Goal: Transaction & Acquisition: Purchase product/service

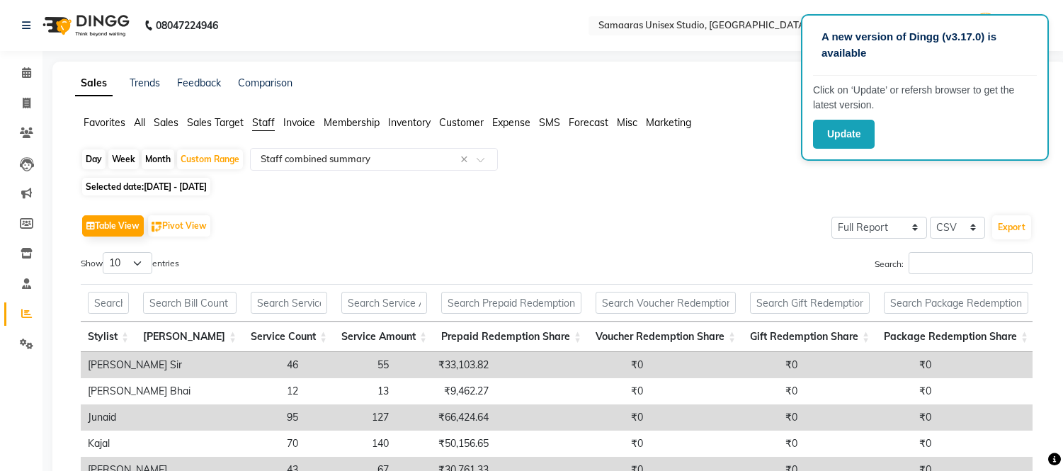
select select "full_report"
select select "csv"
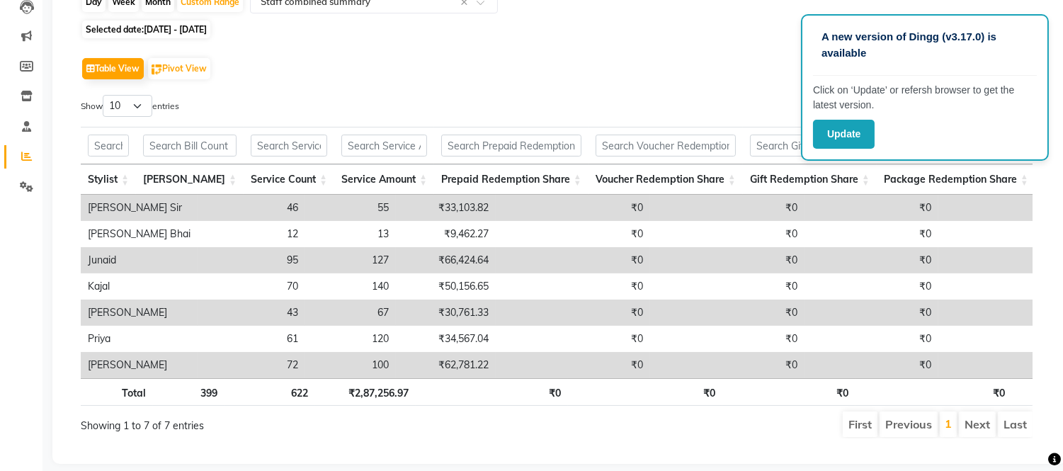
click at [481, 55] on div "Table View Pivot View Select Full Report Filtered Report Select CSV PDF Export" at bounding box center [557, 69] width 952 height 30
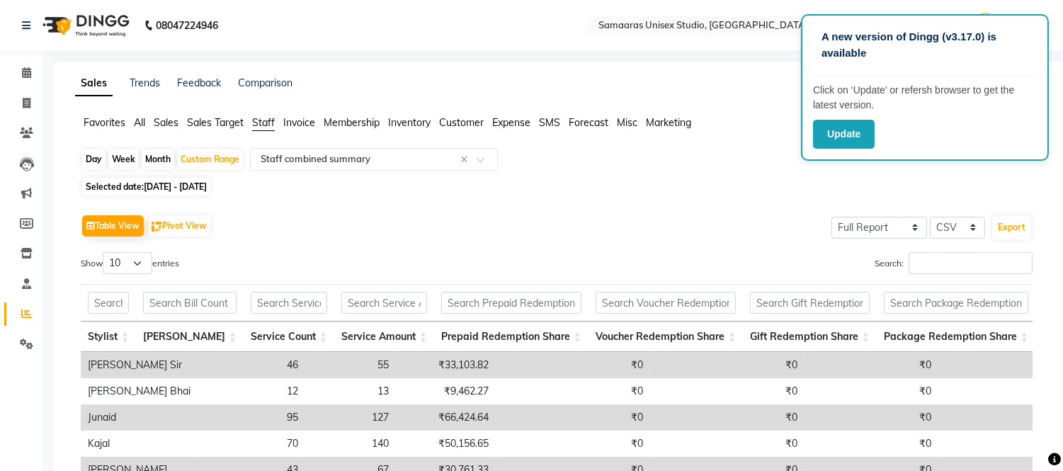
click at [53, 23] on img at bounding box center [84, 26] width 97 height 40
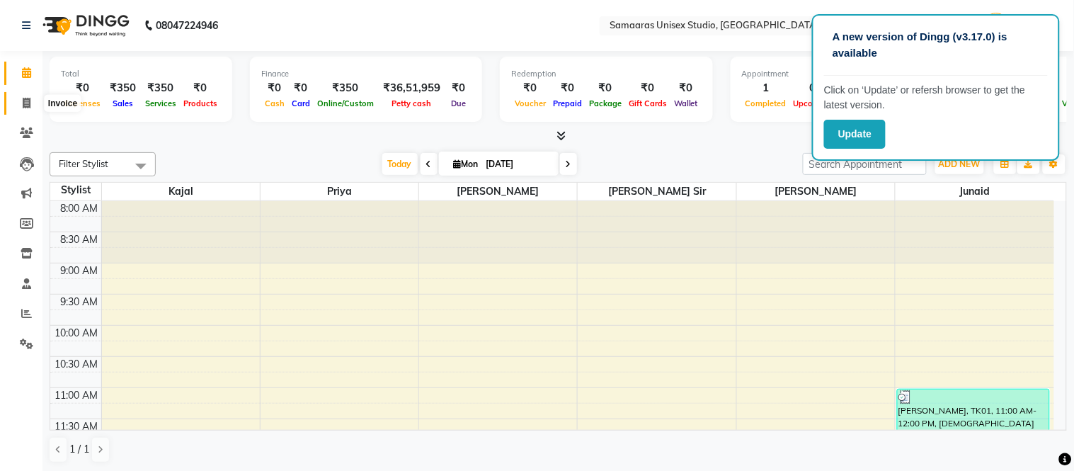
click at [14, 104] on span at bounding box center [26, 104] width 25 height 16
select select "service"
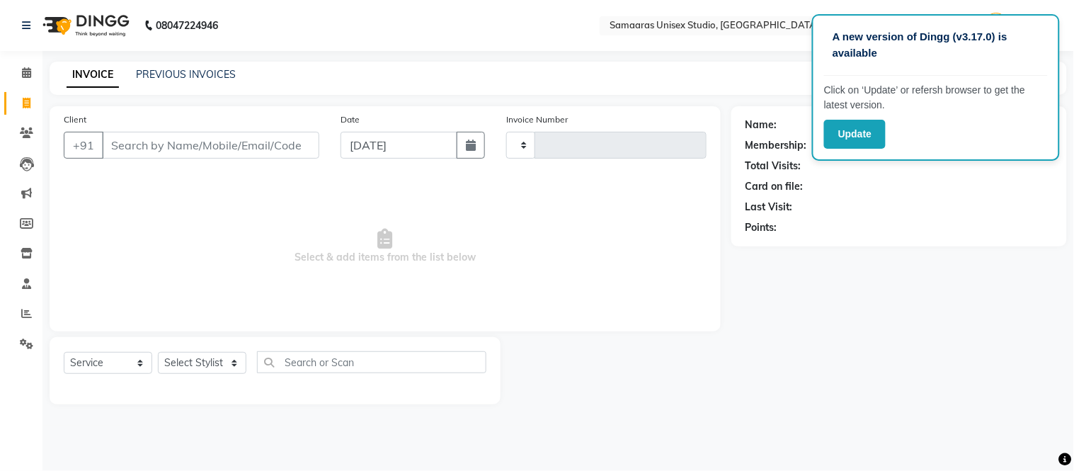
click at [171, 81] on div "PREVIOUS INVOICES" at bounding box center [186, 74] width 100 height 15
click at [200, 78] on link "PREVIOUS INVOICES" at bounding box center [186, 74] width 100 height 13
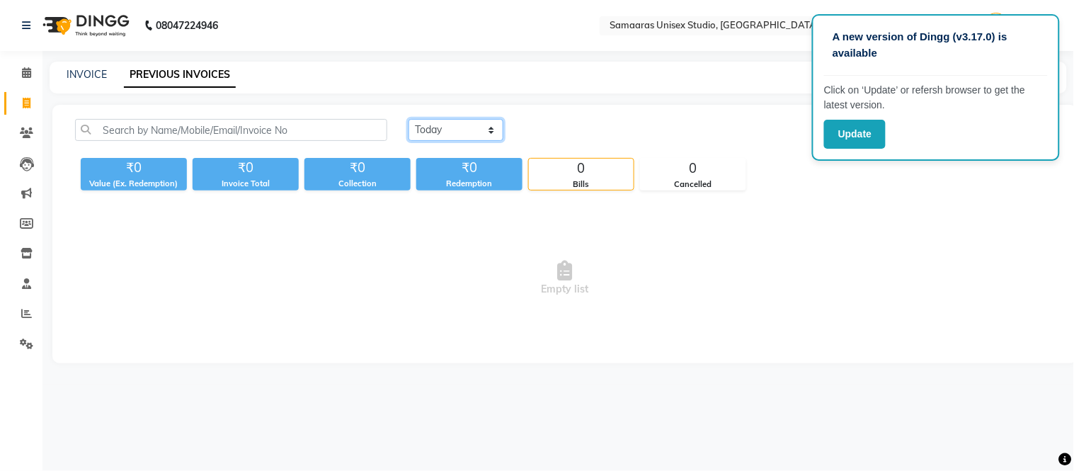
click at [489, 129] on select "[DATE] [DATE] Custom Range" at bounding box center [456, 130] width 95 height 22
select select "range"
click at [409, 119] on select "[DATE] [DATE] Custom Range" at bounding box center [456, 130] width 95 height 22
click at [560, 135] on input "[DATE]" at bounding box center [571, 130] width 99 height 20
select select "9"
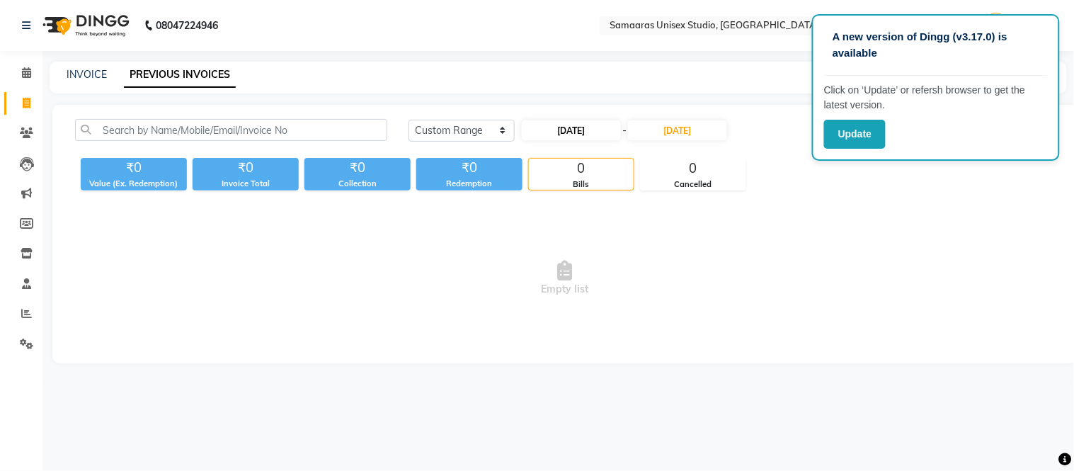
select select "2025"
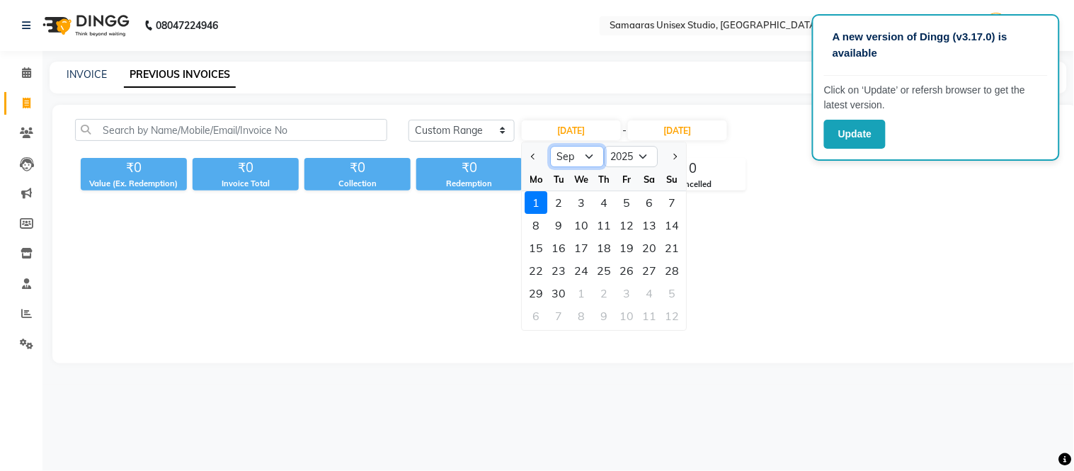
click at [588, 157] on select "Jan Feb Mar Apr May Jun [DATE] Aug Sep Oct Nov Dec" at bounding box center [578, 156] width 54 height 21
click at [551, 146] on select "Jan Feb Mar Apr May Jun [DATE] Aug Sep Oct Nov Dec" at bounding box center [578, 156] width 54 height 21
click at [576, 164] on select "Jan Feb Mar Apr May Jun [DATE] Aug Sep Oct Nov Dec" at bounding box center [578, 156] width 54 height 21
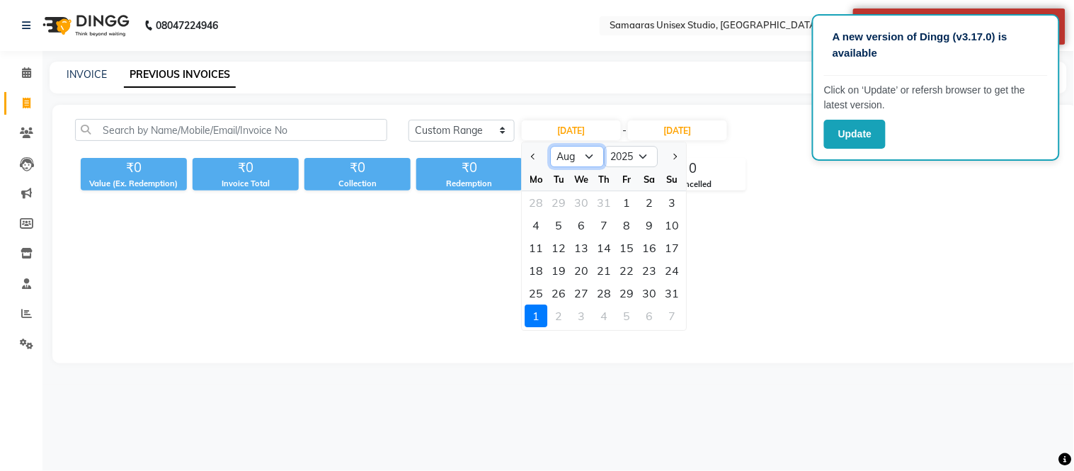
click at [551, 146] on select "Jan Feb Mar Apr May Jun [DATE] Aug Sep Oct Nov Dec" at bounding box center [578, 156] width 54 height 21
click at [586, 159] on select "Jan Feb Mar Apr May Jun [DATE] Aug Sep Oct Nov Dec" at bounding box center [578, 156] width 54 height 21
select select "7"
click at [551, 146] on select "Jan Feb Mar Apr May Jun [DATE] Aug Sep Oct Nov Dec" at bounding box center [578, 156] width 54 height 21
click at [552, 200] on div "1" at bounding box center [559, 202] width 23 height 23
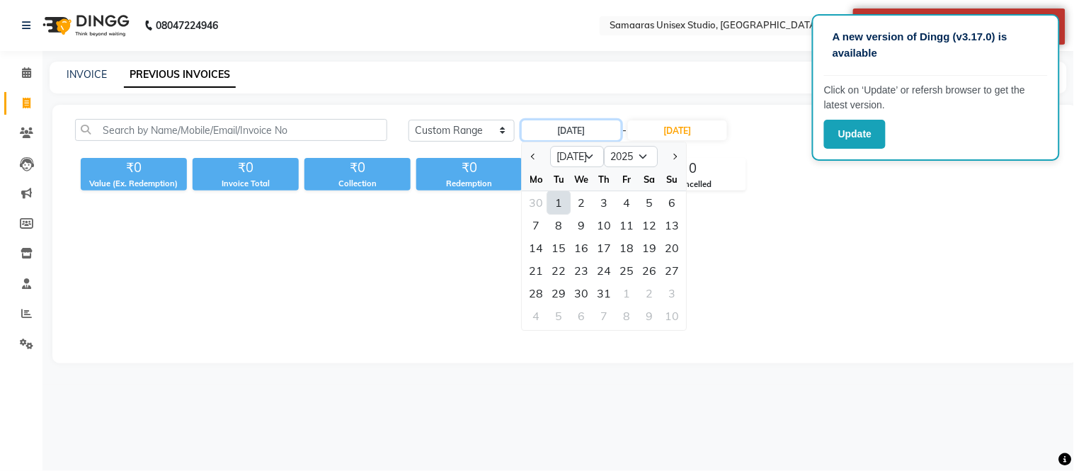
type input "01-07-2025"
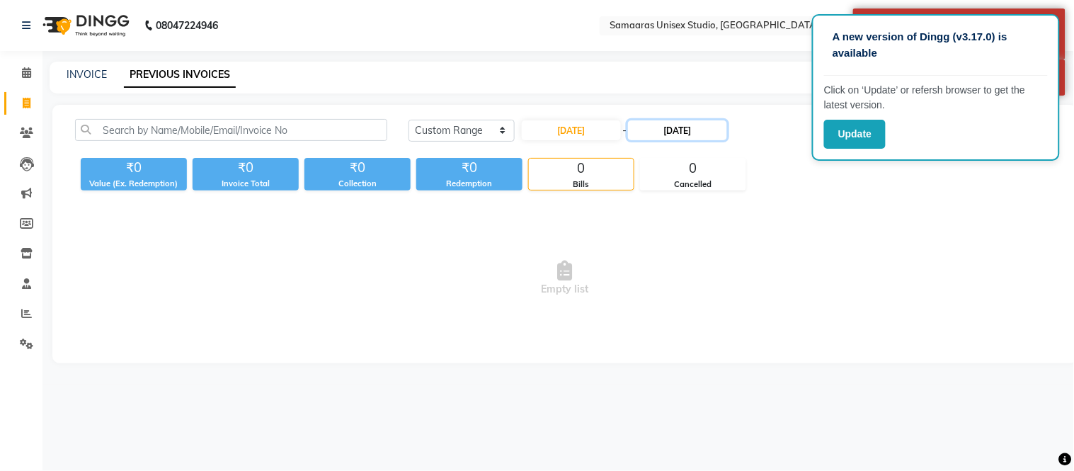
click at [692, 132] on input "[DATE]" at bounding box center [677, 130] width 99 height 20
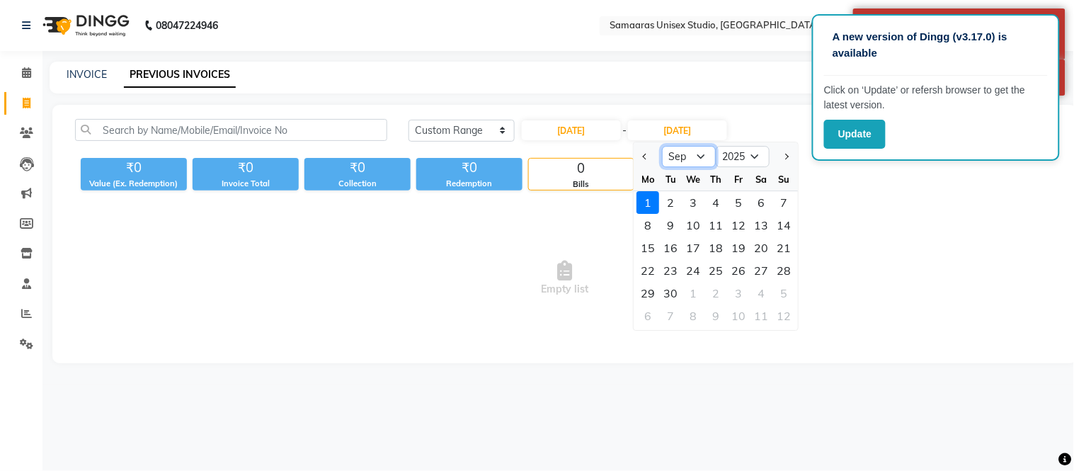
click at [705, 161] on select "Jul Aug Sep Oct Nov Dec" at bounding box center [690, 156] width 54 height 21
select select "7"
click at [663, 146] on select "Jul Aug Sep Oct Nov Dec" at bounding box center [690, 156] width 54 height 21
click at [718, 289] on div "31" at bounding box center [716, 293] width 23 height 23
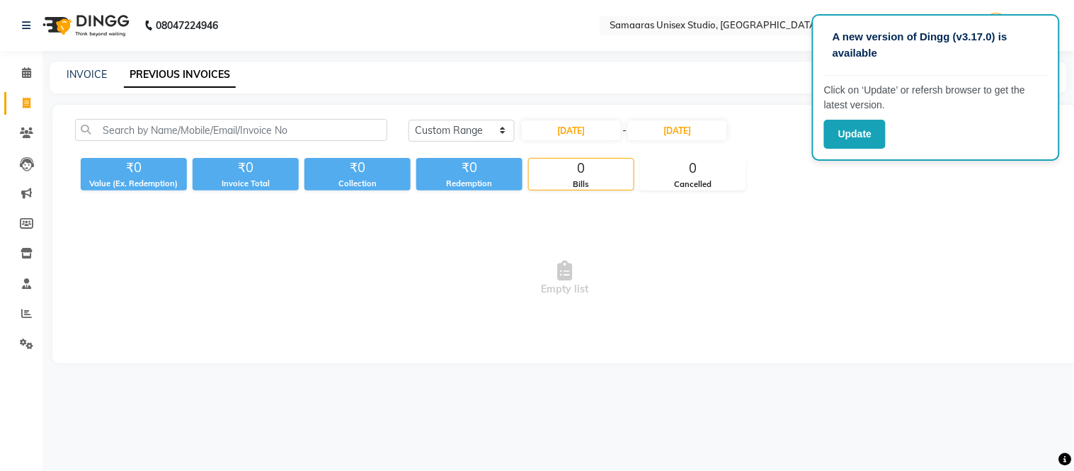
click at [653, 140] on div "01-07-2025 - 31-07-2025" at bounding box center [624, 130] width 208 height 23
click at [652, 137] on input "31-07-2025" at bounding box center [677, 130] width 99 height 20
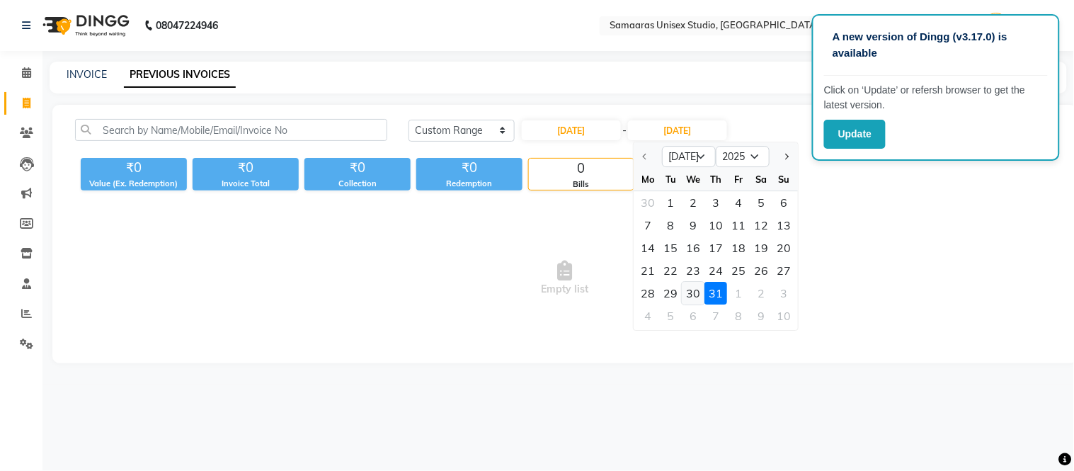
click at [683, 292] on div "30" at bounding box center [694, 293] width 23 height 23
type input "30-07-2025"
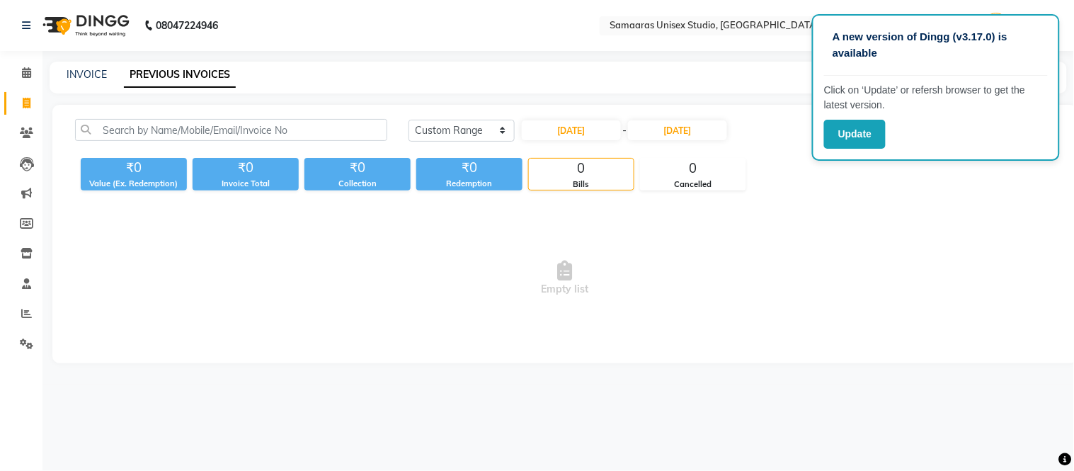
click at [886, 151] on div "A new version of Dingg (v3.17.0) is available Click on ‘Update’ or refersh brow…" at bounding box center [936, 87] width 248 height 147
click at [845, 126] on button "Update" at bounding box center [855, 134] width 62 height 29
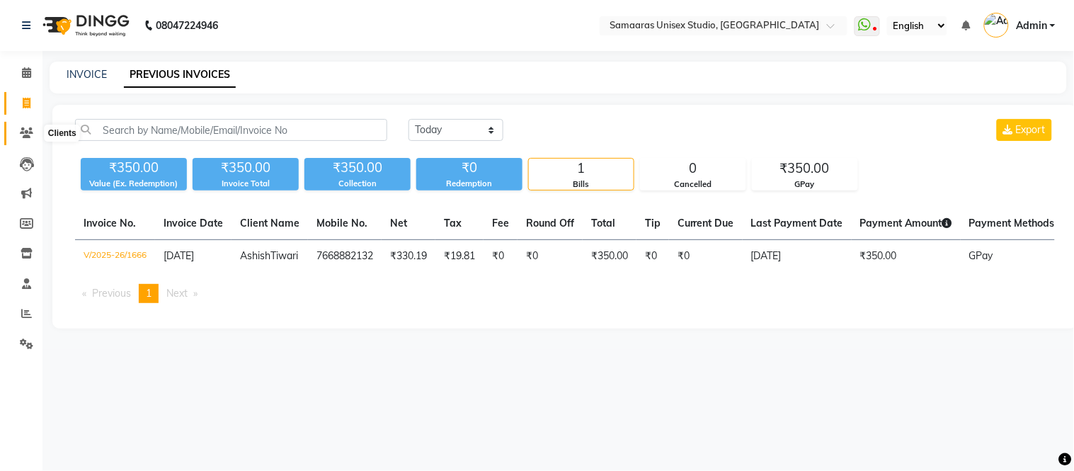
click at [26, 130] on icon at bounding box center [26, 132] width 13 height 11
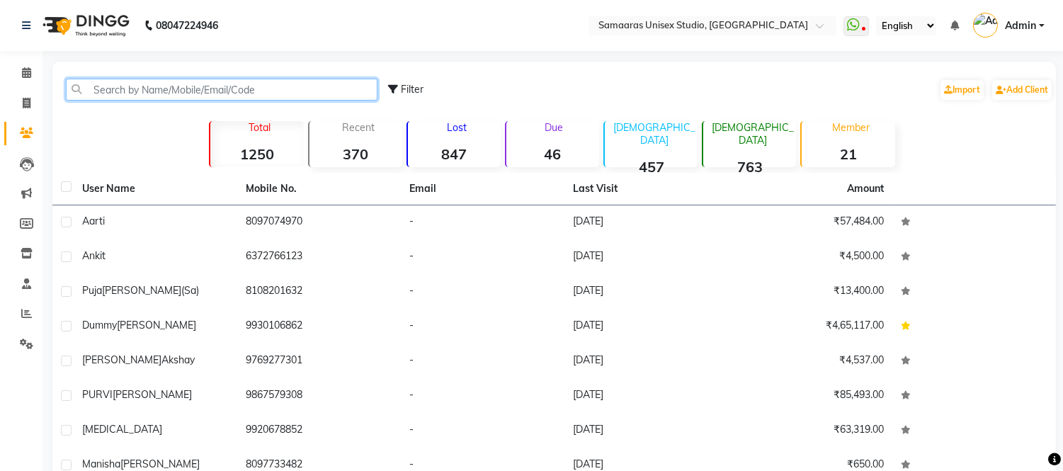
click at [171, 81] on input "text" at bounding box center [222, 90] width 312 height 22
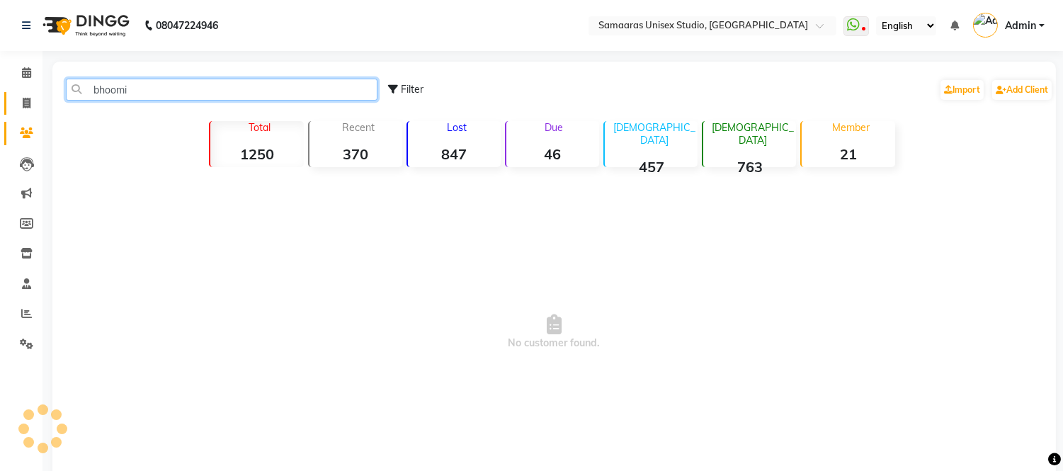
type input "bhoomi"
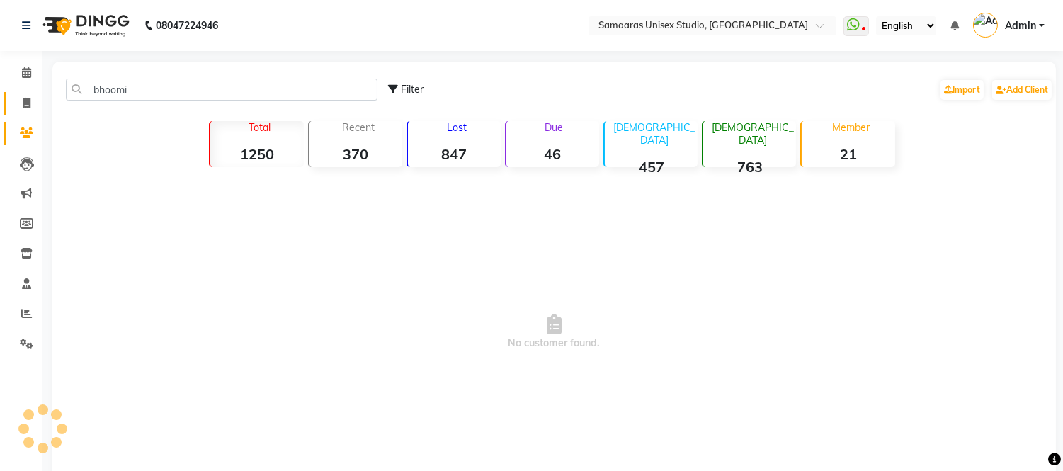
click at [18, 106] on span at bounding box center [26, 104] width 25 height 16
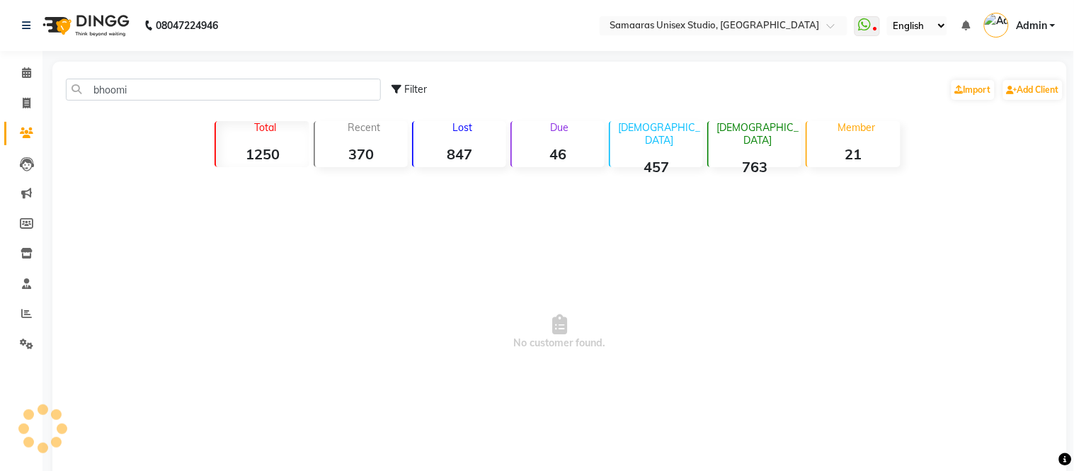
select select "service"
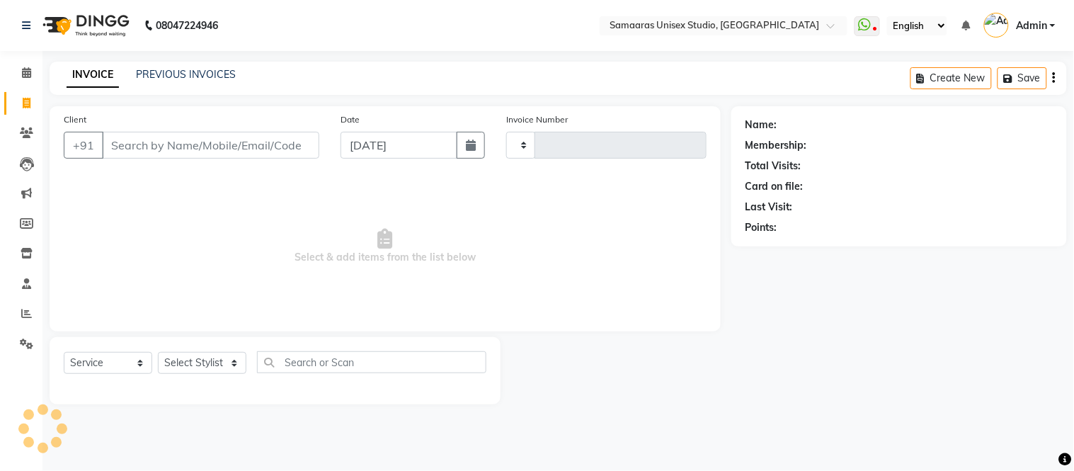
click at [165, 139] on input "Client" at bounding box center [210, 145] width 217 height 27
type input "b"
type input "1676"
select select "4525"
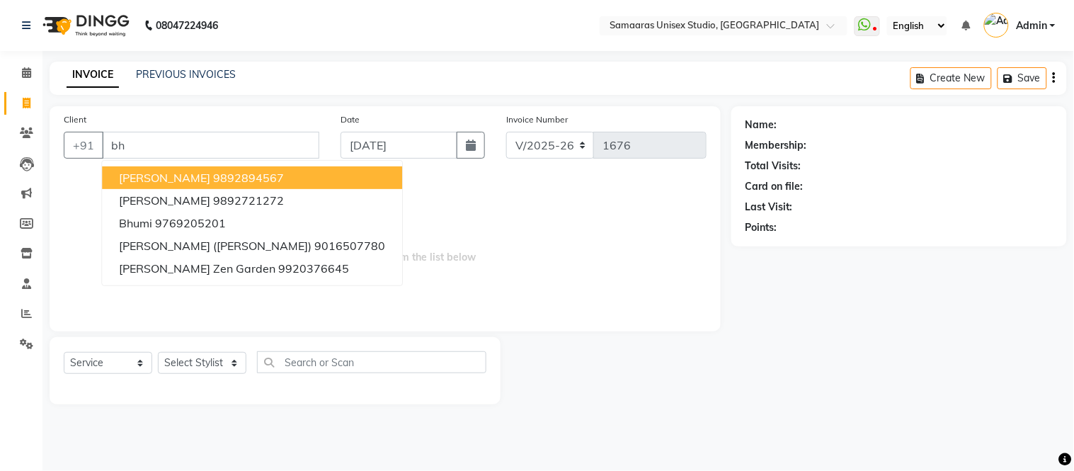
type input "b"
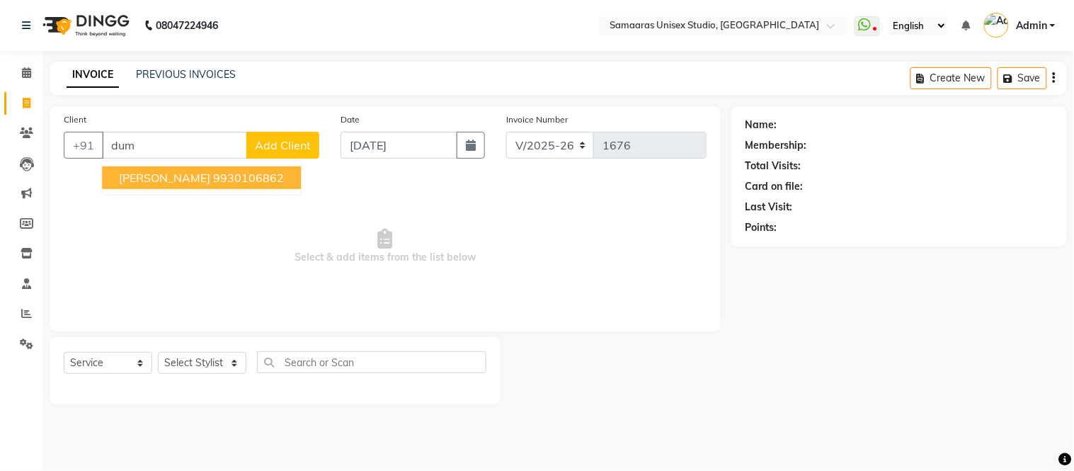
click at [228, 171] on ngb-highlight "9930106862" at bounding box center [248, 178] width 71 height 14
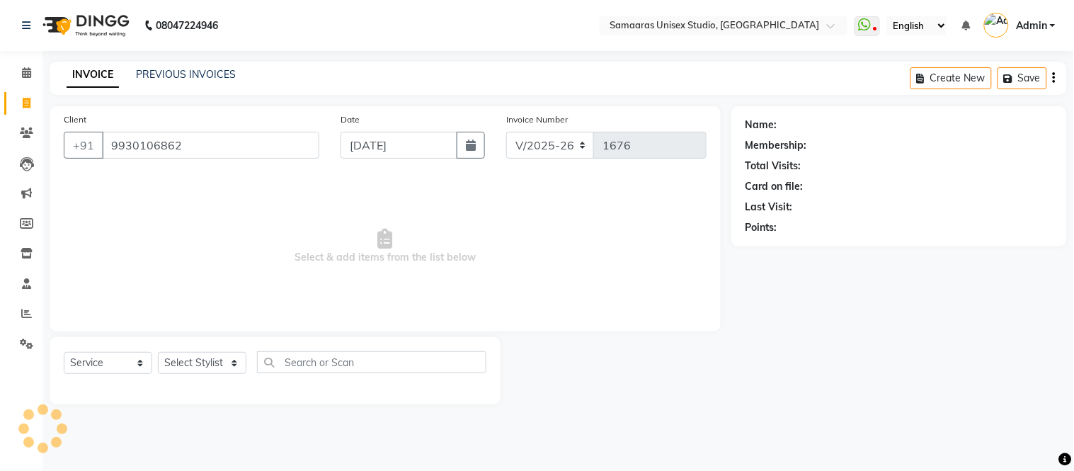
type input "9930106862"
select select "1: Object"
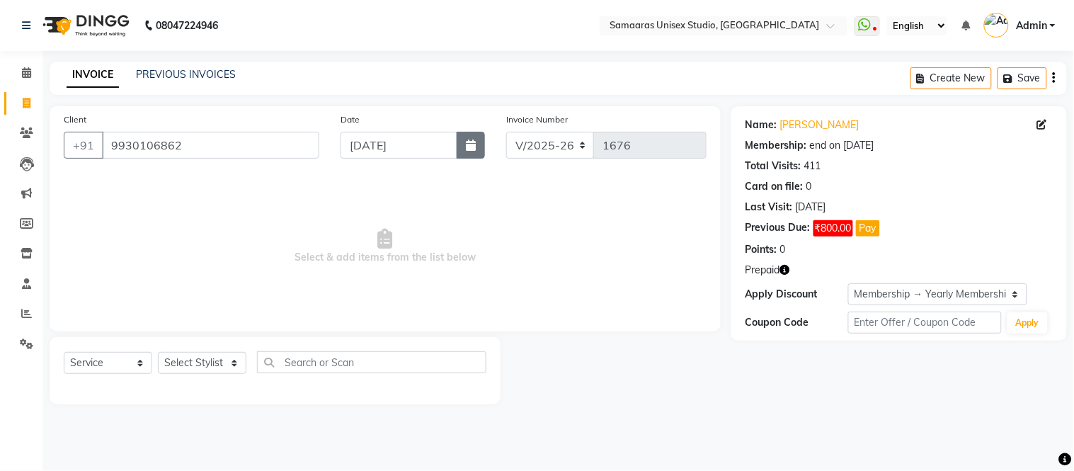
click at [473, 151] on button "button" at bounding box center [471, 145] width 28 height 27
select select "9"
select select "2025"
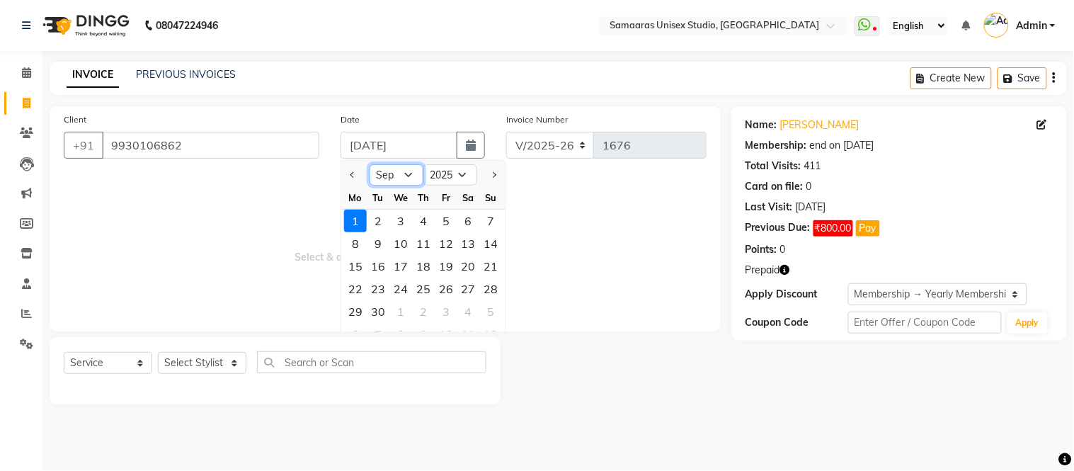
click at [412, 170] on select "Jan Feb Mar Apr May Jun [DATE] Aug Sep Oct Nov Dec" at bounding box center [397, 174] width 54 height 21
select select "8"
click at [370, 164] on select "Jan Feb Mar Apr May Jun [DATE] Aug Sep Oct Nov Dec" at bounding box center [397, 174] width 54 height 21
click at [426, 309] on div "28" at bounding box center [423, 311] width 23 height 23
type input "28-08-2025"
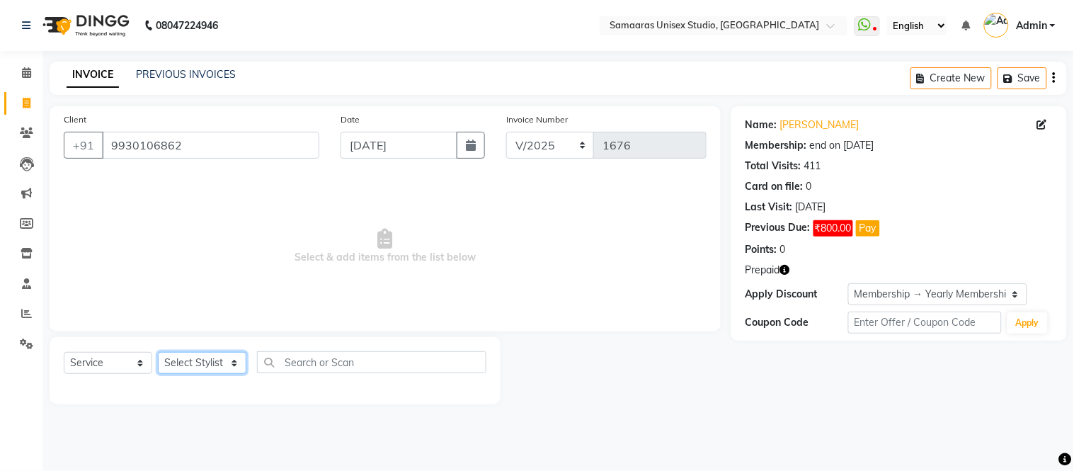
click at [216, 371] on select "Select Stylist Daksh Sir Front Desk junaid Kajal prajakta Priya Salman Bhai" at bounding box center [202, 363] width 89 height 22
select select "88206"
click at [158, 353] on select "Select Stylist Daksh Sir Front Desk junaid Kajal prajakta Priya Salman Bhai" at bounding box center [202, 363] width 89 height 22
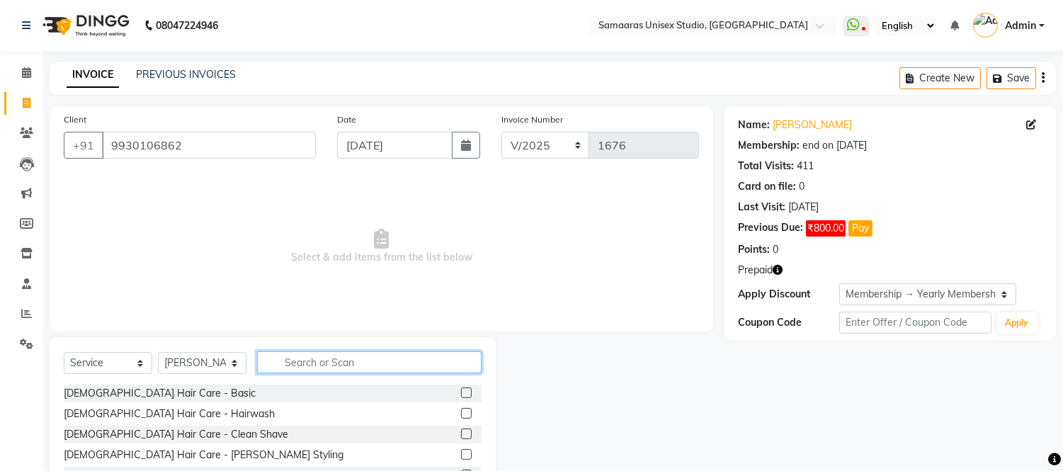
drag, startPoint x: 302, startPoint y: 352, endPoint x: 335, endPoint y: 353, distance: 32.6
click at [304, 352] on input "text" at bounding box center [369, 362] width 224 height 22
type input "was"
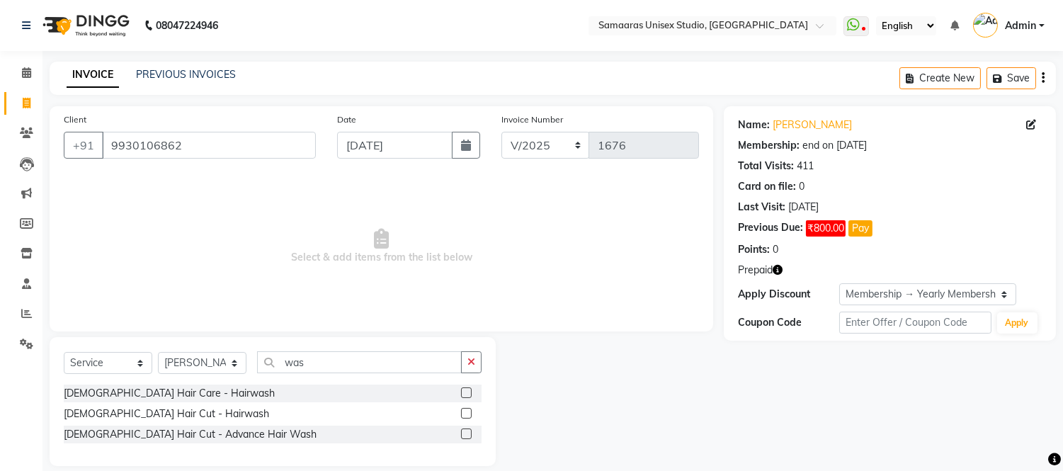
click at [152, 384] on div "Select Service Product Membership Package Voucher Prepaid Gift Card Select Styl…" at bounding box center [273, 367] width 418 height 33
drag, startPoint x: 153, startPoint y: 394, endPoint x: 351, endPoint y: 336, distance: 206.6
click at [156, 394] on div "Male Hair Care - Hairwash" at bounding box center [169, 393] width 211 height 15
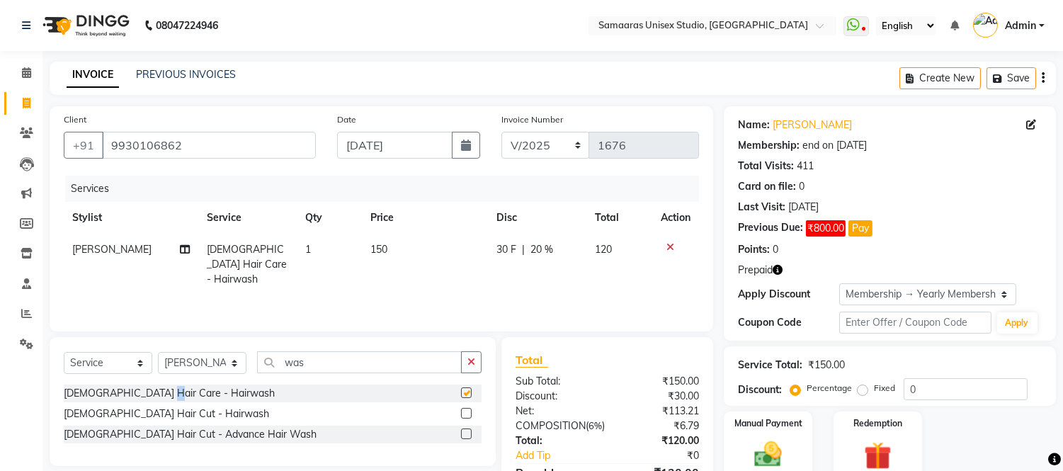
checkbox input "false"
click at [574, 255] on div "30 F | 20 %" at bounding box center [536, 249] width 81 height 15
select select "88206"
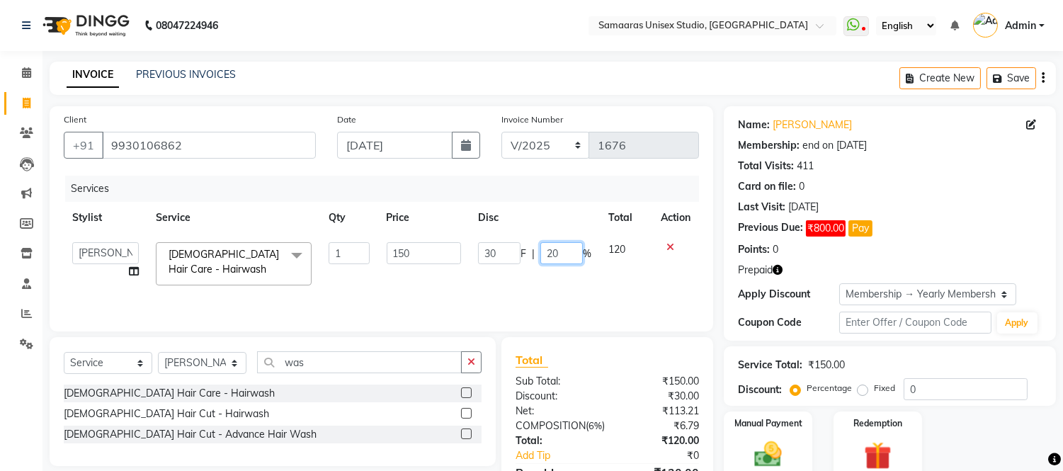
click at [574, 255] on input "20" at bounding box center [561, 253] width 42 height 22
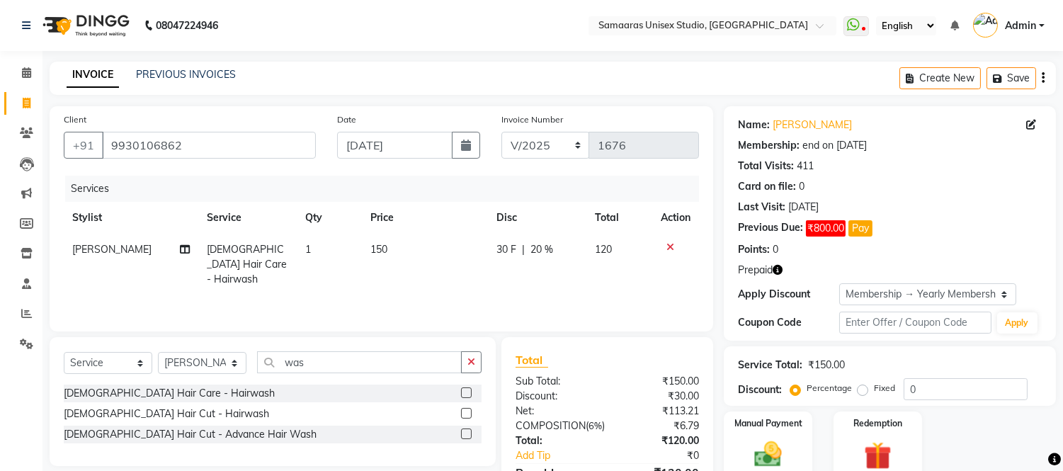
click at [673, 244] on icon at bounding box center [670, 247] width 8 height 10
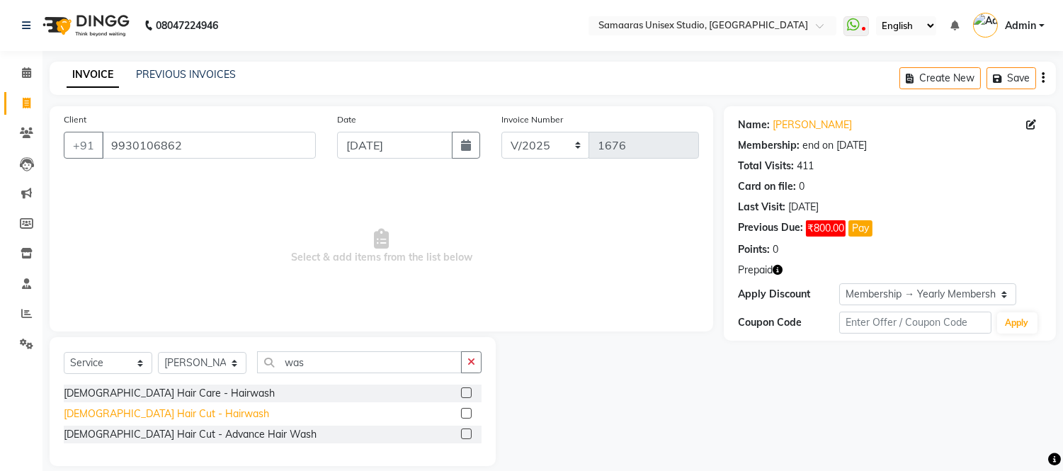
drag, startPoint x: 173, startPoint y: 409, endPoint x: 211, endPoint y: 386, distance: 43.8
click at [176, 409] on div "Female Hair Cut - Hairwash" at bounding box center [166, 413] width 205 height 15
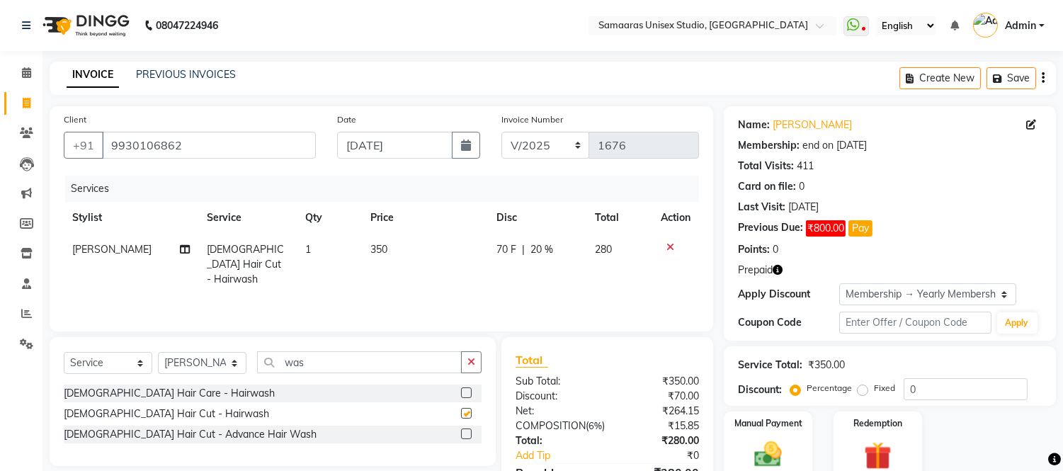
checkbox input "false"
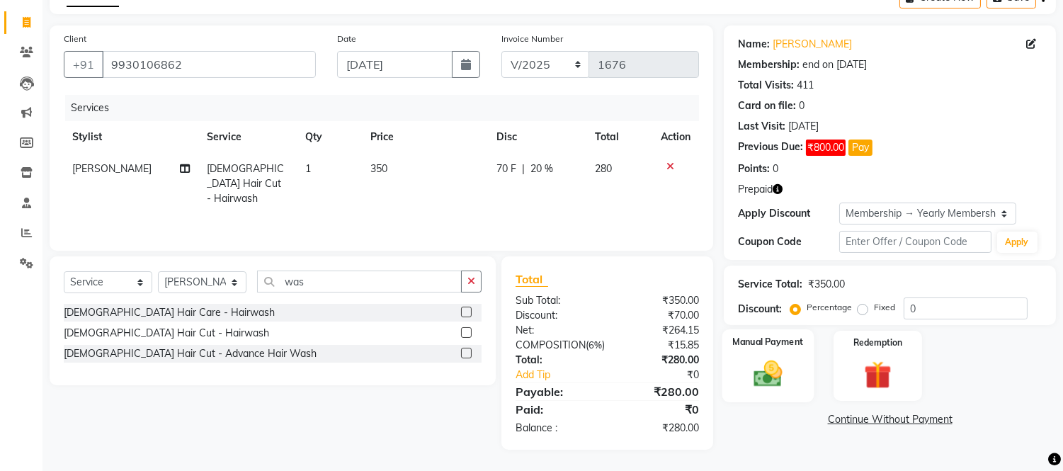
click at [763, 358] on img at bounding box center [768, 374] width 47 height 33
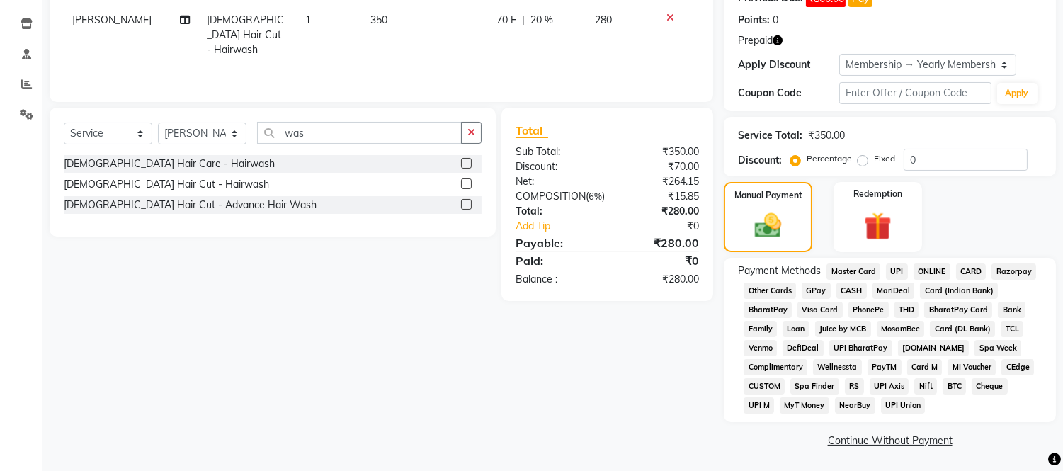
scroll to position [231, 0]
click at [817, 283] on span "GPay" at bounding box center [816, 289] width 29 height 16
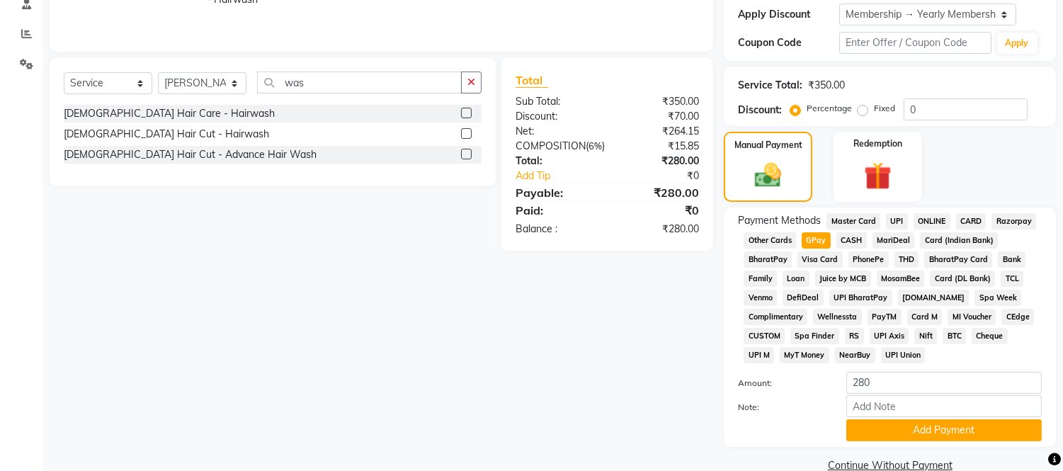
scroll to position [307, 0]
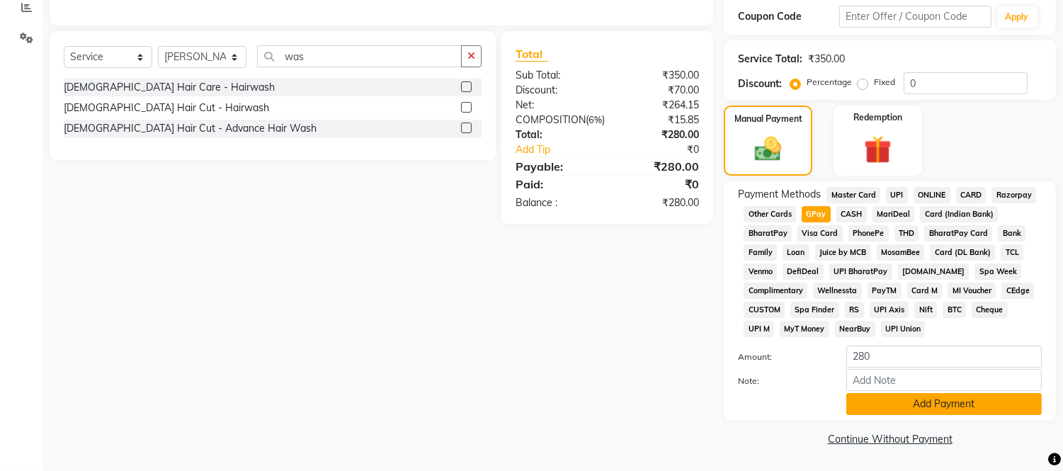
click at [873, 395] on button "Add Payment" at bounding box center [943, 404] width 195 height 22
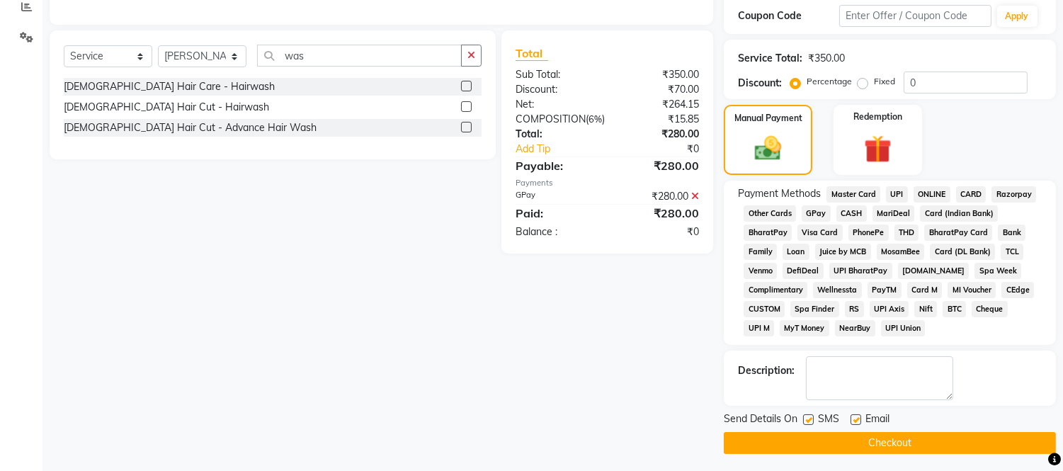
click at [855, 415] on label at bounding box center [855, 419] width 11 height 11
click at [855, 416] on input "checkbox" at bounding box center [854, 420] width 9 height 9
checkbox input "false"
click at [812, 421] on label at bounding box center [808, 419] width 11 height 11
click at [812, 421] on input "checkbox" at bounding box center [807, 420] width 9 height 9
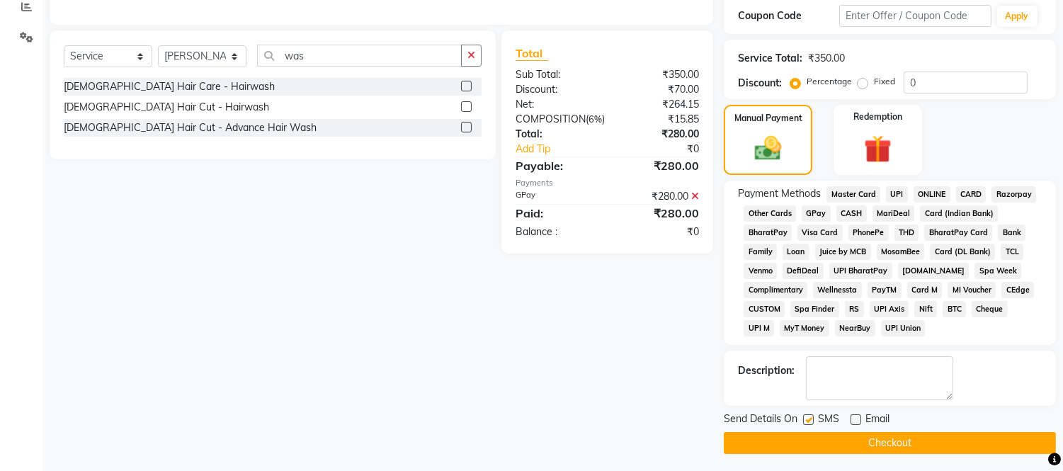
checkbox input "false"
click at [818, 438] on button "Checkout" at bounding box center [890, 443] width 332 height 22
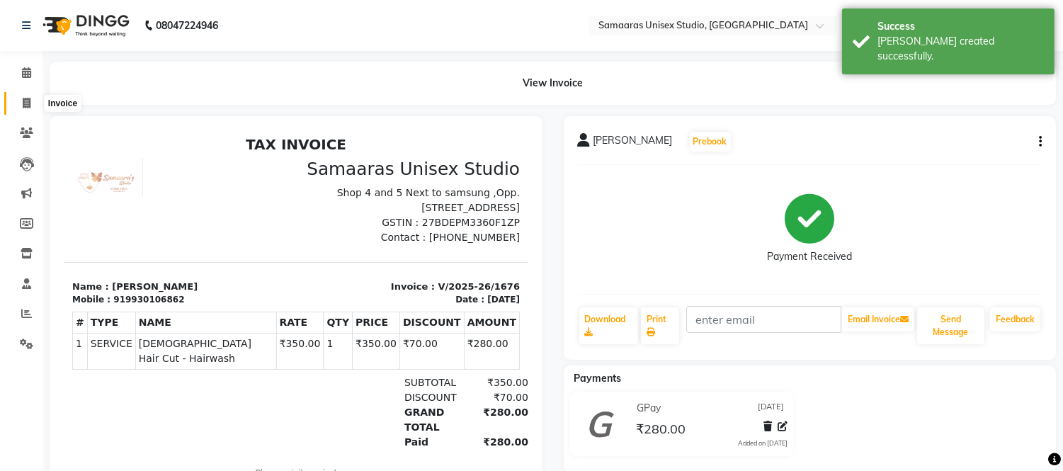
click at [23, 102] on icon at bounding box center [27, 103] width 8 height 11
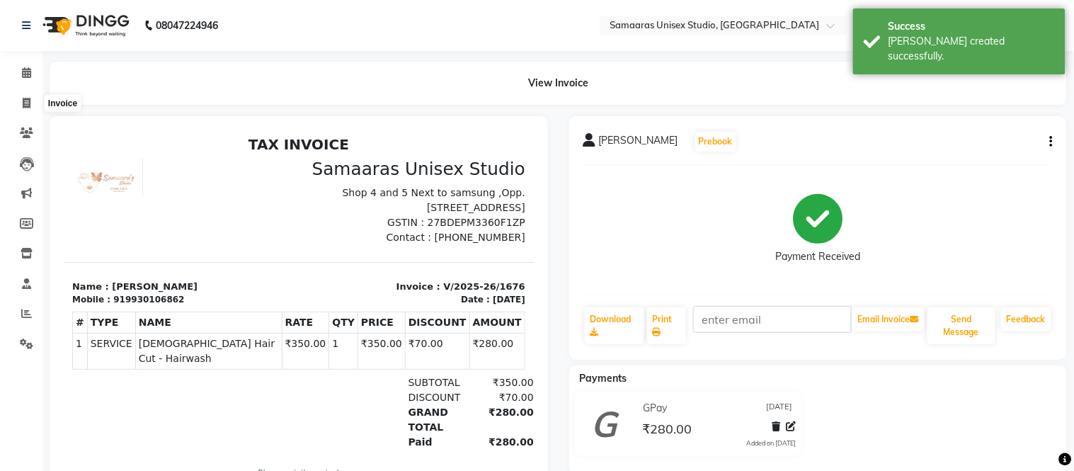
select select "service"
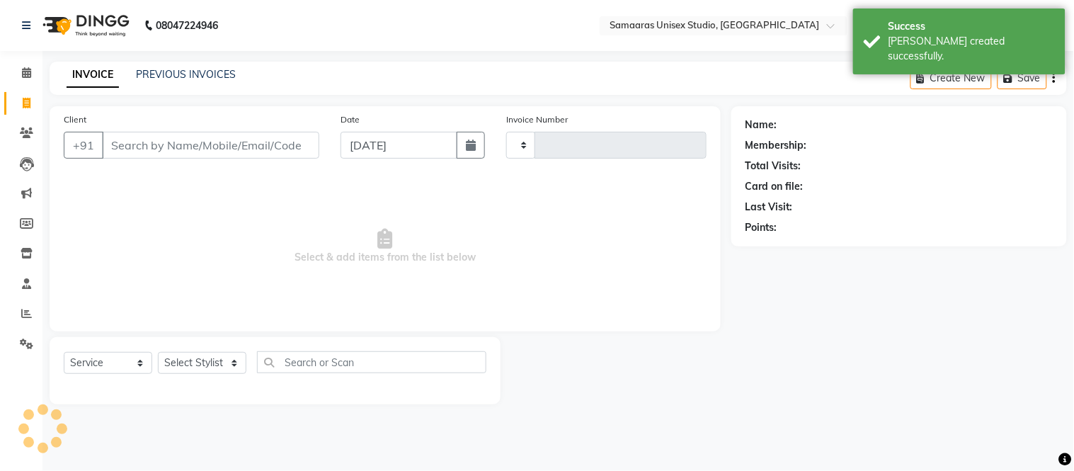
type input "1677"
select select "4525"
drag, startPoint x: 125, startPoint y: 153, endPoint x: 237, endPoint y: 156, distance: 112.6
click at [143, 153] on input "Client" at bounding box center [210, 145] width 217 height 27
click at [472, 152] on button "button" at bounding box center [471, 145] width 28 height 27
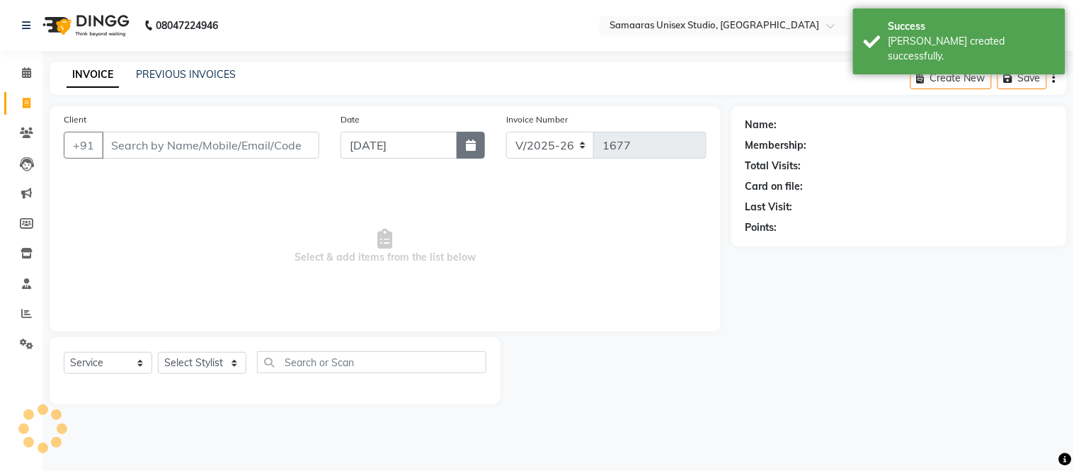
select select "9"
select select "2025"
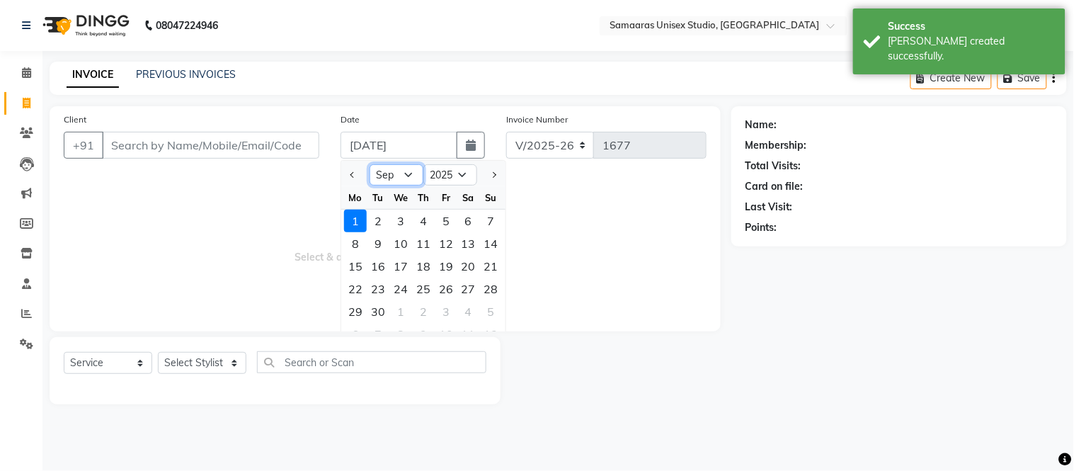
click at [407, 178] on select "Jan Feb Mar Apr May Jun [DATE] Aug Sep Oct Nov Dec" at bounding box center [397, 174] width 54 height 21
select select "8"
click at [370, 164] on select "Jan Feb Mar Apr May Jun [DATE] Aug Sep Oct Nov Dec" at bounding box center [397, 174] width 54 height 21
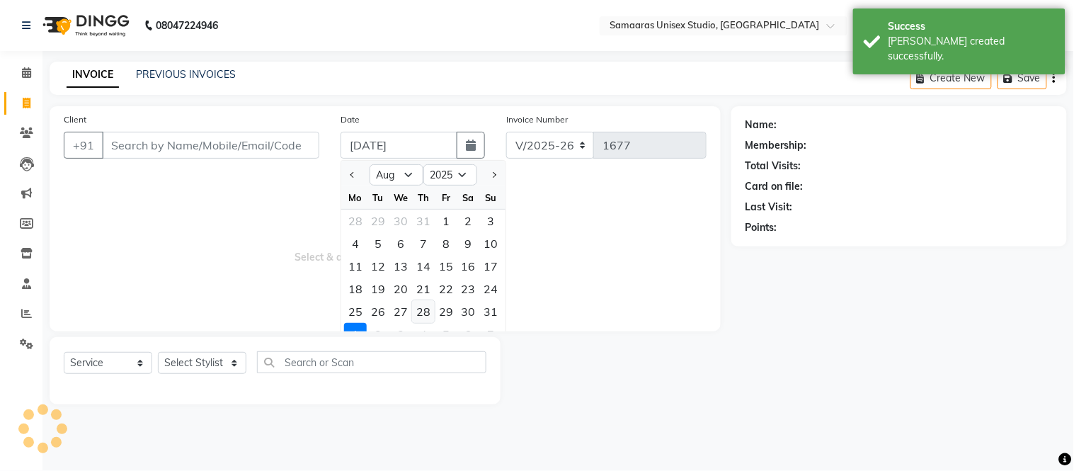
click at [428, 312] on div "28" at bounding box center [423, 311] width 23 height 23
type input "28-08-2025"
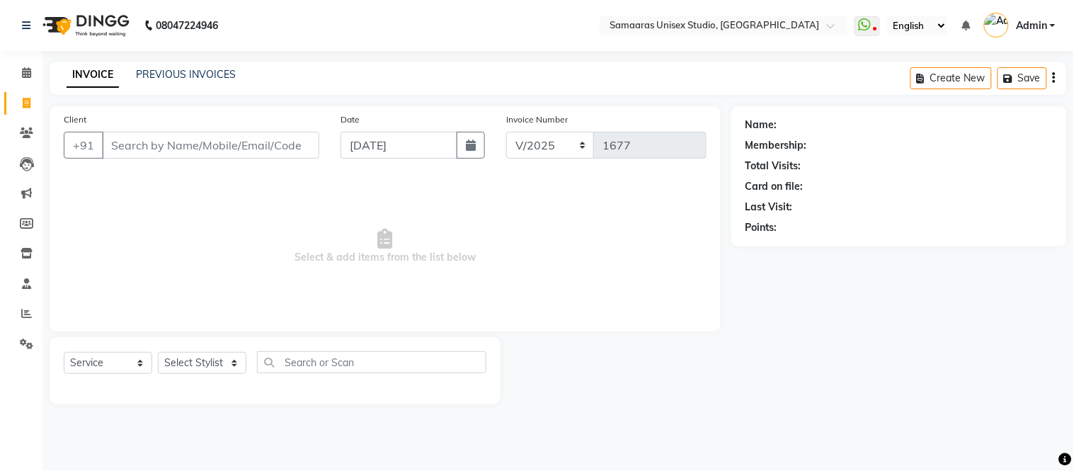
click at [253, 128] on div "Client +91" at bounding box center [191, 141] width 277 height 58
click at [253, 132] on input "Client" at bounding box center [210, 145] width 217 height 27
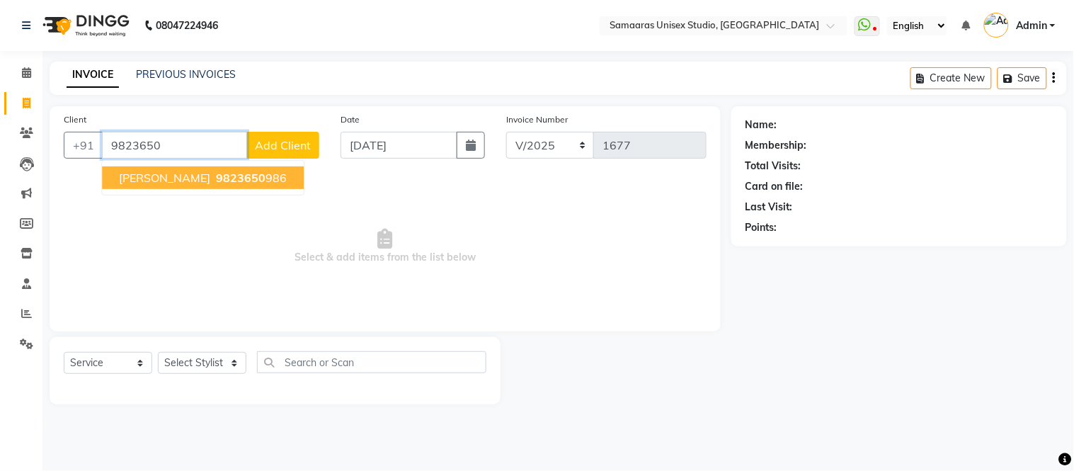
click at [216, 179] on span "9823650" at bounding box center [241, 178] width 50 height 14
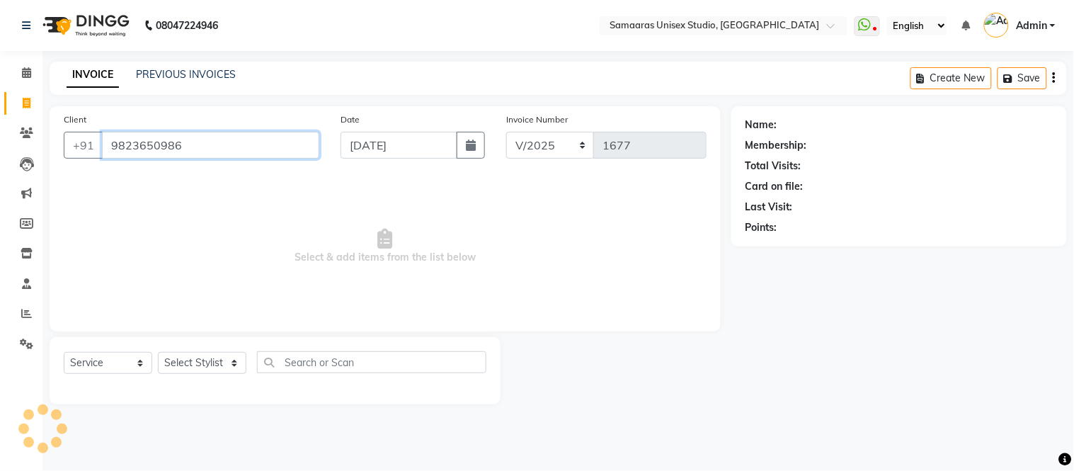
type input "9823650986"
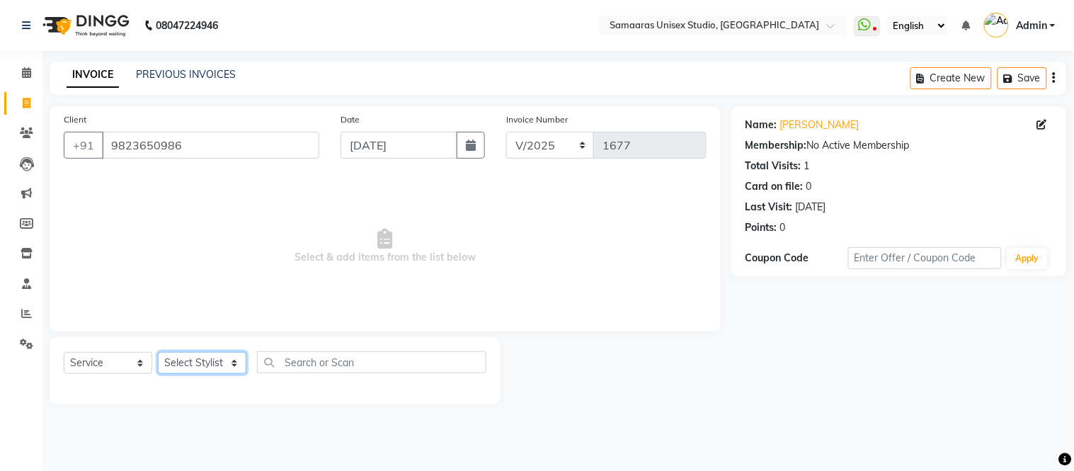
click at [199, 368] on select "Select Stylist Daksh Sir Front Desk junaid Kajal prajakta Priya Salman Bhai" at bounding box center [202, 363] width 89 height 22
click at [158, 353] on select "Select Stylist Daksh Sir Front Desk junaid Kajal prajakta Priya Salman Bhai" at bounding box center [202, 363] width 89 height 22
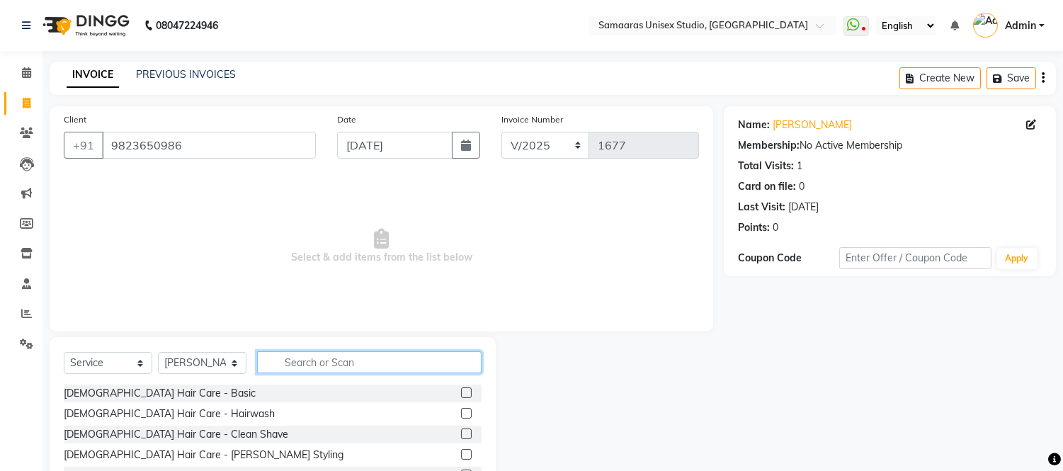
click at [287, 352] on input "text" at bounding box center [369, 362] width 224 height 22
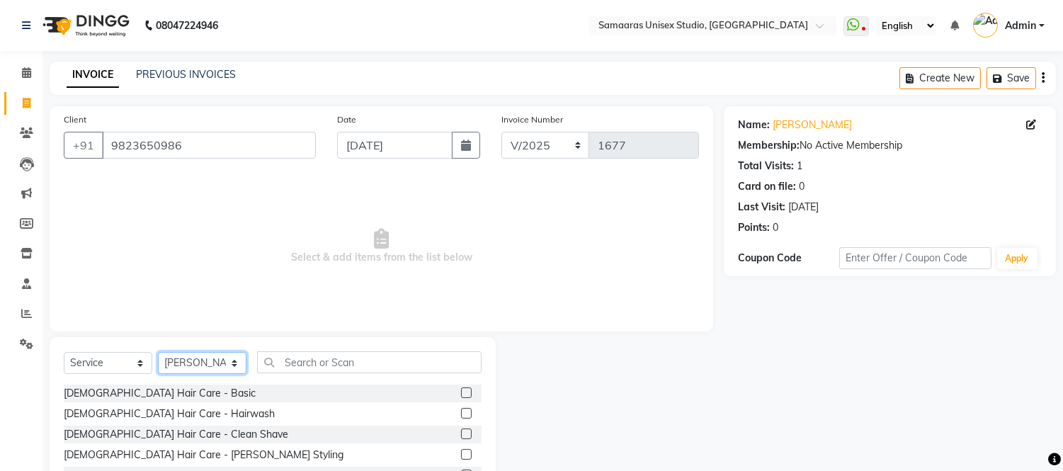
click at [219, 363] on select "Select Stylist Daksh Sir Front Desk junaid Kajal prajakta Priya Salman Bhai" at bounding box center [202, 363] width 89 height 22
select select "88388"
click at [158, 353] on select "Select Stylist Daksh Sir Front Desk junaid Kajal prajakta Priya Salman Bhai" at bounding box center [202, 363] width 89 height 22
click at [321, 350] on div "Select Service Product Membership Package Voucher Prepaid Gift Card Select Styl…" at bounding box center [273, 441] width 446 height 209
click at [149, 430] on div "Male Hair Care - Clean Shave" at bounding box center [176, 434] width 224 height 15
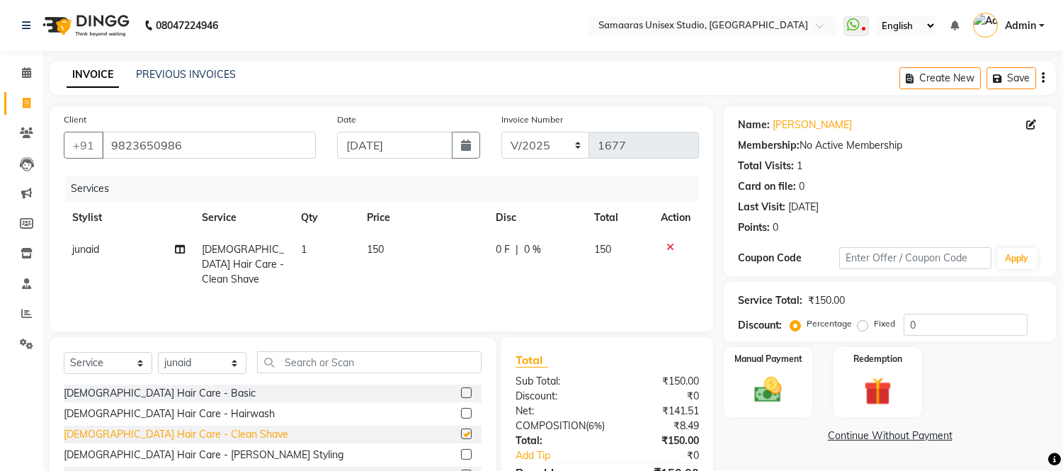
checkbox input "false"
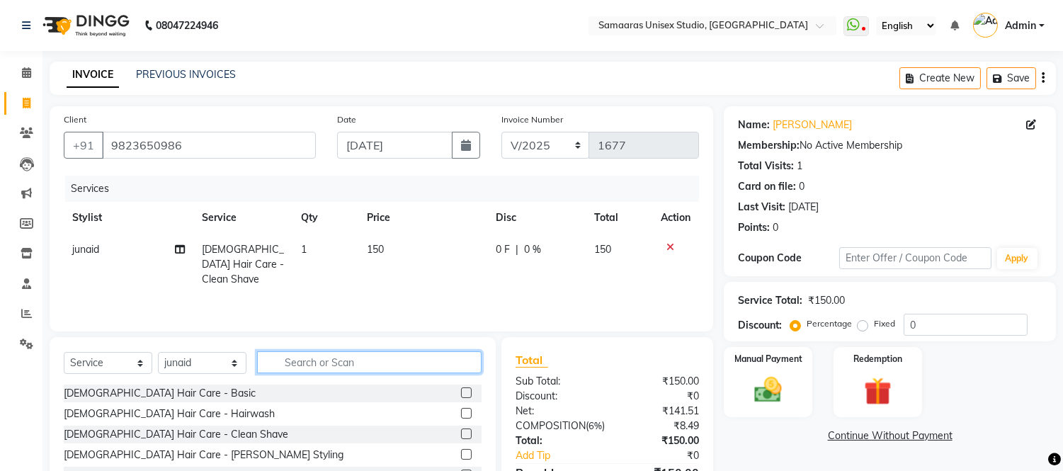
click at [357, 356] on input "text" at bounding box center [369, 362] width 224 height 22
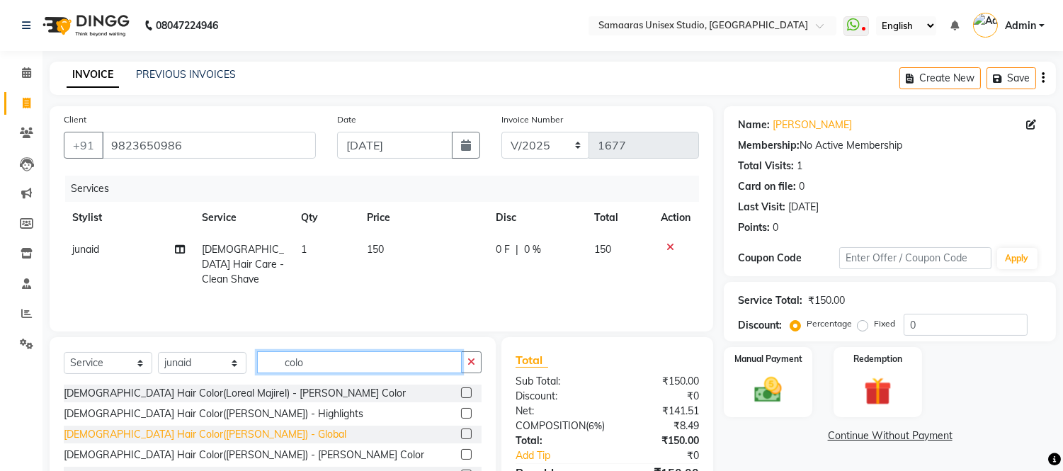
type input "colo"
click at [218, 440] on div "Male Hair Color(Loreal Majirel) - Global" at bounding box center [205, 434] width 283 height 15
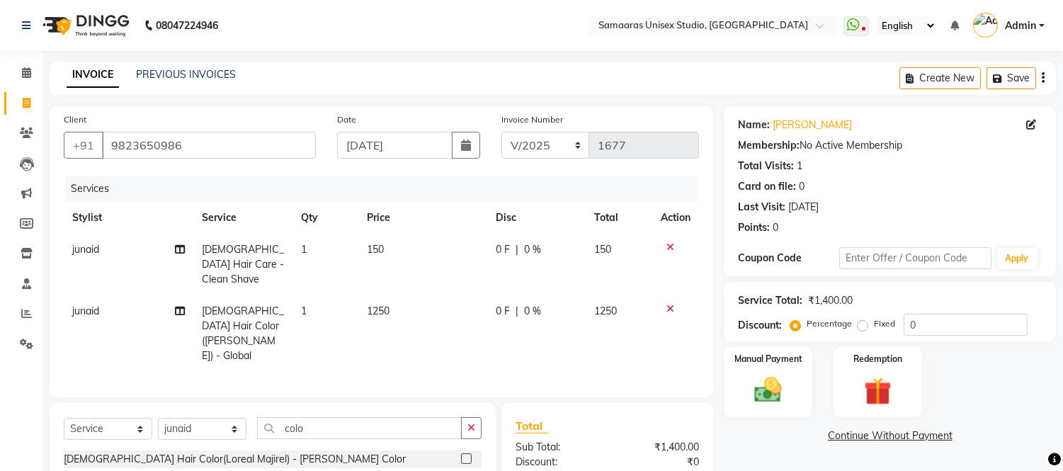
checkbox input "false"
click at [959, 326] on input "0" at bounding box center [965, 325] width 124 height 22
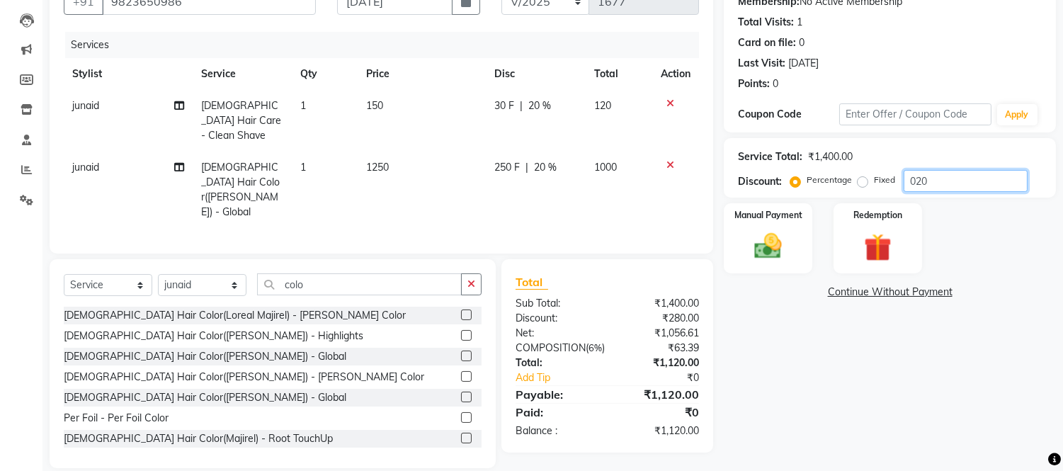
type input "020"
click at [191, 274] on select "Select Stylist Daksh Sir Front Desk junaid Kajal prajakta Priya Salman Bhai" at bounding box center [202, 285] width 89 height 22
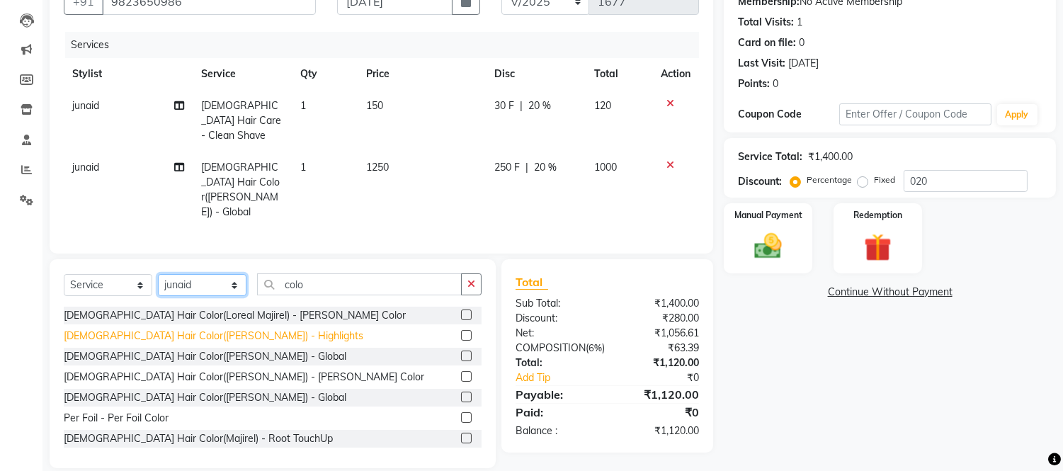
select select "50822"
click at [158, 274] on select "Select Stylist Daksh Sir Front Desk junaid Kajal prajakta Priya Salman Bhai" at bounding box center [202, 285] width 89 height 22
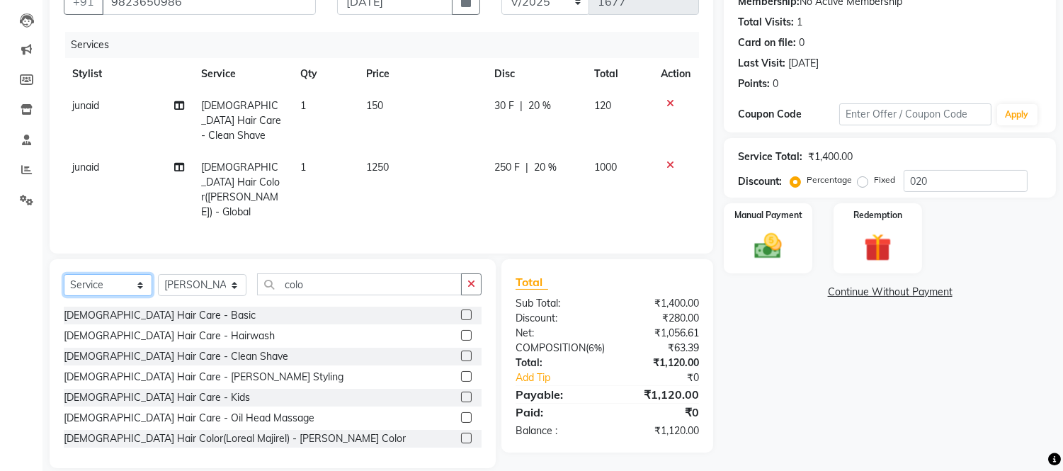
click at [103, 274] on select "Select Service Product Membership Package Voucher Prepaid Gift Card" at bounding box center [108, 285] width 89 height 22
click at [64, 274] on select "Select Service Product Membership Package Voucher Prepaid Gift Card" at bounding box center [108, 285] width 89 height 22
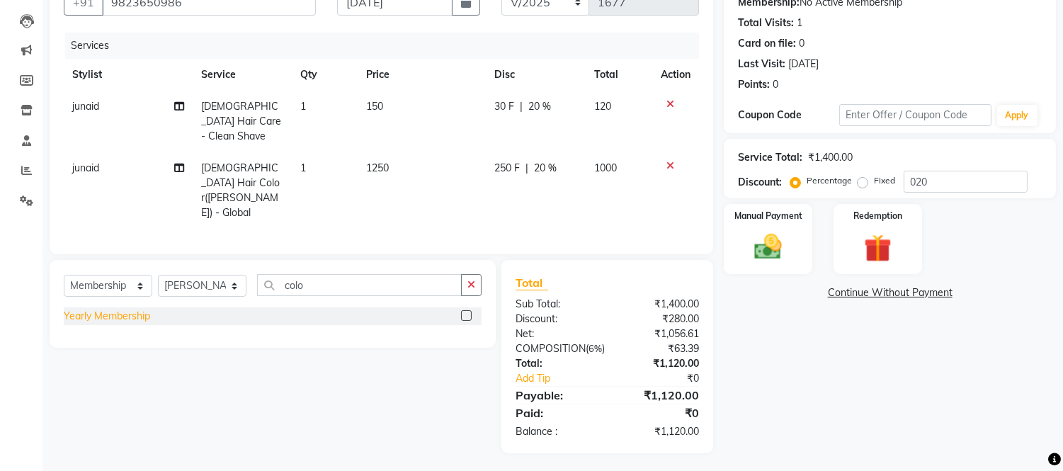
click at [131, 309] on div "Yearly Membership" at bounding box center [107, 316] width 86 height 15
select select "select"
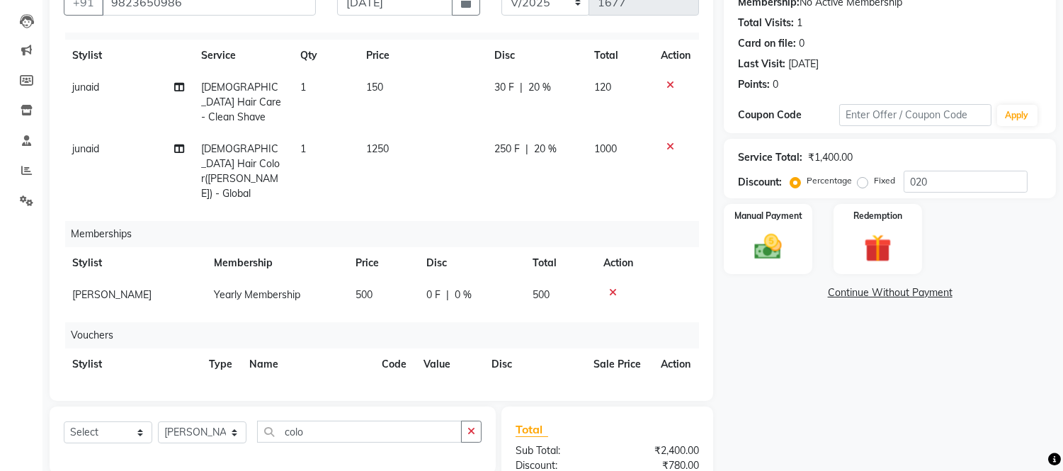
scroll to position [38, 0]
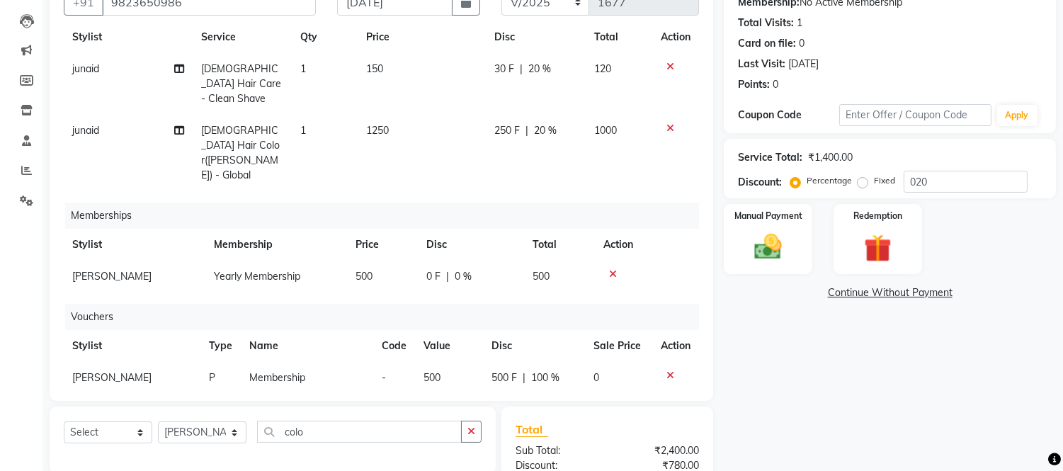
click at [386, 261] on td "500" at bounding box center [382, 277] width 71 height 32
select select "50822"
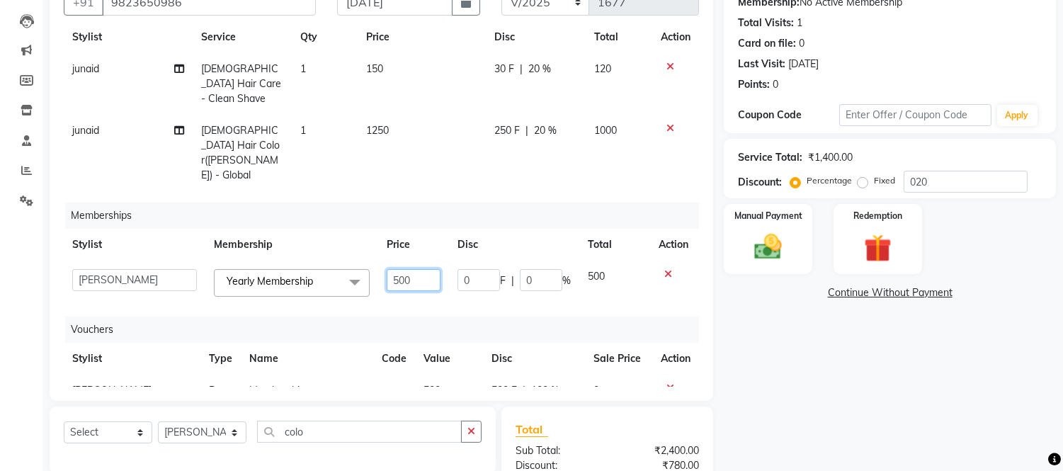
drag, startPoint x: 406, startPoint y: 249, endPoint x: 428, endPoint y: 214, distance: 41.7
click at [407, 269] on input "500" at bounding box center [414, 280] width 54 height 22
type input "5"
type input "1000"
click at [539, 303] on div "Services Stylist Service Qty Price Disc Total Action junaid Male Hair Care - Cl…" at bounding box center [381, 210] width 635 height 354
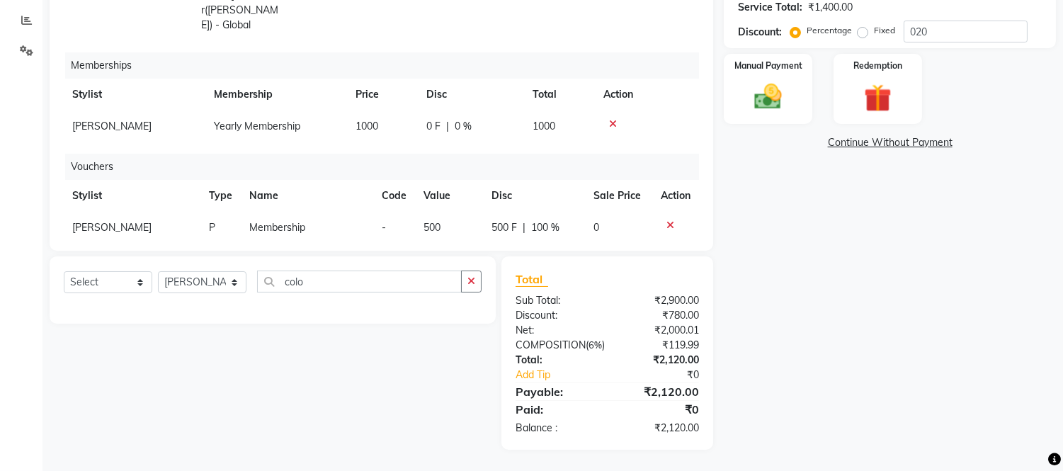
scroll to position [307, 0]
click at [115, 271] on select "Select Service Product Package Voucher Prepaid Gift Card" at bounding box center [108, 282] width 89 height 22
select select "service"
click at [64, 271] on select "Select Service Product Package Voucher Prepaid Gift Card" at bounding box center [108, 282] width 89 height 22
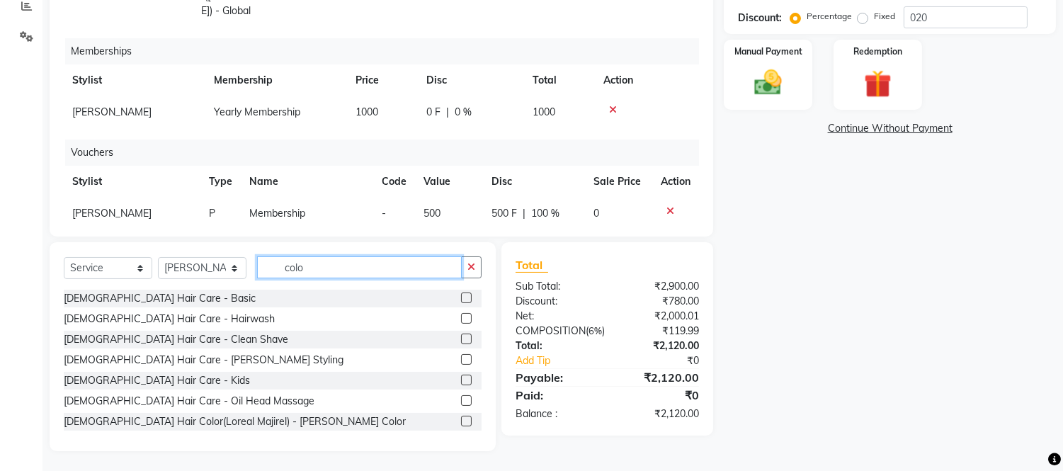
click at [331, 263] on input "colo" at bounding box center [359, 267] width 205 height 22
click at [340, 264] on input "colo" at bounding box center [359, 267] width 205 height 22
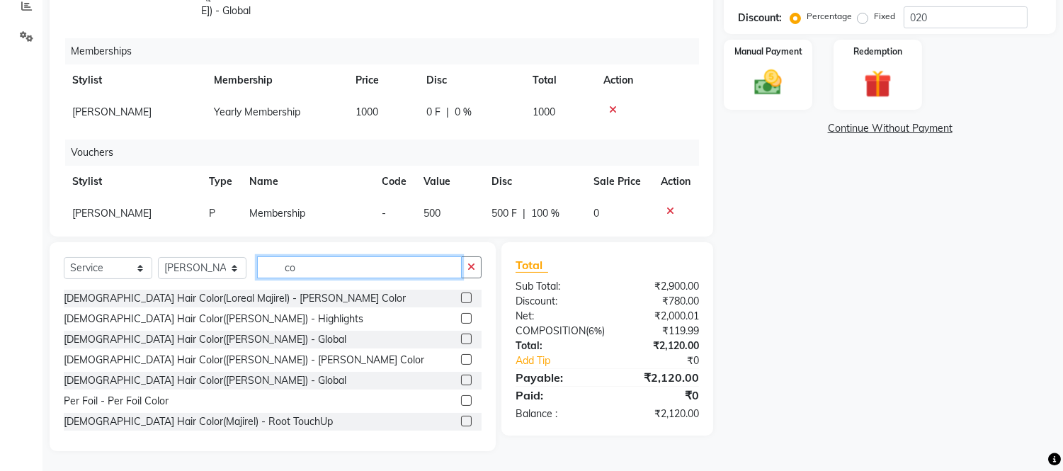
type input "c"
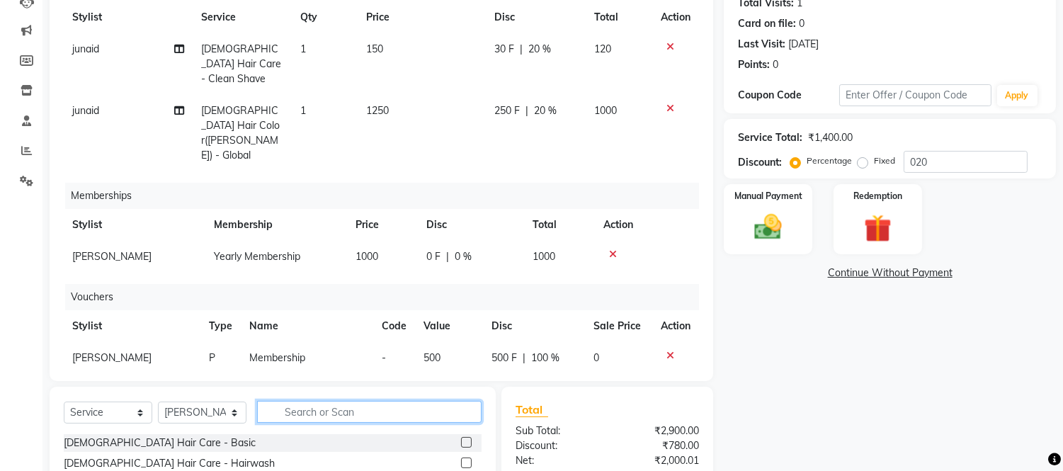
scroll to position [308, 0]
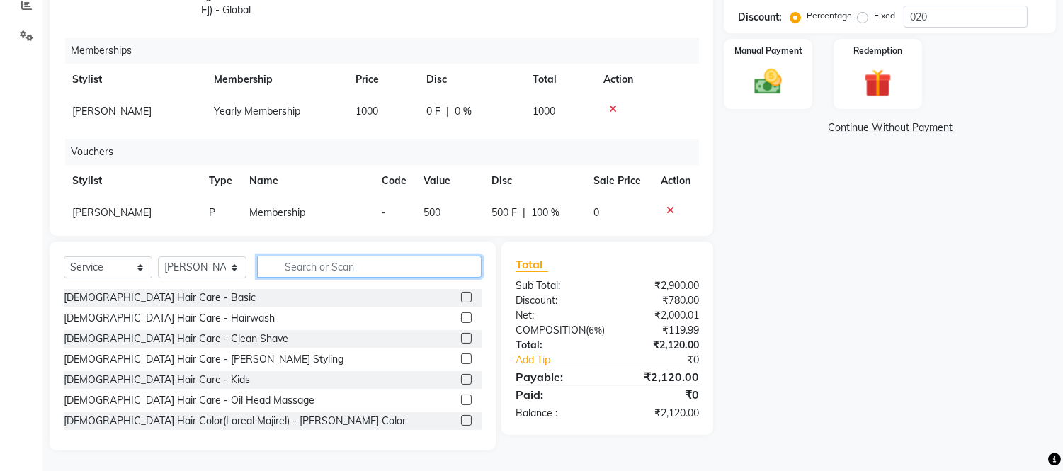
click at [365, 269] on input "text" at bounding box center [369, 267] width 224 height 22
type input "i"
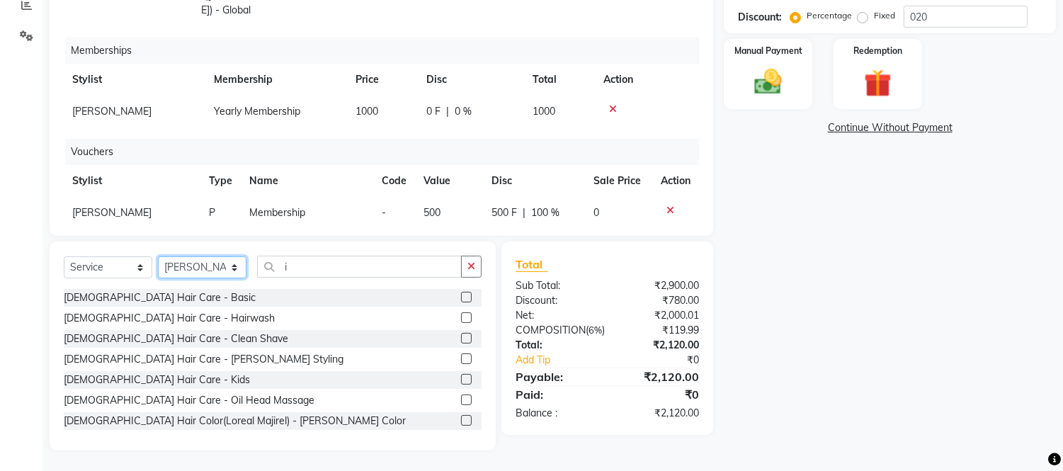
click at [177, 270] on select "Select Stylist Daksh Sir Front Desk junaid Kajal prajakta Priya Salman Bhai" at bounding box center [202, 267] width 89 height 22
select select "88388"
click at [158, 256] on select "Select Stylist Daksh Sir Front Desk junaid Kajal prajakta Priya Salman Bhai" at bounding box center [202, 267] width 89 height 22
click at [330, 265] on input "i" at bounding box center [359, 267] width 205 height 22
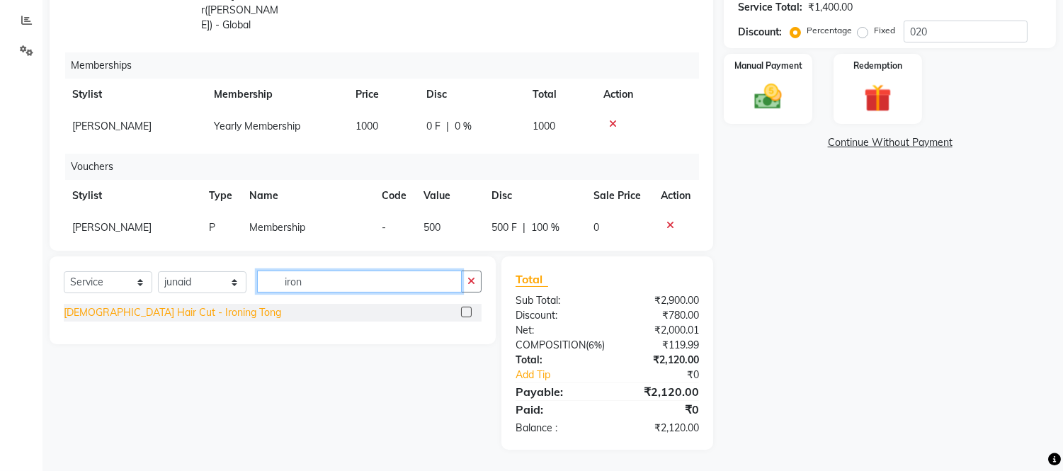
type input "iron"
click at [109, 305] on div "Female Hair Cut - Ironing Tong" at bounding box center [172, 312] width 217 height 15
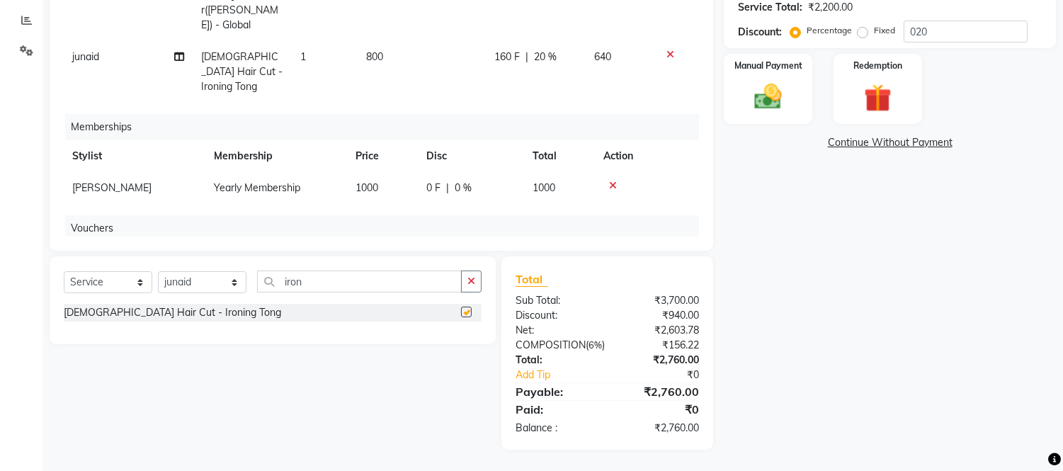
checkbox input "false"
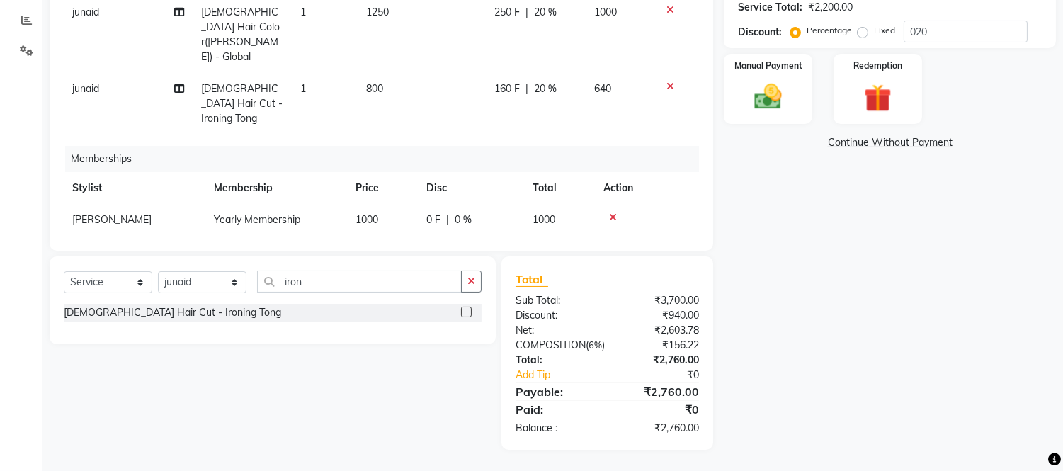
click at [556, 73] on td "160 F | 20 %" at bounding box center [536, 104] width 100 height 62
select select "88388"
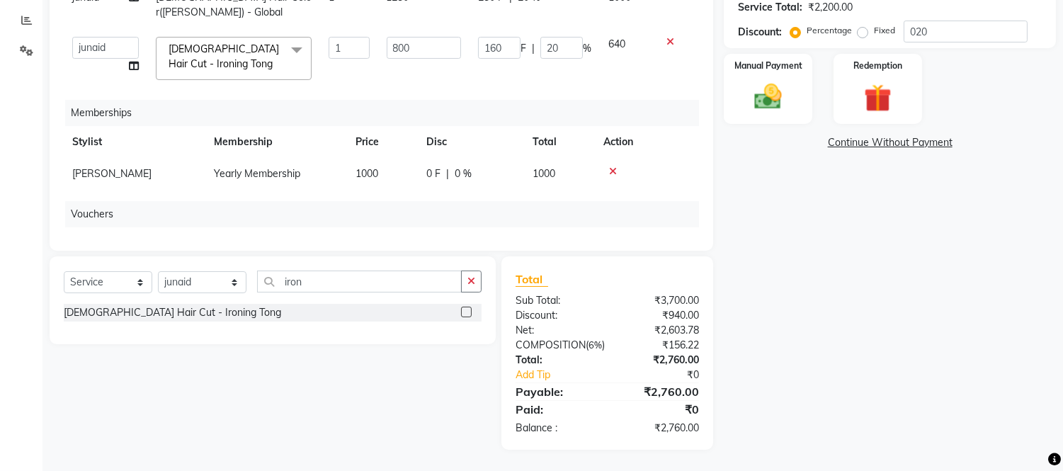
click at [556, 44] on td "160 F | 20 %" at bounding box center [534, 58] width 130 height 60
click at [560, 37] on input "20" at bounding box center [561, 48] width 42 height 22
type input "2"
type input "0"
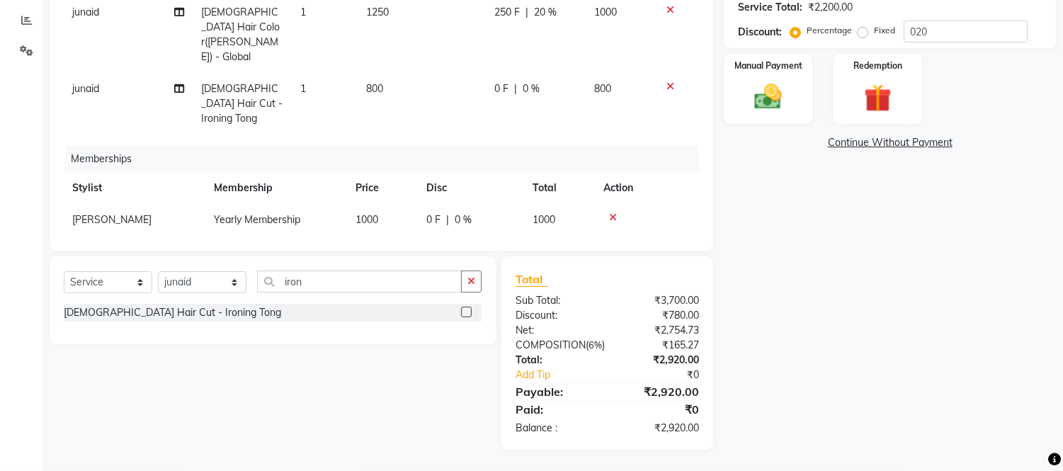
click at [564, 73] on td "0 F | 0 %" at bounding box center [536, 104] width 100 height 62
select select "88388"
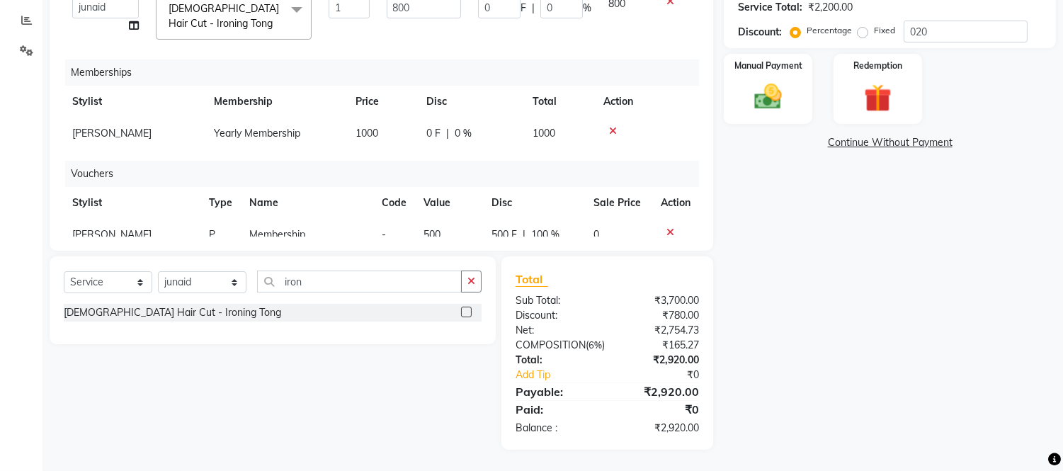
scroll to position [68, 0]
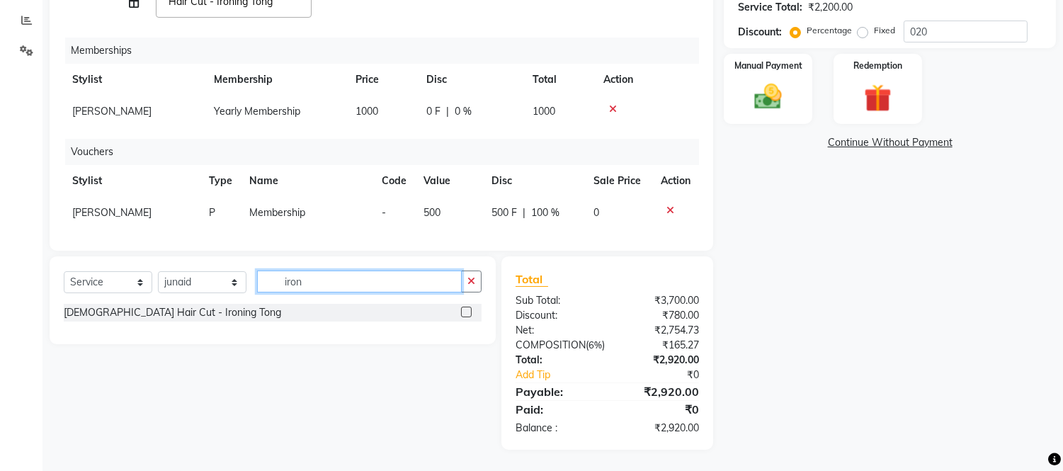
drag, startPoint x: 366, startPoint y: 270, endPoint x: 400, endPoint y: 276, distance: 34.5
click at [366, 273] on input "iron" at bounding box center [359, 281] width 205 height 22
type input "i"
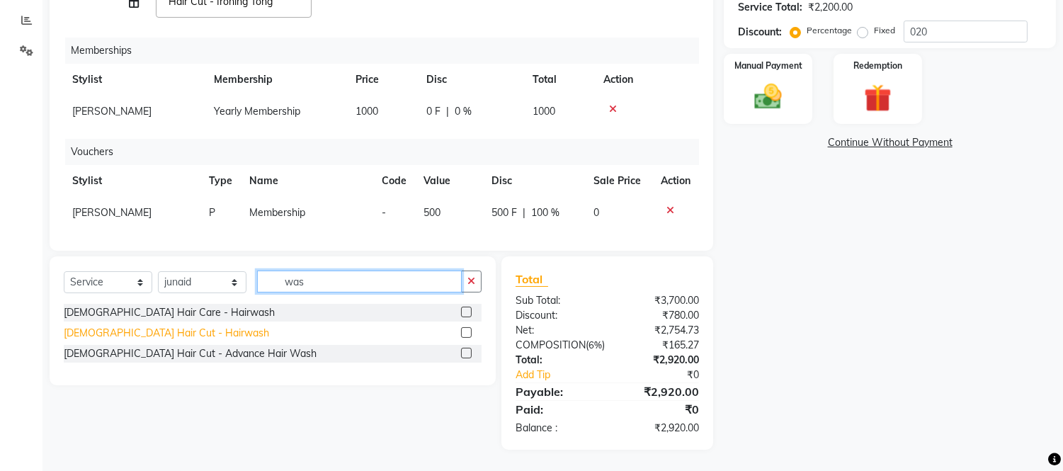
type input "was"
click at [181, 326] on div "Female Hair Cut - Hairwash" at bounding box center [166, 333] width 205 height 15
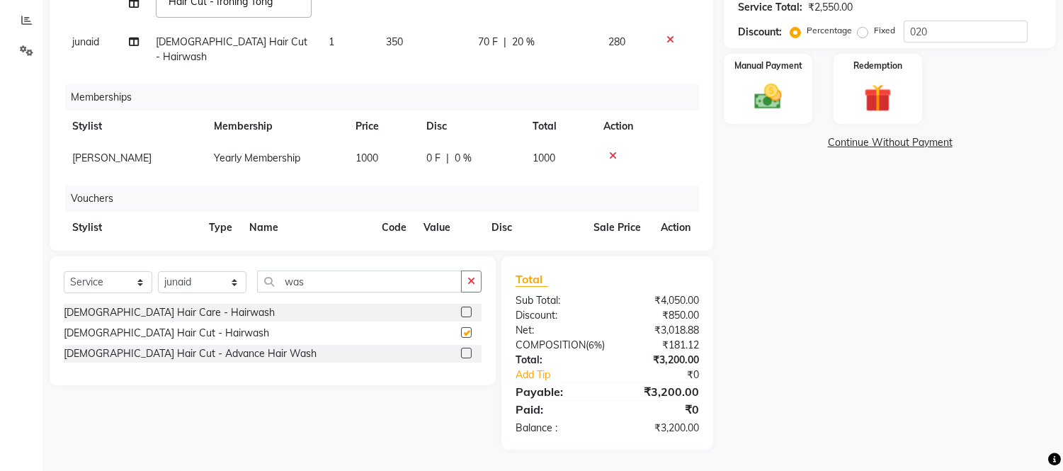
checkbox input "false"
click at [571, 29] on div "Services Stylist Service Qty Price Disc Total Action junaid Male Hair Care - Cl…" at bounding box center [381, 59] width 635 height 354
click at [561, 35] on div "70 F | 20 %" at bounding box center [534, 42] width 113 height 15
select select "88388"
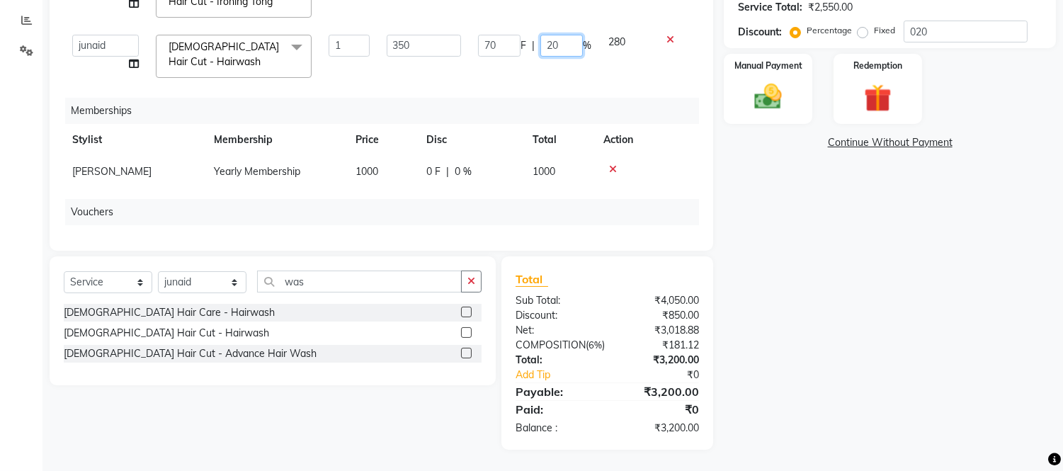
click at [561, 35] on input "20" at bounding box center [561, 46] width 42 height 22
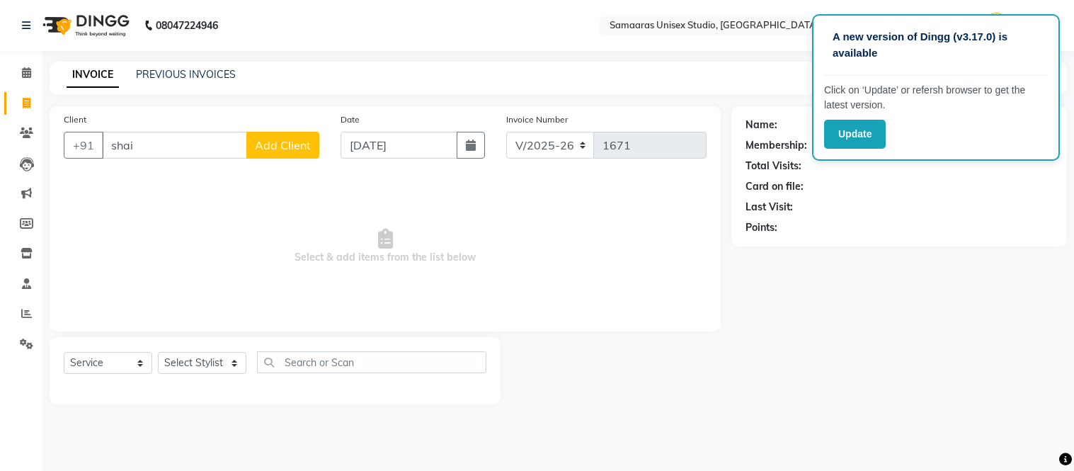
select select "4525"
select select "service"
click at [166, 76] on link "PREVIOUS INVOICES" at bounding box center [186, 74] width 100 height 13
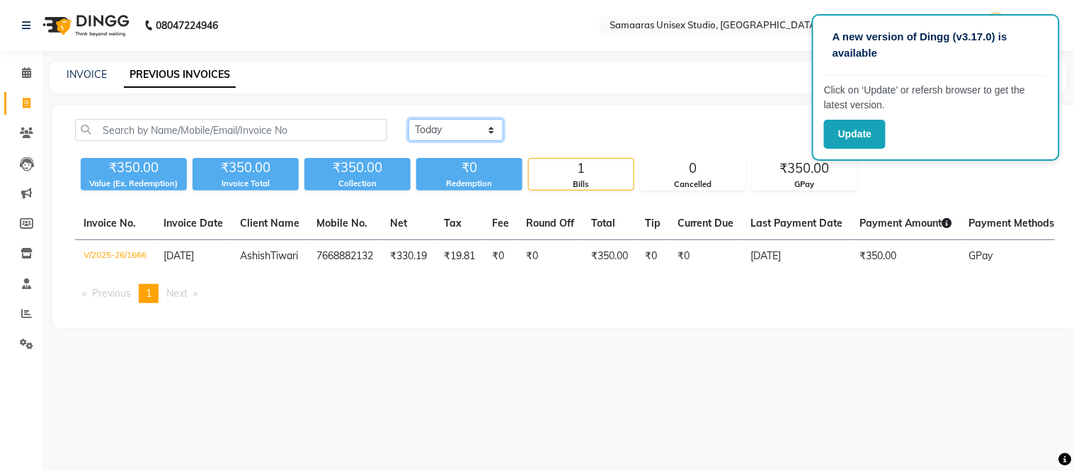
click at [486, 135] on select "[DATE] [DATE] Custom Range" at bounding box center [456, 130] width 95 height 22
select select "range"
click at [409, 119] on select "[DATE] [DATE] Custom Range" at bounding box center [456, 130] width 95 height 22
click at [613, 131] on input "[DATE]" at bounding box center [571, 130] width 99 height 20
select select "9"
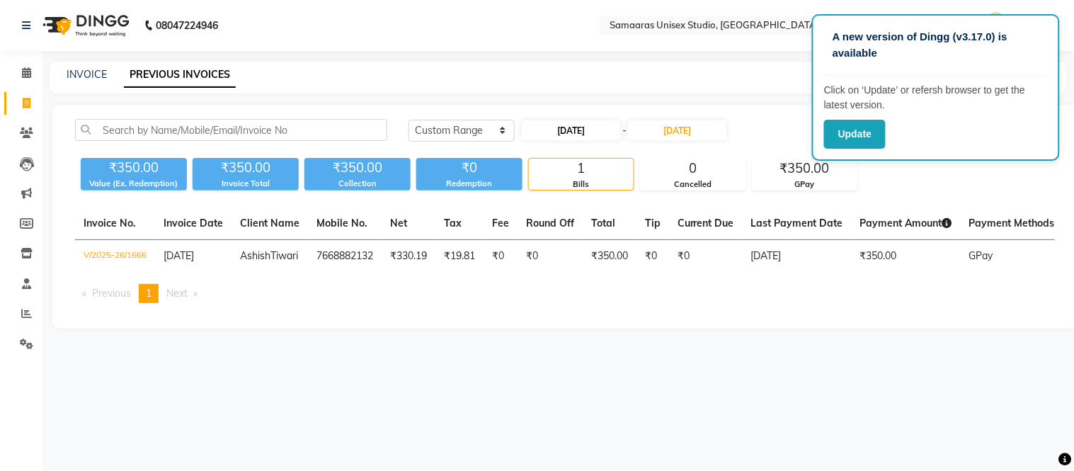
select select "2025"
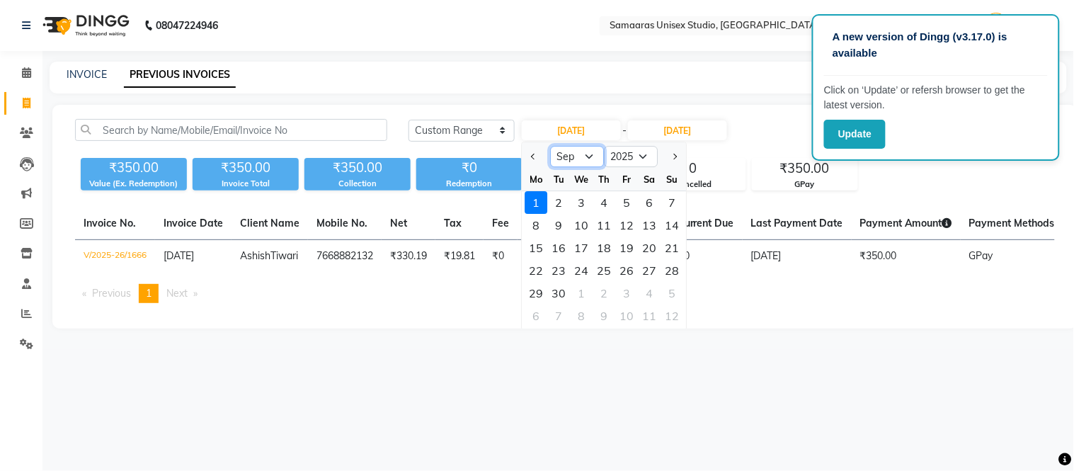
click at [592, 161] on select "Jan Feb Mar Apr May Jun [DATE] Aug Sep Oct Nov Dec" at bounding box center [578, 156] width 54 height 21
click at [551, 146] on select "Jan Feb Mar Apr May Jun [DATE] Aug Sep Oct Nov Dec" at bounding box center [578, 156] width 54 height 21
click at [588, 154] on select "Jan Feb Mar Apr May Jun [DATE] Aug Sep Oct Nov Dec" at bounding box center [578, 156] width 54 height 21
select select "8"
click at [551, 146] on select "Jan Feb Mar Apr May Jun [DATE] Aug Sep Oct Nov Dec" at bounding box center [578, 156] width 54 height 21
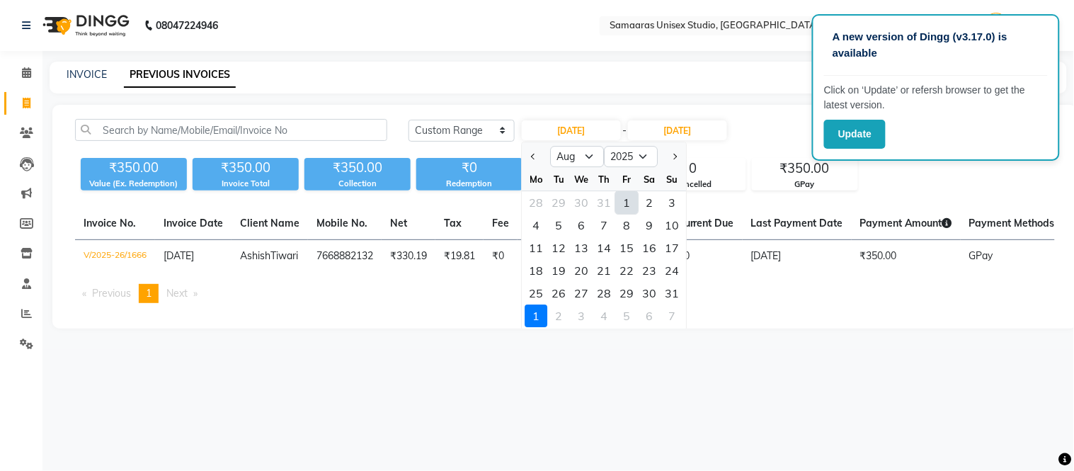
click at [630, 209] on div "1" at bounding box center [627, 202] width 23 height 23
type input "01-08-2025"
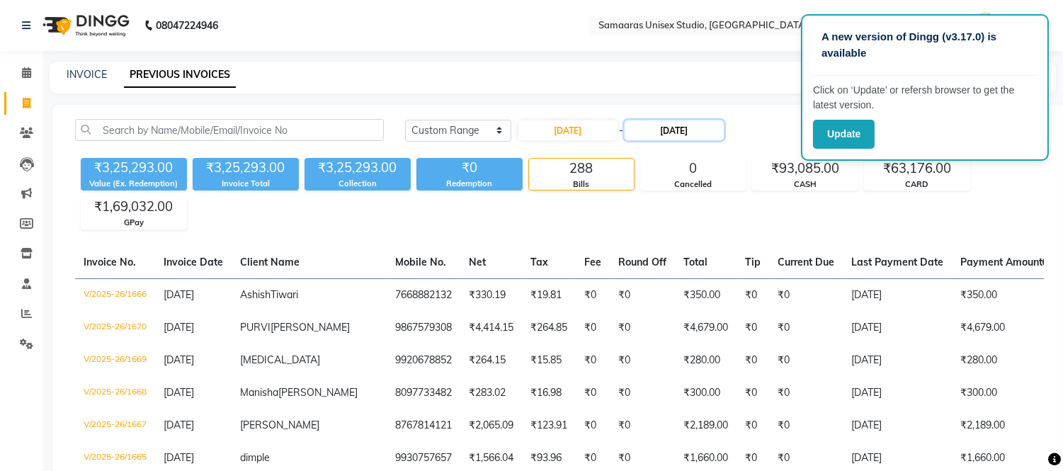
click at [671, 128] on input "[DATE]" at bounding box center [673, 130] width 99 height 20
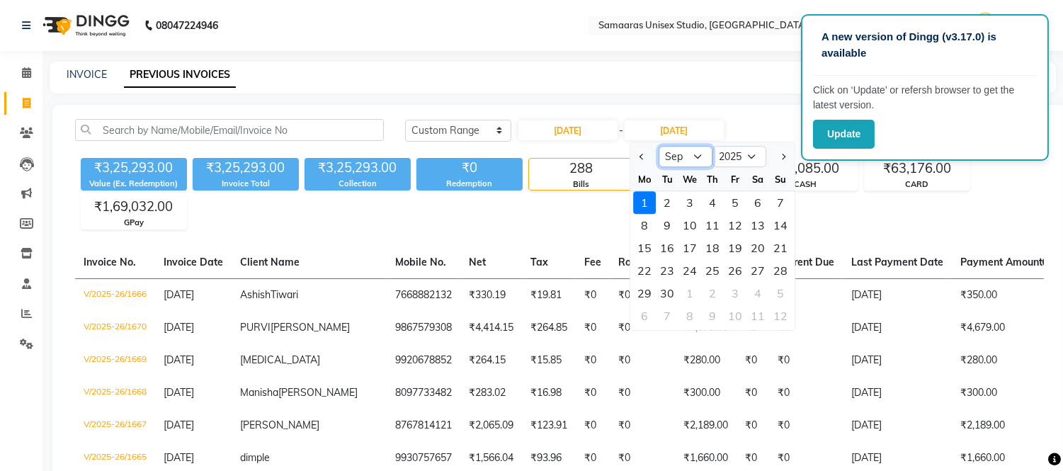
click at [685, 157] on select "Aug Sep Oct Nov Dec" at bounding box center [685, 156] width 54 height 21
select select "8"
click at [658, 146] on select "Aug Sep Oct Nov Dec" at bounding box center [685, 156] width 54 height 21
click at [777, 292] on div "31" at bounding box center [780, 293] width 23 height 23
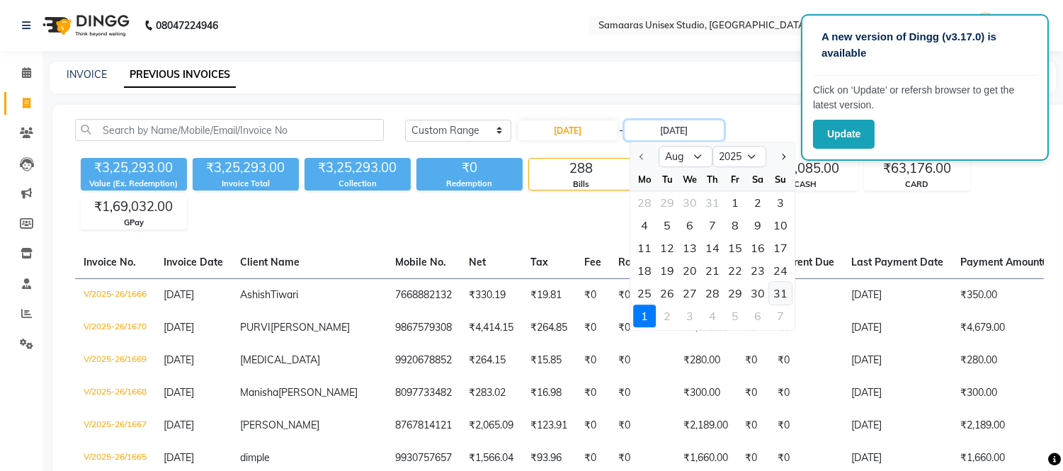
type input "31-08-2025"
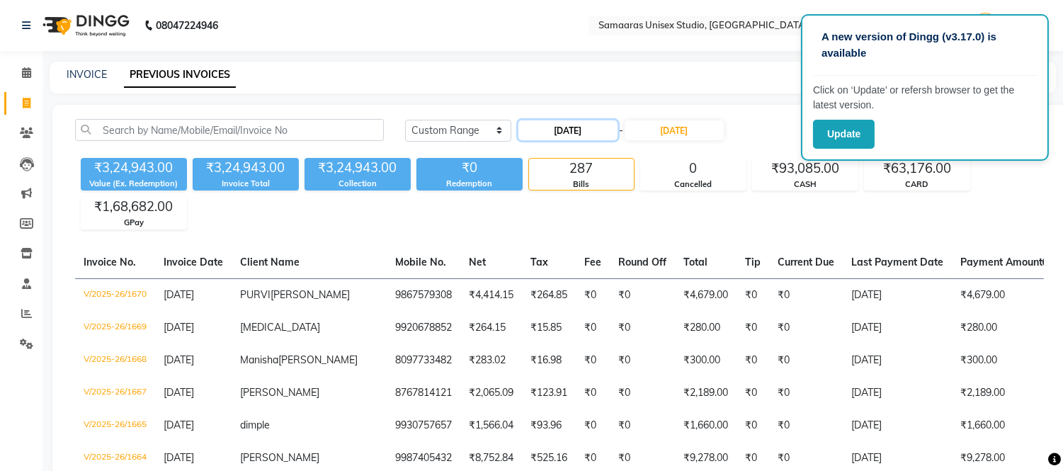
click at [605, 135] on input "01-08-2025" at bounding box center [567, 130] width 99 height 20
select select "8"
select select "2025"
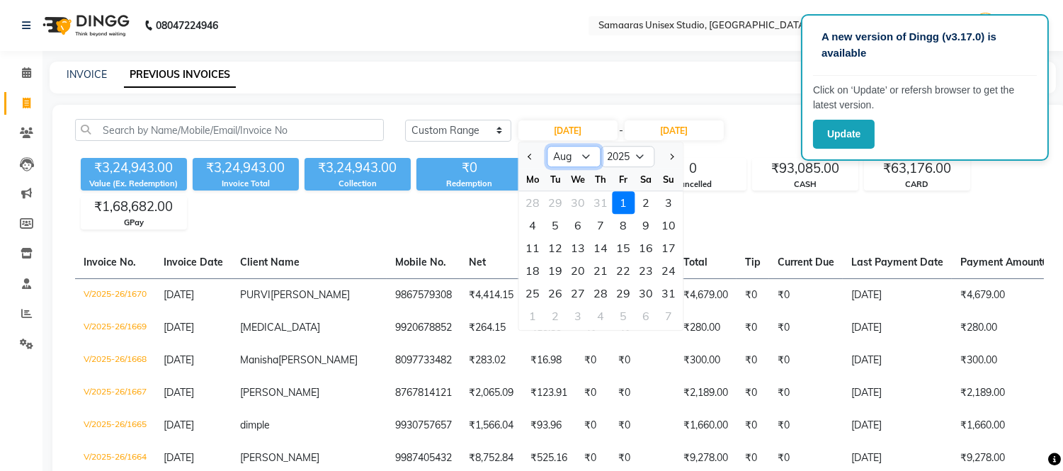
click at [593, 152] on select "Jan Feb Mar Apr May Jun [DATE] Aug Sep Oct Nov Dec" at bounding box center [574, 156] width 54 height 21
select select "7"
click at [547, 146] on select "Jan Feb Mar Apr May Jun [DATE] Aug Sep Oct Nov Dec" at bounding box center [574, 156] width 54 height 21
click at [676, 135] on input "31-08-2025" at bounding box center [673, 130] width 99 height 20
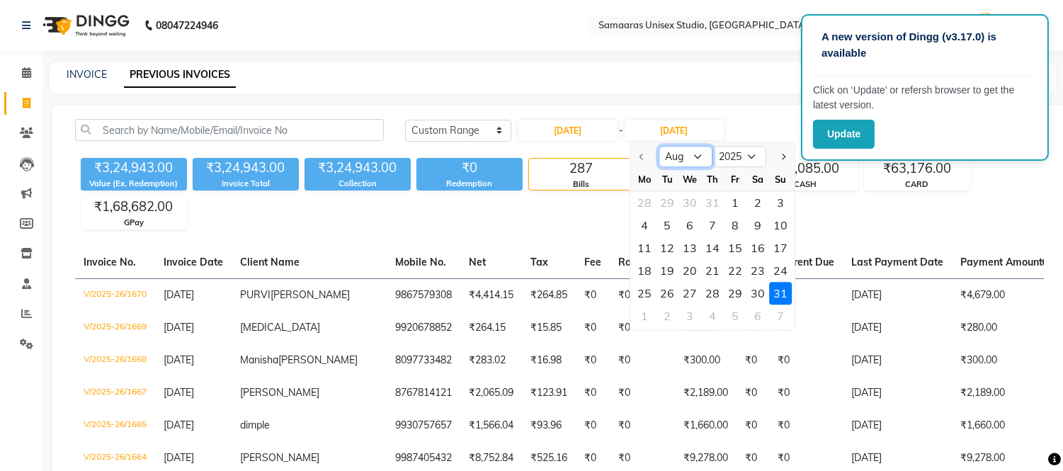
click at [673, 164] on select "Aug Sep Oct Nov Dec" at bounding box center [685, 156] width 54 height 21
click at [673, 157] on select "Aug Sep Oct Nov Dec" at bounding box center [685, 156] width 54 height 21
click at [595, 129] on input "01-08-2025" at bounding box center [567, 130] width 99 height 20
select select "8"
select select "2025"
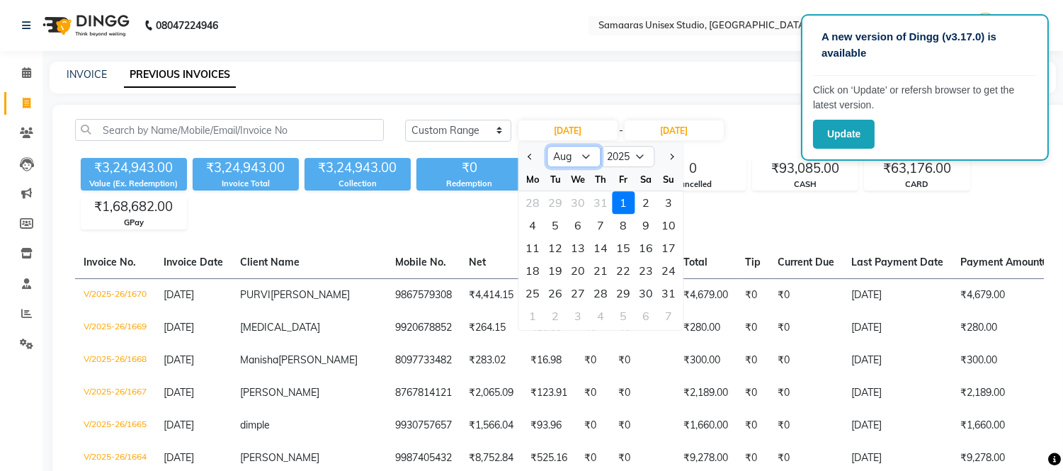
click at [582, 156] on select "Jan Feb Mar Apr May Jun [DATE] Aug Sep Oct Nov Dec" at bounding box center [574, 156] width 54 height 21
click at [547, 146] on select "Jan Feb Mar Apr May Jun [DATE] Aug Sep Oct Nov Dec" at bounding box center [574, 156] width 54 height 21
click at [570, 154] on select "Jan Feb Mar Apr May Jun [DATE] Aug Sep Oct Nov Dec" at bounding box center [574, 156] width 54 height 21
select select "7"
click at [547, 146] on select "Jan Feb Mar Apr May Jun [DATE] Aug Sep Oct Nov Dec" at bounding box center [574, 156] width 54 height 21
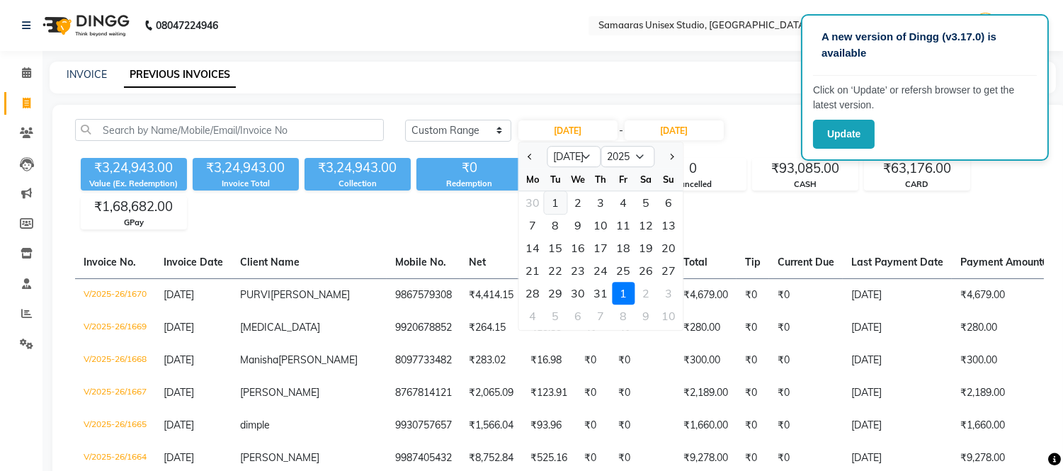
click at [558, 204] on div "1" at bounding box center [555, 202] width 23 height 23
type input "[DATE]"
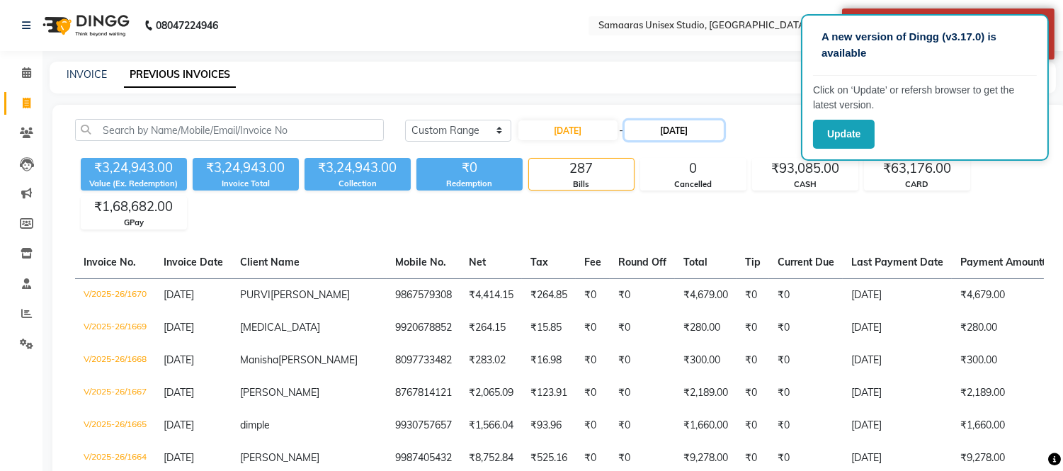
click at [656, 131] on input "31-08-2025" at bounding box center [673, 130] width 99 height 20
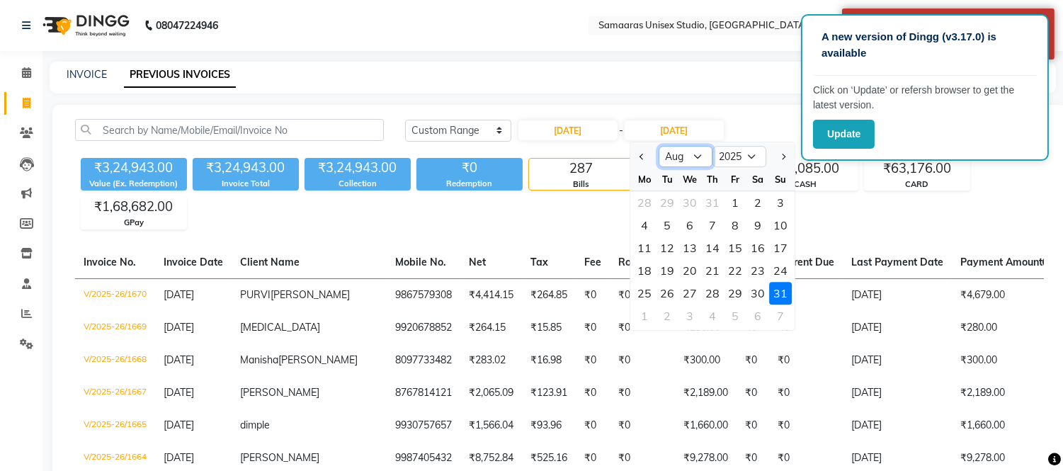
click at [677, 159] on select "[DATE] Aug Sep Oct Nov Dec" at bounding box center [685, 156] width 54 height 21
select select "7"
click at [658, 146] on select "[DATE] Aug Sep Oct Nov Dec" at bounding box center [685, 156] width 54 height 21
click at [714, 290] on div "31" at bounding box center [712, 293] width 23 height 23
type input "[DATE]"
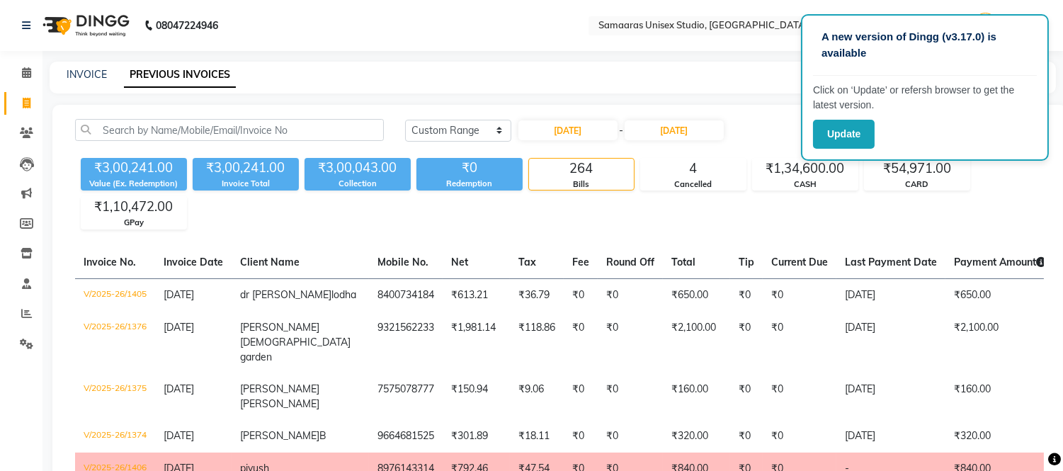
click at [634, 73] on div "INVOICE PREVIOUS INVOICES" at bounding box center [544, 74] width 989 height 15
click at [79, 74] on link "INVOICE" at bounding box center [87, 74] width 40 height 13
select select "service"
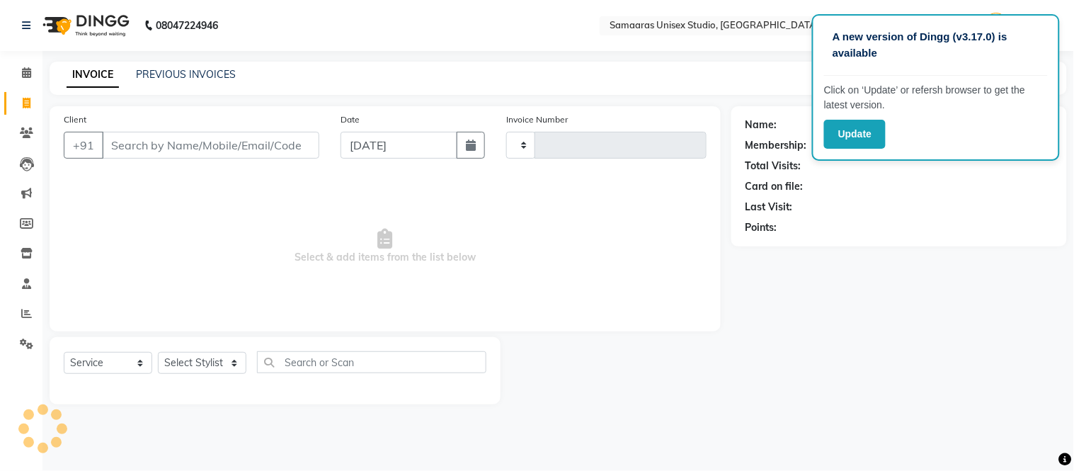
type input "1671"
select select "4525"
drag, startPoint x: 145, startPoint y: 146, endPoint x: 171, endPoint y: 153, distance: 27.1
click at [146, 151] on input "Client" at bounding box center [210, 145] width 217 height 27
click at [280, 150] on input "Client" at bounding box center [210, 145] width 217 height 27
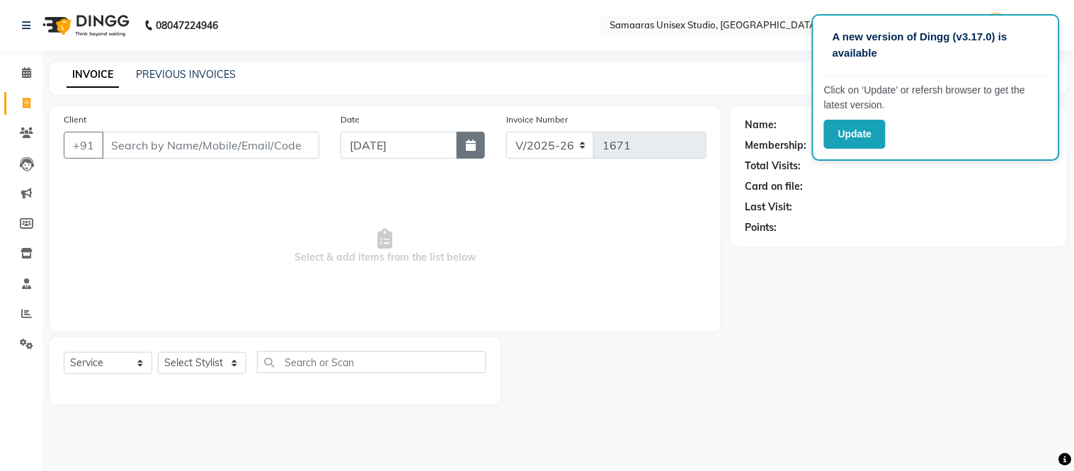
click at [481, 153] on button "button" at bounding box center [471, 145] width 28 height 27
select select "9"
select select "2025"
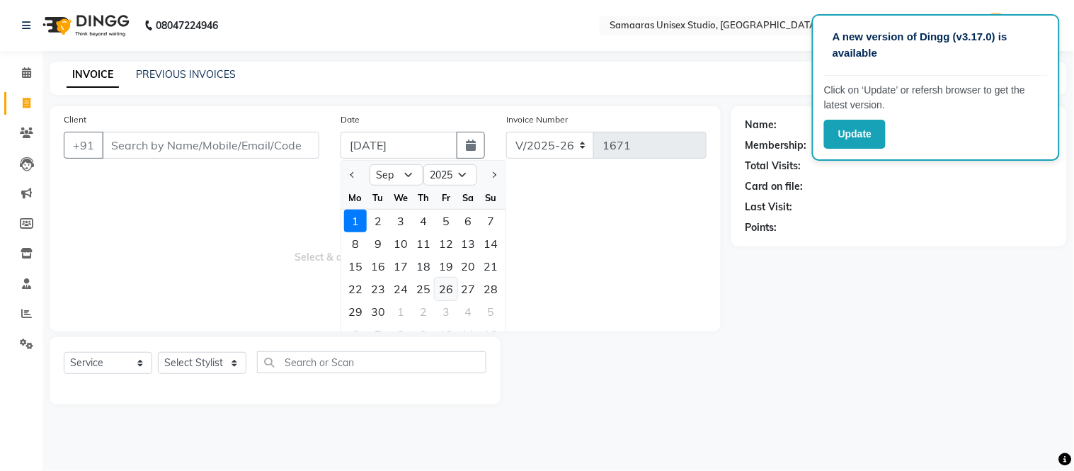
click at [443, 294] on div "26" at bounding box center [446, 289] width 23 height 23
type input "26-09-2025"
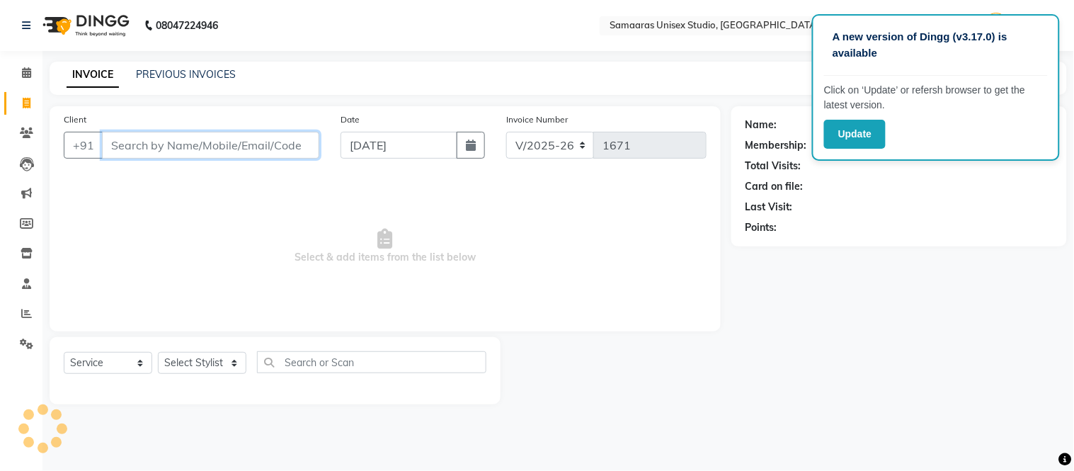
click at [283, 149] on input "Client" at bounding box center [210, 145] width 217 height 27
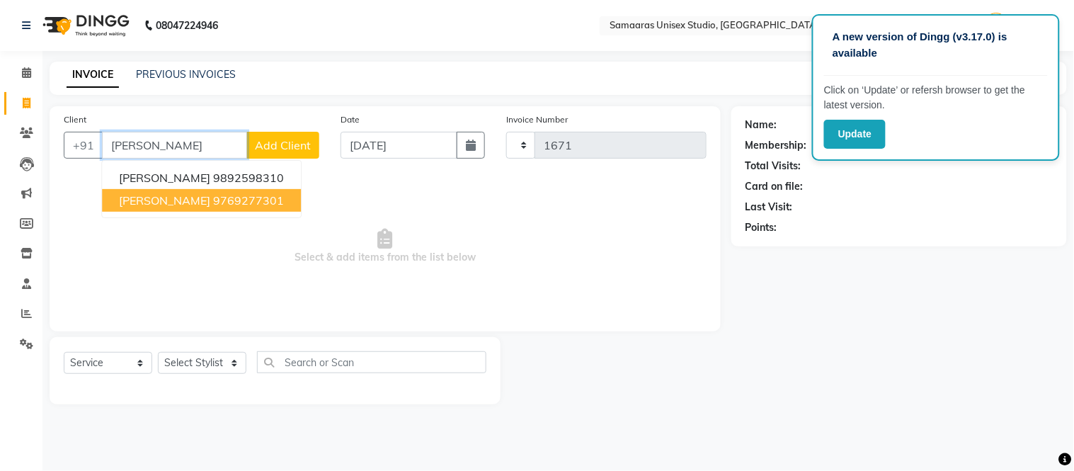
click at [213, 196] on ngb-highlight "9769277301" at bounding box center [248, 200] width 71 height 14
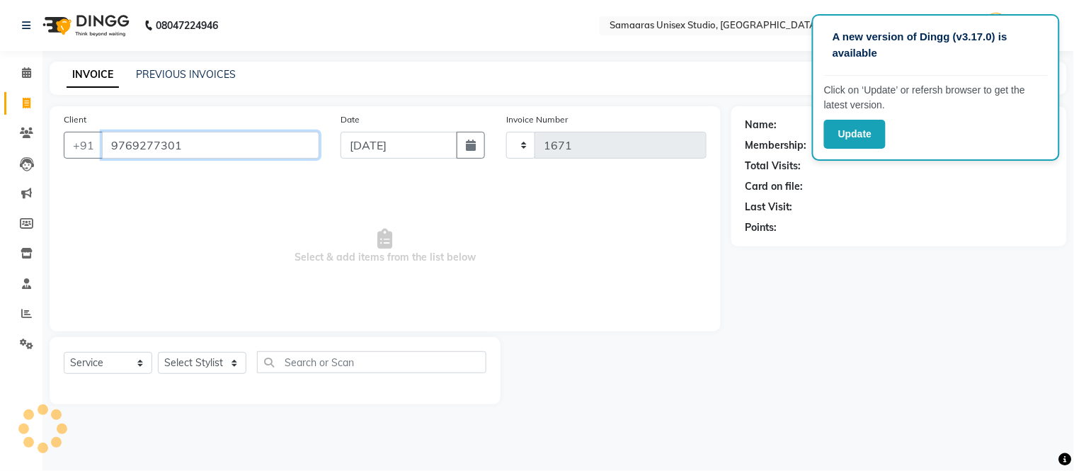
type input "9769277301"
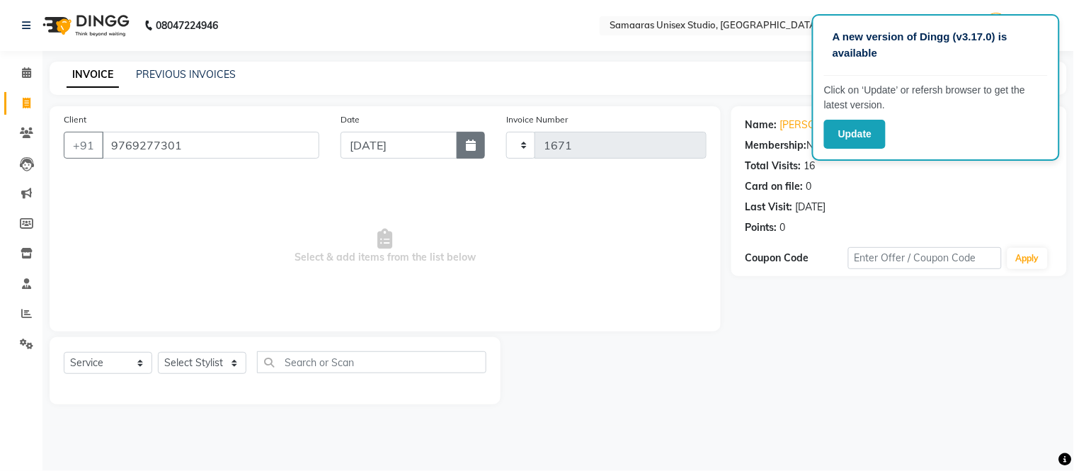
click at [468, 147] on icon "button" at bounding box center [471, 144] width 10 height 11
select select "9"
select select "2025"
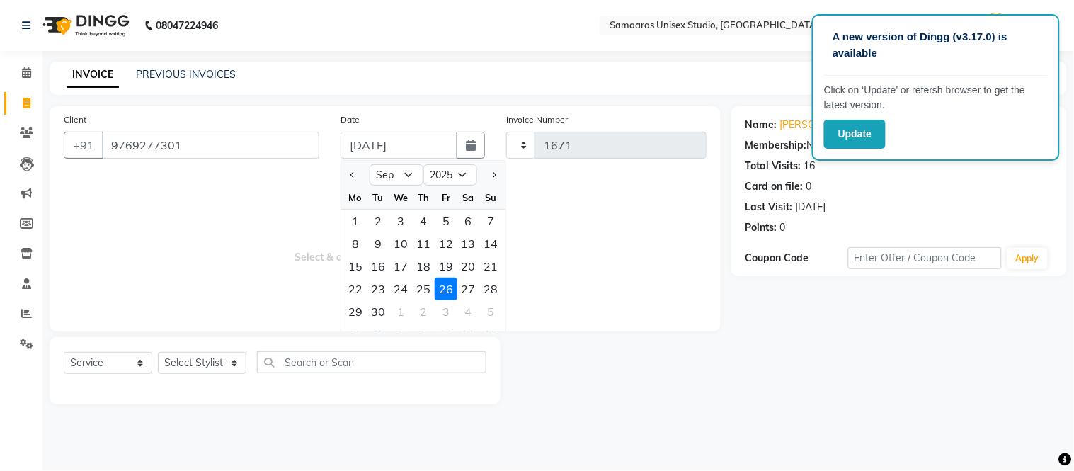
click at [705, 387] on div at bounding box center [616, 370] width 231 height 67
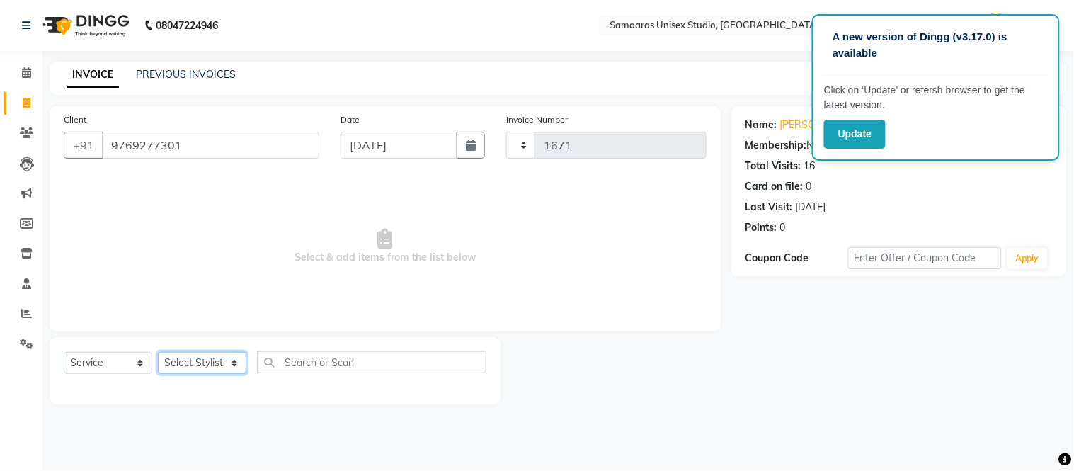
click at [215, 367] on select "Select Stylist Daksh Sir Front Desk junaid Kajal prajakta Priya Salman Bhai" at bounding box center [202, 363] width 89 height 22
select select "88206"
click at [158, 353] on select "Select Stylist Daksh Sir Front Desk junaid Kajal prajakta Priya Salman Bhai" at bounding box center [202, 363] width 89 height 22
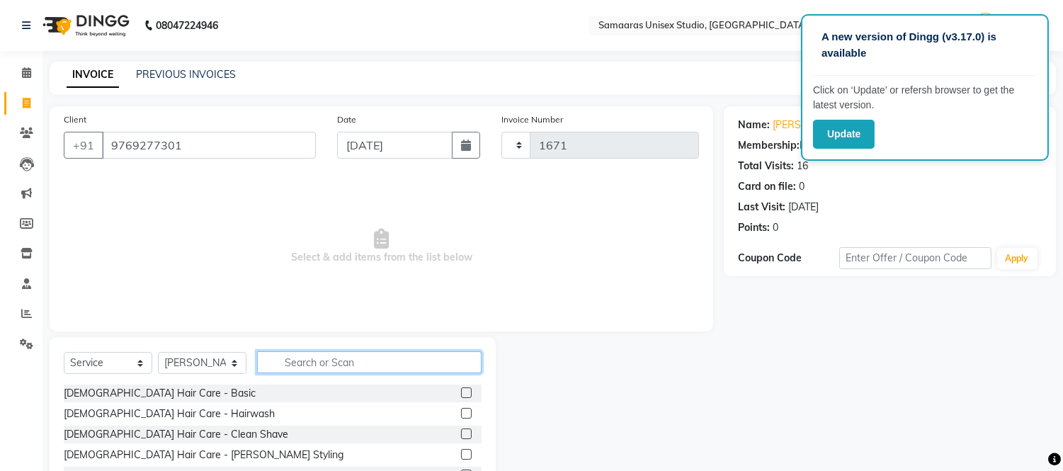
click at [341, 358] on input "text" at bounding box center [369, 362] width 224 height 22
click at [348, 366] on input "text" at bounding box center [369, 362] width 224 height 22
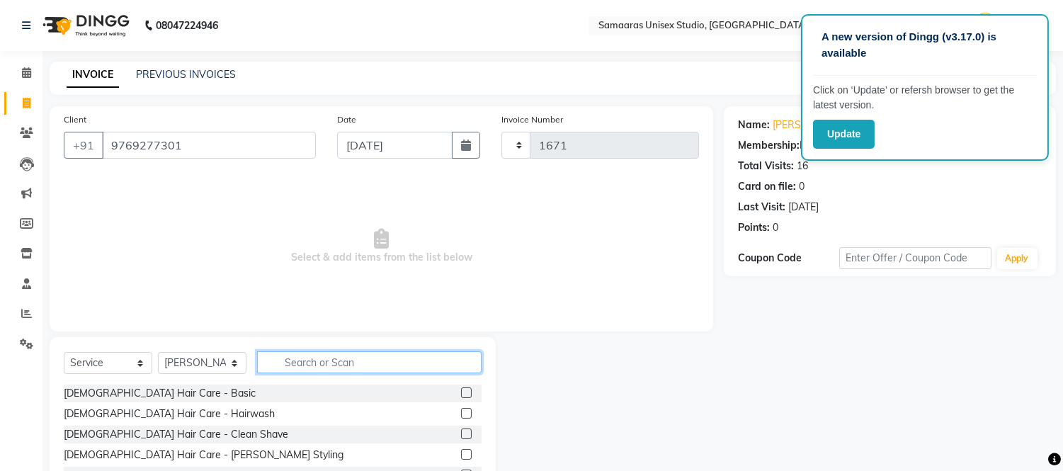
click at [348, 366] on input "text" at bounding box center [369, 362] width 224 height 22
click at [348, 365] on input "text" at bounding box center [369, 362] width 224 height 22
drag, startPoint x: 348, startPoint y: 365, endPoint x: 349, endPoint y: 345, distance: 19.9
click at [348, 364] on input "text" at bounding box center [369, 362] width 224 height 22
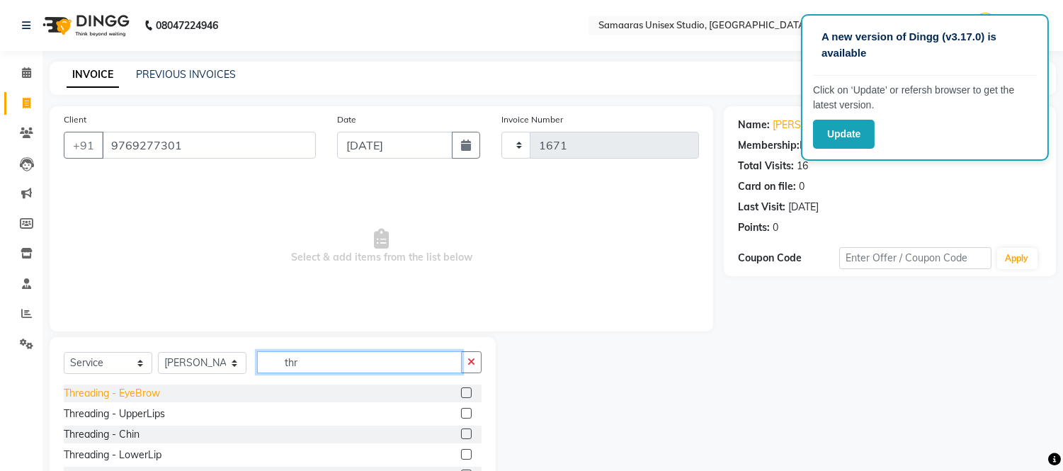
type input "thr"
click at [145, 397] on div "Threading - EyeBrow" at bounding box center [112, 393] width 96 height 15
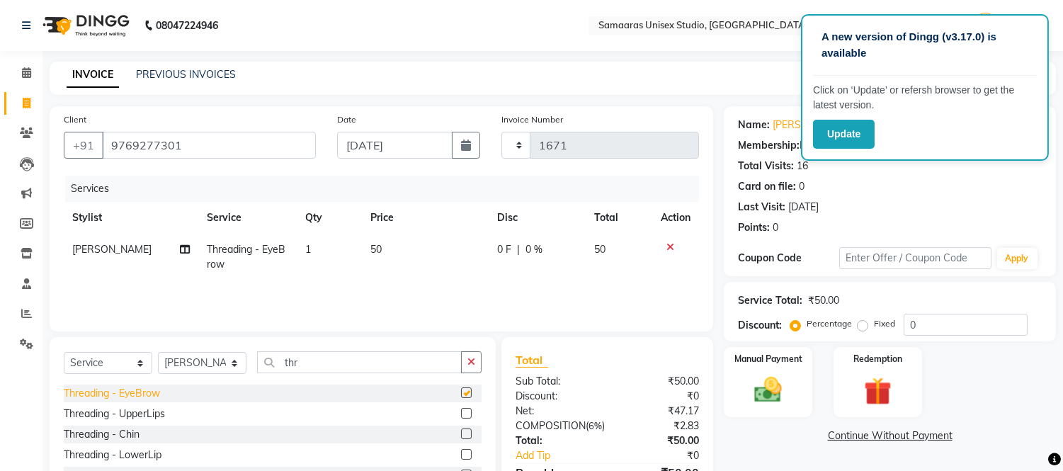
checkbox input "false"
click at [208, 351] on div "Select Service Product Membership Package Voucher Prepaid Gift Card Select Styl…" at bounding box center [273, 367] width 418 height 33
click at [208, 357] on select "Select Stylist Daksh Sir Front Desk junaid Kajal prajakta Priya Salman Bhai" at bounding box center [202, 363] width 89 height 22
select select "50822"
click at [158, 353] on select "Select Stylist Daksh Sir Front Desk junaid Kajal prajakta Priya Salman Bhai" at bounding box center [202, 363] width 89 height 22
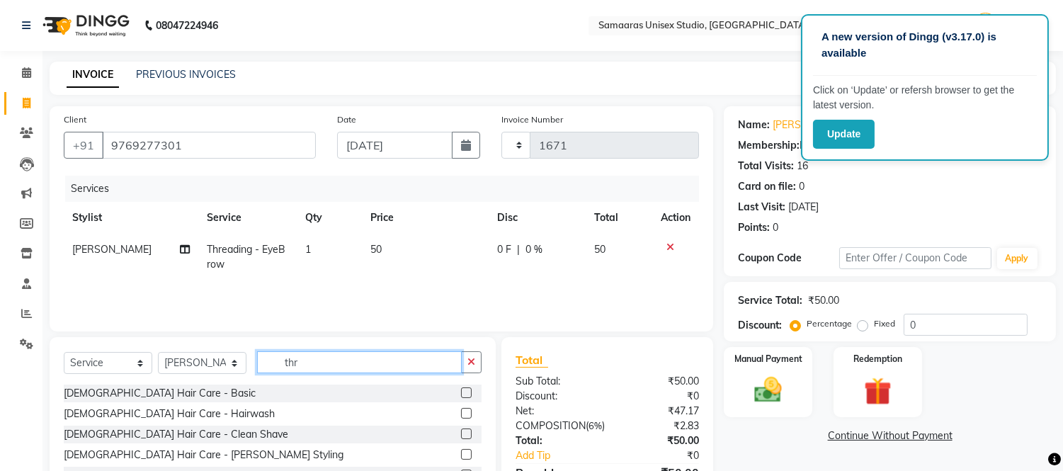
click at [304, 358] on input "thr" at bounding box center [359, 362] width 205 height 22
type input "t"
type input "cut"
drag, startPoint x: 101, startPoint y: 394, endPoint x: 144, endPoint y: 372, distance: 48.1
click at [102, 394] on div "Female Hair Cut - Haircut" at bounding box center [161, 393] width 195 height 15
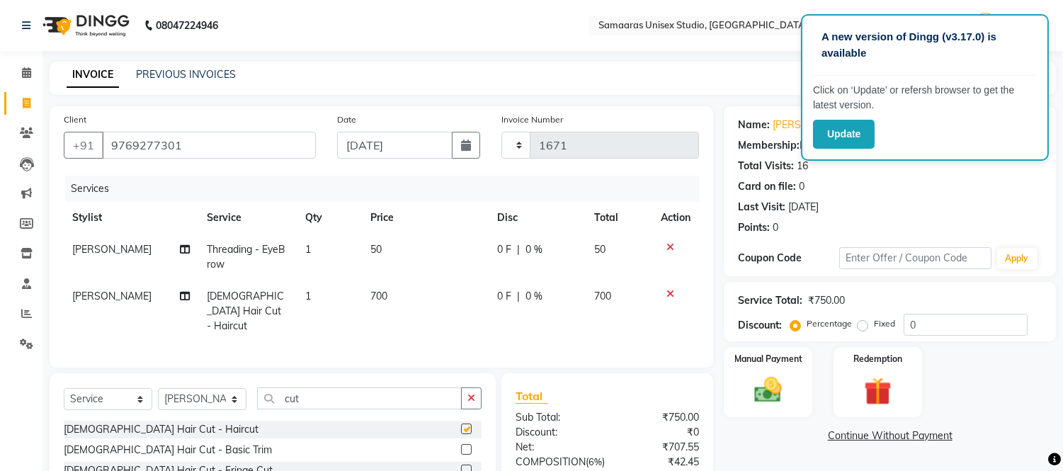
checkbox input "false"
click at [397, 302] on td "700" at bounding box center [425, 311] width 127 height 62
select select "50822"
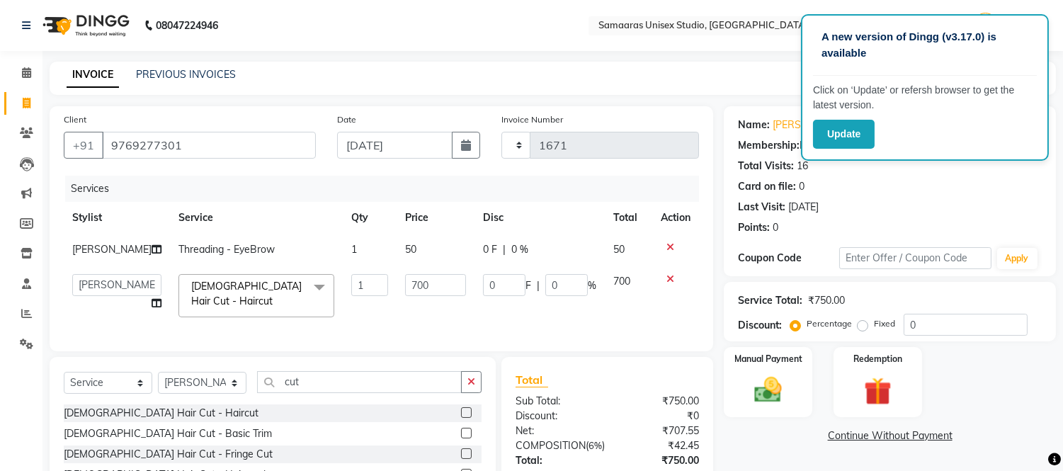
click at [407, 300] on td "700" at bounding box center [436, 296] width 78 height 60
click at [428, 285] on input "700" at bounding box center [435, 285] width 61 height 22
type input "7"
type input "499"
click at [433, 300] on td "499" at bounding box center [436, 296] width 78 height 60
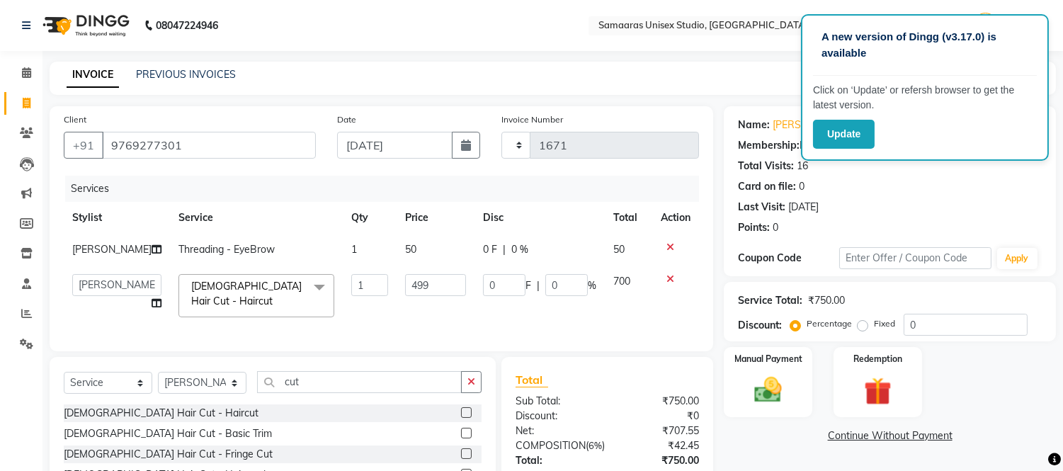
select select "50822"
click at [340, 393] on input "cut" at bounding box center [359, 382] width 205 height 22
type input "c"
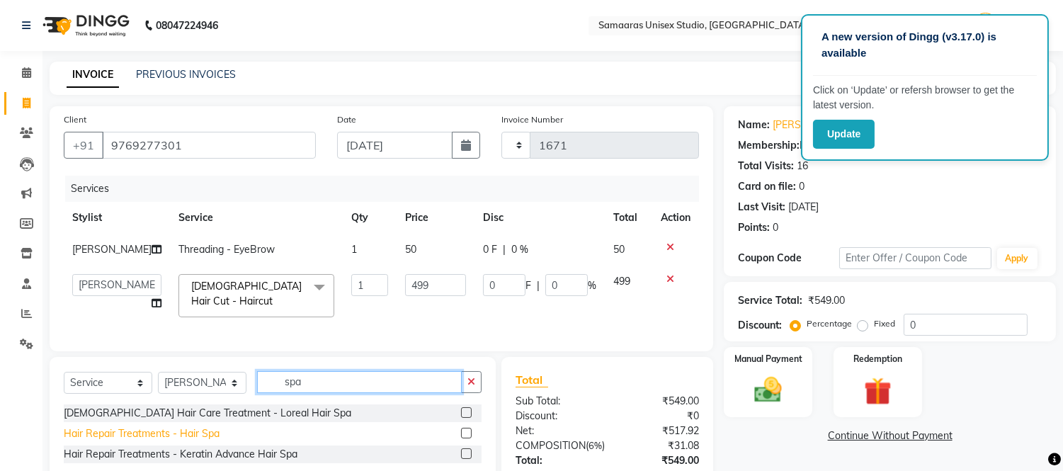
type input "spa"
click at [173, 441] on div "Hair Repair Treatments - Hair Spa" at bounding box center [142, 433] width 156 height 15
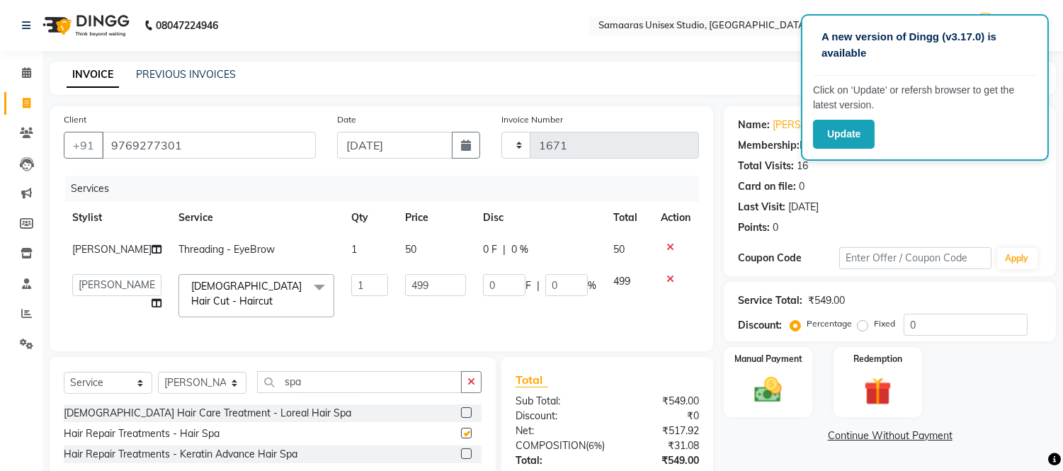
checkbox input "false"
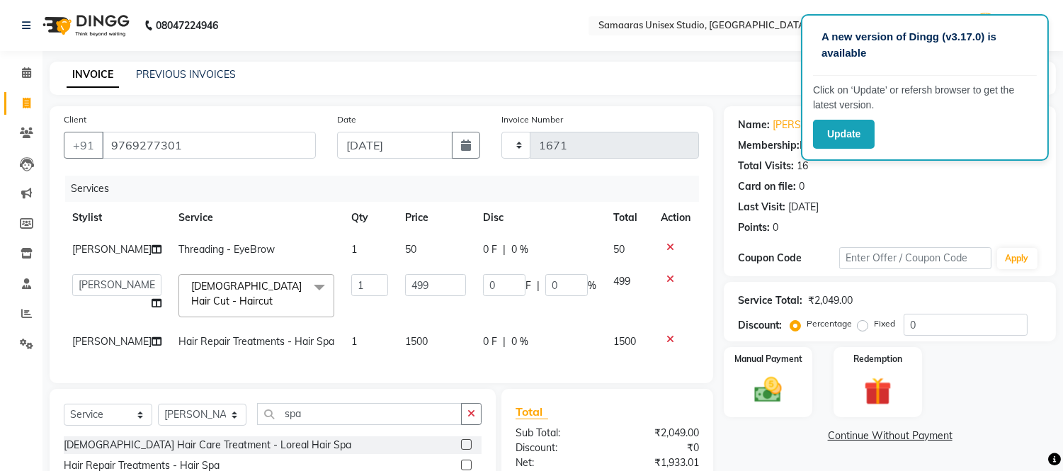
click at [440, 344] on td "1500" at bounding box center [436, 342] width 78 height 32
select select "50822"
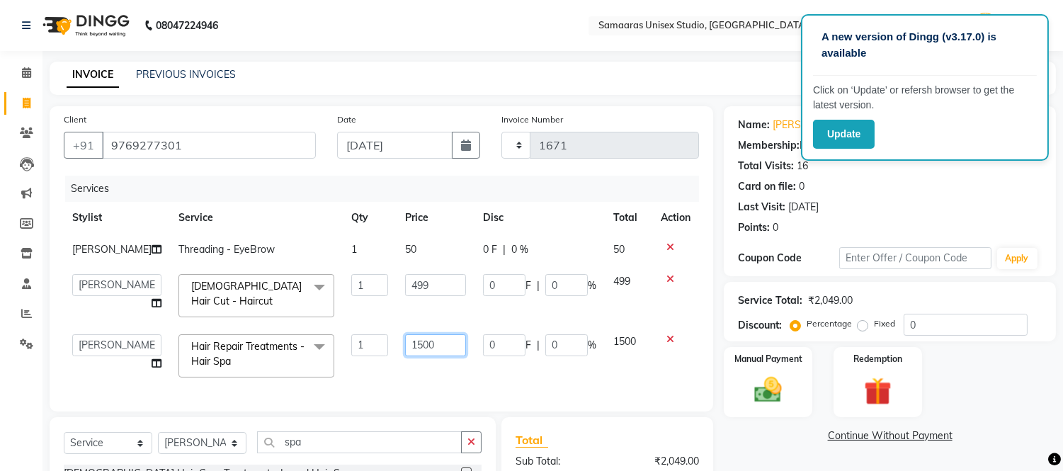
click at [440, 344] on input "1500" at bounding box center [435, 345] width 61 height 22
type input "1"
type input "599"
click at [450, 364] on td "599" at bounding box center [436, 356] width 78 height 60
select select "50822"
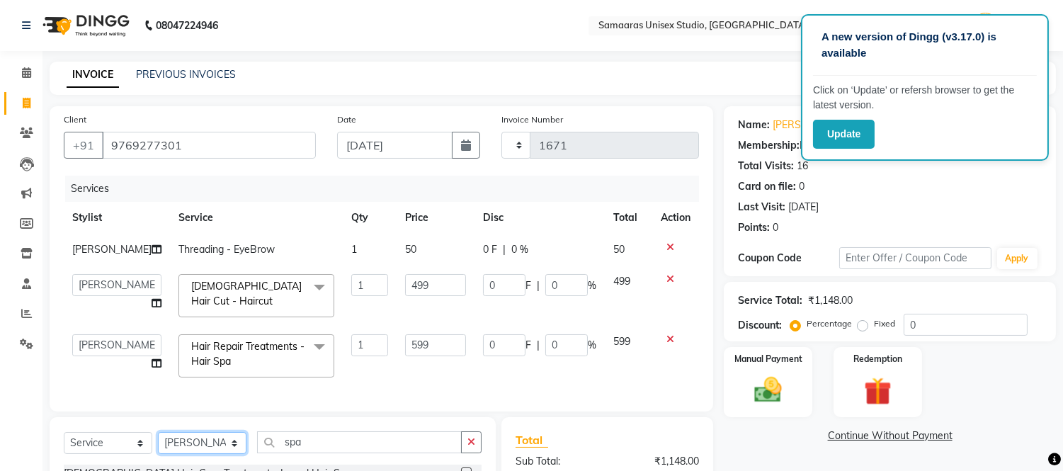
click at [209, 454] on select "Select Stylist Daksh Sir Front Desk junaid Kajal prajakta Priya Salman Bhai" at bounding box center [202, 443] width 89 height 22
select select "88388"
click at [158, 444] on select "Select Stylist Daksh Sir Front Desk junaid Kajal prajakta Priya Salman Bhai" at bounding box center [202, 443] width 89 height 22
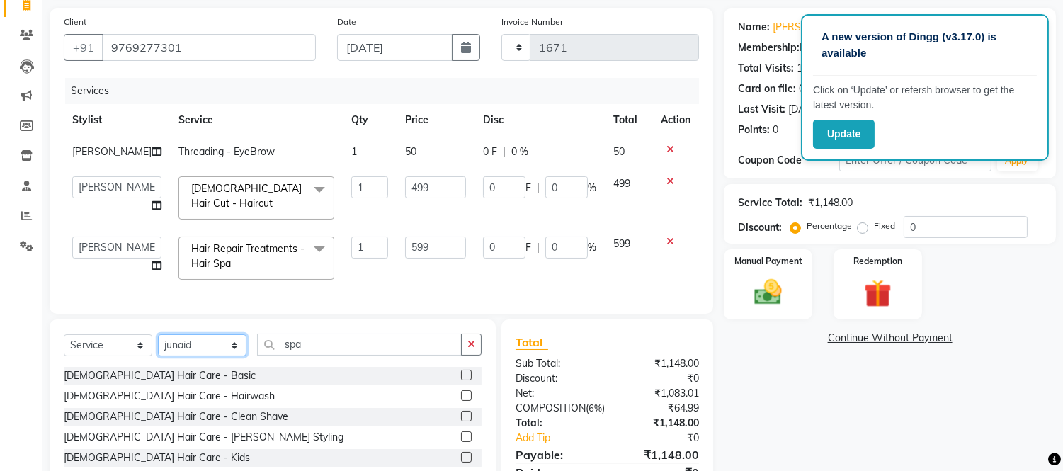
scroll to position [188, 0]
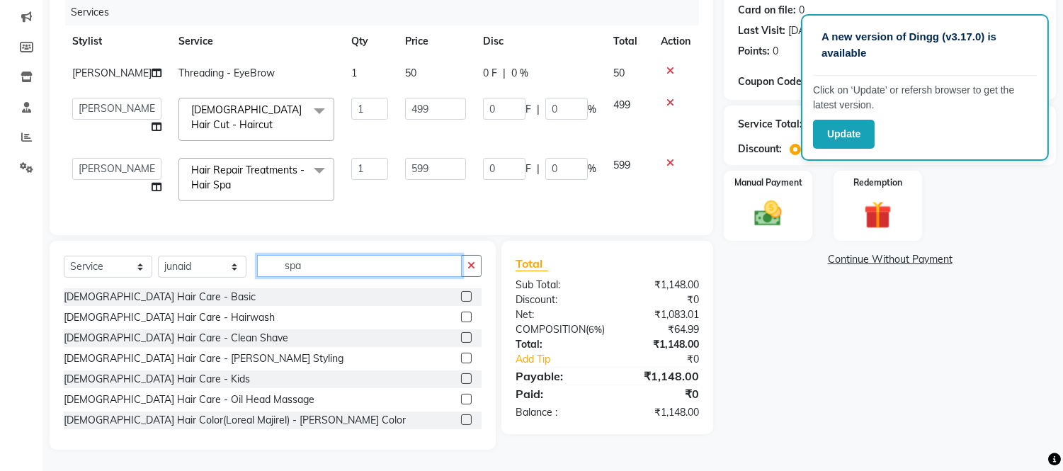
click at [365, 258] on input "spa" at bounding box center [359, 266] width 205 height 22
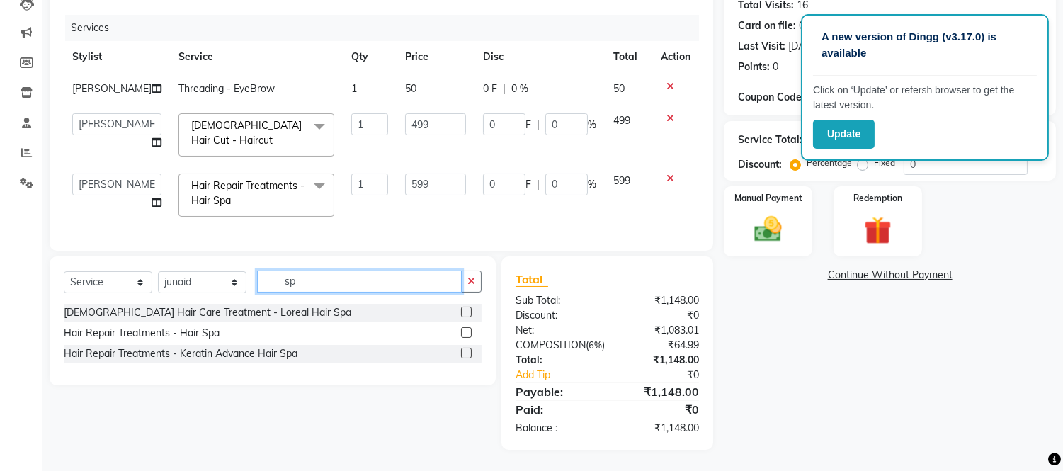
type input "s"
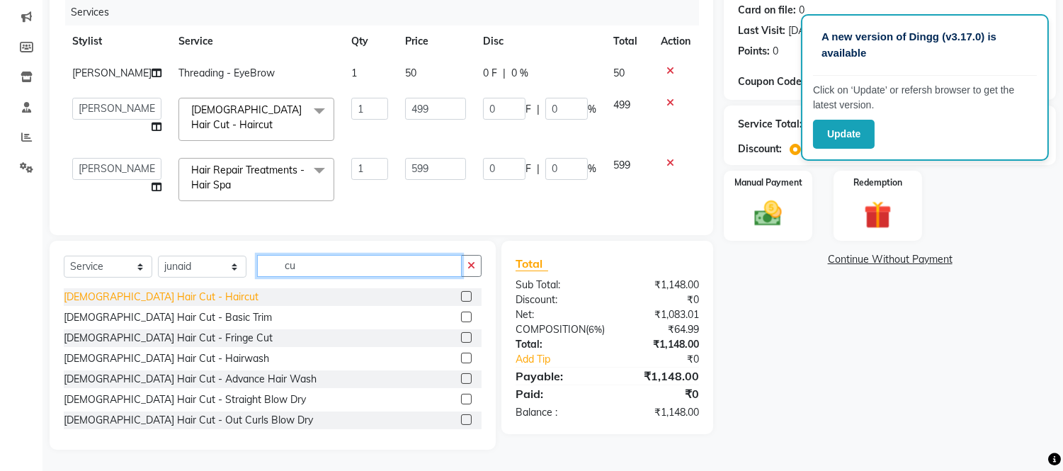
type input "cu"
click at [170, 293] on div "Female Hair Cut - Haircut" at bounding box center [161, 297] width 195 height 15
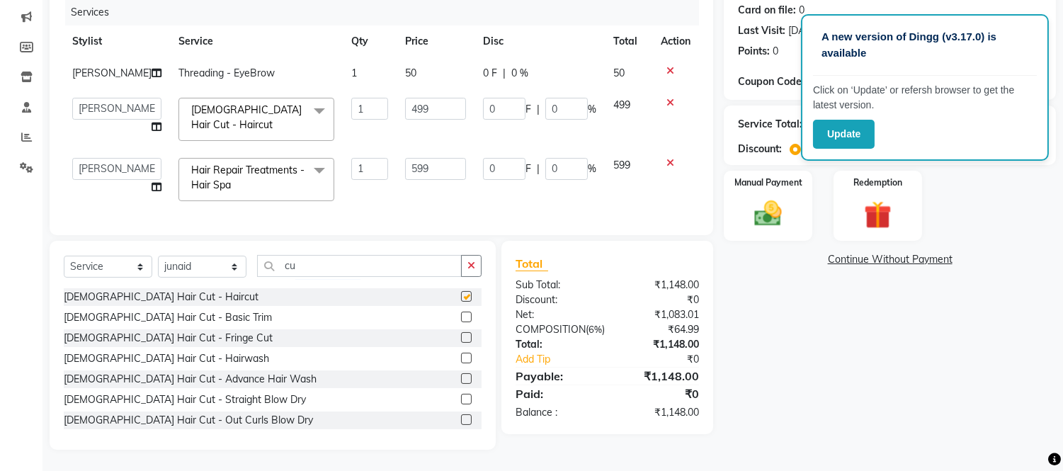
checkbox input "false"
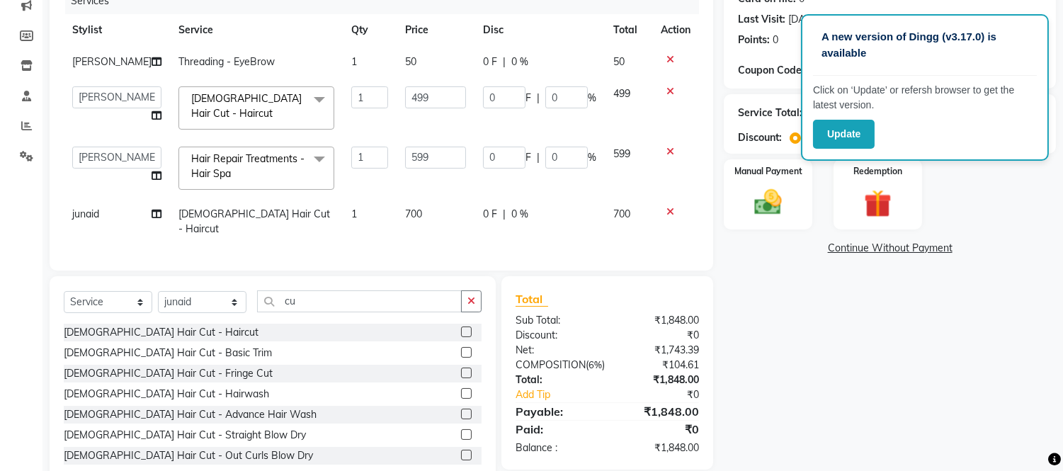
click at [457, 219] on td "700" at bounding box center [436, 221] width 78 height 47
select select "88388"
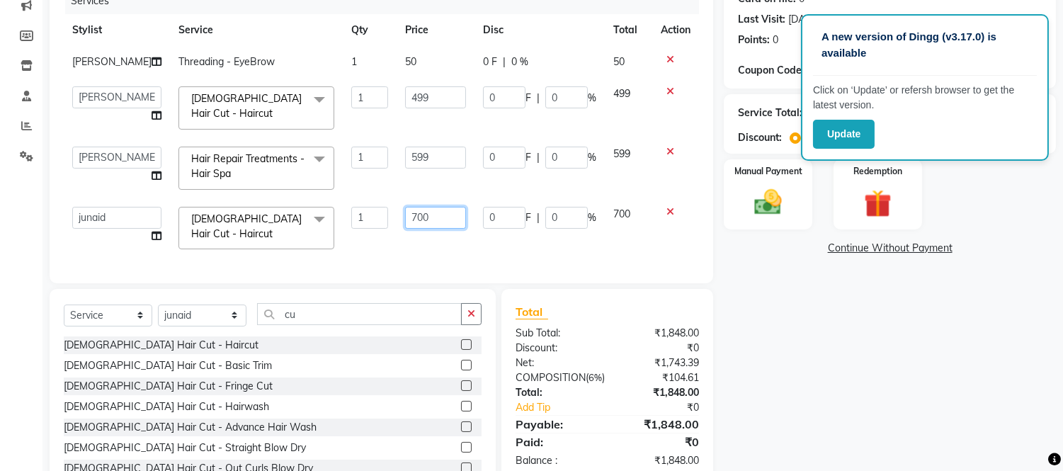
click at [447, 215] on input "700" at bounding box center [435, 218] width 61 height 22
type input "7"
type input "599"
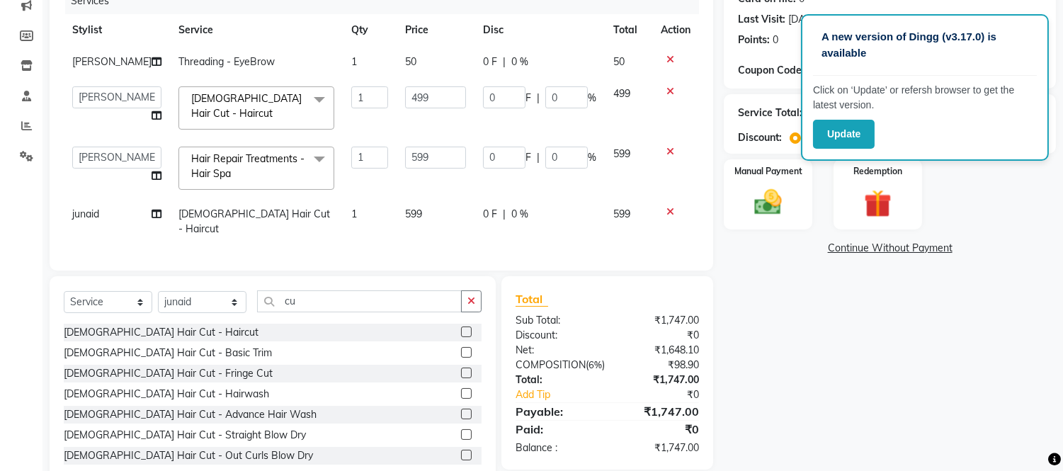
click at [801, 330] on div "Name: Niyati Akshay Membership: No Active Membership Total Visits: 16 Card on f…" at bounding box center [895, 202] width 343 height 566
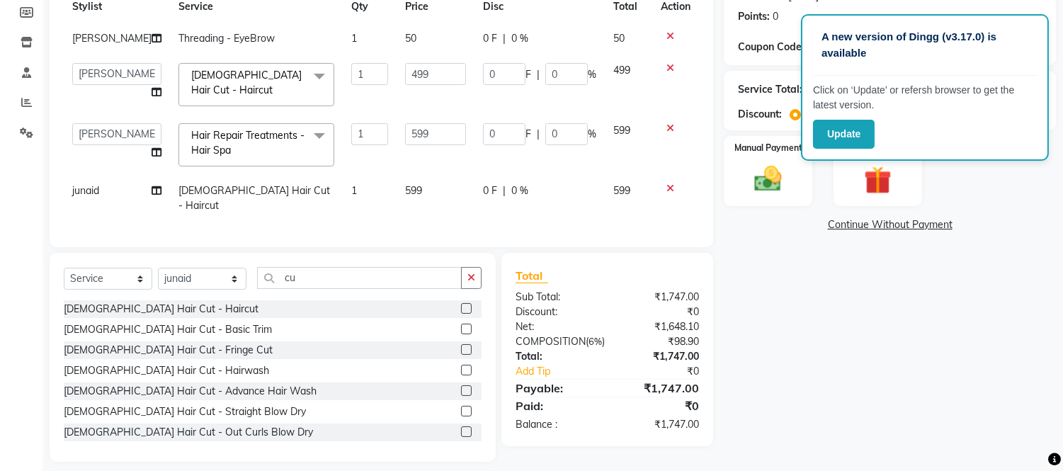
scroll to position [219, 0]
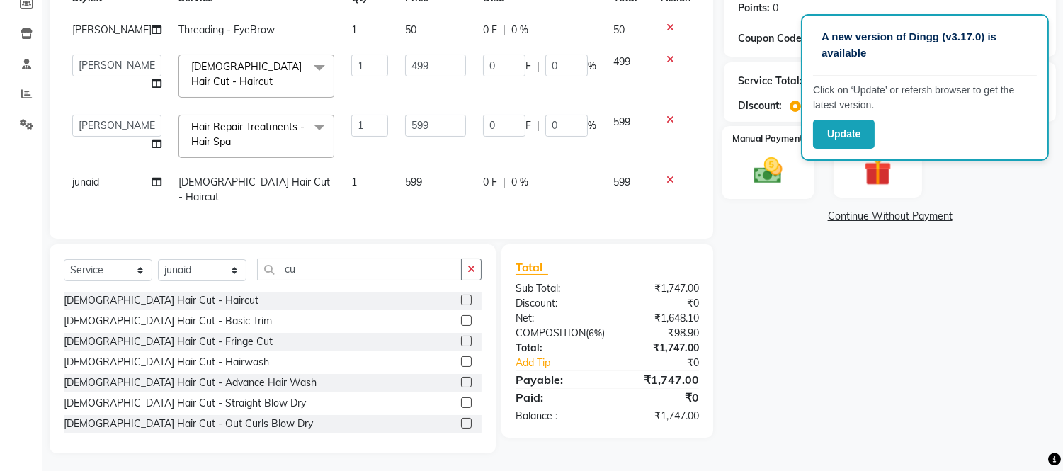
click at [777, 165] on img at bounding box center [768, 170] width 47 height 33
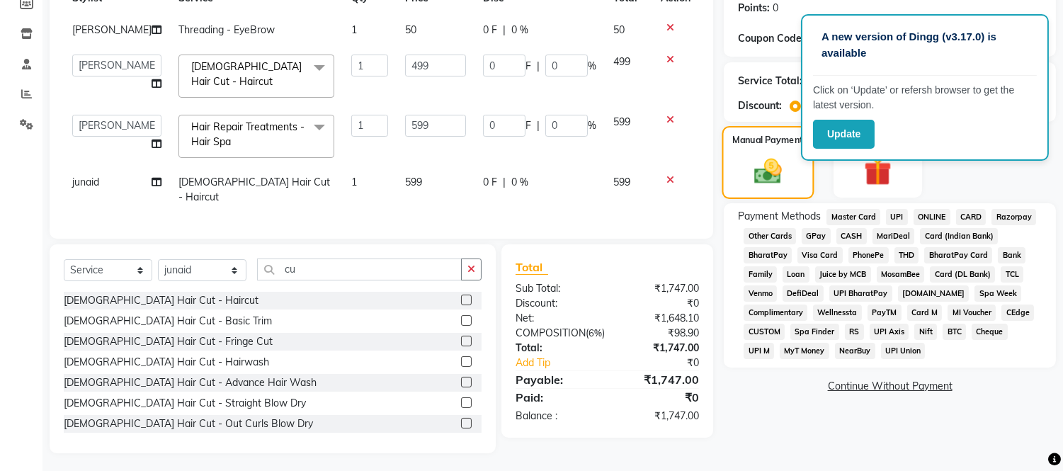
scroll to position [0, 0]
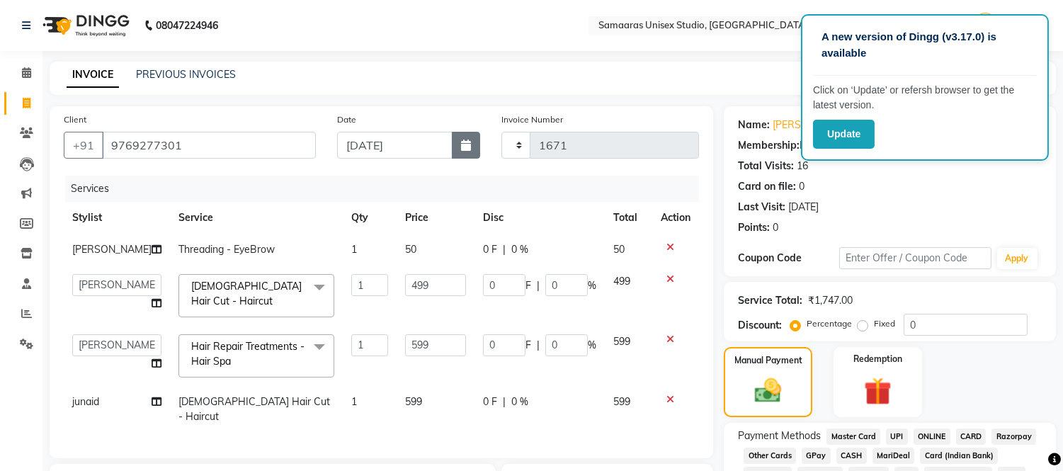
click at [462, 144] on icon "button" at bounding box center [466, 144] width 10 height 11
select select "9"
select select "2025"
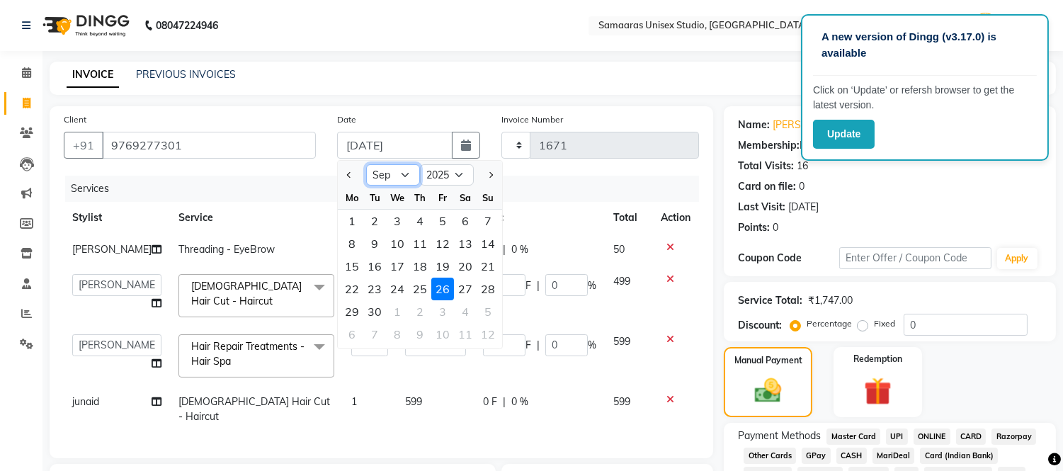
click at [402, 171] on select "Jan Feb Mar Apr May Jun [DATE] Aug Sep Oct Nov Dec" at bounding box center [393, 174] width 54 height 21
select select "8"
click at [366, 164] on select "Jan Feb Mar Apr May Jun [DATE] Aug Sep Oct Nov Dec" at bounding box center [393, 174] width 54 height 21
click at [378, 223] on div "29" at bounding box center [374, 221] width 23 height 23
type input "29-07-2025"
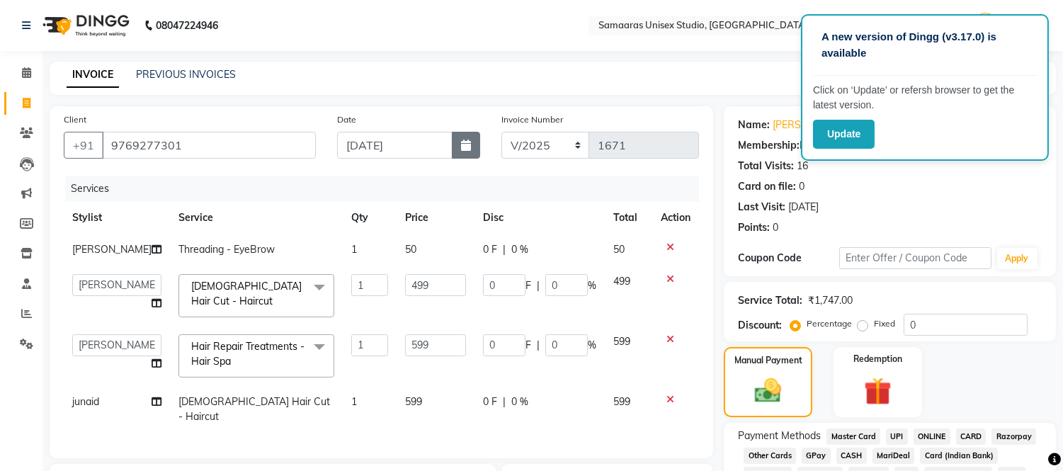
click at [460, 146] on button "button" at bounding box center [466, 145] width 28 height 27
select select "7"
select select "2025"
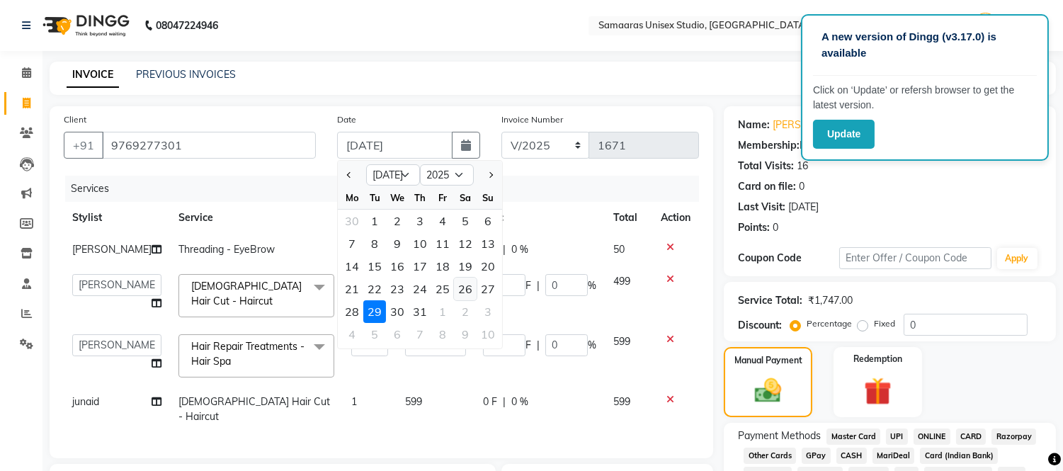
click at [460, 300] on div "26" at bounding box center [465, 289] width 23 height 23
type input "26-07-2025"
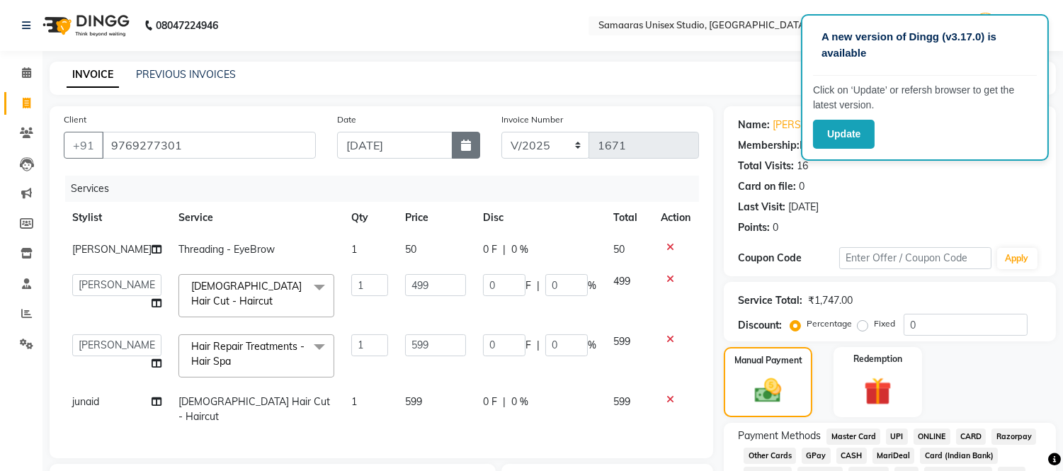
click at [462, 139] on icon "button" at bounding box center [466, 144] width 10 height 11
select select "7"
select select "2025"
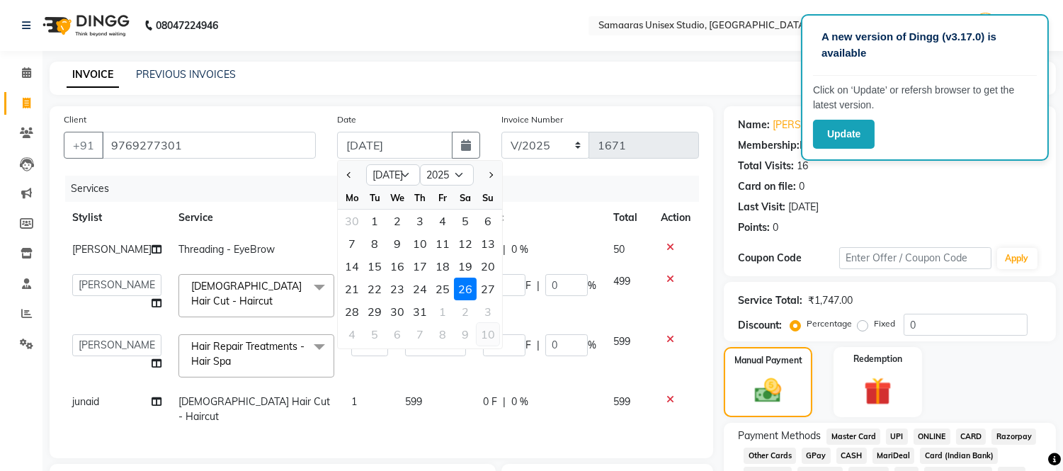
click at [492, 328] on div "10" at bounding box center [488, 334] width 23 height 23
type input "10-08-2025"
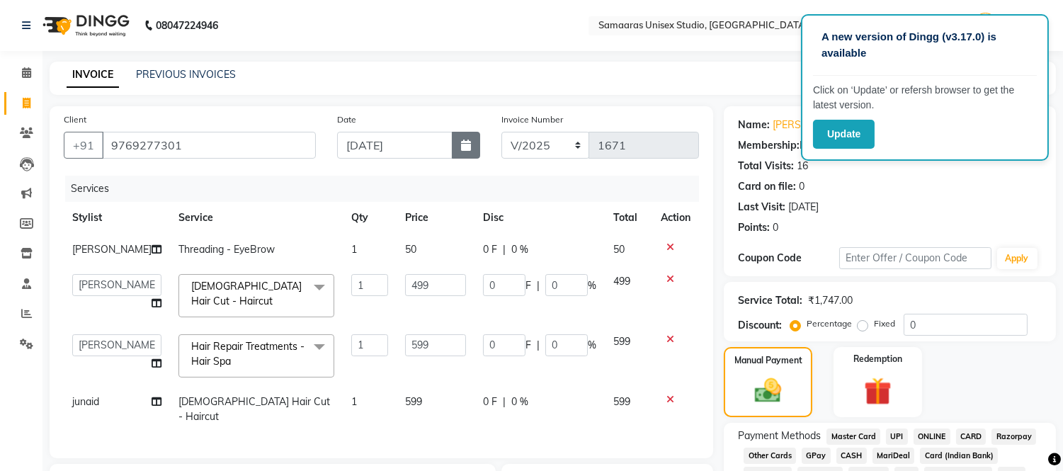
click at [471, 139] on button "button" at bounding box center [466, 145] width 28 height 27
select select "8"
select select "2025"
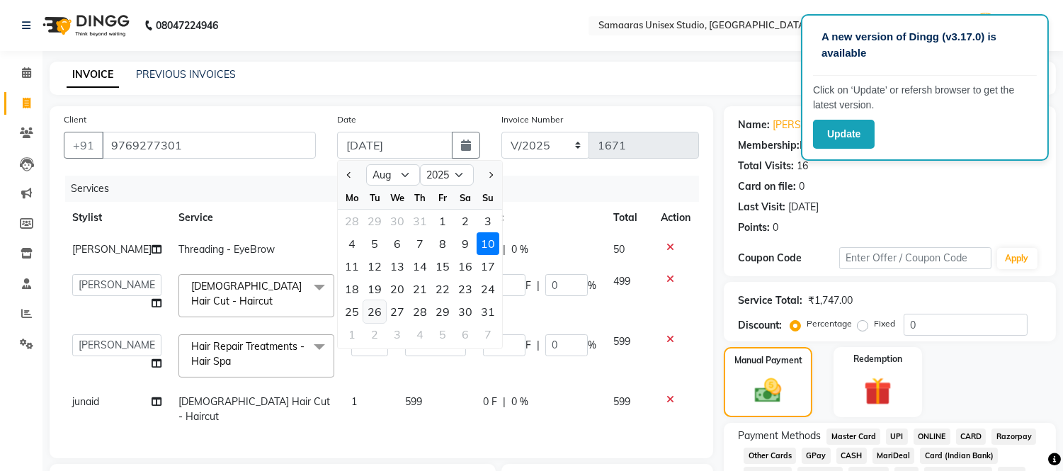
click at [384, 307] on div "26" at bounding box center [374, 311] width 23 height 23
type input "26-08-2025"
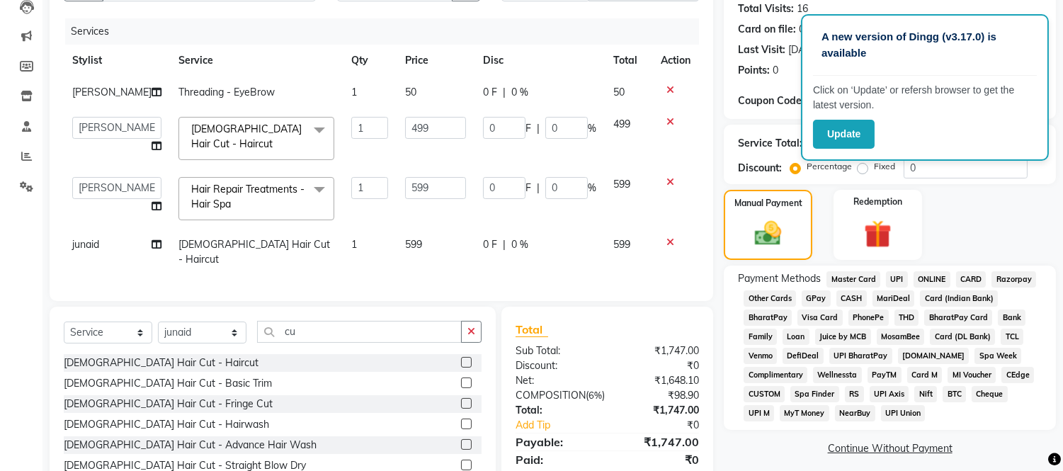
scroll to position [219, 0]
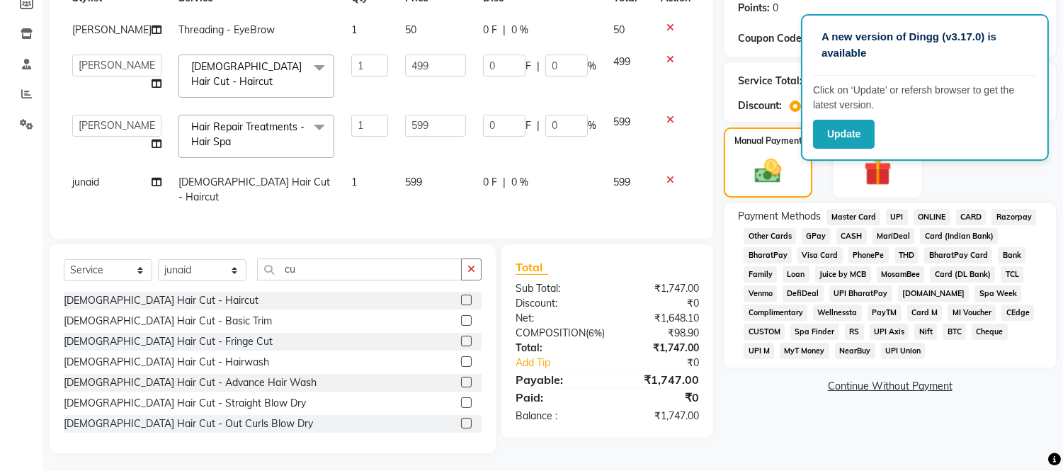
click at [857, 235] on span "CASH" at bounding box center [851, 236] width 30 height 16
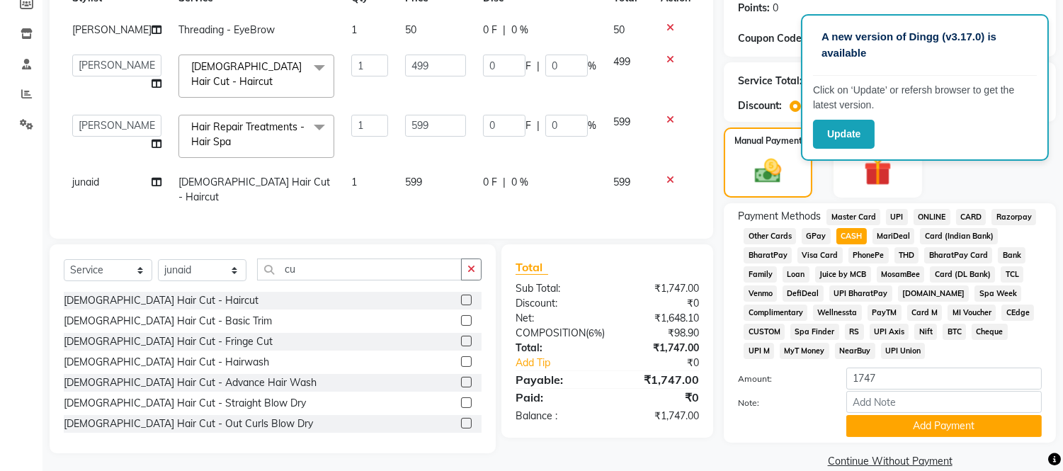
scroll to position [242, 0]
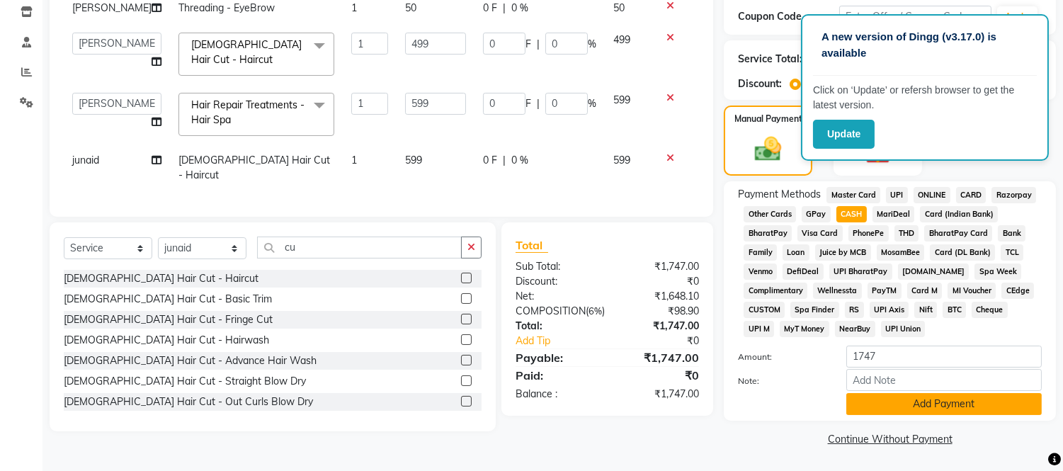
click at [929, 402] on button "Add Payment" at bounding box center [943, 404] width 195 height 22
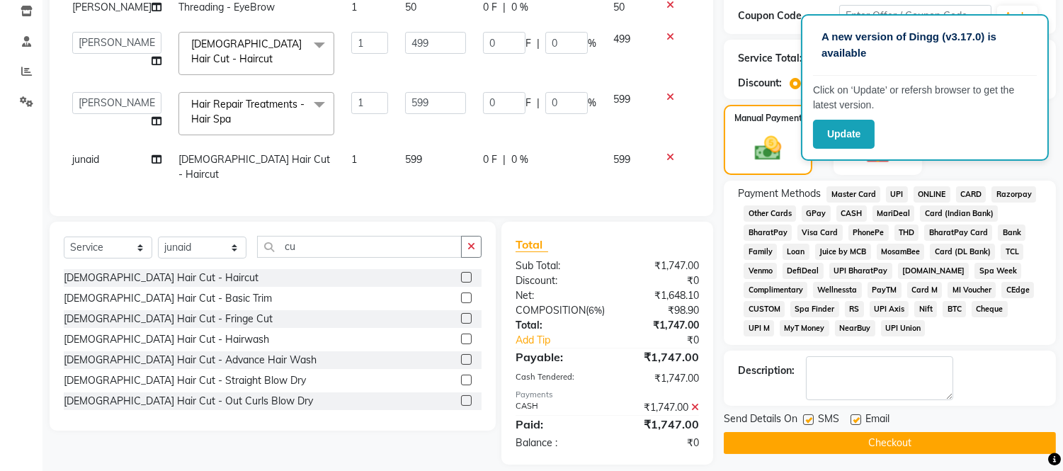
click at [930, 448] on button "Checkout" at bounding box center [890, 443] width 332 height 22
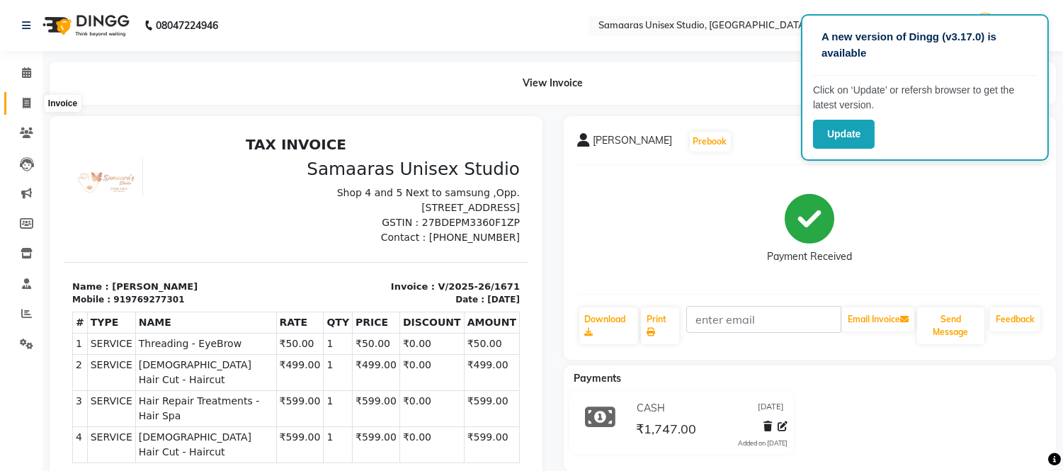
click at [27, 103] on icon at bounding box center [27, 103] width 8 height 11
select select "service"
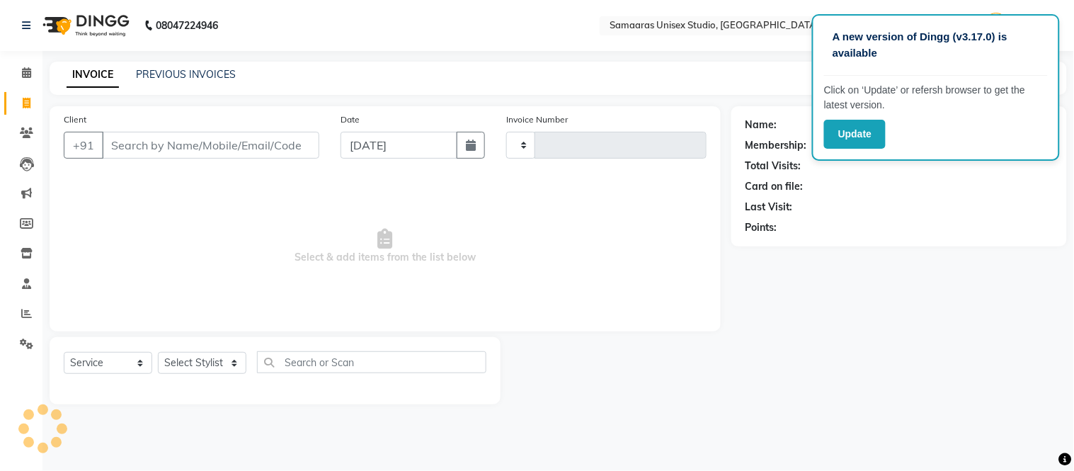
type input "1672"
select select "4525"
click at [173, 136] on input "Client" at bounding box center [210, 145] width 217 height 27
click at [476, 138] on button "button" at bounding box center [471, 145] width 28 height 27
select select "9"
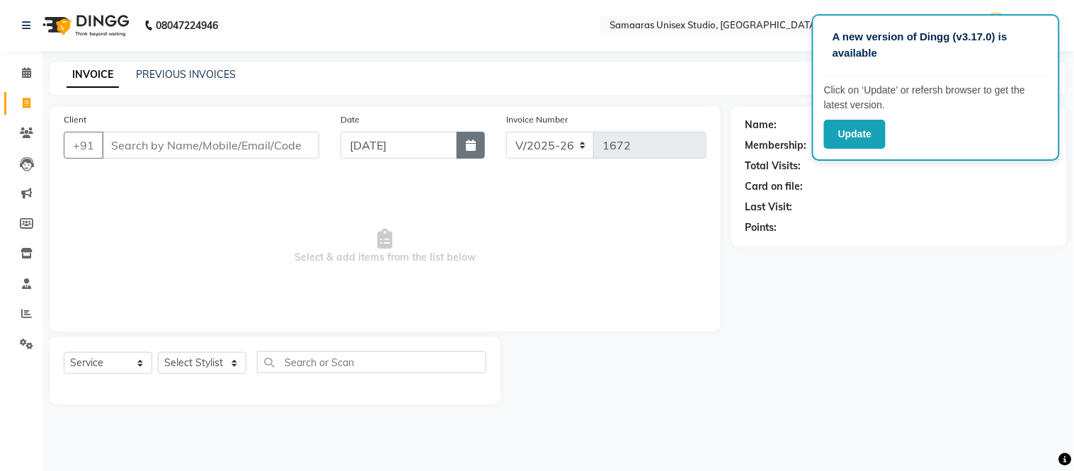
select select "2025"
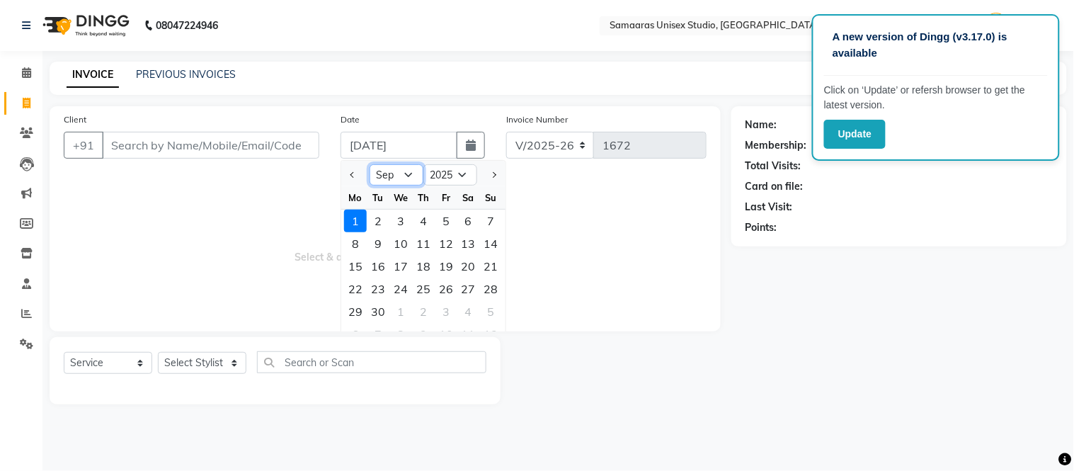
click at [404, 173] on select "Jan Feb Mar Apr May Jun [DATE] Aug Sep Oct Nov Dec" at bounding box center [397, 174] width 54 height 21
select select "8"
click at [370, 164] on select "Jan Feb Mar Apr May Jun [DATE] Aug Sep Oct Nov Dec" at bounding box center [397, 174] width 54 height 21
click at [419, 314] on div "28" at bounding box center [423, 311] width 23 height 23
type input "[DATE]"
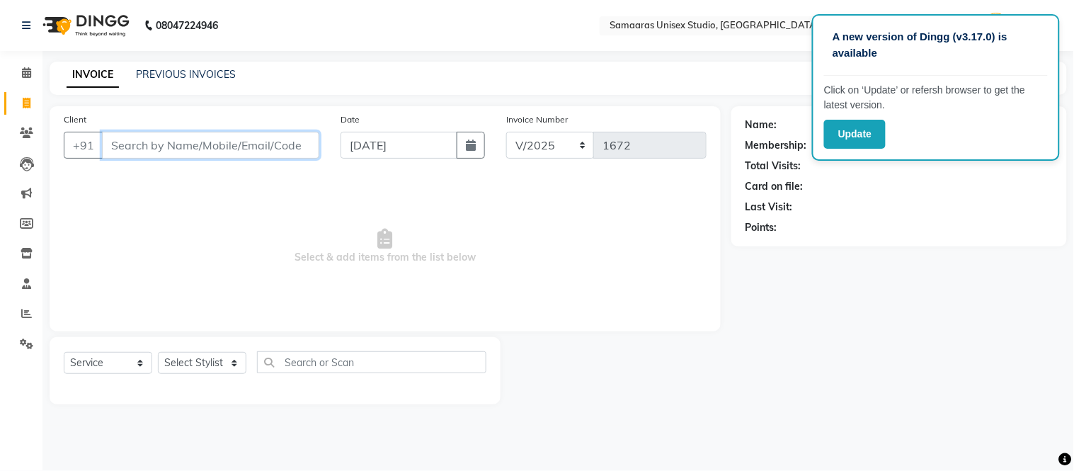
click at [249, 149] on input "Client" at bounding box center [210, 145] width 217 height 27
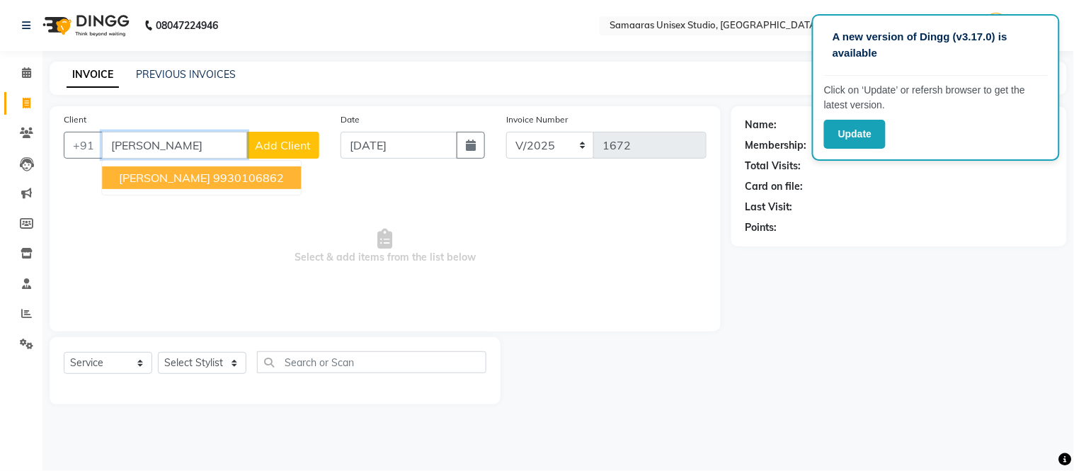
click at [249, 180] on ngb-highlight "9930106862" at bounding box center [248, 178] width 71 height 14
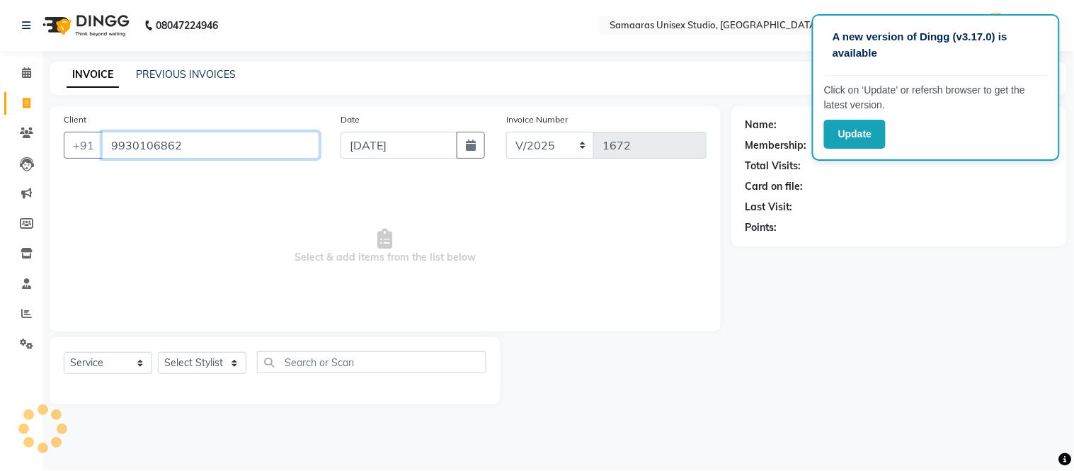
type input "9930106862"
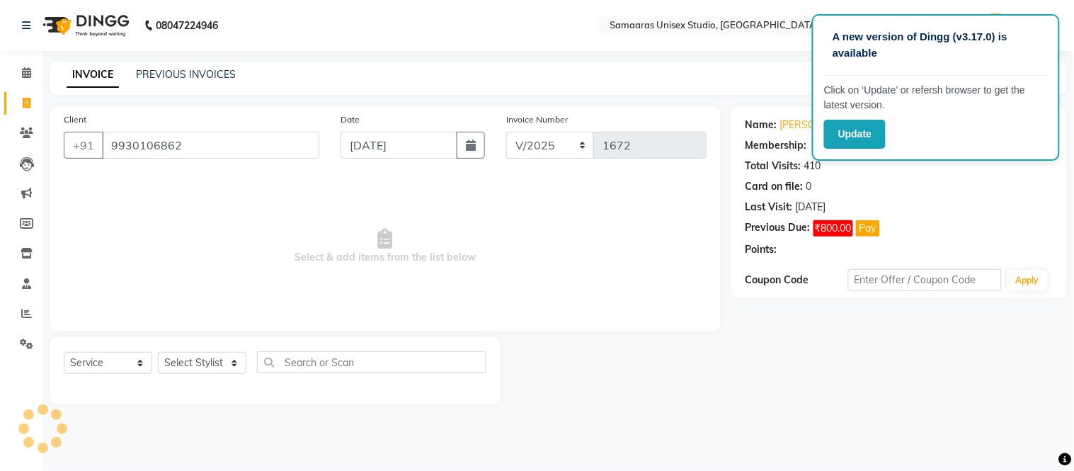
select select "1: Object"
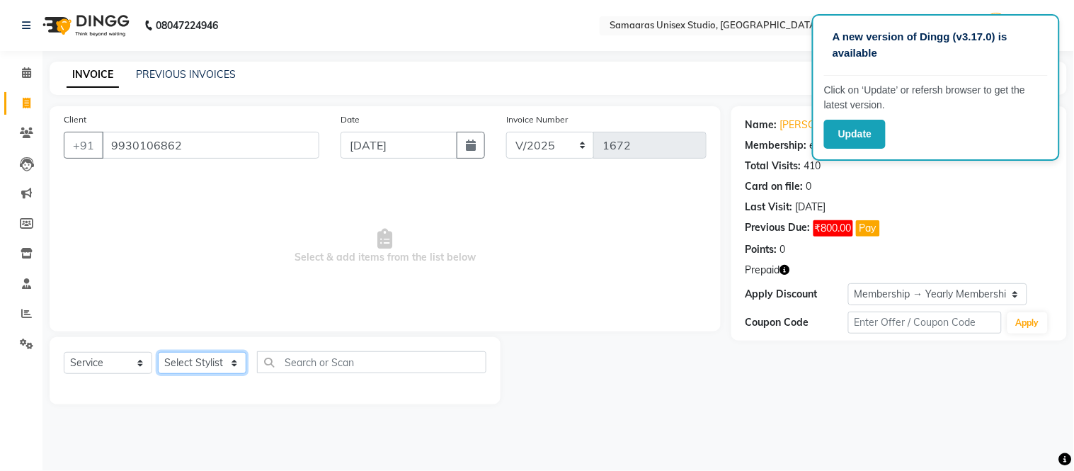
click at [222, 370] on select "Select Stylist [PERSON_NAME] Sir Front Desk junaid Kajal [PERSON_NAME] [PERSON_…" at bounding box center [202, 363] width 89 height 22
select select "88388"
click at [158, 353] on select "Select Stylist [PERSON_NAME] Sir Front Desk junaid Kajal [PERSON_NAME] [PERSON_…" at bounding box center [202, 363] width 89 height 22
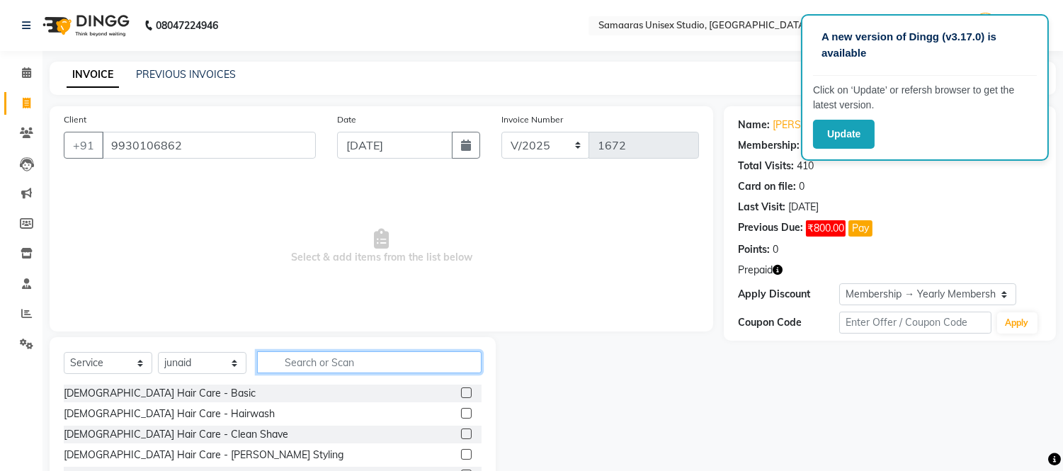
drag, startPoint x: 322, startPoint y: 367, endPoint x: 222, endPoint y: 382, distance: 101.0
click at [252, 370] on div "Select Service Product Membership Package Voucher Prepaid Gift Card Select Styl…" at bounding box center [273, 367] width 418 height 33
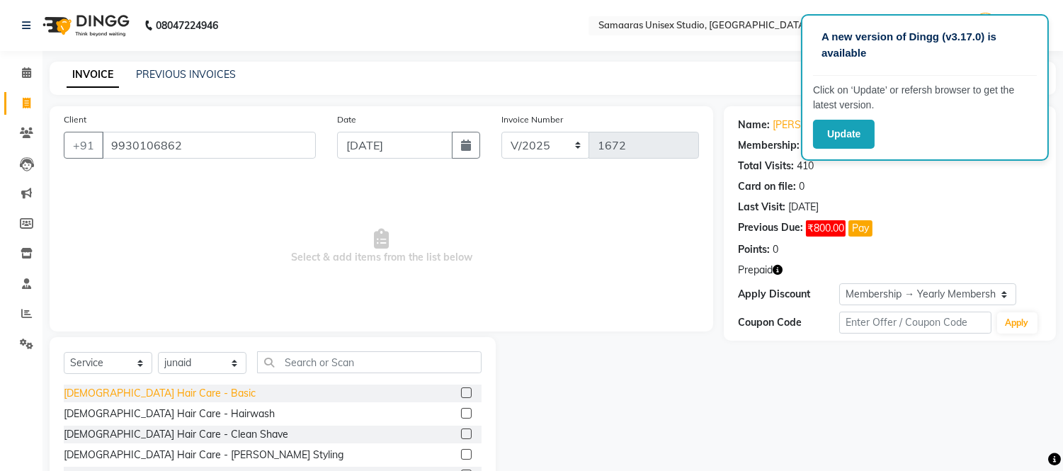
click at [152, 393] on div "[DEMOGRAPHIC_DATA] Hair Care - Basic" at bounding box center [160, 393] width 192 height 15
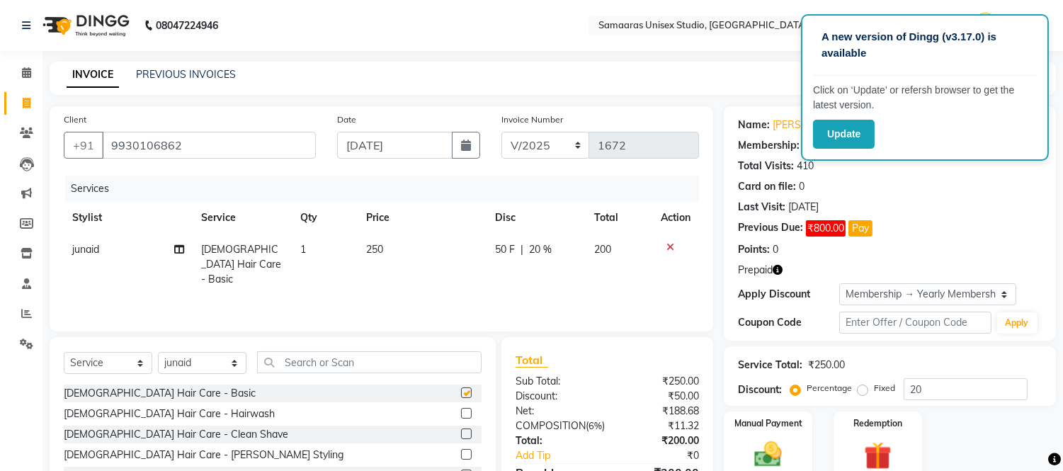
checkbox input "false"
click at [536, 263] on td "50 F | 20 %" at bounding box center [535, 265] width 99 height 62
select select "88388"
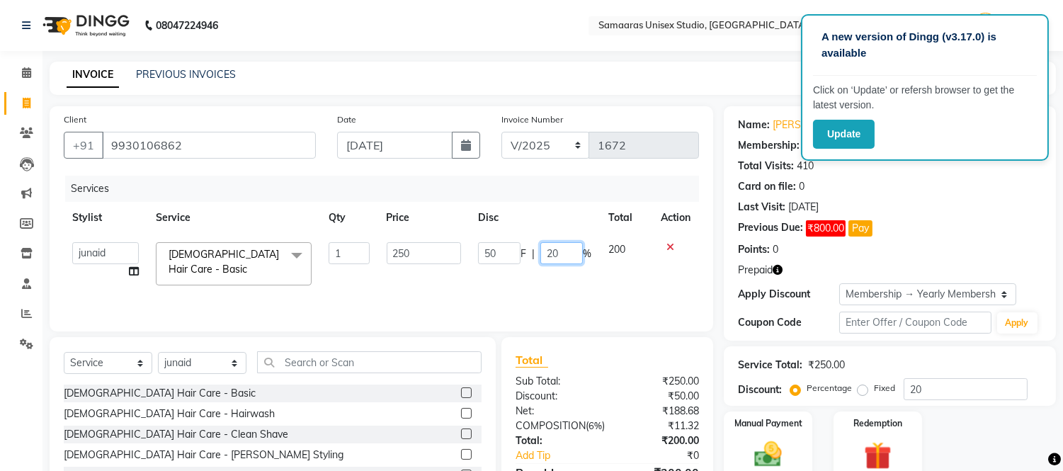
click at [566, 253] on input "20" at bounding box center [561, 253] width 42 height 22
type input "2"
click at [574, 270] on td "50 F | %" at bounding box center [534, 264] width 130 height 60
select select "88388"
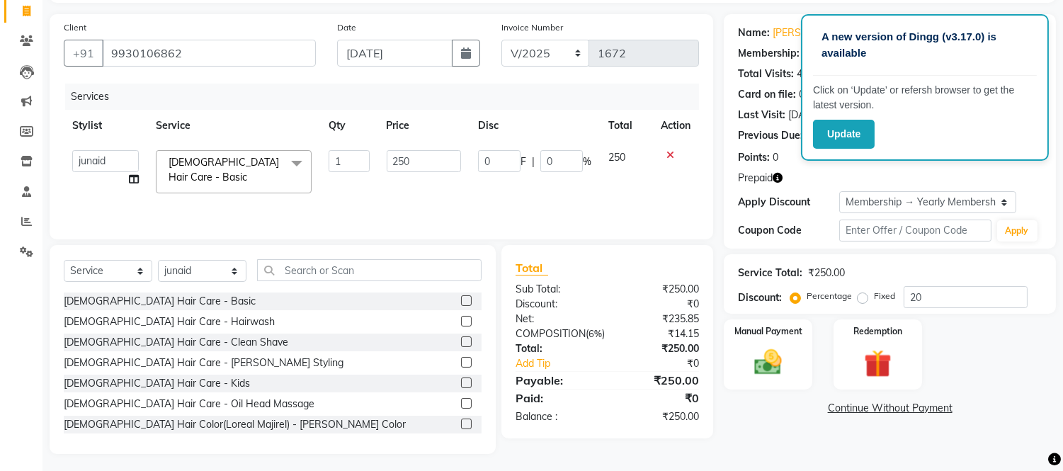
scroll to position [96, 0]
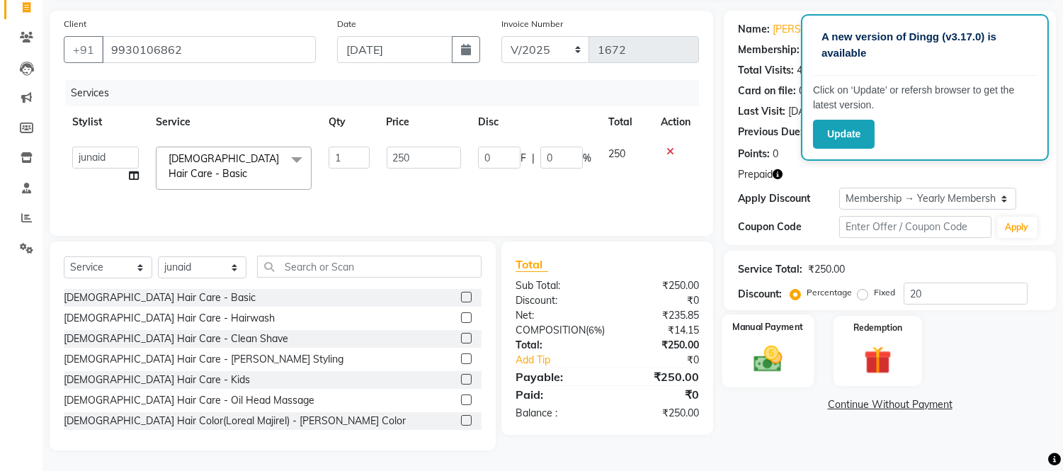
click at [762, 363] on img at bounding box center [768, 359] width 47 height 33
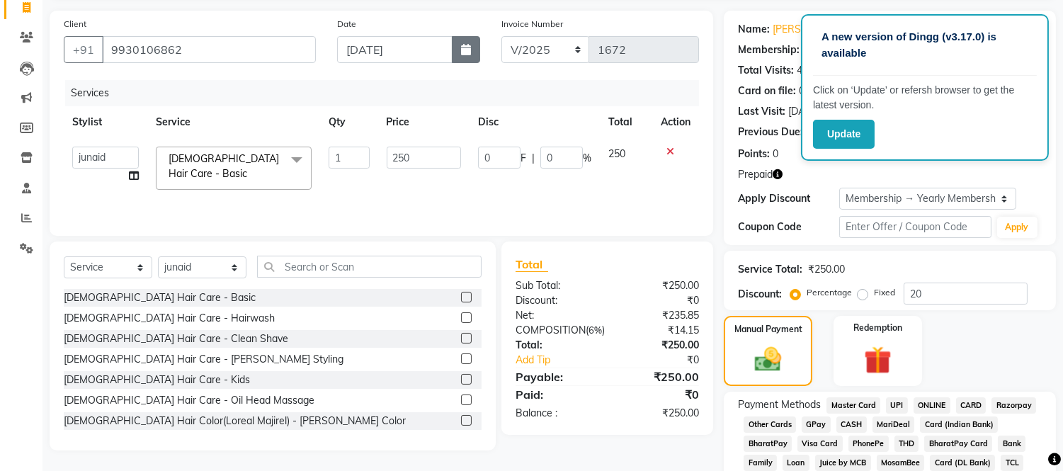
click at [458, 52] on button "button" at bounding box center [466, 49] width 28 height 27
select select "8"
select select "2025"
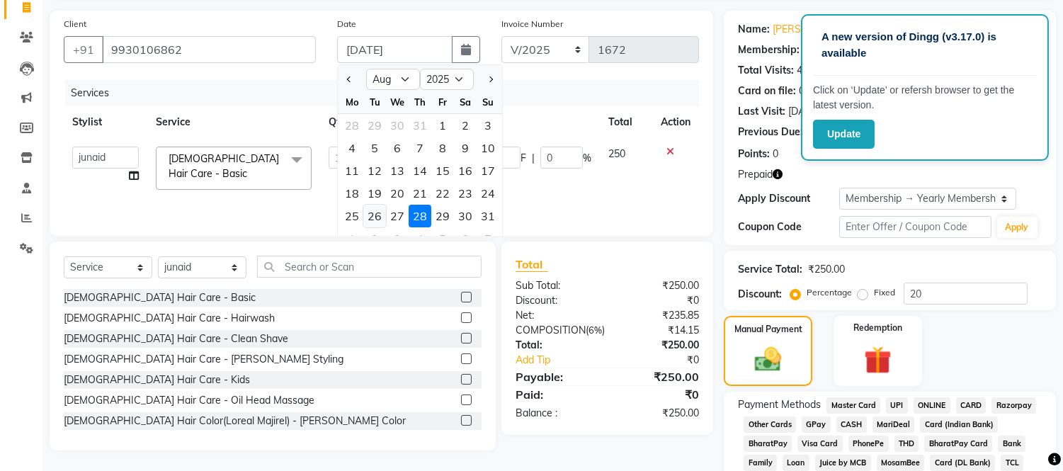
click at [375, 215] on div "26" at bounding box center [374, 216] width 23 height 23
type input "[DATE]"
type input "0"
type input "50"
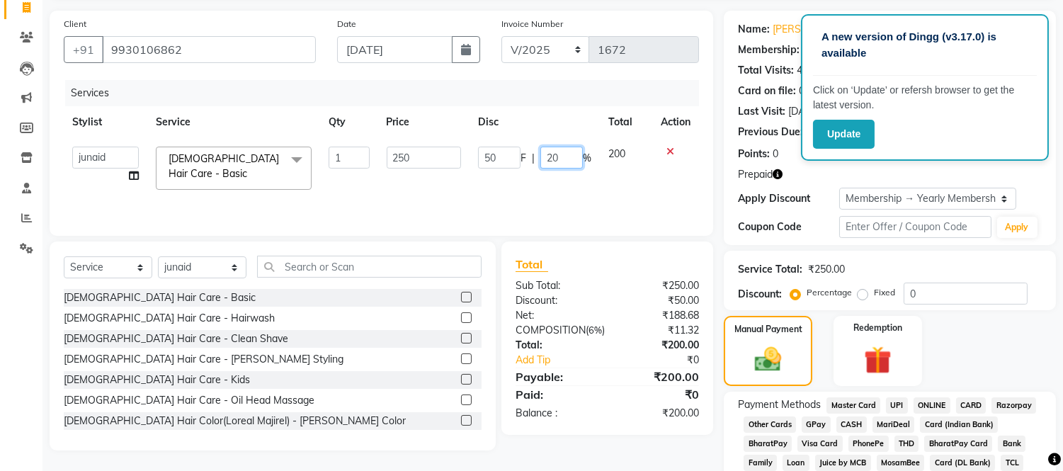
click at [572, 152] on input "20" at bounding box center [561, 158] width 42 height 22
type input "2"
click at [554, 185] on div "Services Stylist Service Qty Price Disc Total Action Daksh Sir Front Desk junai…" at bounding box center [381, 151] width 635 height 142
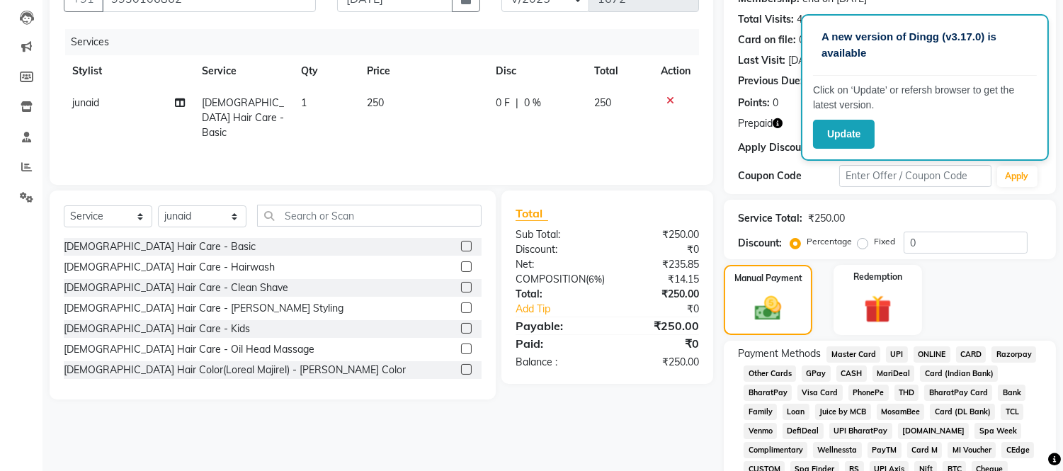
scroll to position [231, 0]
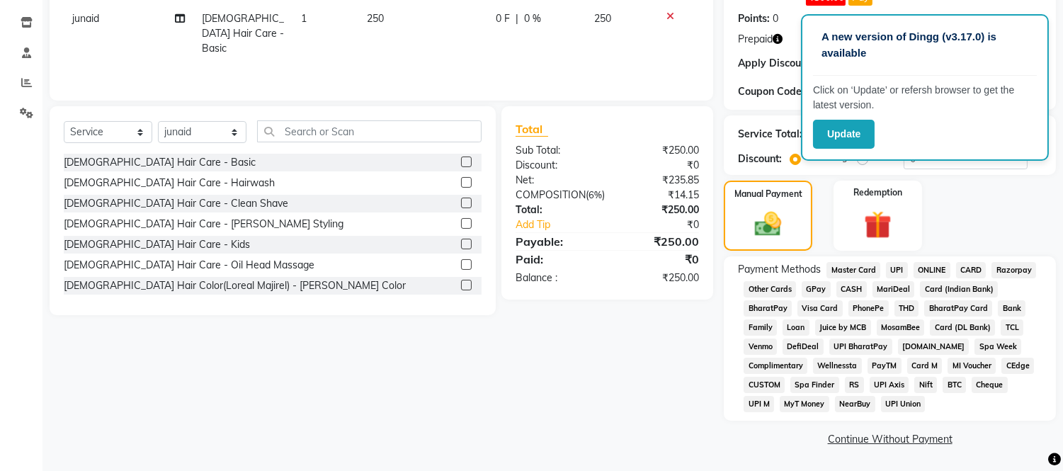
click at [844, 289] on span "CASH" at bounding box center [851, 289] width 30 height 16
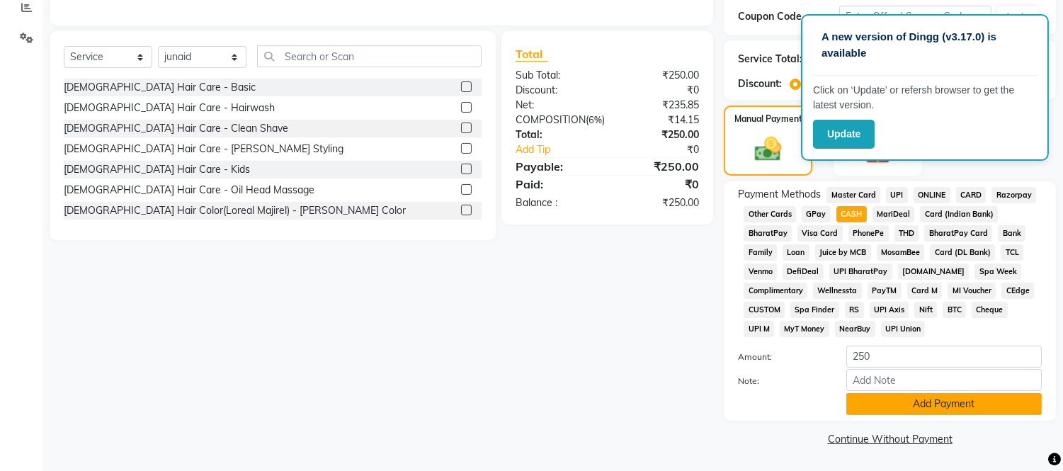
click at [897, 398] on button "Add Payment" at bounding box center [943, 404] width 195 height 22
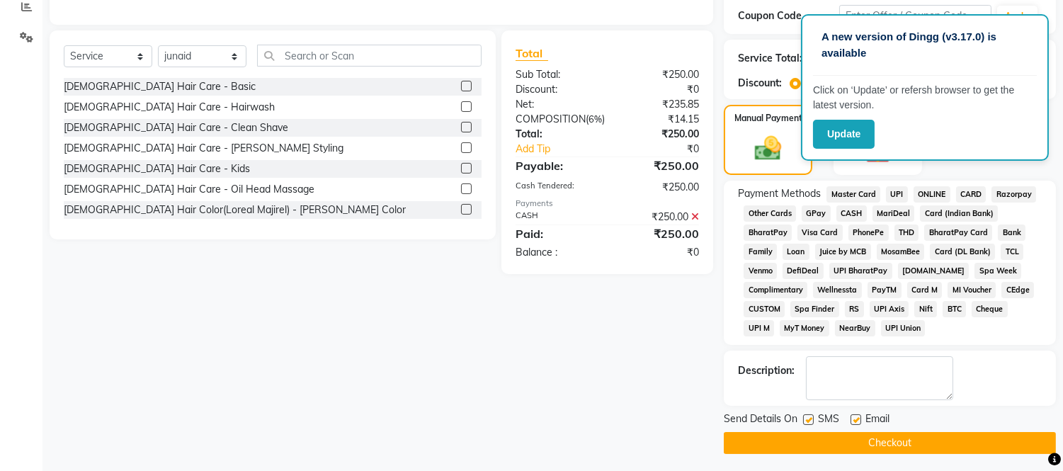
click at [901, 437] on button "Checkout" at bounding box center [890, 443] width 332 height 22
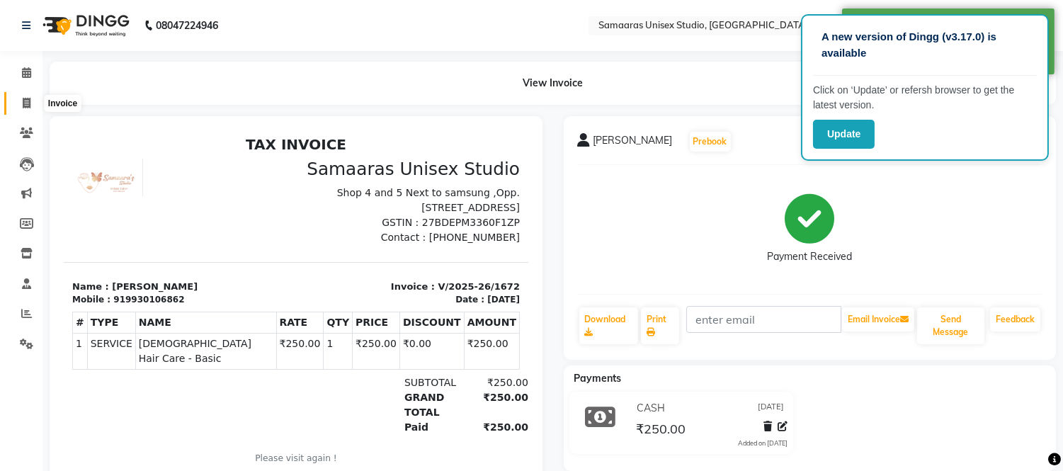
drag, startPoint x: 22, startPoint y: 97, endPoint x: 43, endPoint y: 98, distance: 21.3
click at [23, 98] on icon at bounding box center [27, 103] width 8 height 11
select select "service"
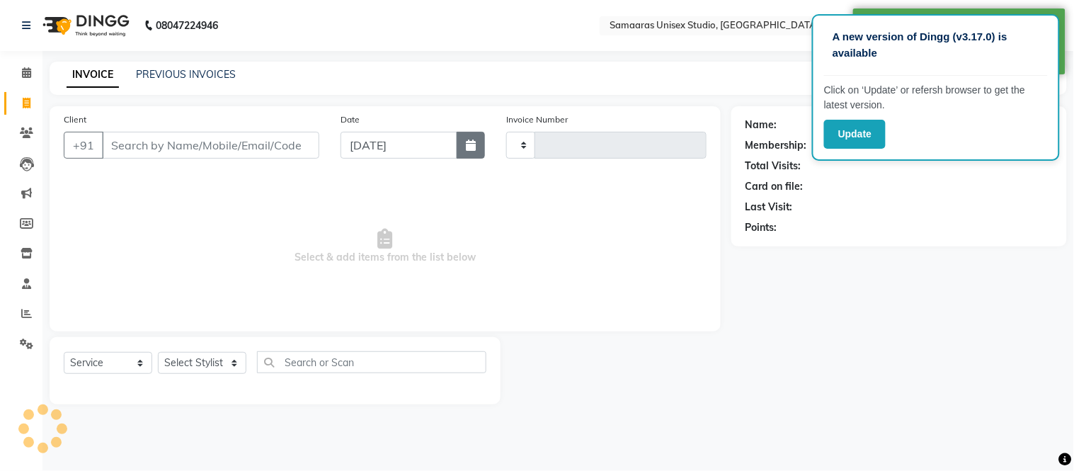
type input "1673"
select select "4525"
click at [466, 146] on icon "button" at bounding box center [471, 144] width 10 height 11
select select "9"
select select "2025"
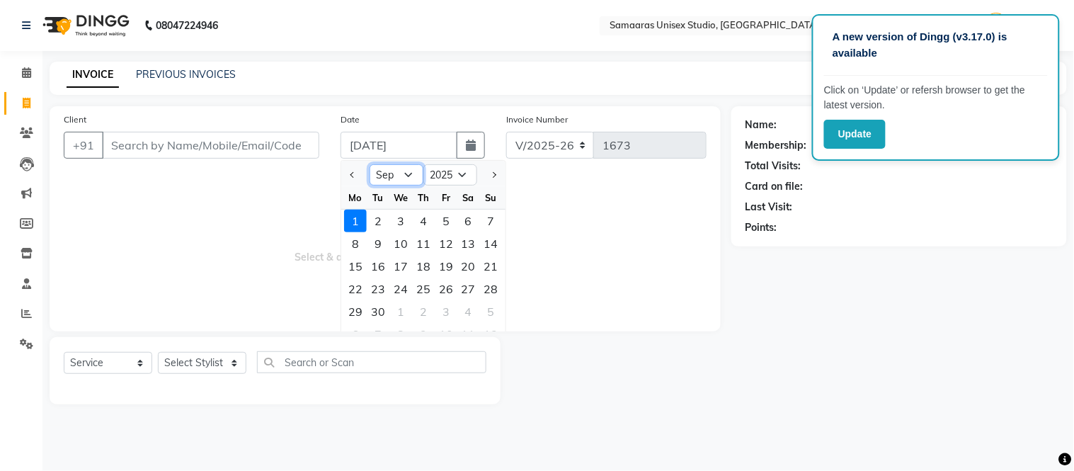
click at [399, 173] on select "Jan Feb Mar Apr May Jun [DATE] Aug Sep Oct Nov Dec" at bounding box center [397, 174] width 54 height 21
select select "8"
click at [370, 164] on select "Jan Feb Mar Apr May Jun [DATE] Aug Sep Oct Nov Dec" at bounding box center [397, 174] width 54 height 21
click at [356, 218] on div "28" at bounding box center [355, 221] width 23 height 23
type input "28-07-2025"
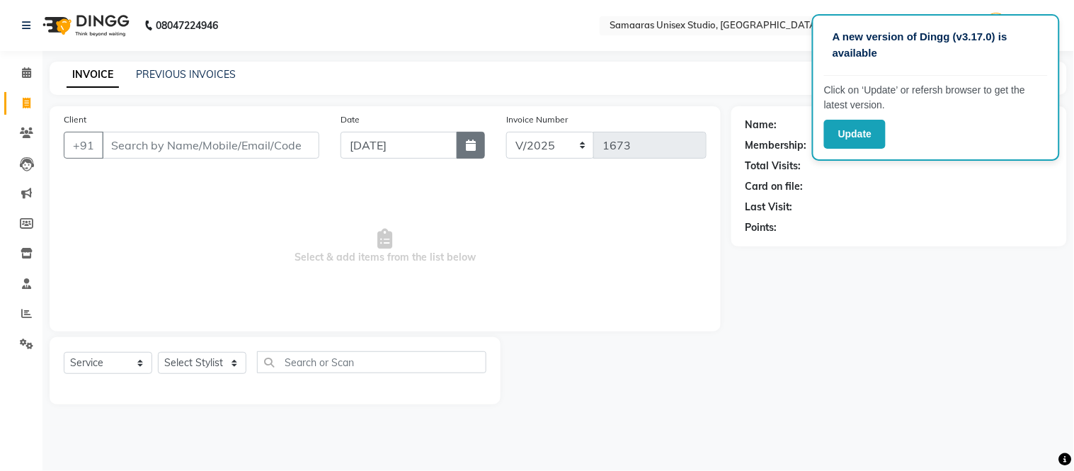
click at [481, 142] on button "button" at bounding box center [471, 145] width 28 height 27
select select "7"
select select "2025"
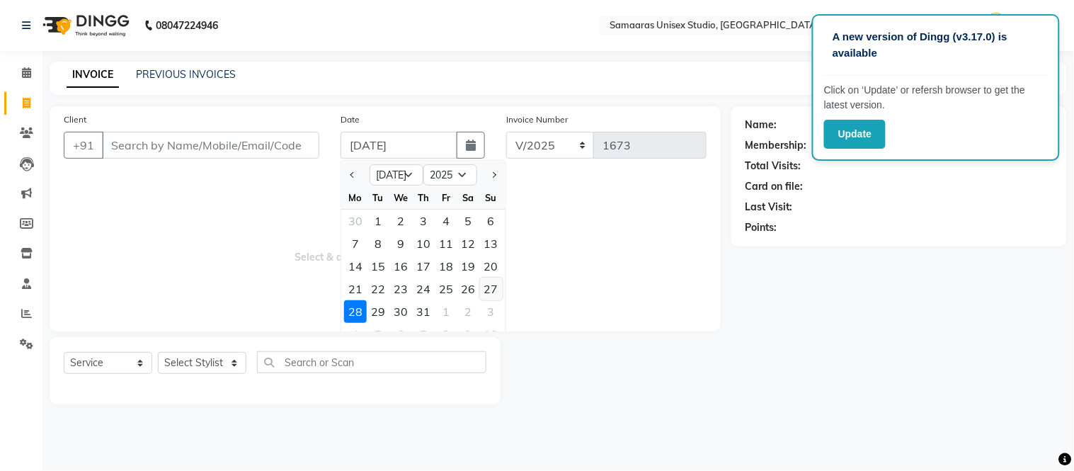
click at [494, 293] on div "27" at bounding box center [491, 289] width 23 height 23
type input "27-07-2025"
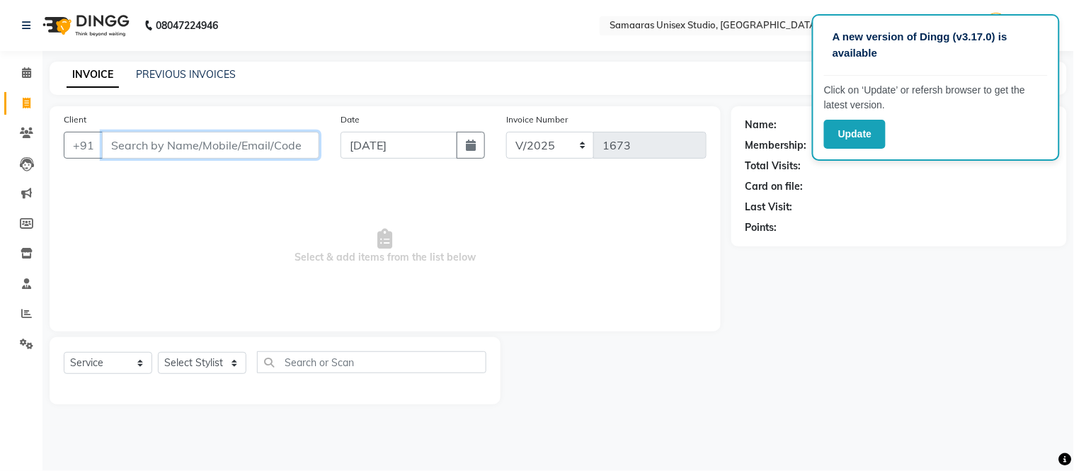
click at [236, 139] on input "Client" at bounding box center [210, 145] width 217 height 27
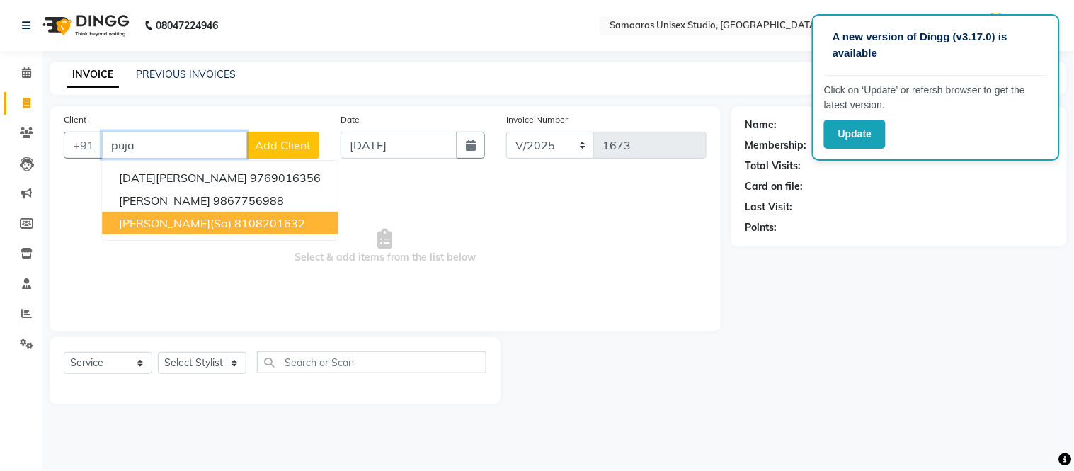
click at [215, 234] on button "Puja Shah(Sa) 8108201632" at bounding box center [220, 223] width 236 height 23
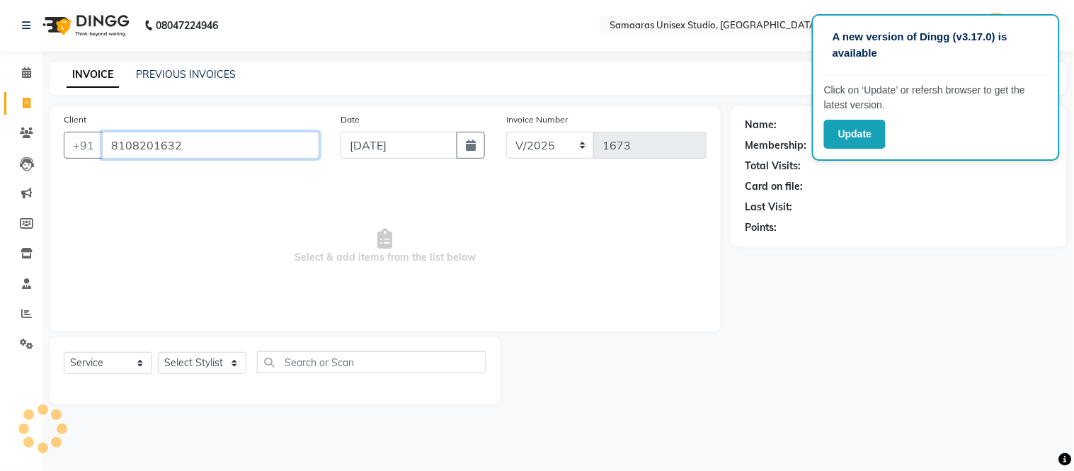
type input "8108201632"
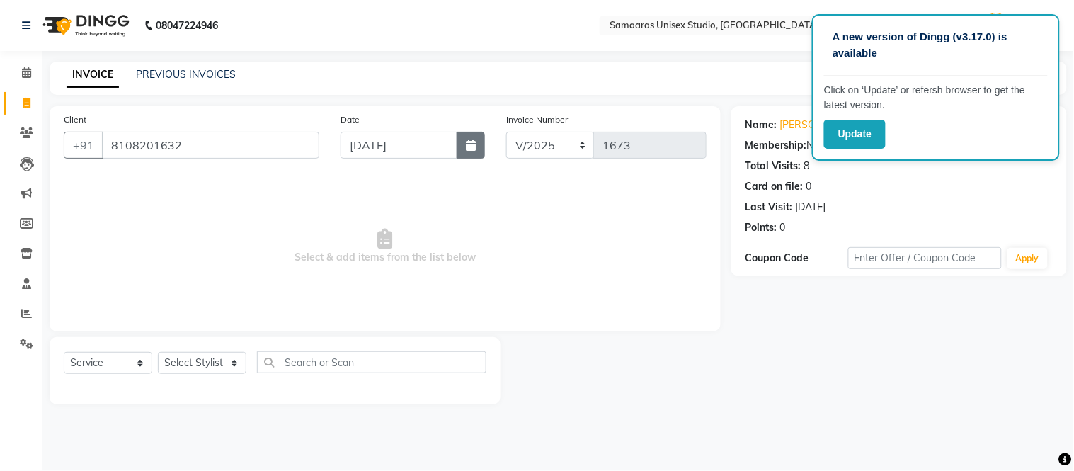
drag, startPoint x: 491, startPoint y: 150, endPoint x: 472, endPoint y: 149, distance: 19.2
click at [486, 150] on div "Date 27-07-2025" at bounding box center [413, 141] width 166 height 58
click at [487, 153] on div "Date 27-07-2025" at bounding box center [413, 141] width 166 height 58
click at [484, 153] on button "button" at bounding box center [471, 145] width 28 height 27
select select "7"
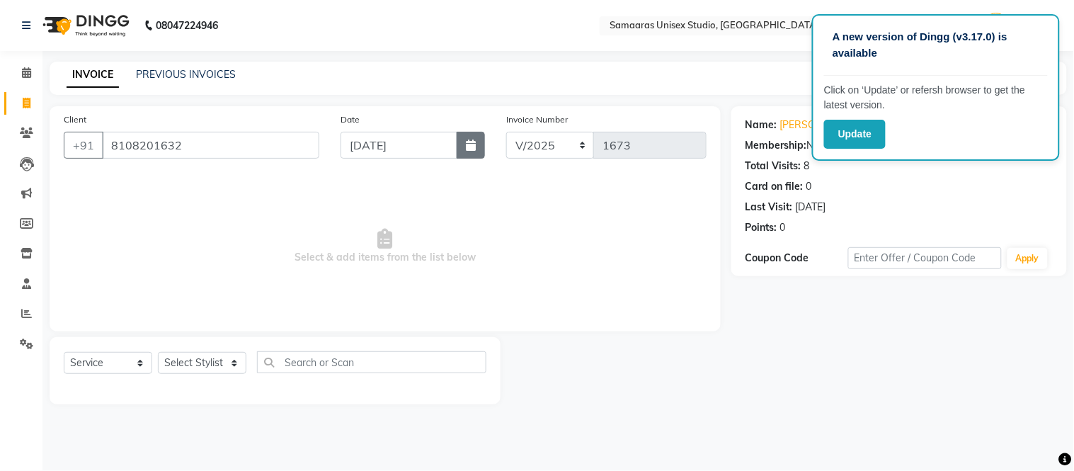
select select "2025"
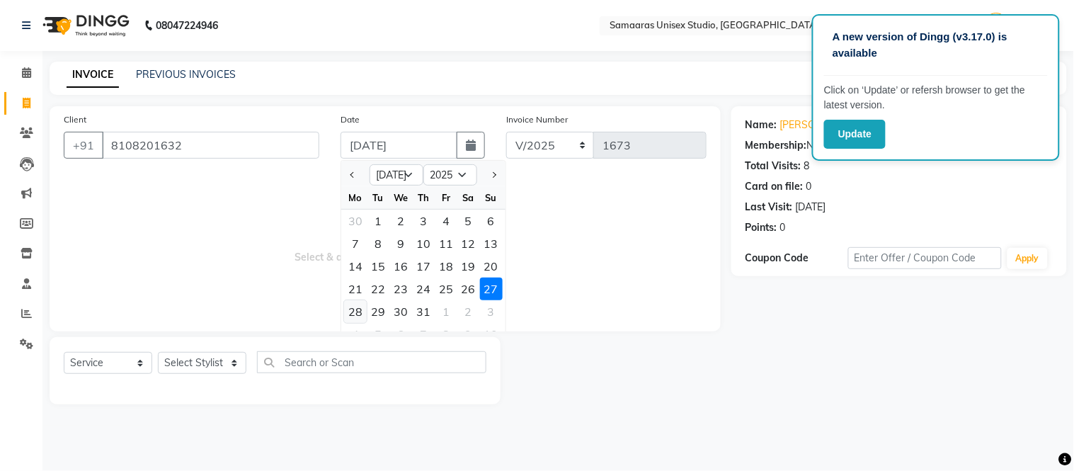
click at [362, 312] on div "28" at bounding box center [355, 311] width 23 height 23
type input "28-07-2025"
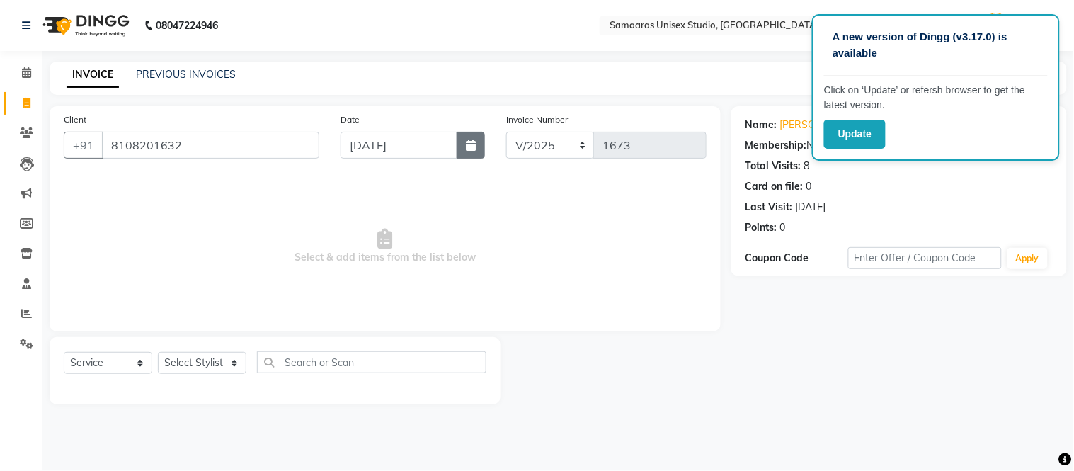
click at [475, 146] on icon "button" at bounding box center [471, 144] width 10 height 11
select select "7"
select select "2025"
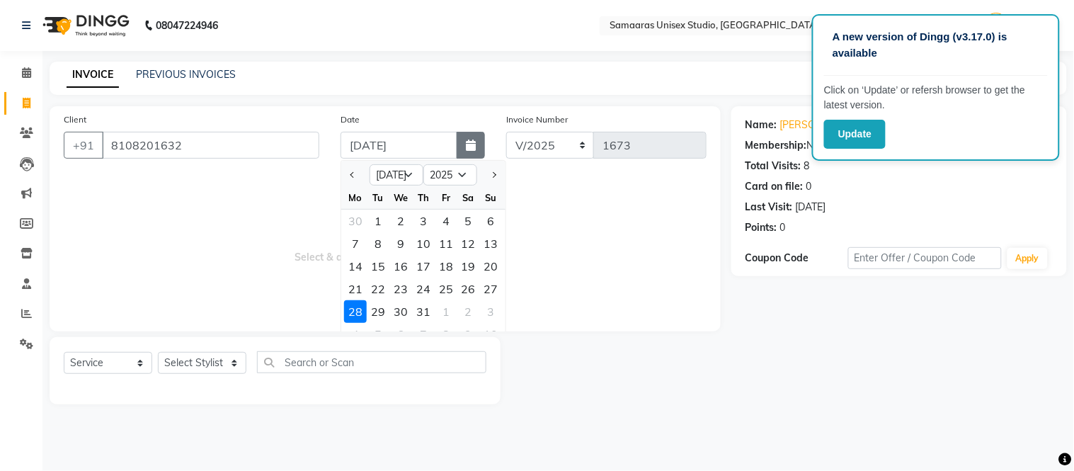
click at [462, 147] on button "button" at bounding box center [471, 145] width 28 height 27
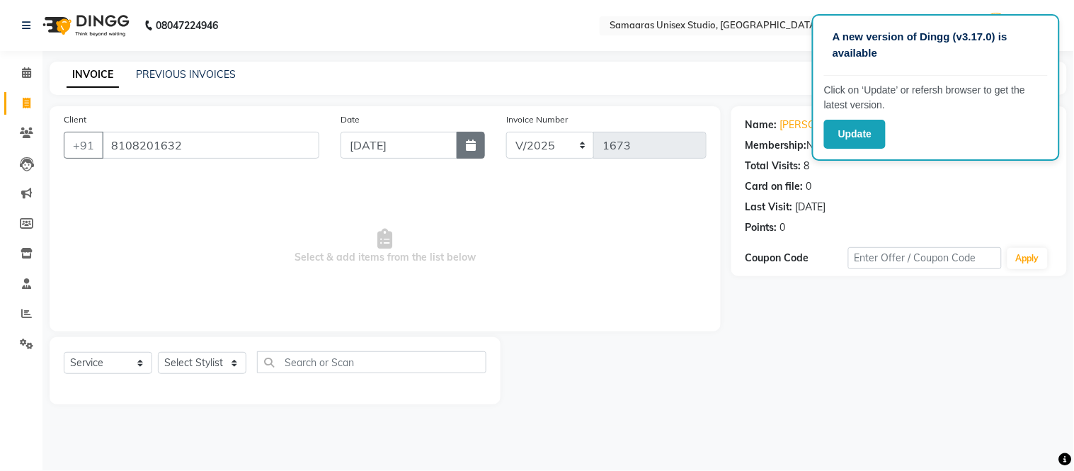
click at [458, 137] on button "button" at bounding box center [471, 145] width 28 height 27
select select "7"
select select "2025"
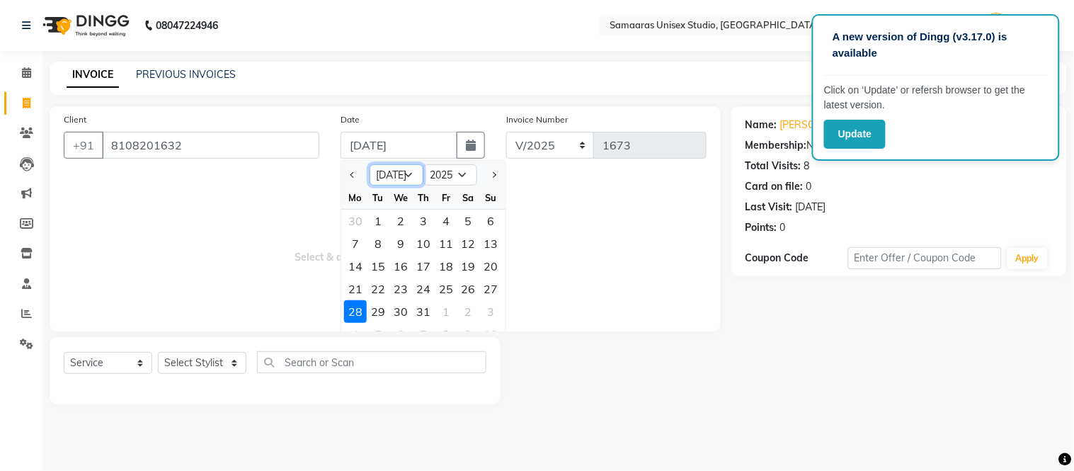
click at [411, 176] on select "Jan Feb Mar Apr May Jun [DATE] Aug Sep Oct Nov Dec" at bounding box center [397, 174] width 54 height 21
select select "8"
click at [370, 164] on select "Jan Feb Mar Apr May Jun [DATE] Aug Sep Oct Nov Dec" at bounding box center [397, 174] width 54 height 21
click at [404, 309] on div "27" at bounding box center [400, 311] width 23 height 23
type input "[DATE]"
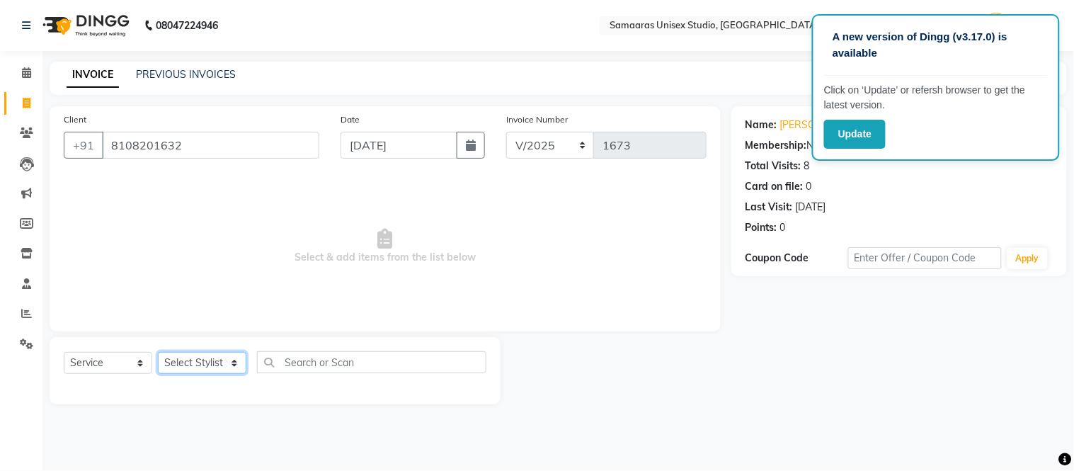
click at [224, 358] on select "Select Stylist [PERSON_NAME] Sir Front Desk junaid Kajal [PERSON_NAME] [PERSON_…" at bounding box center [202, 363] width 89 height 22
select select "50822"
click at [158, 353] on select "Select Stylist [PERSON_NAME] Sir Front Desk junaid Kajal [PERSON_NAME] [PERSON_…" at bounding box center [202, 363] width 89 height 22
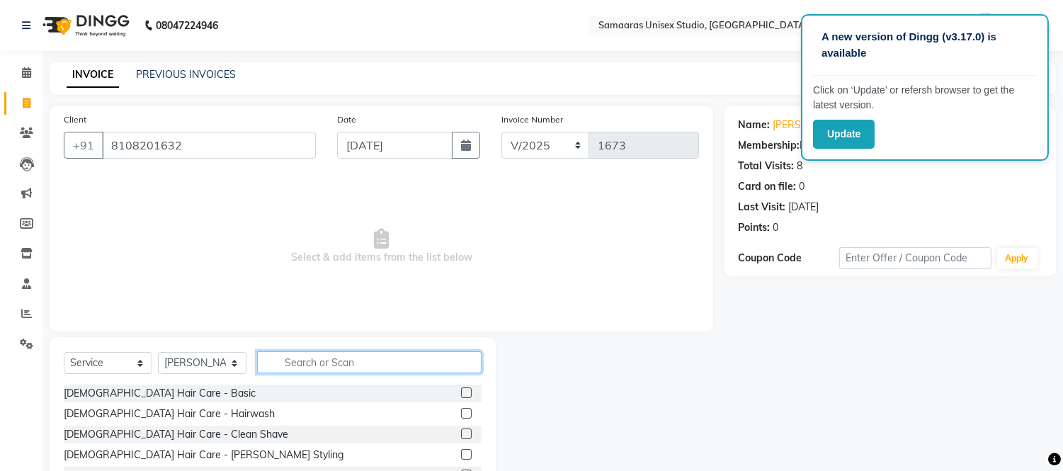
click at [309, 364] on input "text" at bounding box center [369, 362] width 224 height 22
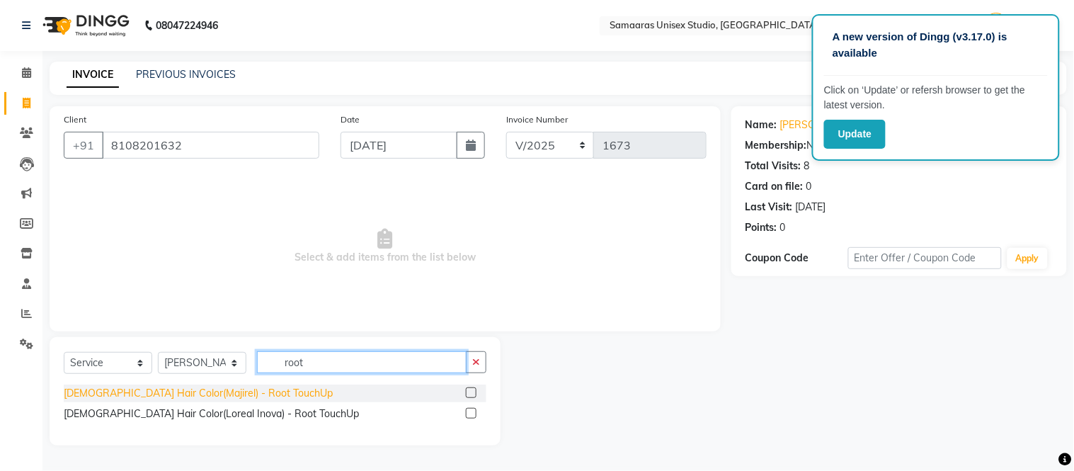
type input "root"
click at [202, 391] on div "[DEMOGRAPHIC_DATA] Hair Color(Majirel) - Root TouchUp" at bounding box center [198, 393] width 269 height 15
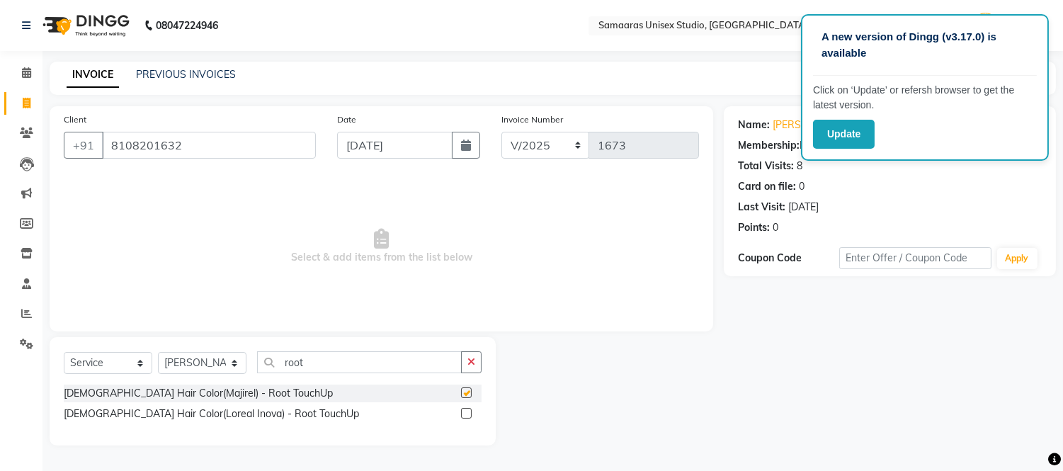
checkbox input "false"
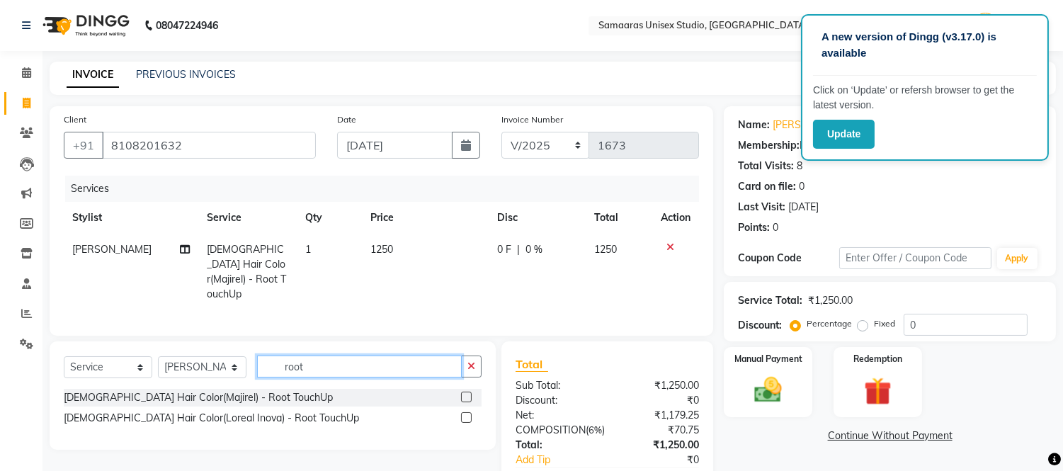
click at [377, 370] on input "root" at bounding box center [359, 366] width 205 height 22
type input "r"
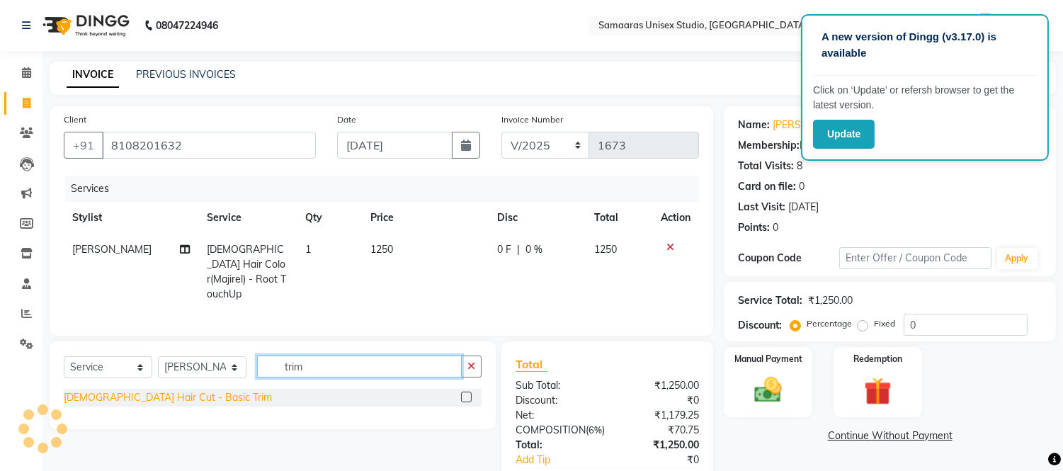
type input "trim"
click at [186, 394] on div "[DEMOGRAPHIC_DATA] Hair Cut - Basic Trim" at bounding box center [168, 397] width 208 height 15
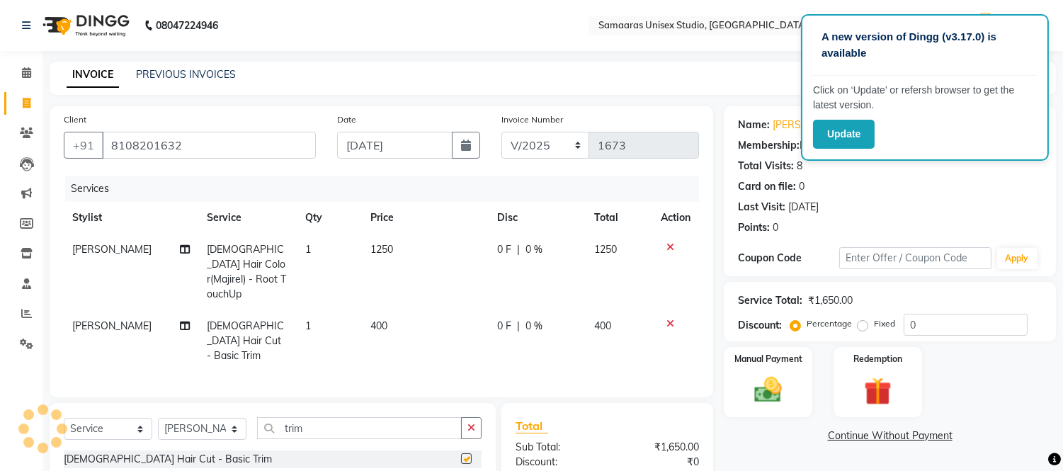
checkbox input "false"
click at [979, 320] on input "0" at bounding box center [965, 325] width 124 height 22
drag, startPoint x: 536, startPoint y: 236, endPoint x: 552, endPoint y: 239, distance: 16.5
click at [550, 239] on td "0 F | 0 %" at bounding box center [537, 272] width 97 height 76
select select "50822"
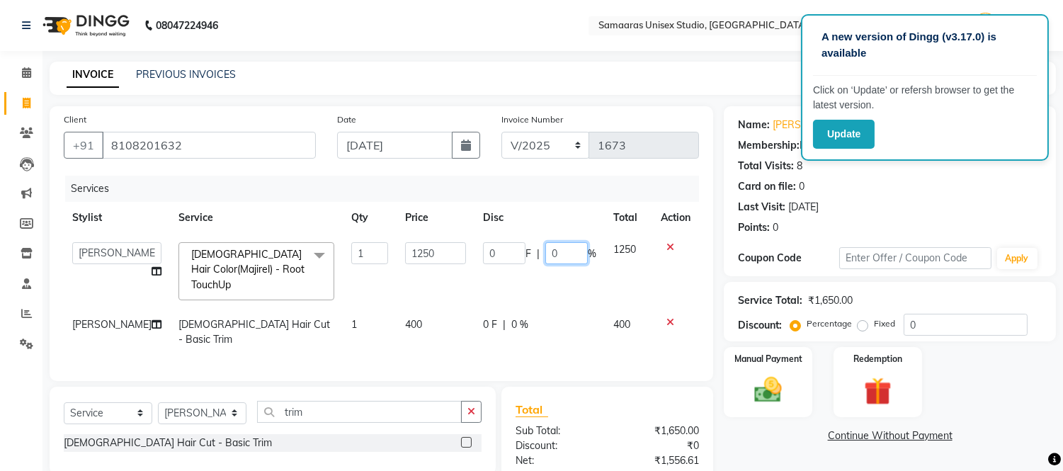
drag, startPoint x: 552, startPoint y: 239, endPoint x: 561, endPoint y: 244, distance: 10.1
click at [559, 244] on td "0 F | 0 %" at bounding box center [539, 271] width 130 height 75
click at [561, 244] on input "0" at bounding box center [566, 253] width 42 height 22
type input "0"
click at [550, 346] on div "Services Stylist Service Qty Price Disc Total Action Daksh Sir Front Desk junai…" at bounding box center [381, 271] width 635 height 191
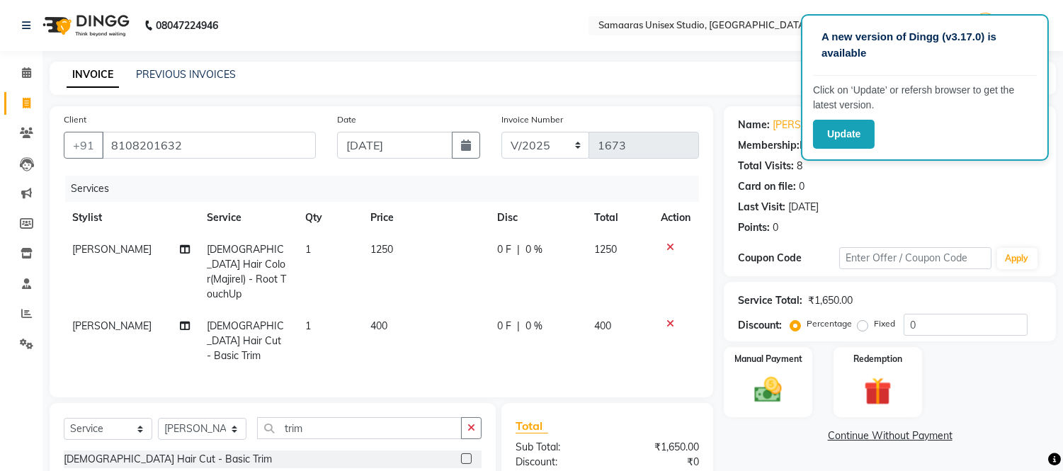
click at [564, 255] on div "0 F | 0 %" at bounding box center [537, 249] width 80 height 15
select select "50822"
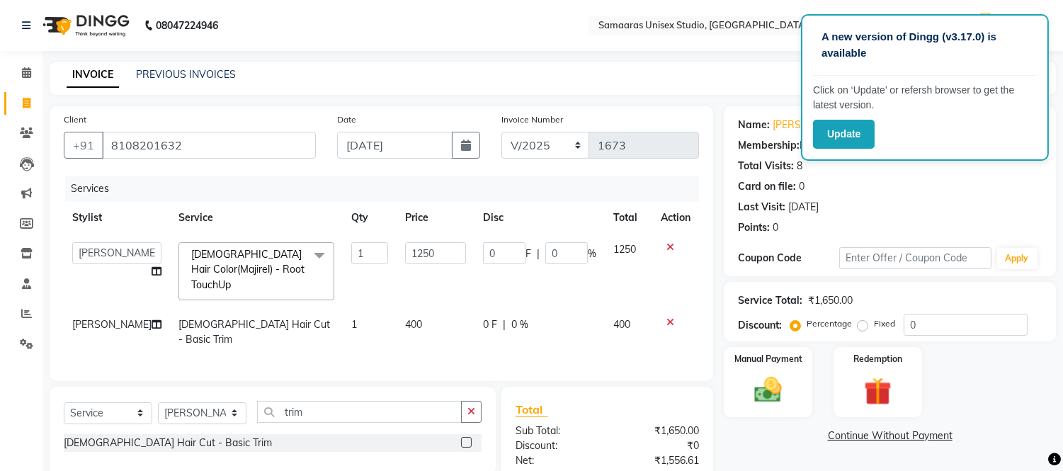
click at [564, 255] on input "0" at bounding box center [566, 253] width 42 height 22
type input "0"
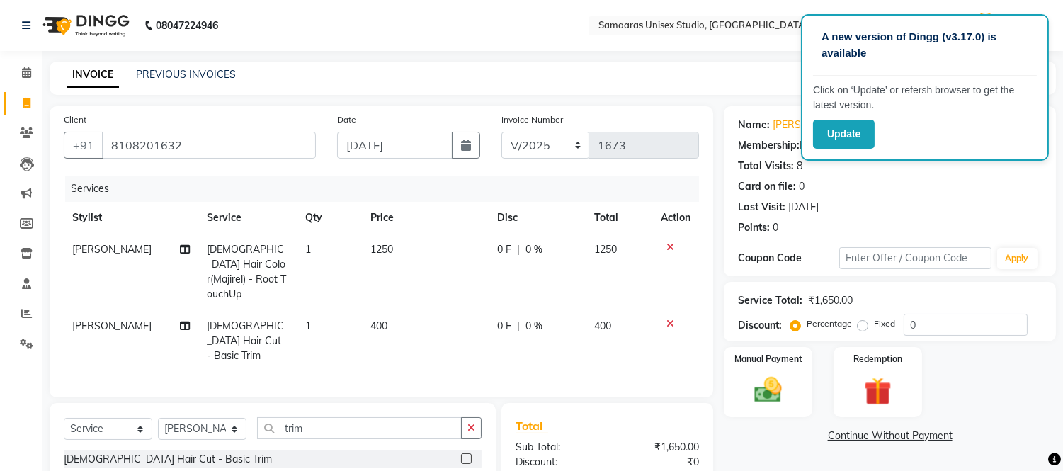
click at [564, 287] on td "0 F | 0 %" at bounding box center [537, 272] width 97 height 76
select select "50822"
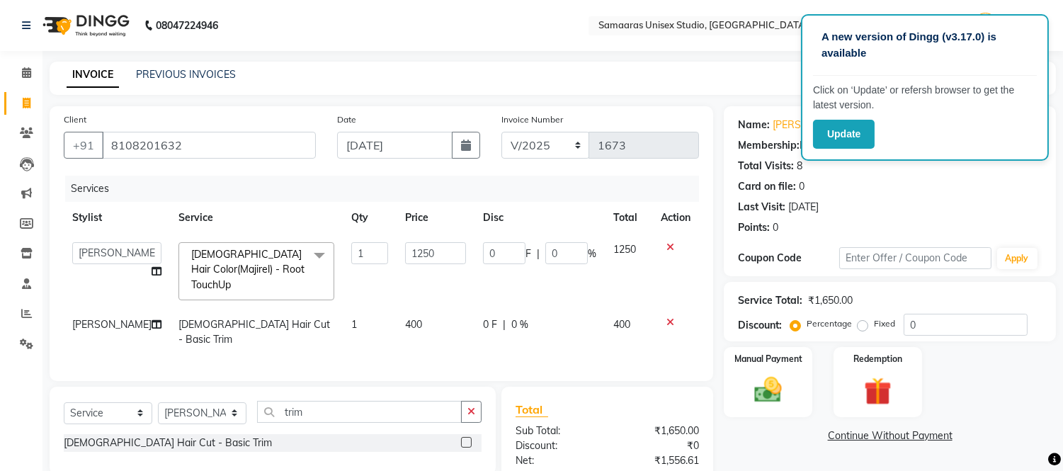
click at [588, 248] on span "%" at bounding box center [592, 253] width 8 height 15
click at [565, 249] on input "0" at bounding box center [566, 253] width 42 height 22
type input "020"
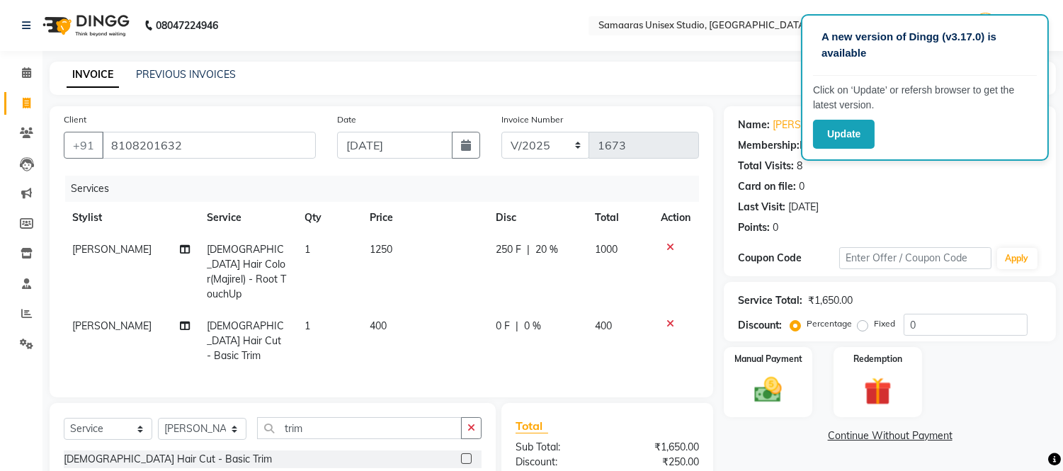
click at [591, 310] on tr "Salman Bhai Female Hair Cut - Basic Trim 1 400 0 F | 0 % 400" at bounding box center [381, 341] width 635 height 62
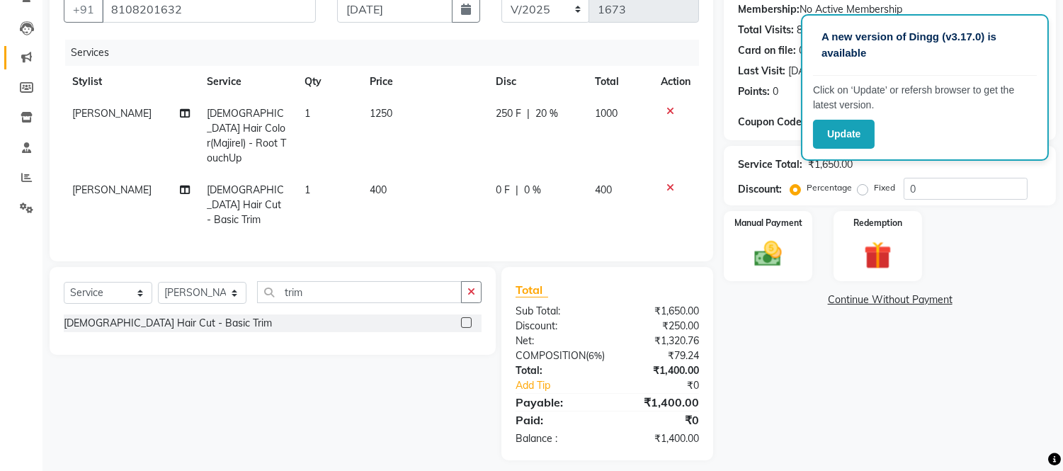
scroll to position [143, 0]
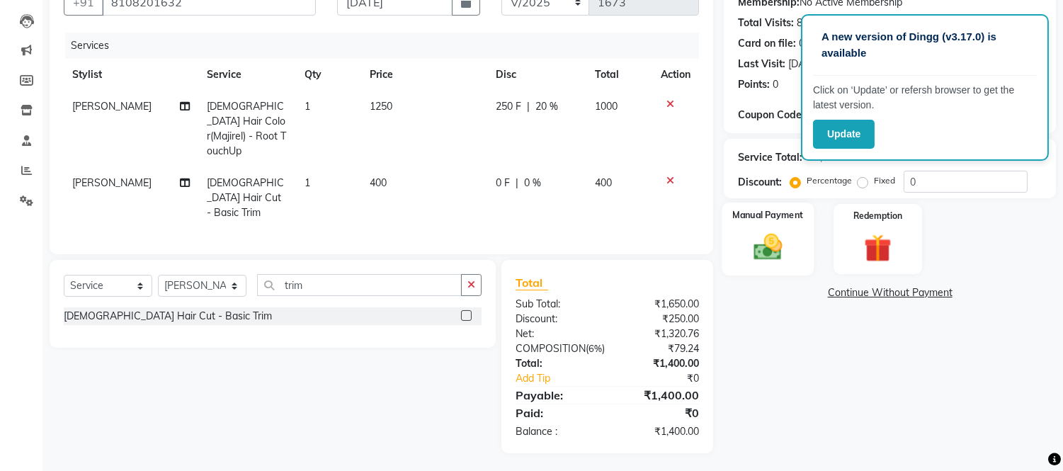
click at [799, 242] on div "Manual Payment" at bounding box center [768, 239] width 92 height 72
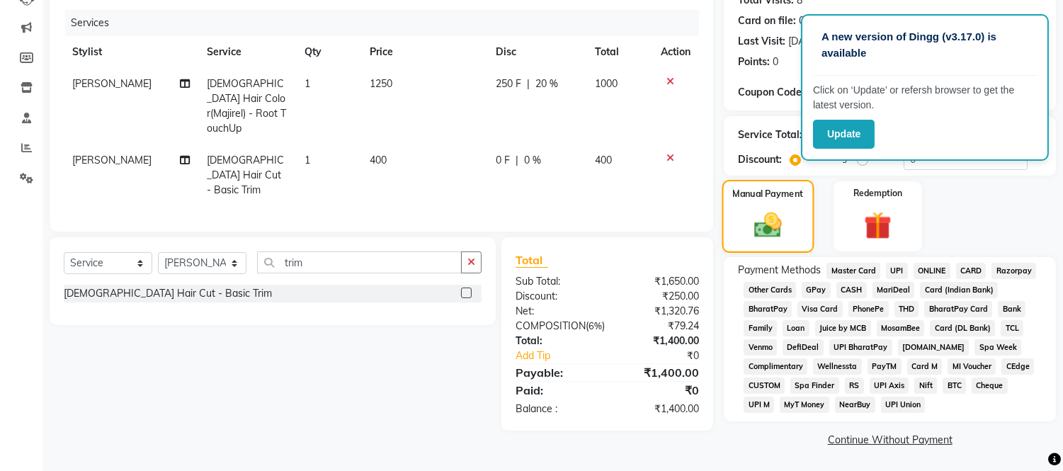
scroll to position [166, 0]
click at [845, 287] on span "CASH" at bounding box center [851, 289] width 30 height 16
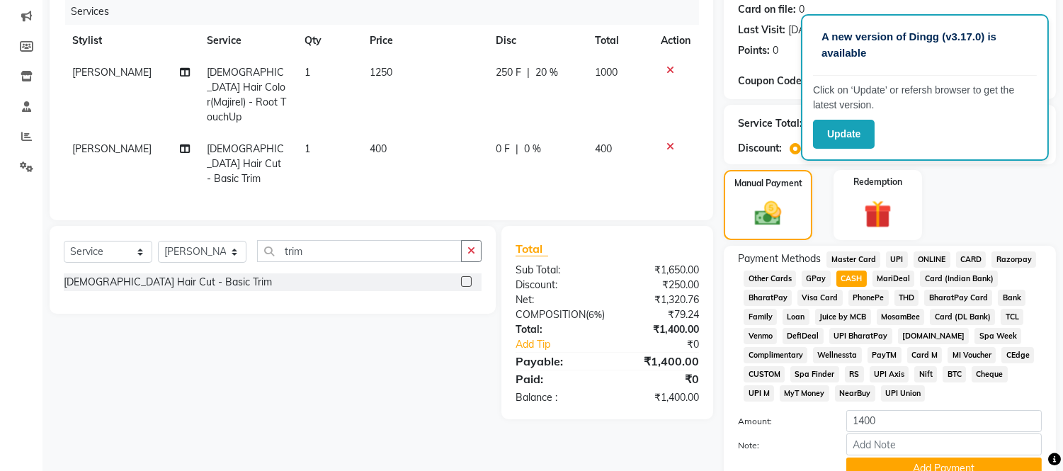
scroll to position [242, 0]
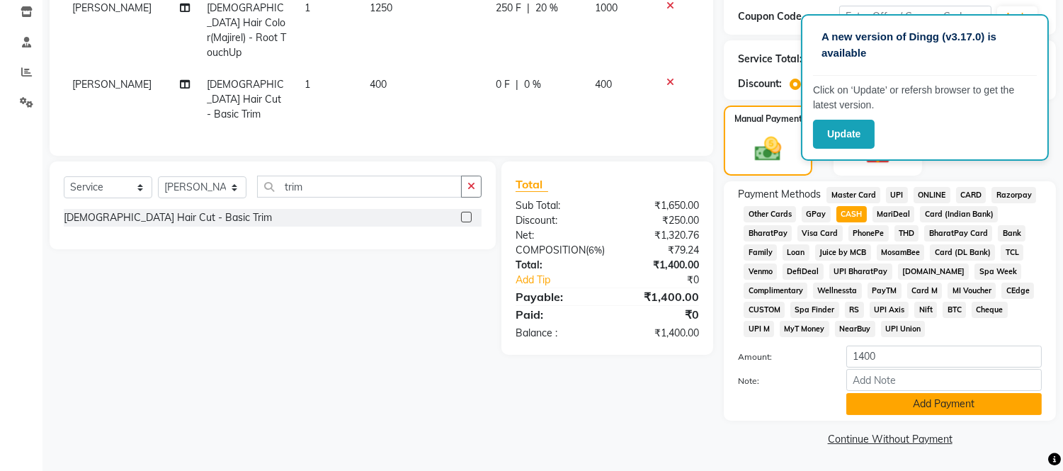
click at [907, 397] on button "Add Payment" at bounding box center [943, 404] width 195 height 22
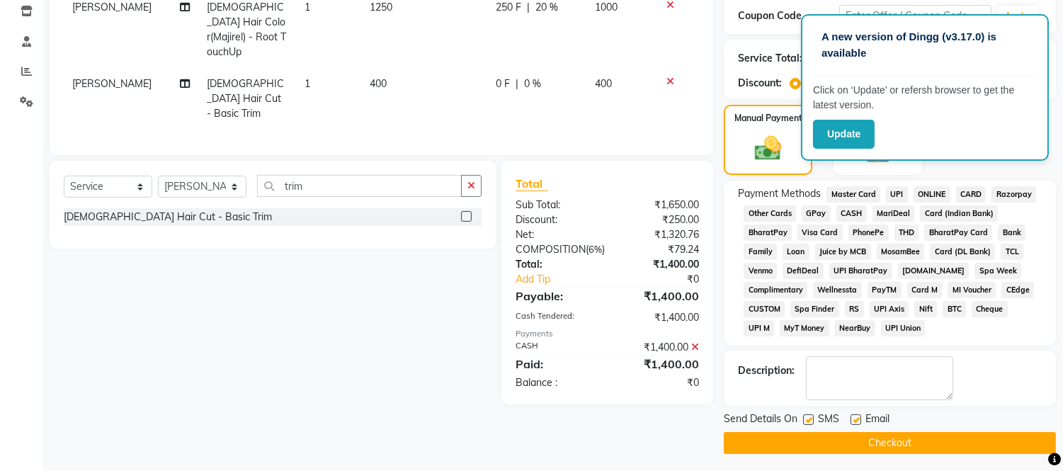
drag, startPoint x: 911, startPoint y: 446, endPoint x: 905, endPoint y: 426, distance: 21.5
click at [911, 442] on button "Checkout" at bounding box center [890, 443] width 332 height 22
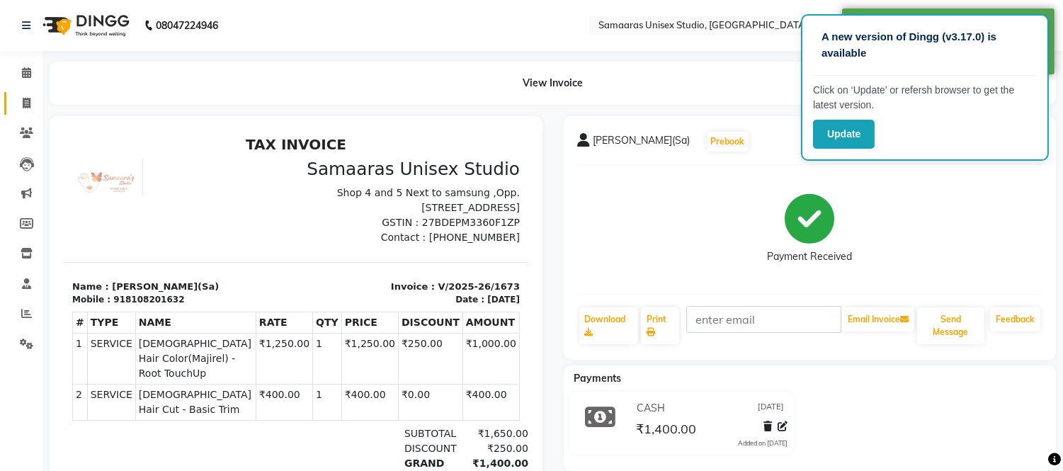
click at [23, 111] on link "Invoice" at bounding box center [21, 103] width 34 height 23
select select "service"
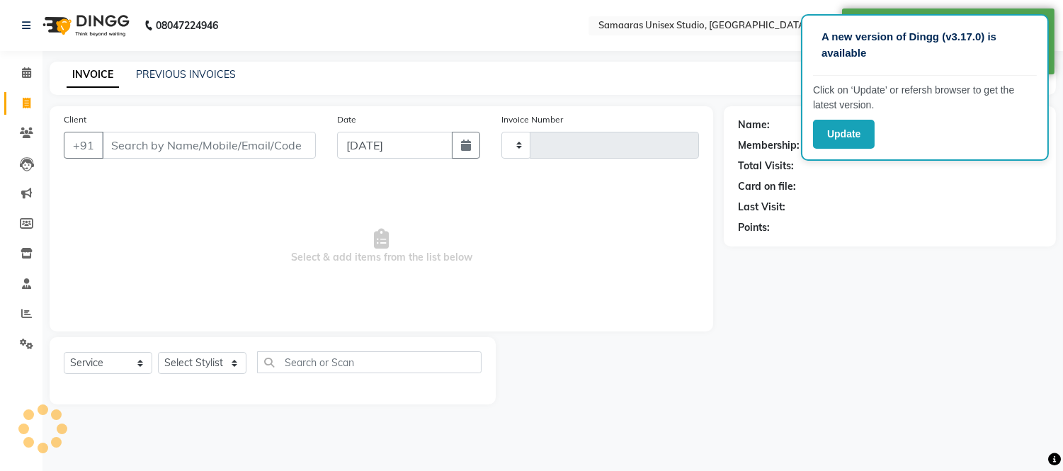
type input "1674"
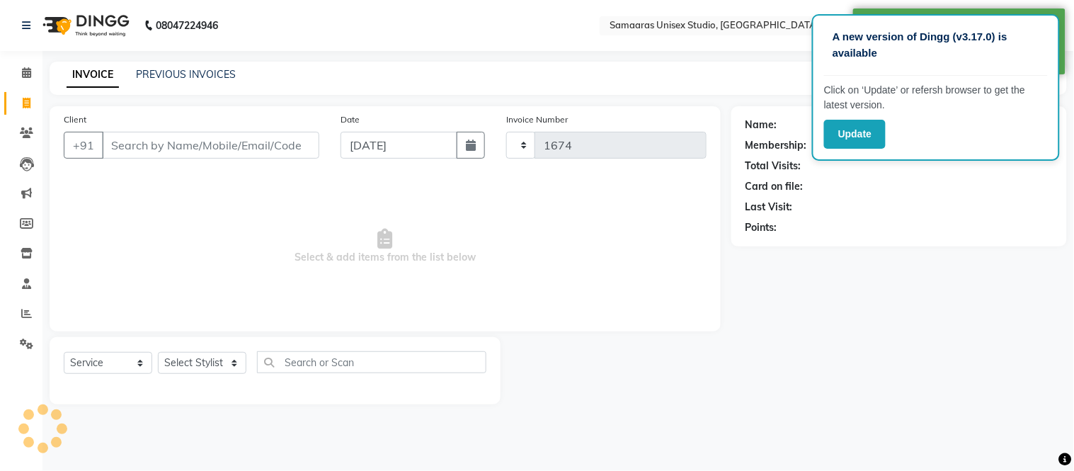
select select "4525"
click at [467, 149] on icon "button" at bounding box center [471, 144] width 10 height 11
select select "9"
select select "2025"
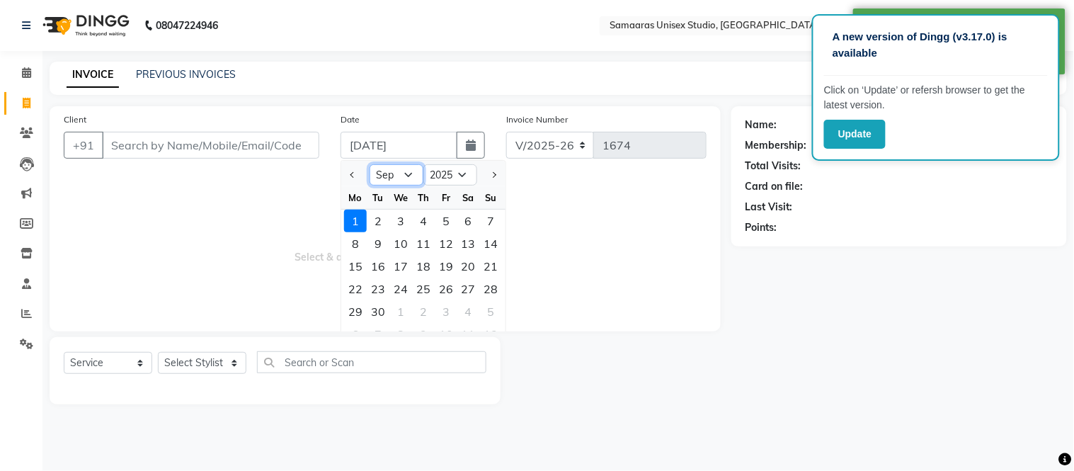
click at [402, 172] on select "Jan Feb Mar Apr May Jun [DATE] Aug Sep Oct Nov Dec" at bounding box center [397, 174] width 54 height 21
select select "8"
click at [370, 164] on select "Jan Feb Mar Apr May Jun [DATE] Aug Sep Oct Nov Dec" at bounding box center [397, 174] width 54 height 21
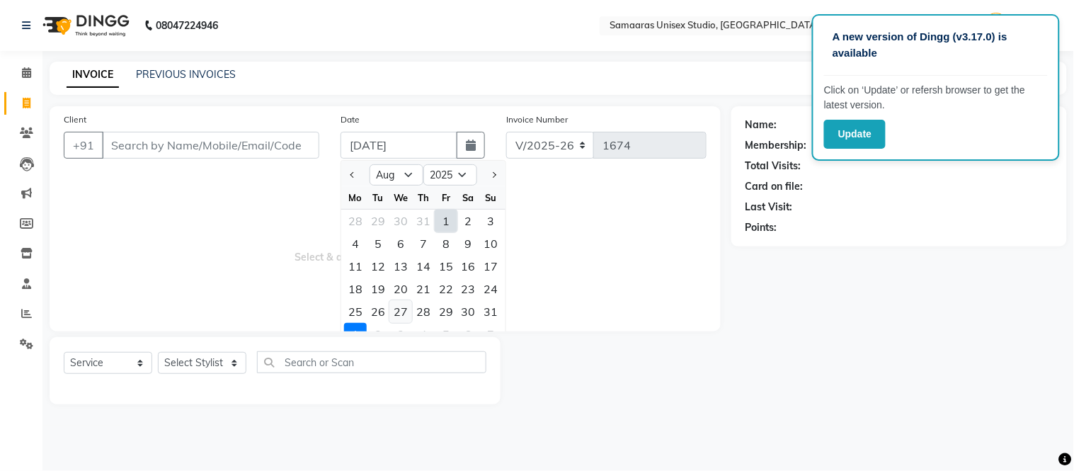
click at [404, 307] on div "27" at bounding box center [400, 311] width 23 height 23
type input "[DATE]"
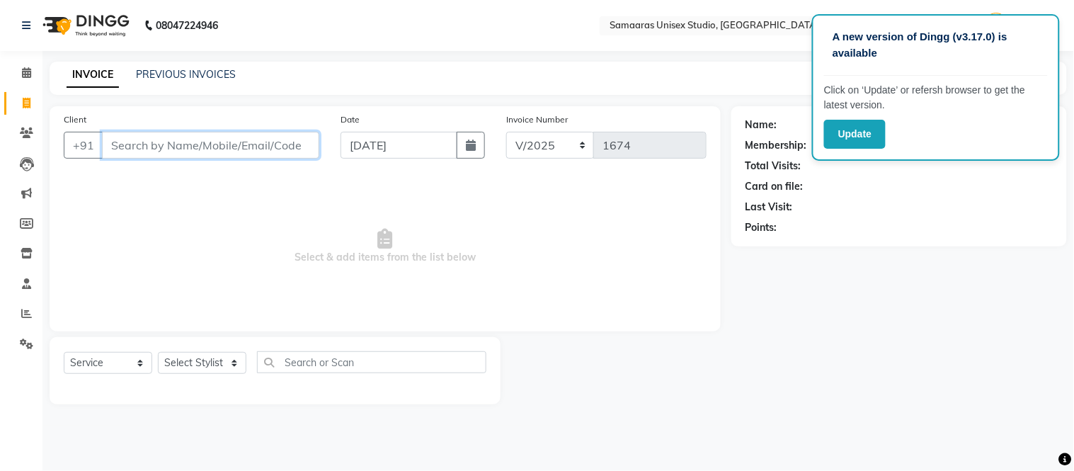
click at [309, 140] on input "Client" at bounding box center [210, 145] width 217 height 27
type input "6372766123"
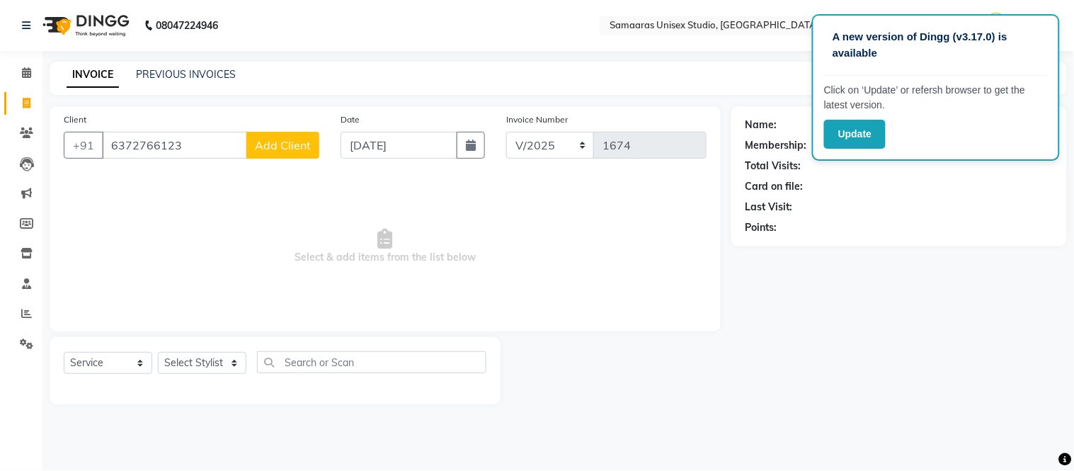
click at [269, 136] on button "Add Client" at bounding box center [282, 145] width 73 height 27
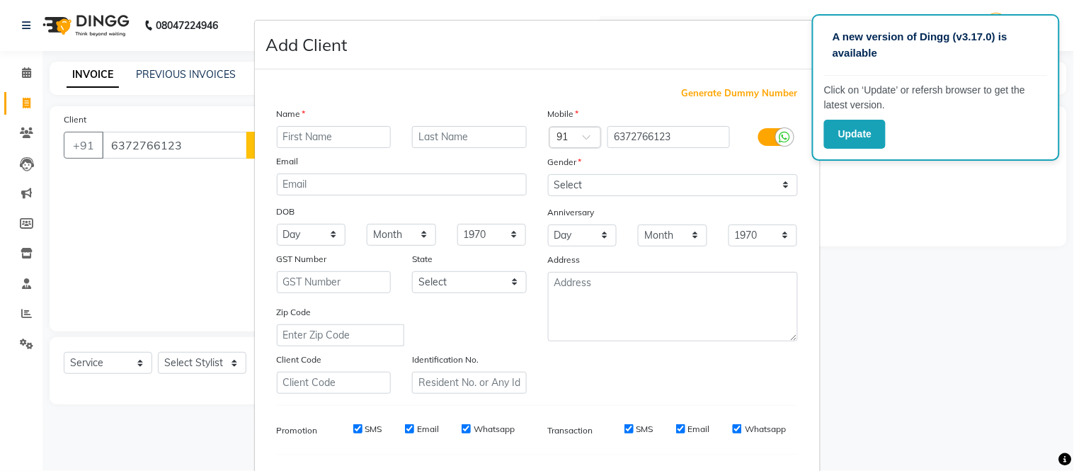
click at [309, 139] on input "text" at bounding box center [334, 137] width 115 height 22
type input "a"
type input "Ankit"
click at [561, 185] on select "Select Male Female Other Prefer Not To Say" at bounding box center [673, 185] width 250 height 22
select select "male"
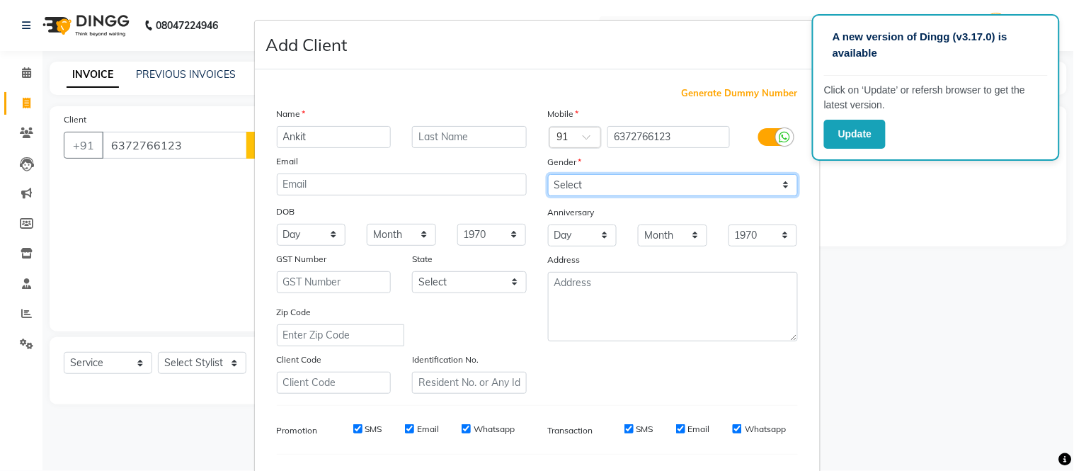
click at [548, 174] on select "Select Male Female Other Prefer Not To Say" at bounding box center [673, 185] width 250 height 22
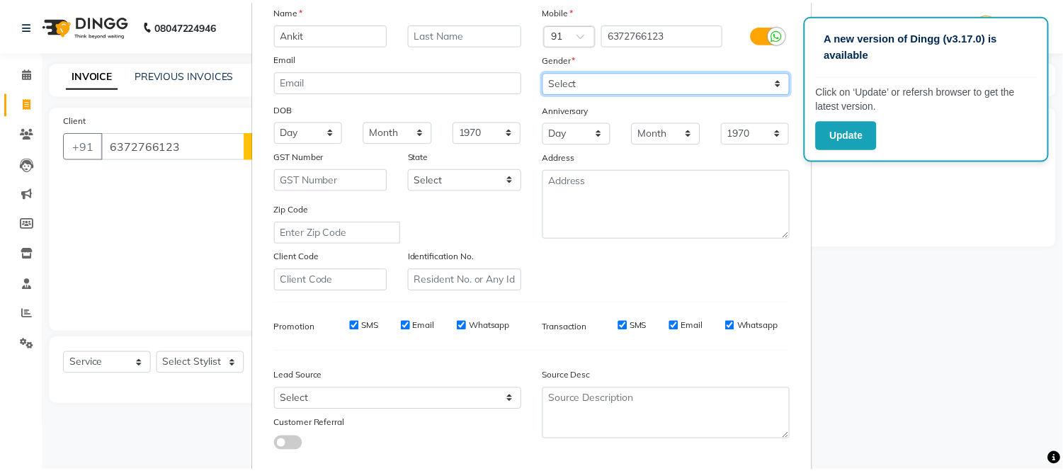
scroll to position [183, 0]
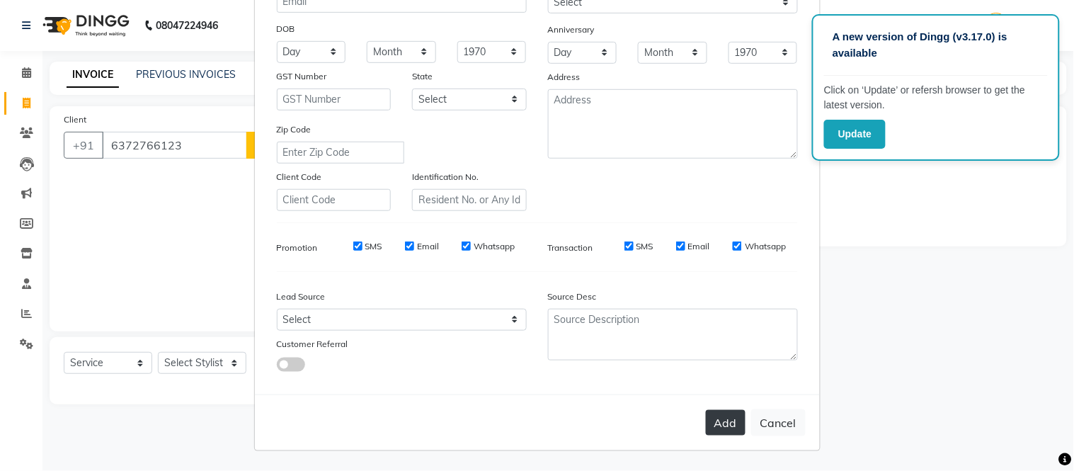
click at [726, 429] on button "Add" at bounding box center [726, 422] width 40 height 25
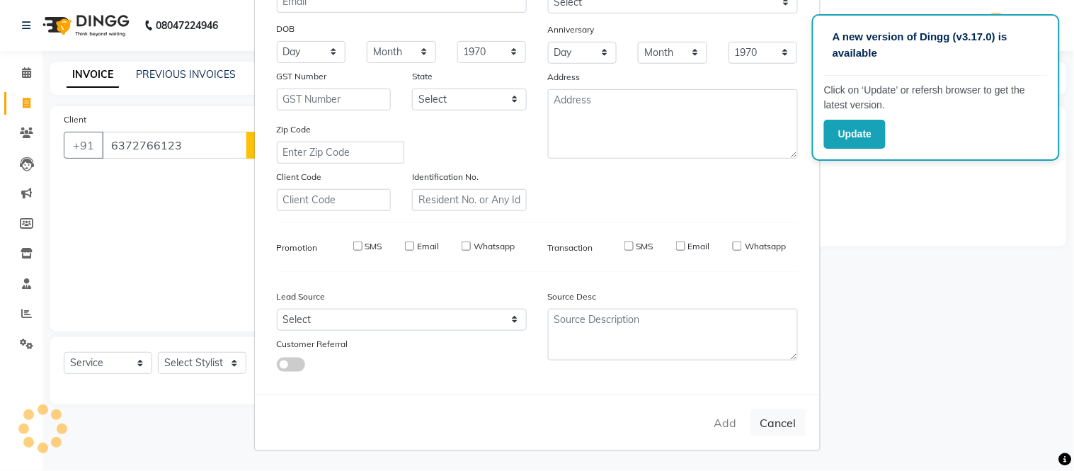
select select
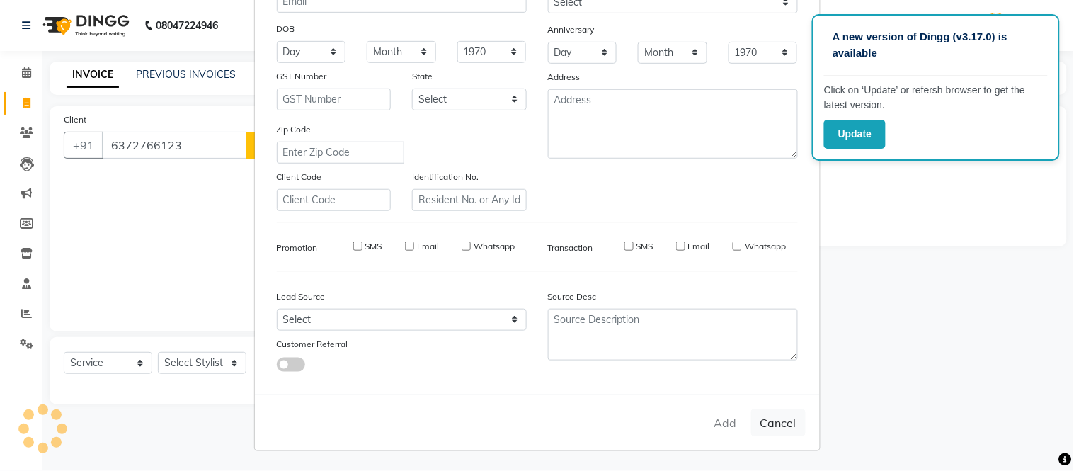
select select
checkbox input "false"
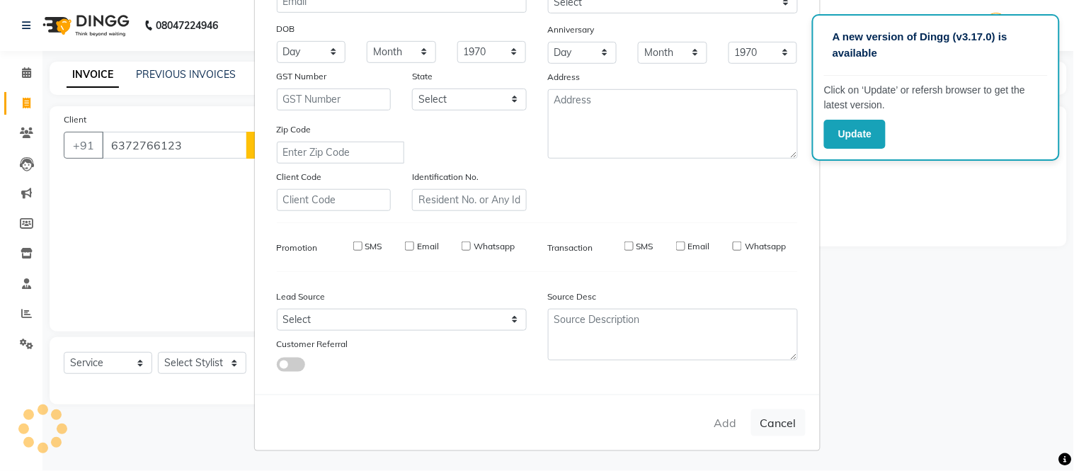
checkbox input "false"
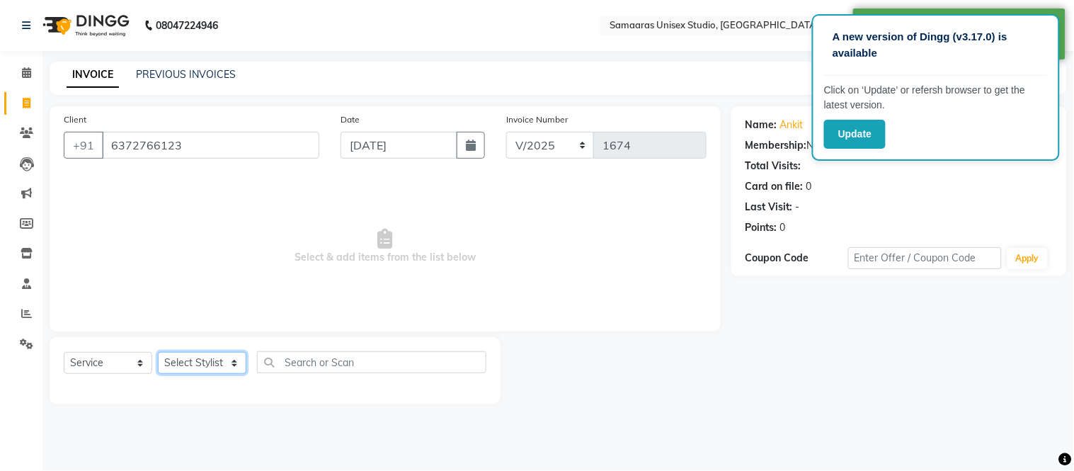
click at [215, 364] on select "Select Stylist [PERSON_NAME] Sir Front Desk junaid Kajal [PERSON_NAME] [PERSON_…" at bounding box center [202, 363] width 89 height 22
select select "50822"
click at [158, 353] on select "Select Stylist [PERSON_NAME] Sir Front Desk junaid Kajal [PERSON_NAME] [PERSON_…" at bounding box center [202, 363] width 89 height 22
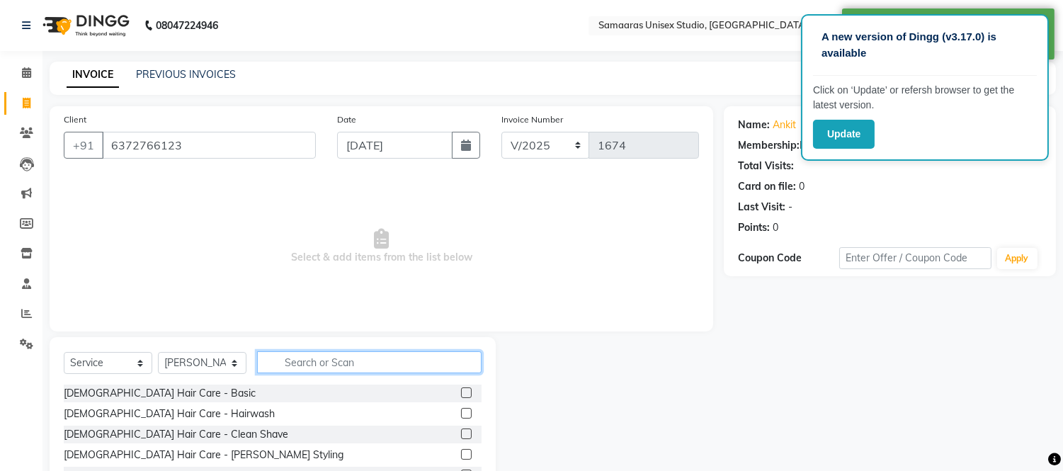
click at [321, 371] on input "text" at bounding box center [369, 362] width 224 height 22
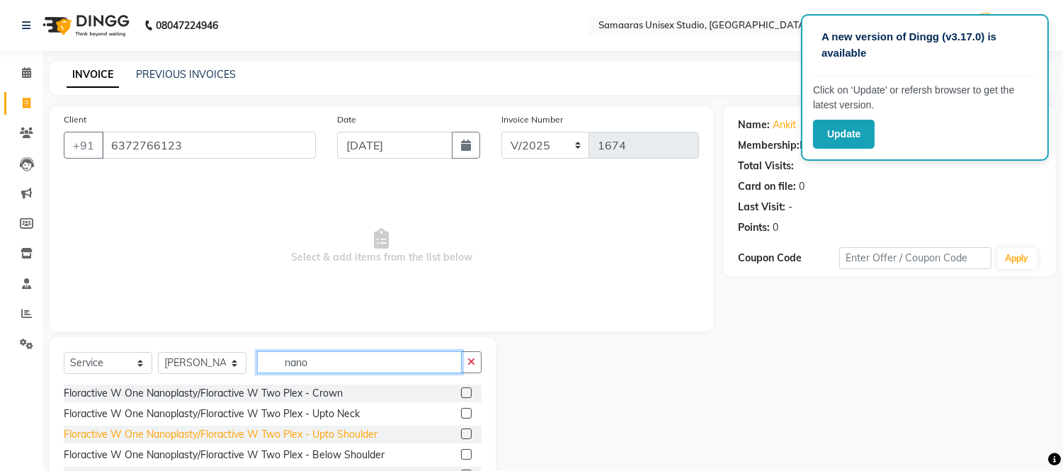
type input "nano"
click at [319, 433] on div "Floractive W One Nanoplasty/Floractive W Two Plex - Upto Shoulder" at bounding box center [221, 434] width 314 height 15
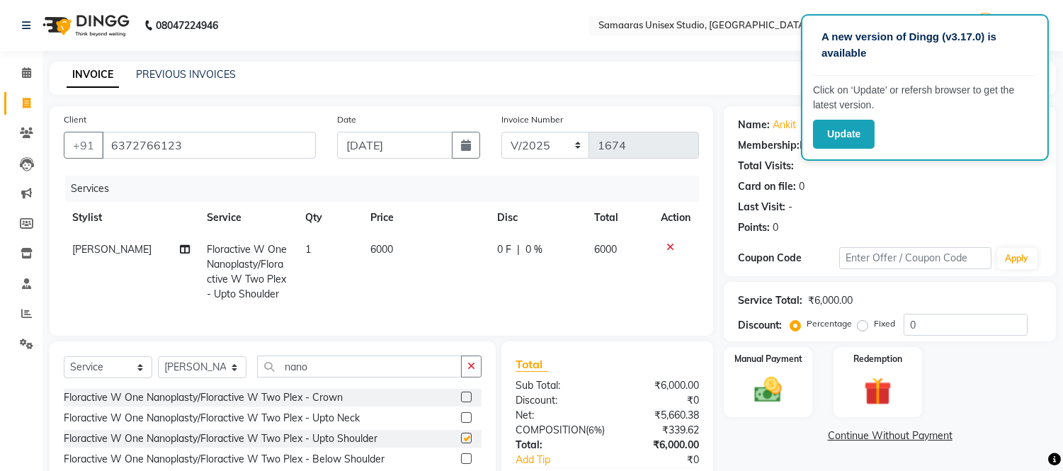
checkbox input "false"
drag, startPoint x: 444, startPoint y: 232, endPoint x: 456, endPoint y: 262, distance: 32.1
click at [445, 244] on table "Stylist Service Qty Price Disc Total Action Salman Bhai Floractive W One Nanopl…" at bounding box center [381, 256] width 635 height 108
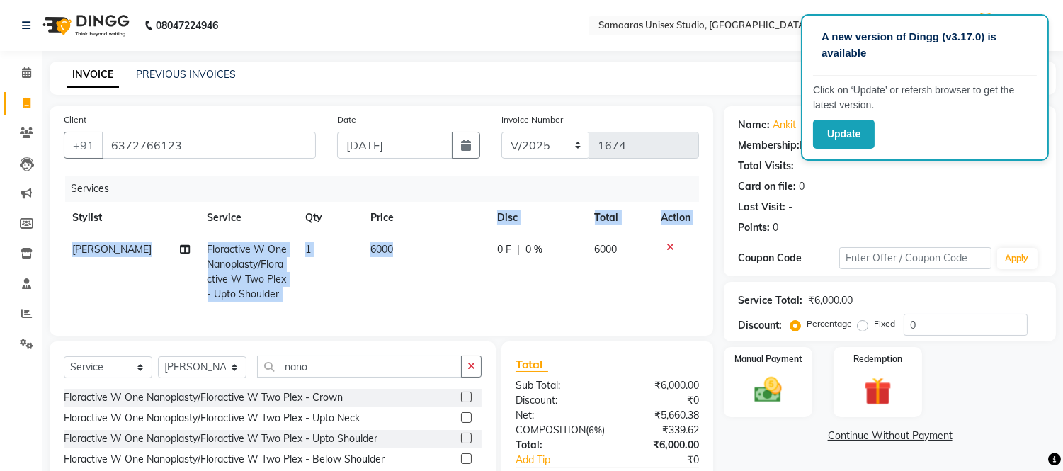
click at [456, 262] on td "6000" at bounding box center [425, 272] width 127 height 76
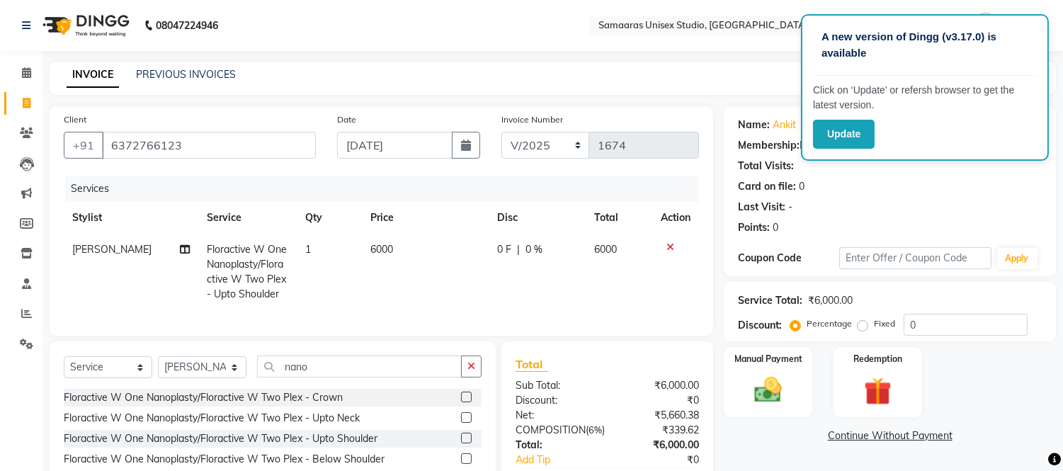
select select "50822"
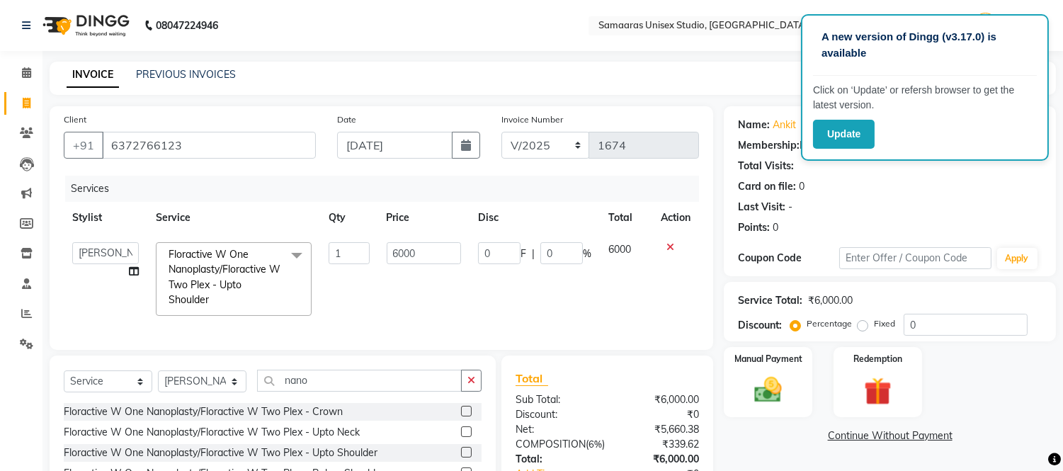
click at [454, 253] on input "6000" at bounding box center [424, 253] width 74 height 22
type input "6"
type input "4000"
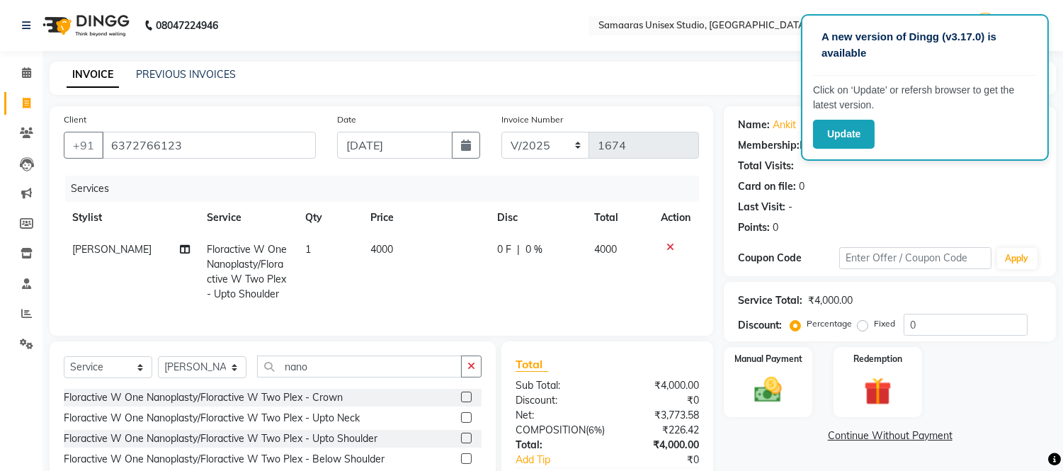
click at [421, 268] on td "4000" at bounding box center [425, 272] width 127 height 76
select select "50822"
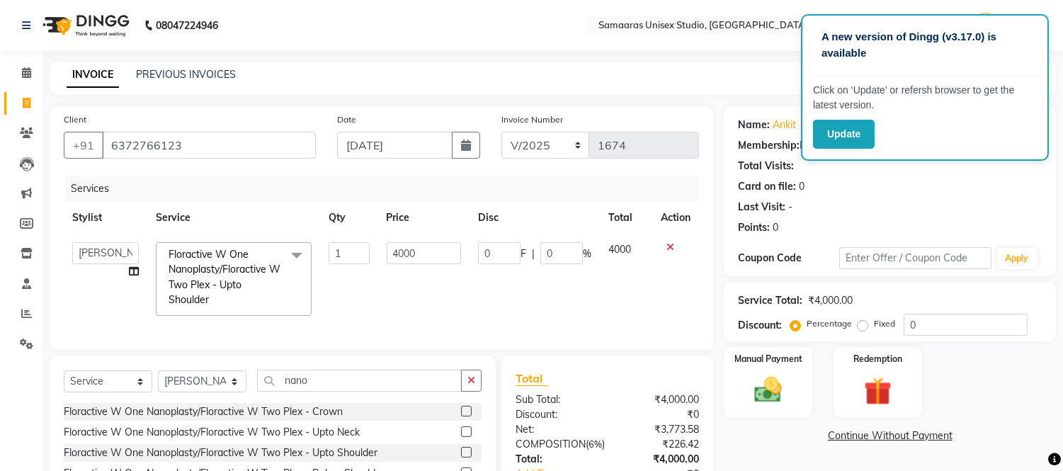
scroll to position [79, 0]
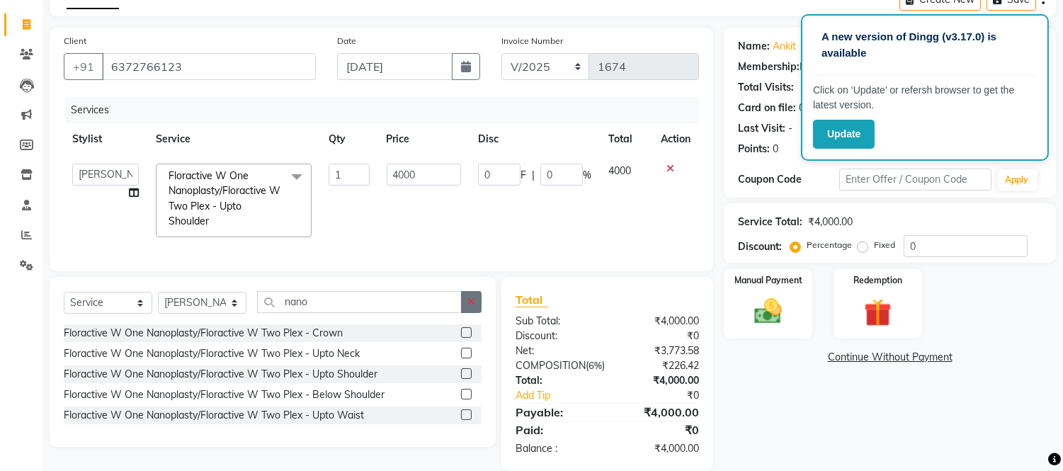
click at [472, 306] on button "button" at bounding box center [471, 302] width 21 height 22
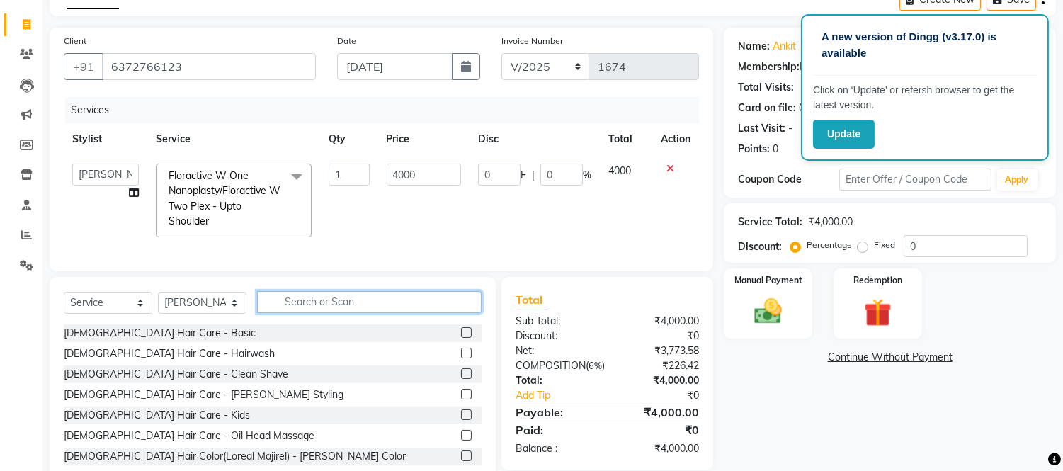
click at [472, 306] on input "text" at bounding box center [369, 302] width 224 height 22
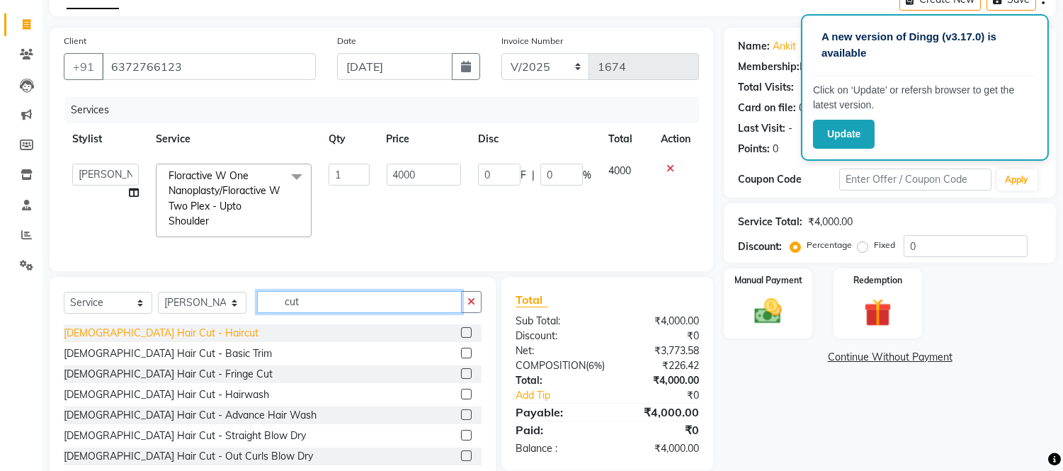
type input "cut"
drag, startPoint x: 101, startPoint y: 337, endPoint x: 167, endPoint y: 334, distance: 65.9
click at [102, 337] on div "[DEMOGRAPHIC_DATA] Hair Cut - Haircut" at bounding box center [161, 333] width 195 height 15
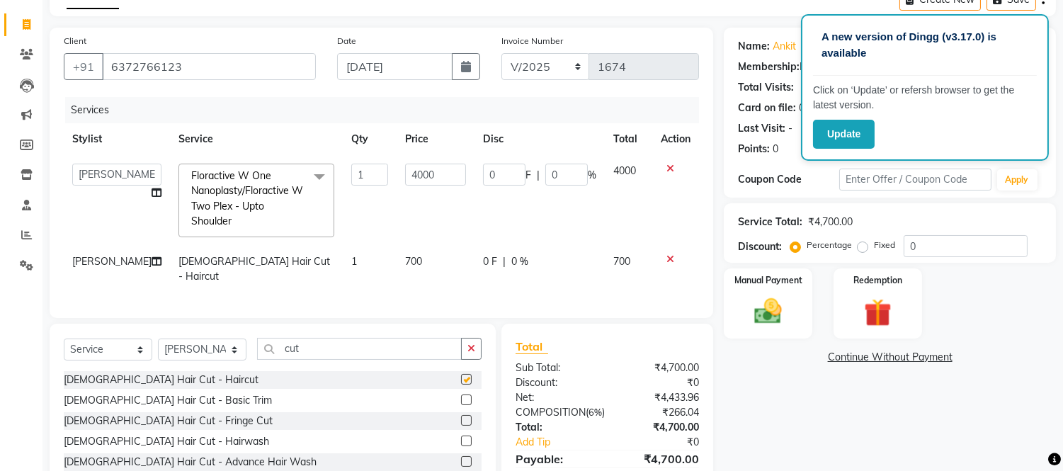
checkbox input "false"
click at [436, 253] on td "700" at bounding box center [436, 269] width 78 height 47
select select "50822"
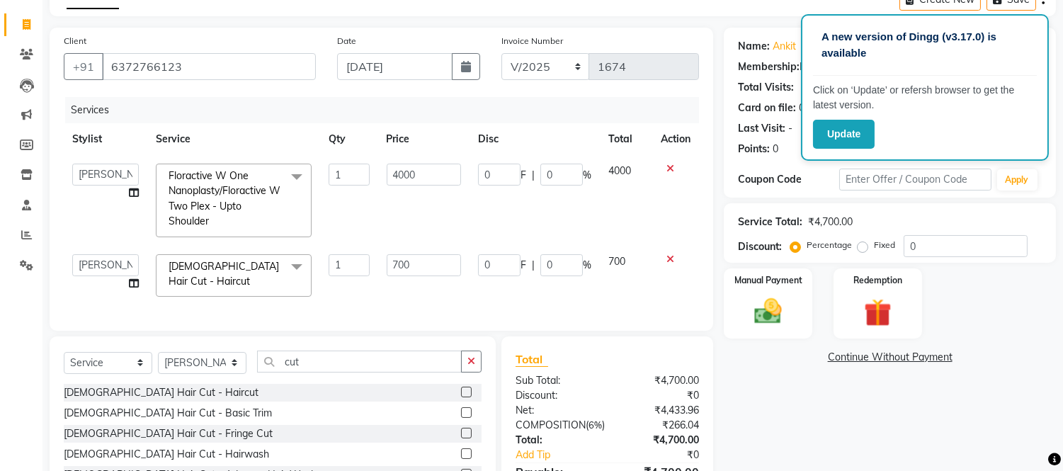
click at [436, 254] on input "700" at bounding box center [424, 265] width 74 height 22
type input "7"
type input "500"
click at [441, 273] on input "500" at bounding box center [424, 265] width 74 height 22
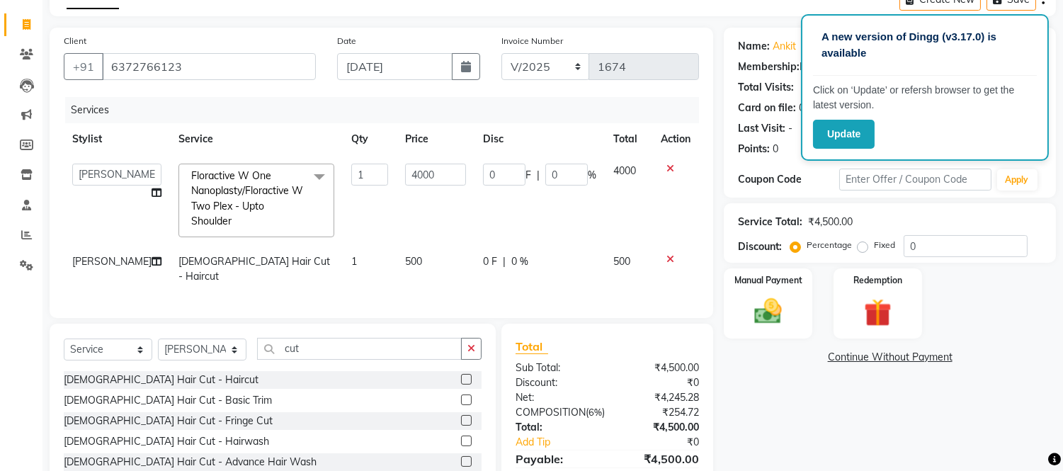
click at [455, 297] on div "Services Stylist Service Qty Price Disc Total Action Daksh Sir Front Desk junai…" at bounding box center [381, 200] width 635 height 207
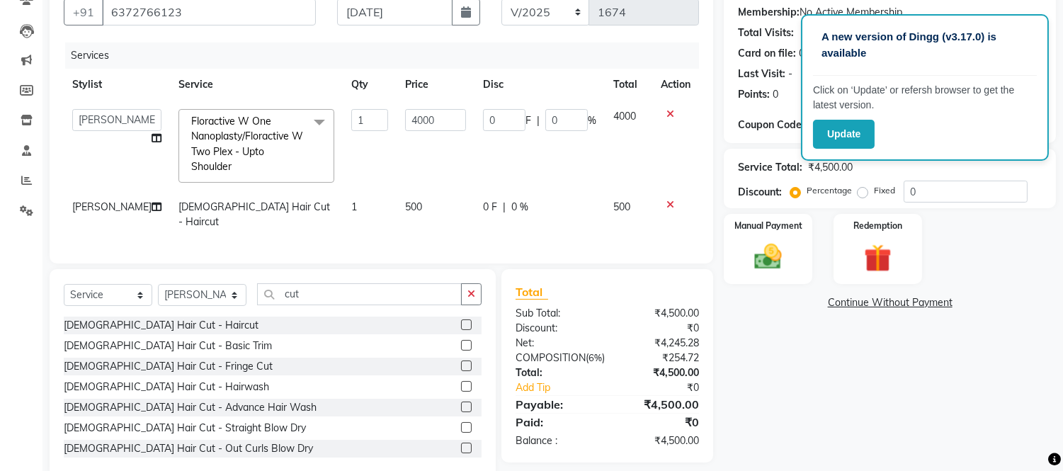
scroll to position [157, 0]
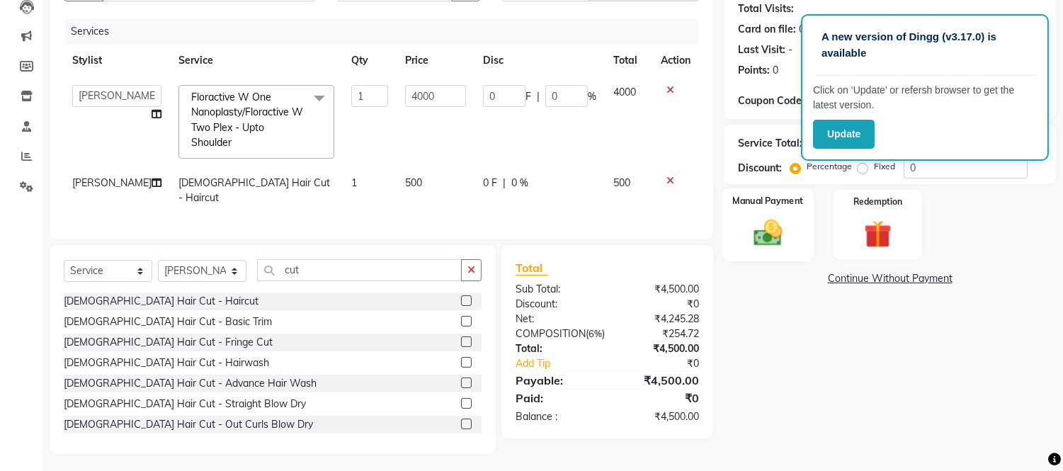
click at [756, 236] on img at bounding box center [768, 233] width 47 height 33
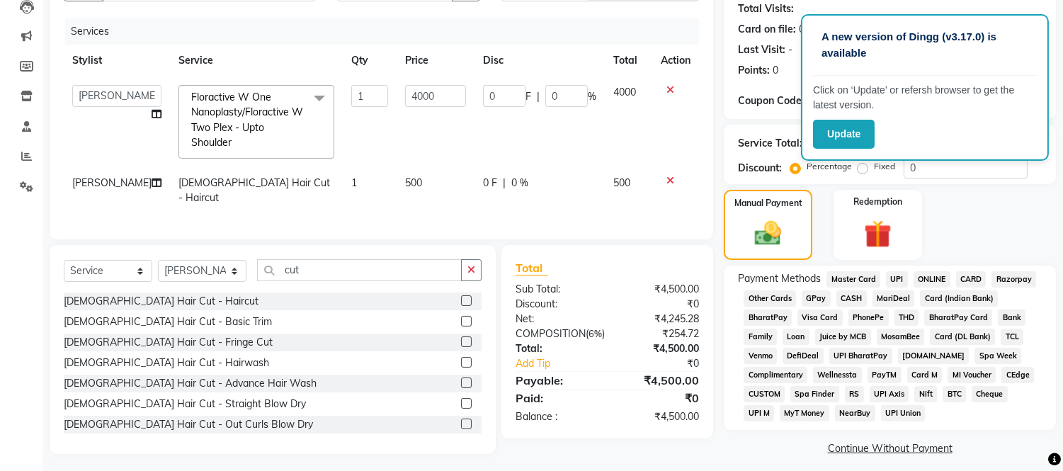
click at [850, 286] on span "Master Card" at bounding box center [853, 279] width 54 height 16
click at [850, 293] on span "CASH" at bounding box center [851, 298] width 30 height 16
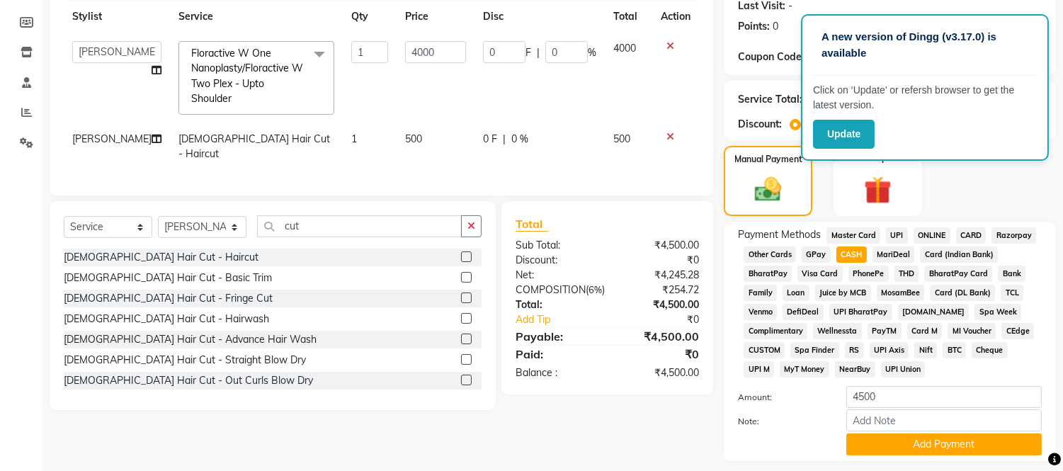
scroll to position [242, 0]
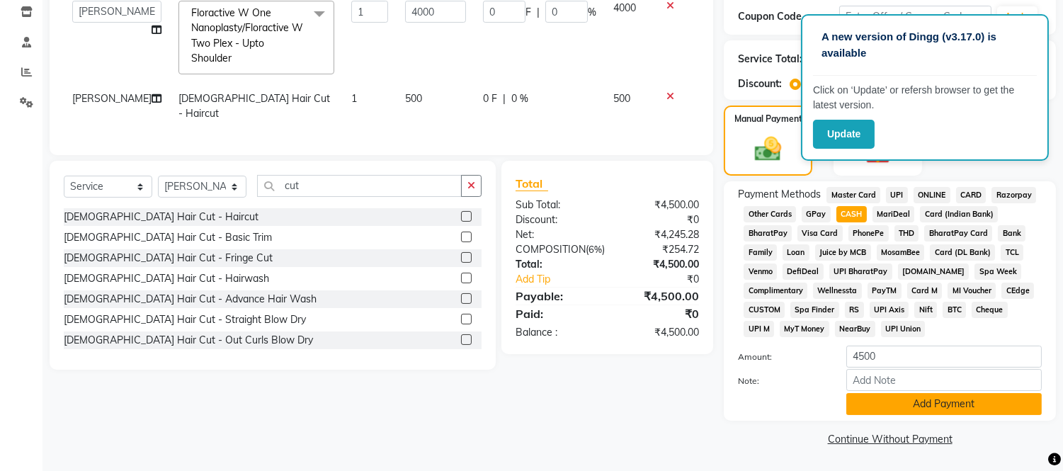
click at [928, 408] on button "Add Payment" at bounding box center [943, 404] width 195 height 22
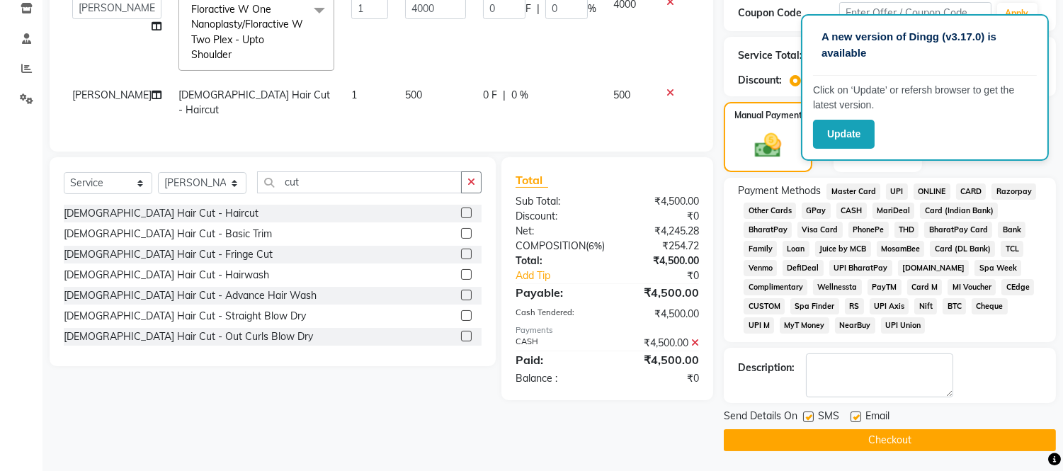
scroll to position [246, 0]
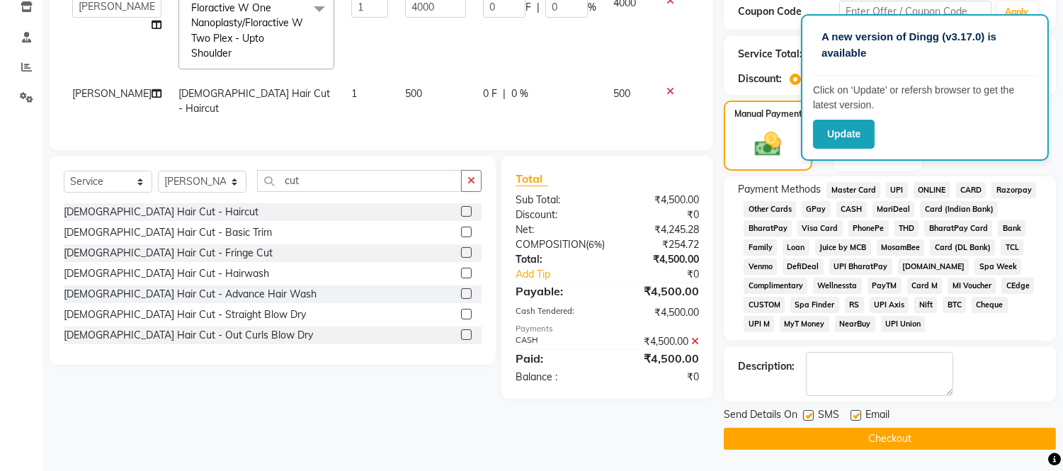
click at [931, 435] on button "Checkout" at bounding box center [890, 439] width 332 height 22
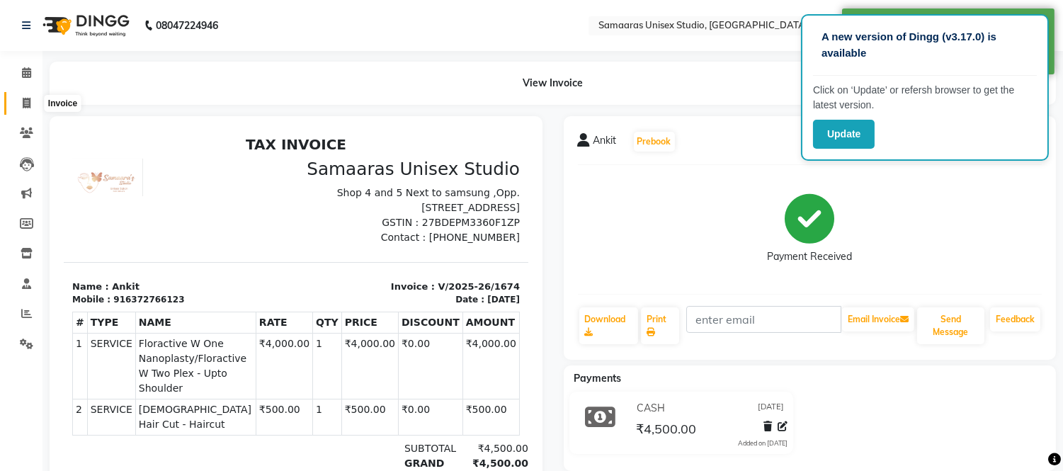
click at [24, 98] on icon at bounding box center [27, 103] width 8 height 11
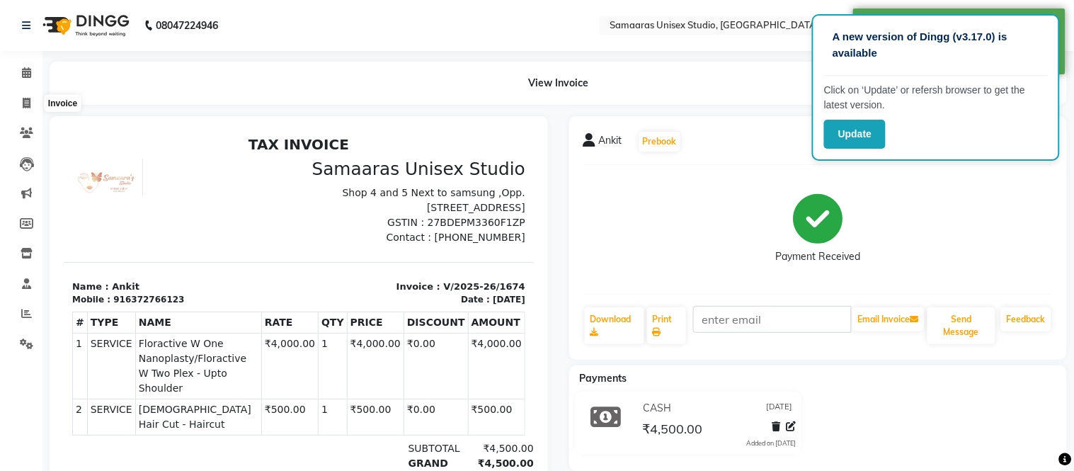
select select "service"
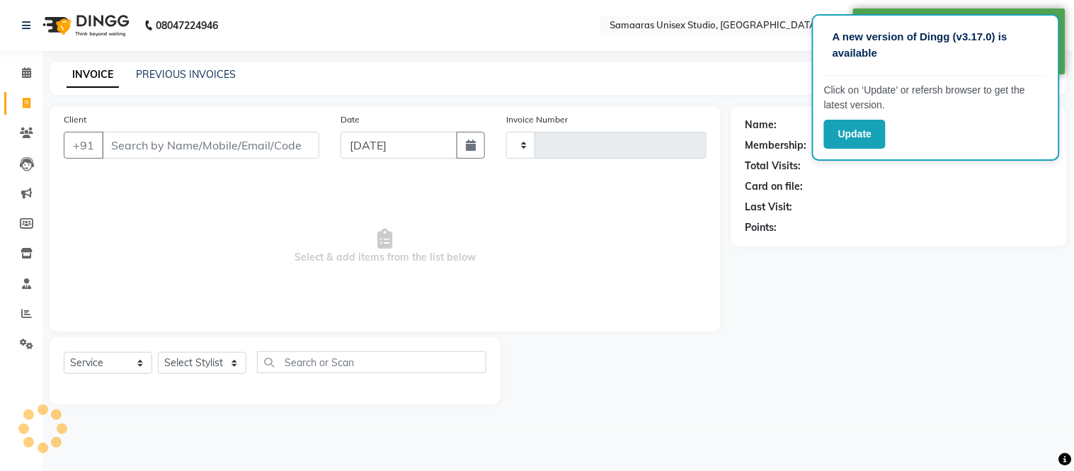
click at [136, 128] on div "Client +91" at bounding box center [191, 141] width 277 height 58
type input "1675"
select select "4525"
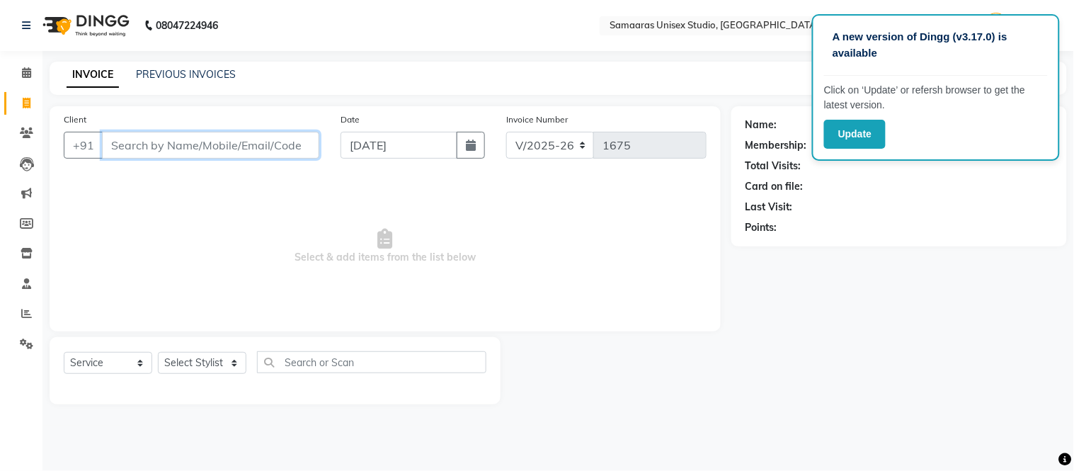
click at [129, 137] on input "Client" at bounding box center [210, 145] width 217 height 27
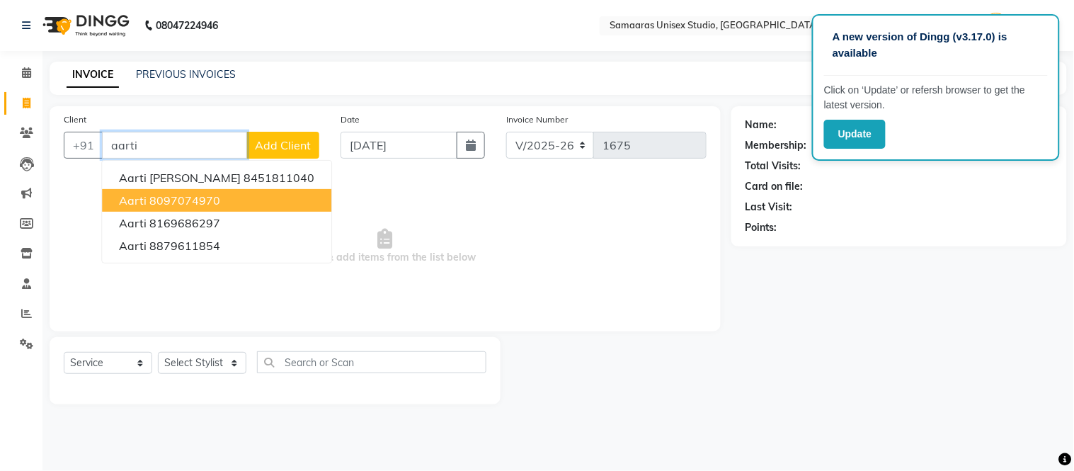
click at [214, 198] on ngb-highlight "8097074970" at bounding box center [184, 200] width 71 height 14
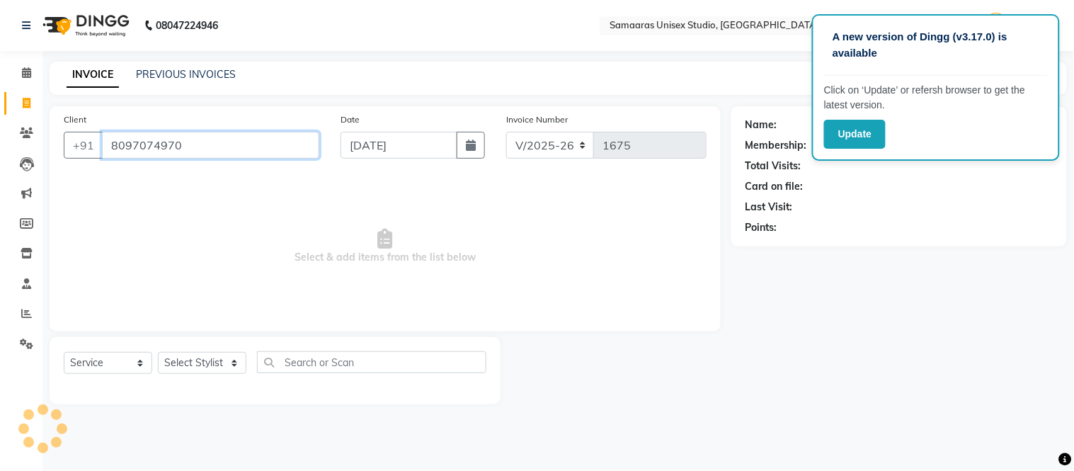
type input "8097074970"
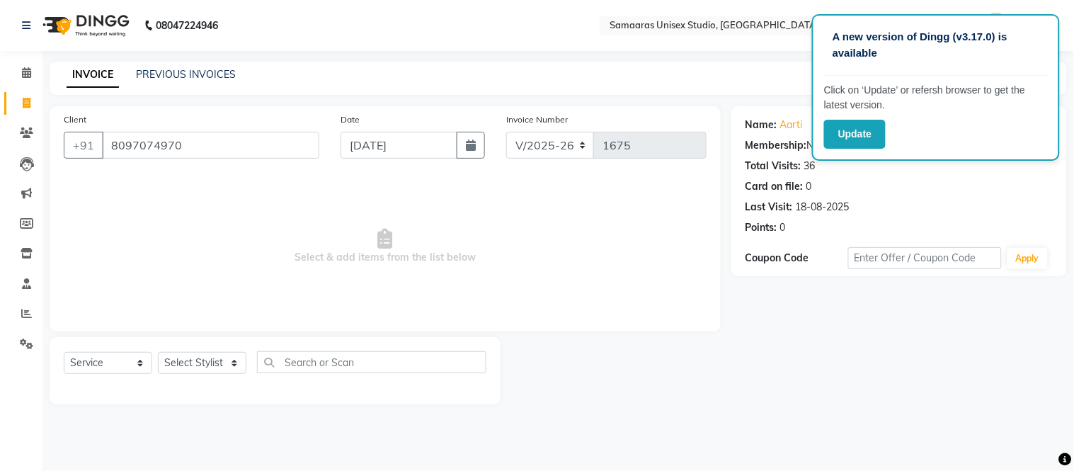
drag, startPoint x: 982, startPoint y: 401, endPoint x: 986, endPoint y: 282, distance: 119.7
click at [982, 400] on div "Name: Aarti Membership: No Active Membership Total Visits: 36 Card on file: 0 L…" at bounding box center [904, 255] width 346 height 298
drag, startPoint x: 752, startPoint y: 65, endPoint x: 867, endPoint y: 57, distance: 115.7
click at [761, 68] on div "INVOICE PREVIOUS INVOICES Create New Save" at bounding box center [558, 78] width 1017 height 33
click at [1065, 90] on div "Create New Save" at bounding box center [989, 78] width 156 height 33
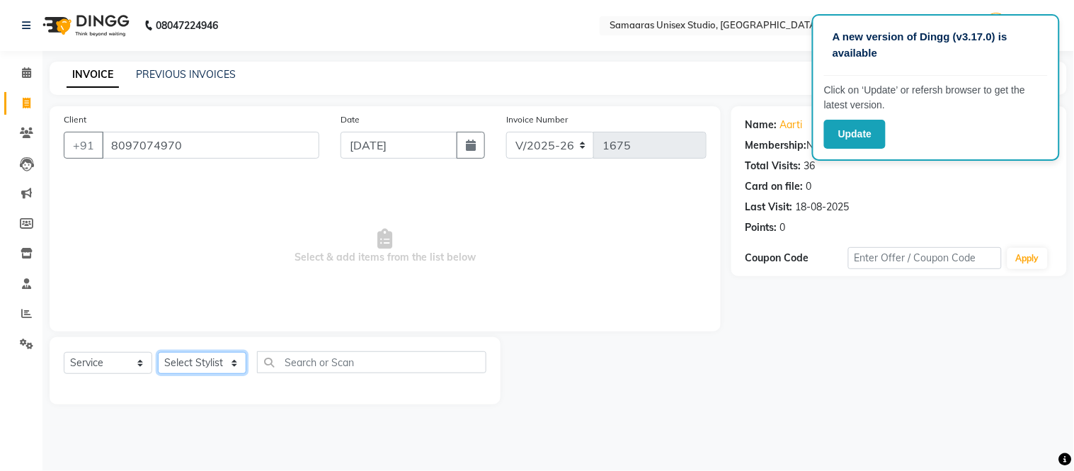
click at [210, 366] on select "Select Stylist [PERSON_NAME] Sir Front Desk junaid Kajal [PERSON_NAME] [PERSON_…" at bounding box center [202, 363] width 89 height 22
select select "88388"
click at [158, 353] on select "Select Stylist [PERSON_NAME] Sir Front Desk junaid Kajal [PERSON_NAME] [PERSON_…" at bounding box center [202, 363] width 89 height 22
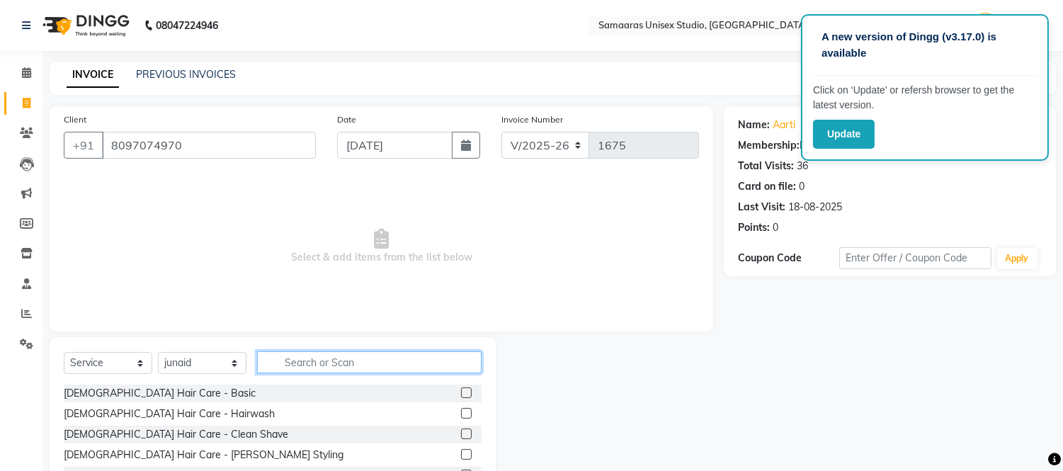
click at [289, 358] on input "text" at bounding box center [369, 362] width 224 height 22
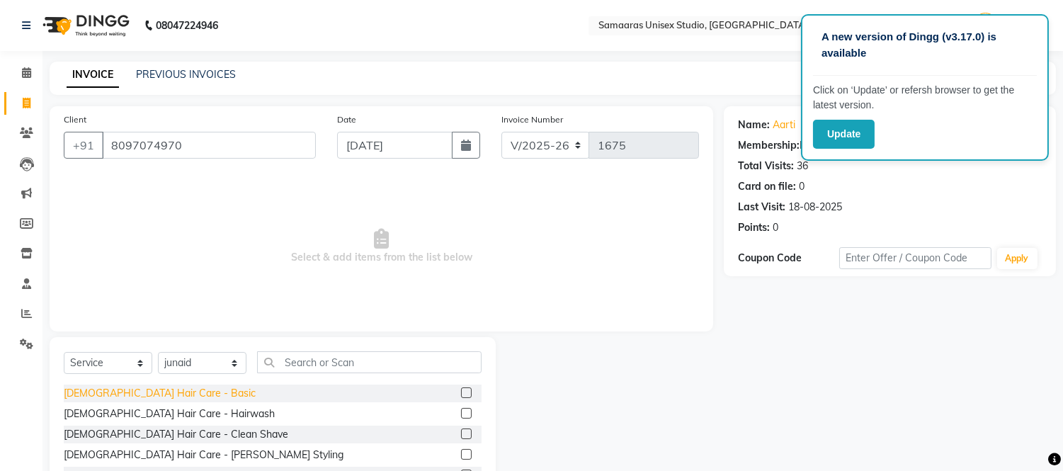
click at [149, 399] on div "[DEMOGRAPHIC_DATA] Hair Care - Basic" at bounding box center [160, 393] width 192 height 15
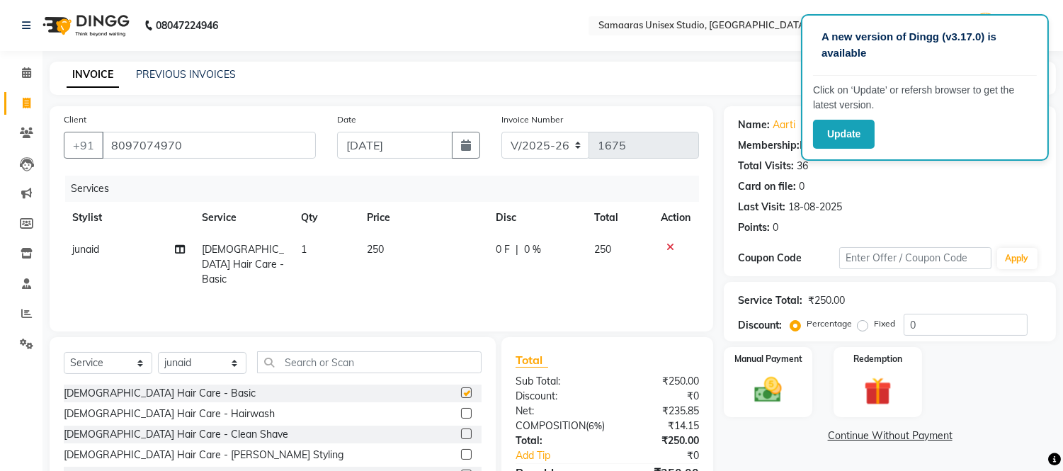
checkbox input "false"
click at [588, 241] on td "250" at bounding box center [619, 265] width 67 height 62
select select "88388"
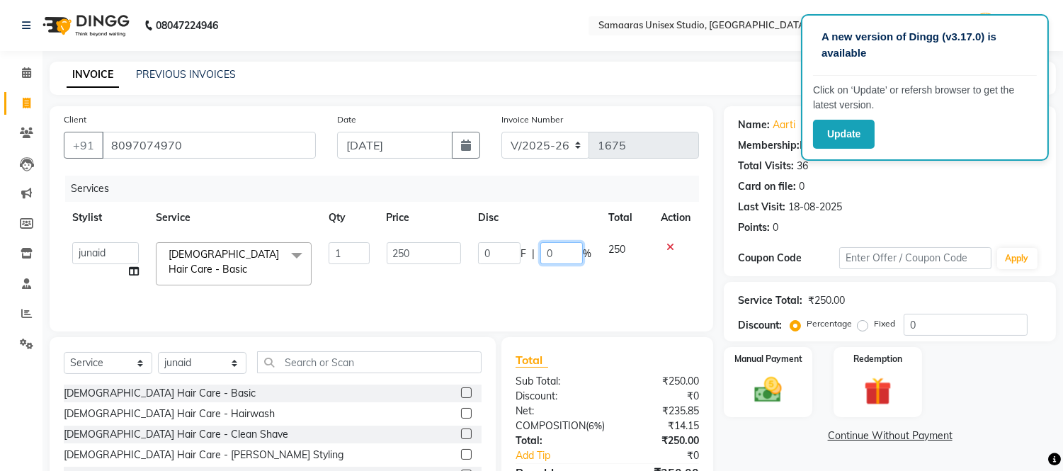
click at [579, 244] on input "0" at bounding box center [561, 253] width 42 height 22
type input "20"
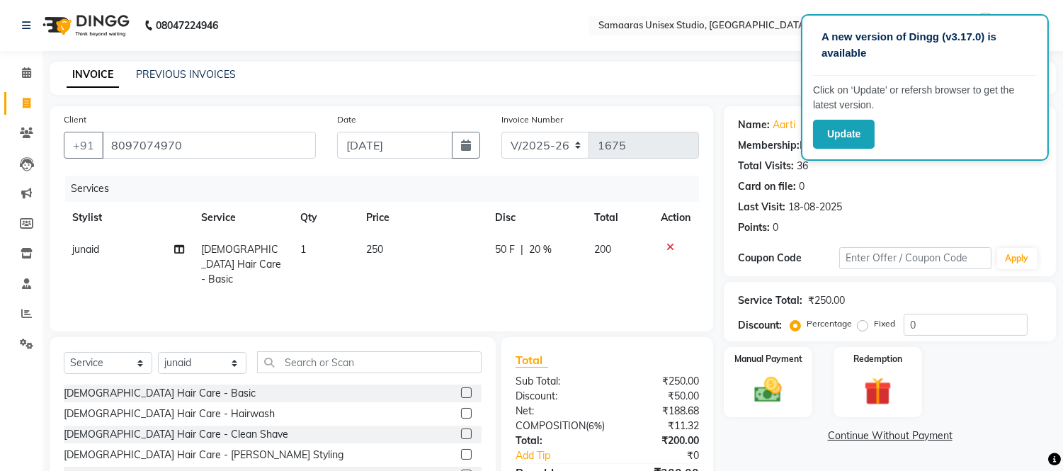
click at [593, 287] on div "Services Stylist Service Qty Price Disc Total Action junaid Male Hair Care - Ba…" at bounding box center [381, 247] width 635 height 142
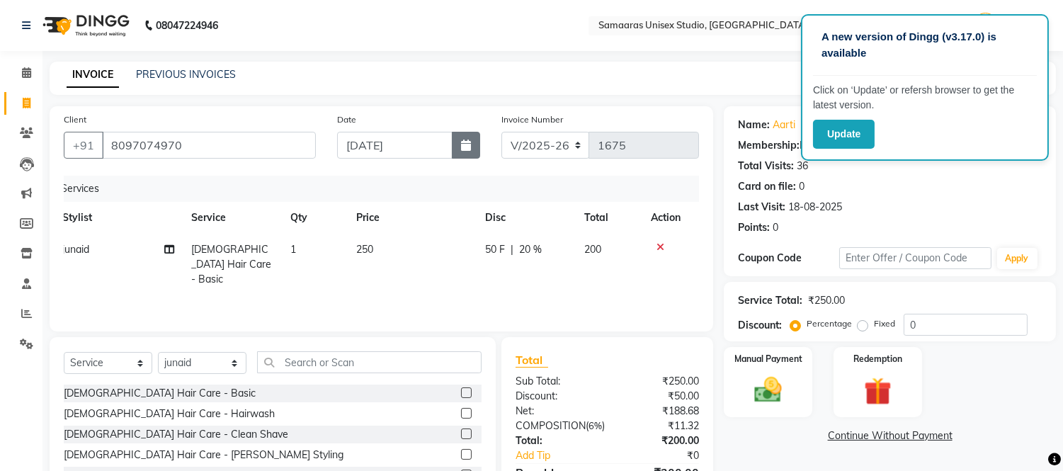
click at [463, 147] on icon "button" at bounding box center [466, 144] width 10 height 11
select select "9"
select select "2025"
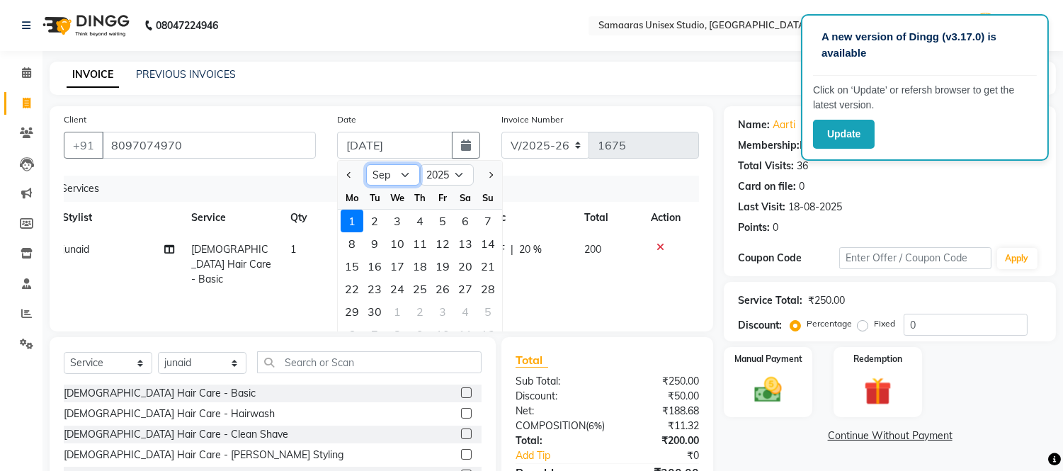
click at [406, 178] on select "Jan Feb Mar Apr May Jun [DATE] Aug Sep Oct Nov Dec" at bounding box center [393, 174] width 54 height 21
select select "8"
click at [366, 164] on select "Jan Feb Mar Apr May Jun [DATE] Aug Sep Oct Nov Dec" at bounding box center [393, 174] width 54 height 21
click at [416, 308] on div "28" at bounding box center [420, 311] width 23 height 23
type input "[DATE]"
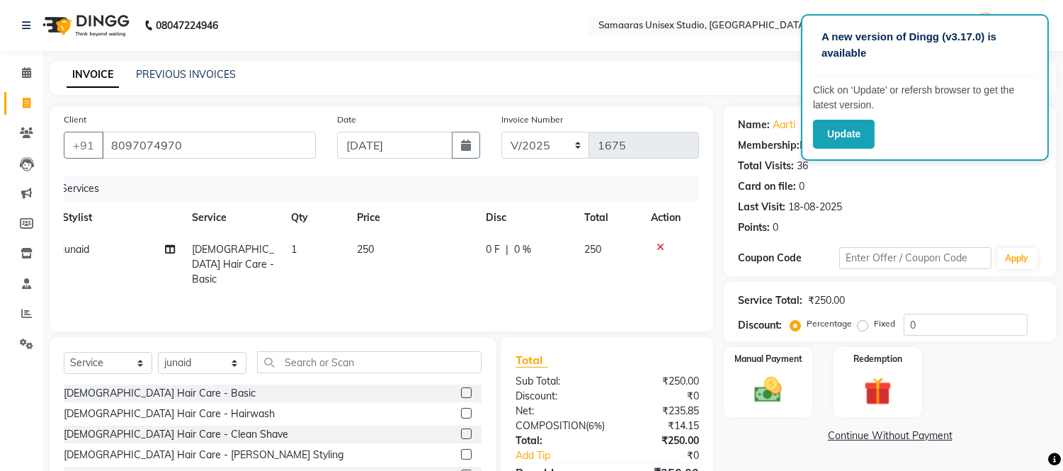
click at [562, 241] on td "0 F | 0 %" at bounding box center [526, 265] width 98 height 62
select select "88388"
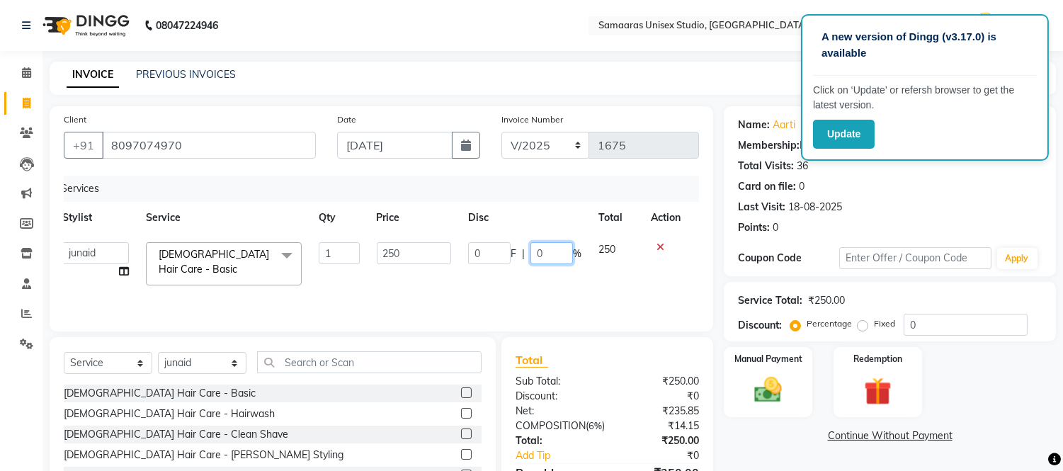
click at [562, 249] on input "0" at bounding box center [551, 253] width 42 height 22
type input "020"
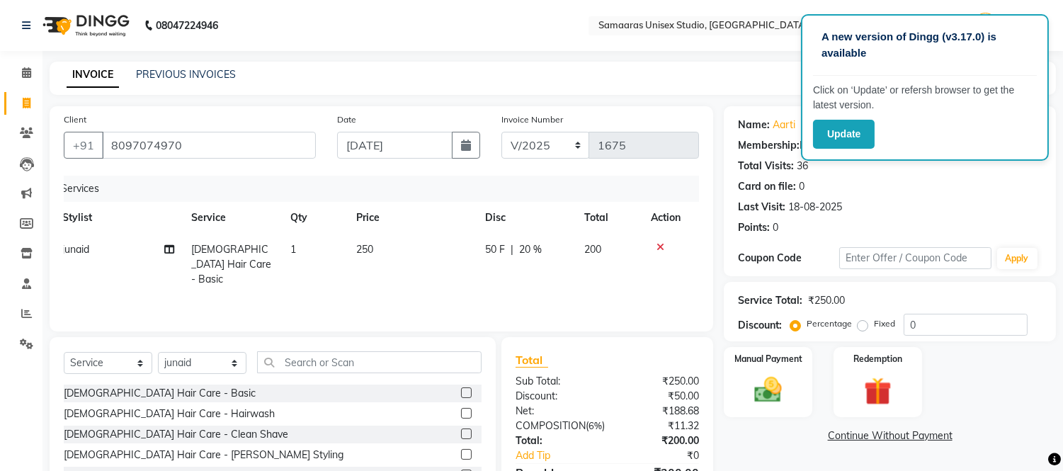
click at [593, 295] on div "Services Stylist Service Qty Price Disc Total Action junaid Male Hair Care - Ba…" at bounding box center [381, 247] width 635 height 142
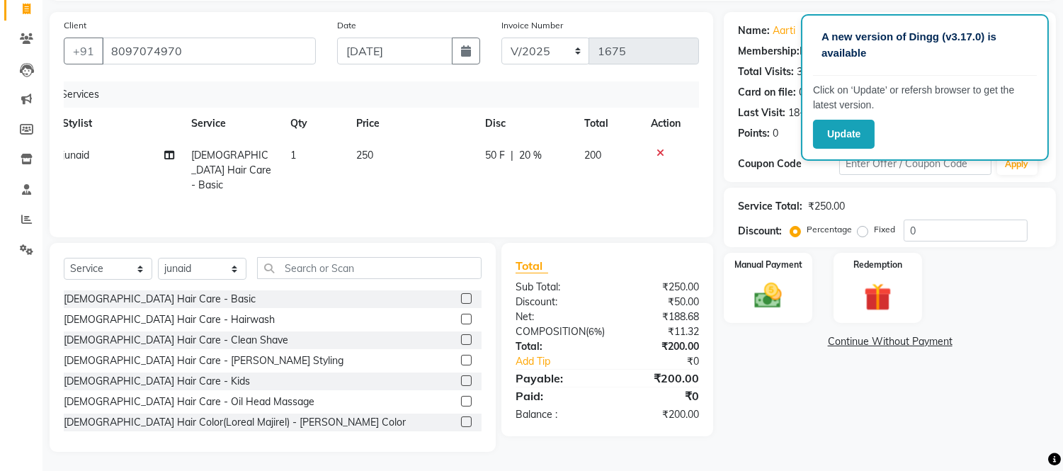
scroll to position [96, 0]
click at [776, 289] on img at bounding box center [768, 294] width 47 height 33
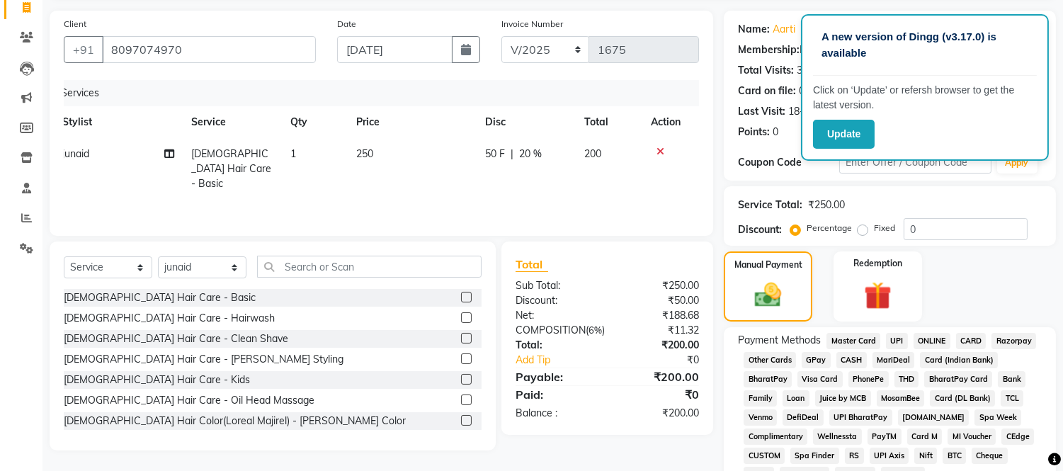
click at [853, 355] on span "CASH" at bounding box center [851, 360] width 30 height 16
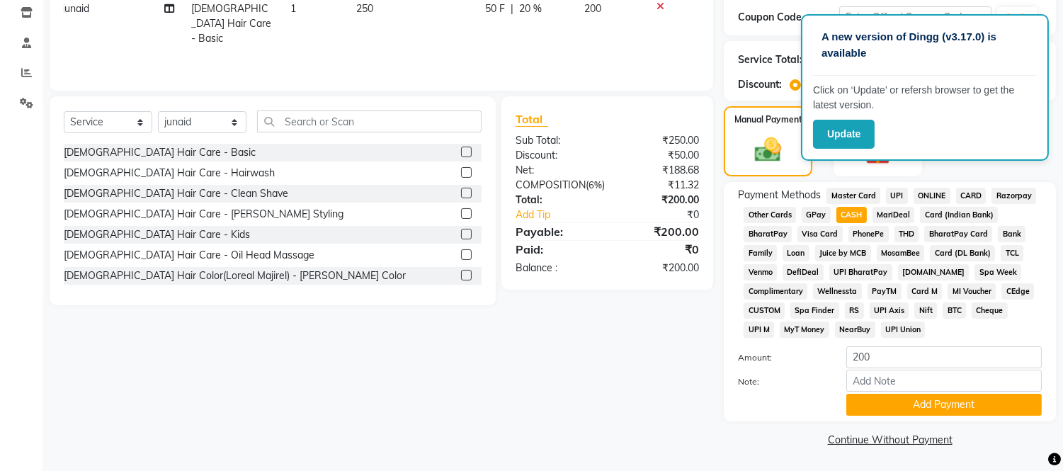
scroll to position [242, 0]
click at [875, 413] on button "Add Payment" at bounding box center [943, 404] width 195 height 22
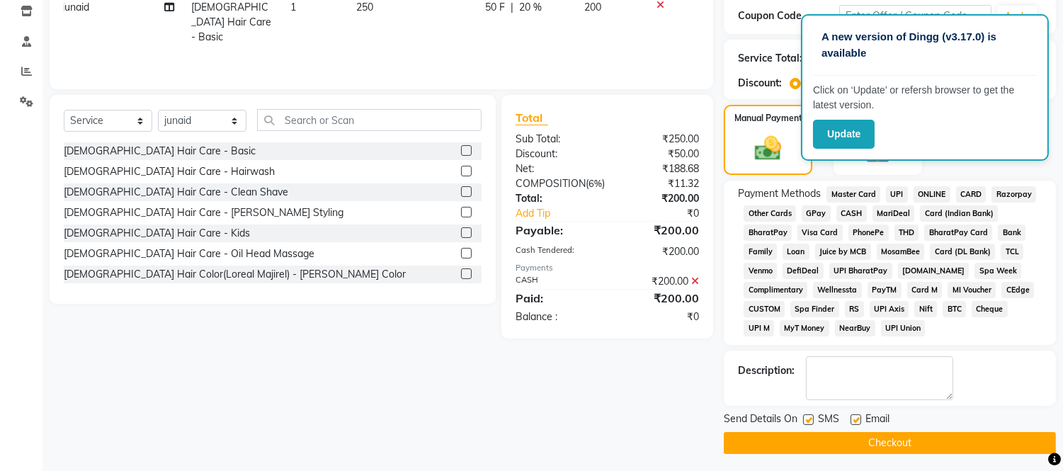
drag, startPoint x: 869, startPoint y: 435, endPoint x: 895, endPoint y: 426, distance: 27.5
click at [869, 435] on button "Checkout" at bounding box center [890, 443] width 332 height 22
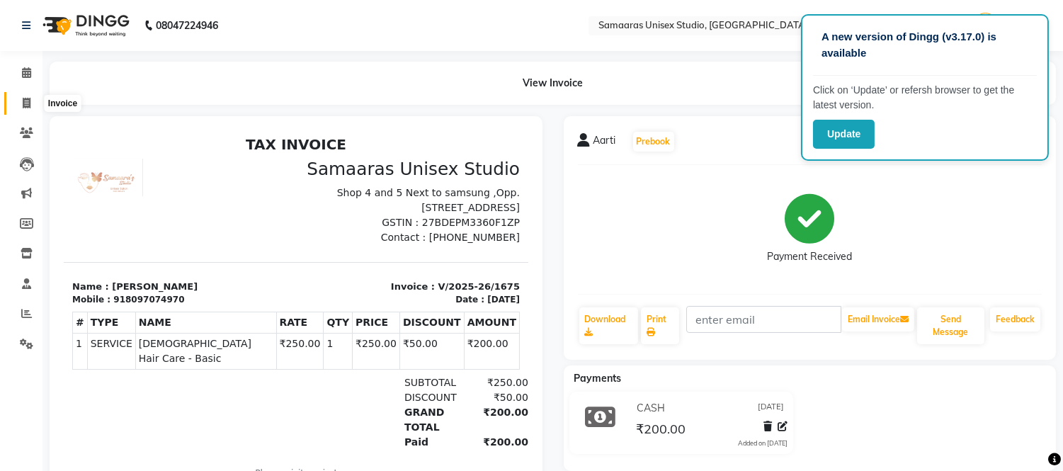
drag, startPoint x: 23, startPoint y: 105, endPoint x: 44, endPoint y: 103, distance: 21.3
click at [23, 105] on icon at bounding box center [27, 103] width 8 height 11
select select "service"
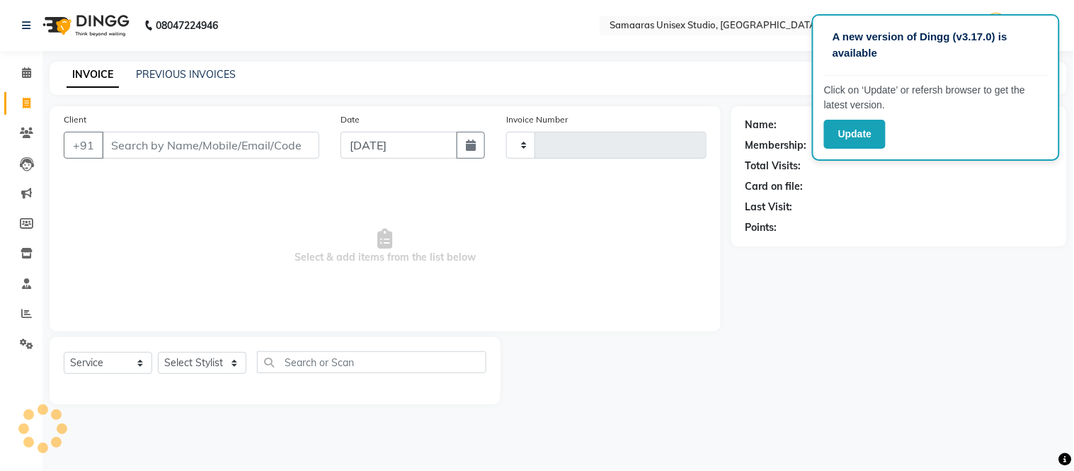
type input "1677"
select select "4525"
click at [156, 139] on input "Client" at bounding box center [210, 145] width 217 height 27
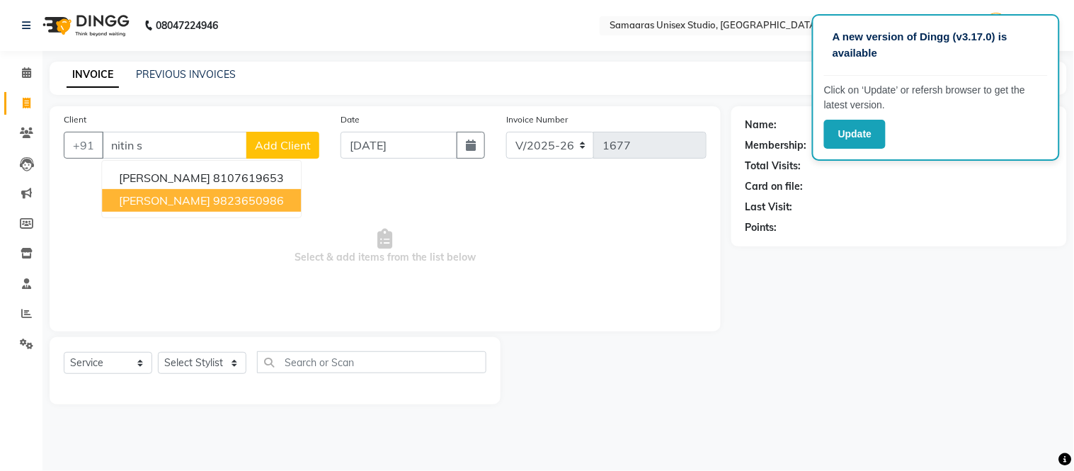
click at [149, 194] on span "nitin shah" at bounding box center [164, 200] width 91 height 14
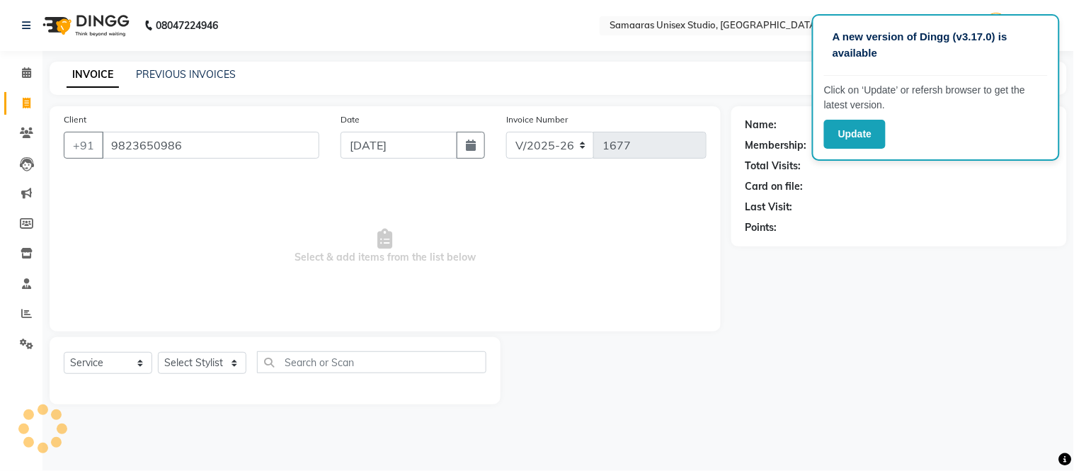
type input "9823650986"
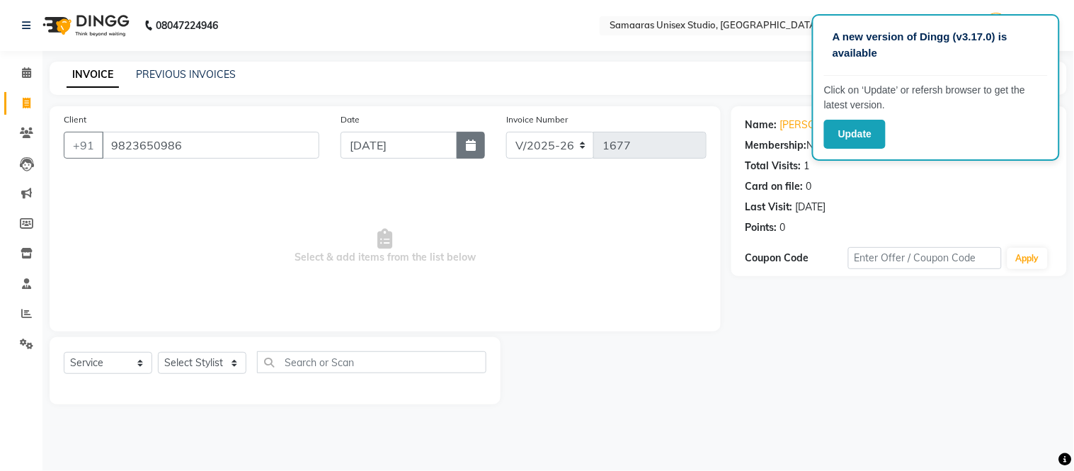
click at [481, 157] on button "button" at bounding box center [471, 145] width 28 height 27
select select "9"
select select "2025"
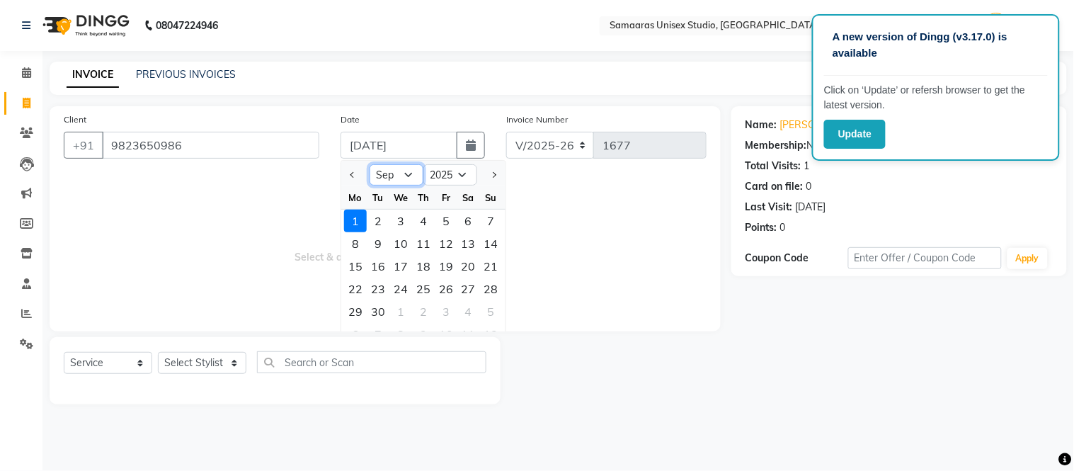
click at [416, 176] on select "Jan Feb Mar Apr May Jun [DATE] Aug Sep Oct Nov Dec" at bounding box center [397, 174] width 54 height 21
select select "8"
click at [370, 164] on select "Jan Feb Mar Apr May Jun [DATE] Aug Sep Oct Nov Dec" at bounding box center [397, 174] width 54 height 21
click at [429, 304] on div "28" at bounding box center [423, 311] width 23 height 23
type input "[DATE]"
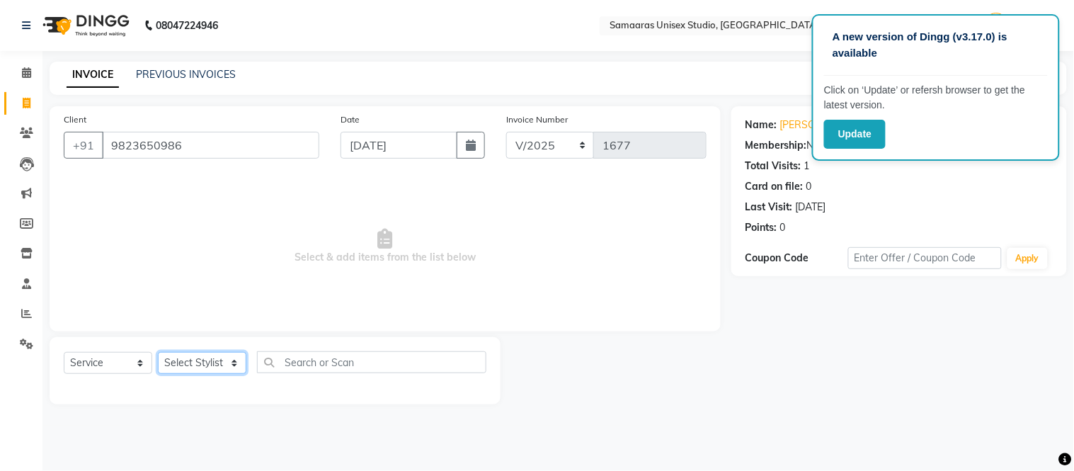
click at [229, 365] on select "Select Stylist [PERSON_NAME] Sir Front Desk junaid Kajal [PERSON_NAME] [PERSON_…" at bounding box center [202, 363] width 89 height 22
select select "88388"
click at [158, 353] on select "Select Stylist [PERSON_NAME] Sir Front Desk junaid Kajal [PERSON_NAME] [PERSON_…" at bounding box center [202, 363] width 89 height 22
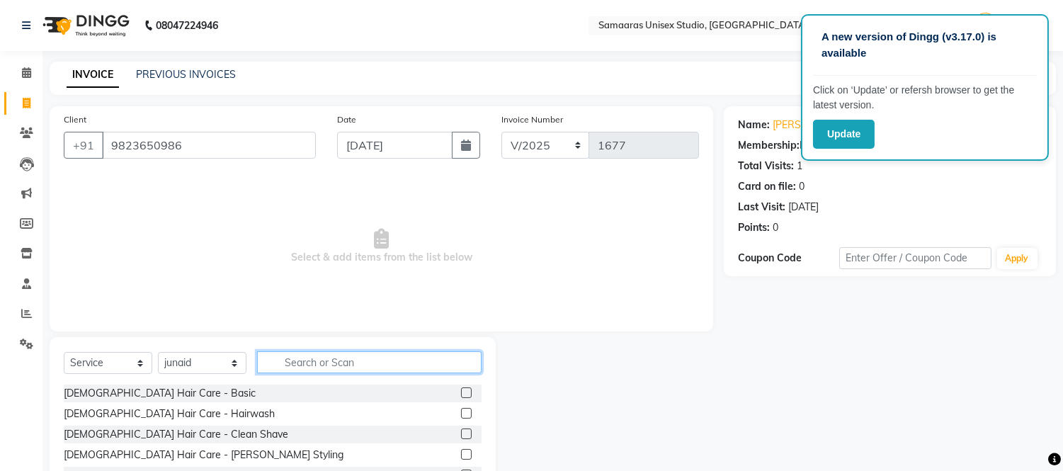
click at [316, 361] on input "text" at bounding box center [369, 362] width 224 height 22
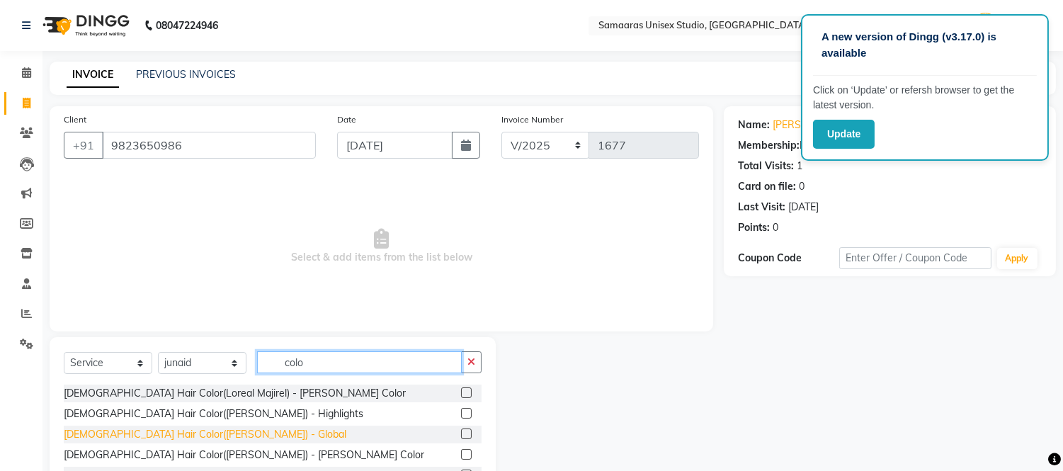
type input "colo"
click at [194, 433] on div "[DEMOGRAPHIC_DATA] Hair Color([PERSON_NAME]) - Global" at bounding box center [205, 434] width 283 height 15
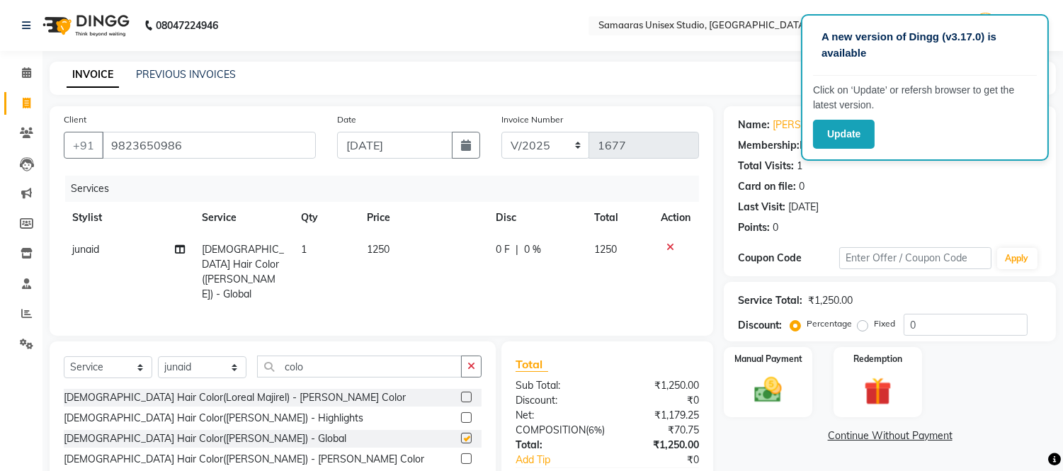
checkbox input "false"
click at [338, 361] on input "colo" at bounding box center [359, 366] width 205 height 22
type input "c"
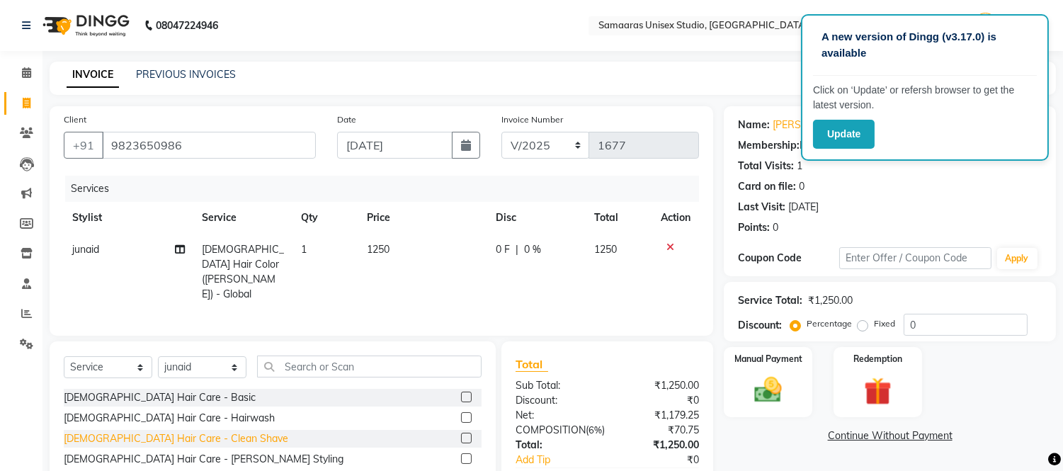
click at [135, 439] on div "[DEMOGRAPHIC_DATA] Hair Care - Clean Shave" at bounding box center [176, 438] width 224 height 15
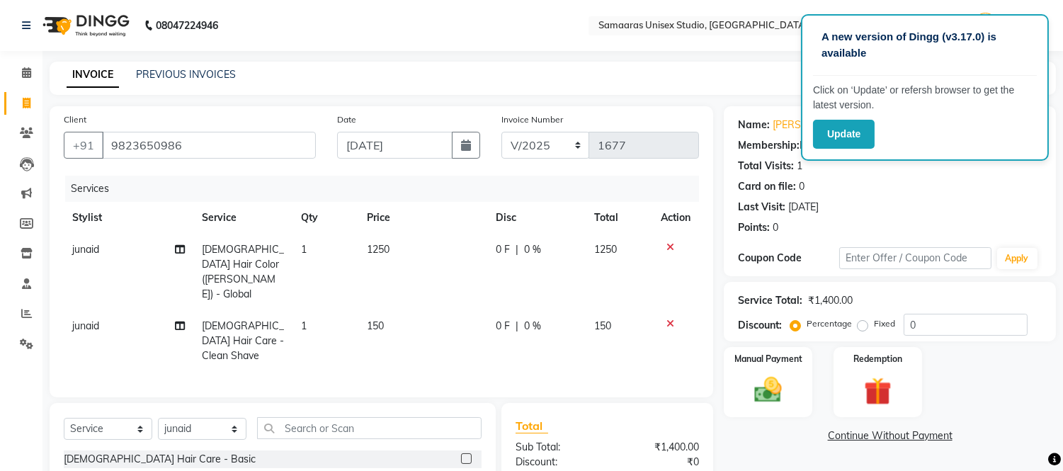
checkbox input "false"
click at [1003, 327] on input "0" at bounding box center [965, 325] width 124 height 22
type input "020"
click at [768, 448] on div "Name: Nitin Shah Membership: No Active Membership Total Visits: 1 Card on file:…" at bounding box center [895, 359] width 343 height 506
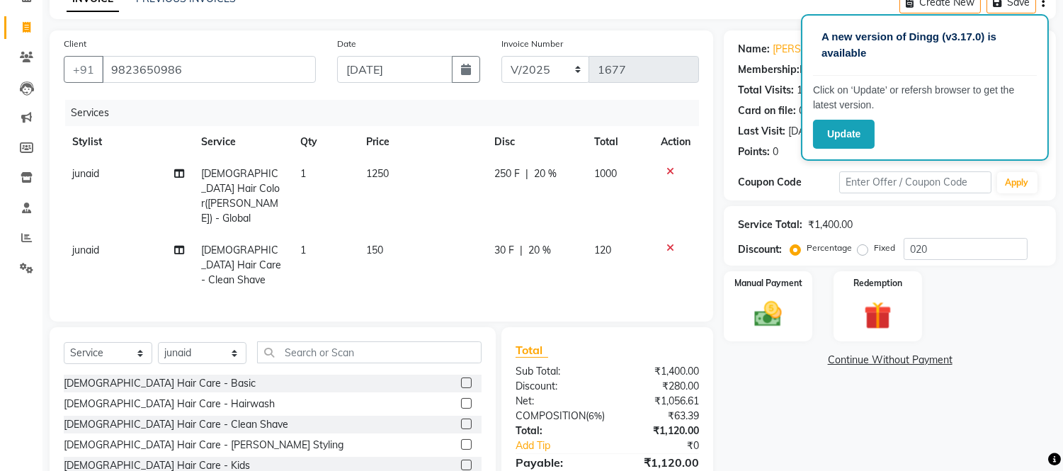
scroll to position [144, 0]
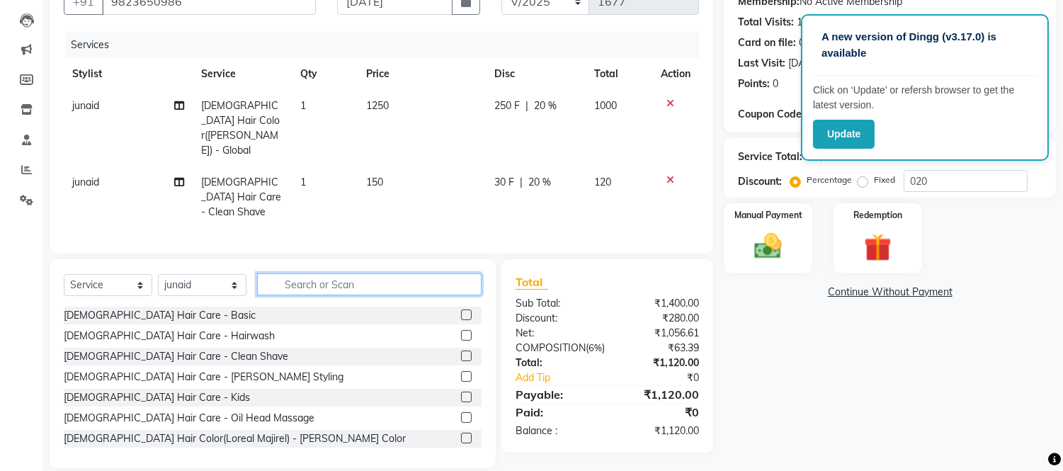
click at [293, 273] on input "text" at bounding box center [369, 284] width 224 height 22
click at [345, 273] on input "text" at bounding box center [369, 284] width 224 height 22
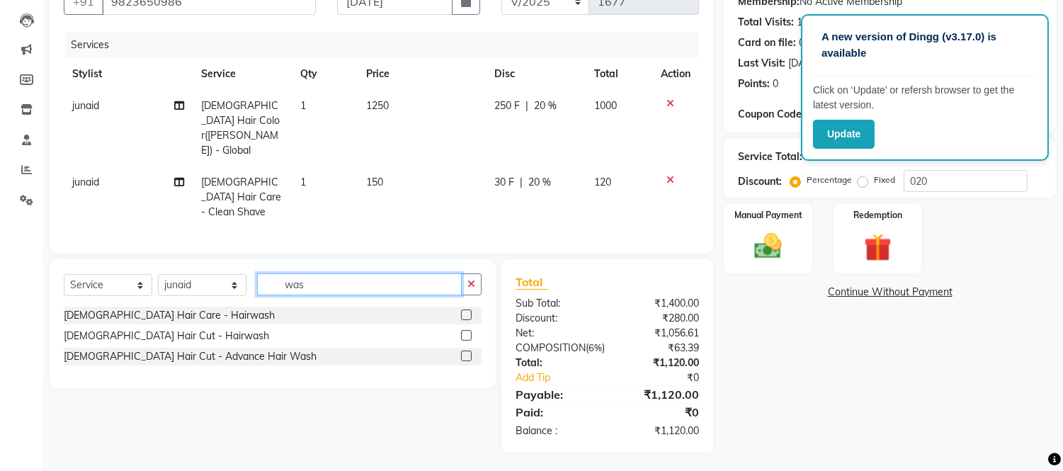
scroll to position [143, 0]
type input "was"
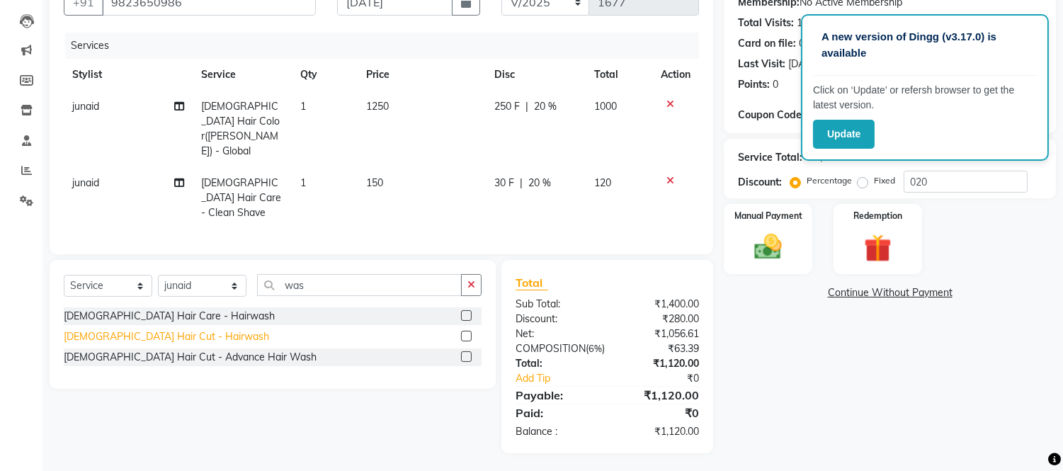
click at [184, 329] on div "[DEMOGRAPHIC_DATA] Hair Cut - Hairwash" at bounding box center [166, 336] width 205 height 15
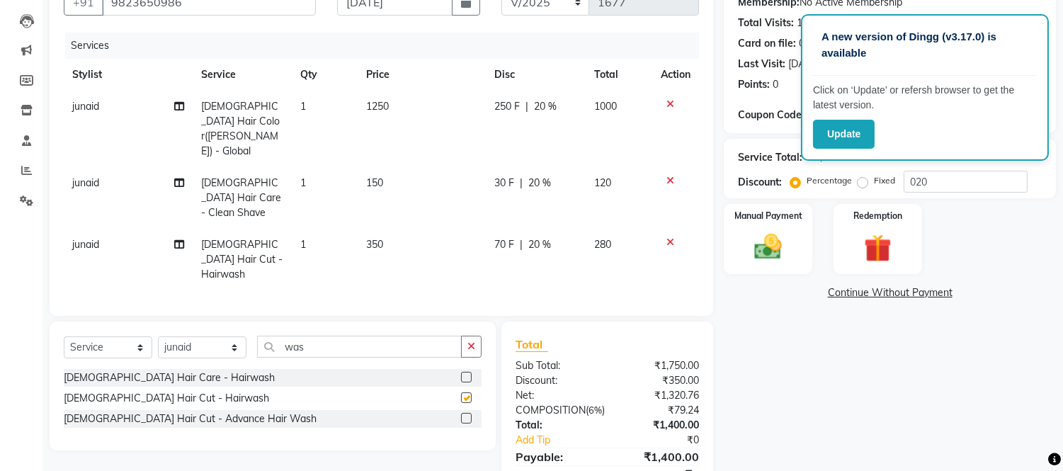
checkbox input "false"
click at [569, 237] on div "70 F | 20 %" at bounding box center [535, 244] width 83 height 15
select select "88388"
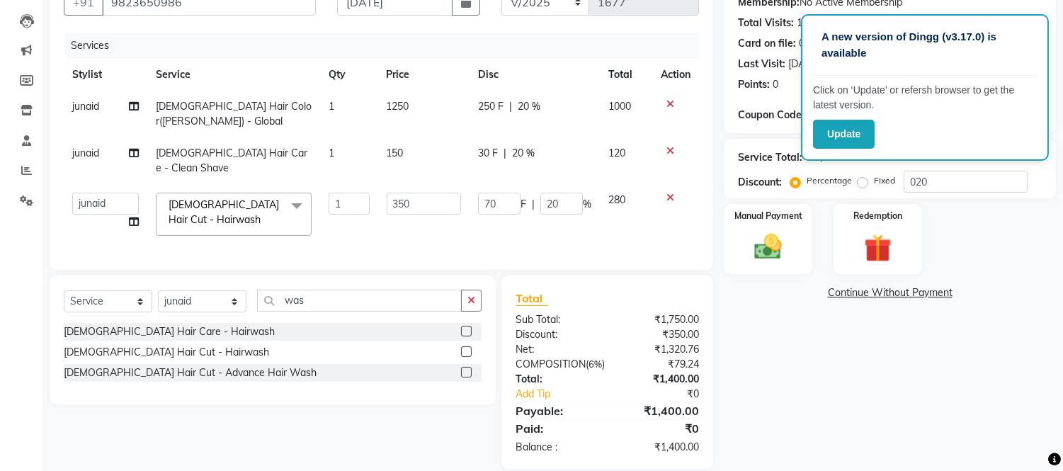
click at [569, 215] on td "70 F | 20 %" at bounding box center [534, 214] width 130 height 60
click at [564, 184] on td "70 F | 20 %" at bounding box center [534, 214] width 130 height 60
click at [574, 193] on input "20" at bounding box center [561, 204] width 42 height 22
type input "2"
type input "0"
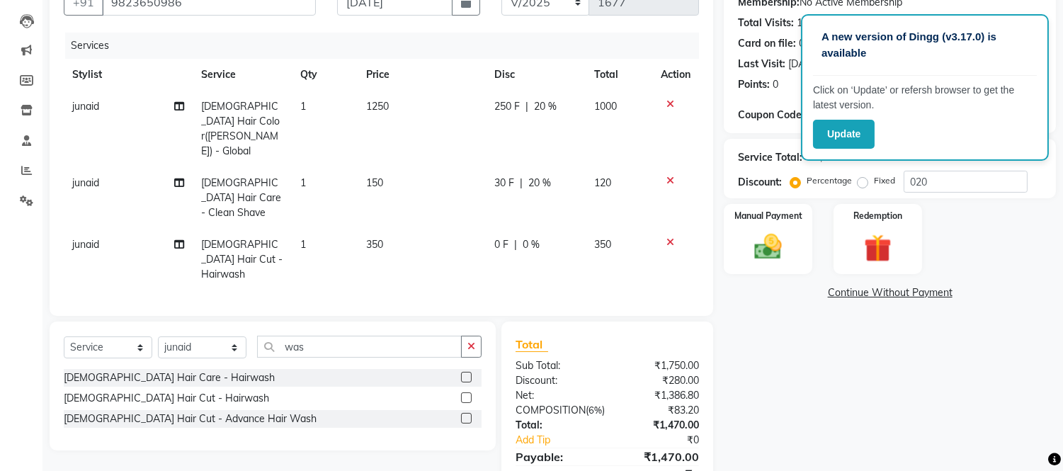
click at [569, 232] on div "Services Stylist Service Qty Price Disc Total Action junaid Male Hair Color(Lor…" at bounding box center [381, 167] width 635 height 269
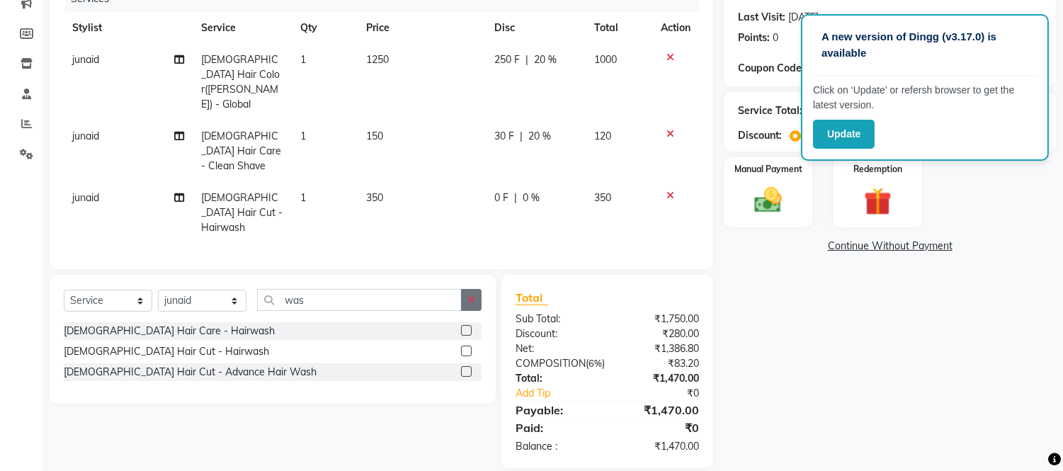
click at [472, 295] on icon "button" at bounding box center [471, 300] width 8 height 10
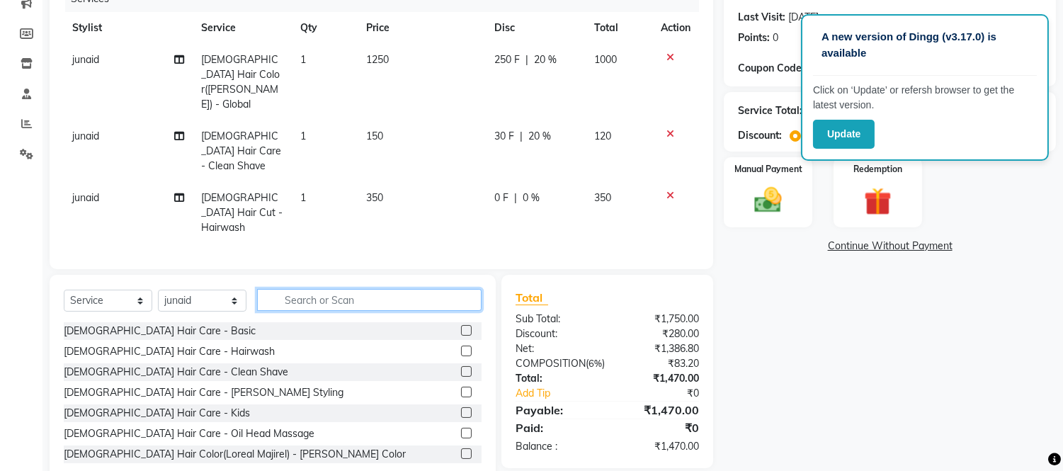
click at [465, 289] on input "text" at bounding box center [369, 300] width 224 height 22
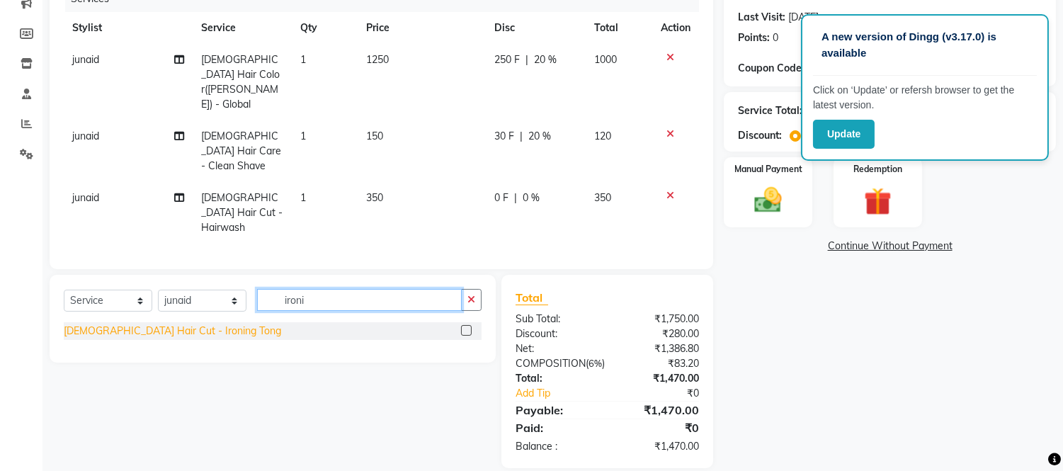
type input "ironi"
click at [188, 324] on div "[DEMOGRAPHIC_DATA] Hair Cut - Ironing Tong" at bounding box center [172, 331] width 217 height 15
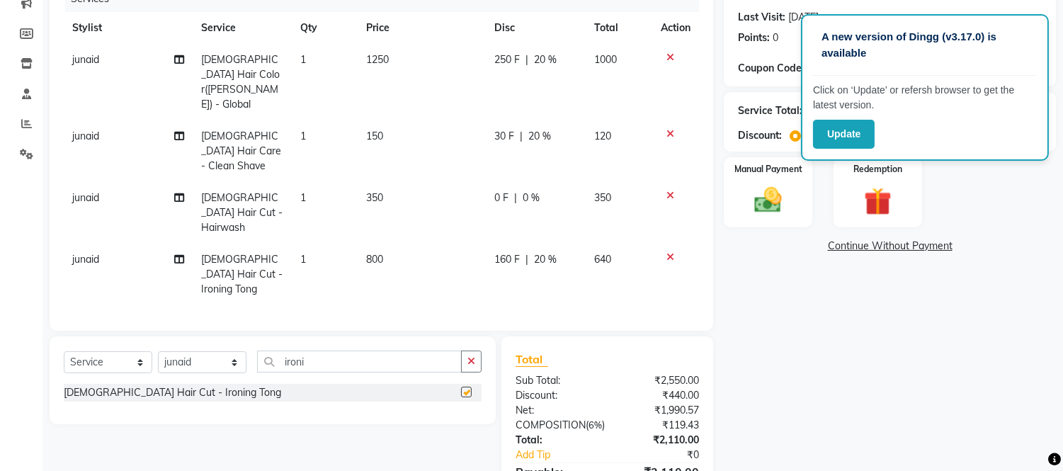
checkbox input "false"
click at [566, 252] on div "160 F | 20 %" at bounding box center [535, 259] width 83 height 15
select select "88388"
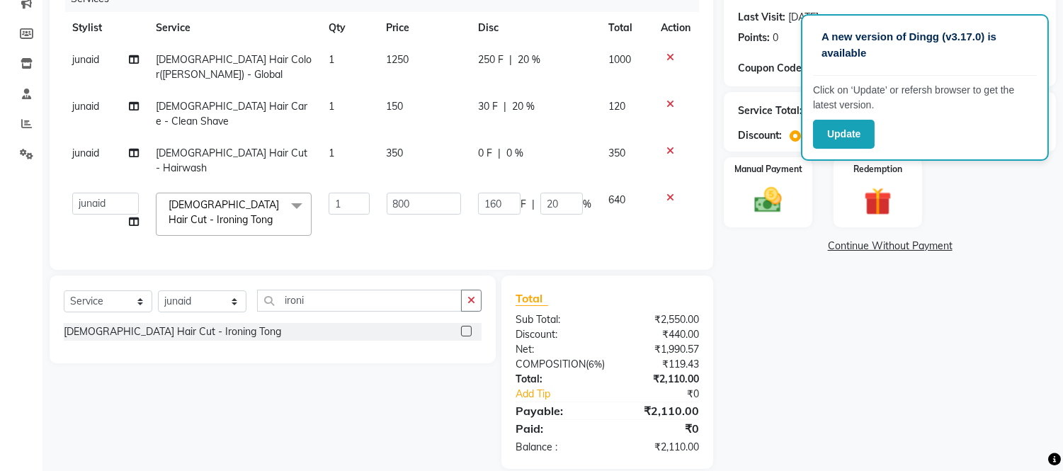
click at [566, 214] on div "Services Stylist Service Qty Price Disc Total Action junaid Male Hair Color(Lor…" at bounding box center [381, 121] width 635 height 270
click at [574, 193] on input "20" at bounding box center [561, 204] width 42 height 22
type input "2"
type input "0"
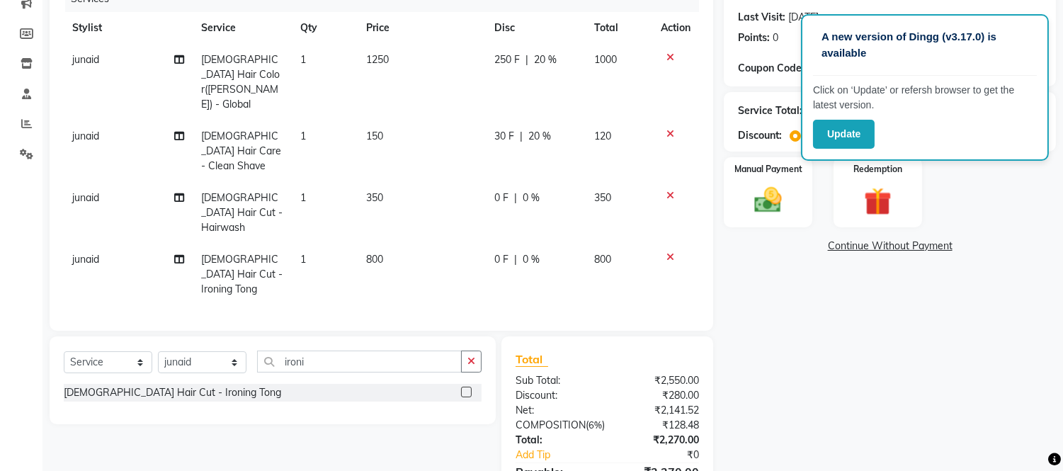
click at [624, 223] on div "Services Stylist Service Qty Price Disc Total Action junaid Male Hair Color(Lor…" at bounding box center [381, 151] width 635 height 331
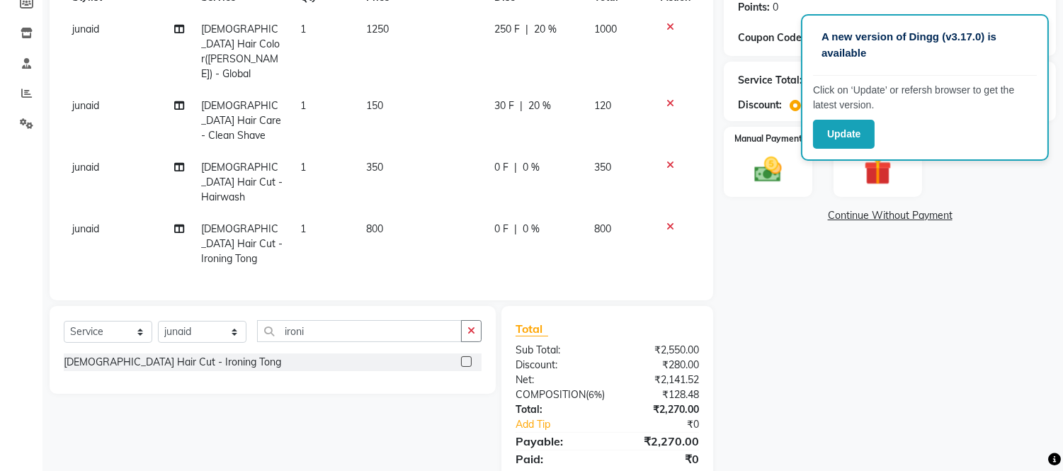
scroll to position [236, 0]
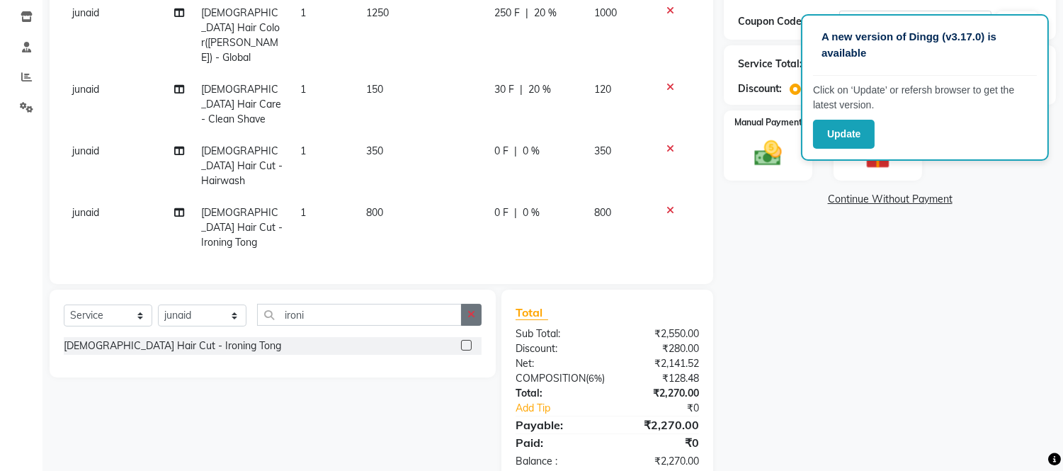
click at [473, 309] on icon "button" at bounding box center [471, 314] width 8 height 10
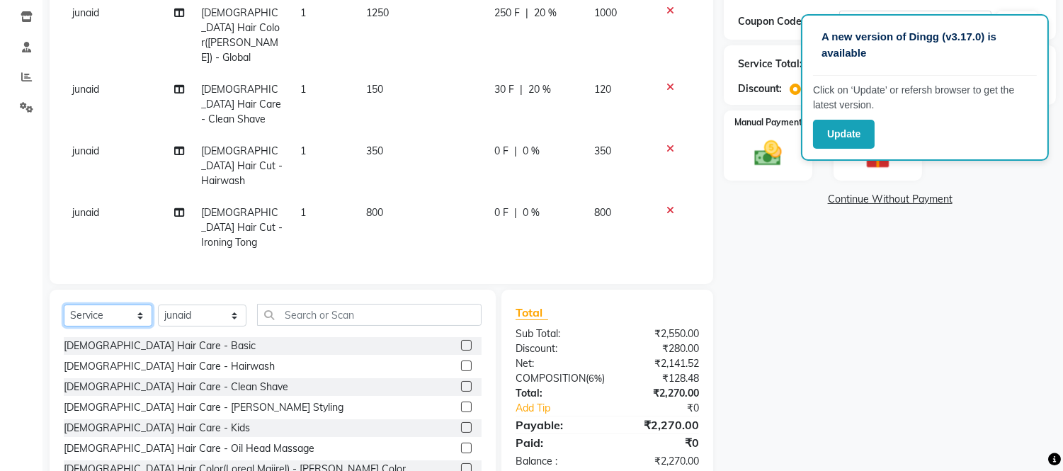
click at [108, 304] on select "Select Service Product Membership Package Voucher Prepaid Gift Card" at bounding box center [108, 315] width 89 height 22
click at [64, 304] on select "Select Service Product Membership Package Voucher Prepaid Gift Card" at bounding box center [108, 315] width 89 height 22
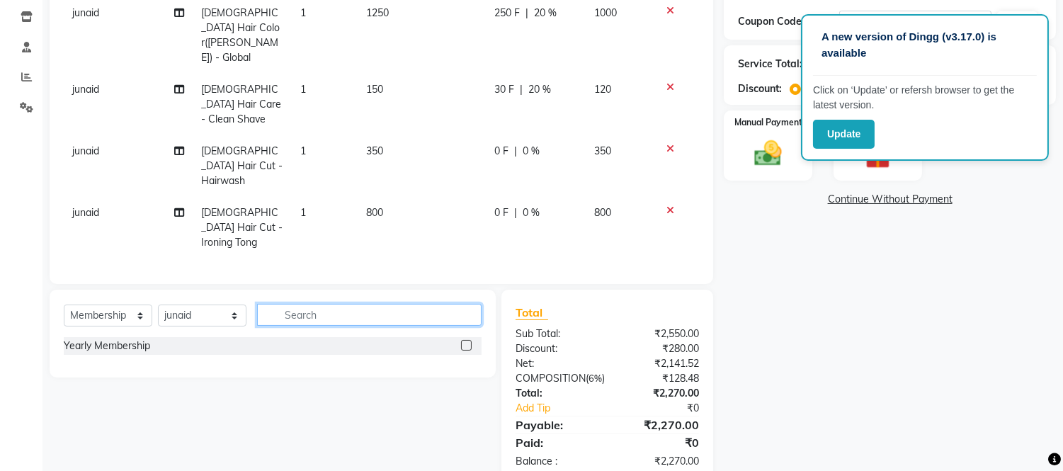
click at [329, 304] on input "text" at bounding box center [369, 315] width 224 height 22
click at [125, 338] on div "Yearly Membership" at bounding box center [107, 345] width 86 height 15
select select "select"
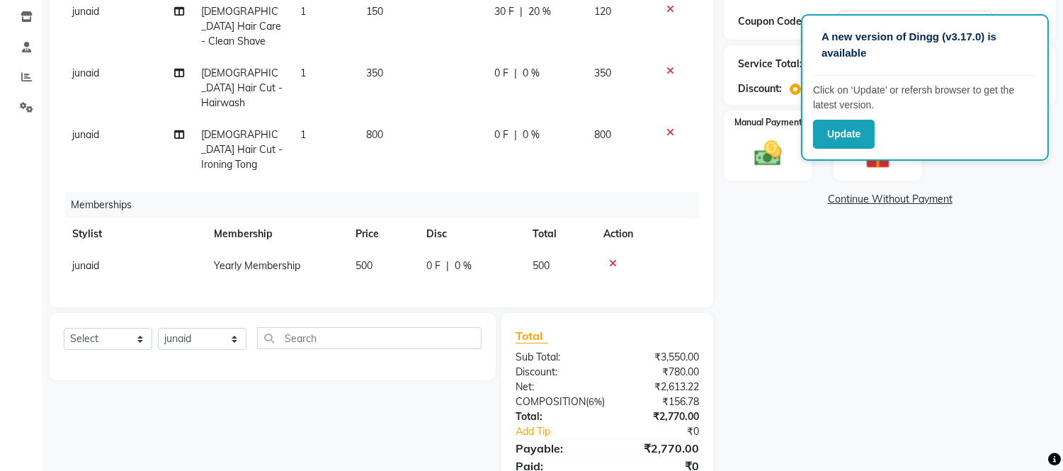
scroll to position [131, 0]
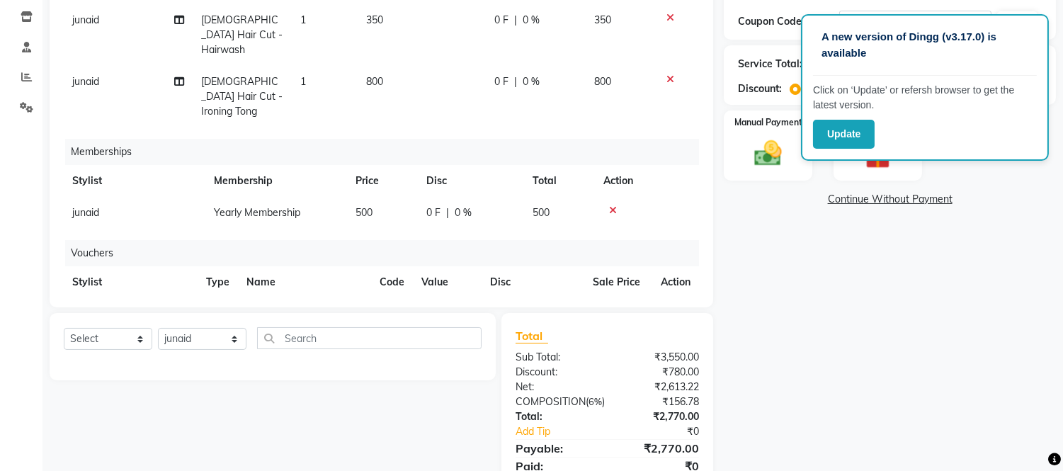
click at [458, 298] on td "500" at bounding box center [447, 314] width 69 height 32
select select "88388"
click at [467, 266] on th "Disc" at bounding box center [532, 289] width 130 height 47
click at [450, 313] on td "500" at bounding box center [439, 335] width 57 height 45
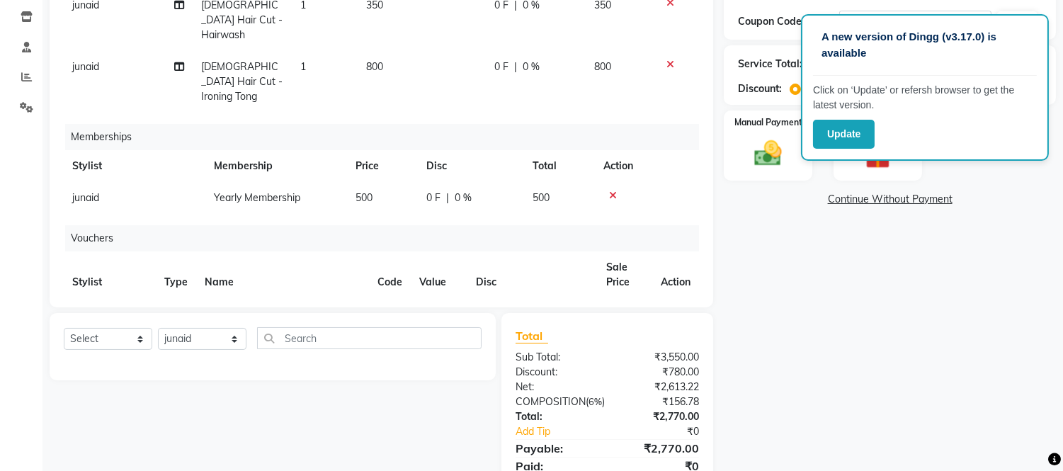
scroll to position [159, 0]
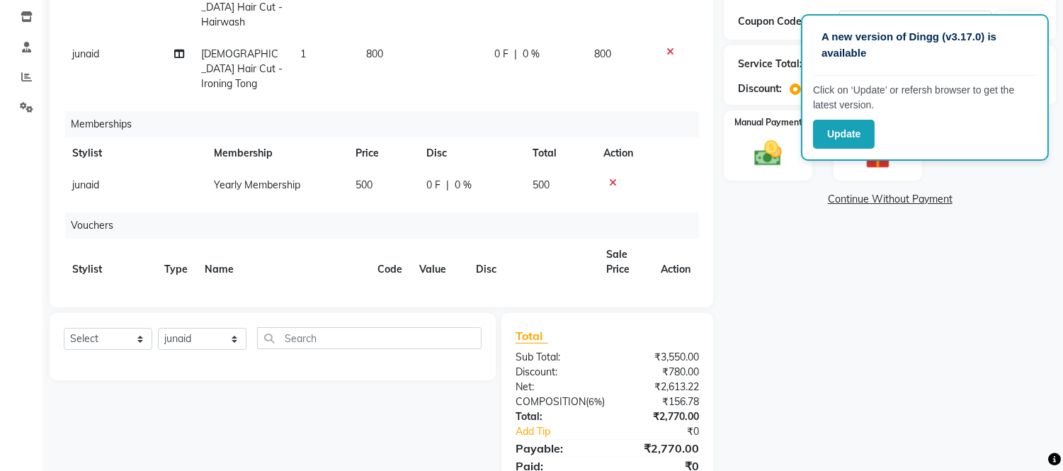
click at [399, 169] on td "500" at bounding box center [382, 185] width 71 height 32
select select "88388"
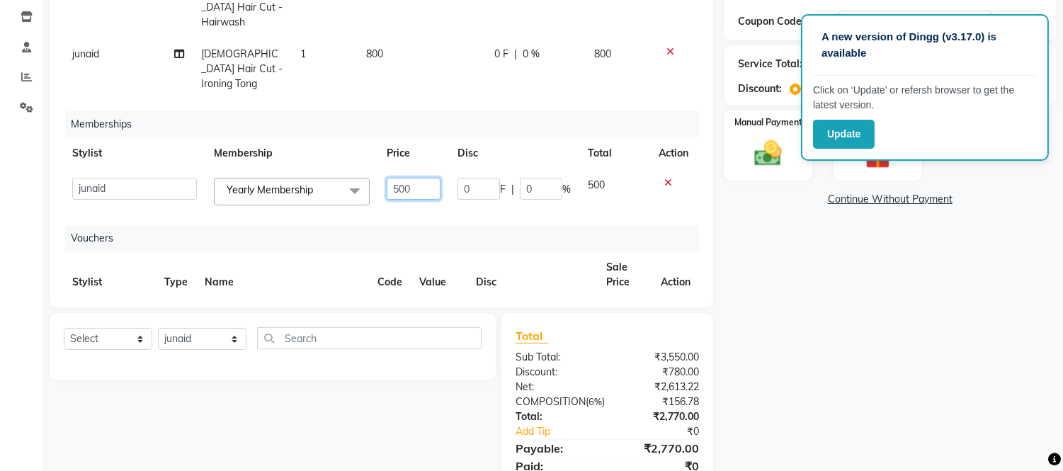
click at [399, 178] on input "500" at bounding box center [414, 189] width 54 height 22
type input "1000"
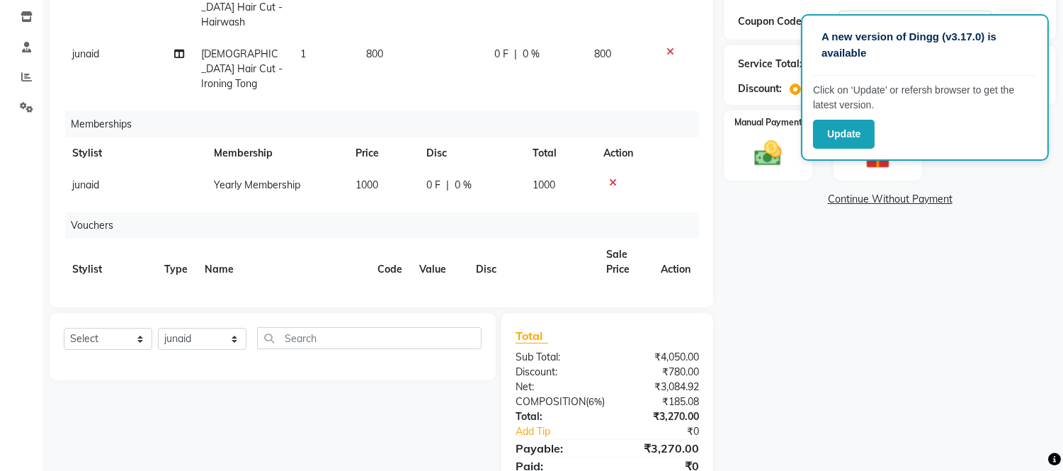
click at [138, 169] on td "junaid" at bounding box center [135, 185] width 142 height 32
select select "88388"
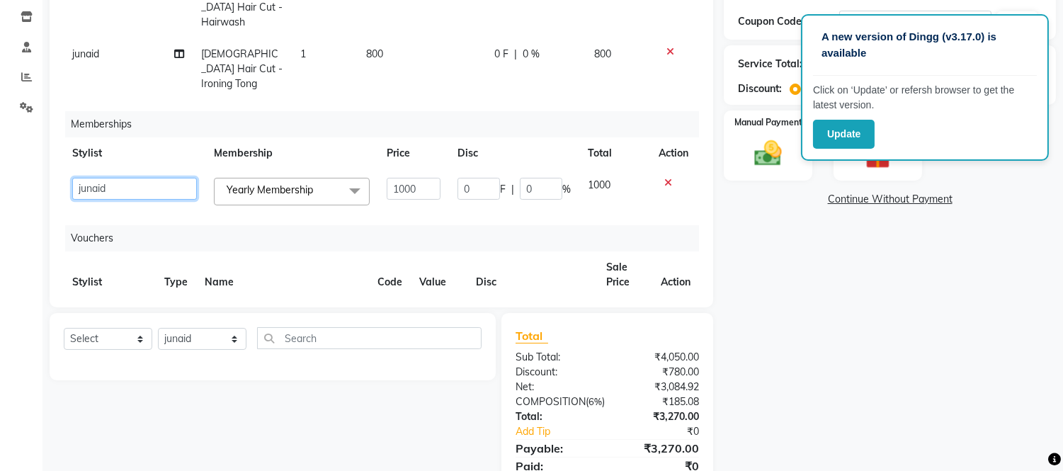
click at [138, 178] on select "Daksh Sir Front Desk junaid Kajal prajakta Priya Salman Bhai" at bounding box center [134, 189] width 125 height 22
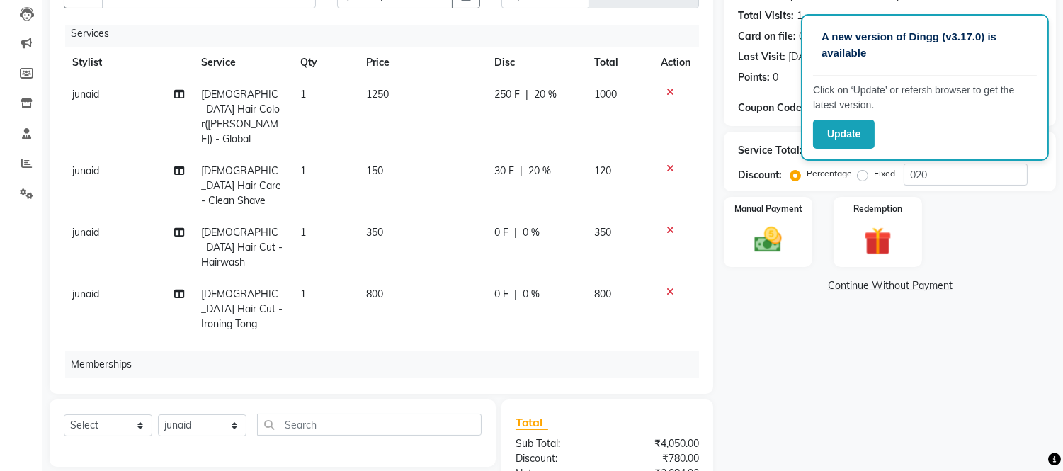
scroll to position [0, 0]
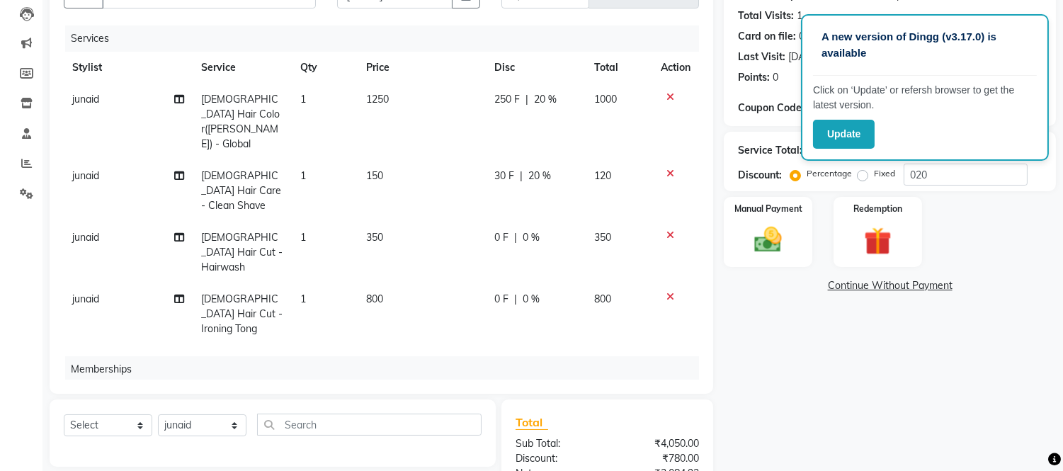
click at [661, 230] on div at bounding box center [676, 235] width 30 height 10
click at [666, 230] on icon at bounding box center [670, 235] width 8 height 10
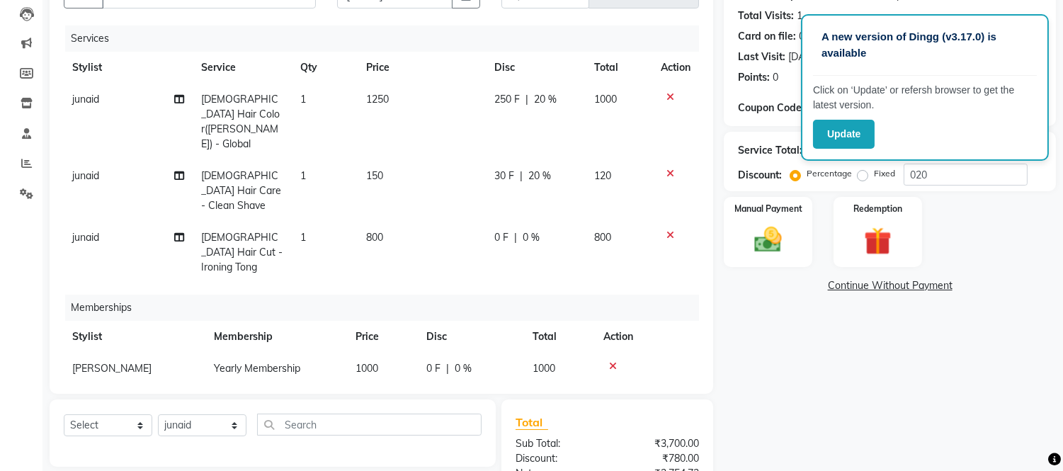
click at [666, 230] on icon at bounding box center [670, 235] width 8 height 10
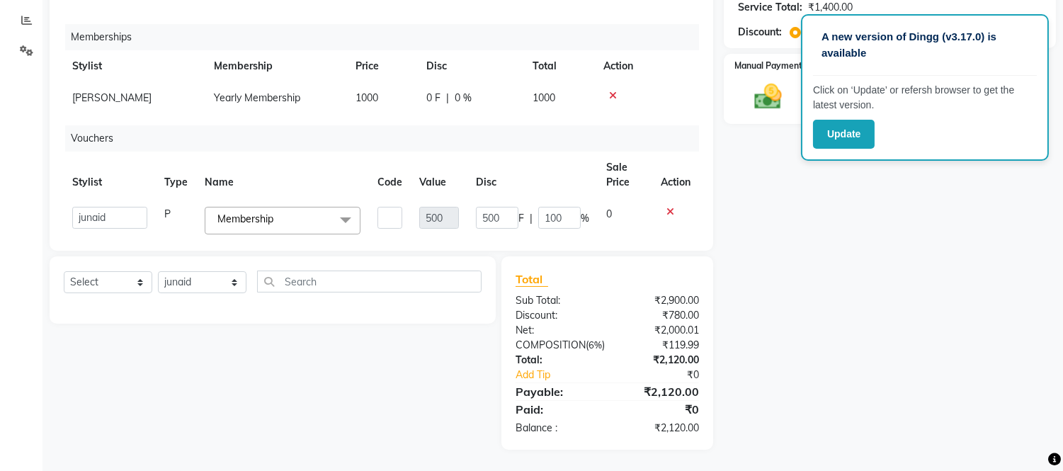
scroll to position [307, 0]
click at [769, 86] on img at bounding box center [768, 97] width 47 height 33
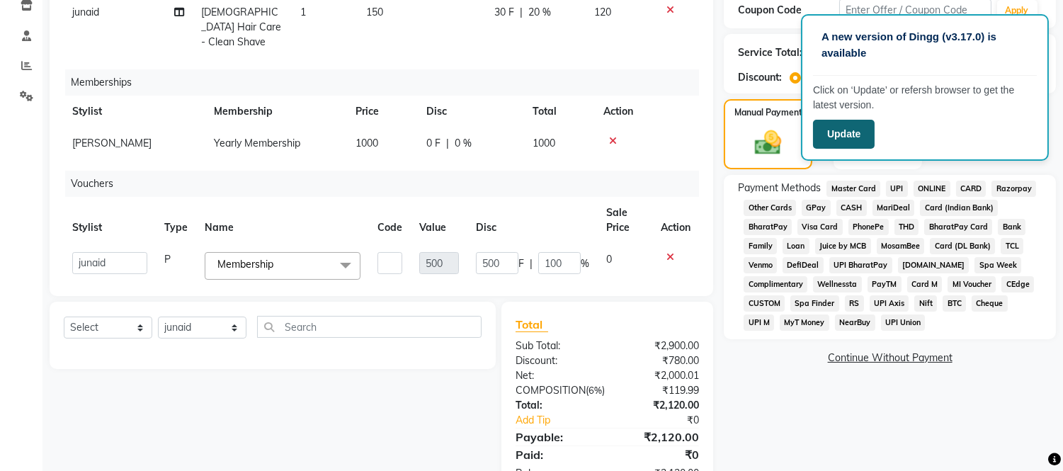
scroll to position [150, 0]
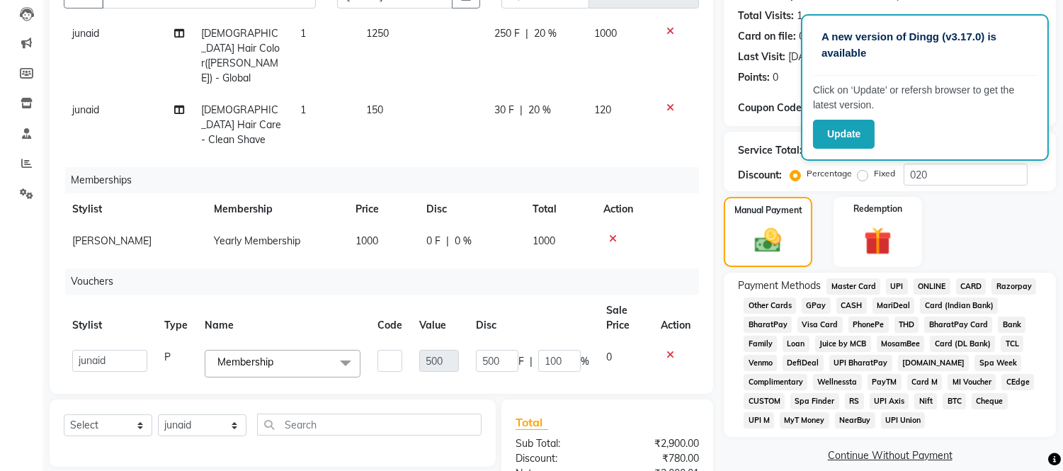
click at [806, 301] on span "GPay" at bounding box center [816, 305] width 29 height 16
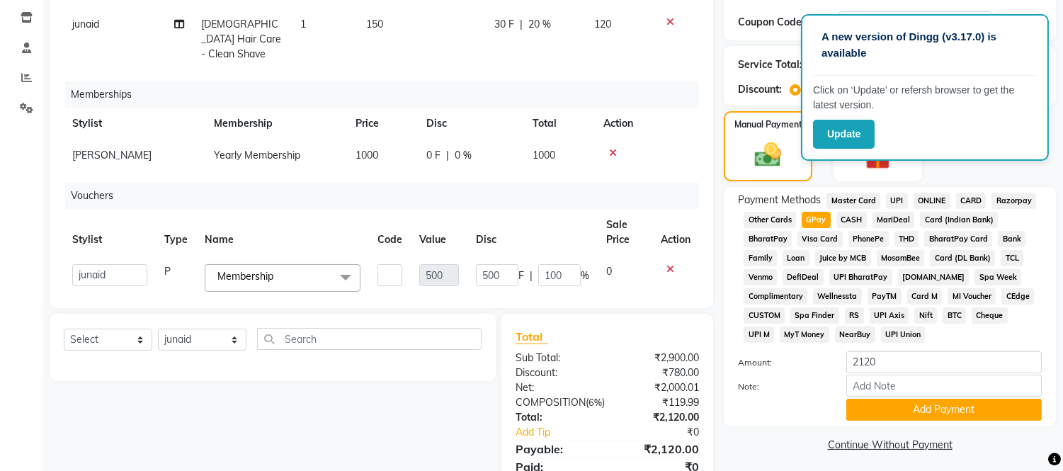
scroll to position [307, 0]
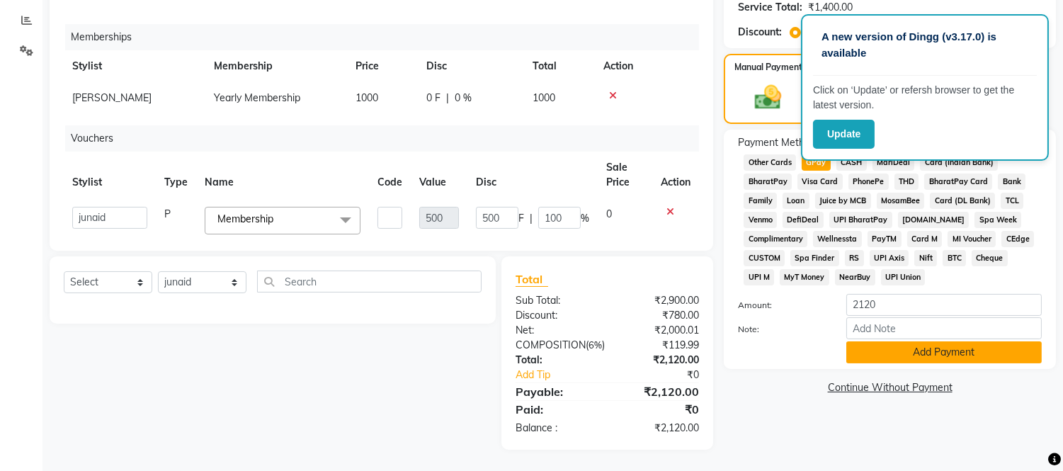
click at [902, 344] on button "Add Payment" at bounding box center [943, 352] width 195 height 22
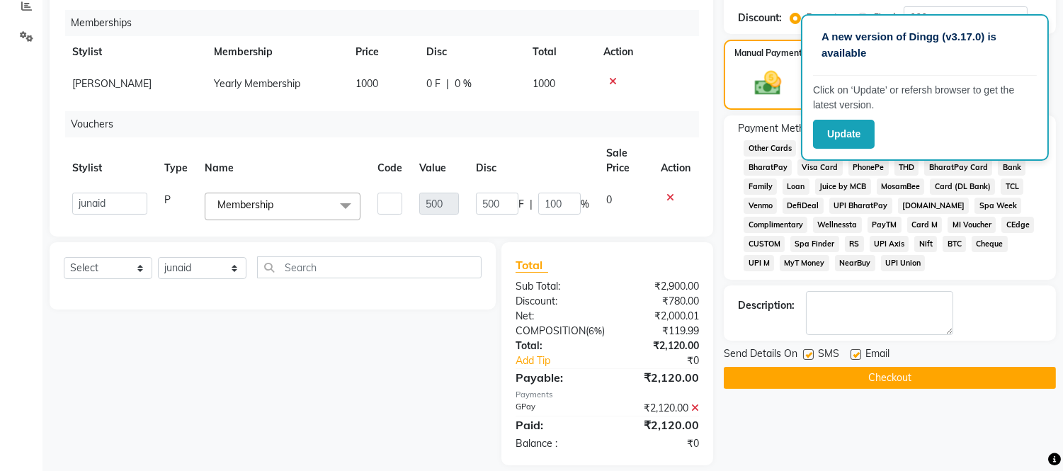
click at [903, 377] on button "Checkout" at bounding box center [890, 378] width 332 height 22
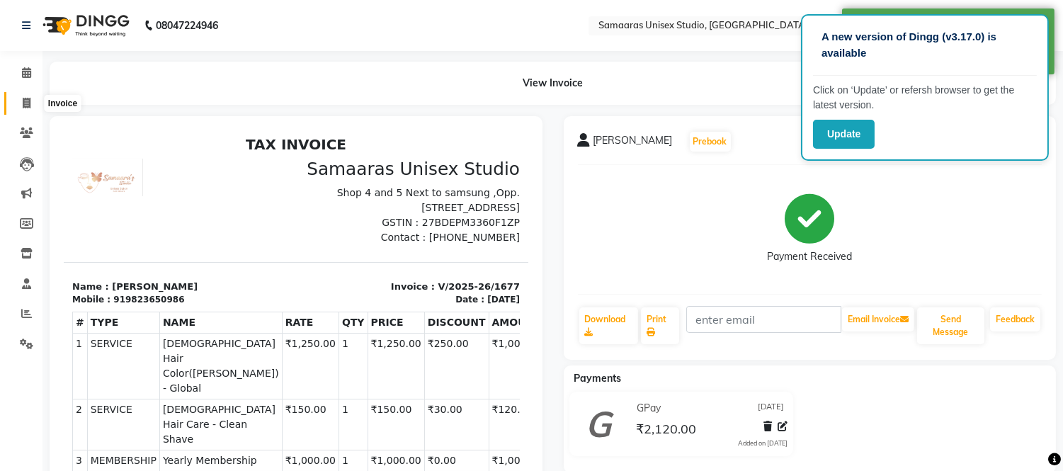
click at [23, 106] on icon at bounding box center [27, 103] width 8 height 11
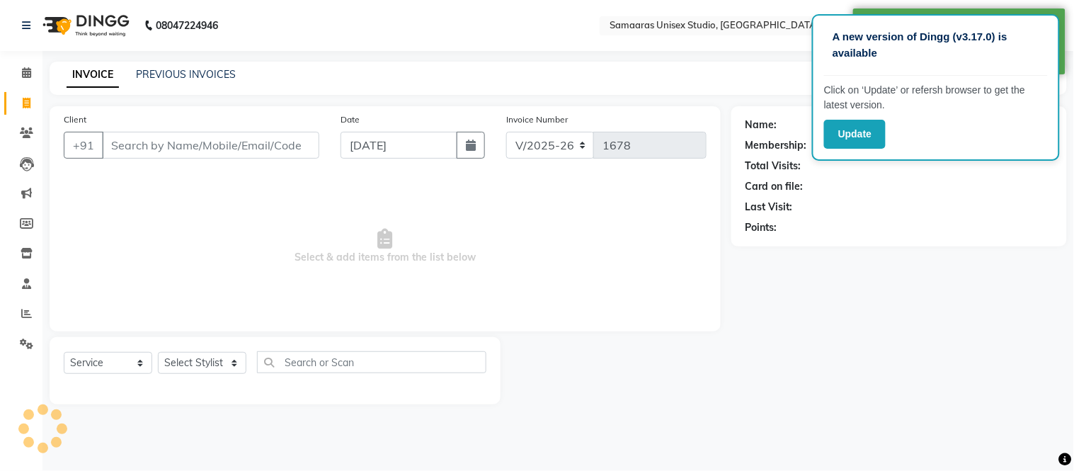
click at [186, 159] on div "Client +91" at bounding box center [191, 141] width 277 height 58
click at [215, 149] on input "Client" at bounding box center [210, 145] width 217 height 27
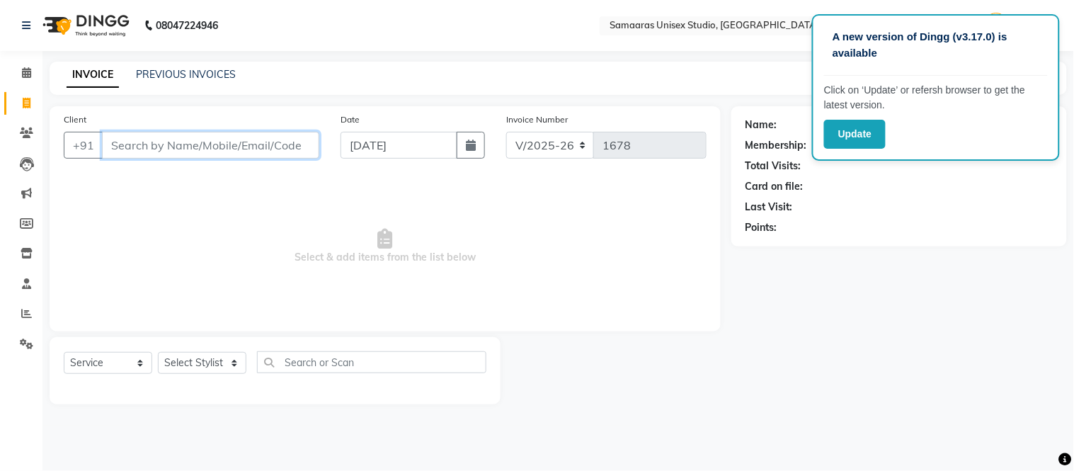
click at [239, 156] on input "Client" at bounding box center [210, 145] width 217 height 27
click at [470, 139] on icon "button" at bounding box center [471, 144] width 10 height 11
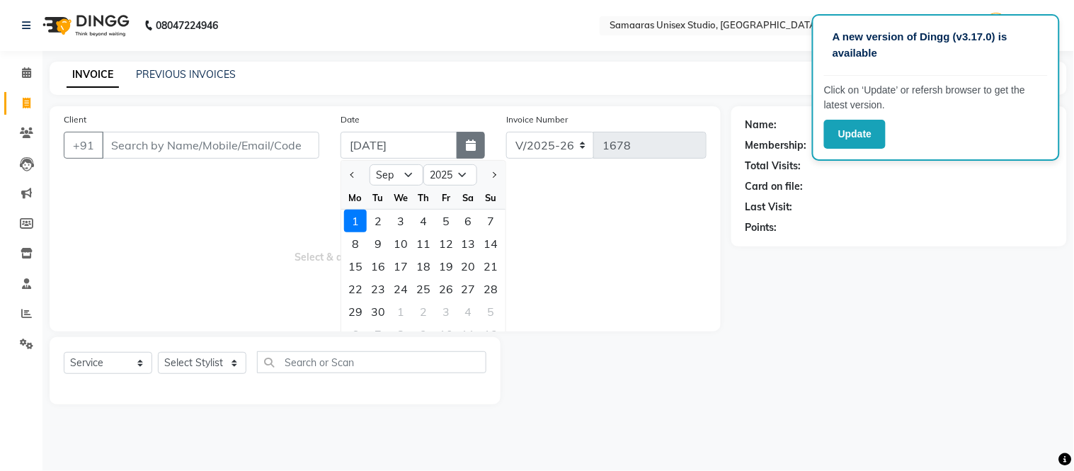
click at [483, 137] on button "button" at bounding box center [471, 145] width 28 height 27
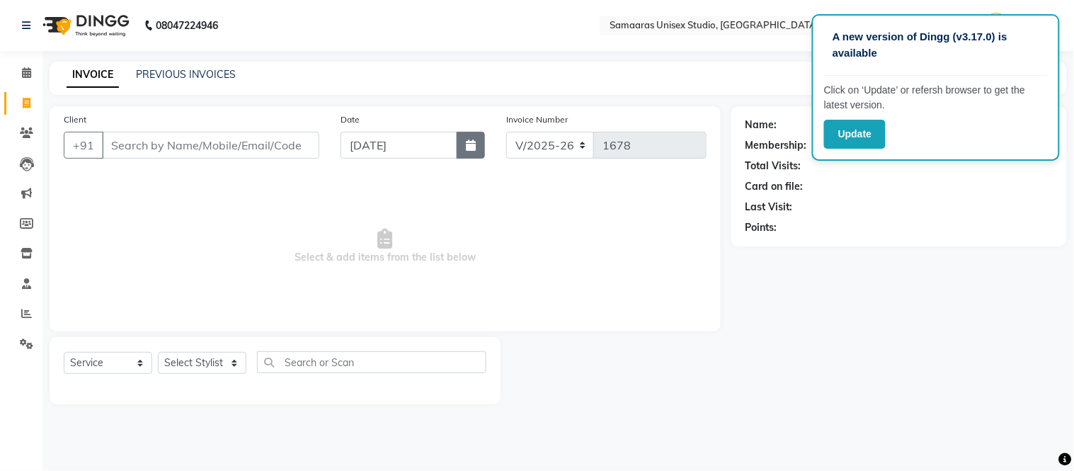
click at [466, 144] on icon "button" at bounding box center [471, 144] width 10 height 11
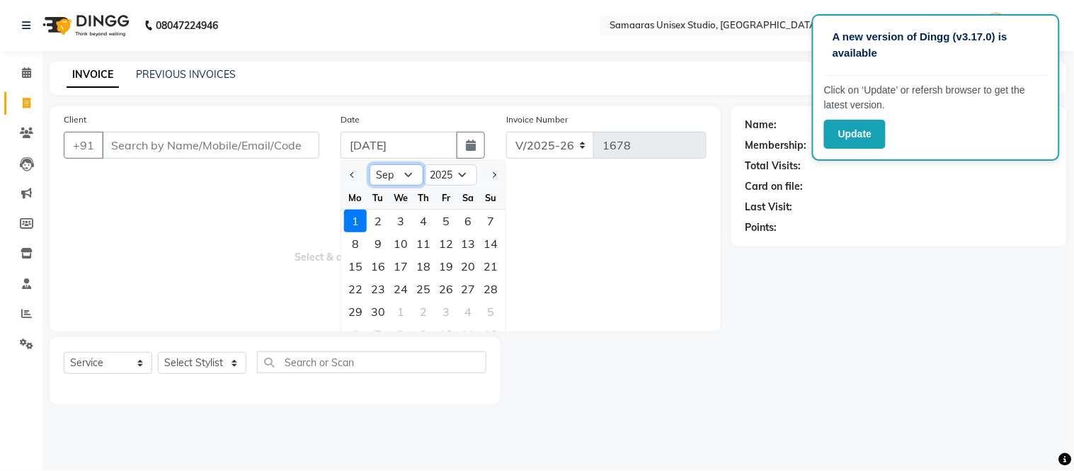
click at [392, 174] on select "Jan Feb Mar Apr May Jun [DATE] Aug Sep Oct Nov Dec" at bounding box center [397, 174] width 54 height 21
click at [370, 164] on select "Jan Feb Mar Apr May Jun [DATE] Aug Sep Oct Nov Dec" at bounding box center [397, 174] width 54 height 21
click at [429, 302] on div "28" at bounding box center [423, 311] width 23 height 23
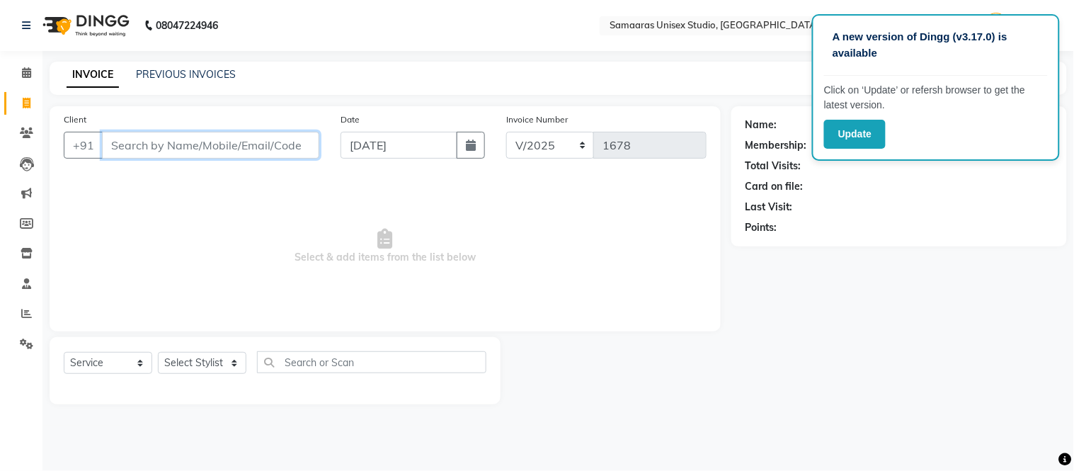
click at [290, 145] on input "Client" at bounding box center [210, 145] width 217 height 27
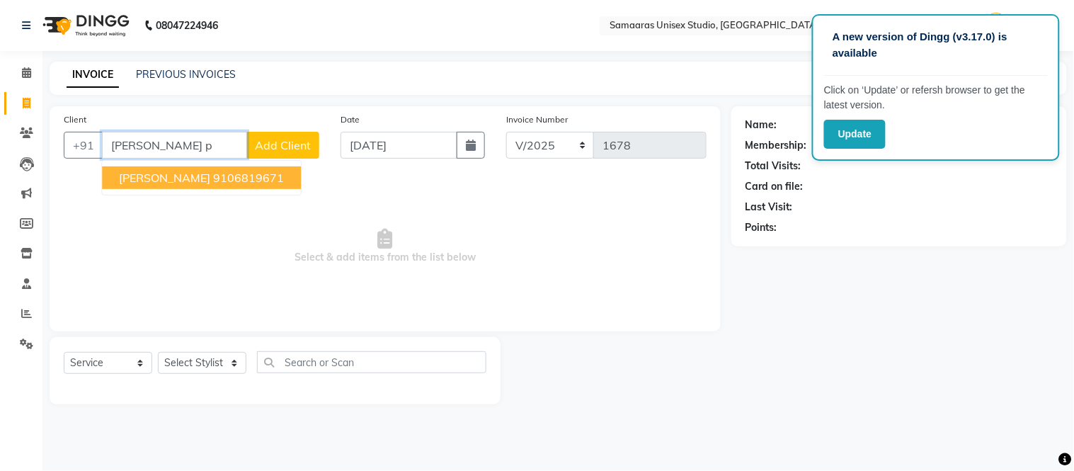
click at [266, 180] on button "Vidhi Pandya 9106819671" at bounding box center [201, 177] width 199 height 23
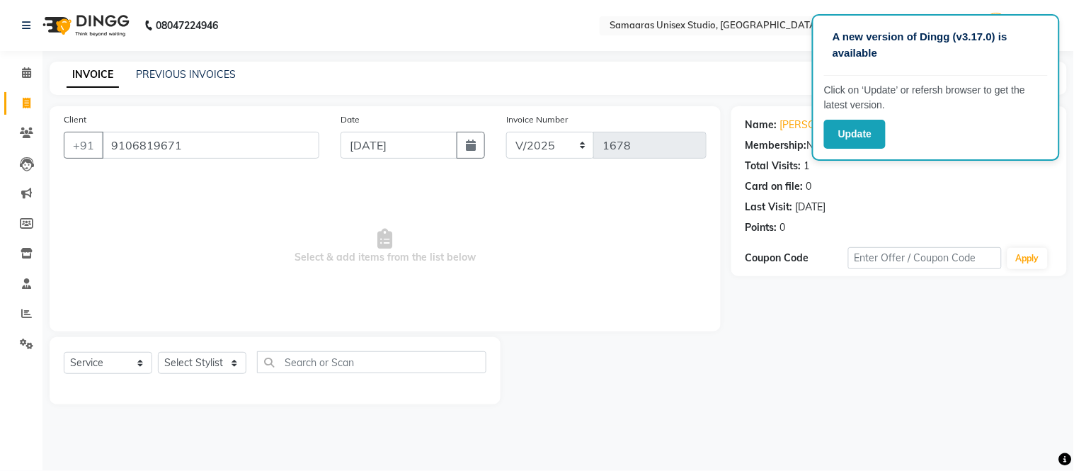
drag, startPoint x: 215, startPoint y: 350, endPoint x: 214, endPoint y: 372, distance: 22.0
click at [214, 370] on div "Select Service Product Membership Package Voucher Prepaid Gift Card Select Styl…" at bounding box center [275, 370] width 451 height 67
click at [207, 378] on div "Select Service Product Membership Package Voucher Prepaid Gift Card Select Styl…" at bounding box center [275, 367] width 423 height 33
click at [207, 368] on select "Select Stylist [PERSON_NAME] Sir Front Desk junaid Kajal [PERSON_NAME] [PERSON_…" at bounding box center [202, 363] width 89 height 22
click at [158, 353] on select "Select Stylist [PERSON_NAME] Sir Front Desk junaid Kajal [PERSON_NAME] [PERSON_…" at bounding box center [202, 363] width 89 height 22
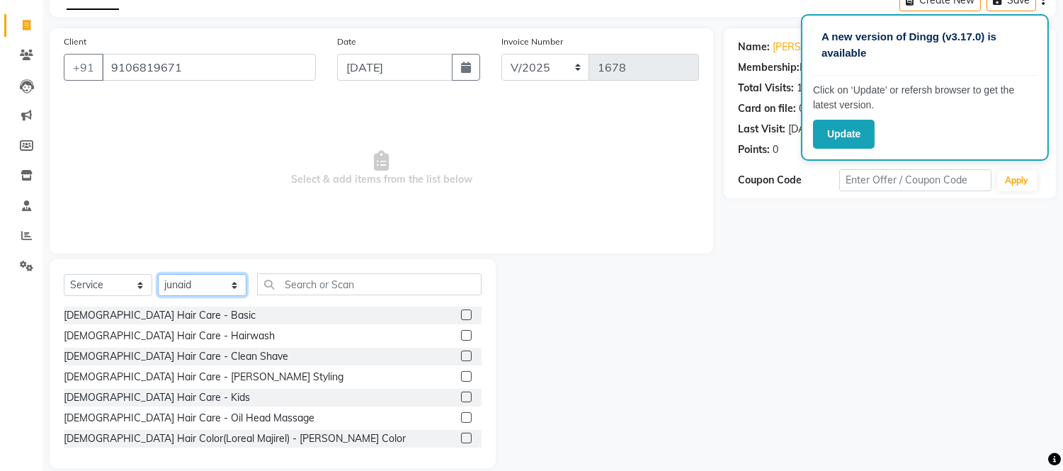
scroll to position [79, 0]
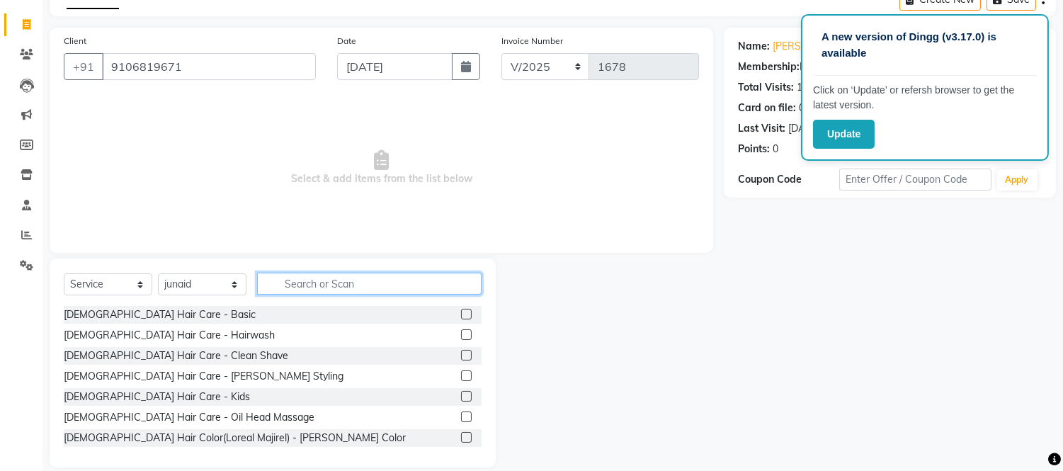
click at [317, 281] on input "text" at bounding box center [369, 284] width 224 height 22
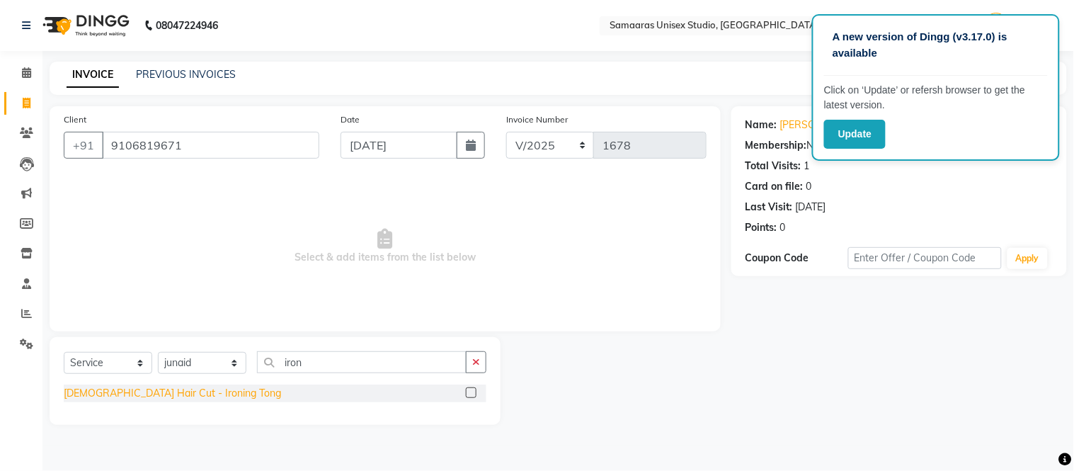
click at [144, 392] on div "[DEMOGRAPHIC_DATA] Hair Cut - Ironing Tong" at bounding box center [172, 393] width 217 height 15
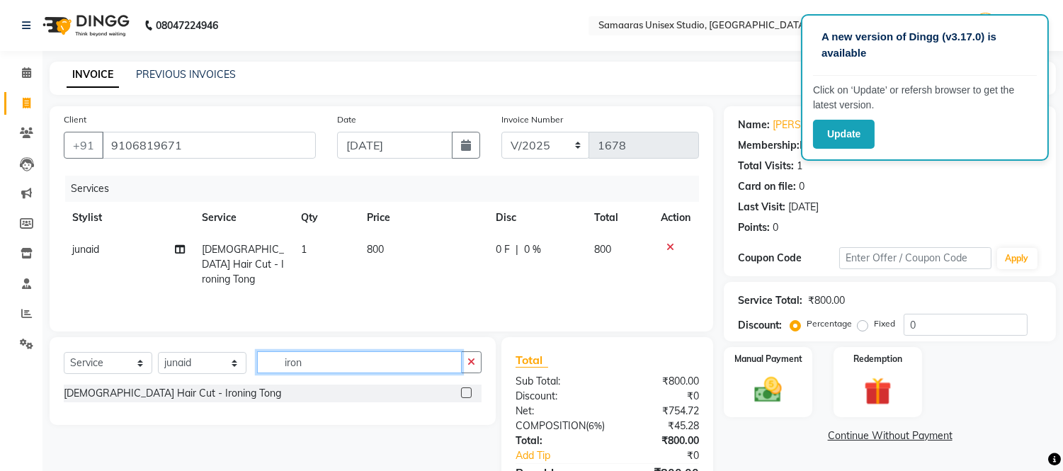
click at [347, 372] on input "iron" at bounding box center [359, 362] width 205 height 22
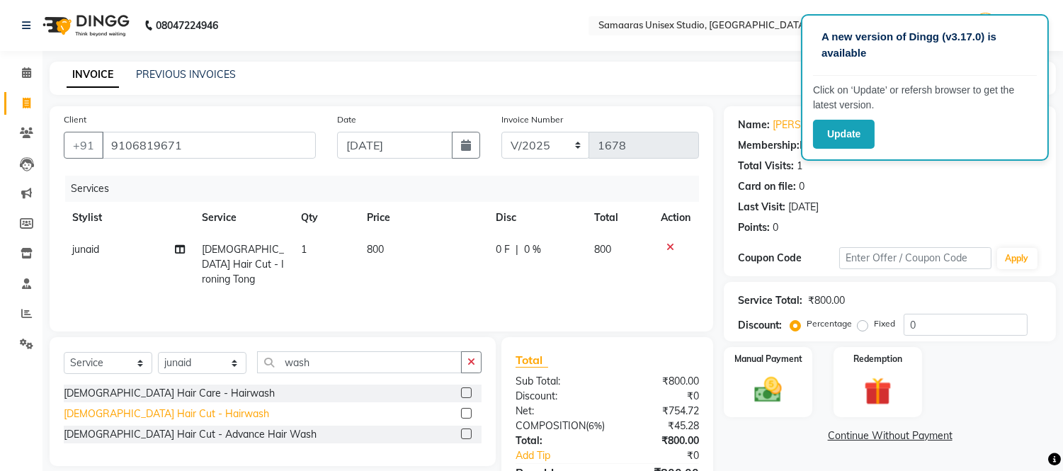
click at [171, 409] on div "[DEMOGRAPHIC_DATA] Hair Cut - Hairwash" at bounding box center [166, 413] width 205 height 15
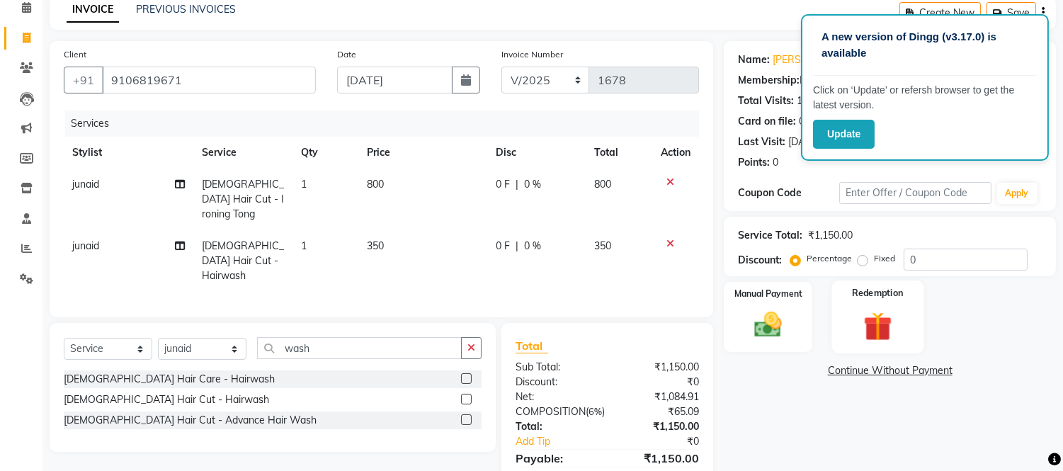
scroll to position [128, 0]
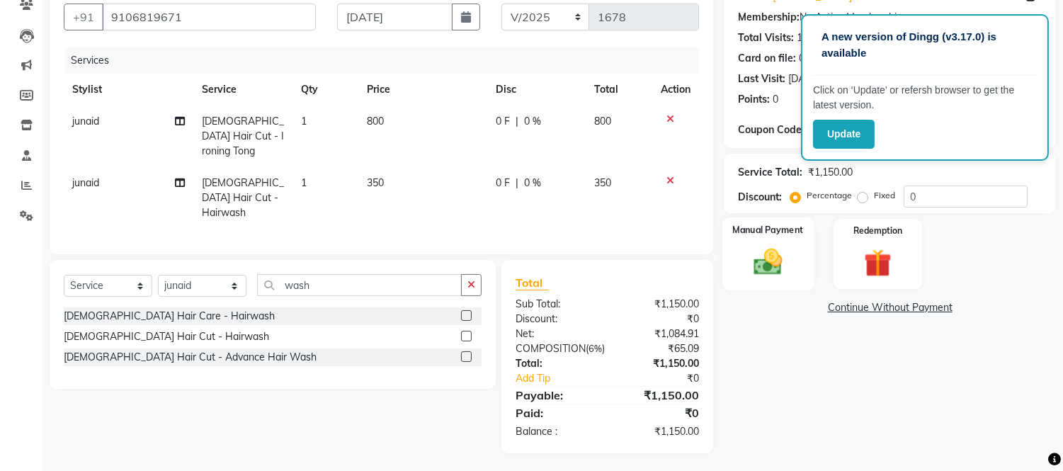
click at [748, 262] on div "Manual Payment" at bounding box center [768, 253] width 92 height 72
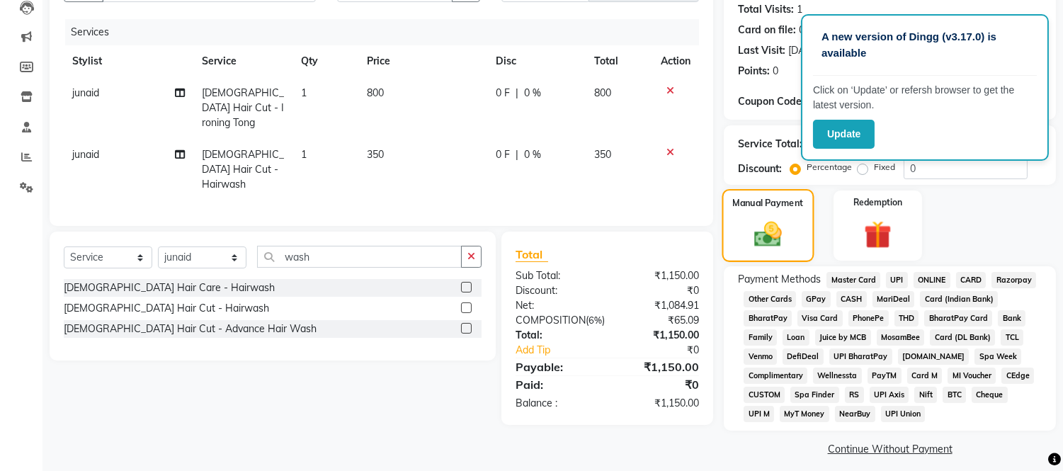
scroll to position [166, 0]
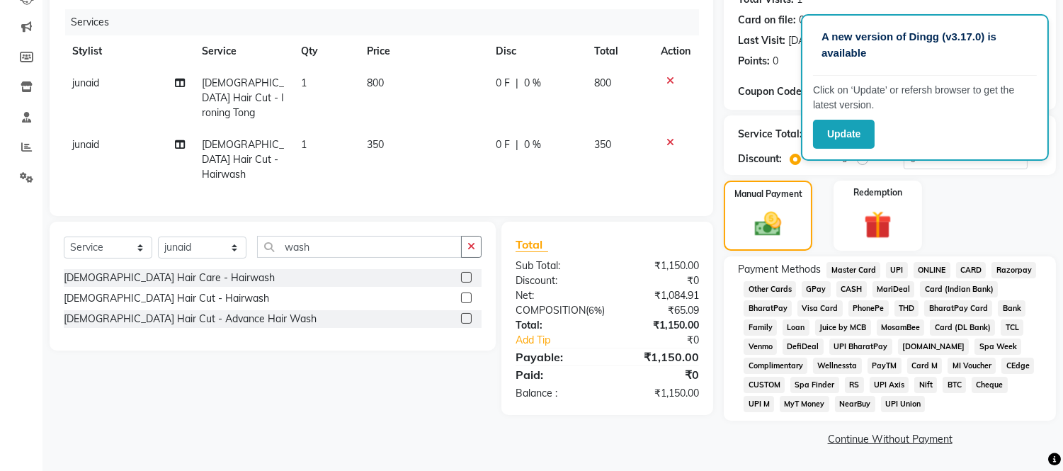
click at [818, 288] on span "GPay" at bounding box center [816, 289] width 29 height 16
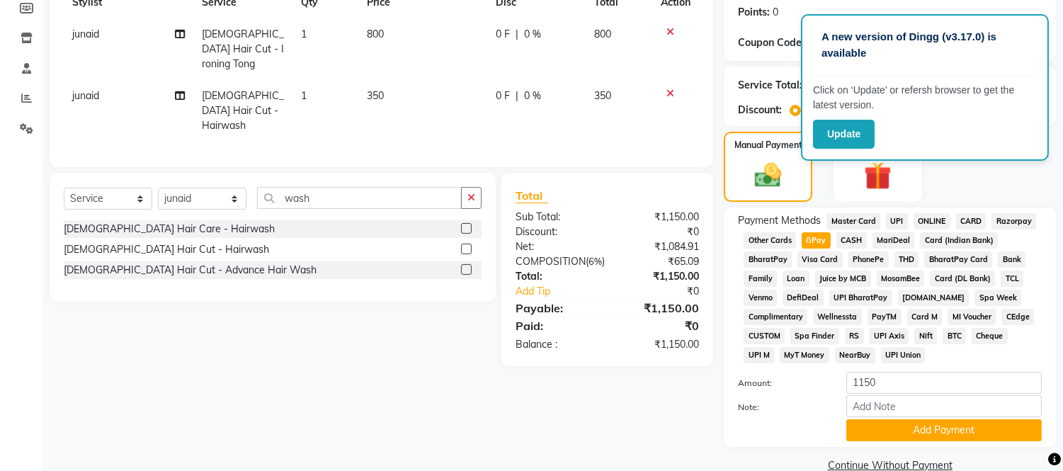
scroll to position [242, 0]
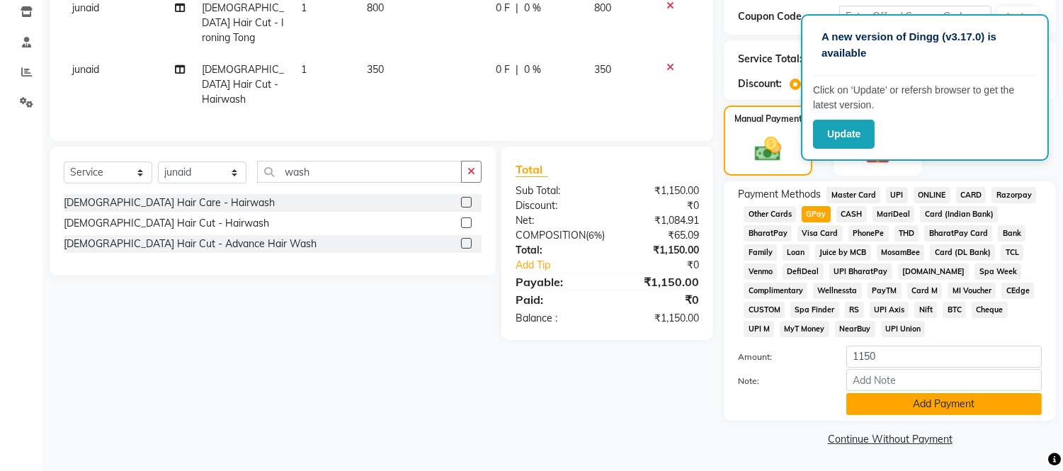
click at [902, 402] on button "Add Payment" at bounding box center [943, 404] width 195 height 22
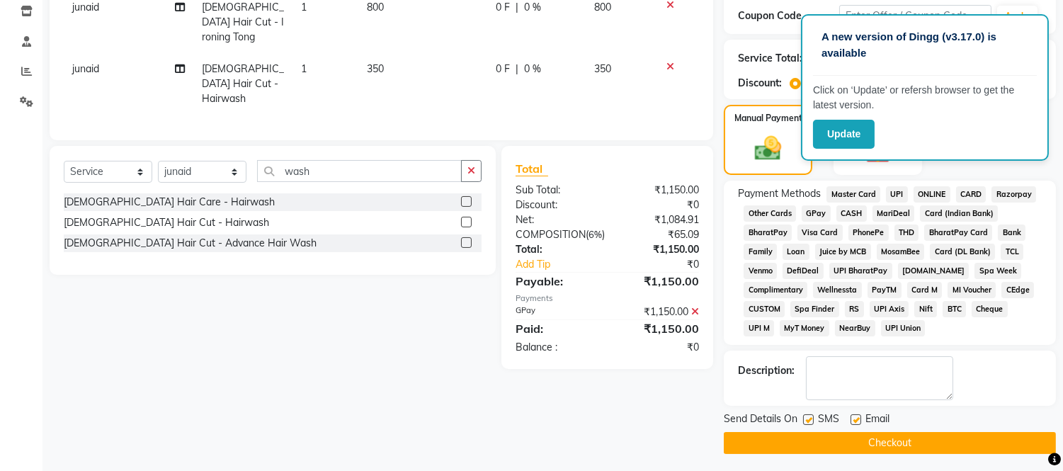
click at [901, 446] on button "Checkout" at bounding box center [890, 443] width 332 height 22
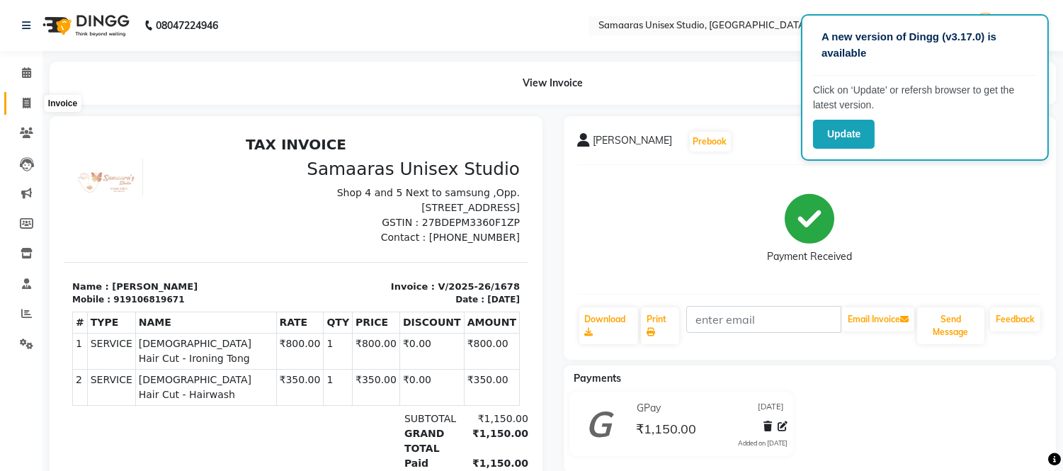
click at [24, 105] on icon at bounding box center [27, 103] width 8 height 11
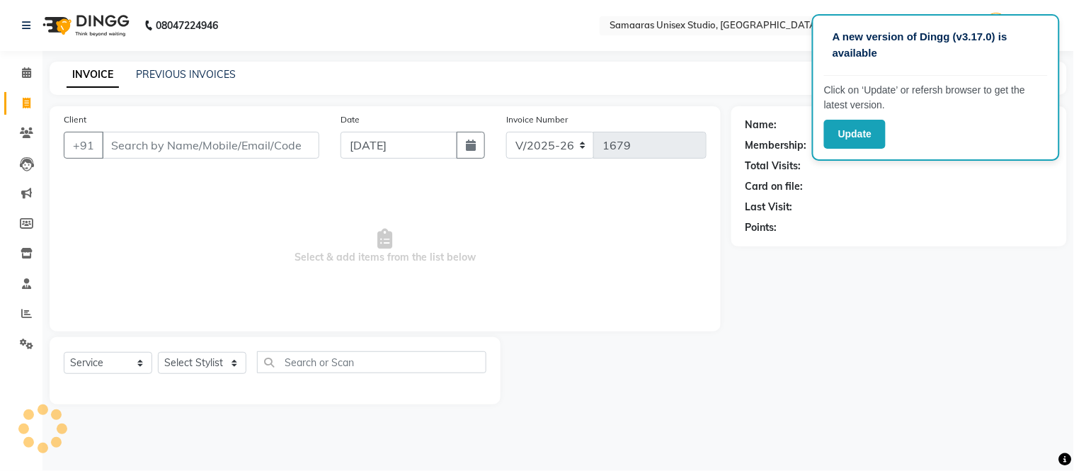
drag, startPoint x: 135, startPoint y: 142, endPoint x: 161, endPoint y: 147, distance: 26.0
click at [135, 143] on input "Client" at bounding box center [210, 145] width 217 height 27
click at [481, 154] on button "button" at bounding box center [471, 145] width 28 height 27
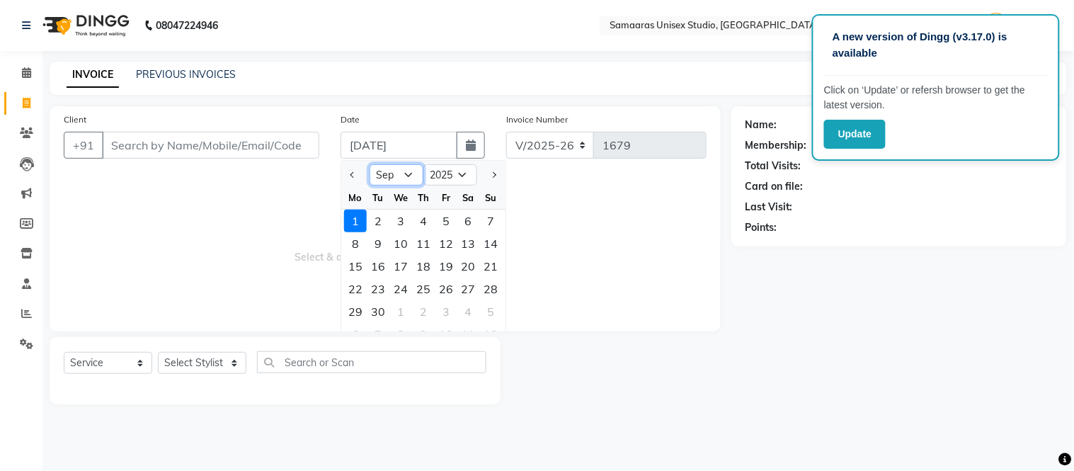
click at [411, 169] on select "Jan Feb Mar Apr May Jun [DATE] Aug Sep Oct Nov Dec" at bounding box center [397, 174] width 54 height 21
click at [370, 164] on select "Jan Feb Mar Apr May Jun [DATE] Aug Sep Oct Nov Dec" at bounding box center [397, 174] width 54 height 21
click at [484, 290] on div "24" at bounding box center [491, 289] width 23 height 23
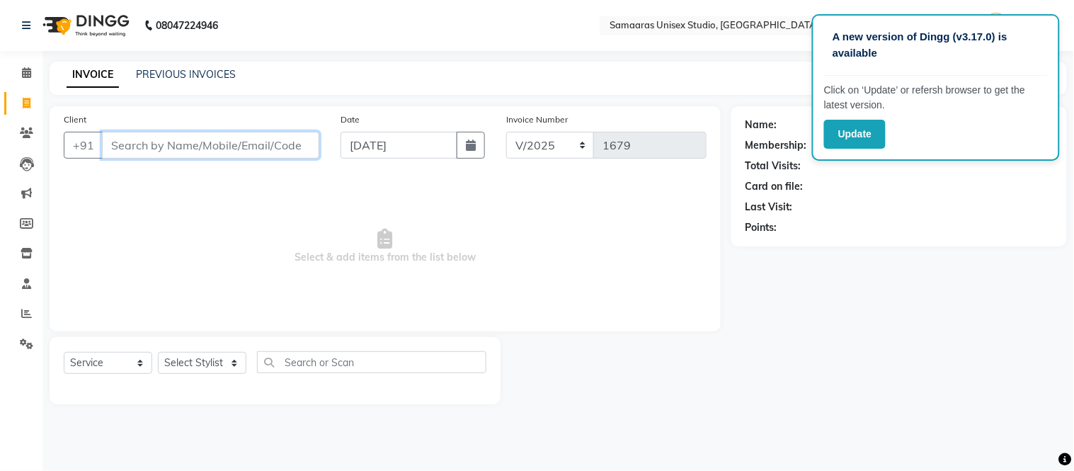
click at [241, 147] on input "Client" at bounding box center [210, 145] width 217 height 27
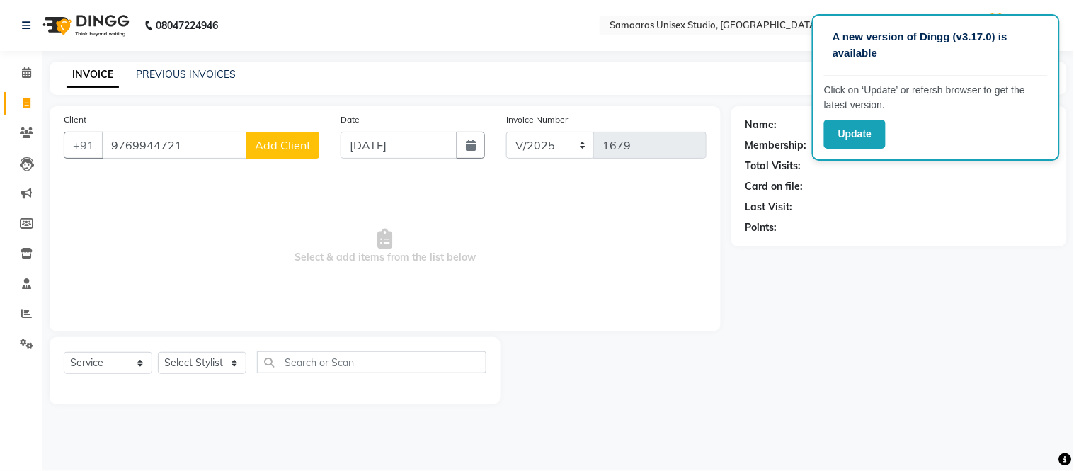
click at [269, 125] on div "Client +91 9769944721 Add Client" at bounding box center [191, 141] width 277 height 58
click at [271, 142] on span "Add Client" at bounding box center [283, 145] width 56 height 14
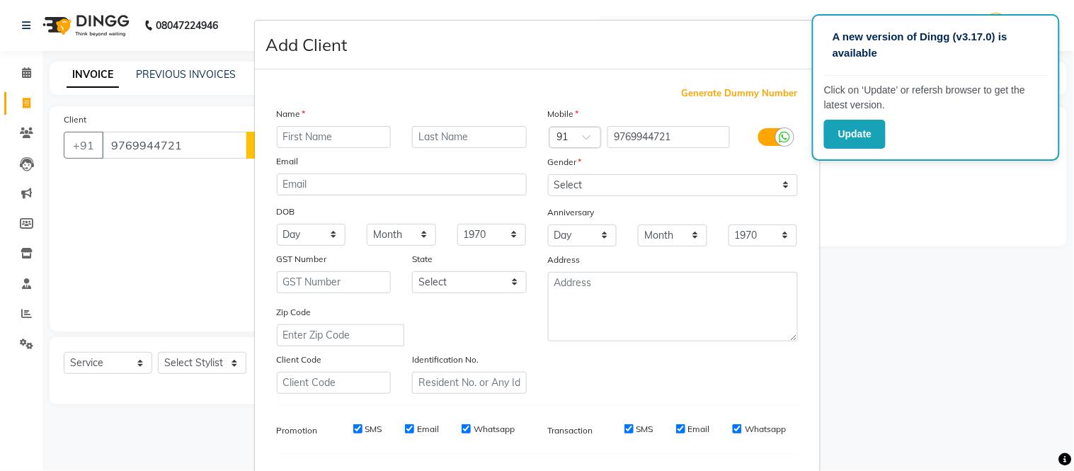
click at [309, 137] on input "text" at bounding box center [334, 137] width 115 height 22
click at [498, 143] on input "text" at bounding box center [469, 137] width 115 height 22
click at [593, 191] on select "Select Male Female Other Prefer Not To Say" at bounding box center [673, 185] width 250 height 22
click at [593, 190] on select "Select Male Female Other Prefer Not To Say" at bounding box center [673, 185] width 250 height 22
click at [598, 177] on select "Select Male Female Other Prefer Not To Say" at bounding box center [673, 185] width 250 height 22
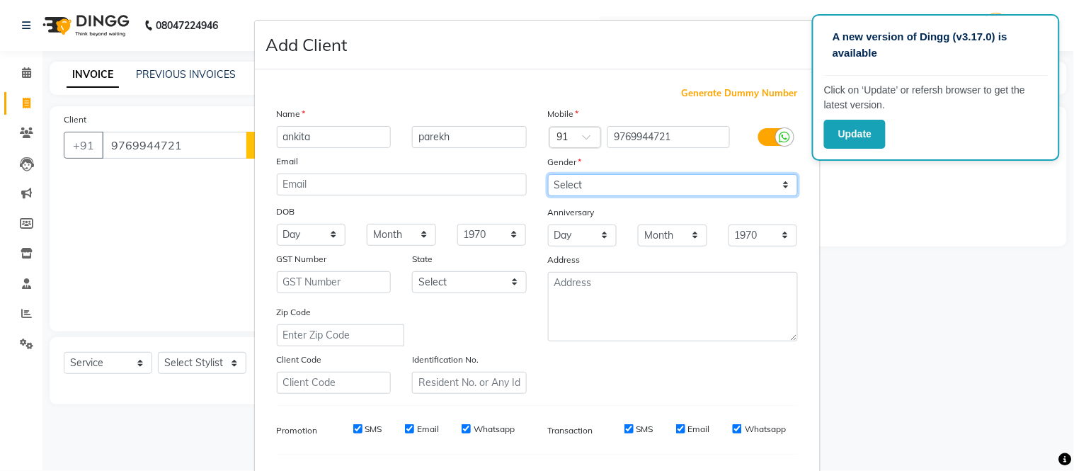
click at [548, 174] on select "Select Male Female Other Prefer Not To Say" at bounding box center [673, 185] width 250 height 22
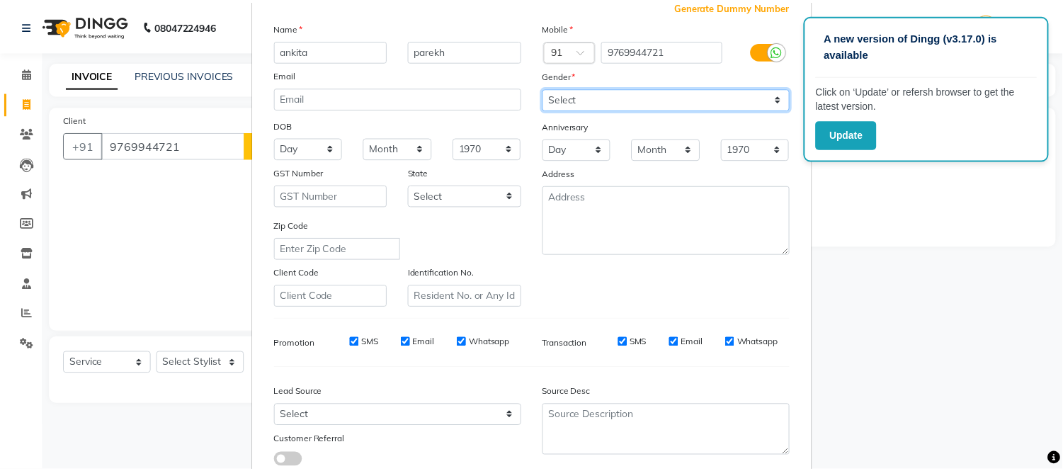
scroll to position [183, 0]
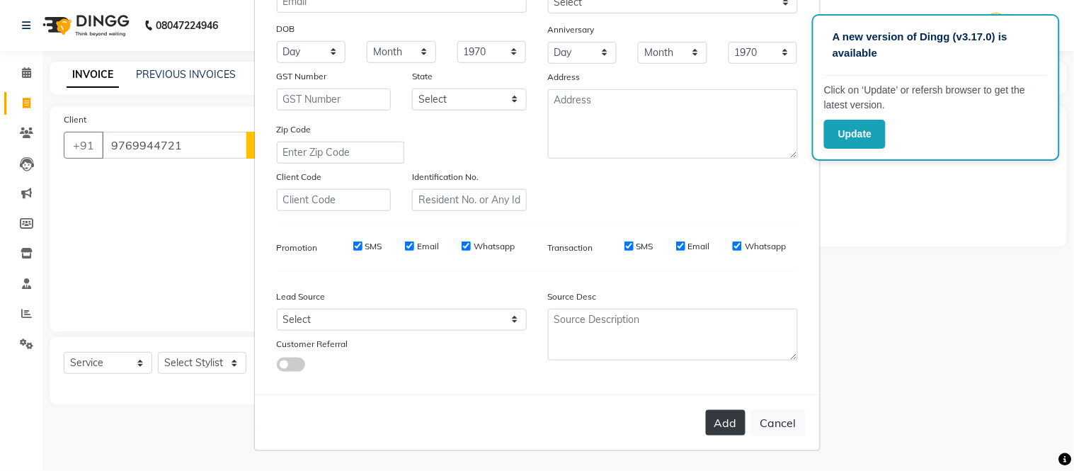
click at [724, 423] on button "Add" at bounding box center [726, 422] width 40 height 25
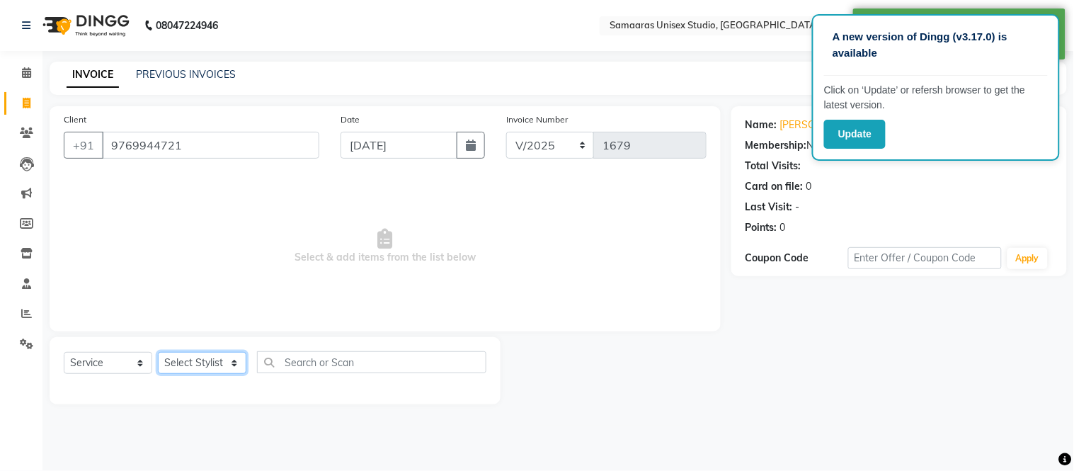
click at [194, 367] on select "Select Stylist [PERSON_NAME] Sir Front Desk junaid Kajal [PERSON_NAME] [PERSON_…" at bounding box center [202, 363] width 89 height 22
click at [158, 353] on select "Select Stylist [PERSON_NAME] Sir Front Desk junaid Kajal [PERSON_NAME] [PERSON_…" at bounding box center [202, 363] width 89 height 22
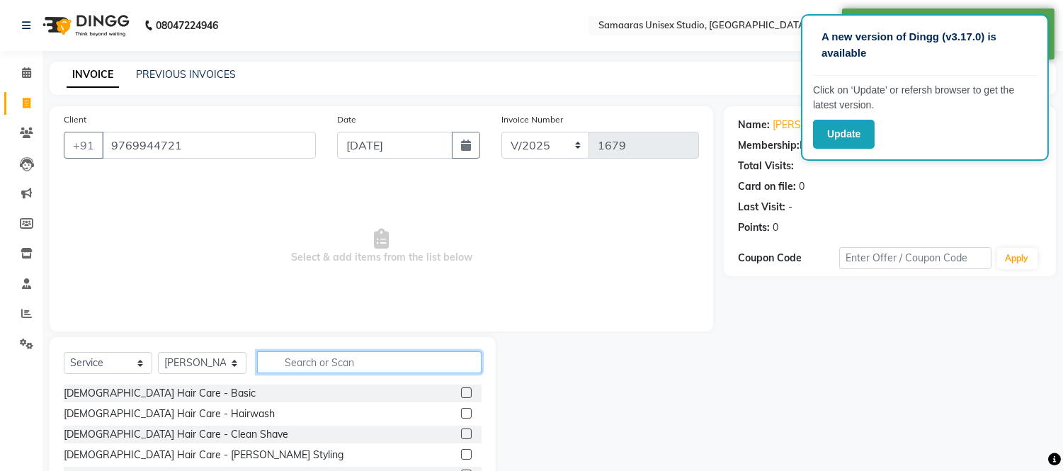
click at [302, 351] on input "text" at bounding box center [369, 362] width 224 height 22
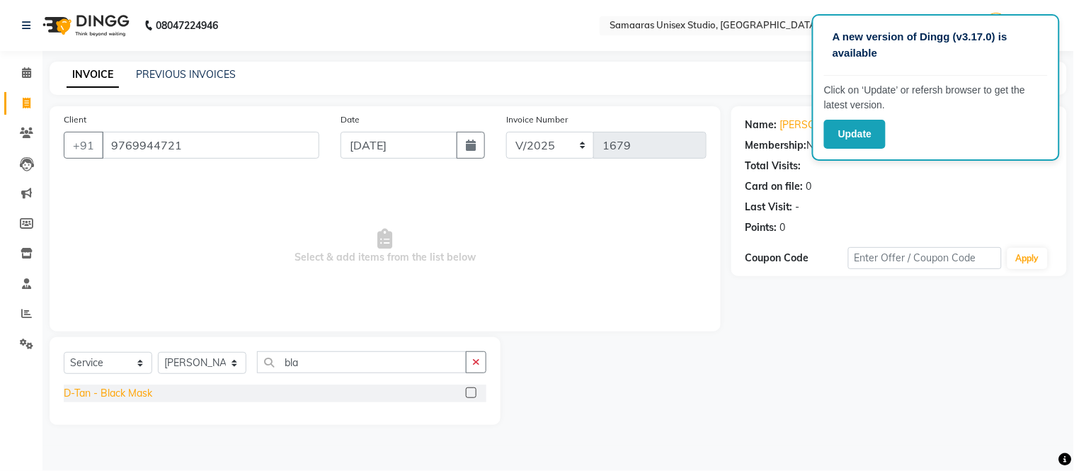
click at [96, 391] on div "D-Tan - Black Mask" at bounding box center [108, 393] width 89 height 15
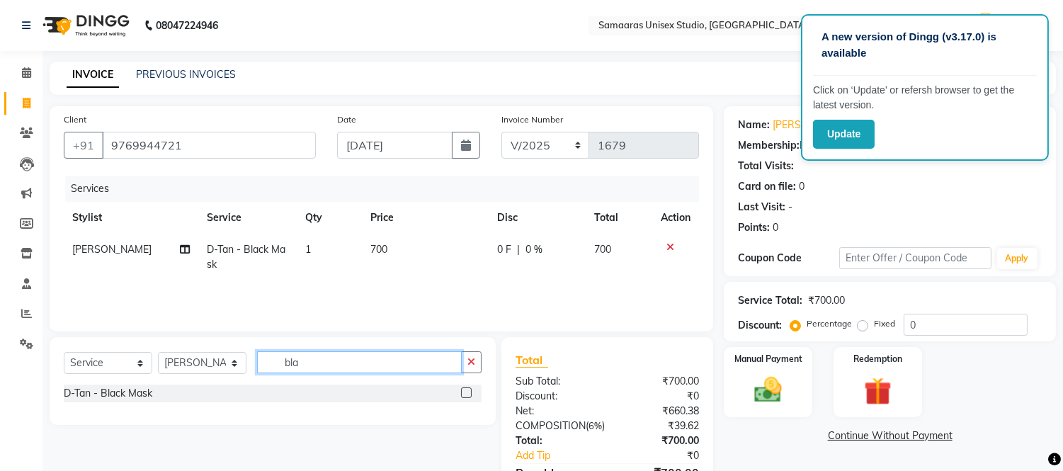
click at [296, 370] on input "bla" at bounding box center [359, 362] width 205 height 22
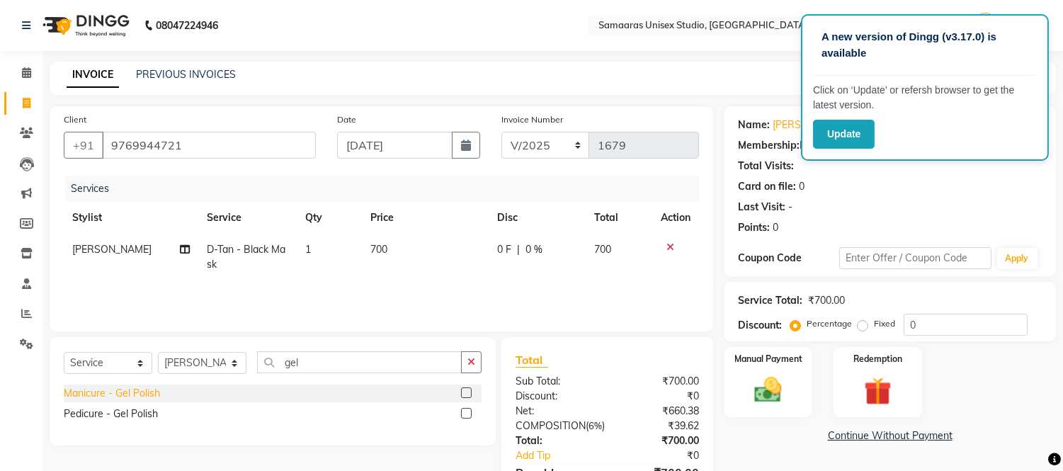
click at [119, 394] on div "Manicure - Gel Polish" at bounding box center [112, 393] width 96 height 15
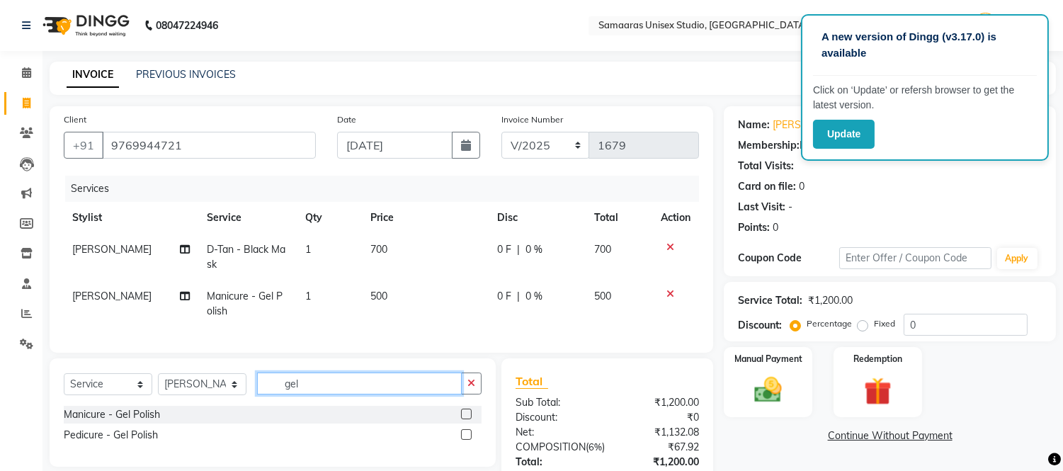
click at [340, 394] on input "gel" at bounding box center [359, 383] width 205 height 22
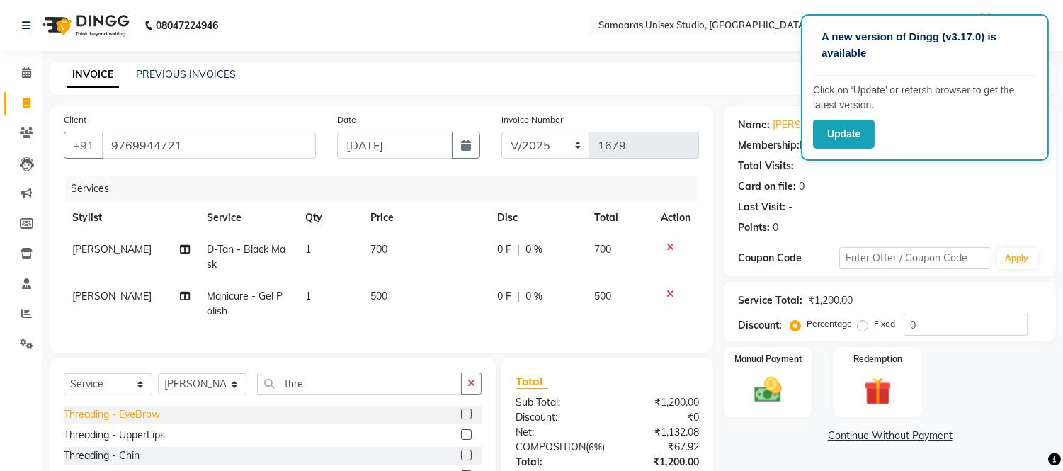
click at [149, 419] on div "Threading - EyeBrow" at bounding box center [112, 414] width 96 height 15
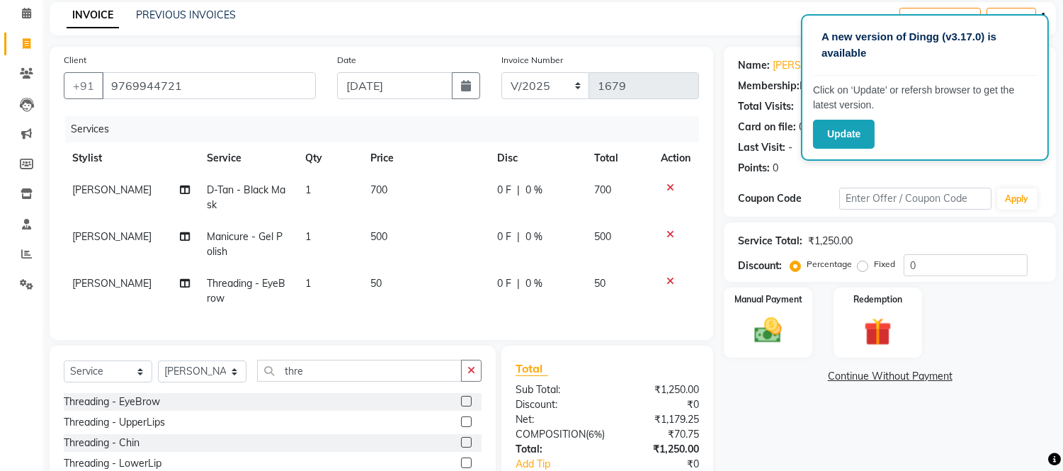
scroll to position [176, 0]
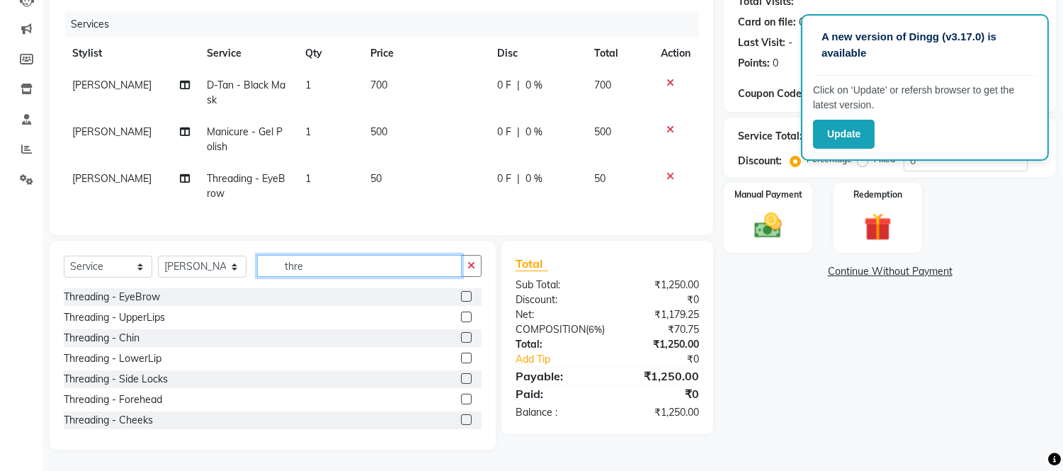
click at [355, 273] on input "thre" at bounding box center [359, 266] width 205 height 22
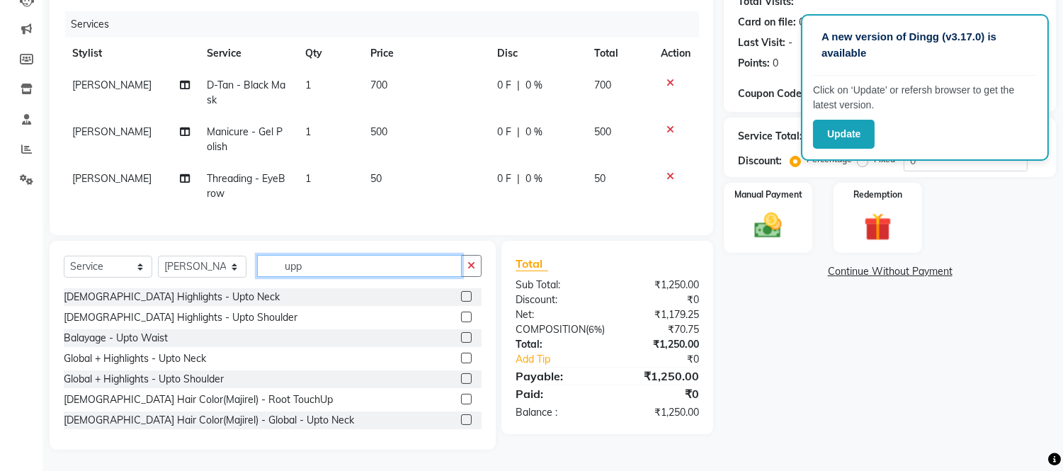
scroll to position [175, 0]
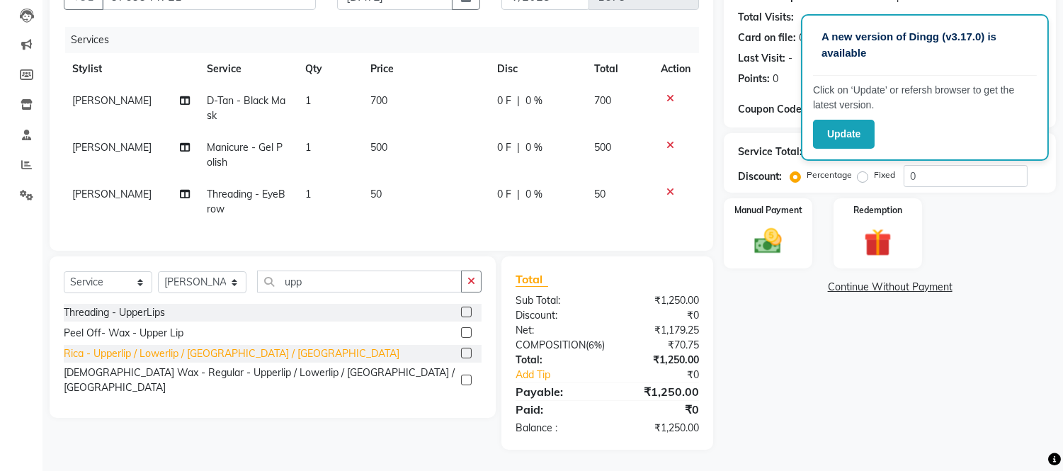
click at [158, 346] on div "Rica - Upperlip / Lowerlip / [GEOGRAPHIC_DATA] / [GEOGRAPHIC_DATA]" at bounding box center [232, 353] width 336 height 15
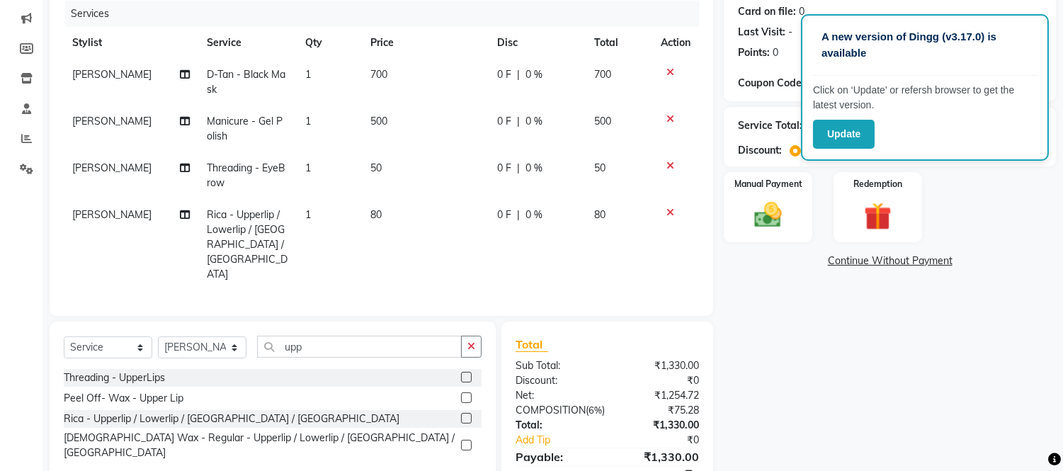
scroll to position [236, 0]
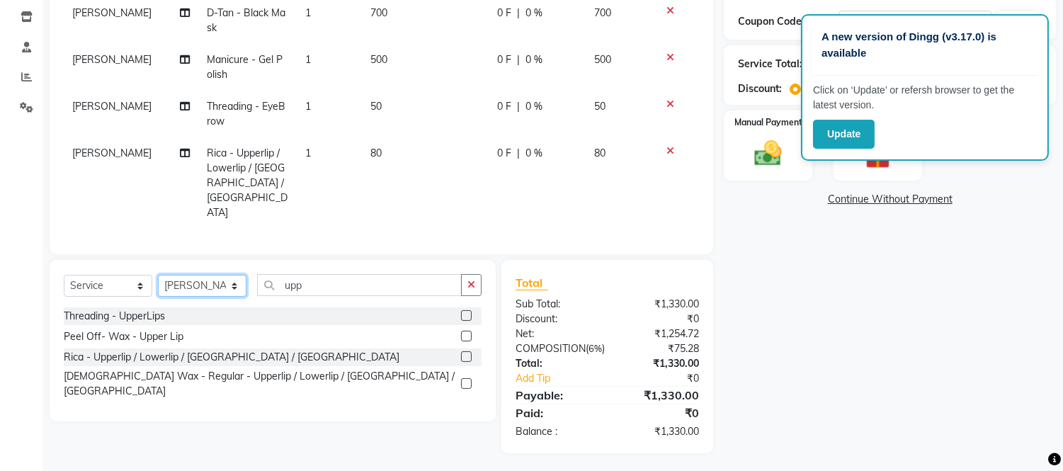
click at [228, 275] on select "Select Stylist [PERSON_NAME] Sir Front Desk junaid Kajal [PERSON_NAME] [PERSON_…" at bounding box center [202, 286] width 89 height 22
click at [158, 275] on select "Select Stylist [PERSON_NAME] Sir Front Desk junaid Kajal [PERSON_NAME] [PERSON_…" at bounding box center [202, 286] width 89 height 22
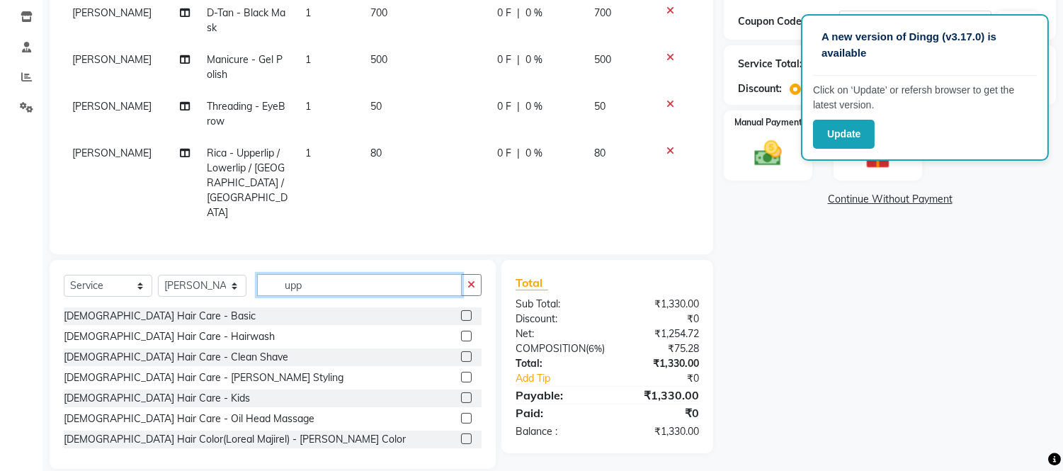
click at [336, 274] on input "upp" at bounding box center [359, 285] width 205 height 22
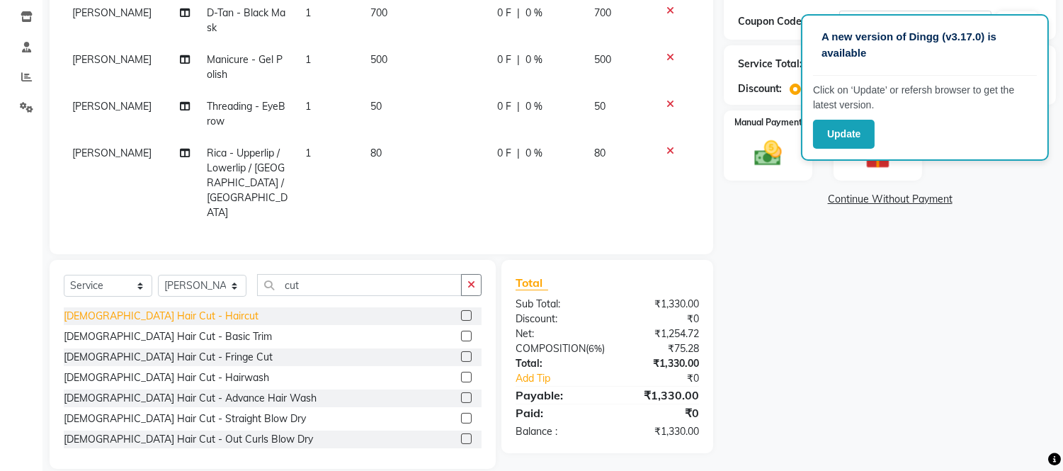
click at [177, 309] on div "[DEMOGRAPHIC_DATA] Hair Cut - Haircut" at bounding box center [161, 316] width 195 height 15
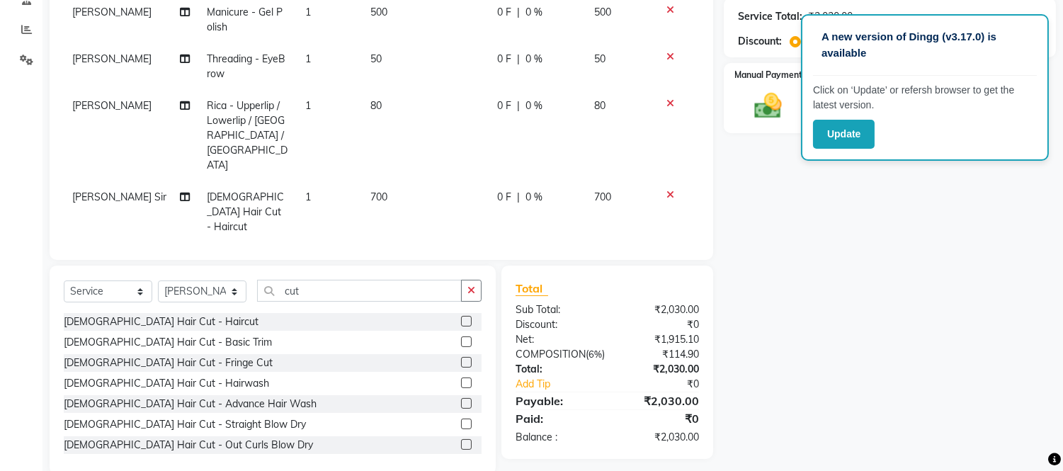
click at [555, 181] on td "0 F | 0 %" at bounding box center [537, 212] width 97 height 62
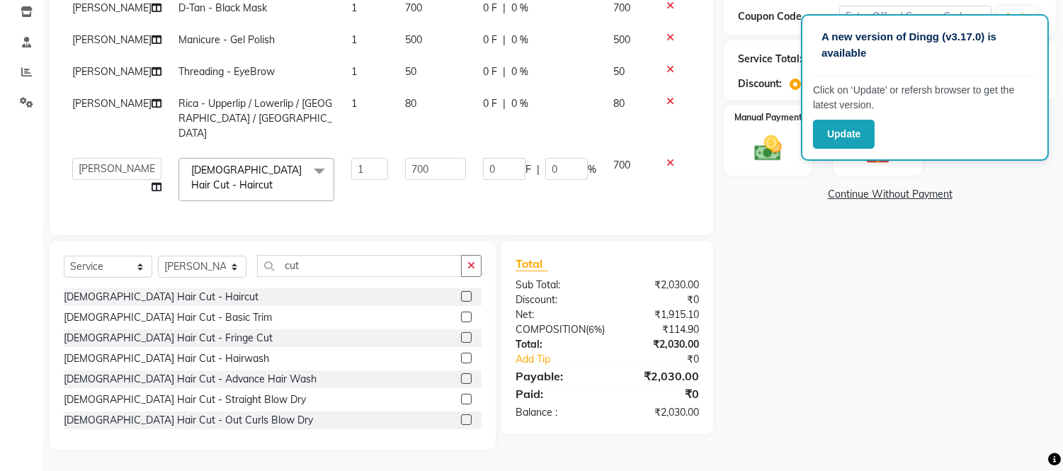
scroll to position [238, 0]
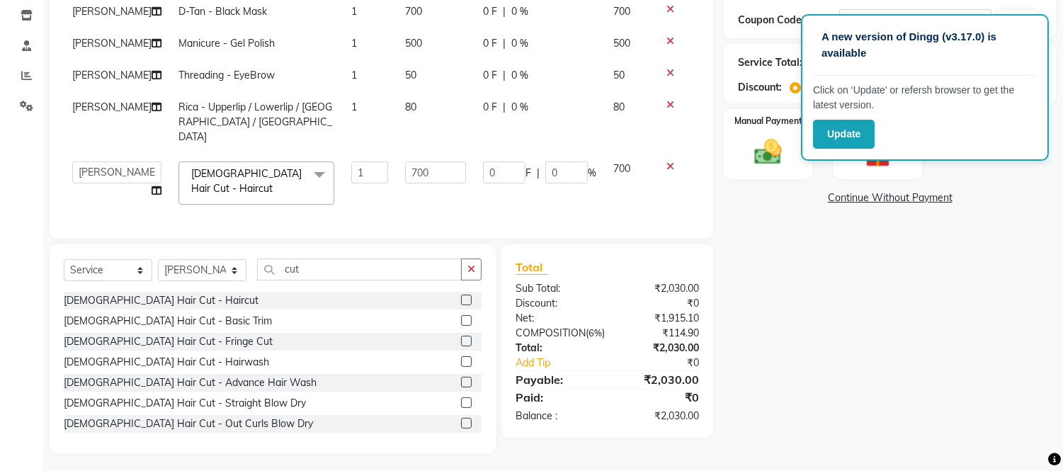
click at [557, 176] on td "0 F | 0 %" at bounding box center [539, 183] width 130 height 60
click at [564, 161] on input "0" at bounding box center [566, 172] width 42 height 22
click at [532, 176] on tbody "prajakta D-Tan - Black Mask 1 700 0 F | 0 % 700 prajakta Manicure - Gel Polish …" at bounding box center [381, 104] width 635 height 217
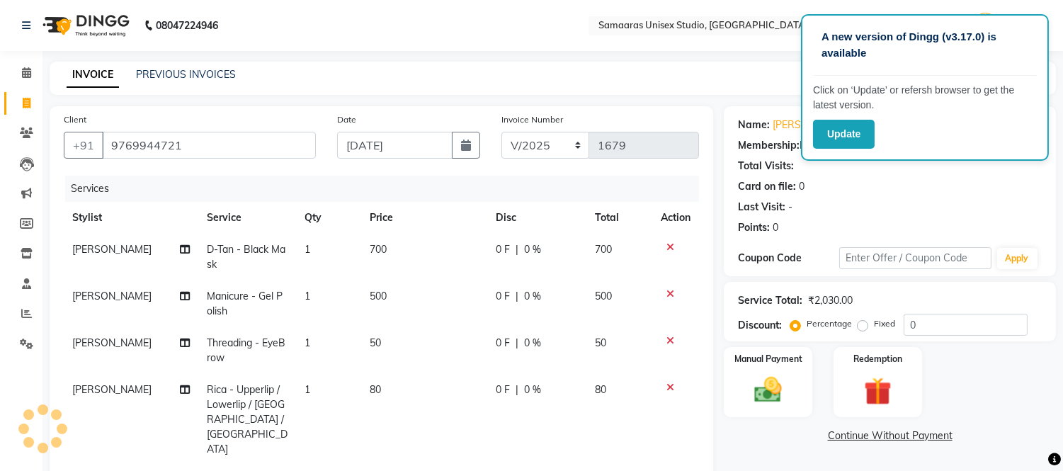
scroll to position [284, 0]
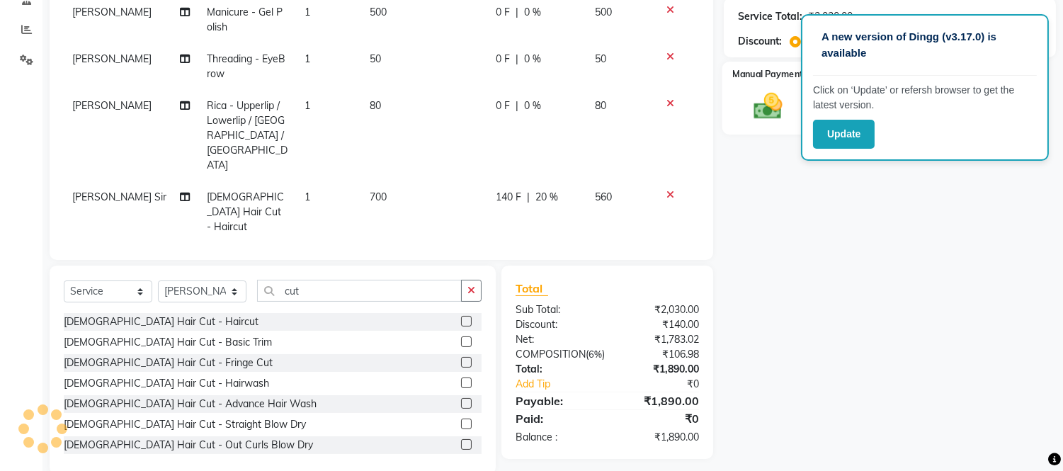
click at [755, 113] on img at bounding box center [768, 106] width 47 height 33
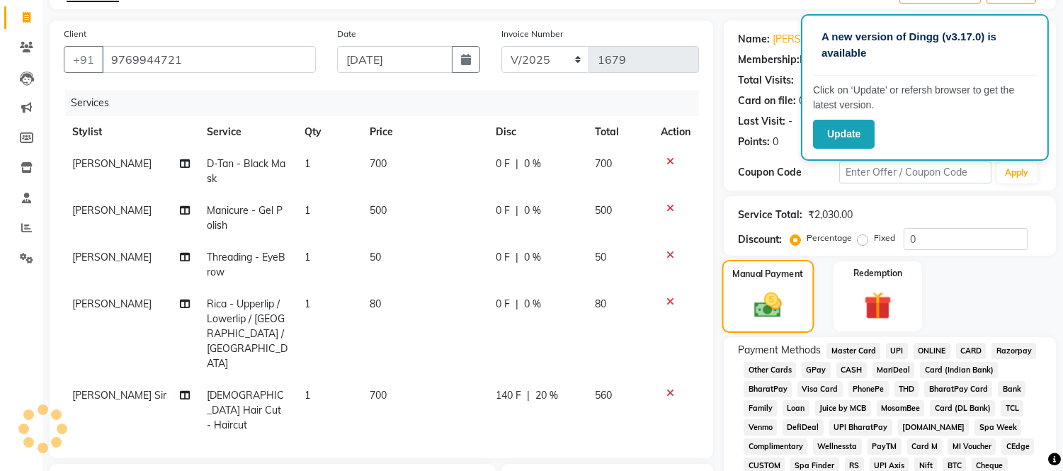
scroll to position [47, 0]
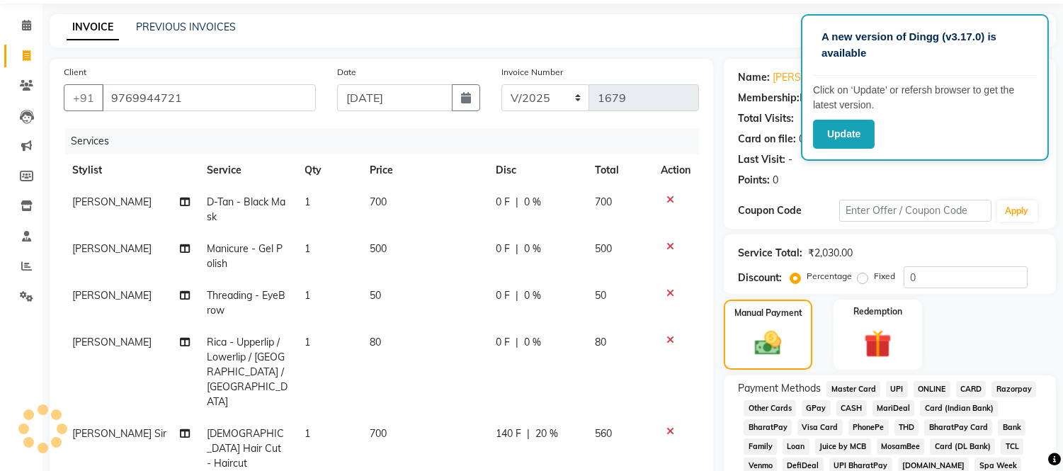
click at [809, 401] on span "GPay" at bounding box center [816, 408] width 29 height 16
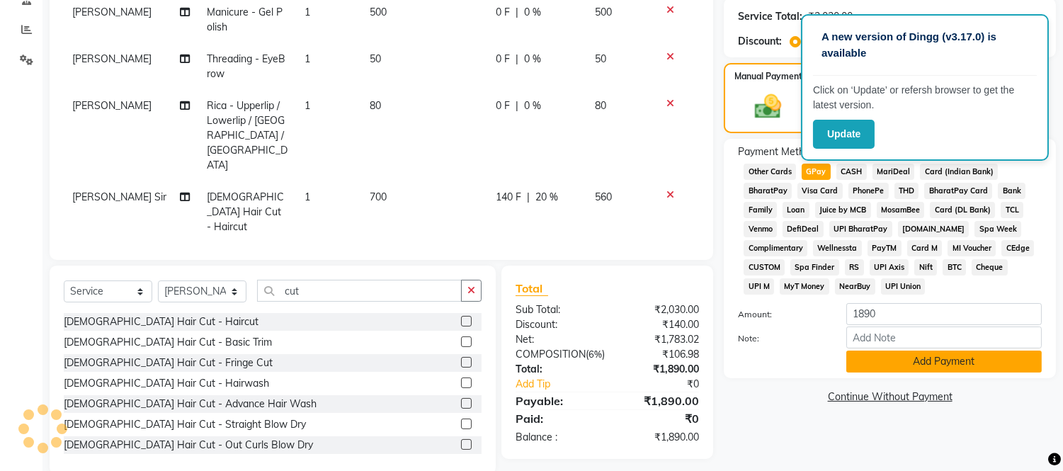
click at [858, 361] on button "Add Payment" at bounding box center [943, 361] width 195 height 22
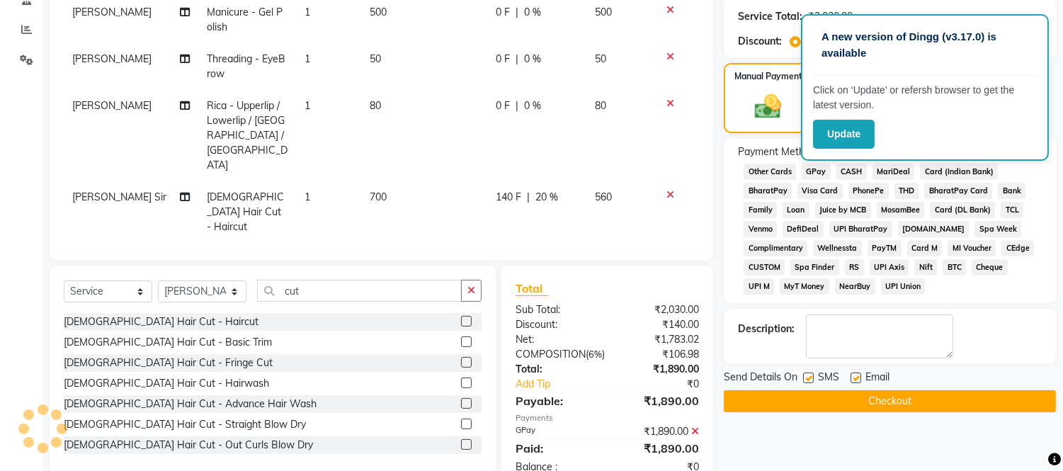
click at [827, 404] on button "Checkout" at bounding box center [890, 401] width 332 height 22
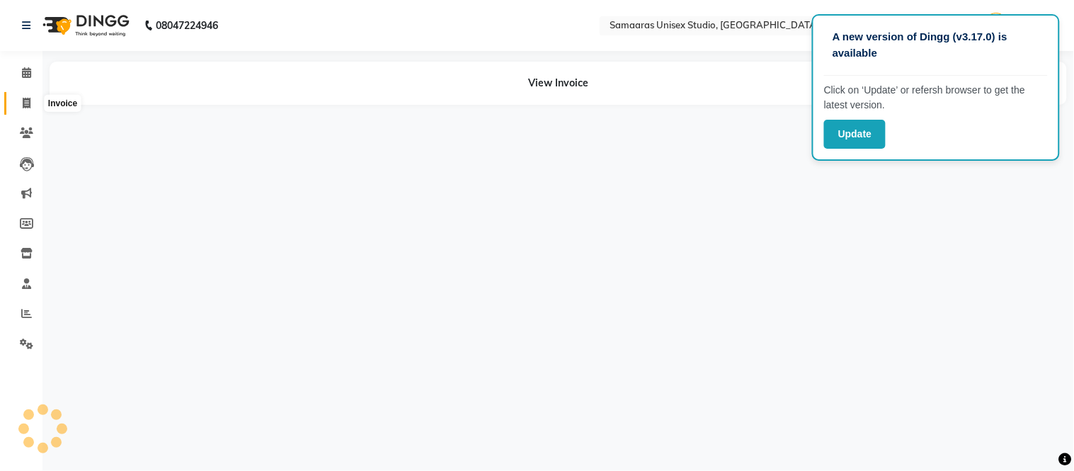
click at [16, 103] on span at bounding box center [26, 104] width 25 height 16
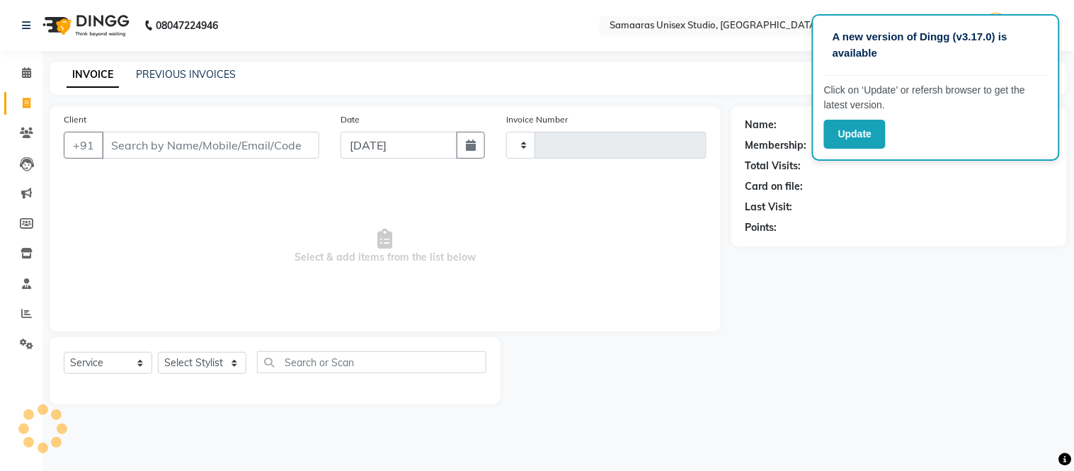
click at [236, 142] on input "Client" at bounding box center [210, 145] width 217 height 27
click at [154, 150] on input "dummmy" at bounding box center [174, 145] width 145 height 27
click at [163, 150] on input "dummmy" at bounding box center [174, 145] width 145 height 27
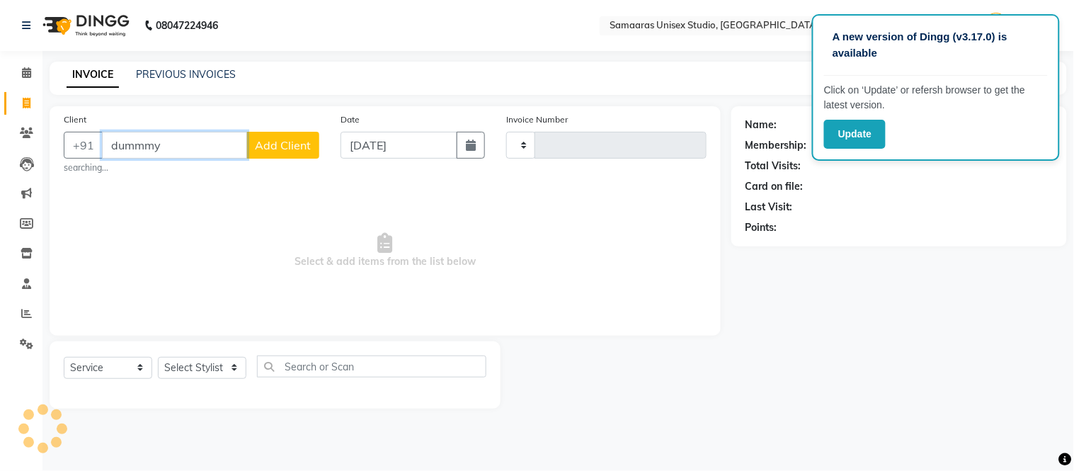
click at [221, 135] on input "dummmy" at bounding box center [174, 145] width 145 height 27
drag, startPoint x: 185, startPoint y: 143, endPoint x: 176, endPoint y: 153, distance: 13.5
click at [185, 143] on input "dum" at bounding box center [174, 145] width 145 height 27
click at [300, 154] on input "Client" at bounding box center [210, 145] width 217 height 27
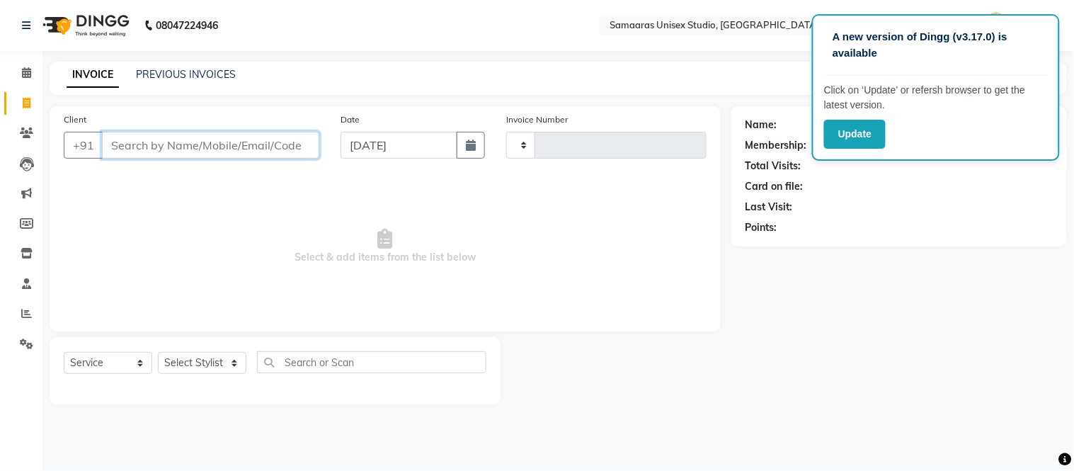
click at [245, 149] on input "Client" at bounding box center [210, 145] width 217 height 27
click at [470, 140] on icon "button" at bounding box center [471, 144] width 10 height 11
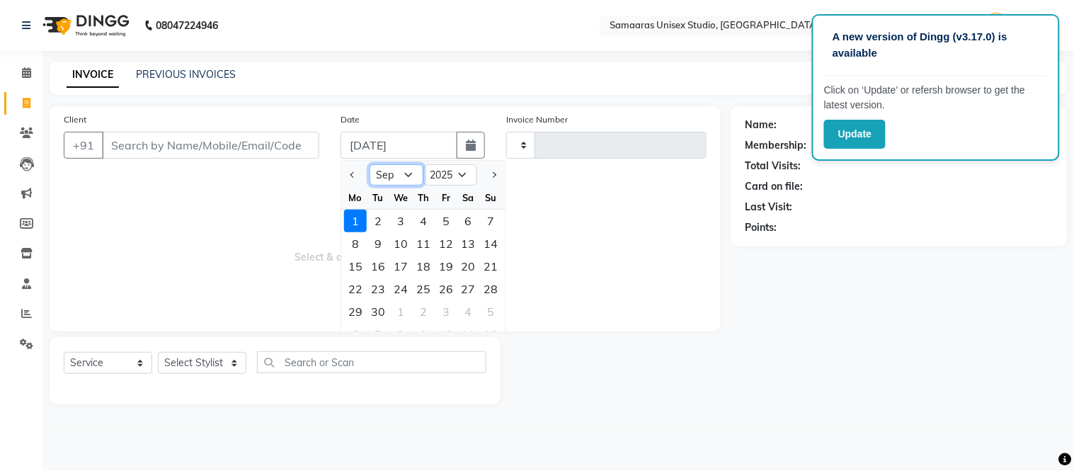
click at [402, 173] on select "Jan Feb Mar Apr May Jun [DATE] Aug Sep Oct Nov Dec" at bounding box center [397, 174] width 54 height 21
click at [370, 164] on select "Jan Feb Mar Apr May Jun [DATE] Aug Sep Oct Nov Dec" at bounding box center [397, 174] width 54 height 21
click at [496, 287] on div "24" at bounding box center [491, 289] width 23 height 23
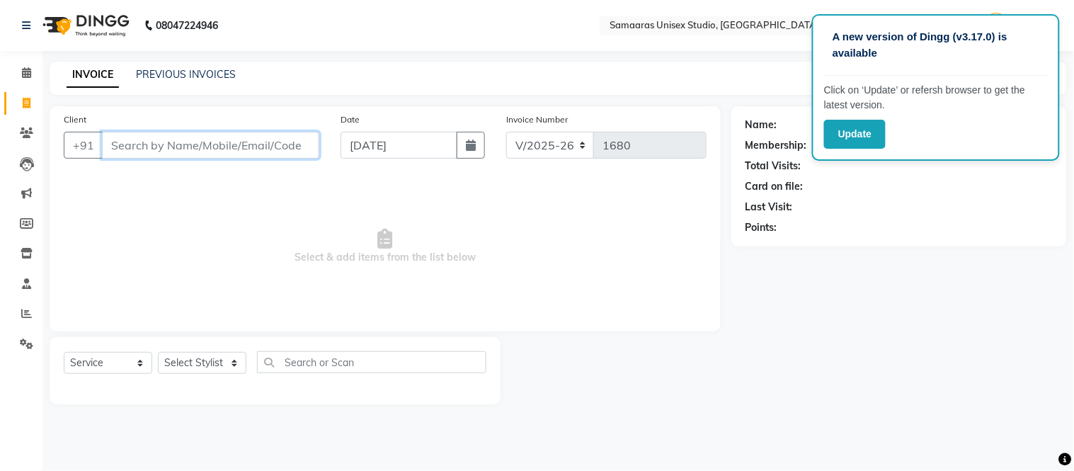
click at [295, 152] on input "Client" at bounding box center [210, 145] width 217 height 27
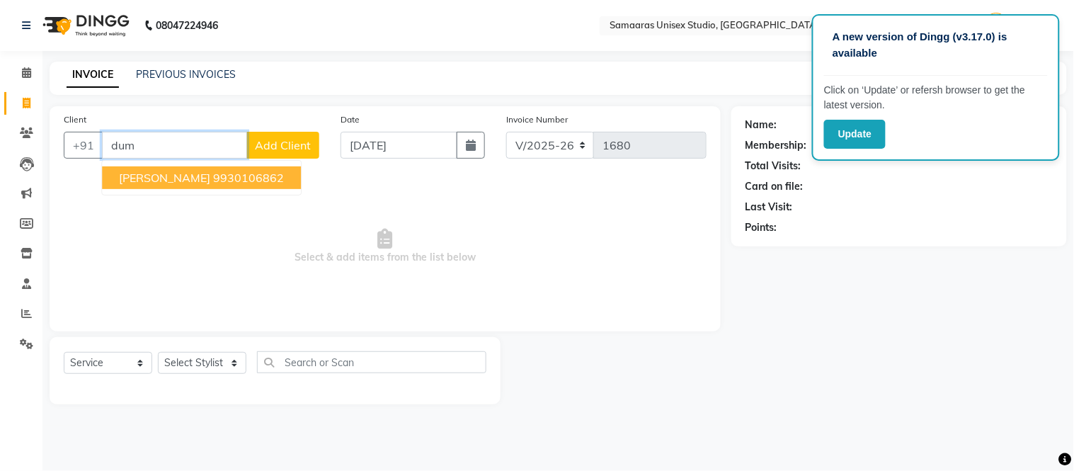
click at [245, 175] on ngb-highlight "9930106862" at bounding box center [248, 178] width 71 height 14
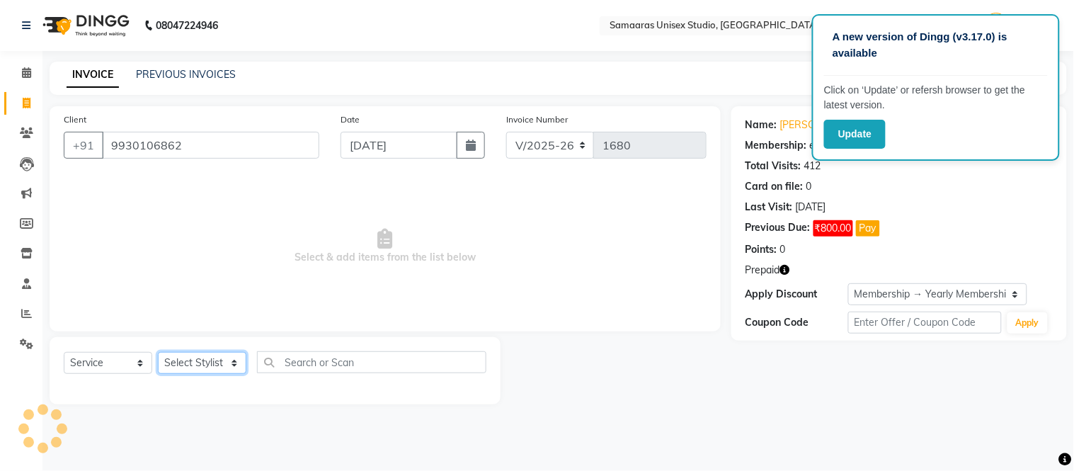
click at [202, 357] on select "Select Stylist" at bounding box center [202, 363] width 89 height 22
click at [212, 363] on select "Select Stylist" at bounding box center [202, 363] width 89 height 22
click at [213, 367] on select "Select Stylist" at bounding box center [202, 363] width 89 height 22
click at [234, 355] on select "Select Stylist" at bounding box center [202, 363] width 89 height 22
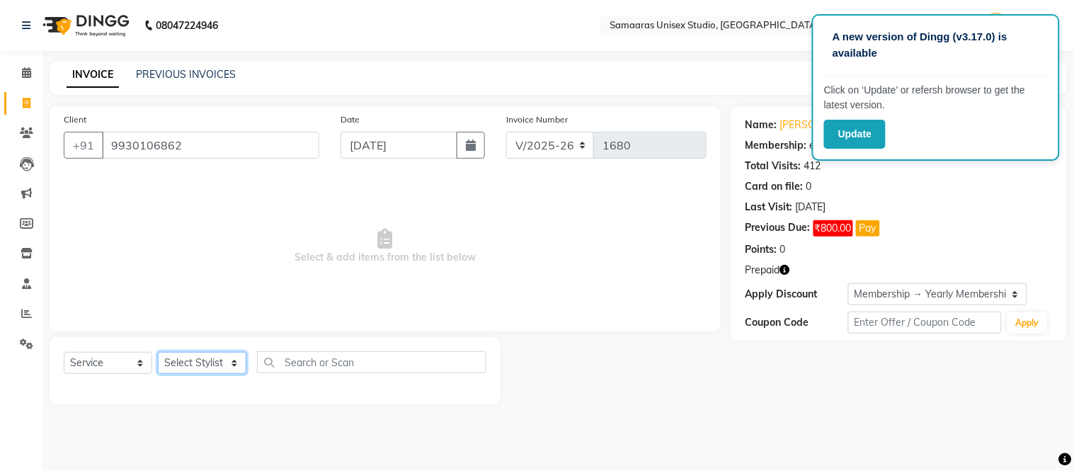
click at [234, 358] on select "Select Stylist" at bounding box center [202, 363] width 89 height 22
click at [231, 368] on select "Select Stylist" at bounding box center [202, 363] width 89 height 22
drag, startPoint x: 152, startPoint y: 351, endPoint x: 144, endPoint y: 355, distance: 8.9
click at [147, 354] on div "Select Service Product Membership Package Voucher Prepaid Gift Card Select Styl…" at bounding box center [275, 367] width 423 height 33
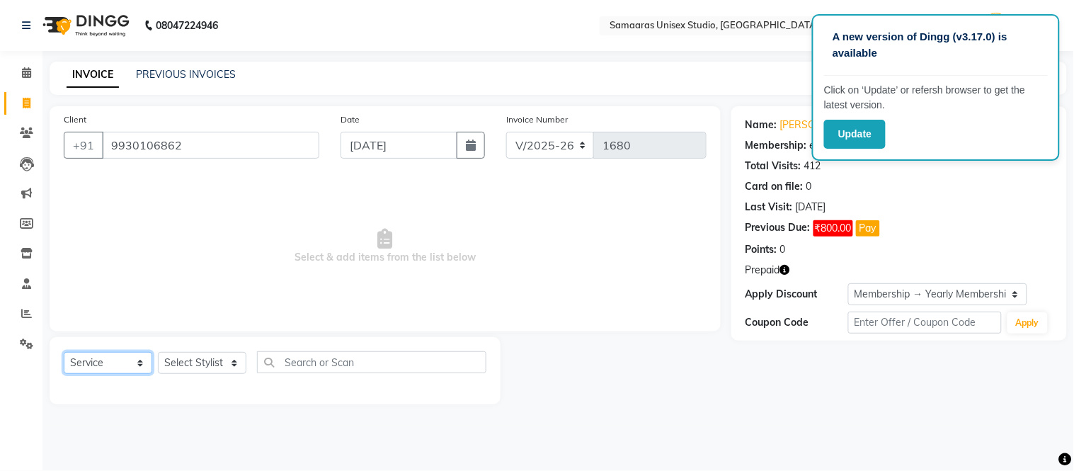
click at [144, 355] on select "Select Service Product Membership Package Voucher Prepaid Gift Card" at bounding box center [108, 363] width 89 height 22
drag, startPoint x: 220, startPoint y: 351, endPoint x: 221, endPoint y: 360, distance: 8.5
click at [221, 360] on div "Select Service Product Membership Package Voucher Prepaid Gift Card Select Styl…" at bounding box center [275, 367] width 423 height 33
click at [222, 362] on select "Select Stylist" at bounding box center [202, 363] width 89 height 22
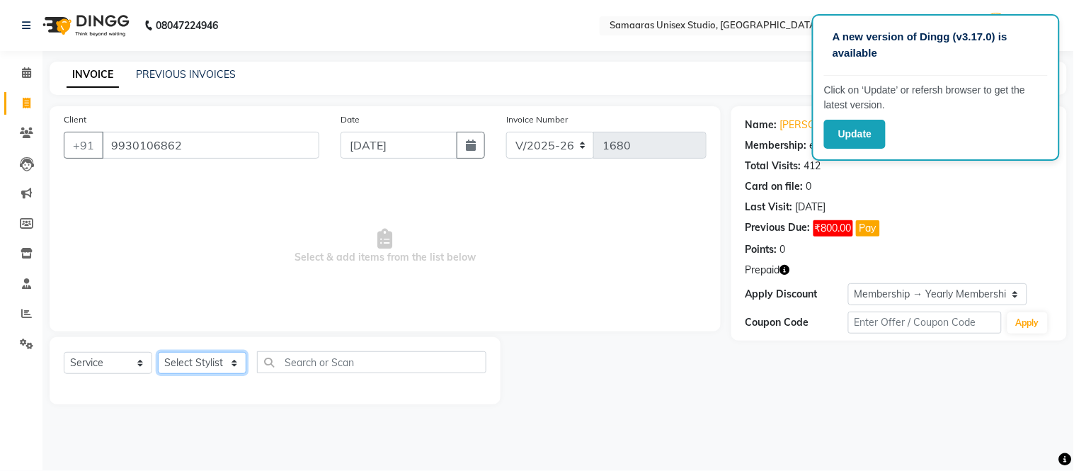
click at [224, 362] on select "Select Stylist" at bounding box center [202, 363] width 89 height 22
click at [230, 361] on select "Select Stylist" at bounding box center [202, 363] width 89 height 22
drag, startPoint x: 230, startPoint y: 361, endPoint x: 304, endPoint y: 345, distance: 76.1
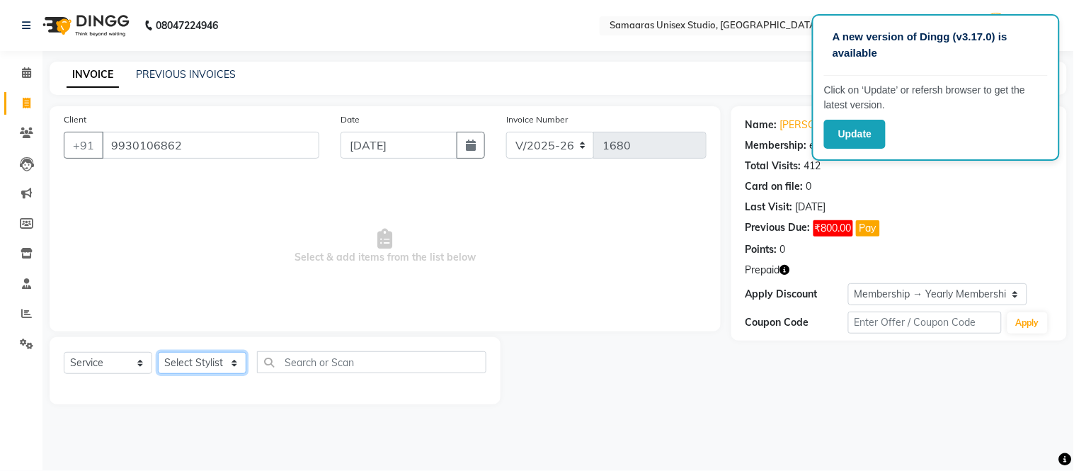
click at [304, 345] on div "Select Service Product Membership Package Voucher Prepaid Gift Card Select Styl…" at bounding box center [275, 370] width 451 height 67
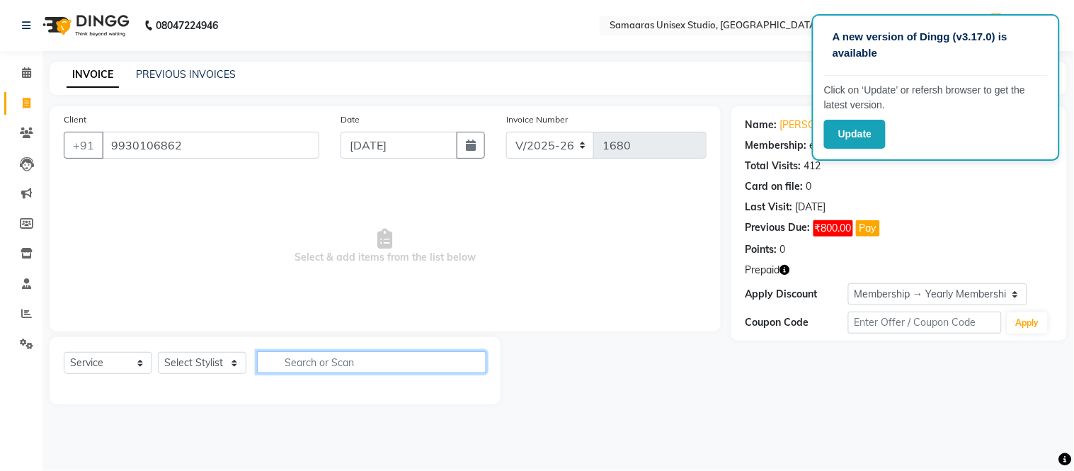
click at [308, 359] on input "text" at bounding box center [371, 362] width 229 height 22
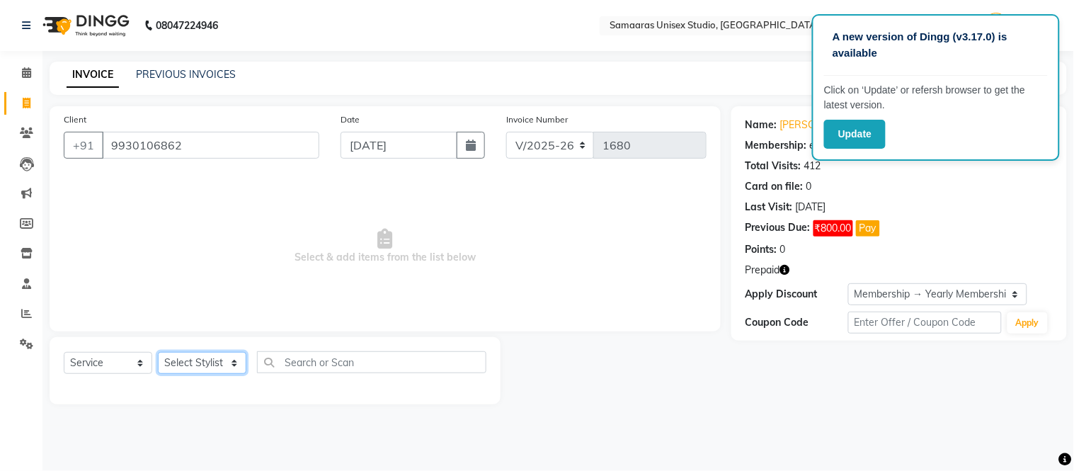
click at [178, 364] on select "Select Stylist" at bounding box center [202, 363] width 89 height 22
click at [158, 353] on select "Select Stylist" at bounding box center [202, 363] width 89 height 22
click at [213, 368] on select "Select Stylist" at bounding box center [202, 363] width 89 height 22
click at [158, 353] on select "Select Stylist" at bounding box center [202, 363] width 89 height 22
click at [230, 358] on select "Select Stylist" at bounding box center [202, 363] width 89 height 22
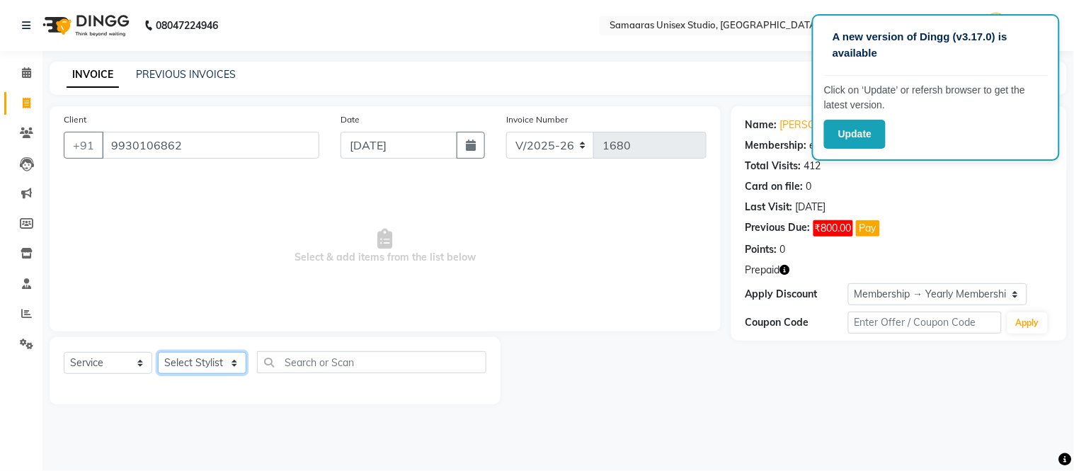
click at [158, 353] on select "Select Stylist" at bounding box center [202, 363] width 89 height 22
click at [227, 383] on div "Select Service Product Membership Package Voucher Prepaid Gift Card Select Styl…" at bounding box center [275, 367] width 423 height 33
click at [227, 384] on div at bounding box center [275, 387] width 423 height 6
click at [229, 362] on select "Select Stylist" at bounding box center [202, 363] width 89 height 22
click at [158, 353] on select "Select Stylist" at bounding box center [202, 363] width 89 height 22
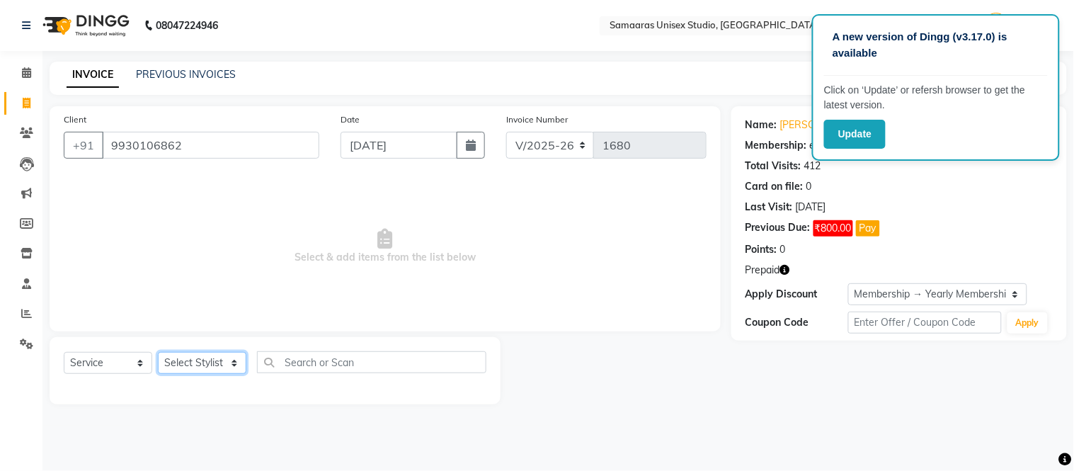
click at [231, 358] on select "Select Stylist" at bounding box center [202, 363] width 89 height 22
click at [158, 353] on select "Select Stylist" at bounding box center [202, 363] width 89 height 22
drag, startPoint x: 234, startPoint y: 370, endPoint x: 235, endPoint y: 341, distance: 29.7
click at [235, 356] on div "Select Service Product Membership Package Voucher Prepaid Gift Card Select Styl…" at bounding box center [275, 367] width 423 height 33
click at [210, 359] on select "Select Stylist" at bounding box center [202, 363] width 89 height 22
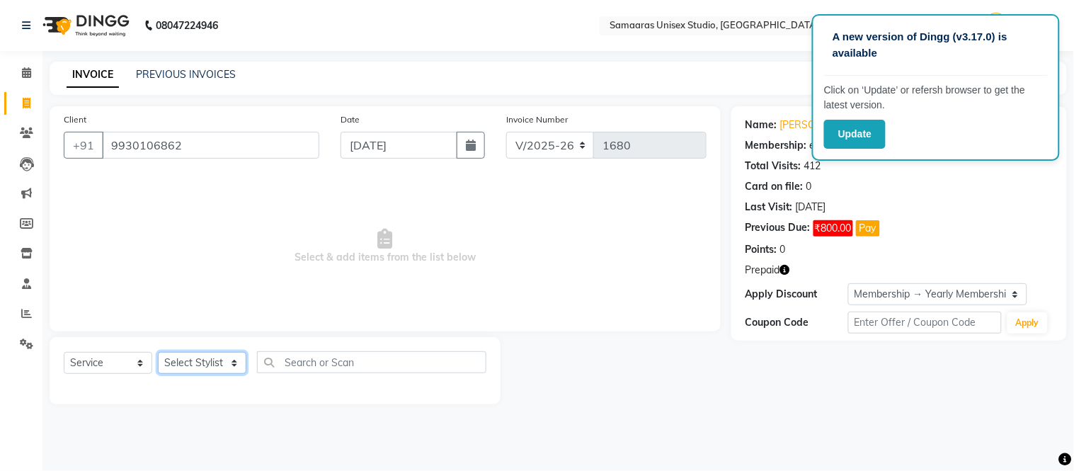
drag, startPoint x: 210, startPoint y: 359, endPoint x: 210, endPoint y: 378, distance: 19.1
click at [210, 372] on select "Select Stylist" at bounding box center [202, 363] width 89 height 22
click at [216, 369] on select "Select Stylist" at bounding box center [202, 363] width 89 height 22
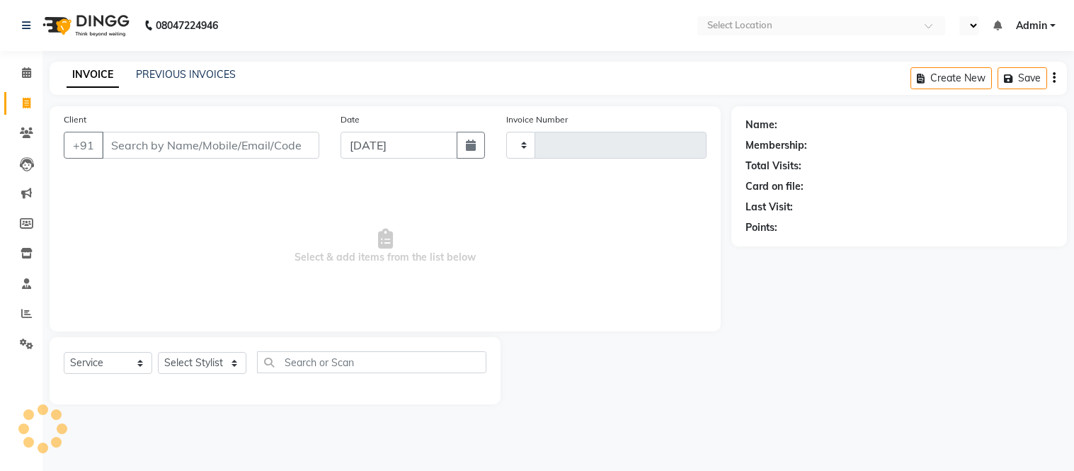
select select "service"
type input "1680"
select select "en"
select select "4525"
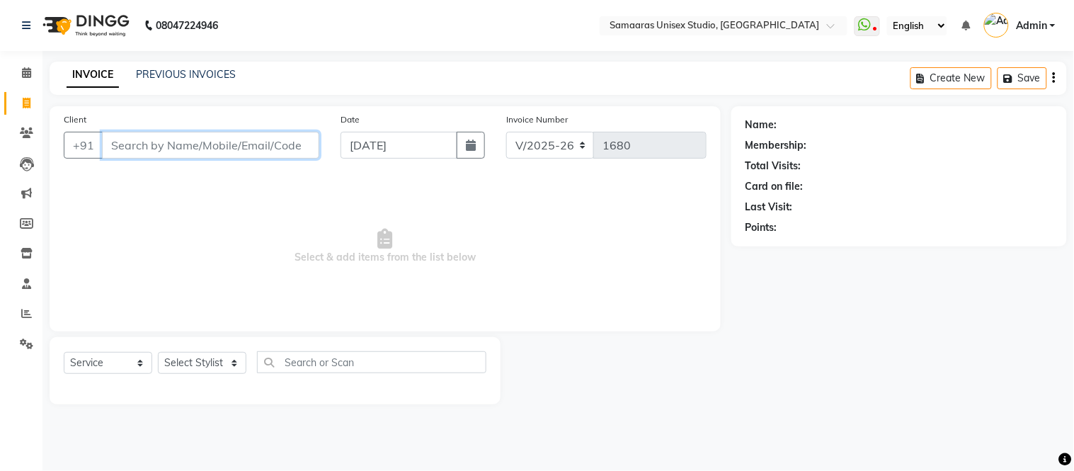
click at [204, 149] on input "Client" at bounding box center [210, 145] width 217 height 27
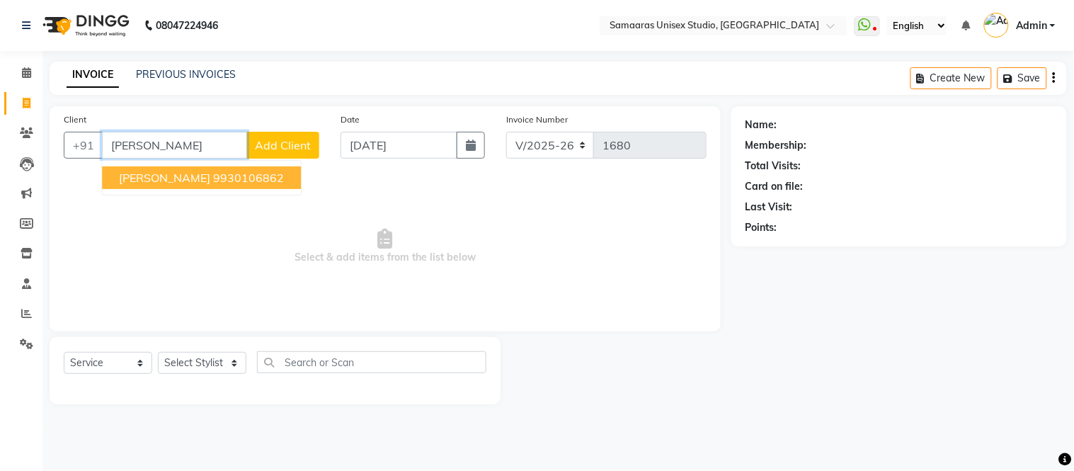
click at [250, 179] on ngb-highlight "9930106862" at bounding box center [248, 178] width 71 height 14
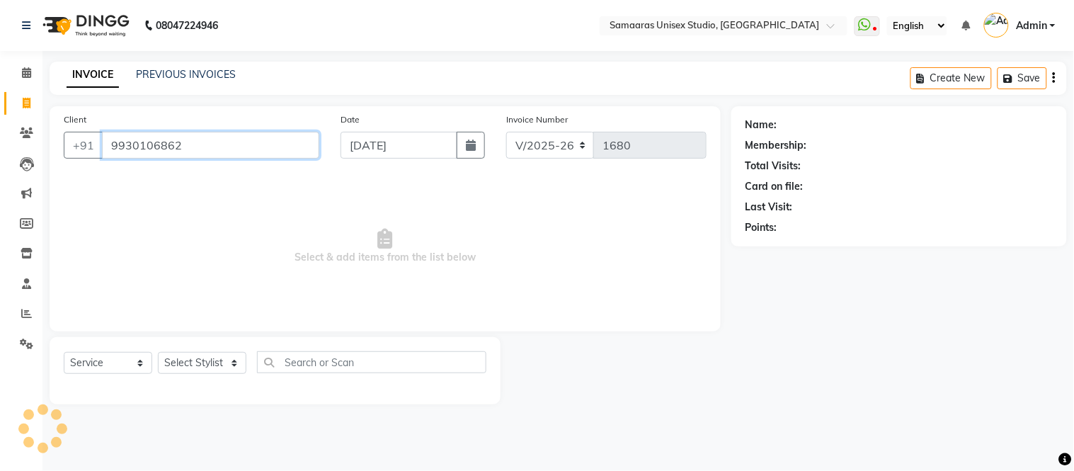
type input "9930106862"
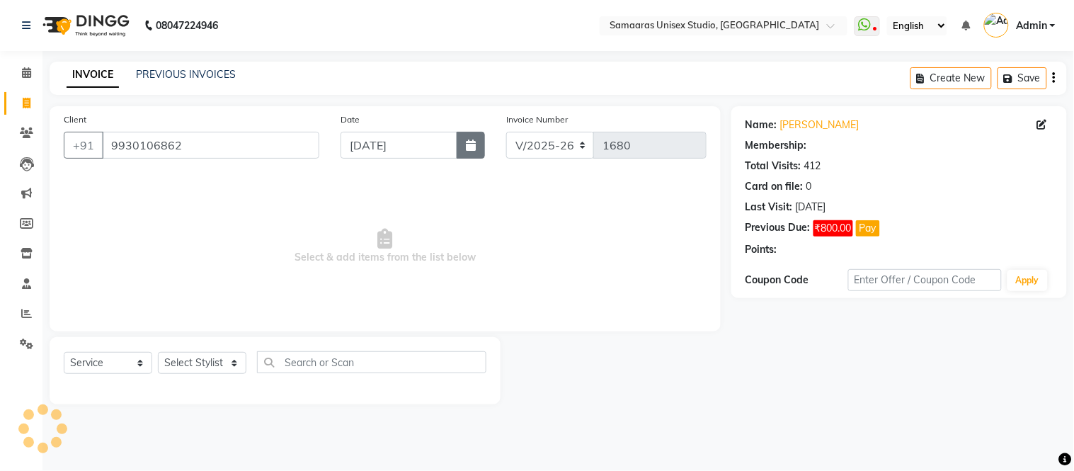
click at [479, 142] on button "button" at bounding box center [471, 145] width 28 height 27
select select "9"
select select "2025"
select select "1: Object"
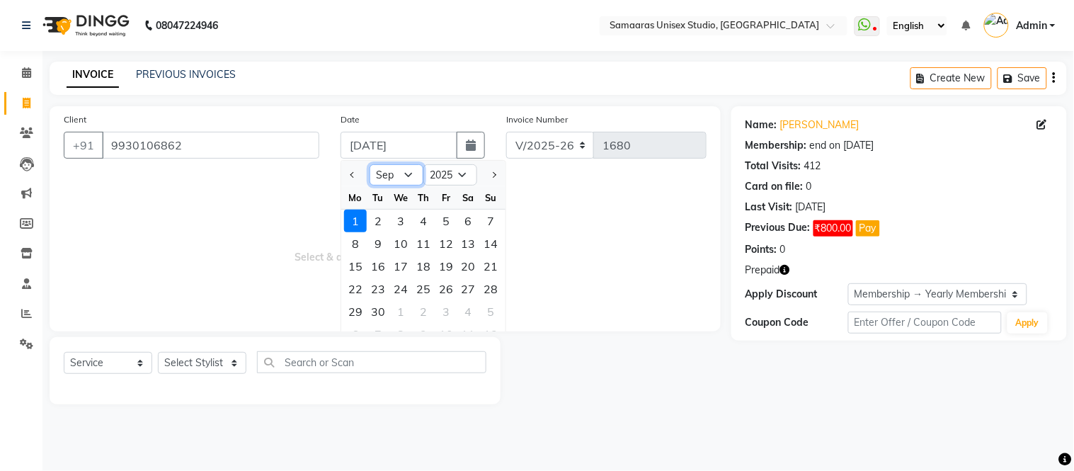
click at [397, 169] on select "Jan Feb Mar Apr May Jun [DATE] Aug Sep Oct Nov Dec" at bounding box center [397, 174] width 54 height 21
select select "8"
click at [370, 164] on select "Jan Feb Mar Apr May Jun [DATE] Aug Sep Oct Nov Dec" at bounding box center [397, 174] width 54 height 21
click at [493, 287] on div "24" at bounding box center [491, 289] width 23 height 23
type input "24-08-2025"
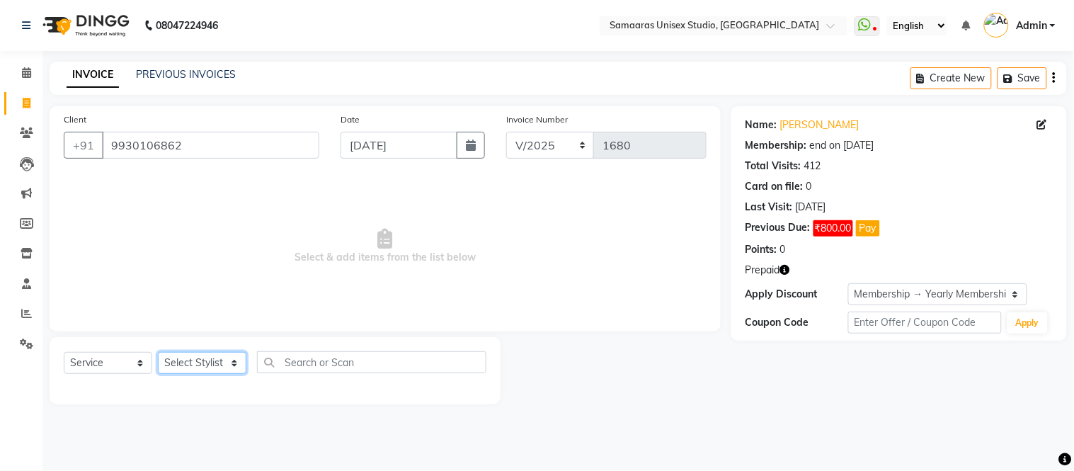
click at [208, 361] on select "Select Stylist Daksh Sir Front Desk junaid Kajal prajakta Priya Salman Bhai" at bounding box center [202, 363] width 89 height 22
select select "88388"
click at [158, 353] on select "Select Stylist Daksh Sir Front Desk junaid Kajal prajakta Priya Salman Bhai" at bounding box center [202, 363] width 89 height 22
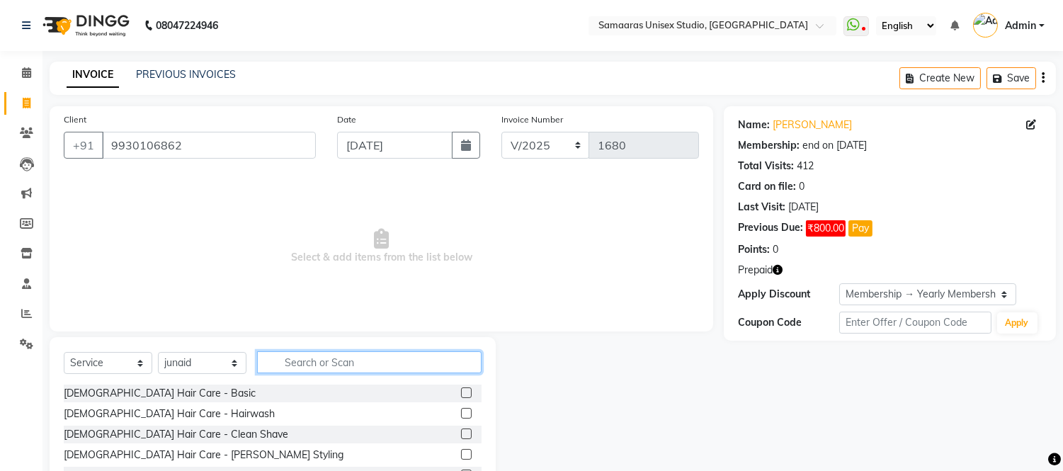
click at [294, 358] on input "text" at bounding box center [369, 362] width 224 height 22
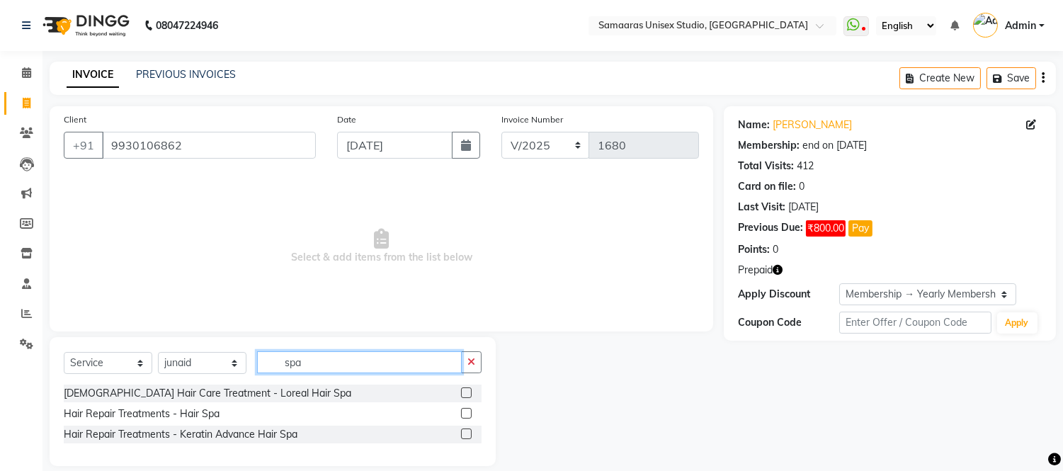
type input "spa"
click at [223, 422] on div "Hair Repair Treatments - Hair Spa" at bounding box center [273, 414] width 418 height 18
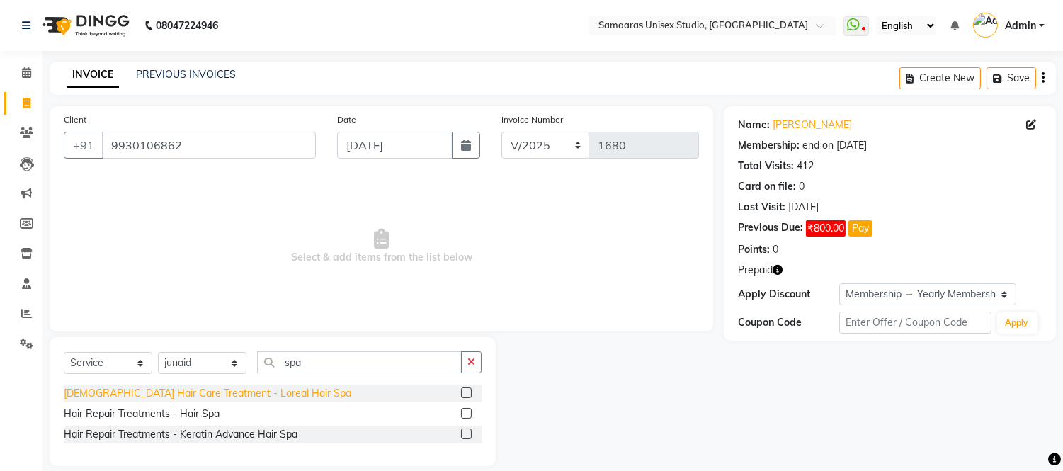
click at [185, 387] on div "Male Hair Care Treatment - Loreal Hair Spa" at bounding box center [207, 393] width 287 height 15
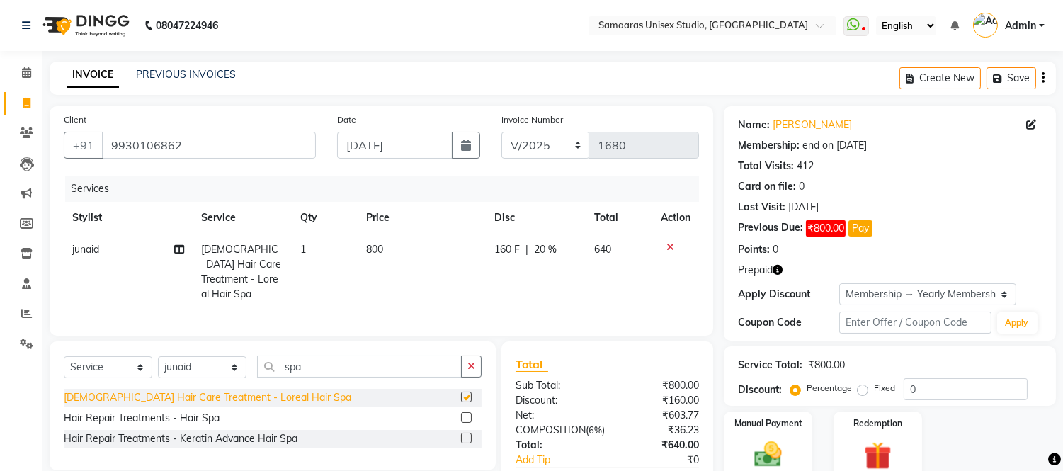
checkbox input "false"
click at [562, 250] on div "160 F | 20 %" at bounding box center [535, 249] width 83 height 15
select select "88388"
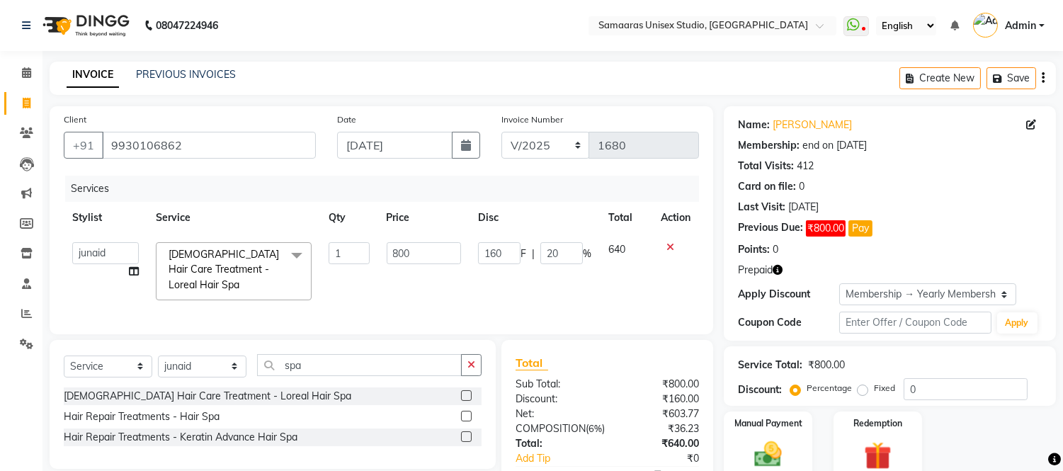
click at [562, 250] on input "20" at bounding box center [561, 253] width 42 height 22
type input "2"
type input "0"
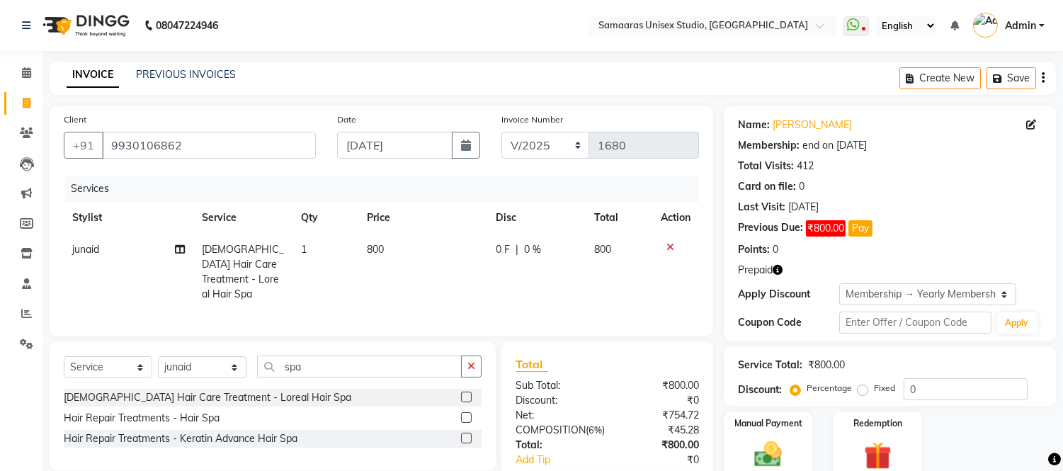
click at [560, 294] on td "0 F | 0 %" at bounding box center [536, 272] width 98 height 76
select select "88388"
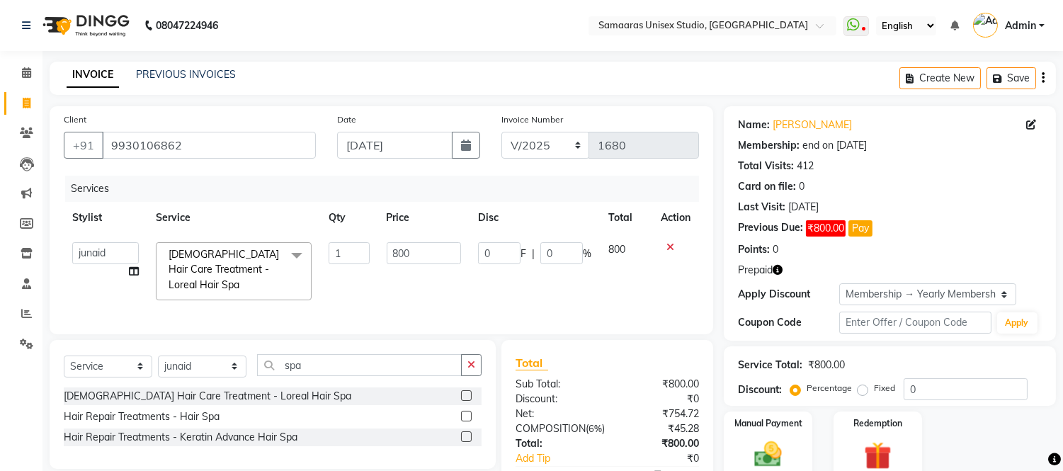
scroll to position [110, 0]
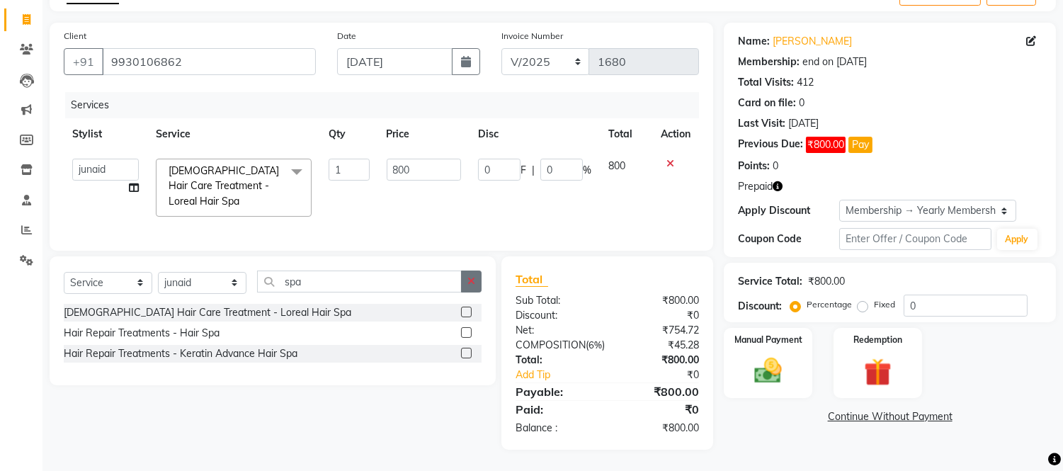
click at [479, 270] on button "button" at bounding box center [471, 281] width 21 height 22
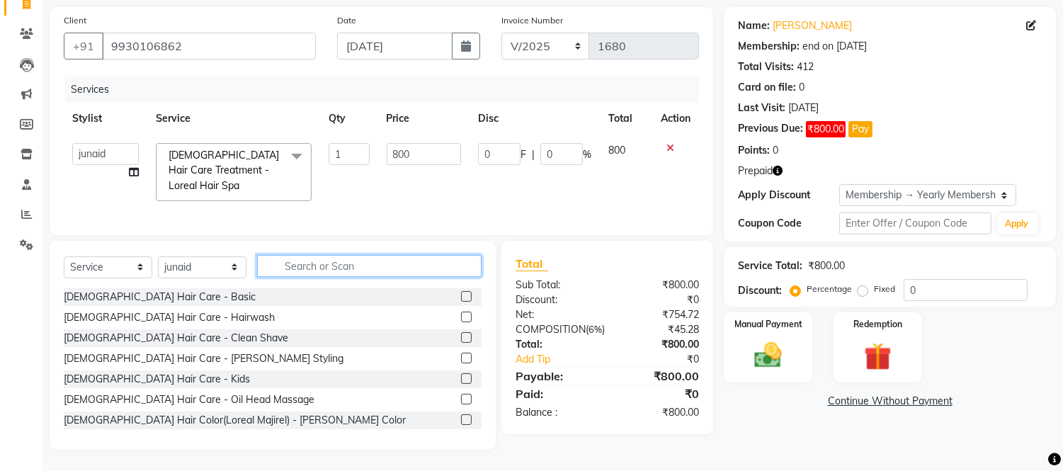
click at [464, 270] on input "text" at bounding box center [369, 266] width 224 height 22
click at [457, 274] on input "text" at bounding box center [369, 266] width 224 height 22
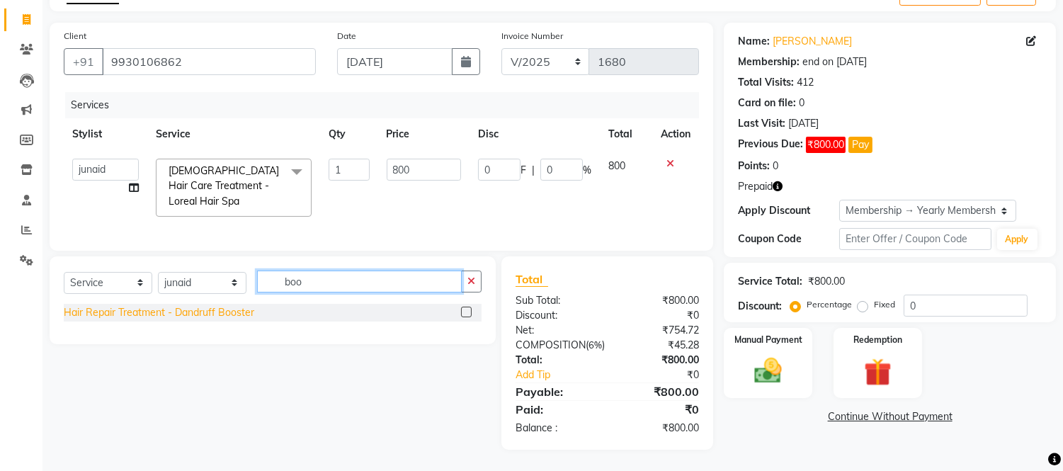
type input "boo"
click at [230, 305] on div "Hair Repair Treatment - Dandruff Booster" at bounding box center [159, 312] width 190 height 15
checkbox input "false"
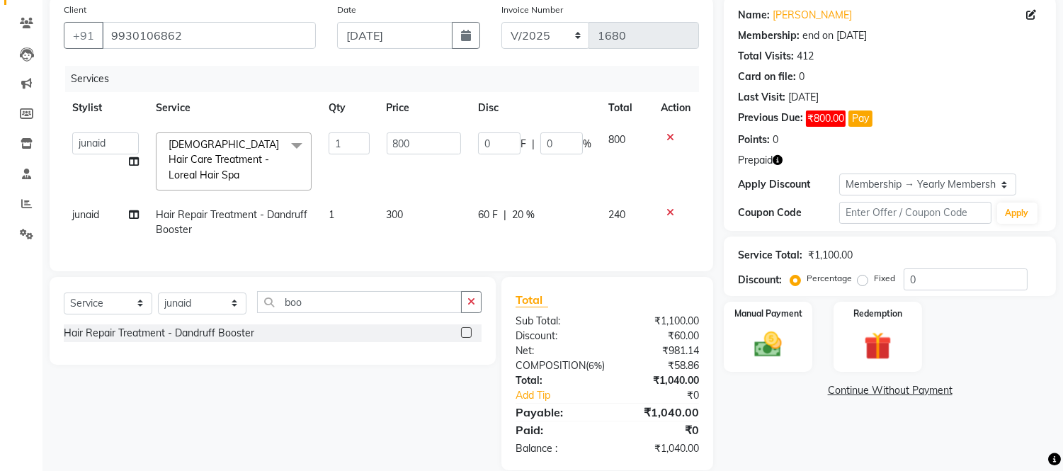
click at [564, 210] on div "60 F | 20 %" at bounding box center [534, 214] width 113 height 15
select select "88388"
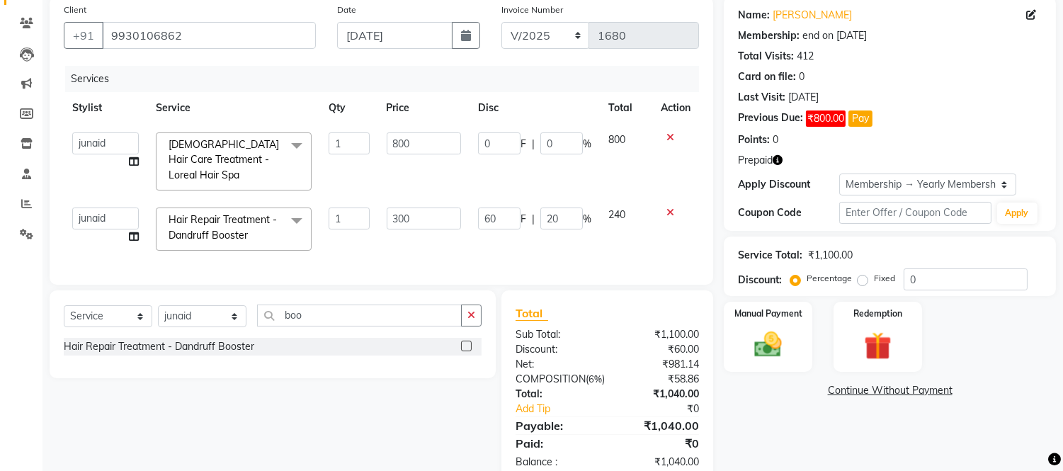
click at [564, 210] on input "20" at bounding box center [561, 218] width 42 height 22
type input "2"
type input "0"
click at [599, 260] on div "Services Stylist Service Qty Price Disc Total Action Daksh Sir Front Desk junai…" at bounding box center [381, 168] width 635 height 205
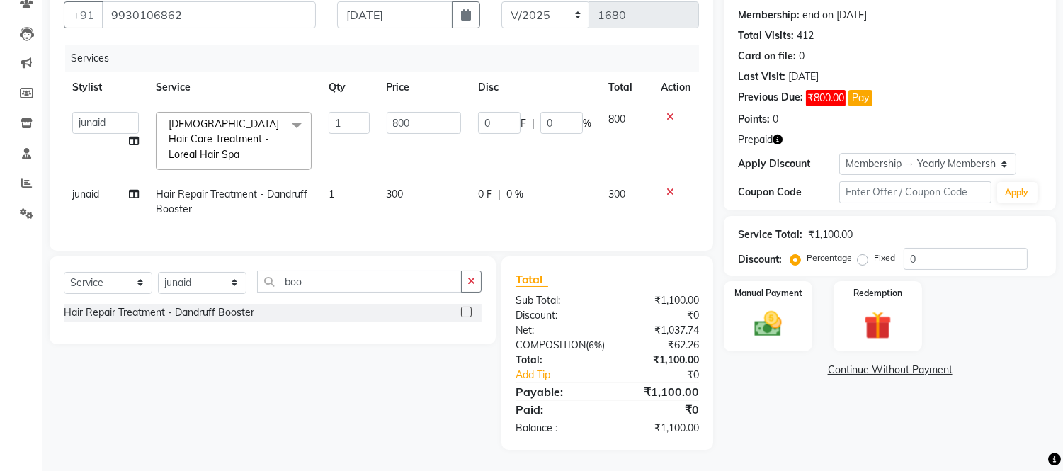
scroll to position [157, 0]
click at [354, 270] on input "boo" at bounding box center [359, 281] width 205 height 22
type input "b"
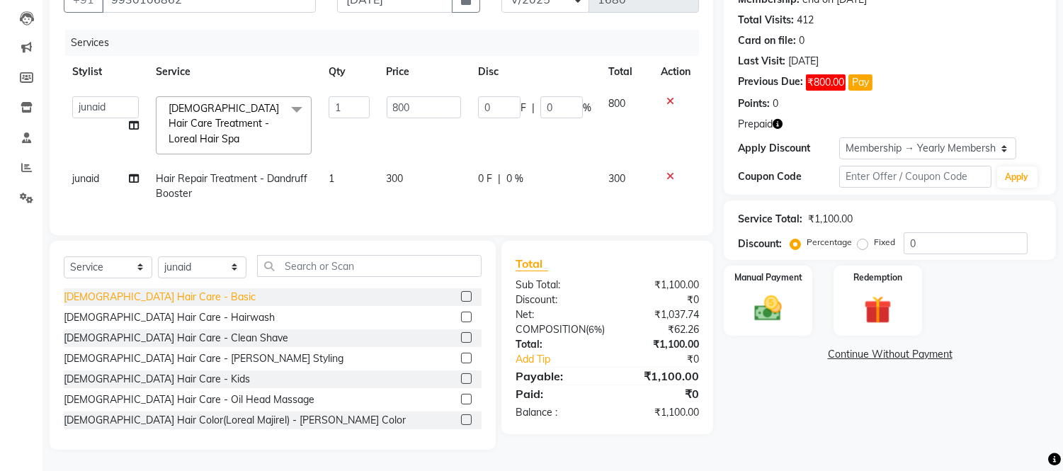
click at [139, 296] on div "Male Hair Care - Basic" at bounding box center [160, 297] width 192 height 15
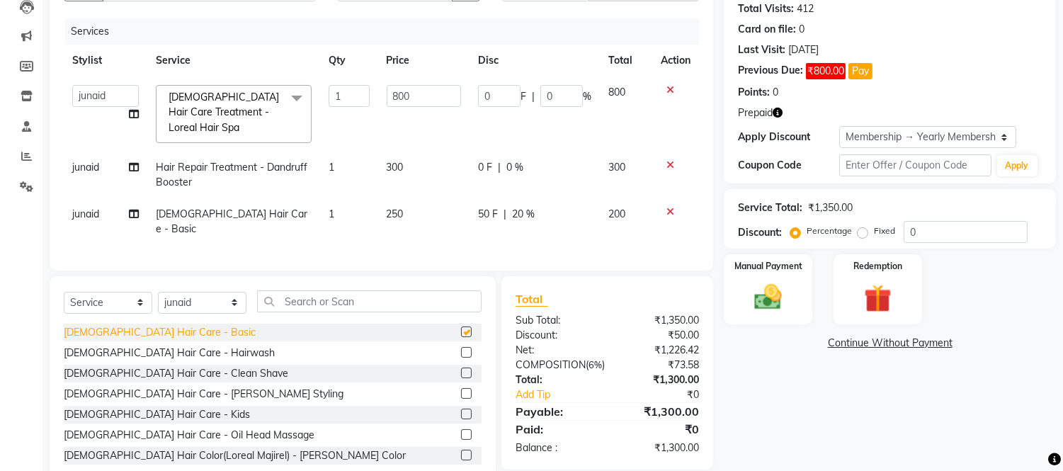
checkbox input "false"
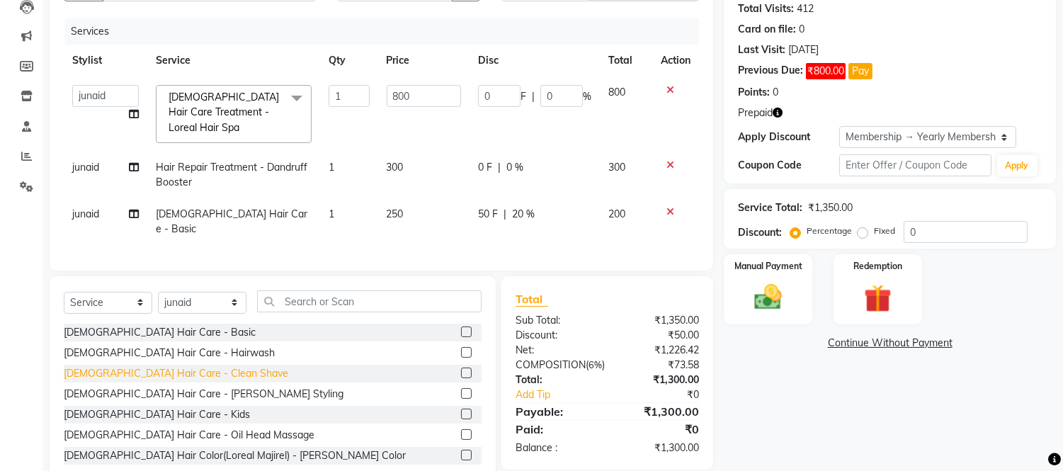
click at [147, 370] on div "Male Hair Care - Clean Shave" at bounding box center [176, 373] width 224 height 15
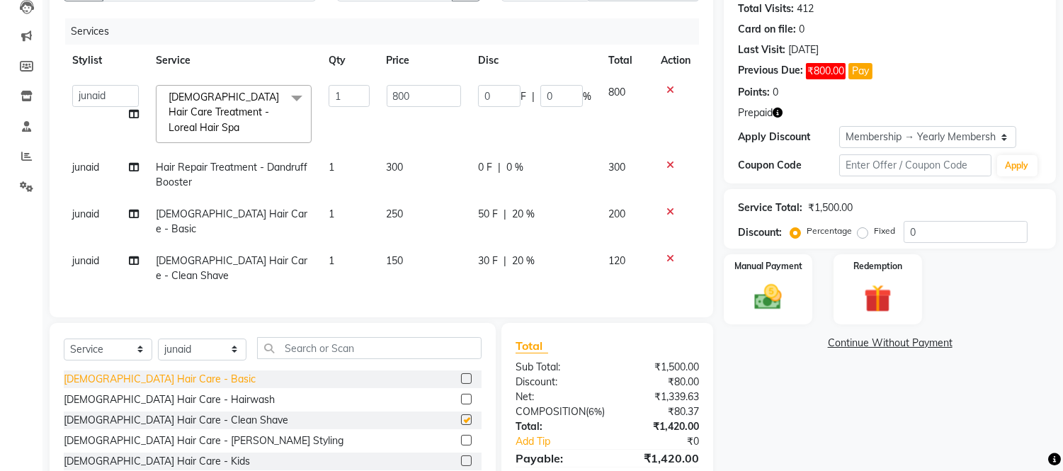
checkbox input "false"
click at [555, 253] on div "30 F | 20 %" at bounding box center [534, 260] width 113 height 15
select select "88388"
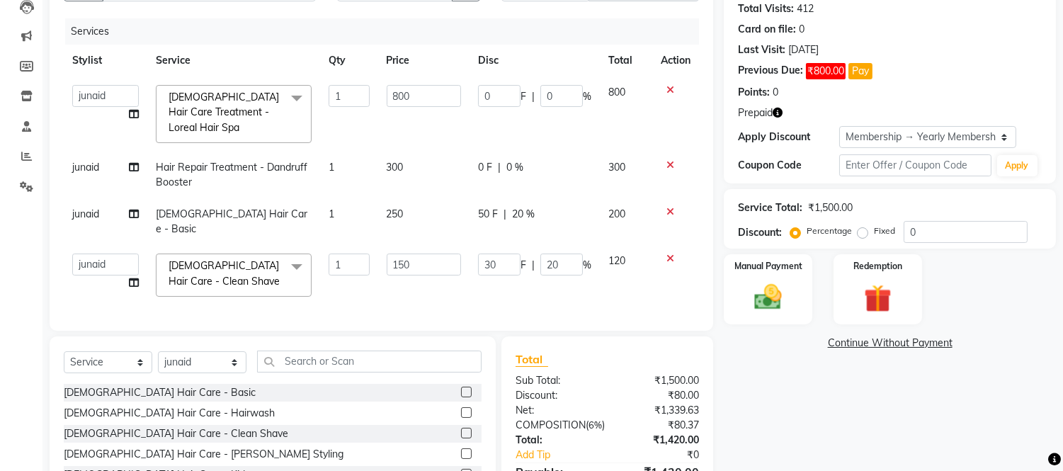
click at [555, 253] on input "20" at bounding box center [561, 264] width 42 height 22
type input "2"
type input "0"
click at [571, 200] on td "50 F | 20 %" at bounding box center [534, 221] width 130 height 47
select select "88388"
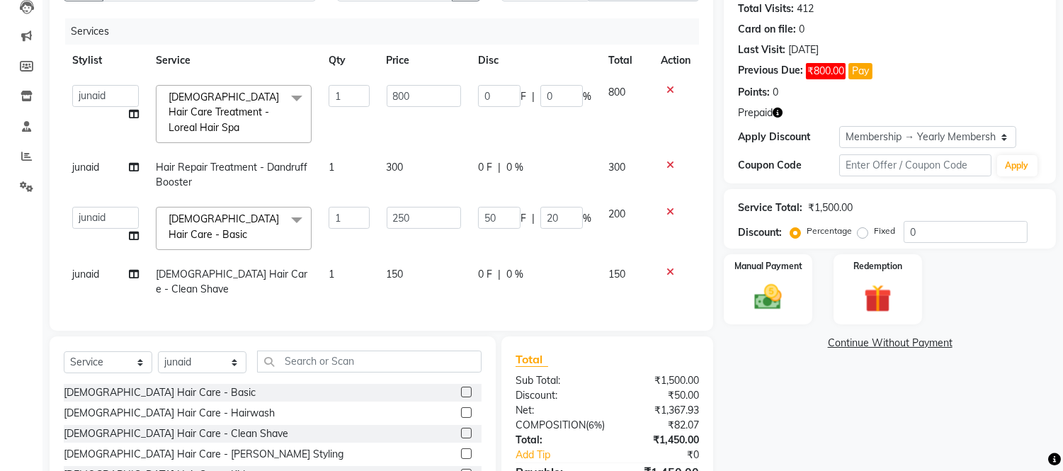
click at [574, 203] on td "50 F | 20 %" at bounding box center [534, 228] width 130 height 60
click at [571, 207] on input "20" at bounding box center [561, 218] width 42 height 22
type input "2"
type input "0"
click at [564, 251] on tbody "Daksh Sir Front Desk junaid Kajal prajakta Priya Salman Bhai Male Hair Care Tre…" at bounding box center [381, 190] width 635 height 229
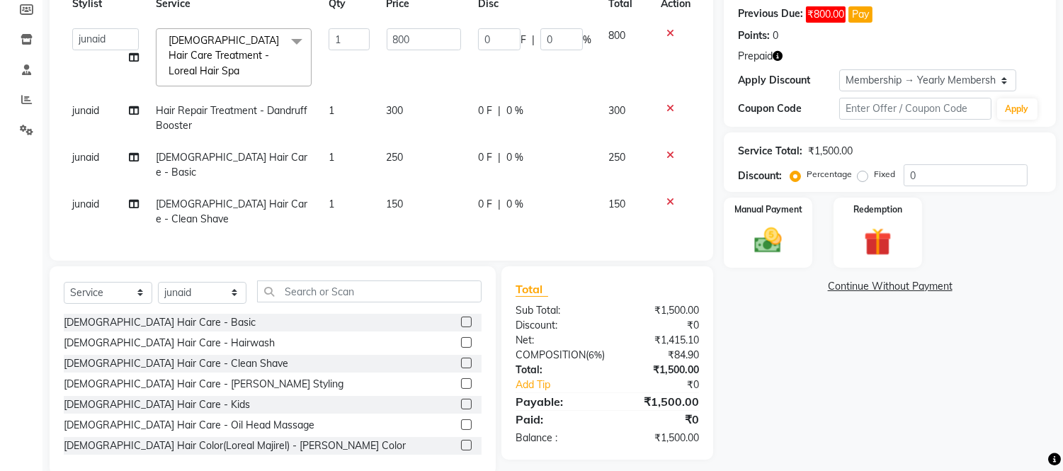
scroll to position [221, 0]
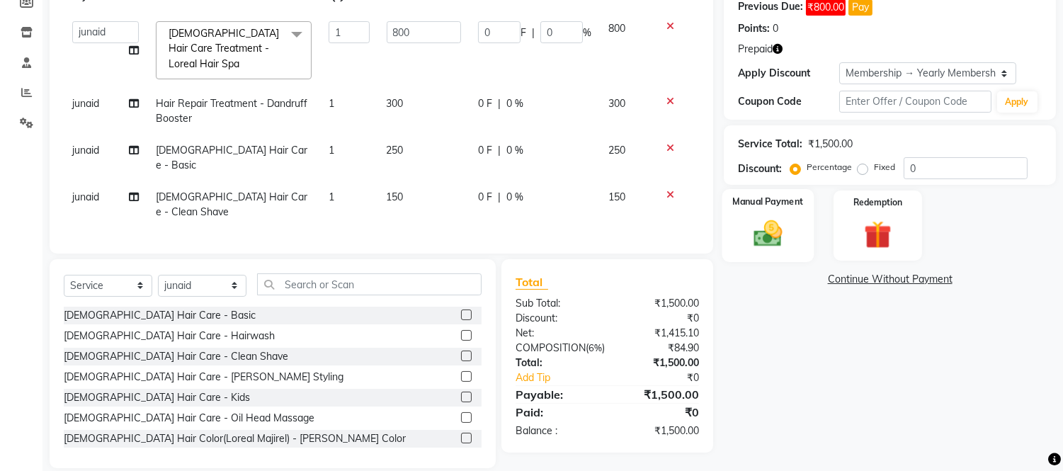
click at [795, 223] on div "Manual Payment" at bounding box center [768, 225] width 92 height 72
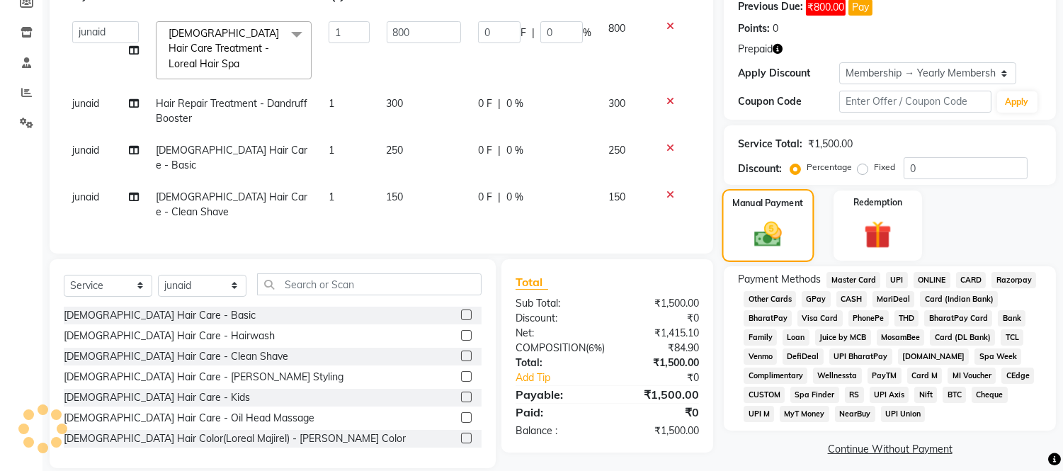
scroll to position [231, 0]
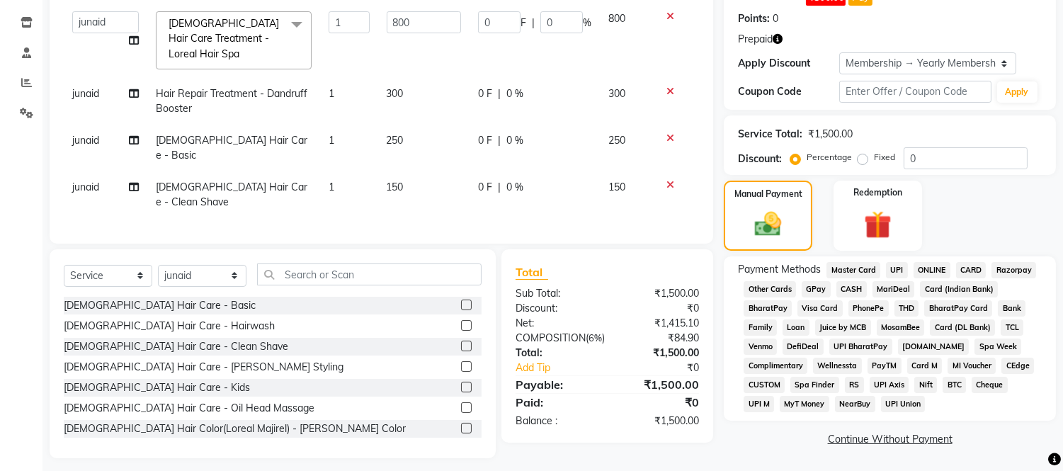
click at [813, 285] on span "GPay" at bounding box center [816, 289] width 29 height 16
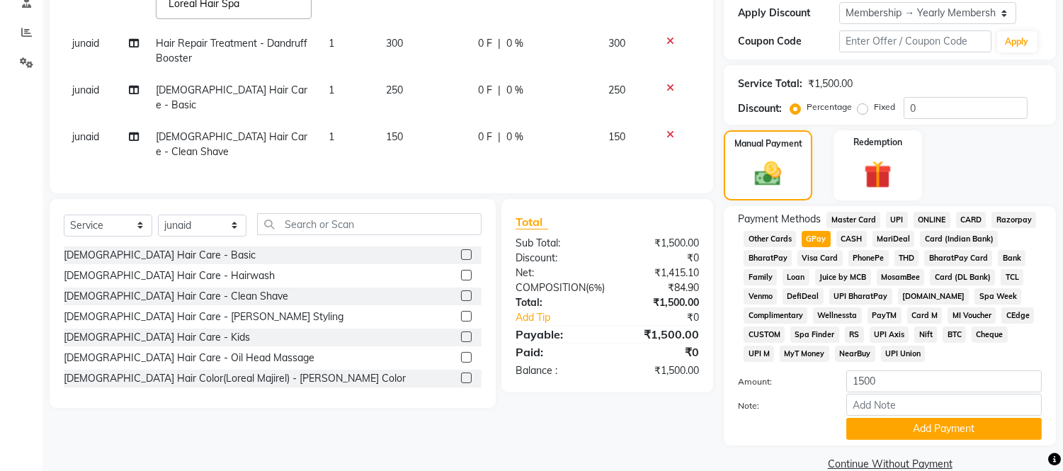
scroll to position [307, 0]
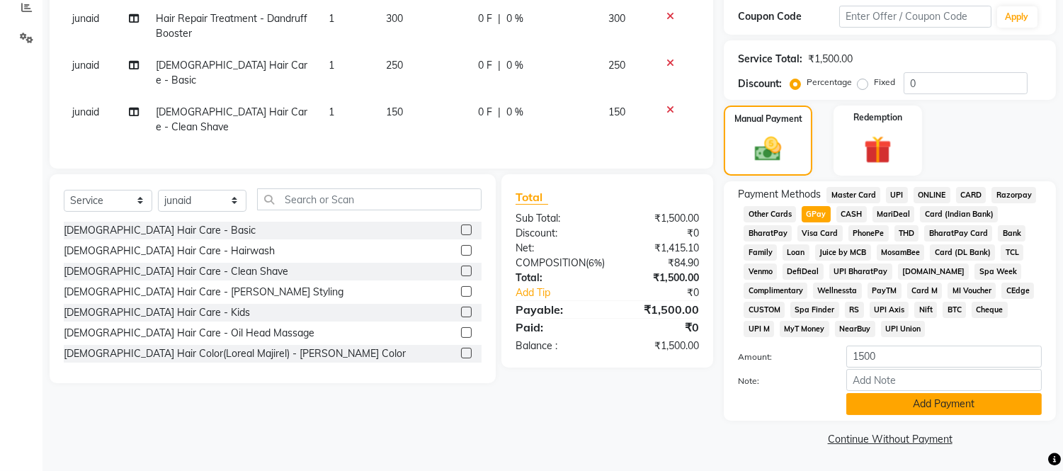
click at [876, 407] on button "Add Payment" at bounding box center [943, 404] width 195 height 22
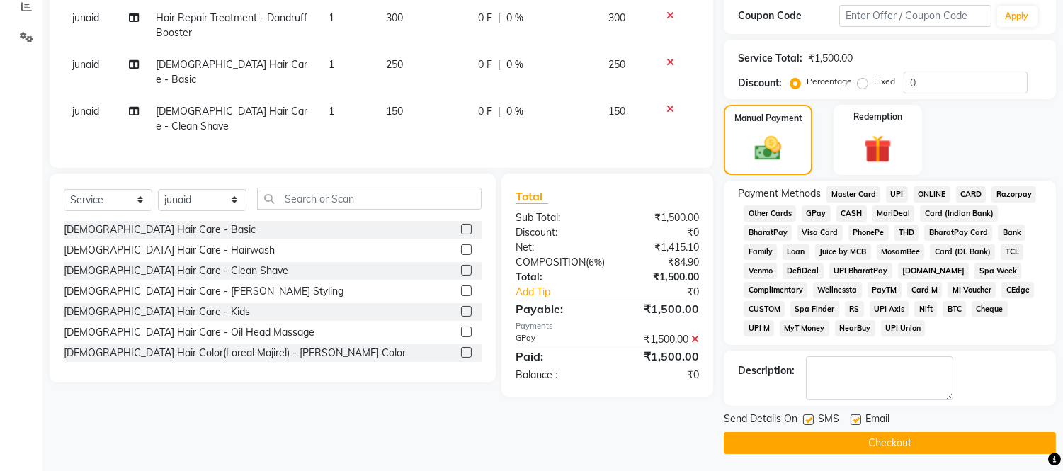
click at [854, 416] on label at bounding box center [855, 419] width 11 height 11
click at [854, 416] on input "checkbox" at bounding box center [854, 420] width 9 height 9
checkbox input "false"
click at [806, 418] on label at bounding box center [808, 419] width 11 height 11
click at [806, 418] on input "checkbox" at bounding box center [807, 420] width 9 height 9
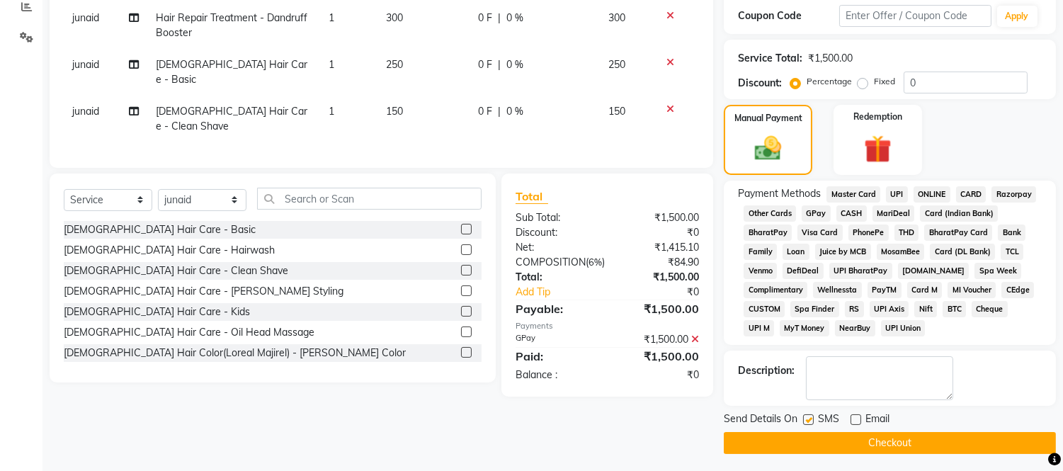
checkbox input "false"
click at [811, 440] on button "Checkout" at bounding box center [890, 443] width 332 height 22
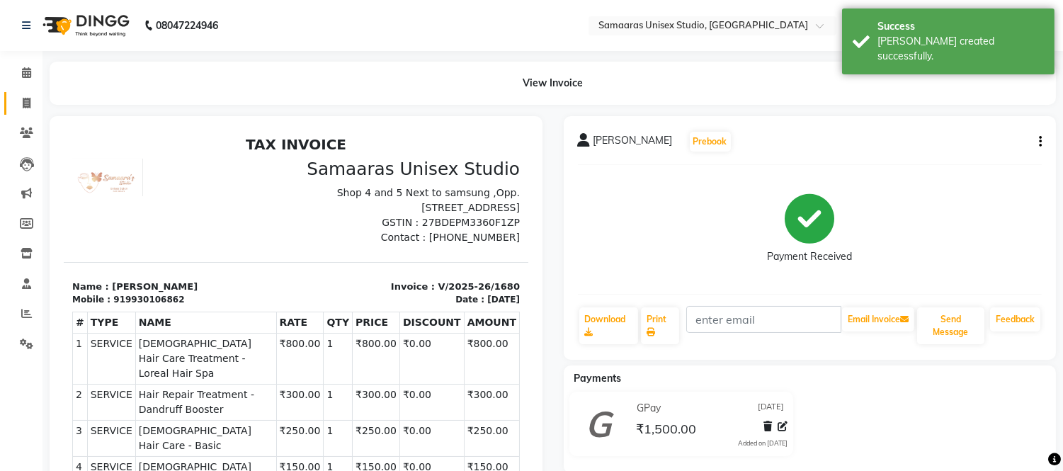
click at [24, 112] on link "Invoice" at bounding box center [21, 103] width 34 height 23
select select "service"
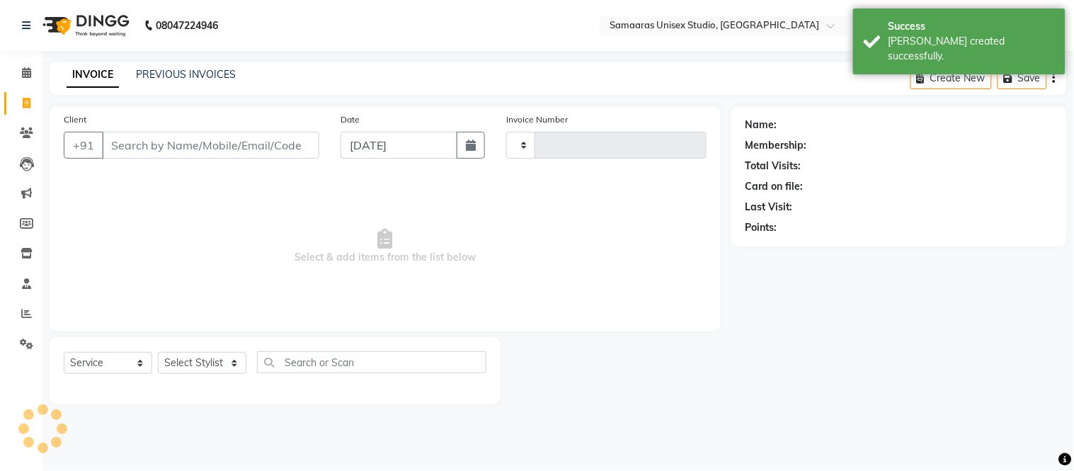
type input "1681"
select select "4525"
click at [188, 153] on input "Client" at bounding box center [210, 145] width 217 height 27
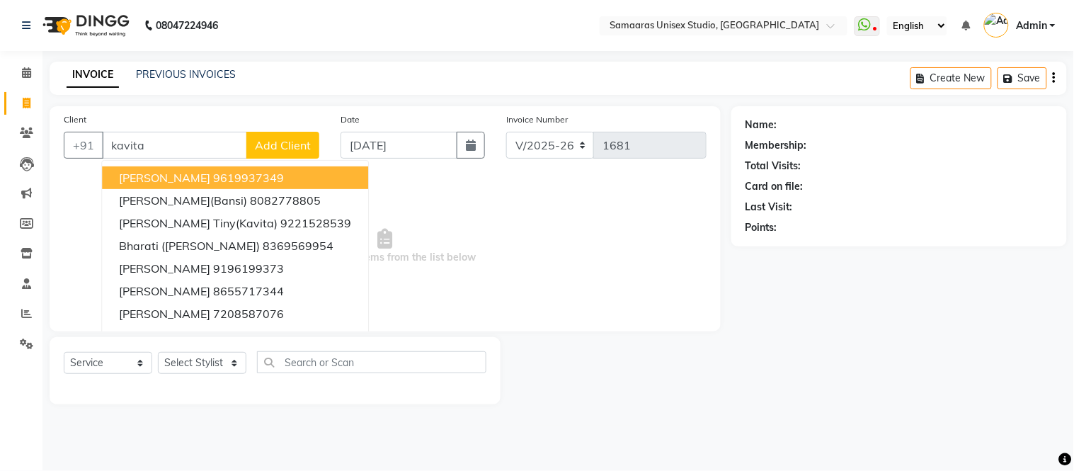
click at [213, 178] on ngb-highlight "9619937349" at bounding box center [248, 178] width 71 height 14
type input "9619937349"
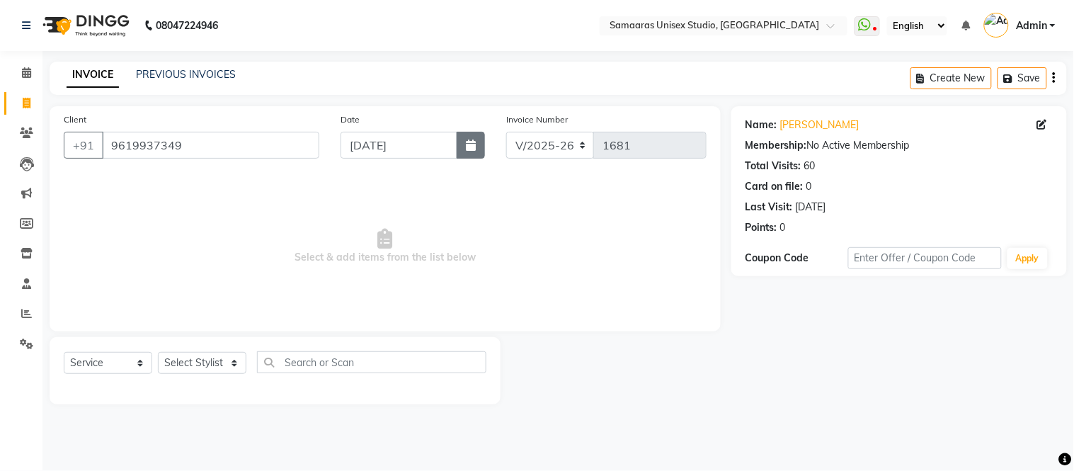
click at [478, 142] on button "button" at bounding box center [471, 145] width 28 height 27
select select "9"
select select "2025"
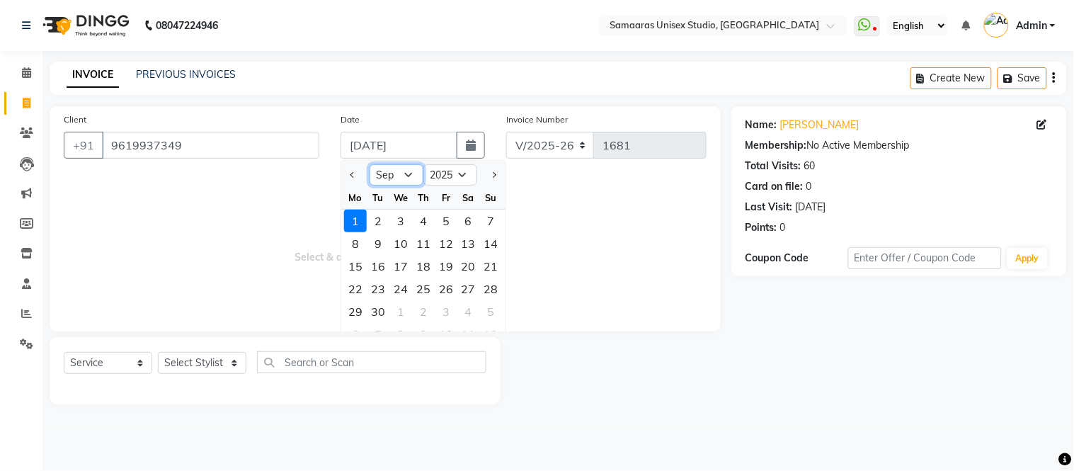
click at [384, 171] on select "Jan Feb Mar Apr May Jun [DATE] Aug Sep Oct Nov Dec" at bounding box center [397, 174] width 54 height 21
select select "8"
click at [370, 164] on select "Jan Feb Mar Apr May Jun [DATE] Aug Sep Oct Nov Dec" at bounding box center [397, 174] width 54 height 21
click at [468, 289] on div "23" at bounding box center [468, 289] width 23 height 23
type input "23-08-2025"
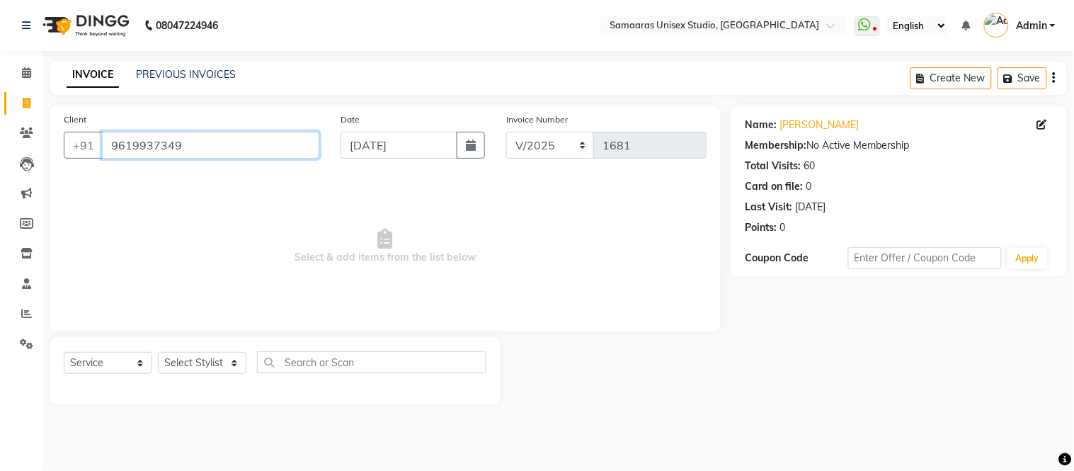
click at [290, 151] on input "9619937349" at bounding box center [210, 145] width 217 height 27
click at [278, 309] on span "Select & add items from the list below" at bounding box center [385, 247] width 643 height 142
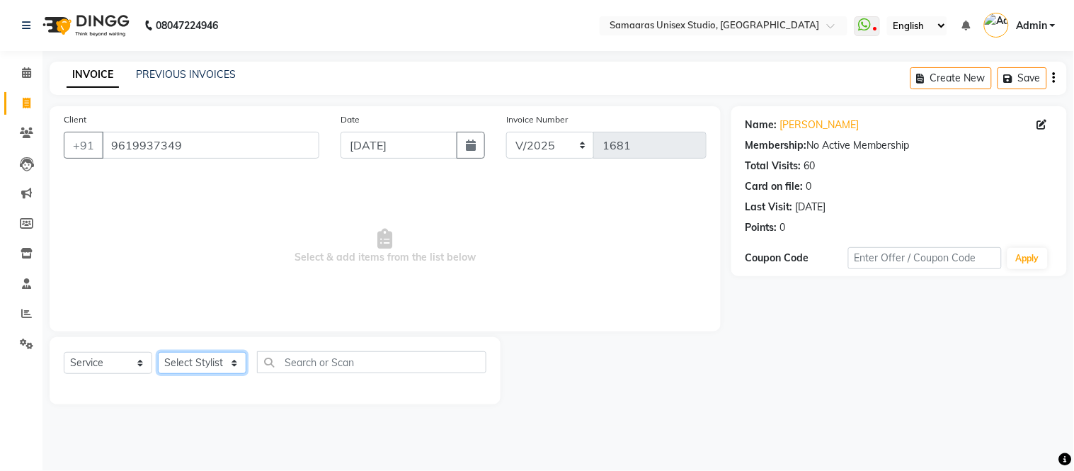
click at [191, 364] on select "Select Stylist Daksh Sir Front Desk junaid Kajal prajakta Priya Salman Bhai" at bounding box center [202, 363] width 89 height 22
select select "30495"
click at [158, 353] on select "Select Stylist Daksh Sir Front Desk junaid Kajal prajakta Priya Salman Bhai" at bounding box center [202, 363] width 89 height 22
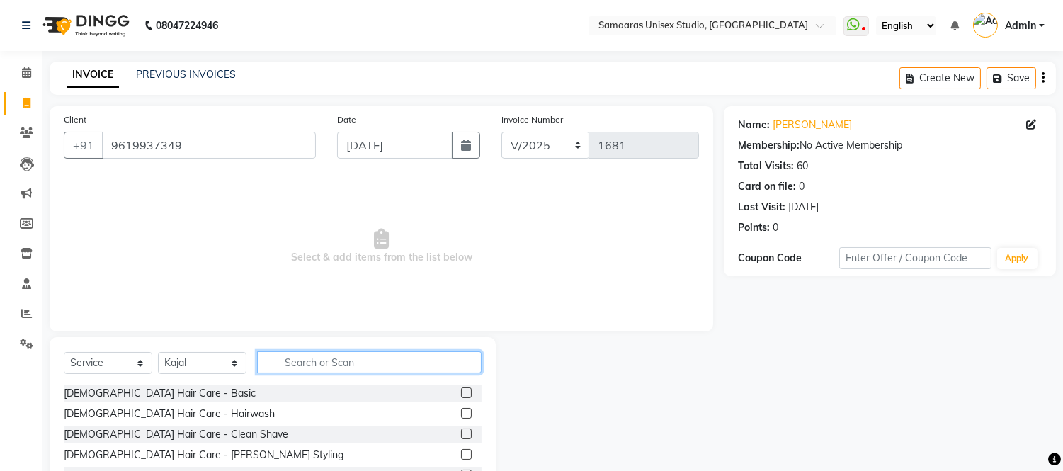
click at [271, 356] on input "text" at bounding box center [369, 362] width 224 height 22
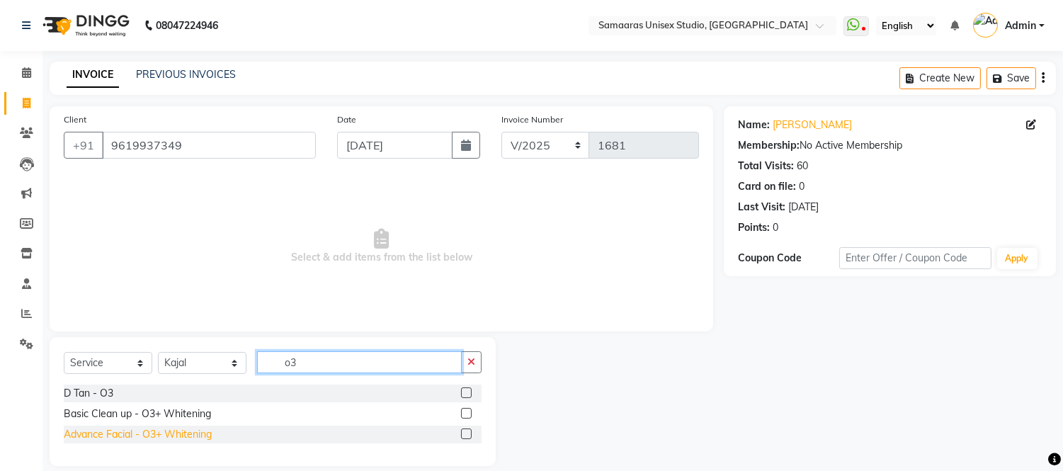
type input "o3"
click at [133, 430] on div "Advance Facial - O3+ Whitening" at bounding box center [138, 434] width 148 height 15
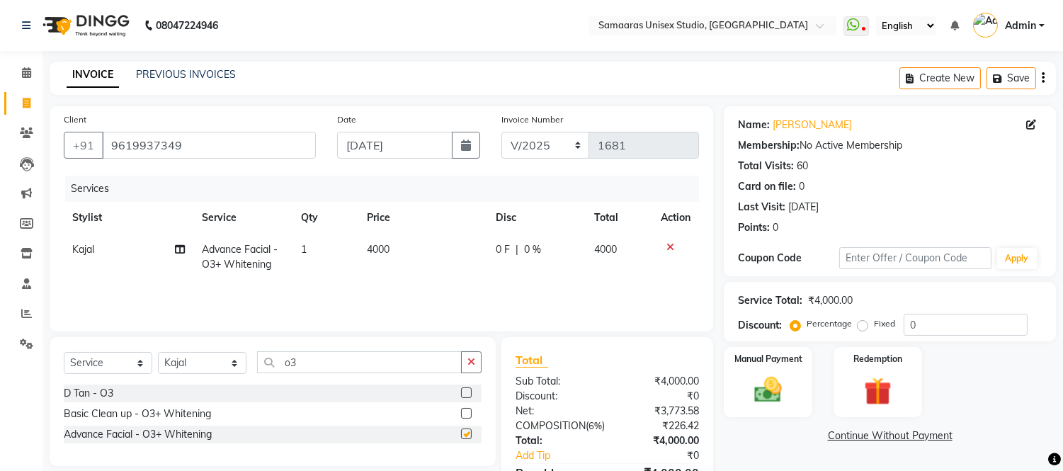
checkbox input "false"
click at [545, 248] on div "0 F | 0 %" at bounding box center [536, 249] width 81 height 15
select select "30495"
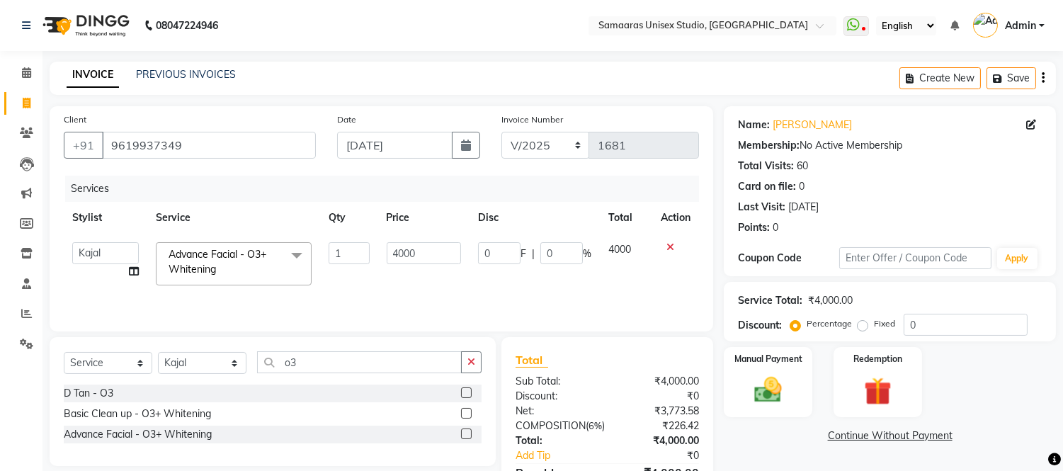
click at [553, 246] on input "0" at bounding box center [561, 253] width 42 height 22
type input "020"
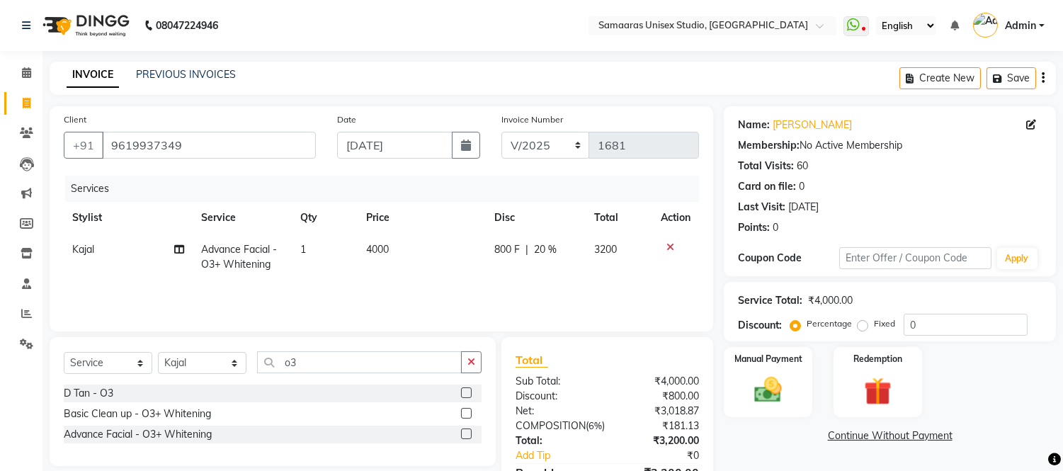
click at [585, 274] on tr "Kajal Advance Facial - O3+ Whitening 1 4000 800 F | 20 % 3200" at bounding box center [381, 257] width 635 height 47
click at [575, 236] on td "800 F | 20 %" at bounding box center [536, 257] width 100 height 47
select select "30495"
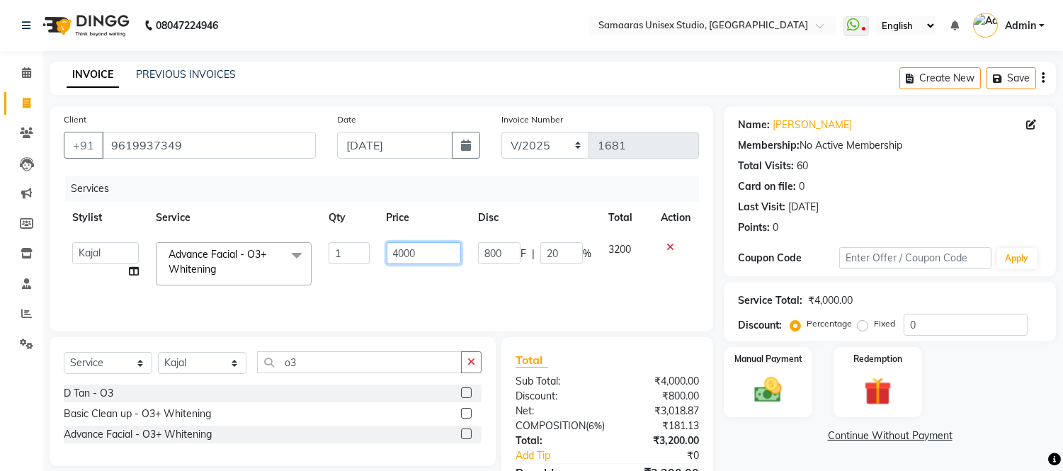
click at [455, 251] on input "4000" at bounding box center [424, 253] width 74 height 22
type input "4200"
click at [435, 269] on td "4200" at bounding box center [423, 264] width 91 height 60
select select "30495"
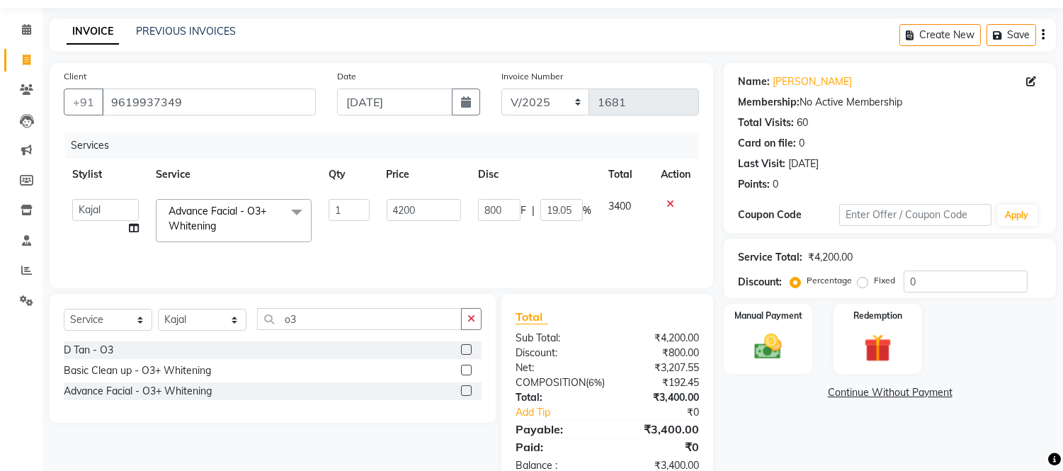
scroll to position [79, 0]
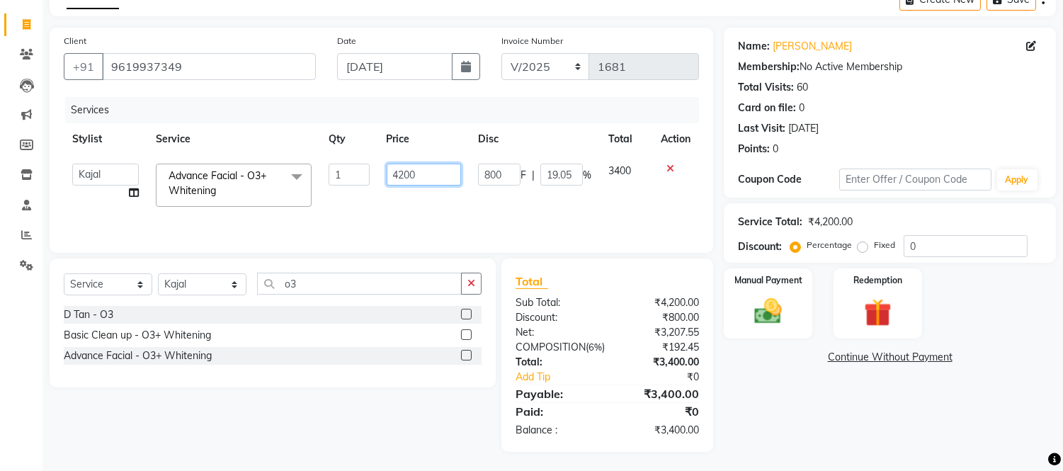
click at [433, 181] on input "4200" at bounding box center [424, 175] width 74 height 22
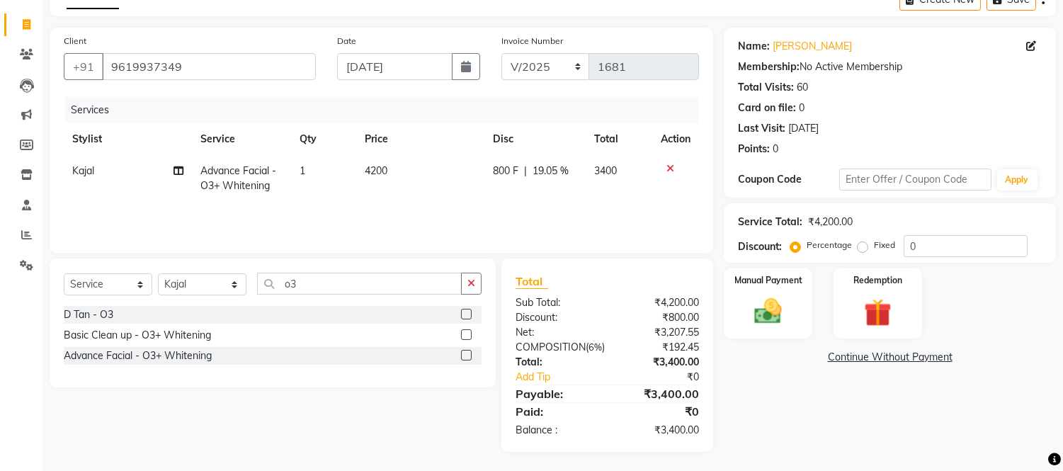
click at [576, 176] on div "800 F | 19.05 %" at bounding box center [535, 171] width 84 height 15
select select "30495"
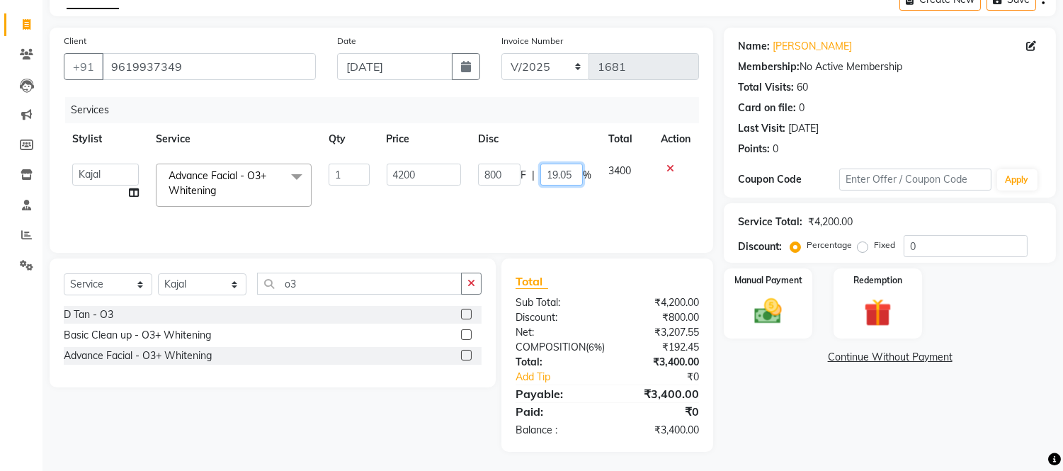
click at [576, 176] on input "19.05" at bounding box center [561, 175] width 42 height 22
type input "20"
click at [616, 188] on td "3400" at bounding box center [626, 185] width 52 height 60
select select "30495"
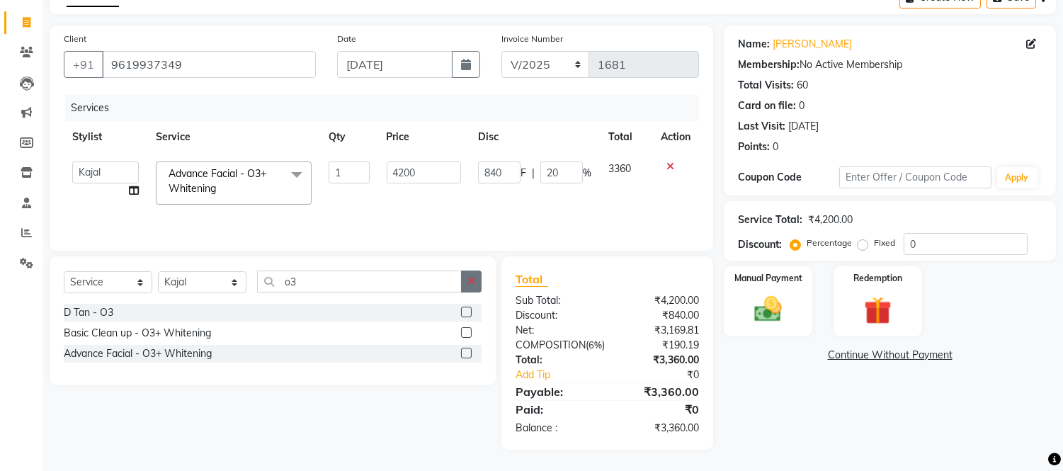
click at [472, 276] on icon "button" at bounding box center [471, 281] width 8 height 10
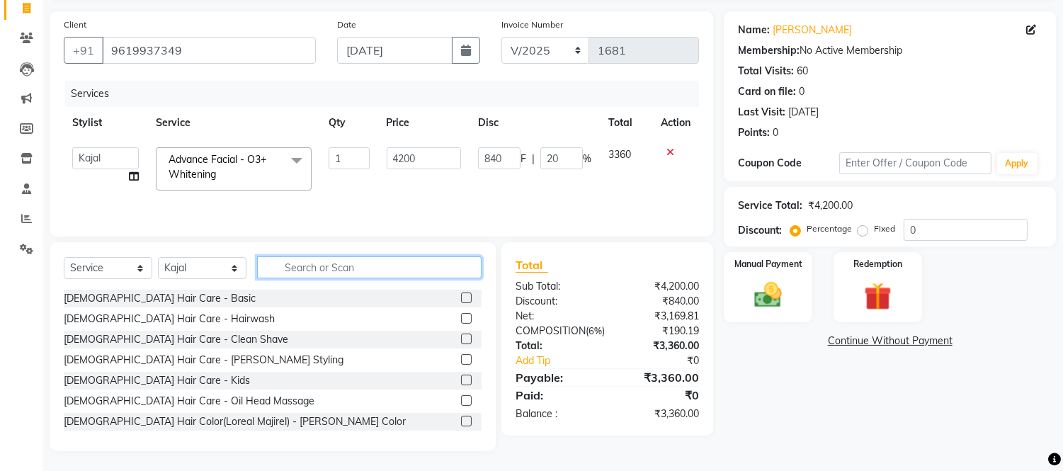
drag, startPoint x: 472, startPoint y: 265, endPoint x: 477, endPoint y: 239, distance: 26.7
click at [472, 263] on input "text" at bounding box center [369, 267] width 224 height 22
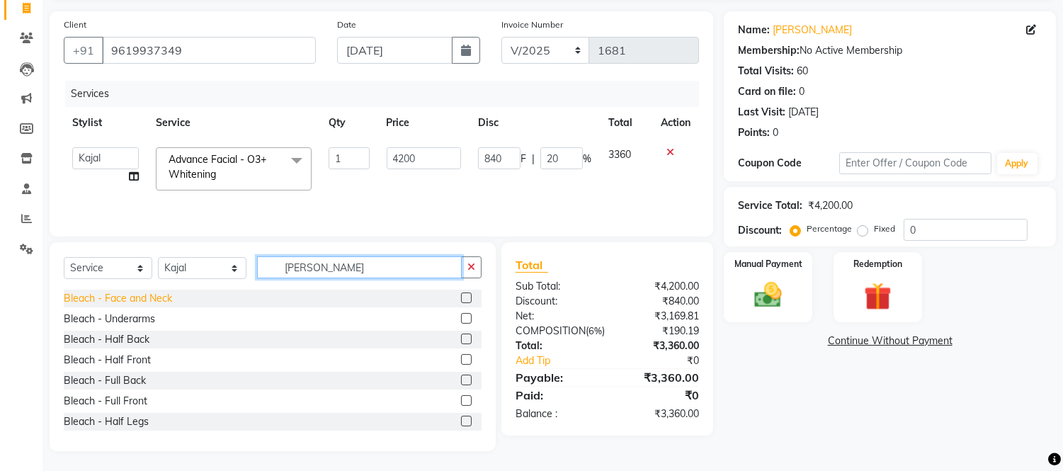
type input "blea"
click at [124, 295] on div "Bleach - Face and Neck" at bounding box center [118, 298] width 108 height 15
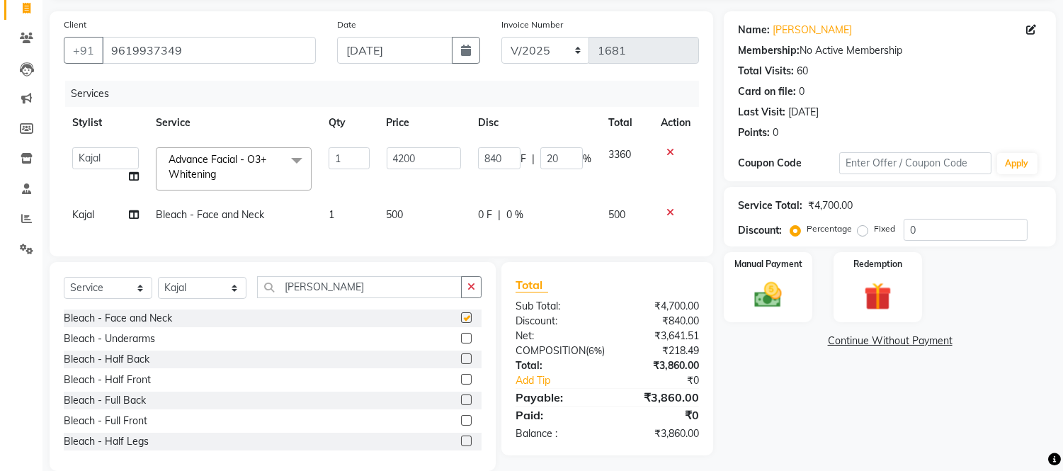
checkbox input "false"
click at [539, 208] on div "0 F | 0 %" at bounding box center [534, 214] width 113 height 15
select select "30495"
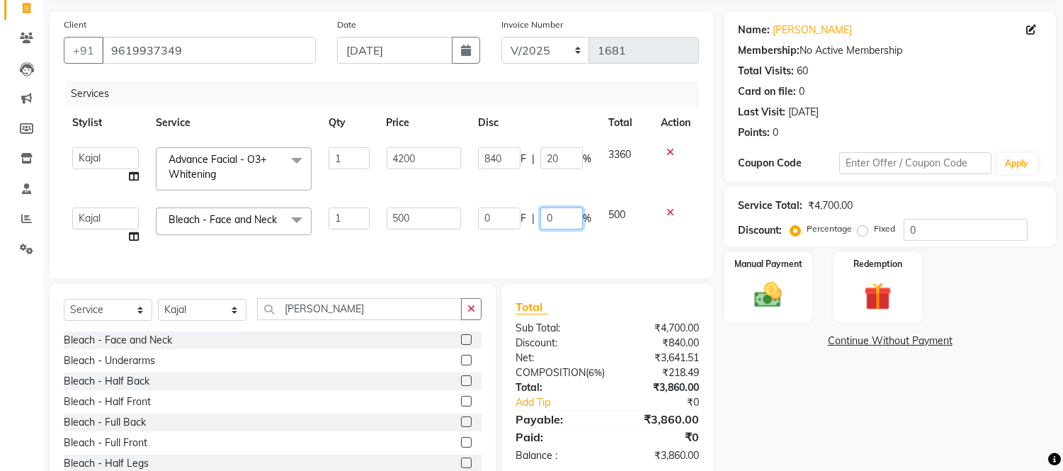
click at [549, 210] on input "0" at bounding box center [561, 218] width 42 height 22
type input "020"
click at [564, 258] on div "Client +91 9619937349 Date 23-08-2025 Invoice Number V/2025 V/2025-26 1681 Serv…" at bounding box center [381, 144] width 663 height 267
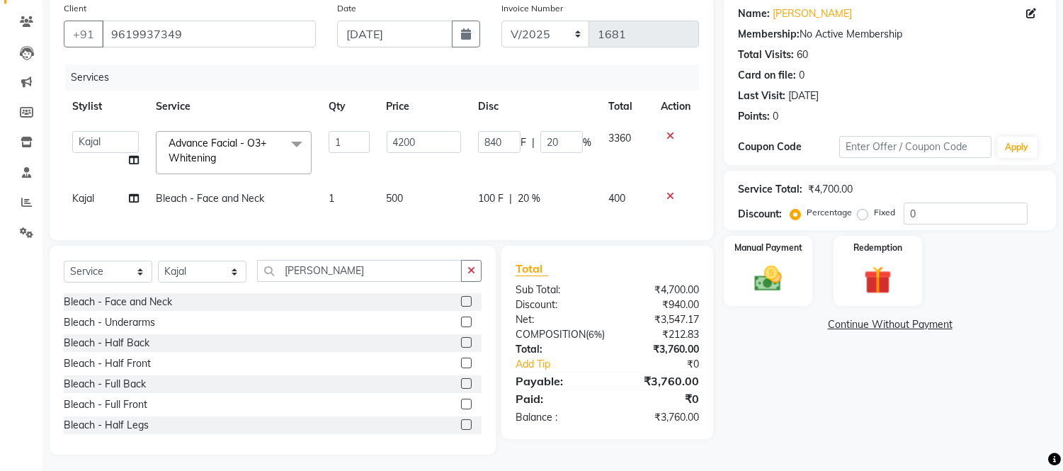
scroll to position [127, 0]
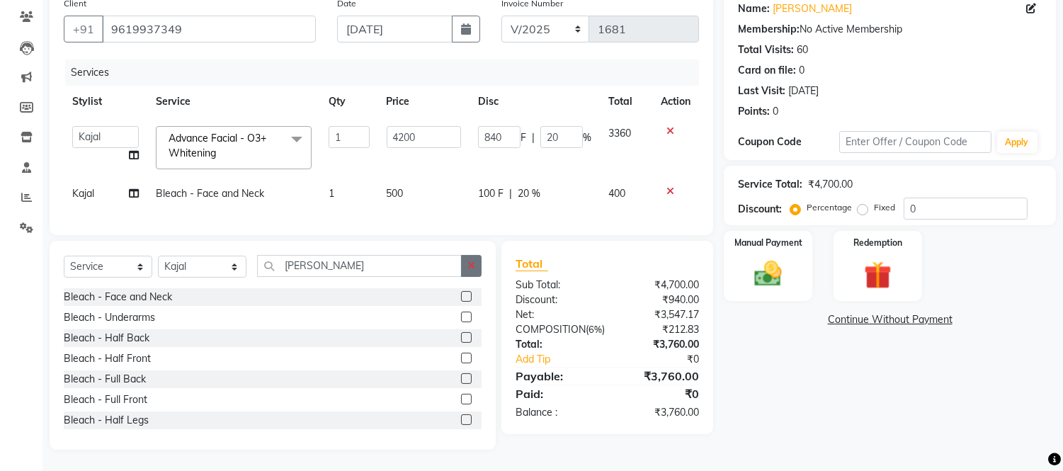
click at [462, 264] on button "button" at bounding box center [471, 266] width 21 height 22
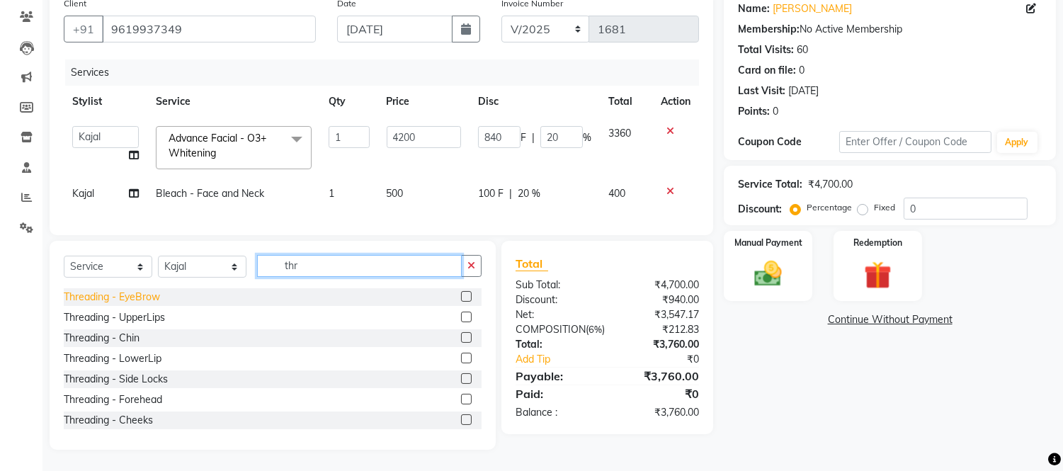
type input "thr"
click at [123, 293] on div "Threading - EyeBrow" at bounding box center [112, 297] width 96 height 15
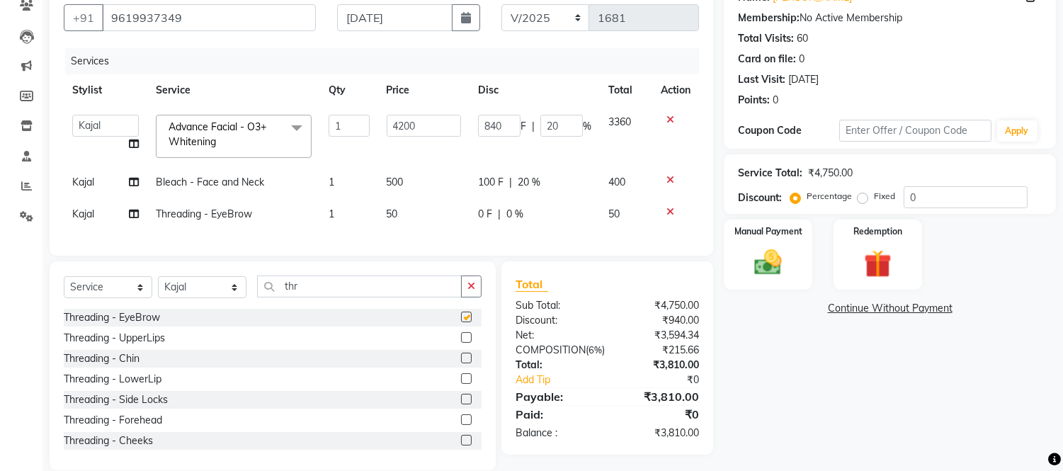
checkbox input "false"
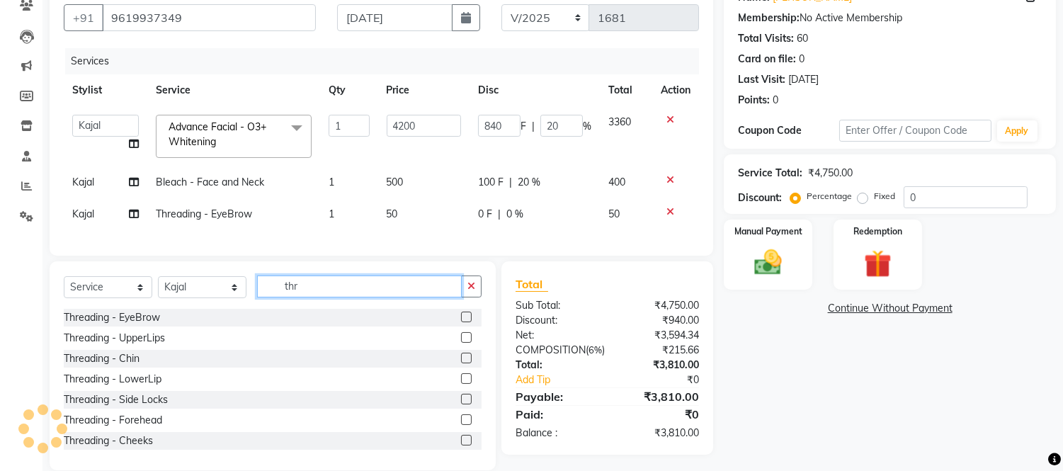
click at [395, 293] on input "thr" at bounding box center [359, 286] width 205 height 22
type input "t"
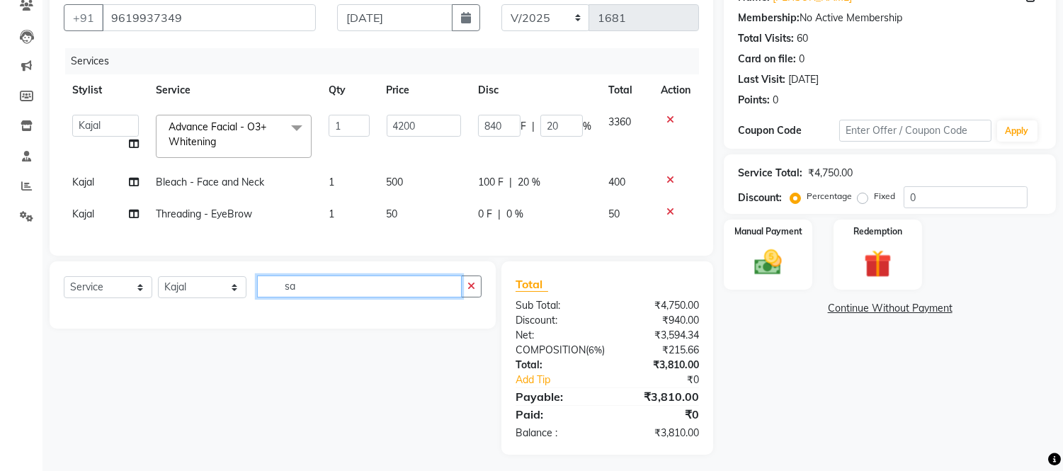
type input "s"
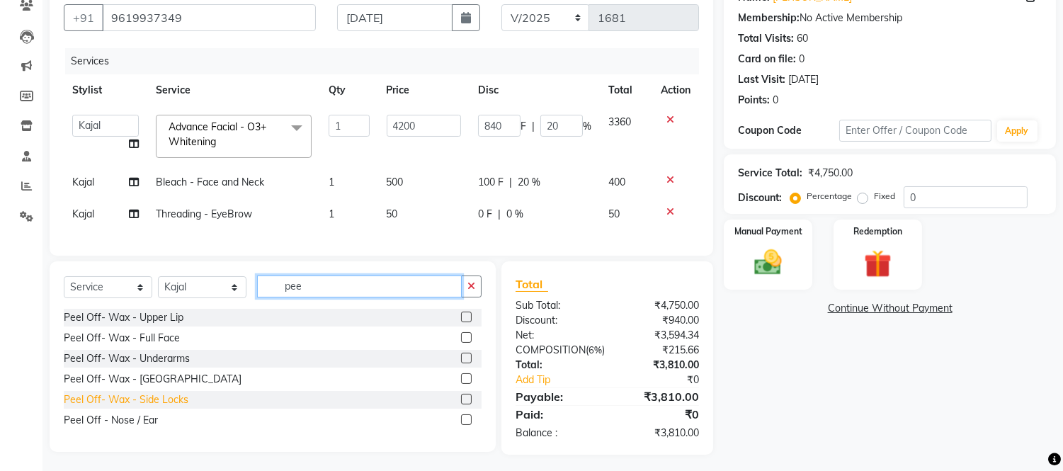
type input "pee"
click at [179, 407] on div "Peel Off- Wax - Side Locks" at bounding box center [126, 399] width 125 height 15
checkbox input "false"
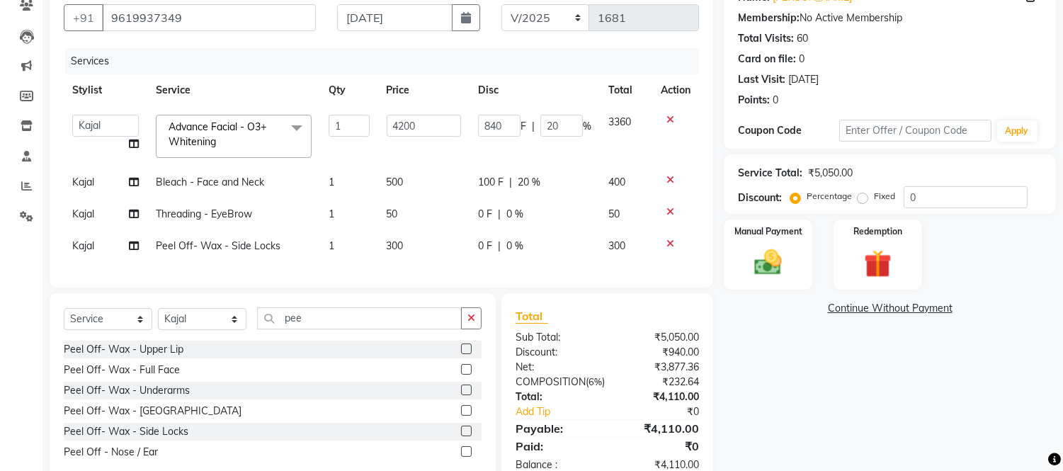
click at [404, 316] on div "Select Service Product Membership Package Voucher Prepaid Gift Card Select Styl…" at bounding box center [273, 388] width 446 height 190
click at [384, 329] on input "pee" at bounding box center [359, 318] width 205 height 22
type input "p"
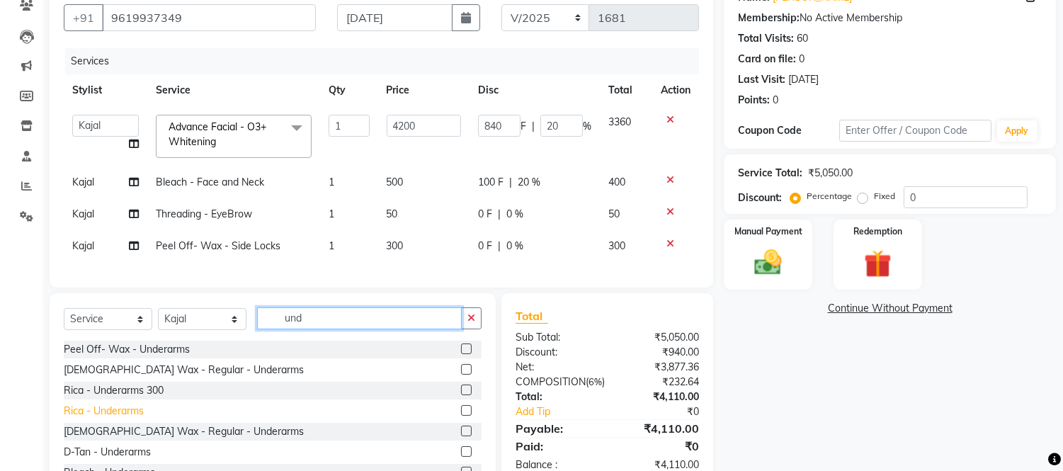
type input "und"
click at [144, 418] on div "Rica - Underarms" at bounding box center [104, 411] width 80 height 15
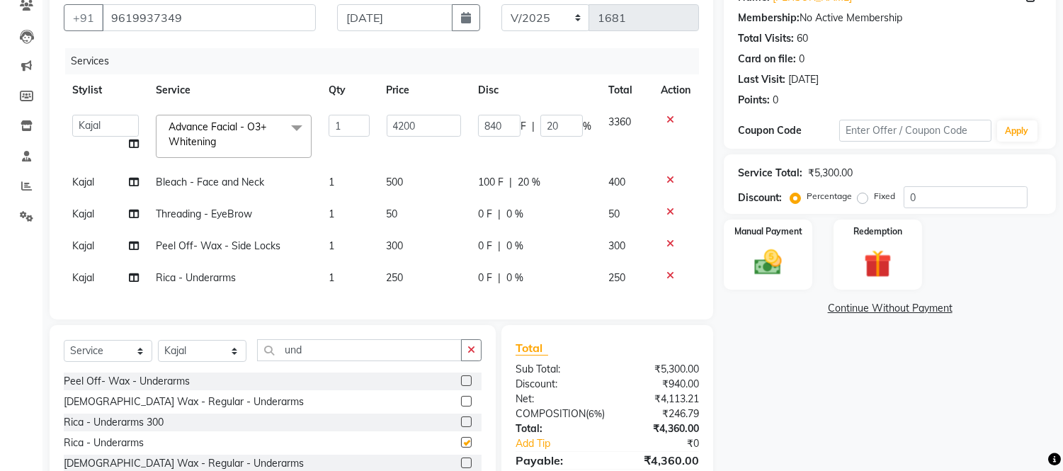
checkbox input "false"
click at [556, 275] on div "0 F | 0 %" at bounding box center [534, 277] width 113 height 15
select select "30495"
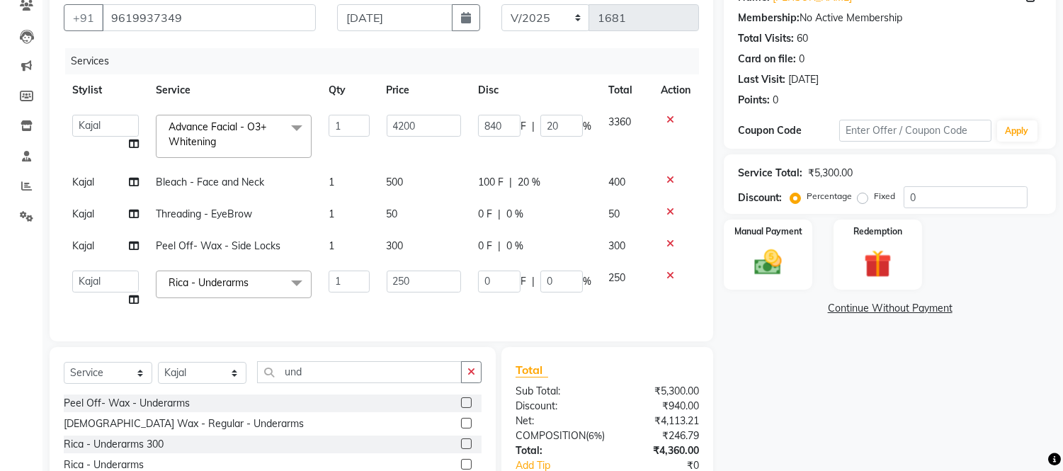
click at [556, 275] on input "0" at bounding box center [561, 281] width 42 height 22
type input "020"
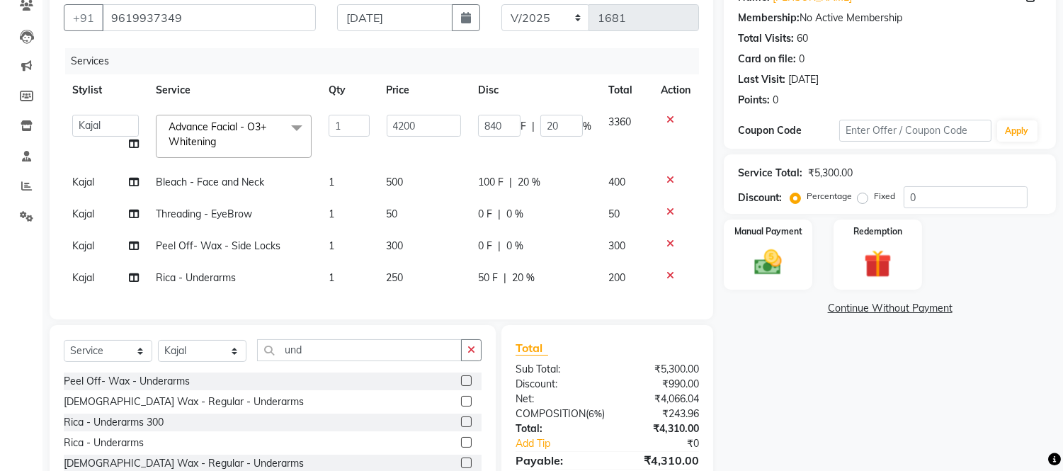
click at [541, 305] on div "Services Stylist Service Qty Price Disc Total Action Daksh Sir Front Desk junai…" at bounding box center [381, 176] width 635 height 257
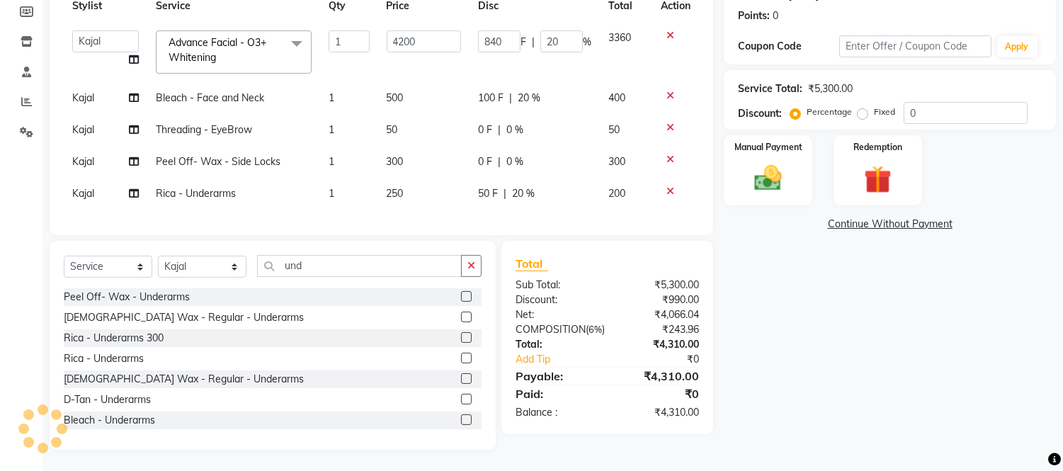
scroll to position [223, 0]
click at [181, 265] on select "Select Stylist Daksh Sir Front Desk junaid Kajal prajakta Priya Salman Bhai" at bounding box center [202, 267] width 89 height 22
select select "88388"
click at [158, 256] on select "Select Stylist Daksh Sir Front Desk junaid Kajal prajakta Priya Salman Bhai" at bounding box center [202, 267] width 89 height 22
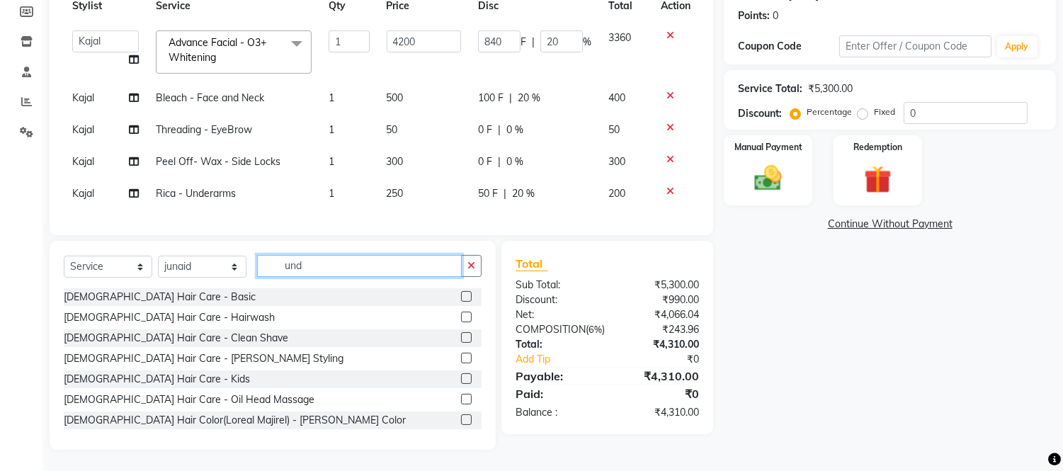
click at [315, 272] on input "und" at bounding box center [359, 266] width 205 height 22
type input "u"
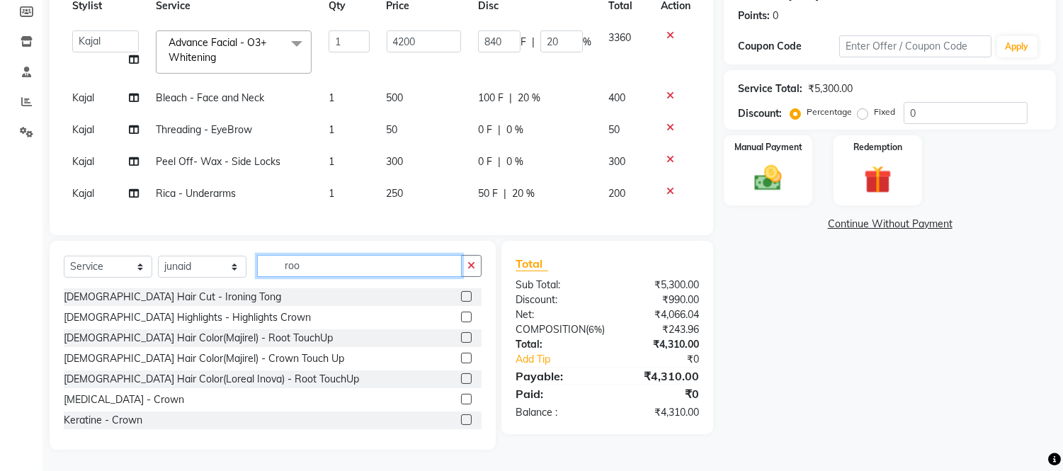
scroll to position [222, 0]
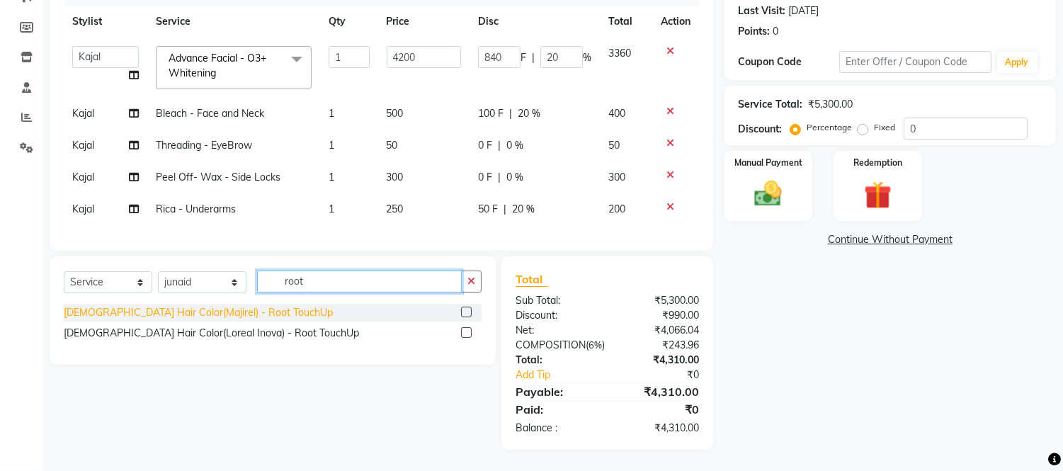
type input "root"
click at [225, 305] on div "Female Hair Color(Majirel) - Root TouchUp" at bounding box center [198, 312] width 269 height 15
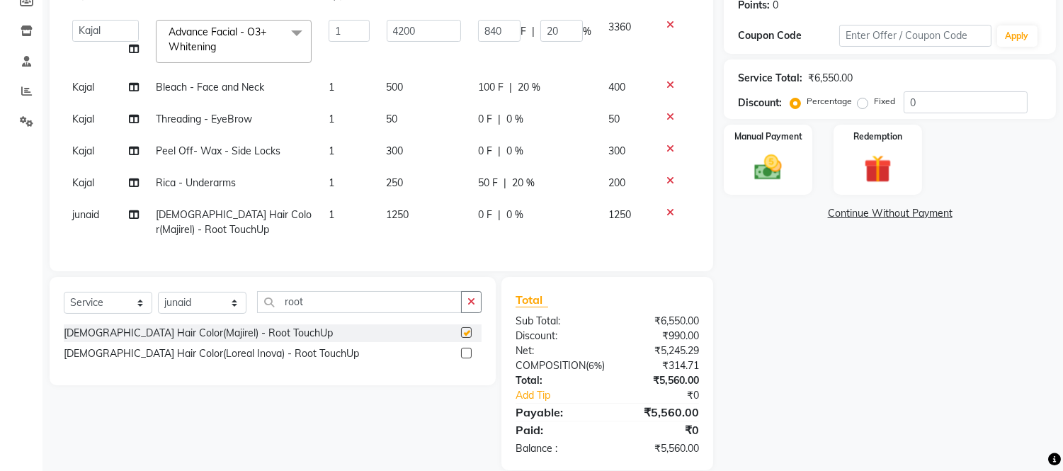
checkbox input "false"
click at [583, 215] on div "0 F | 0 %" at bounding box center [534, 214] width 113 height 15
select select "88388"
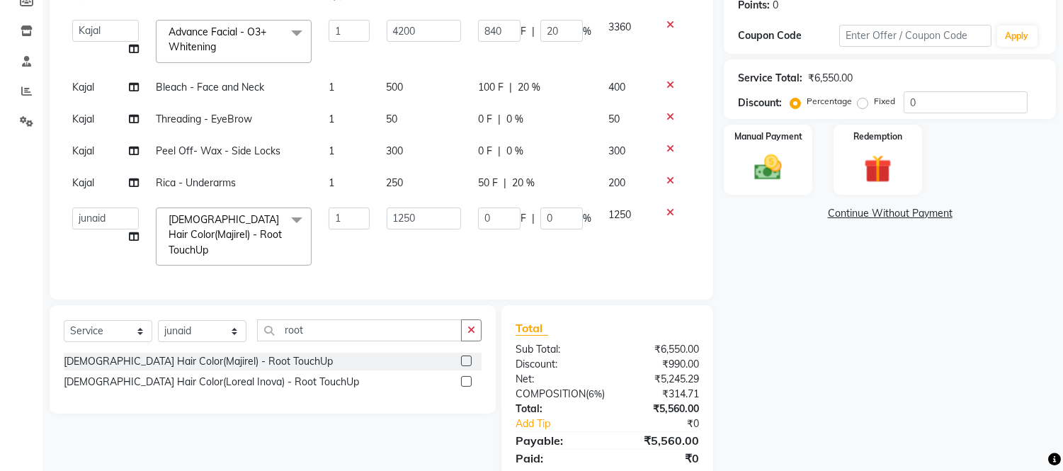
click at [583, 215] on span "%" at bounding box center [587, 218] width 8 height 15
click at [572, 220] on input "0" at bounding box center [561, 218] width 42 height 22
type input "020"
click at [550, 244] on td "0 F | 020 %" at bounding box center [534, 236] width 130 height 75
select select "88388"
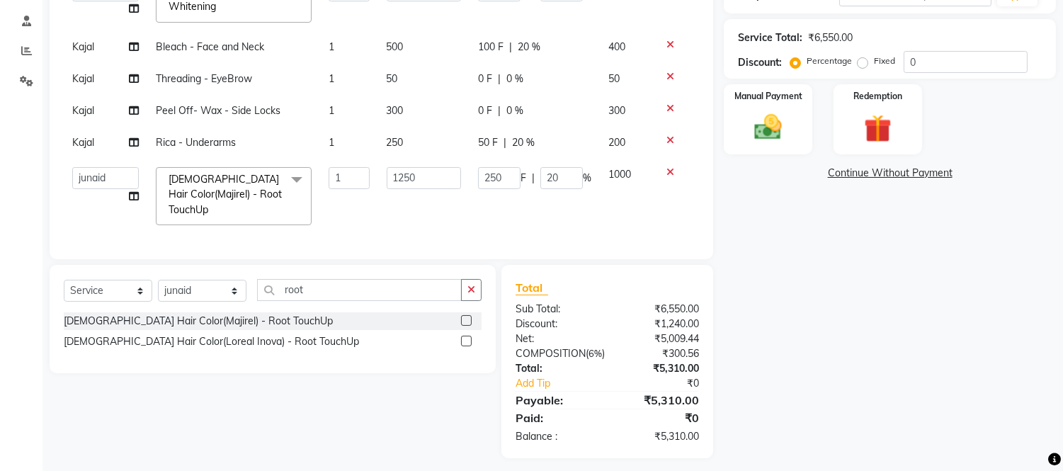
scroll to position [298, 0]
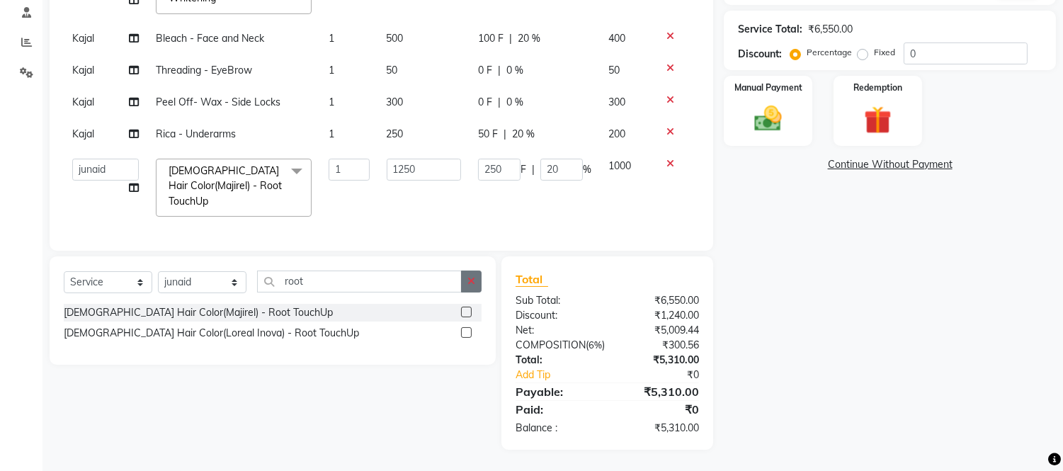
click at [479, 273] on button "button" at bounding box center [471, 281] width 21 height 22
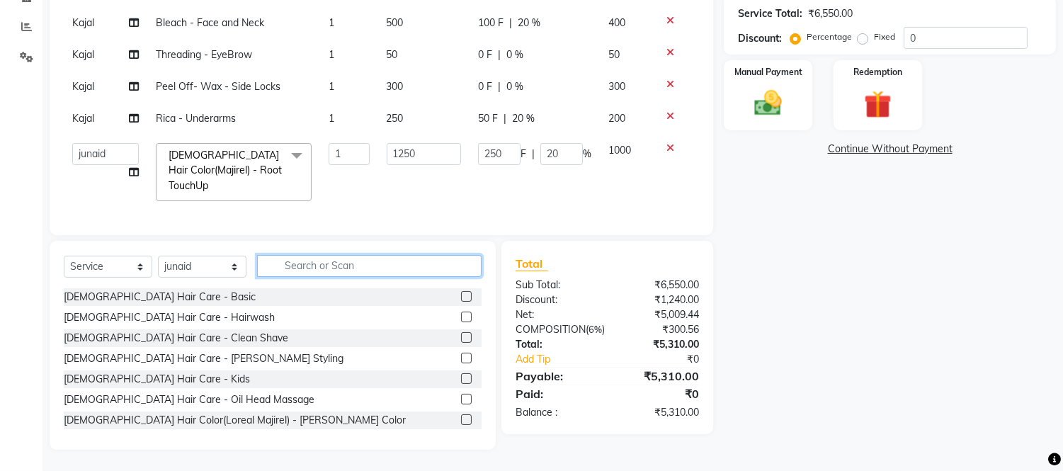
click at [479, 273] on input "text" at bounding box center [369, 266] width 224 height 22
click at [203, 259] on select "Select Stylist [PERSON_NAME] Sir Front Desk junaid Kajal [PERSON_NAME] [PERSON_…" at bounding box center [202, 267] width 89 height 22
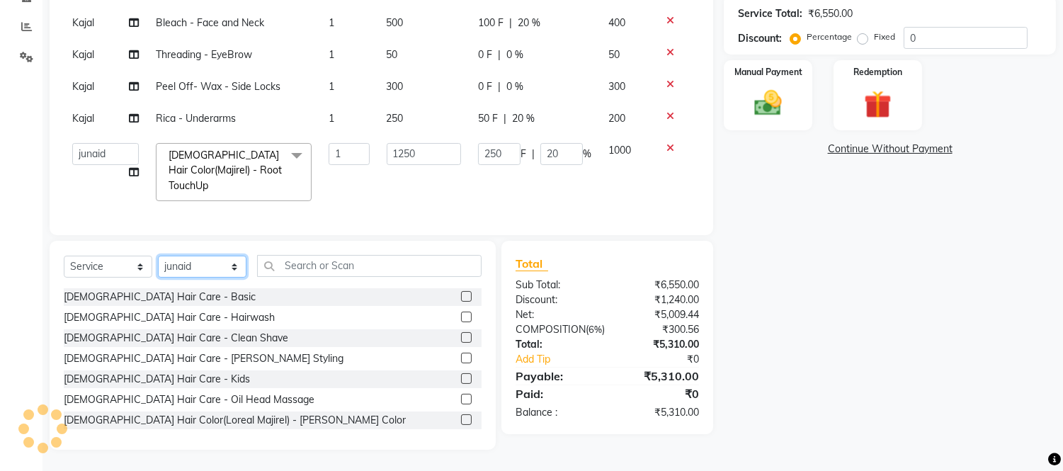
select select "85043"
click at [158, 257] on select "Select Stylist [PERSON_NAME] Sir Front Desk junaid Kajal [PERSON_NAME] [PERSON_…" at bounding box center [202, 267] width 89 height 22
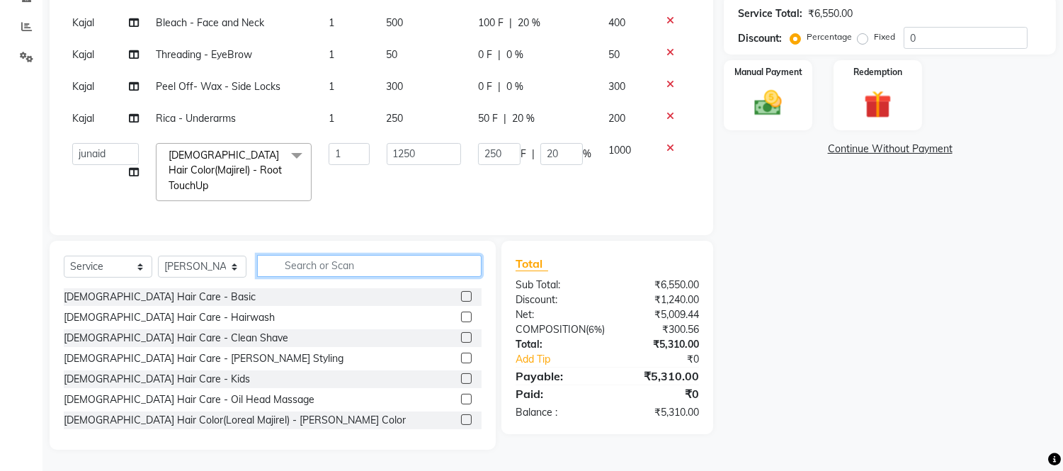
click at [306, 271] on input "text" at bounding box center [369, 266] width 224 height 22
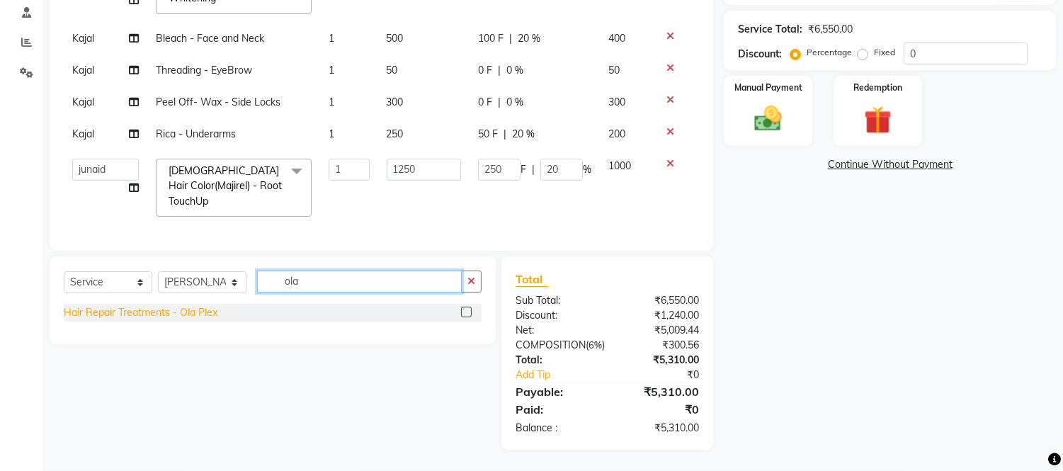
type input "ola"
click at [96, 305] on div "Hair Repair Treatments - Ola Plex" at bounding box center [141, 312] width 154 height 15
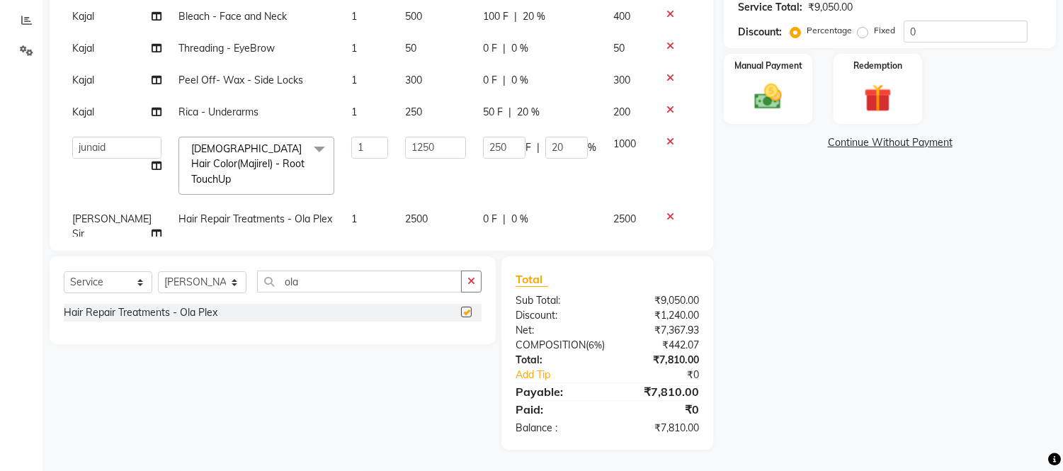
checkbox input "false"
click at [578, 217] on div "0 F | 0 %" at bounding box center [539, 219] width 113 height 15
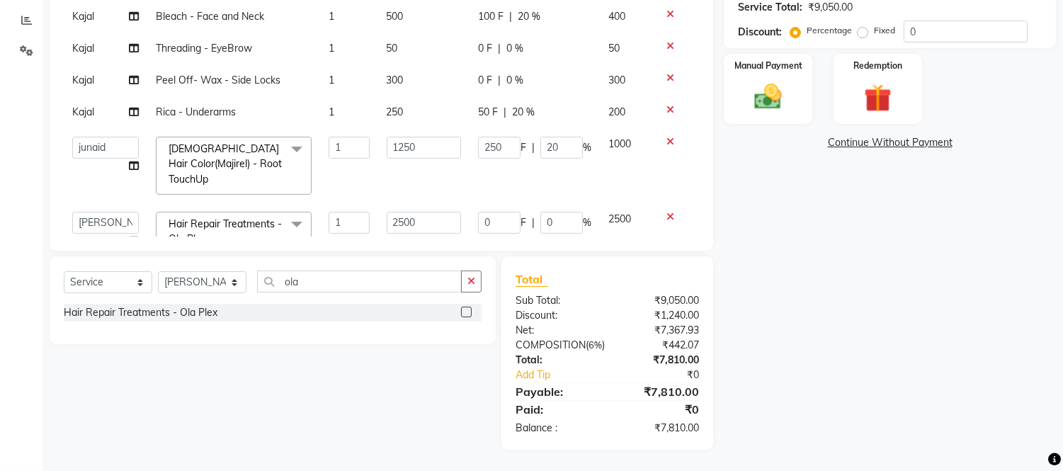
scroll to position [50, 0]
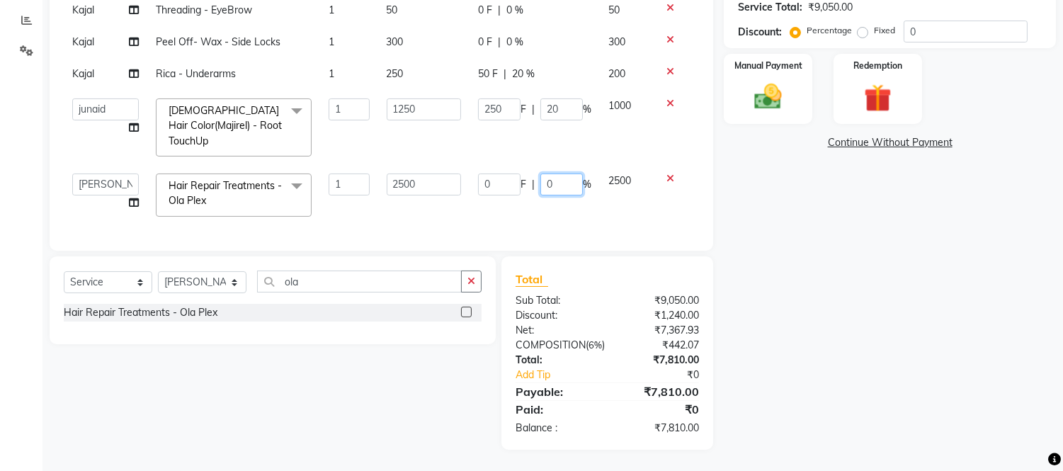
click at [558, 173] on input "0" at bounding box center [561, 184] width 42 height 22
type input "020"
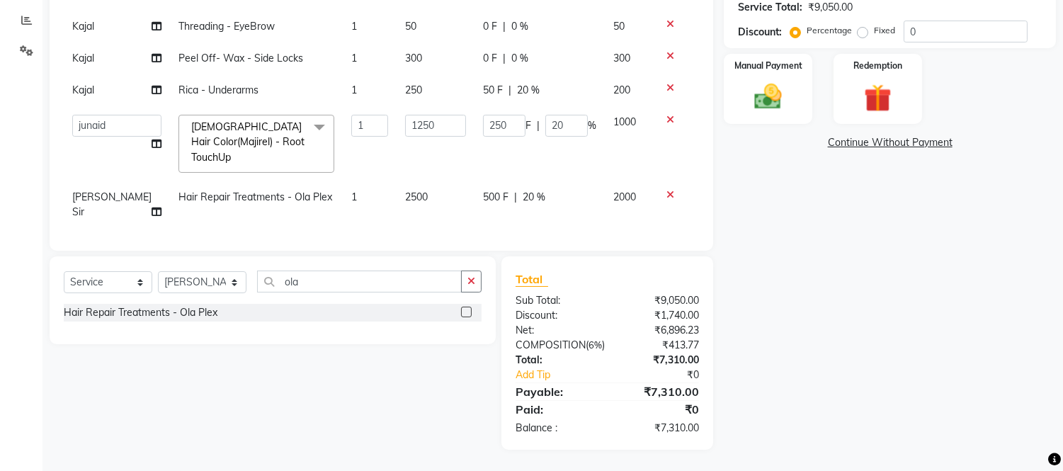
click at [494, 188] on td "500 F | 20 %" at bounding box center [539, 204] width 130 height 47
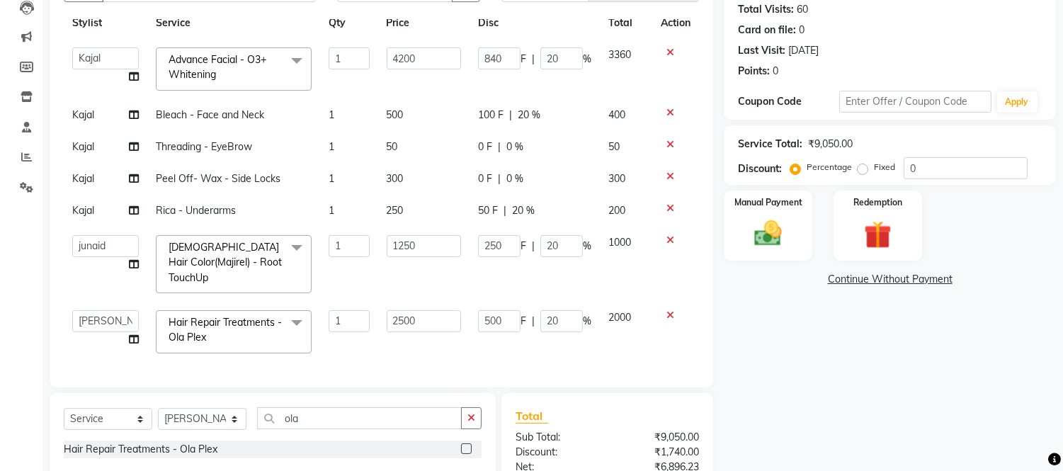
scroll to position [157, 0]
click at [755, 229] on img at bounding box center [768, 233] width 47 height 33
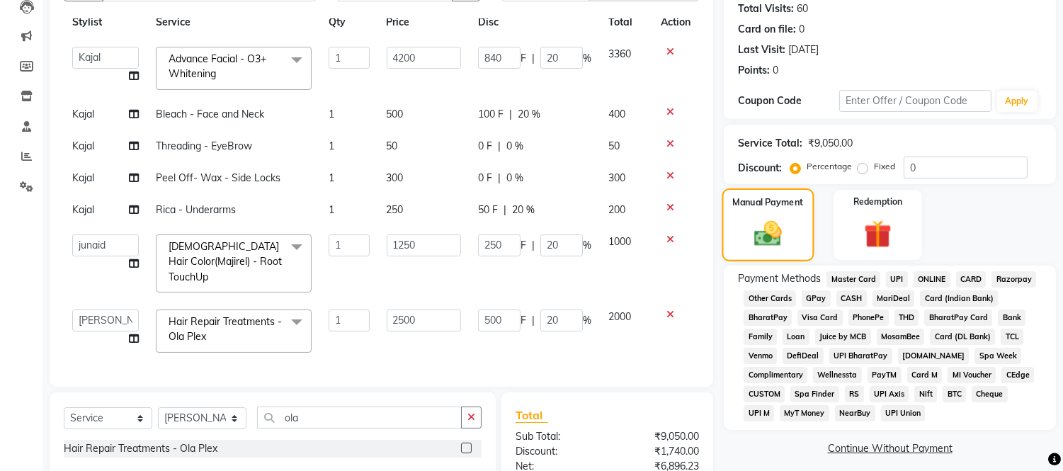
scroll to position [307, 0]
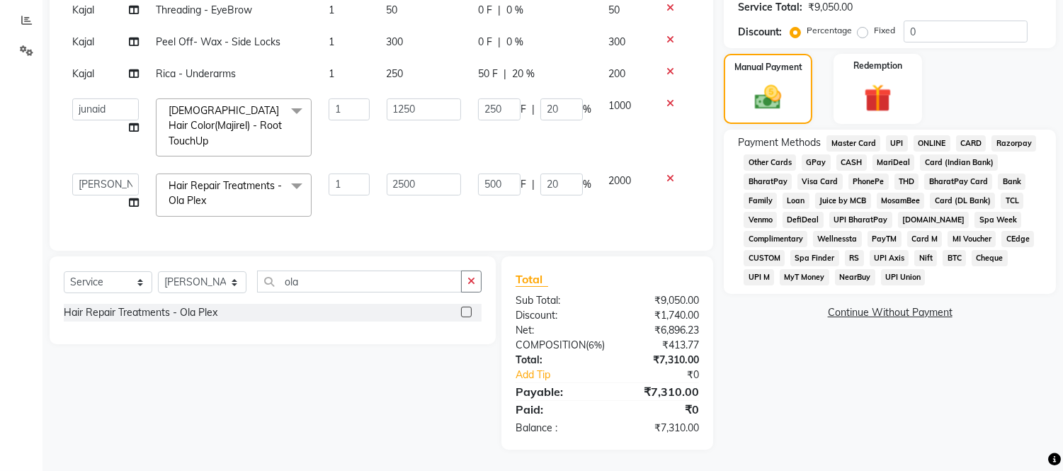
click at [852, 154] on span "CASH" at bounding box center [851, 162] width 30 height 16
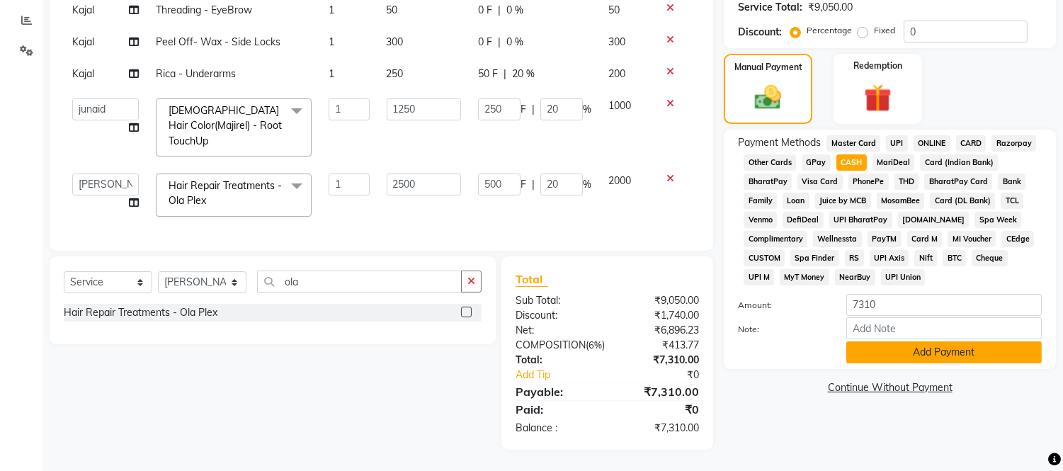
click at [871, 341] on button "Add Payment" at bounding box center [943, 352] width 195 height 22
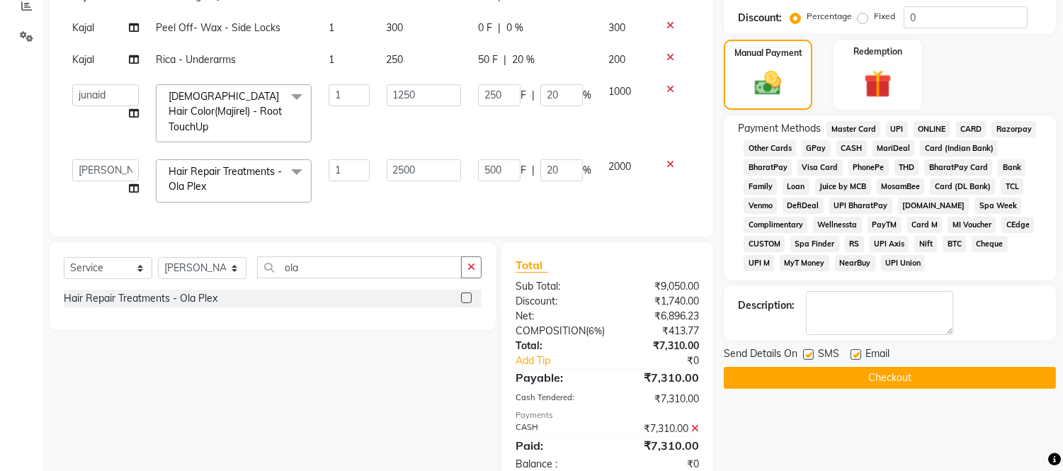
click at [871, 370] on button "Checkout" at bounding box center [890, 378] width 332 height 22
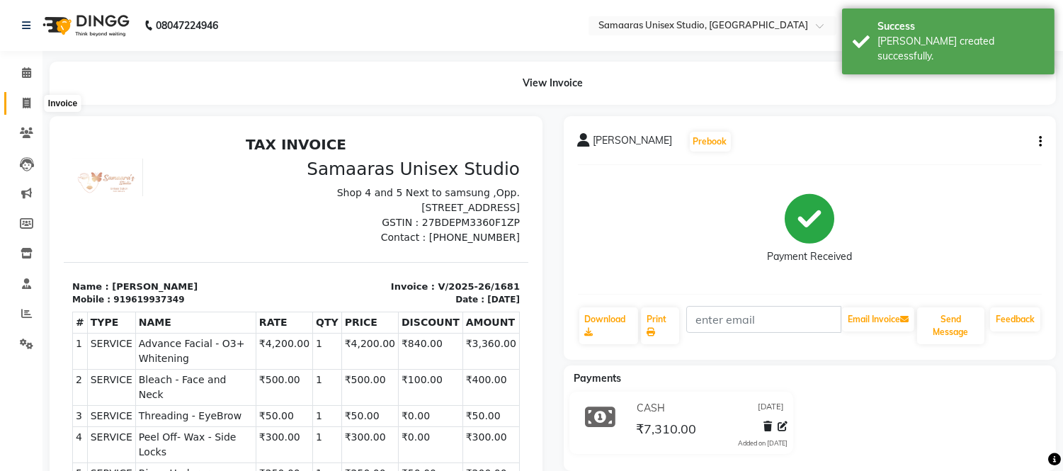
click at [30, 109] on span at bounding box center [26, 104] width 25 height 16
select select "service"
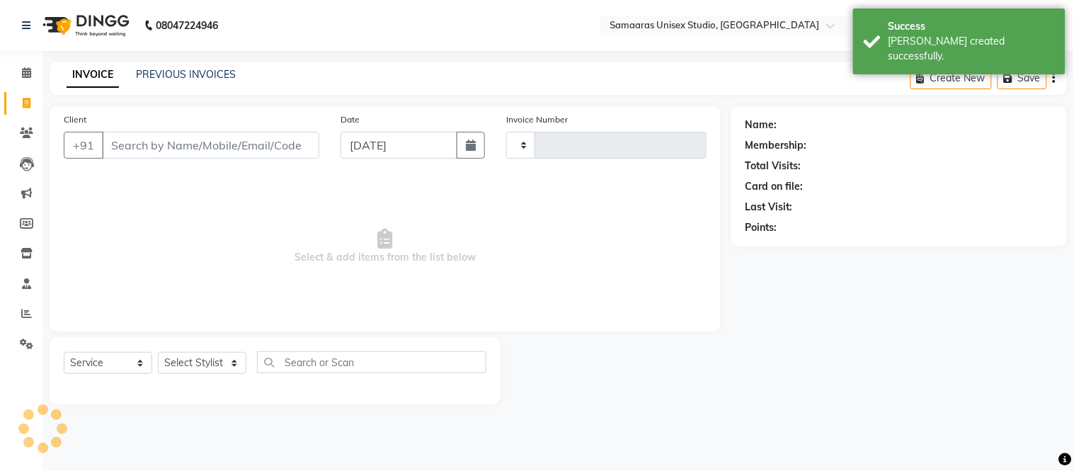
type input "1682"
select select "4525"
click at [149, 139] on input "Client" at bounding box center [210, 145] width 217 height 27
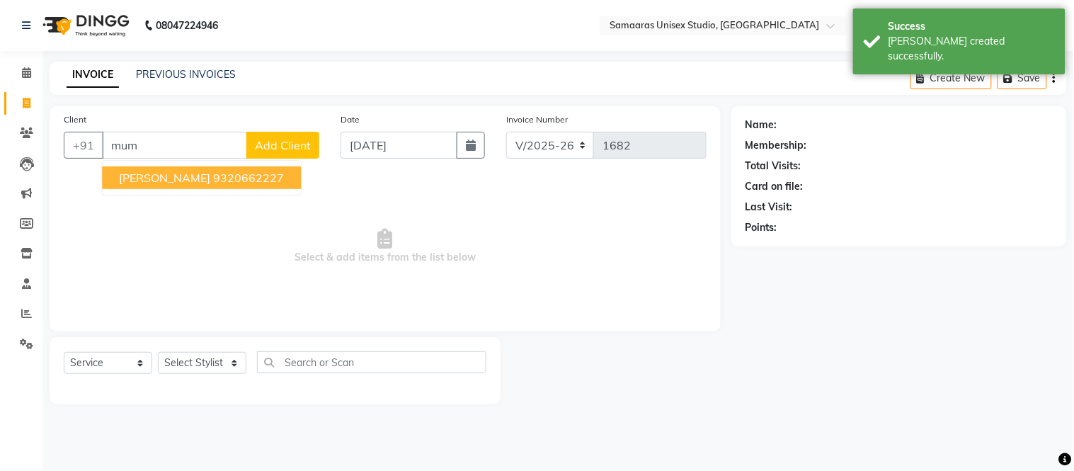
click at [132, 172] on span "[PERSON_NAME]" at bounding box center [164, 178] width 91 height 14
type input "9320662227"
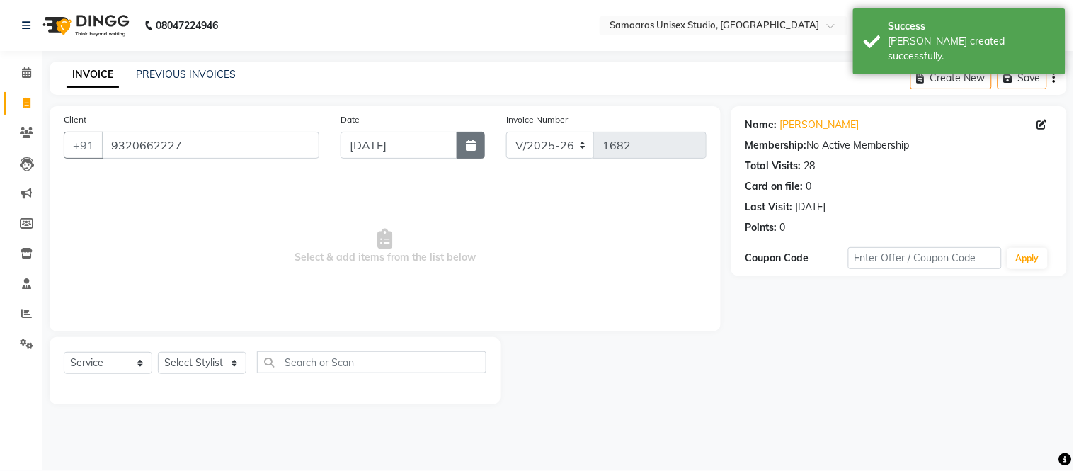
click at [479, 142] on button "button" at bounding box center [471, 145] width 28 height 27
select select "9"
select select "2025"
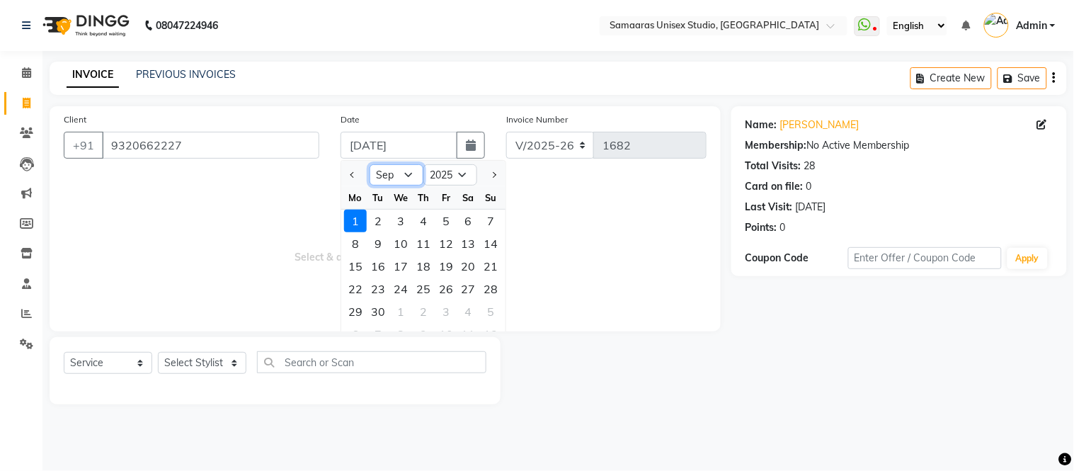
click at [406, 176] on select "Jan Feb Mar Apr May Jun [DATE] Aug Sep Oct Nov Dec" at bounding box center [397, 174] width 54 height 21
select select "8"
click at [370, 164] on select "Jan Feb Mar Apr May Jun [DATE] Aug Sep Oct Nov Dec" at bounding box center [397, 174] width 54 height 21
click at [467, 295] on div "23" at bounding box center [468, 289] width 23 height 23
type input "[DATE]"
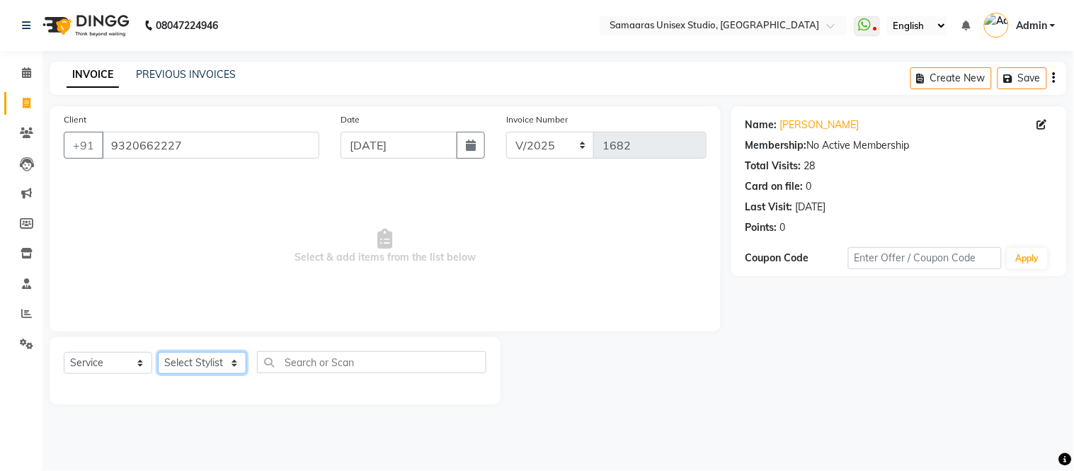
click at [187, 355] on select "Select Stylist [PERSON_NAME] Sir Front Desk junaid Kajal [PERSON_NAME] [PERSON_…" at bounding box center [202, 363] width 89 height 22
select select "88388"
click at [158, 353] on select "Select Stylist [PERSON_NAME] Sir Front Desk junaid Kajal [PERSON_NAME] [PERSON_…" at bounding box center [202, 363] width 89 height 22
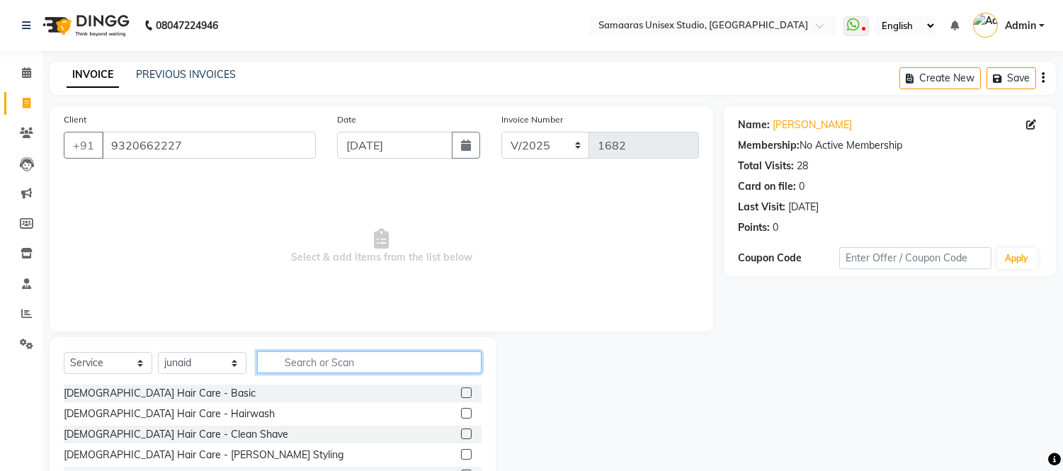
click at [289, 354] on input "text" at bounding box center [369, 362] width 224 height 22
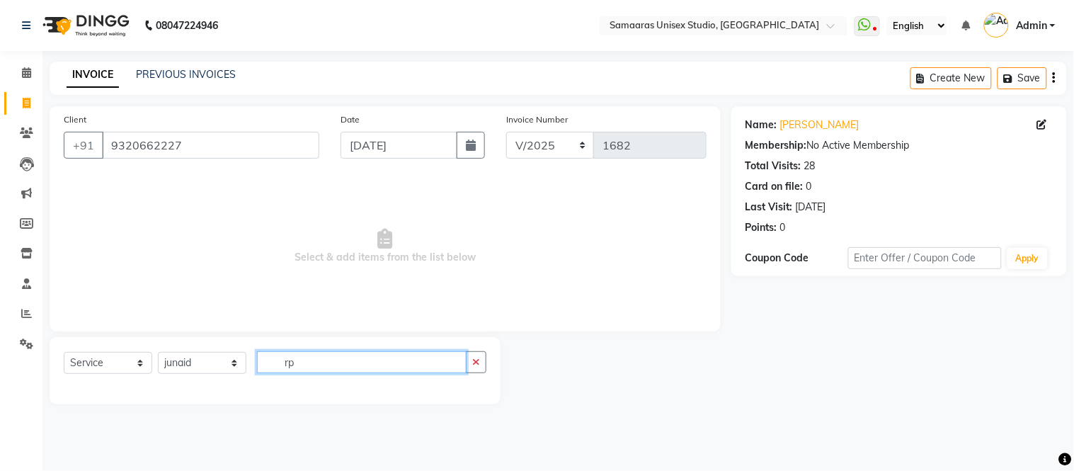
type input "r"
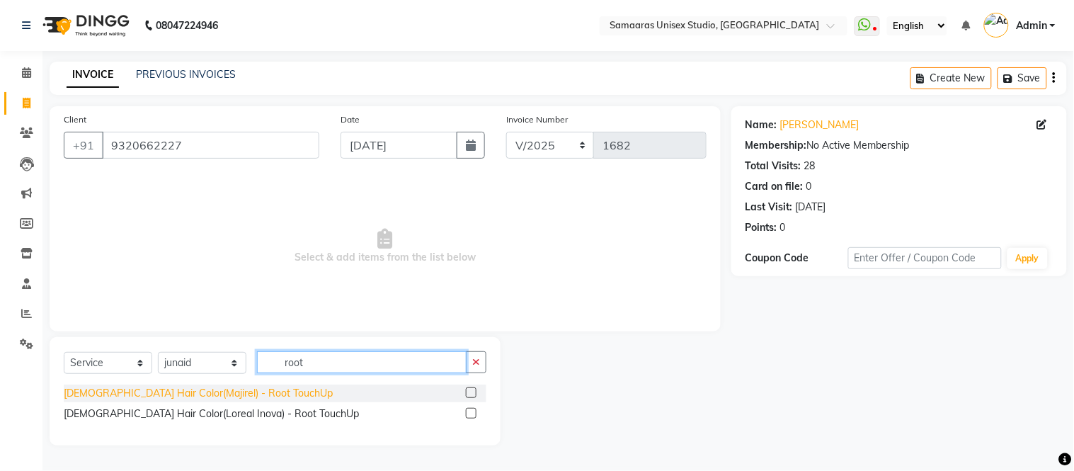
type input "root"
click at [187, 390] on div "[DEMOGRAPHIC_DATA] Hair Color(Majirel) - Root TouchUp" at bounding box center [198, 393] width 269 height 15
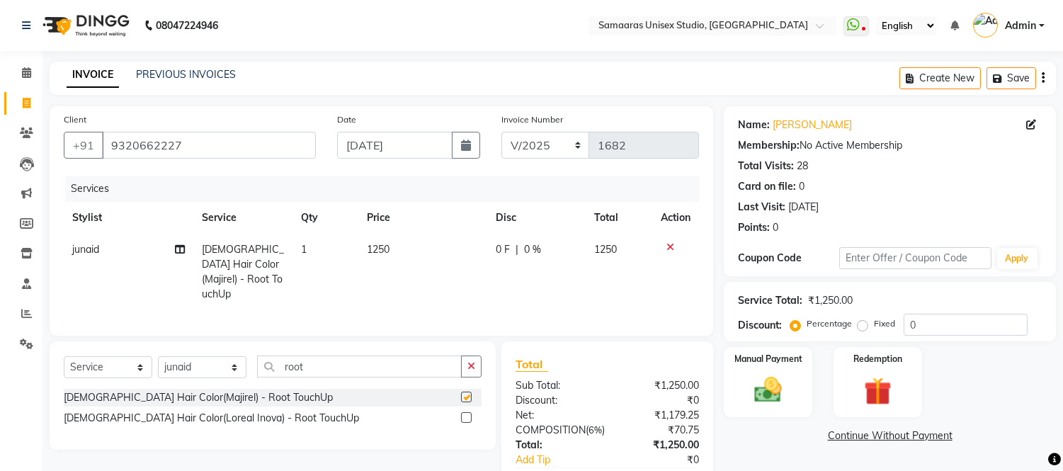
checkbox input "false"
click at [578, 251] on td "0 F | 0 %" at bounding box center [536, 272] width 98 height 76
select select "88388"
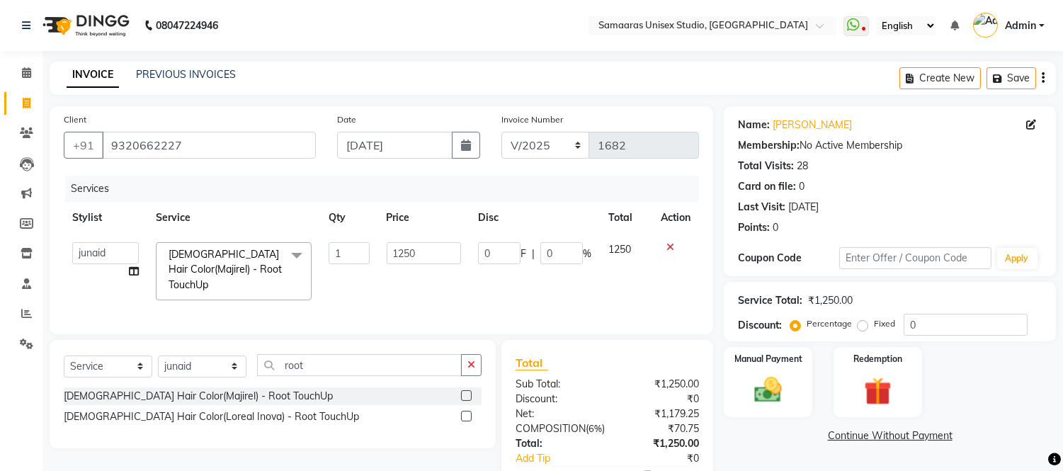
click at [578, 251] on input "0" at bounding box center [561, 253] width 42 height 22
type input "020"
click at [426, 278] on td "1250" at bounding box center [423, 271] width 91 height 75
select select "88388"
click at [227, 375] on select "Select Stylist [PERSON_NAME] Sir Front Desk junaid Kajal [PERSON_NAME] [PERSON_…" at bounding box center [202, 366] width 89 height 22
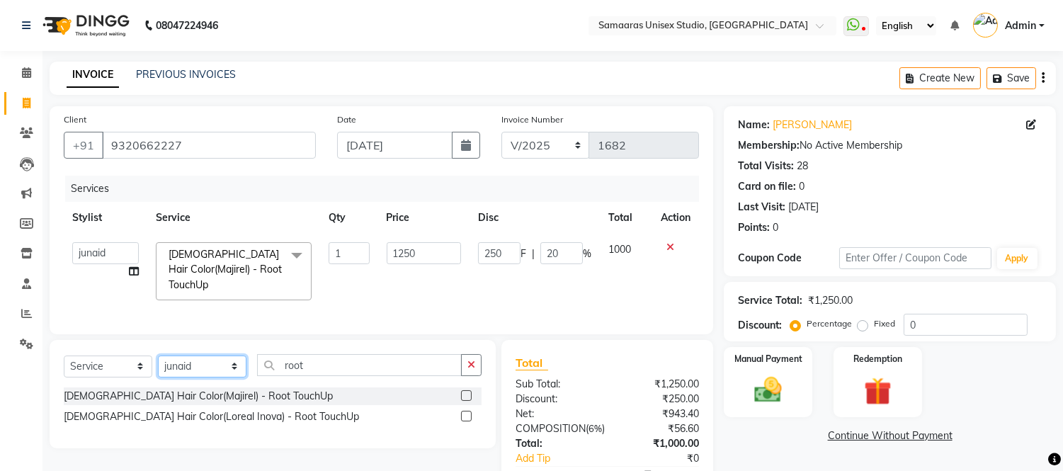
select select "30495"
click at [158, 367] on select "Select Stylist [PERSON_NAME] Sir Front Desk junaid Kajal [PERSON_NAME] [PERSON_…" at bounding box center [202, 366] width 89 height 22
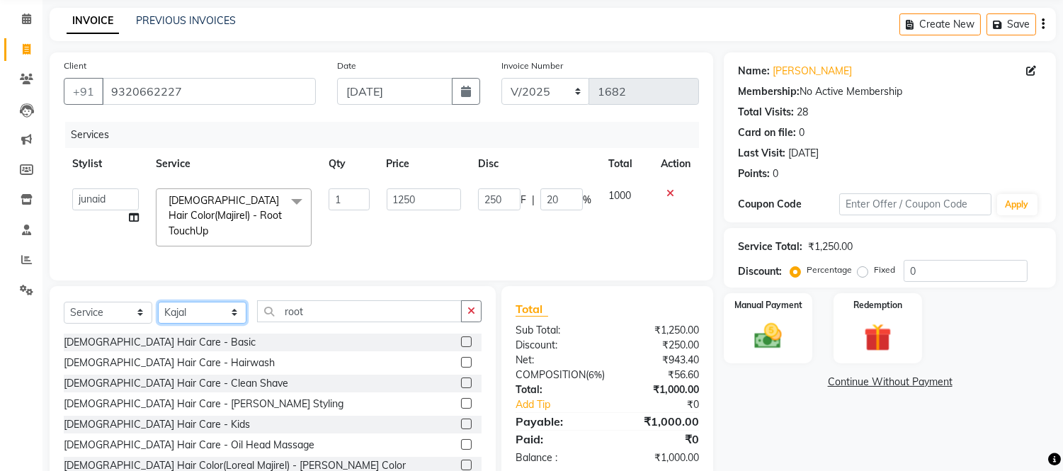
scroll to position [110, 0]
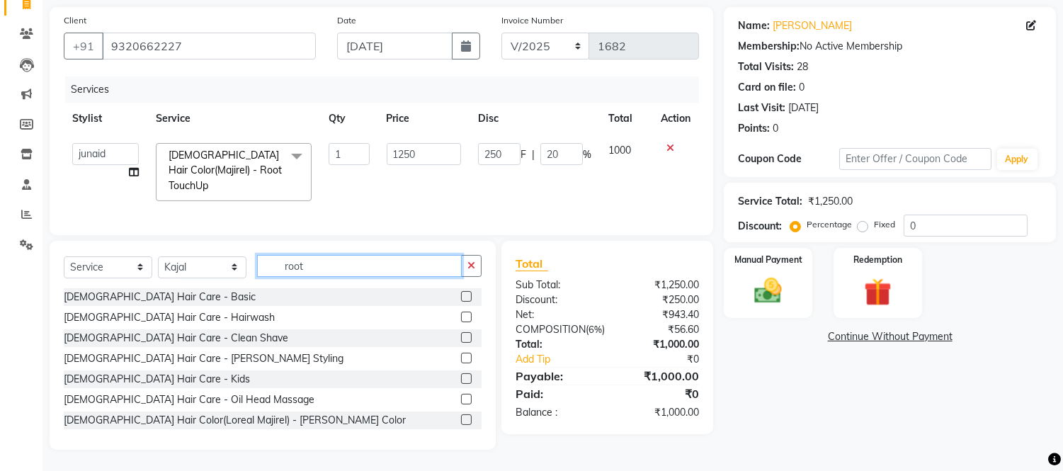
click at [370, 274] on input "root" at bounding box center [359, 266] width 205 height 22
type input "r"
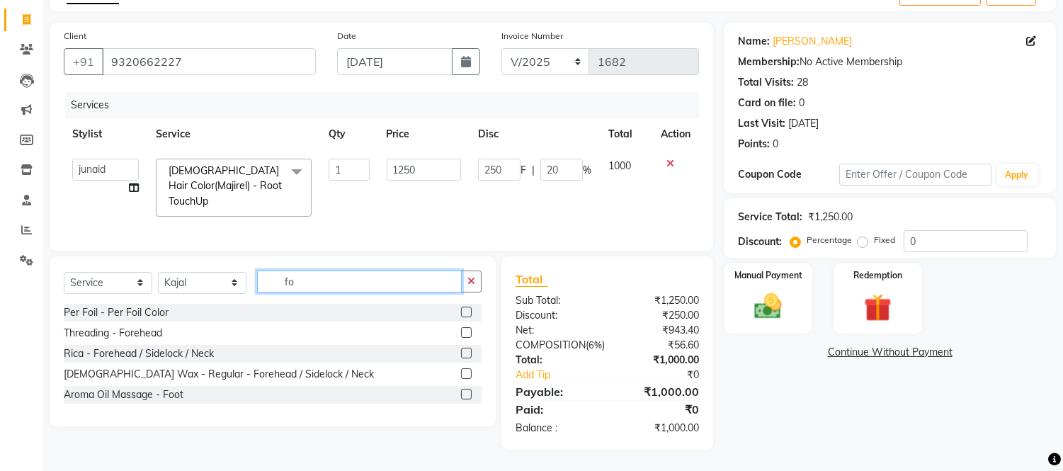
scroll to position [110, 0]
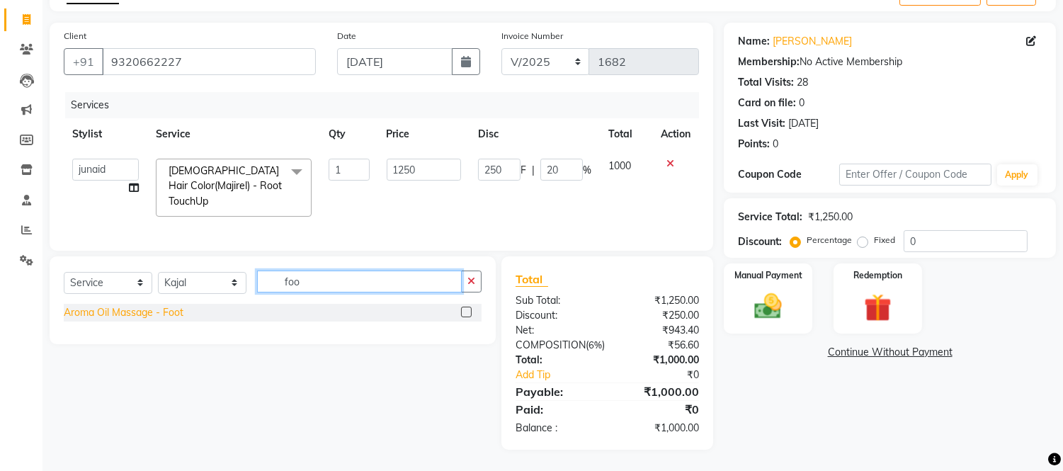
type input "foo"
click at [159, 305] on div "Aroma Oil Massage - Foot" at bounding box center [124, 312] width 120 height 15
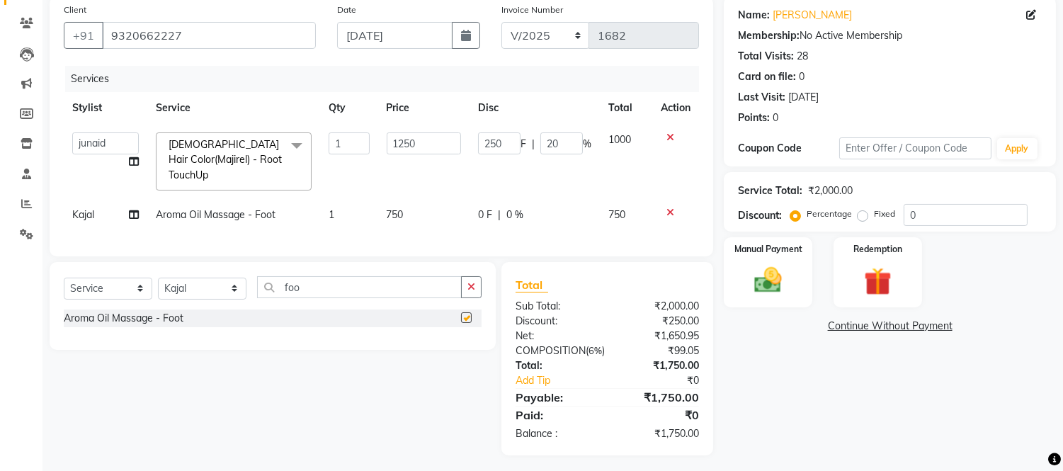
checkbox input "false"
click at [600, 210] on td "750" at bounding box center [626, 215] width 52 height 32
select select "30495"
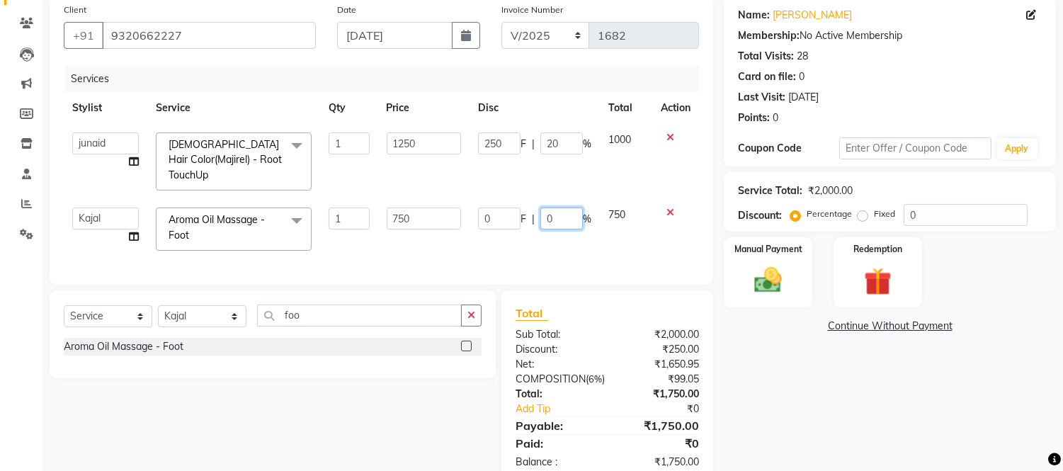
click at [568, 218] on input "0" at bounding box center [561, 218] width 42 height 22
type input "020"
click at [559, 250] on div "Services Stylist Service Qty Price Disc Total Action Daksh Sir Front Desk junai…" at bounding box center [381, 168] width 635 height 205
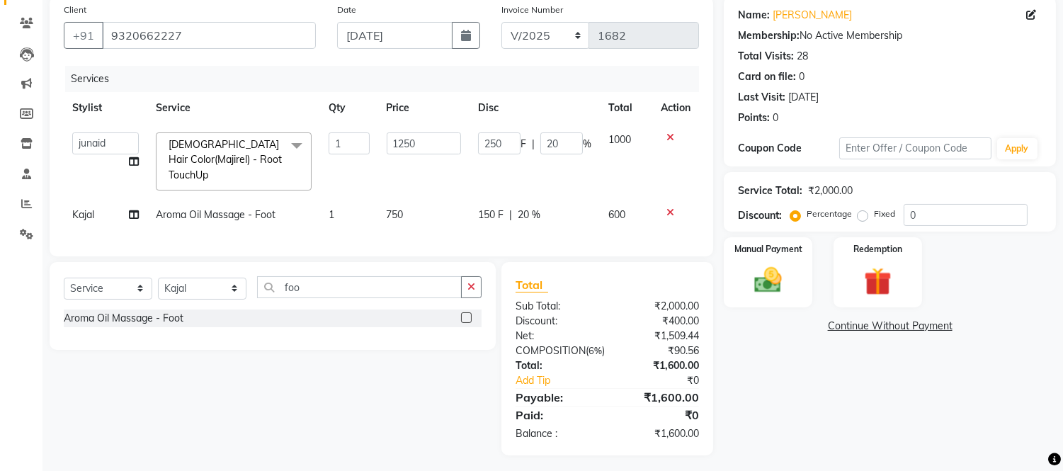
scroll to position [142, 0]
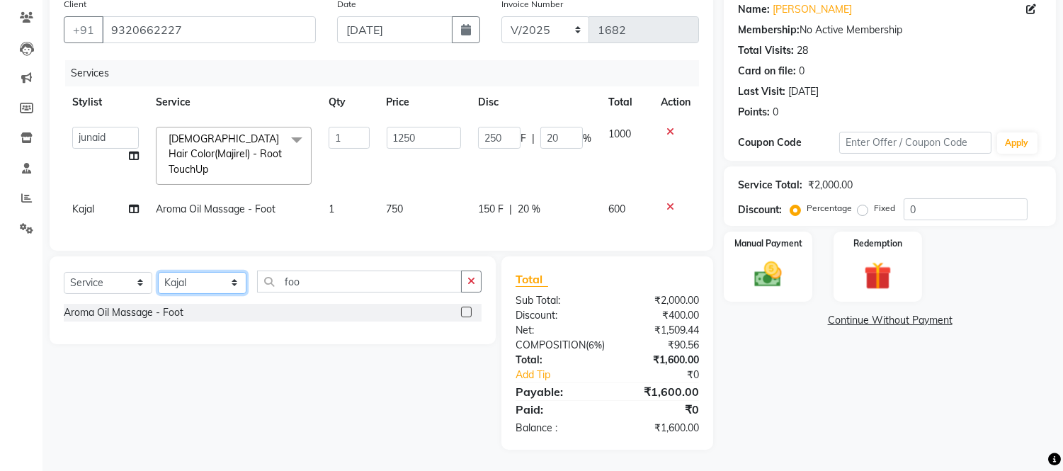
click at [191, 272] on select "Select Stylist [PERSON_NAME] Sir Front Desk junaid Kajal [PERSON_NAME] [PERSON_…" at bounding box center [202, 283] width 89 height 22
select select "49314"
click at [158, 272] on select "Select Stylist [PERSON_NAME] Sir Front Desk junaid Kajal [PERSON_NAME] [PERSON_…" at bounding box center [202, 283] width 89 height 22
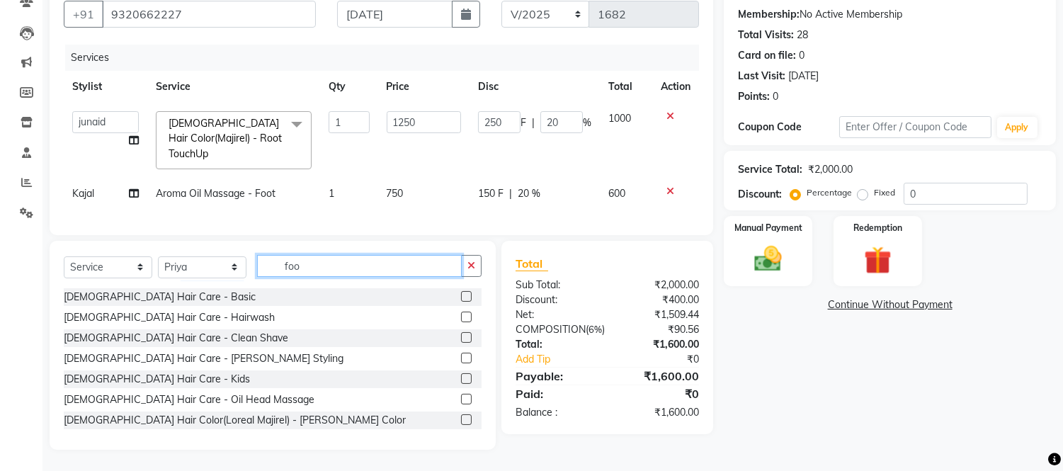
click at [324, 263] on input "foo" at bounding box center [359, 266] width 205 height 22
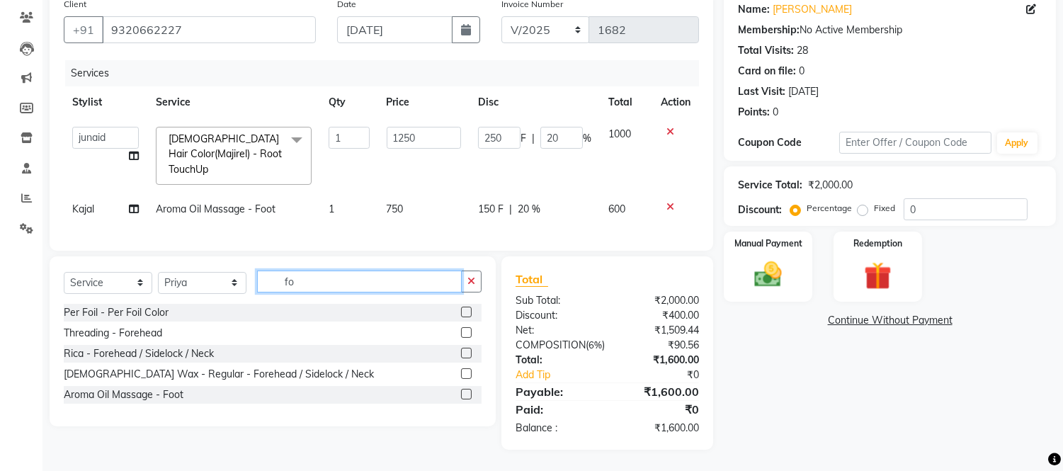
type input "f"
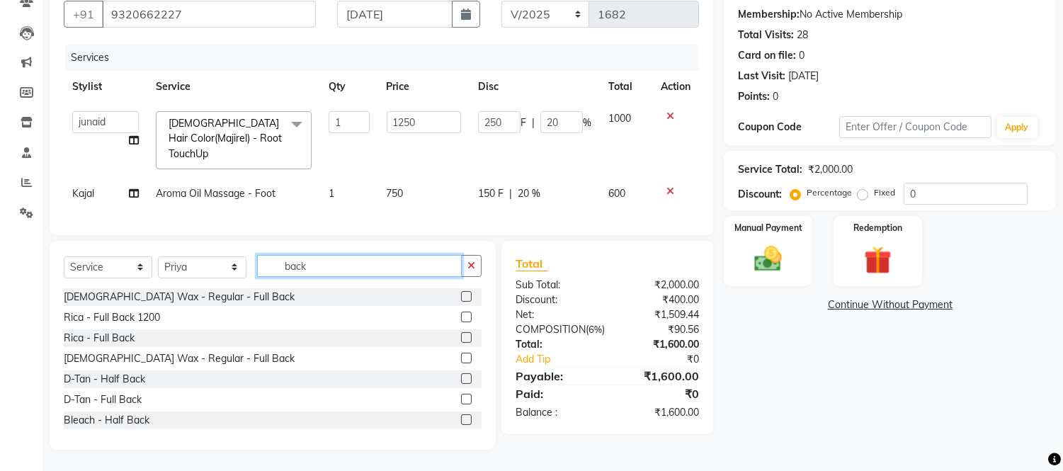
click at [426, 271] on input "back" at bounding box center [359, 266] width 205 height 22
type input "b"
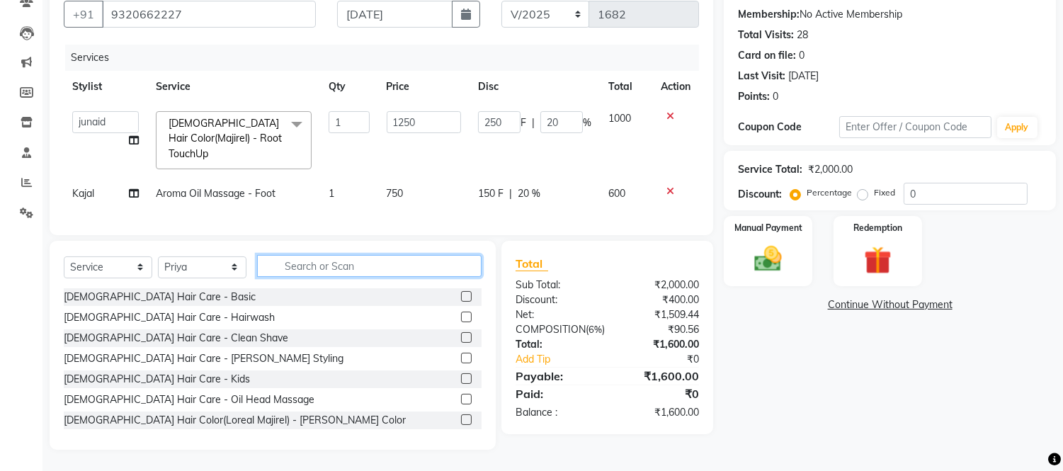
type input ","
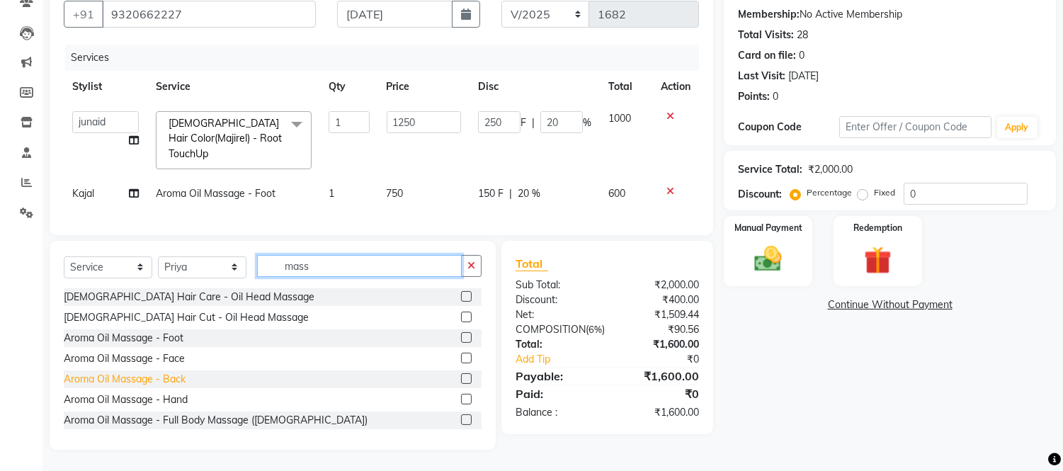
type input "mass"
click at [164, 383] on div "Aroma Oil Massage - Back" at bounding box center [125, 379] width 122 height 15
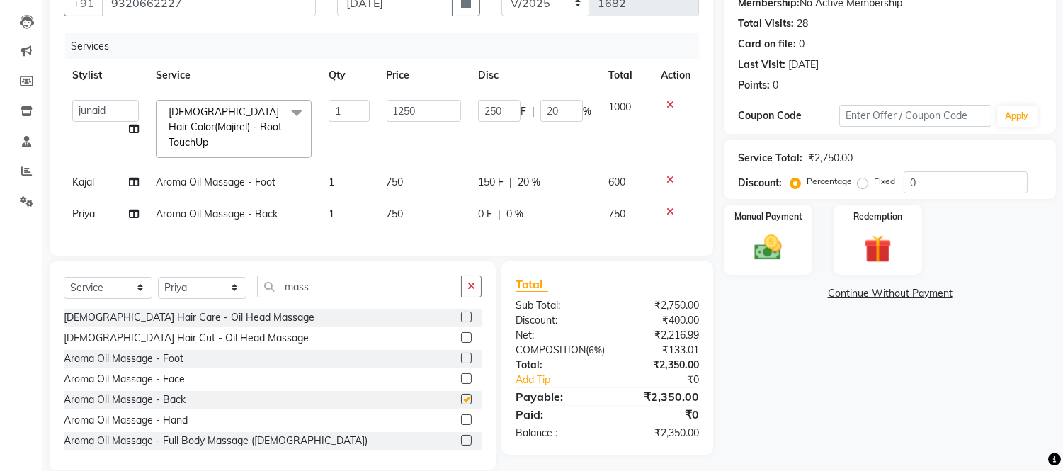
checkbox input "false"
click at [571, 208] on div "0 F | 0 %" at bounding box center [534, 214] width 113 height 15
select select "49314"
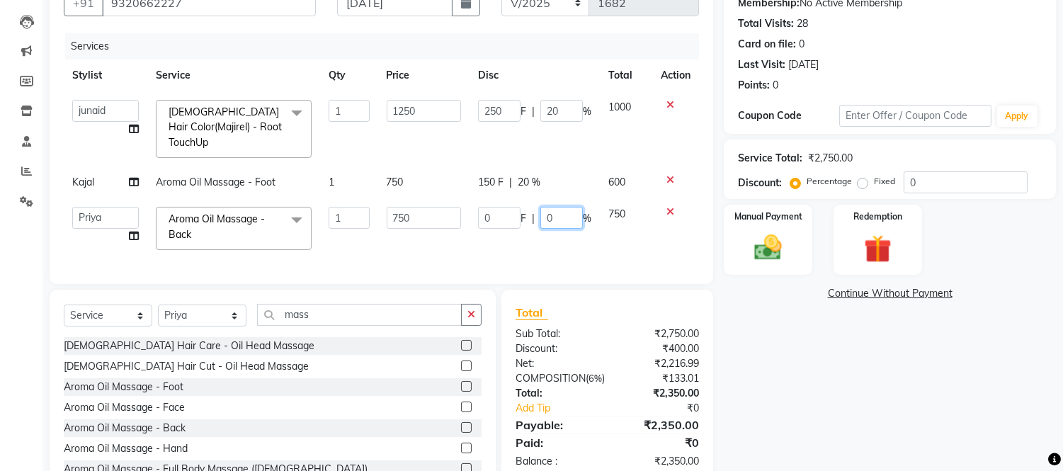
click at [571, 208] on input "0" at bounding box center [561, 218] width 42 height 22
type input "020"
click at [577, 229] on td "0 F | 020 %" at bounding box center [534, 228] width 130 height 60
select select "49314"
click at [472, 319] on icon "button" at bounding box center [471, 314] width 8 height 10
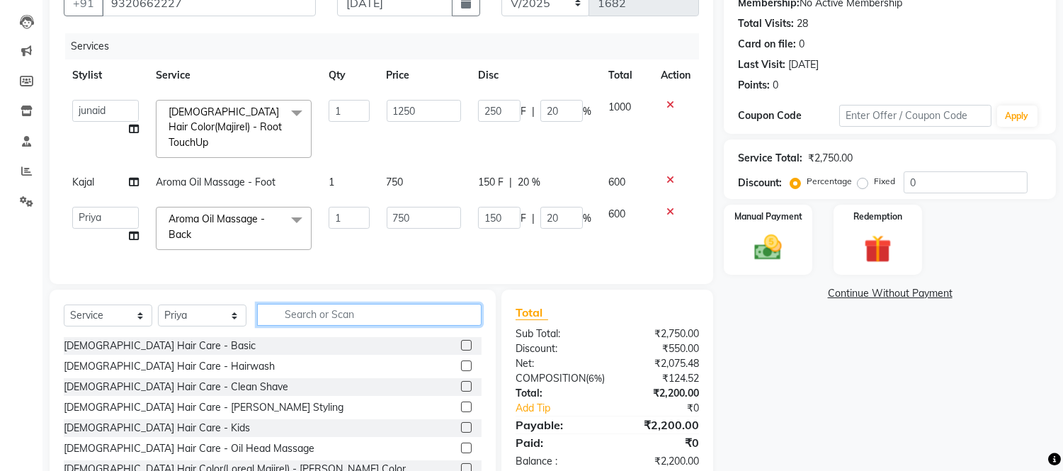
click at [471, 326] on input "text" at bounding box center [369, 315] width 224 height 22
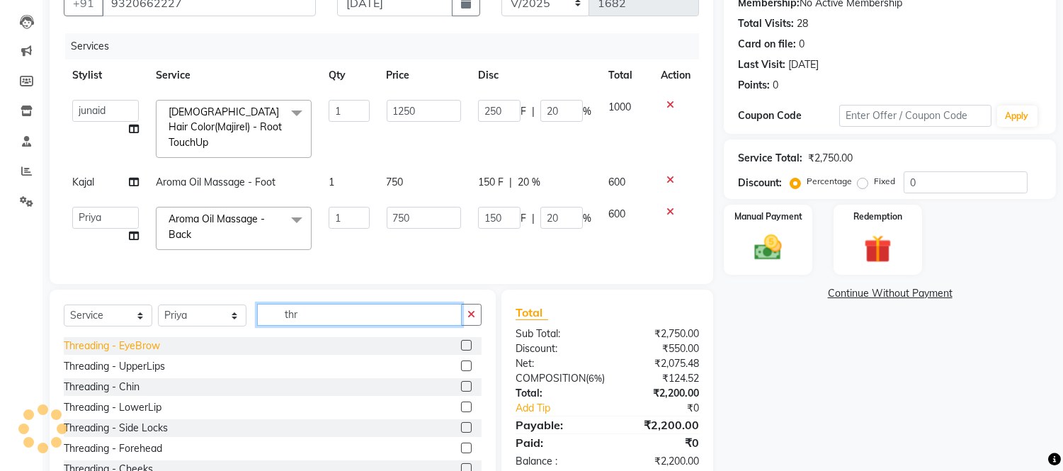
type input "thr"
click at [137, 353] on div "Threading - EyeBrow" at bounding box center [112, 345] width 96 height 15
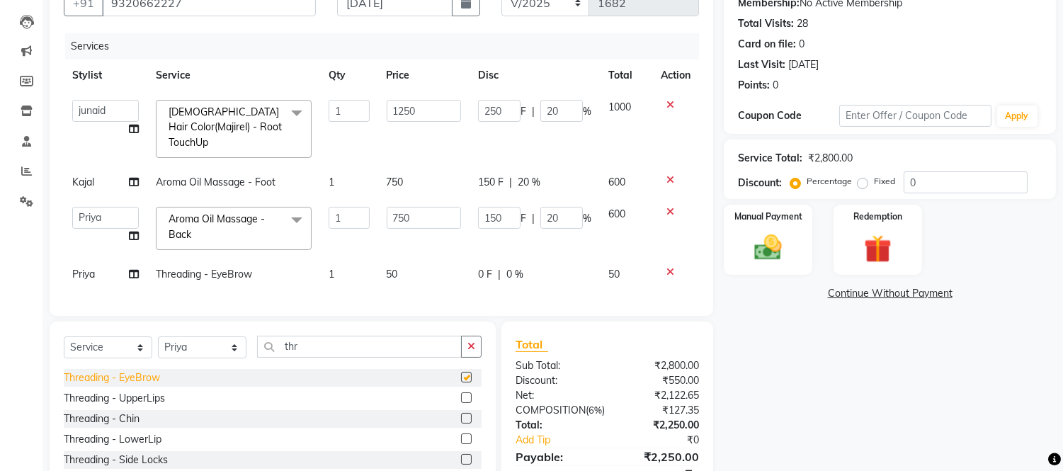
checkbox input "false"
click at [137, 406] on div "Threading - UpperLips" at bounding box center [114, 398] width 101 height 15
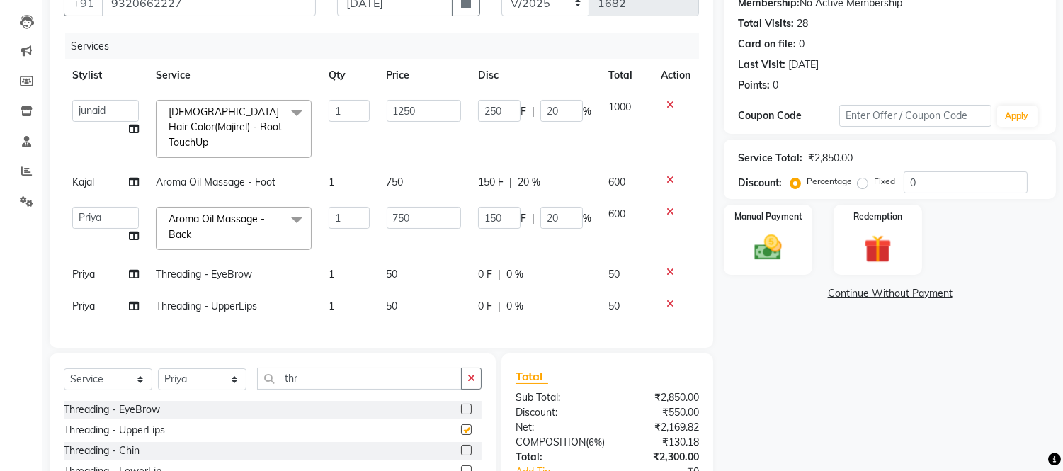
checkbox input "false"
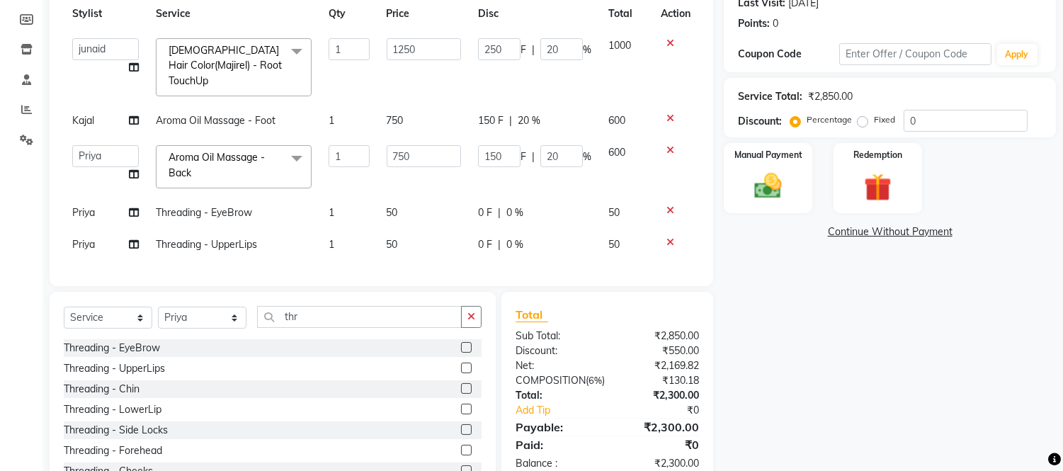
scroll to position [266, 0]
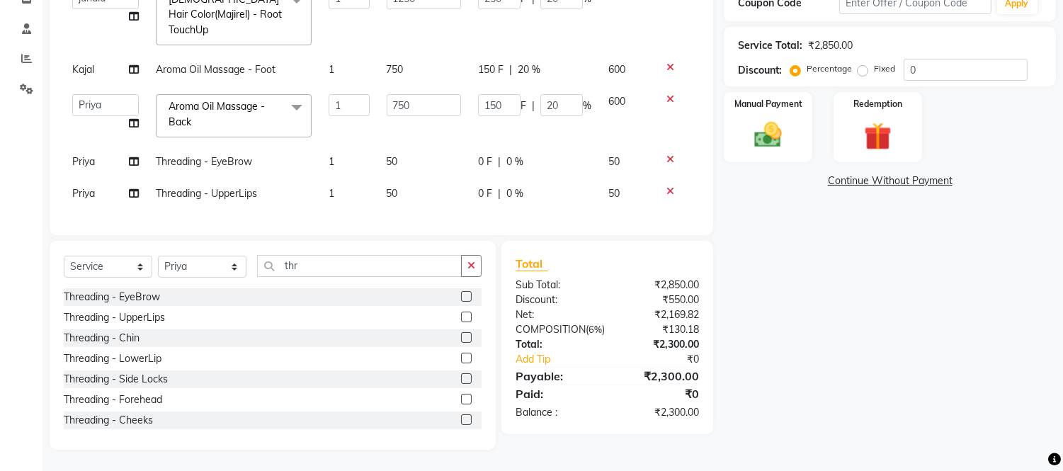
click at [225, 255] on div "Select Service Product Membership Package Voucher Prepaid Gift Card Select Styl…" at bounding box center [273, 271] width 418 height 33
click at [225, 270] on select "Select Stylist [PERSON_NAME] Sir Front Desk junaid Kajal [PERSON_NAME] [PERSON_…" at bounding box center [202, 267] width 89 height 22
select select "88206"
click at [158, 256] on select "Select Stylist [PERSON_NAME] Sir Front Desk junaid Kajal [PERSON_NAME] [PERSON_…" at bounding box center [202, 267] width 89 height 22
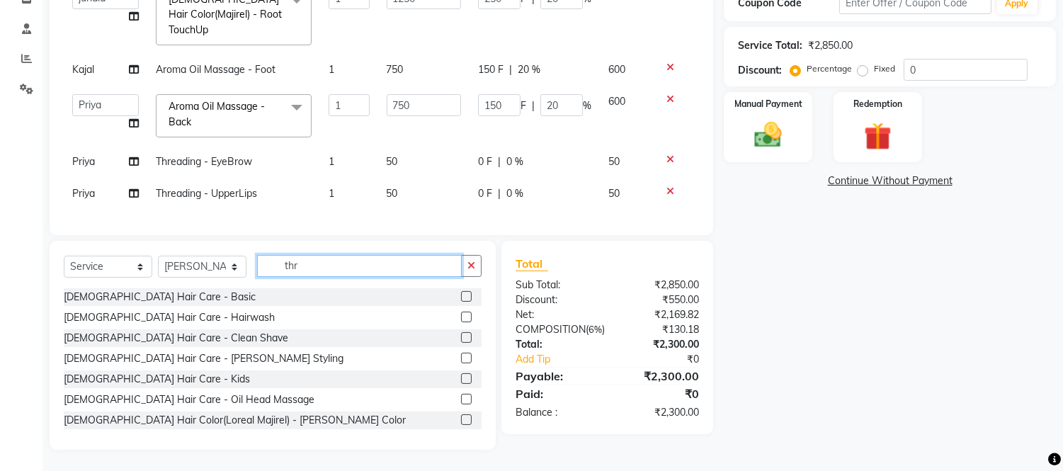
click at [360, 265] on input "thr" at bounding box center [359, 266] width 205 height 22
type input "t"
click at [365, 250] on div "Select Service Product Membership Package Voucher Prepaid Gift Card Select Styl…" at bounding box center [273, 345] width 446 height 209
click at [341, 266] on input "text" at bounding box center [369, 266] width 224 height 22
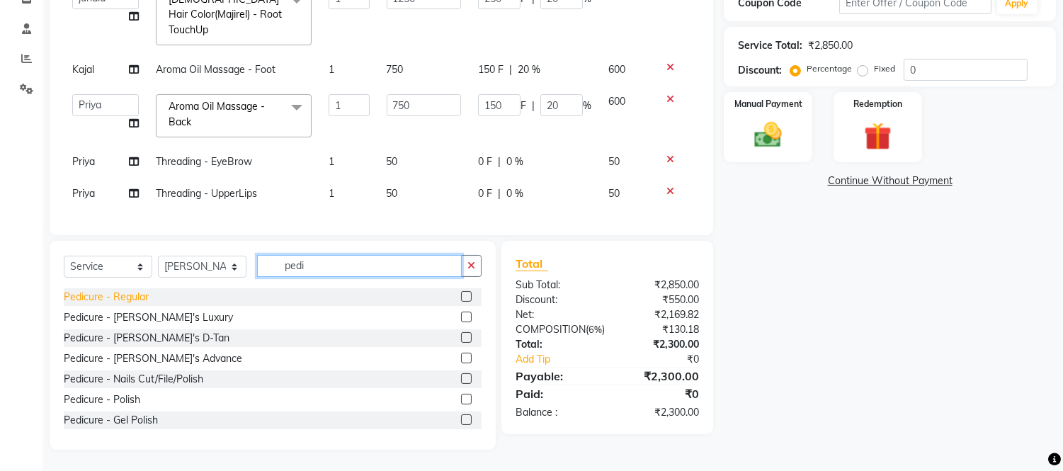
type input "pedi"
click at [125, 296] on div "Pedicure - Regular" at bounding box center [106, 297] width 85 height 15
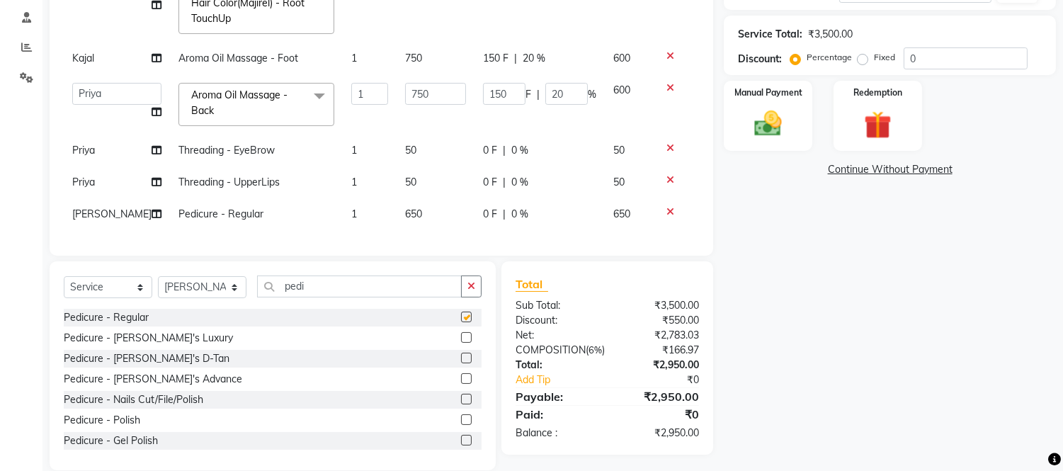
checkbox input "false"
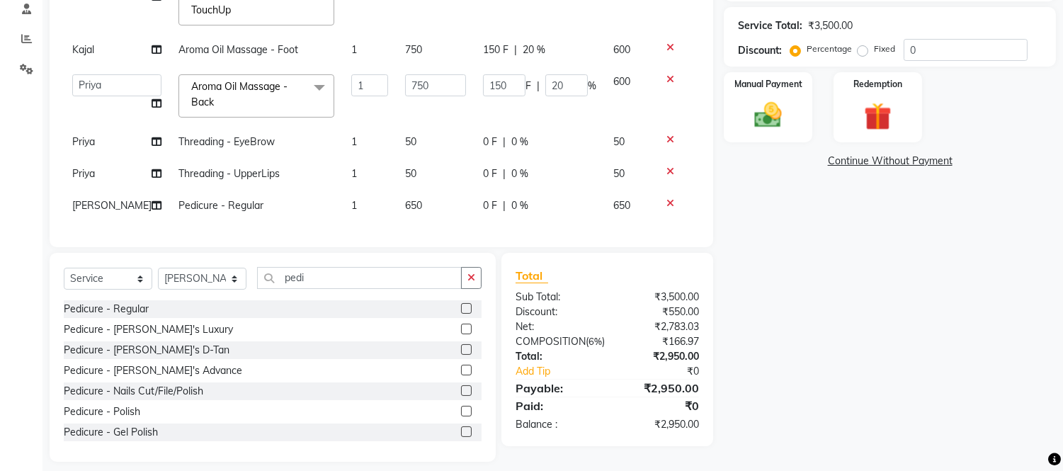
scroll to position [299, 0]
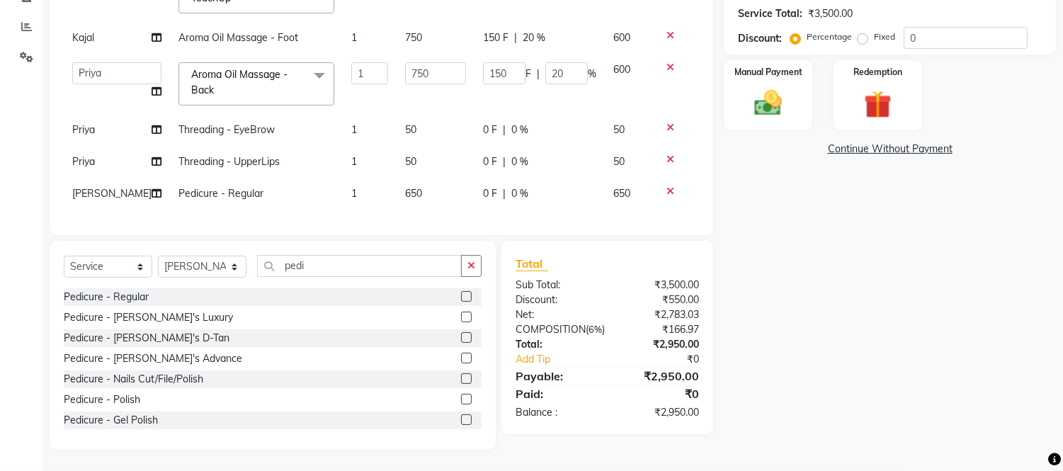
click at [428, 186] on td "650" at bounding box center [436, 194] width 78 height 32
select select "88206"
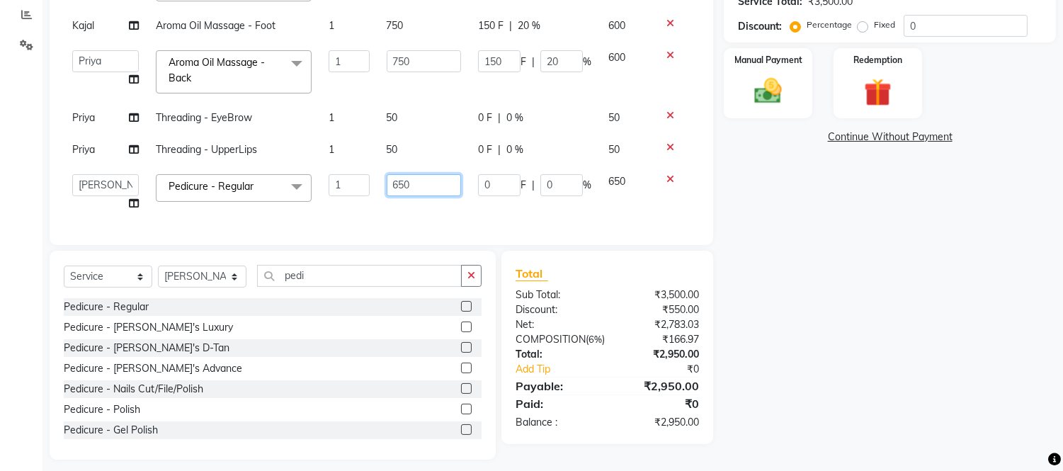
click at [428, 186] on input "650" at bounding box center [424, 185] width 74 height 22
type input "6"
type input "999"
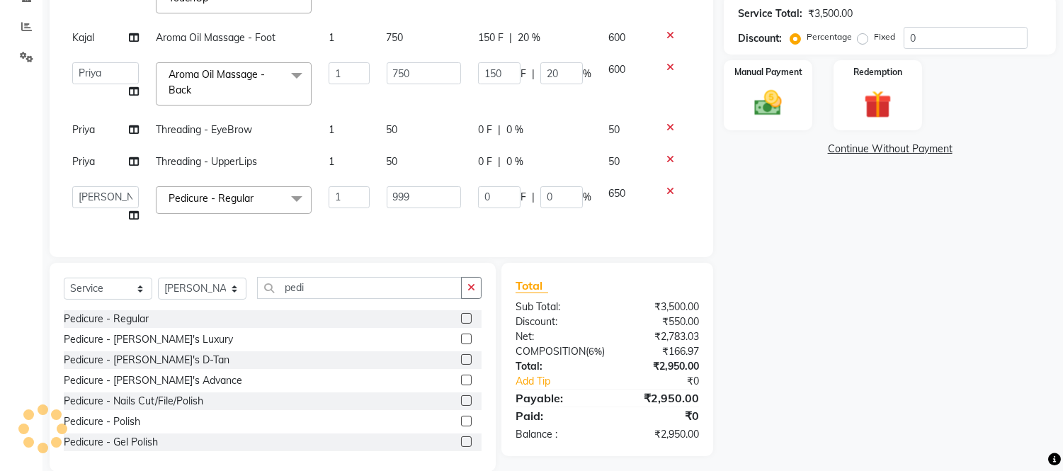
click at [464, 263] on div "Select Service Product Membership Package Voucher Prepaid Gift Card Select Styl…" at bounding box center [273, 367] width 446 height 209
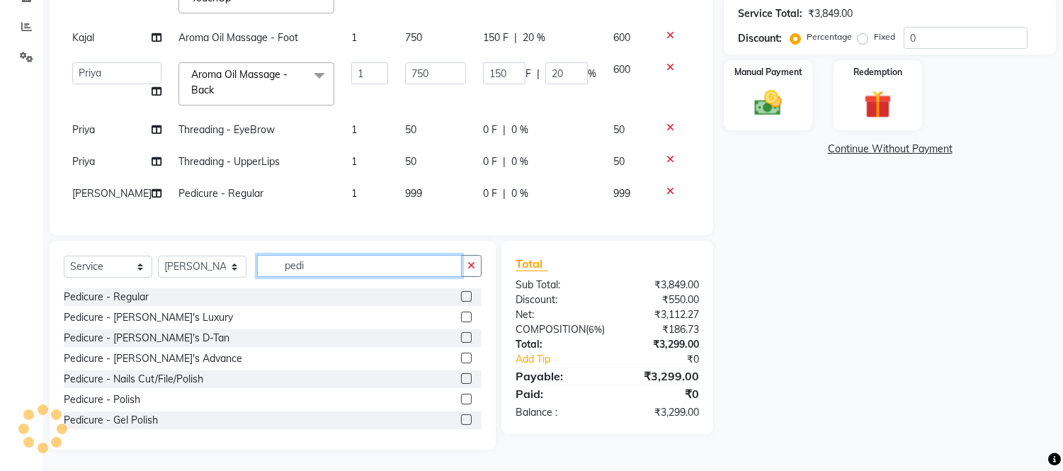
click at [422, 270] on input "pedi" at bounding box center [359, 266] width 205 height 22
type input "p"
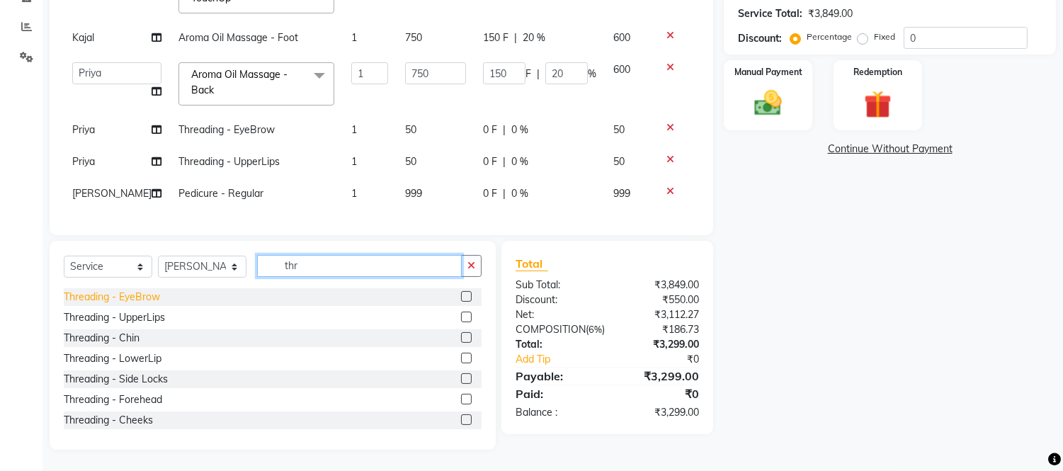
type input "thr"
click at [132, 292] on div "Threading - EyeBrow" at bounding box center [112, 297] width 96 height 15
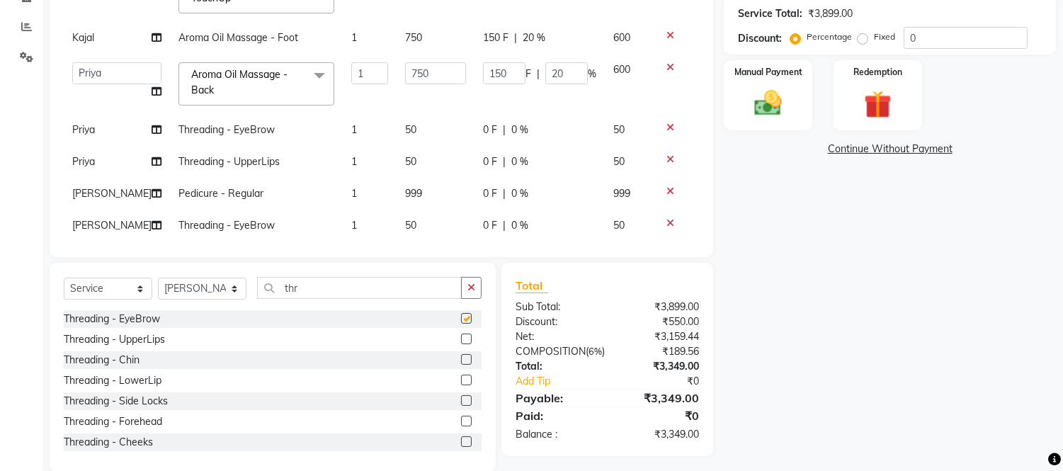
checkbox input "false"
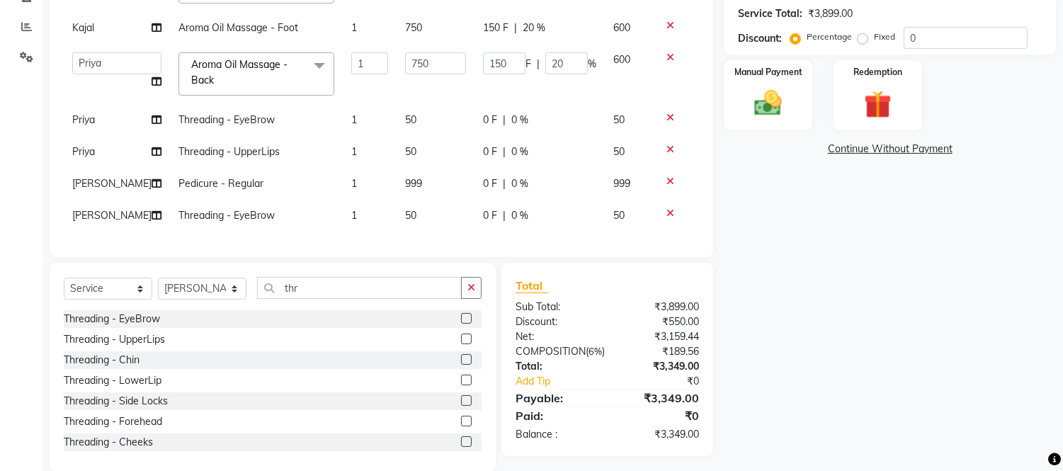
scroll to position [22, 0]
click at [411, 168] on td "999" at bounding box center [436, 184] width 78 height 32
select select "88206"
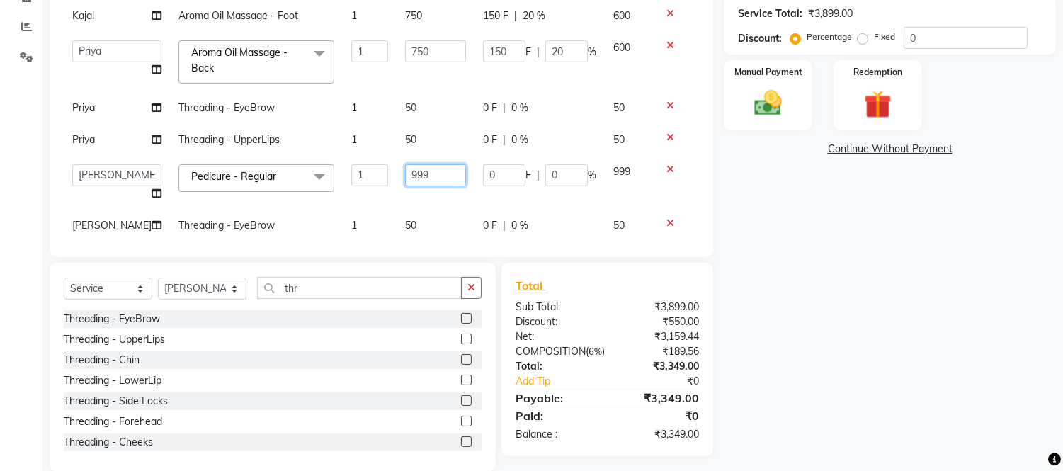
click at [421, 169] on input "999" at bounding box center [435, 175] width 61 height 22
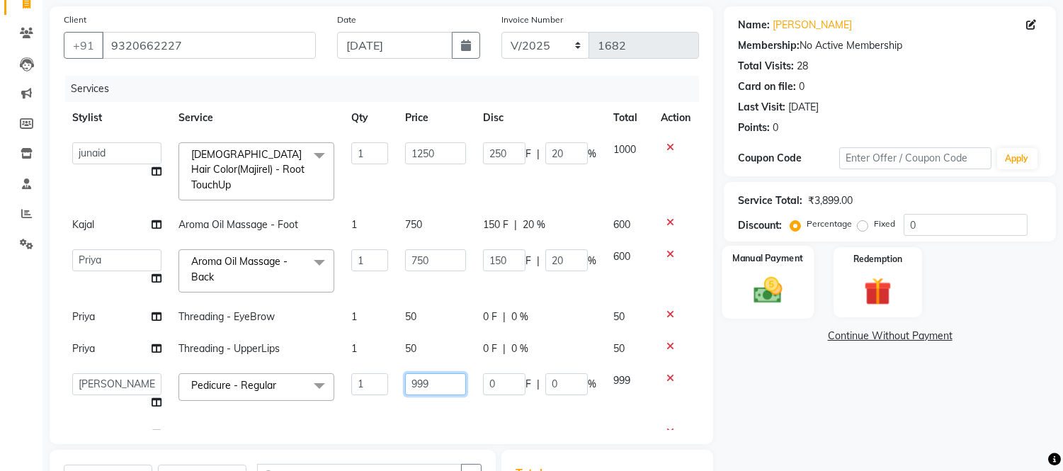
scroll to position [236, 0]
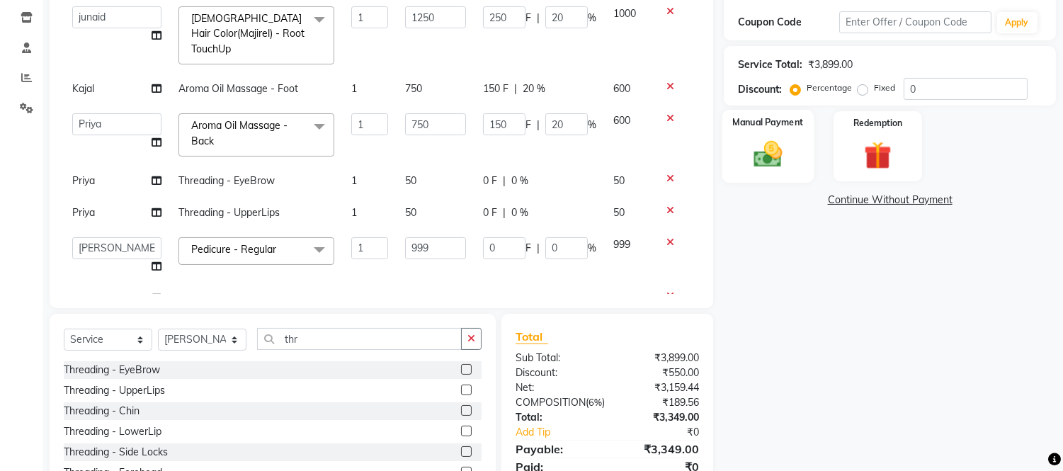
click at [780, 144] on img at bounding box center [768, 154] width 47 height 33
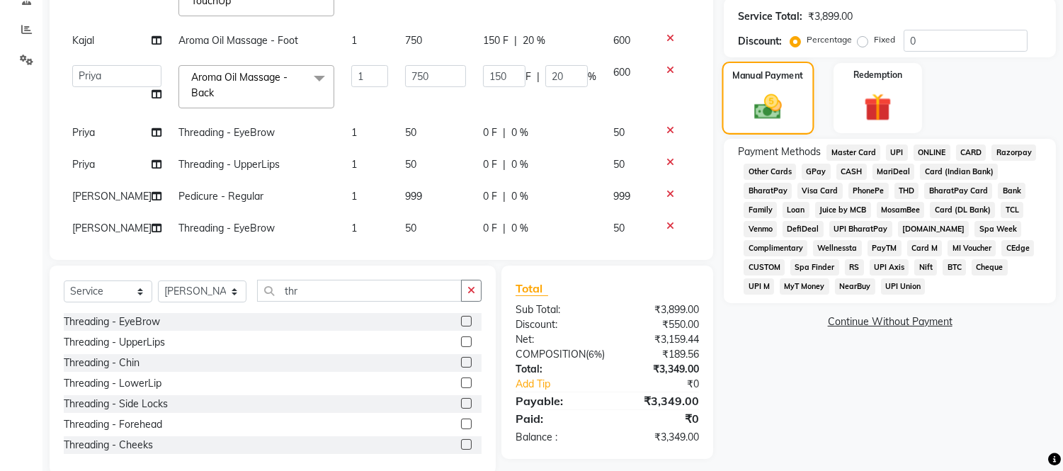
scroll to position [308, 0]
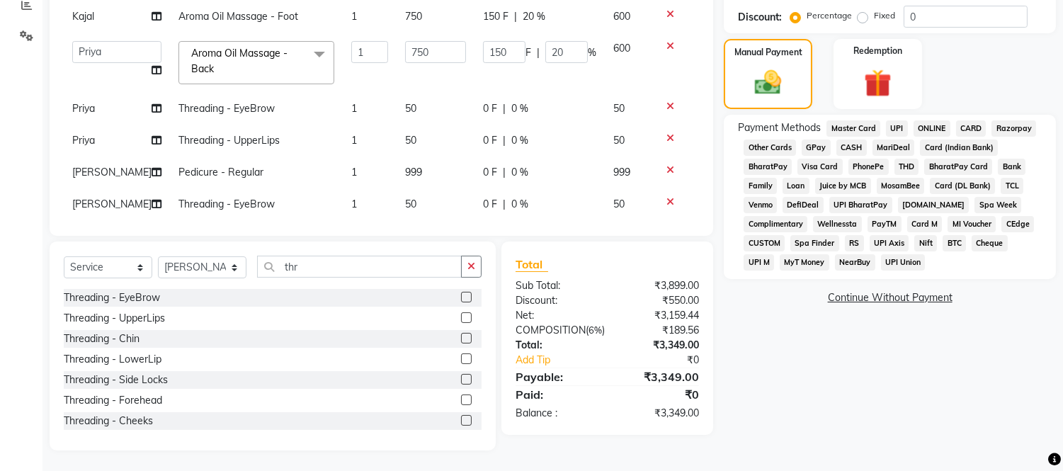
click at [811, 147] on span "GPay" at bounding box center [816, 147] width 29 height 16
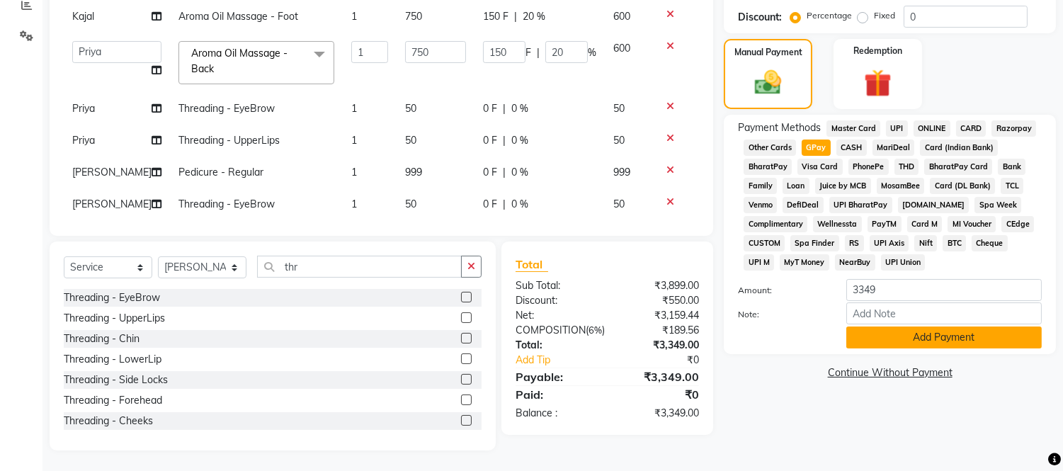
click at [911, 334] on button "Add Payment" at bounding box center [943, 337] width 195 height 22
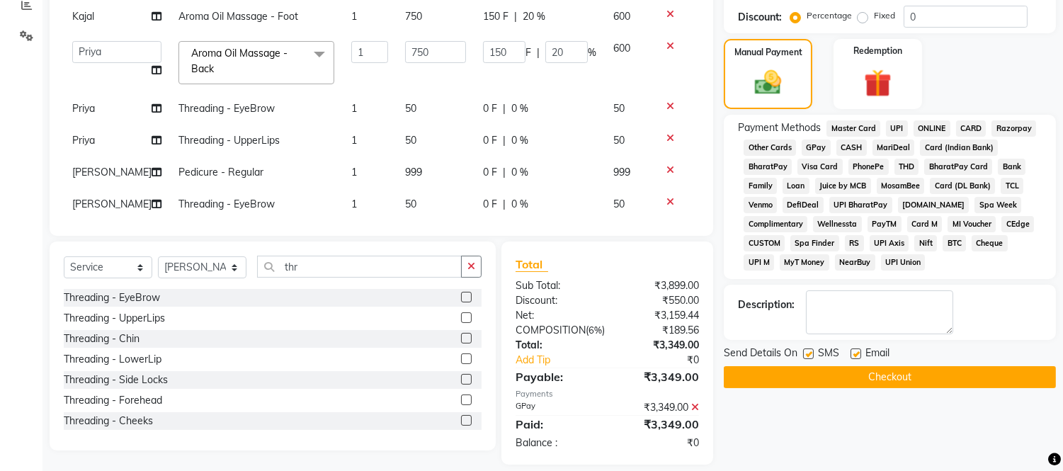
click at [865, 379] on button "Checkout" at bounding box center [890, 377] width 332 height 22
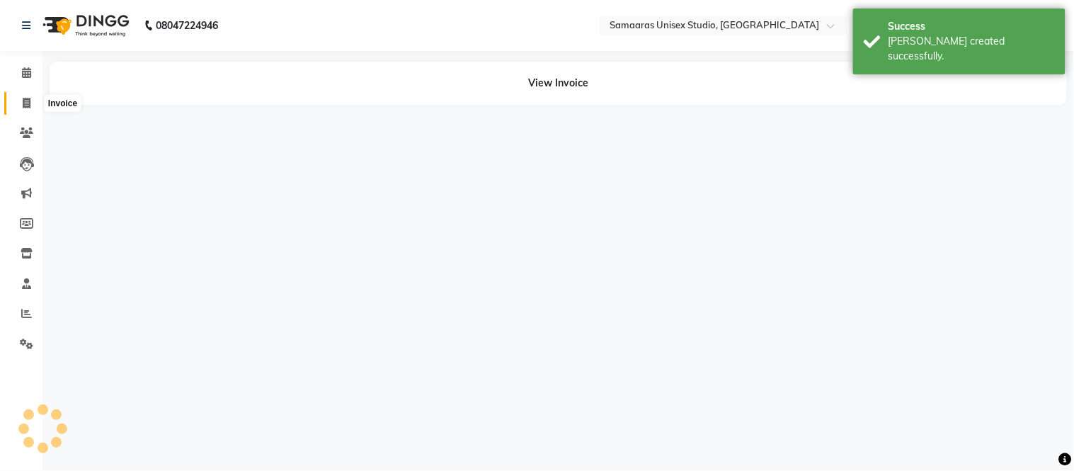
click at [18, 97] on span at bounding box center [26, 104] width 25 height 16
select select "service"
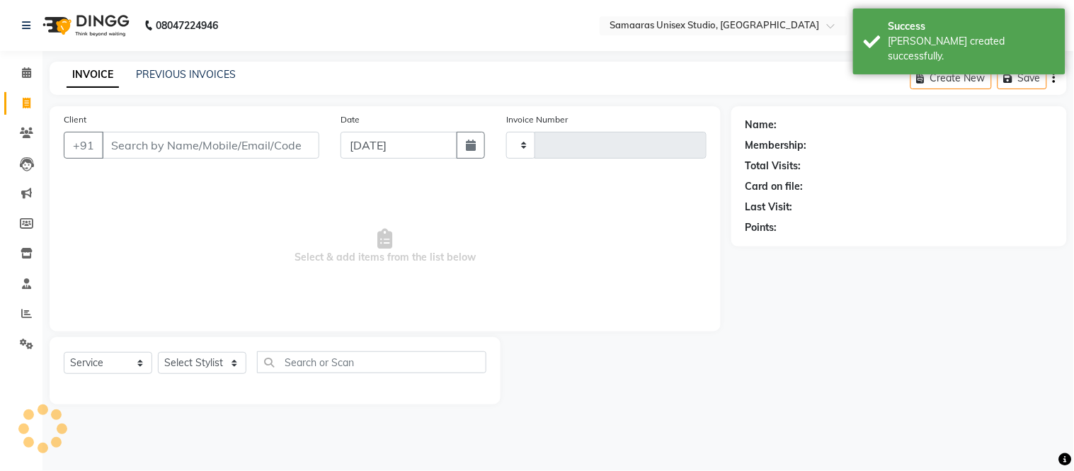
type input "1683"
select select "4525"
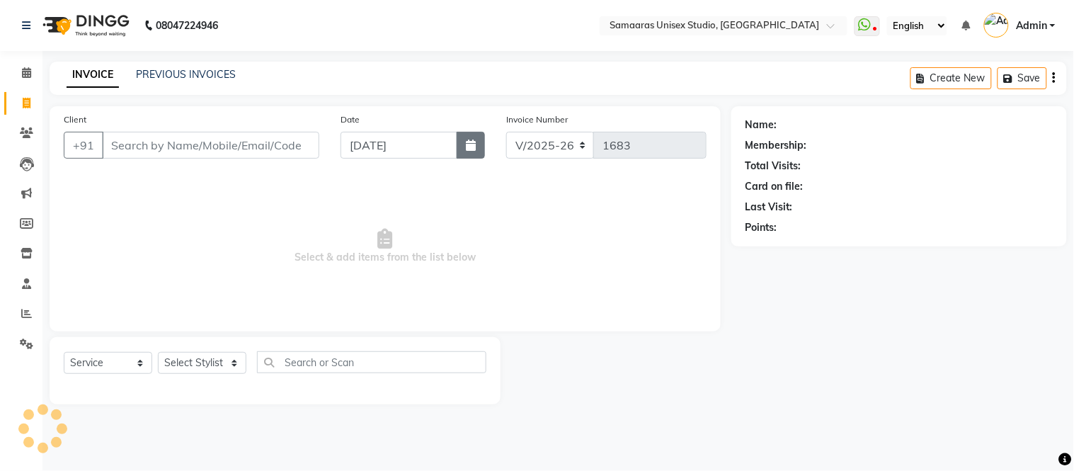
click at [466, 142] on icon "button" at bounding box center [471, 144] width 10 height 11
select select "9"
select select "2025"
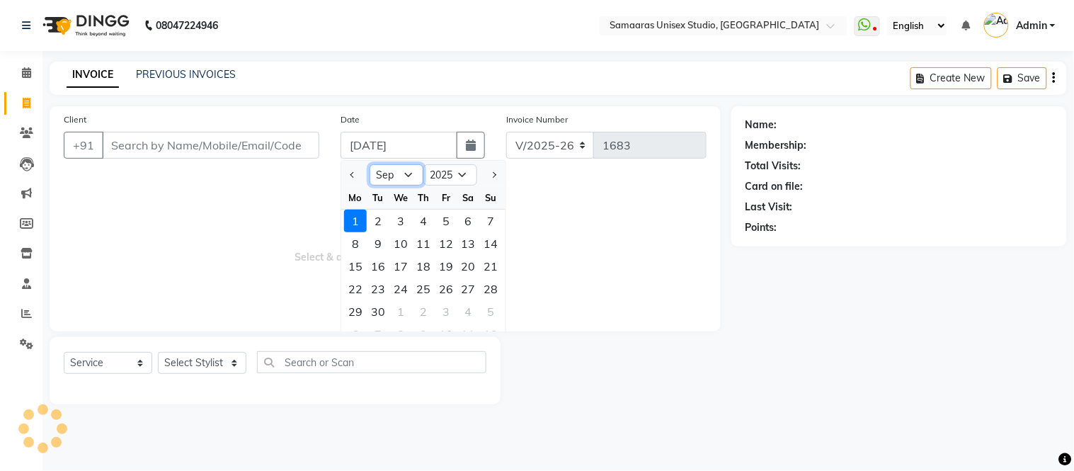
click at [405, 168] on select "Jan Feb Mar Apr May Jun [DATE] Aug Sep Oct Nov Dec" at bounding box center [397, 174] width 54 height 21
select select "8"
click at [370, 164] on select "Jan Feb Mar Apr May Jun [DATE] Aug Sep Oct Nov Dec" at bounding box center [397, 174] width 54 height 21
click at [627, 287] on span "Select & add items from the list below" at bounding box center [385, 247] width 643 height 142
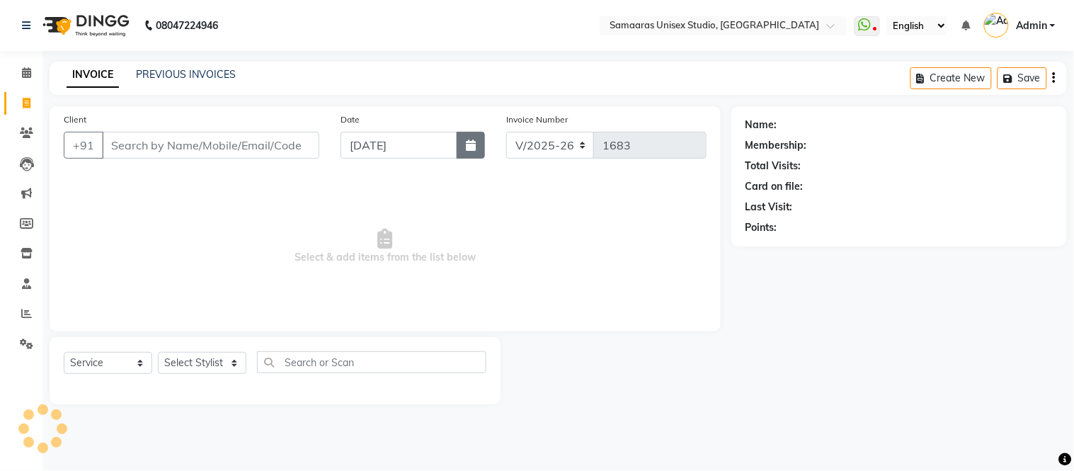
click at [468, 154] on button "button" at bounding box center [471, 145] width 28 height 27
select select "9"
select select "2025"
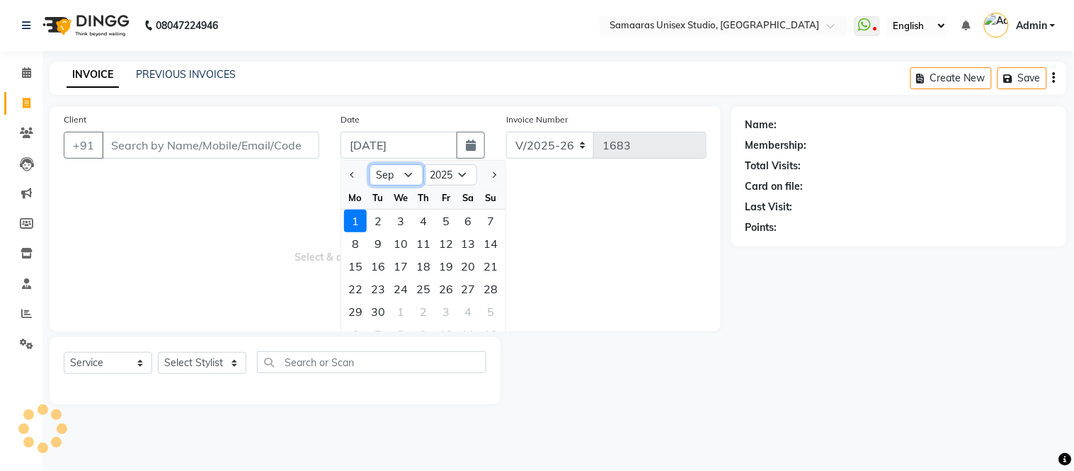
drag, startPoint x: 404, startPoint y: 166, endPoint x: 404, endPoint y: 176, distance: 9.9
click at [404, 167] on select "Jan Feb Mar Apr May Jun [DATE] Aug Sep Oct Nov Dec" at bounding box center [397, 174] width 54 height 21
select select "8"
click at [370, 164] on select "Jan Feb Mar Apr May Jun [DATE] Aug Sep Oct Nov Dec" at bounding box center [397, 174] width 54 height 21
click at [451, 241] on div "8" at bounding box center [446, 243] width 23 height 23
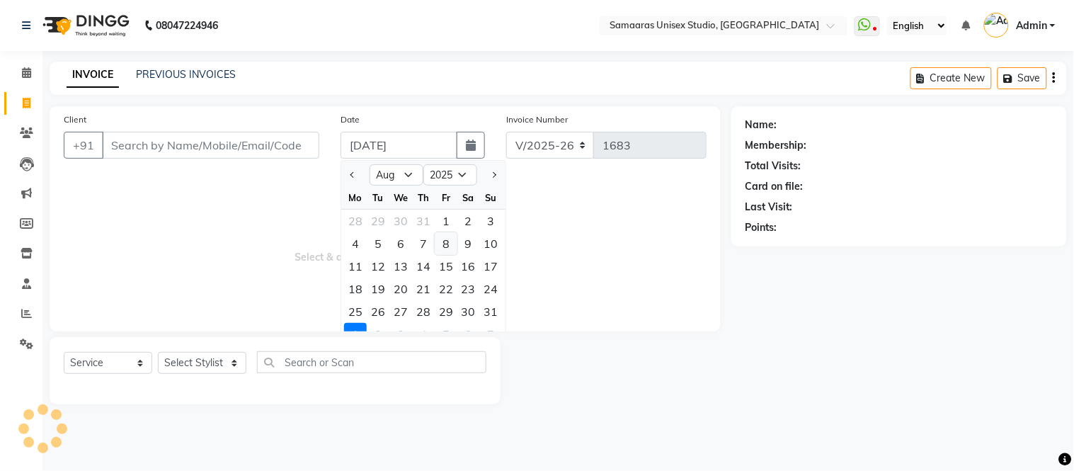
type input "[DATE]"
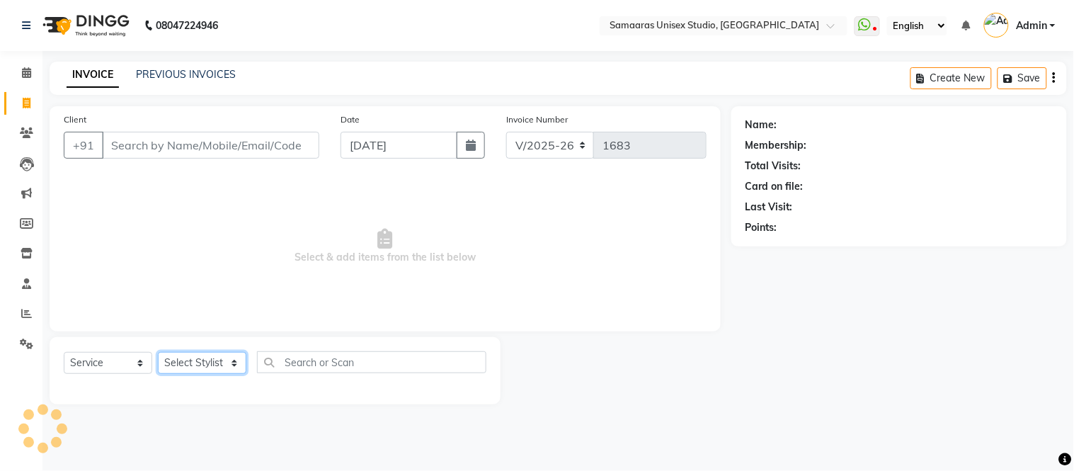
click at [218, 369] on select "Select Stylist [PERSON_NAME] Sir Front Desk junaid Kajal [PERSON_NAME] [PERSON_…" at bounding box center [202, 363] width 89 height 22
drag, startPoint x: 300, startPoint y: 118, endPoint x: 300, endPoint y: 132, distance: 14.2
click at [300, 130] on div "Client +91" at bounding box center [191, 141] width 277 height 58
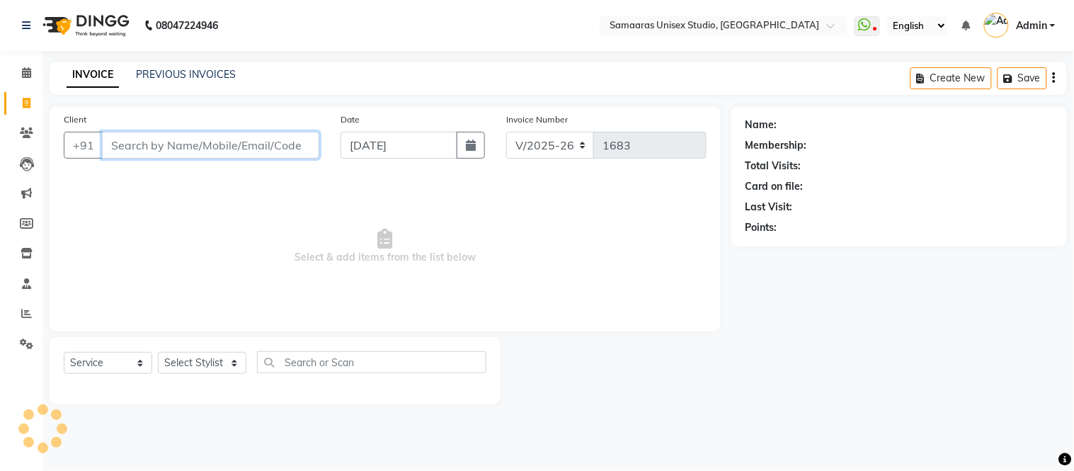
click at [300, 132] on input "Client" at bounding box center [210, 145] width 217 height 27
click at [215, 139] on input "pal" at bounding box center [174, 145] width 145 height 27
click at [217, 151] on input "pal" at bounding box center [174, 145] width 145 height 27
type input "p"
type input "99309200"
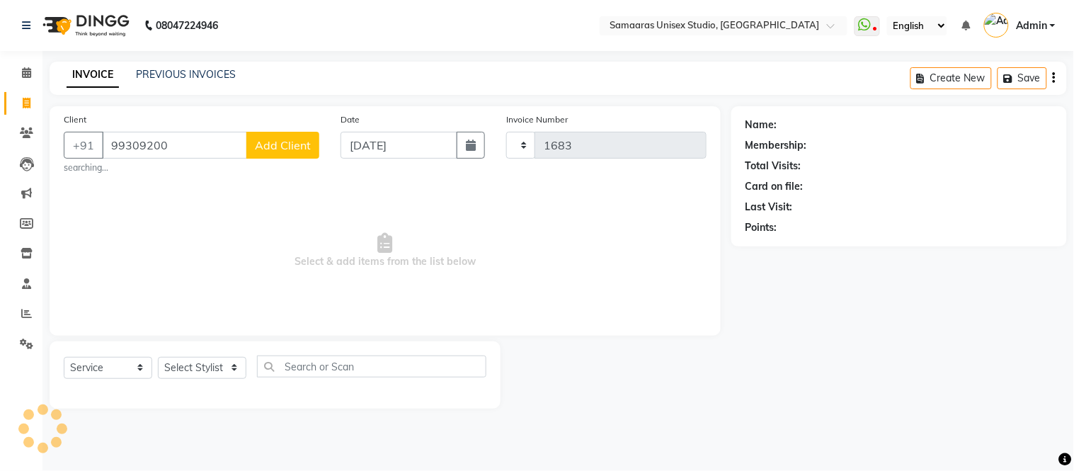
click at [820, 73] on div "INVOICE PREVIOUS INVOICES Create New Save" at bounding box center [558, 78] width 1017 height 33
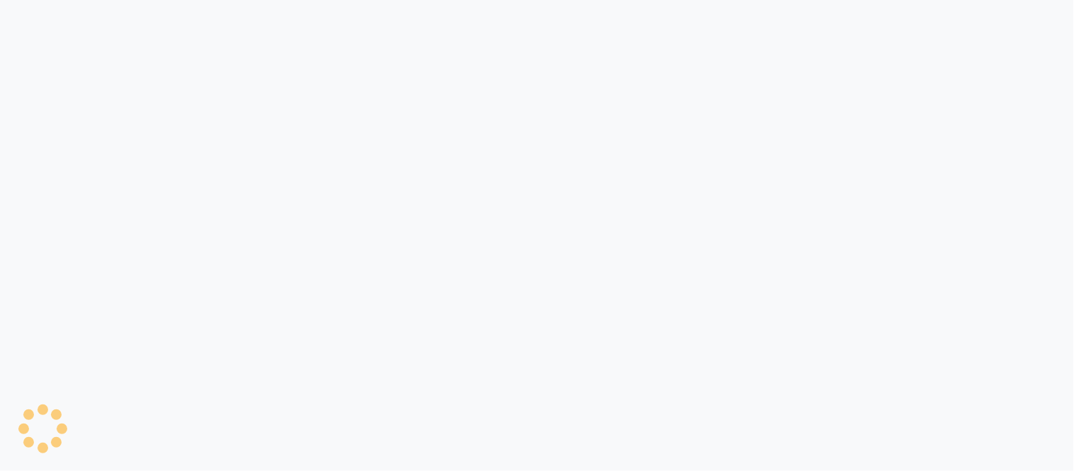
select select "service"
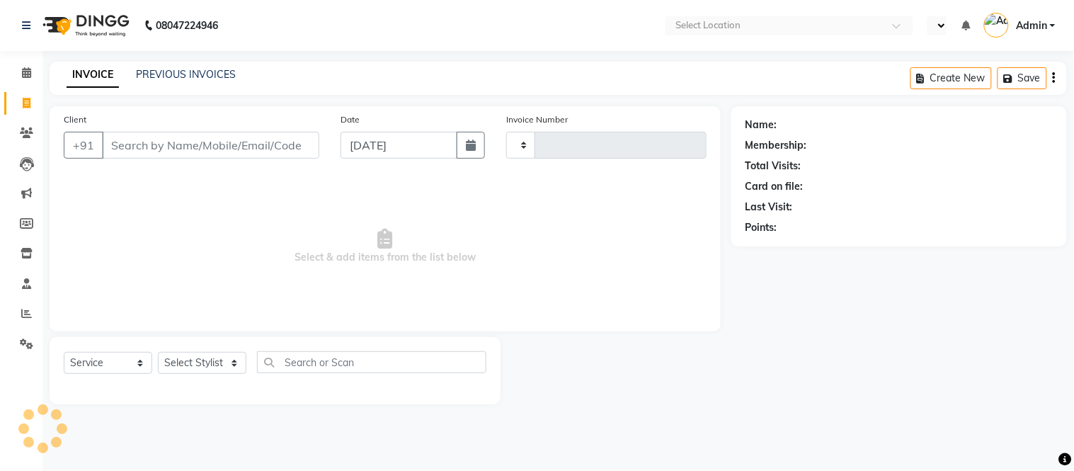
type input "1683"
select select "en"
select select "4525"
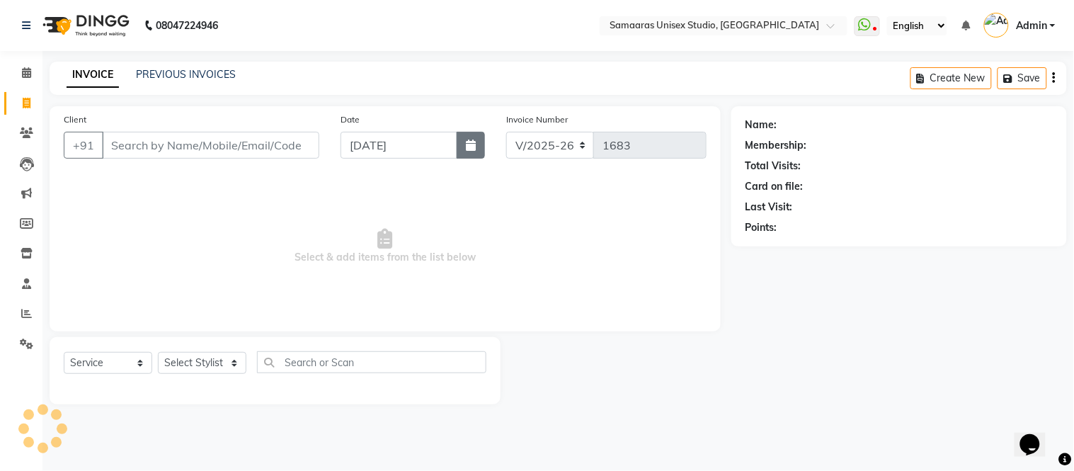
click at [467, 146] on icon "button" at bounding box center [471, 144] width 10 height 11
select select "9"
select select "2025"
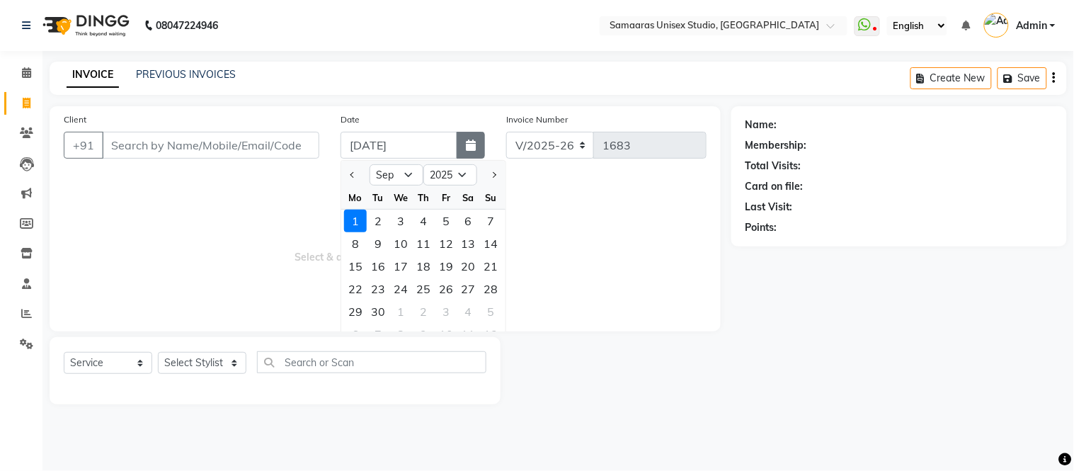
click at [467, 146] on icon "button" at bounding box center [471, 144] width 10 height 11
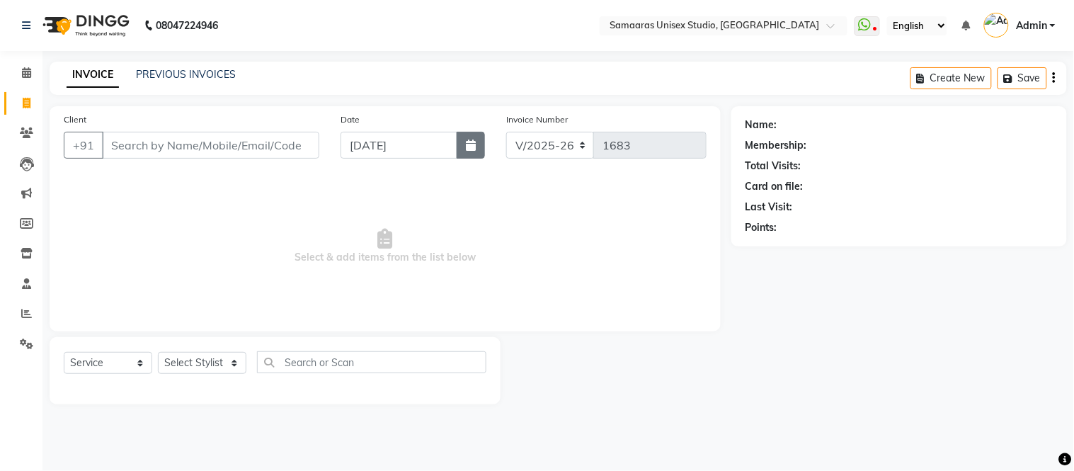
click at [471, 149] on icon "button" at bounding box center [471, 144] width 10 height 11
select select "9"
select select "2025"
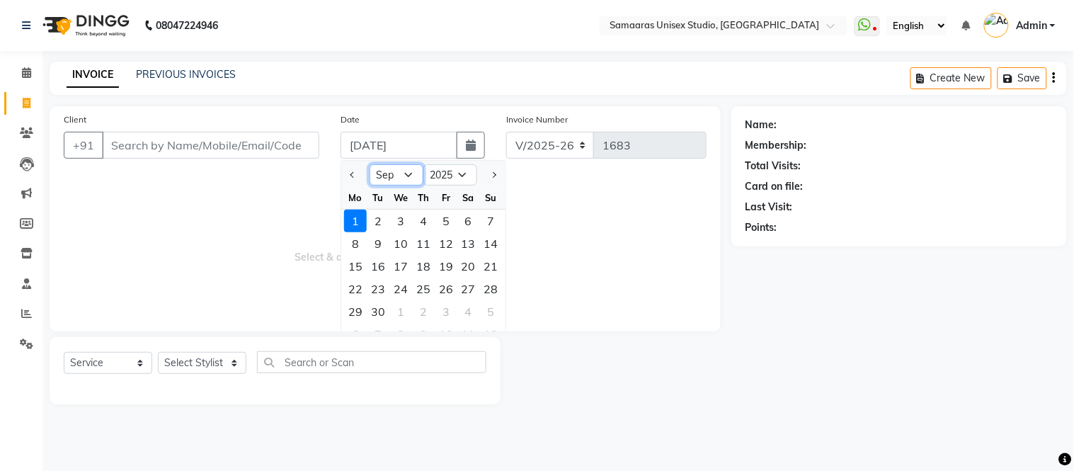
click at [409, 171] on select "Jan Feb Mar Apr May Jun [DATE] Aug Sep Oct Nov Dec" at bounding box center [397, 174] width 54 height 21
select select "8"
click at [370, 164] on select "Jan Feb Mar Apr May Jun [DATE] Aug Sep Oct Nov Dec" at bounding box center [397, 174] width 54 height 21
click at [440, 245] on div "8" at bounding box center [446, 243] width 23 height 23
type input "[DATE]"
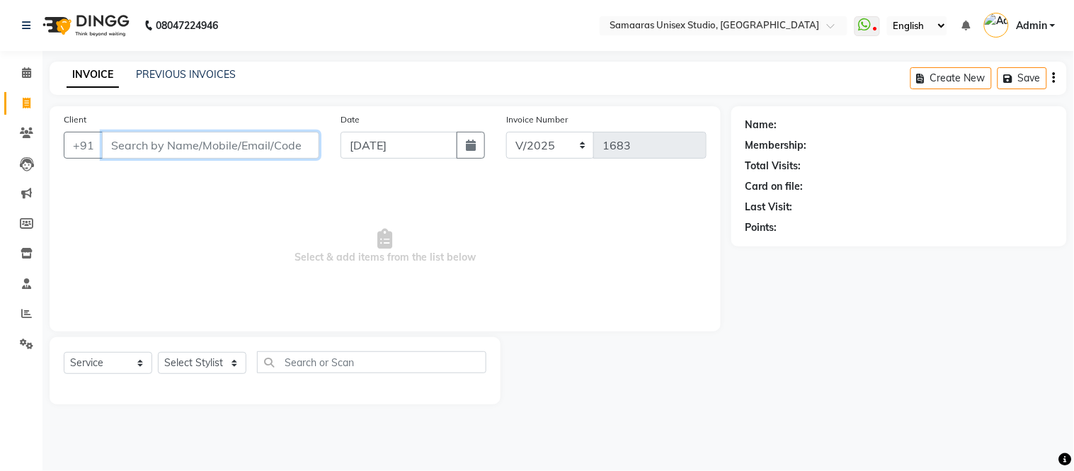
click at [249, 152] on input "Client" at bounding box center [210, 145] width 217 height 27
click at [249, 150] on input "Client" at bounding box center [210, 145] width 217 height 27
click at [199, 147] on input "Client" at bounding box center [210, 145] width 217 height 27
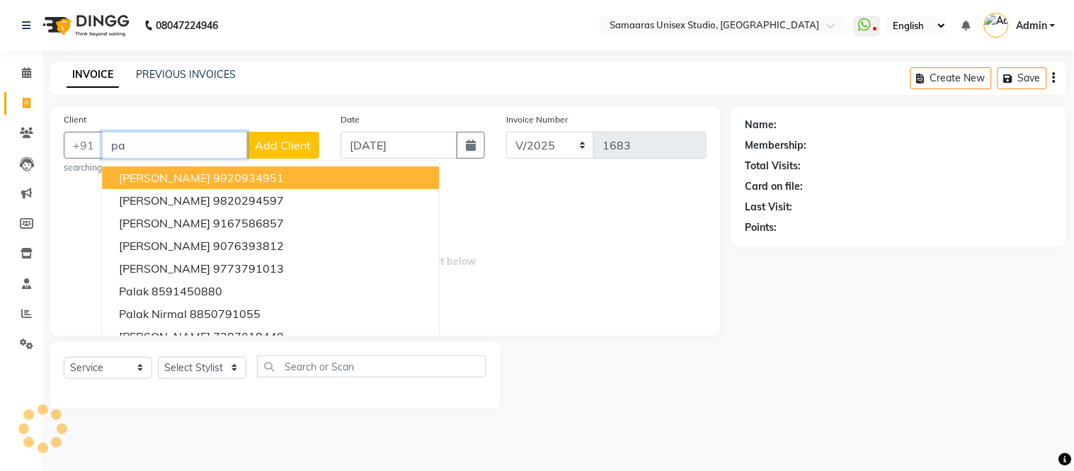
type input "p"
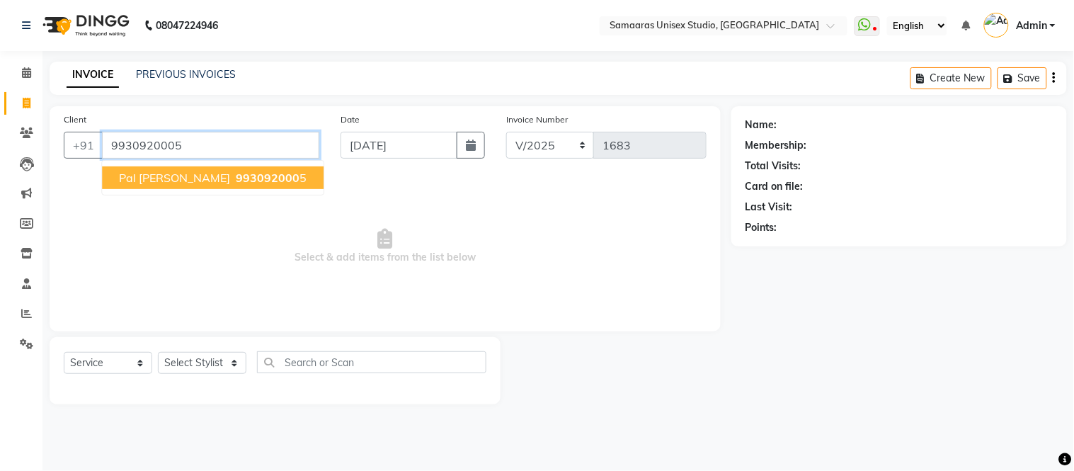
type input "9930920005"
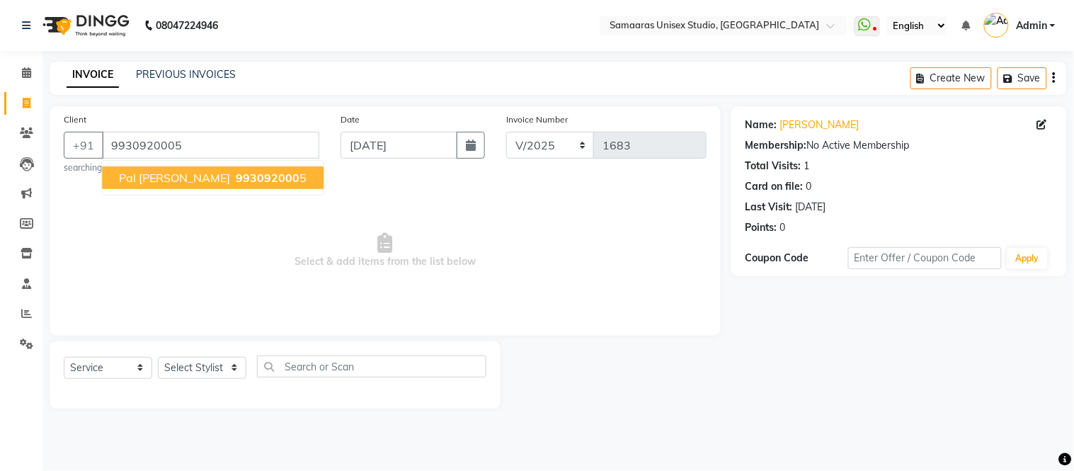
click at [154, 175] on span "pal [PERSON_NAME]" at bounding box center [174, 178] width 111 height 14
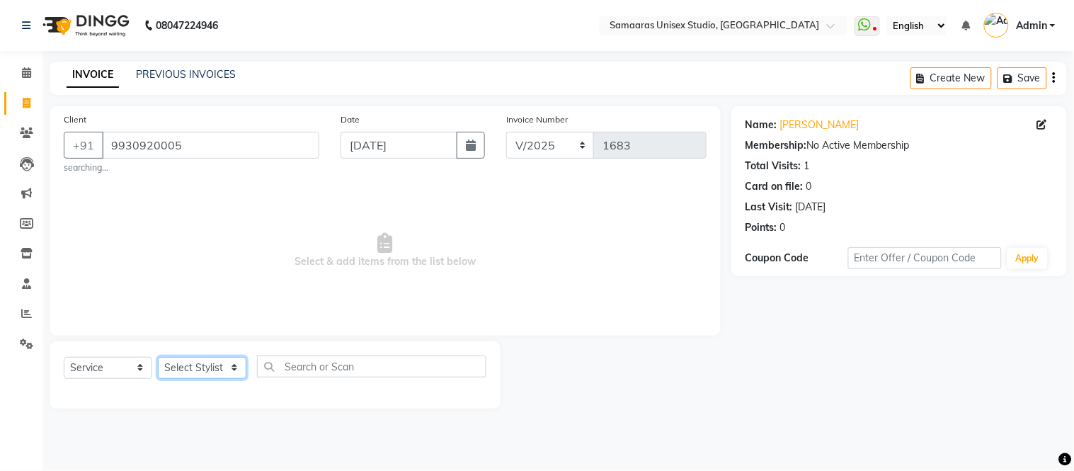
click at [214, 367] on select "Select Stylist [PERSON_NAME] Sir Front Desk junaid Kajal [PERSON_NAME] [PERSON_…" at bounding box center [202, 368] width 89 height 22
select select "88388"
click at [158, 357] on select "Select Stylist [PERSON_NAME] Sir Front Desk junaid Kajal [PERSON_NAME] [PERSON_…" at bounding box center [202, 368] width 89 height 22
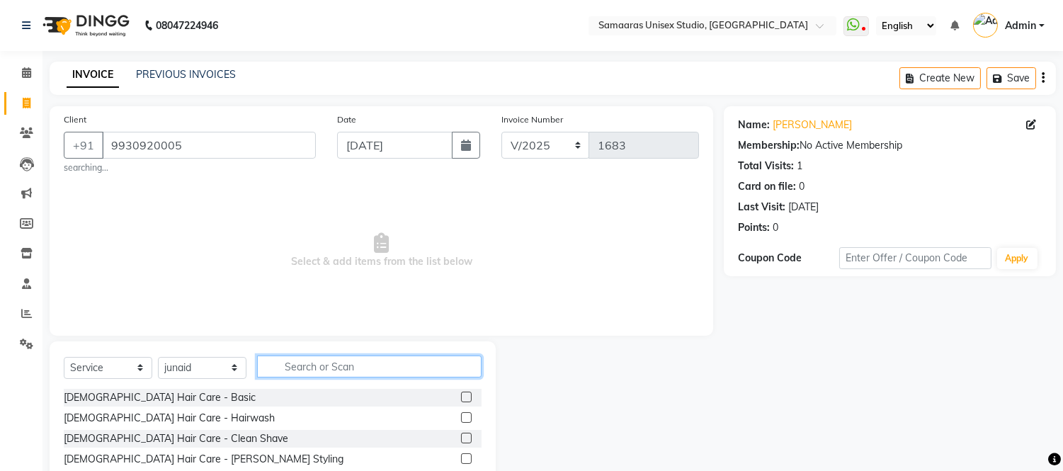
click at [310, 366] on input "text" at bounding box center [369, 366] width 224 height 22
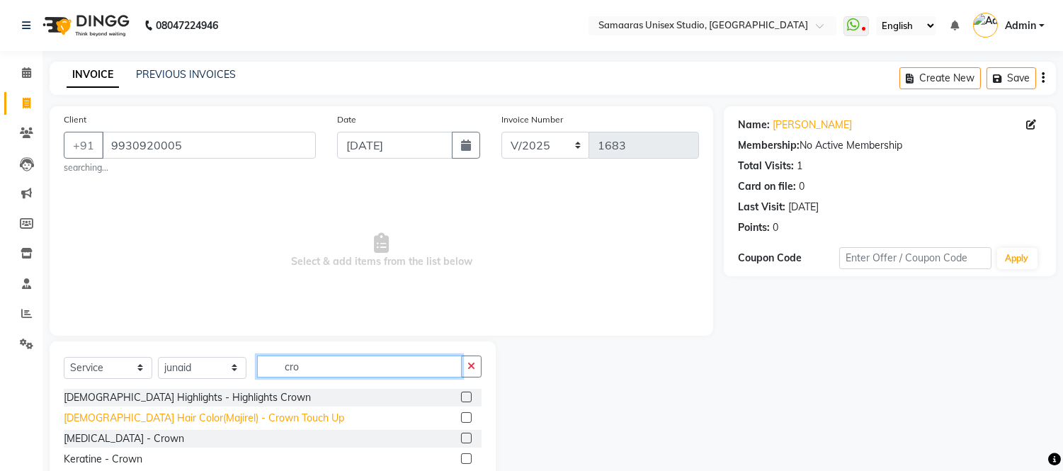
type input "cro"
click at [223, 420] on div "[DEMOGRAPHIC_DATA] Hair Color(Majirel) - Crown Touch Up" at bounding box center [204, 418] width 280 height 15
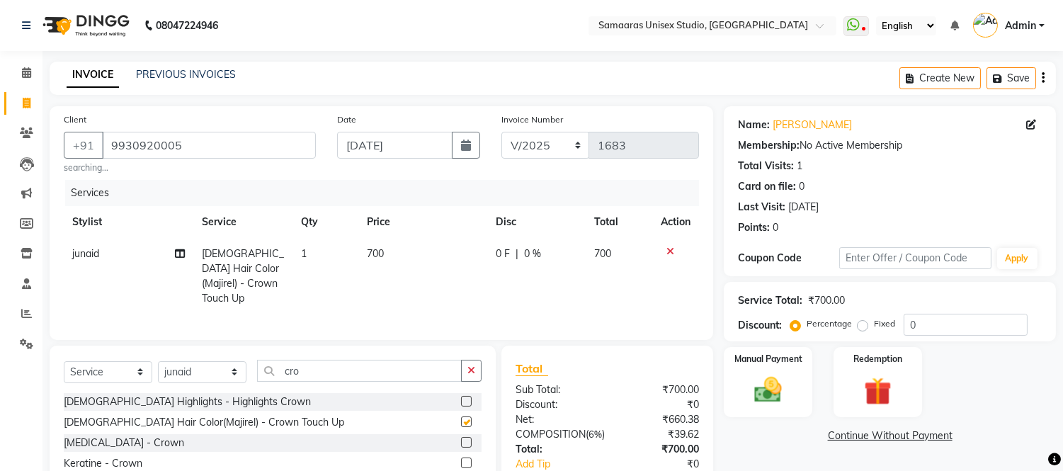
checkbox input "false"
click at [561, 266] on td "0 F | 0 %" at bounding box center [536, 276] width 98 height 76
select select "88388"
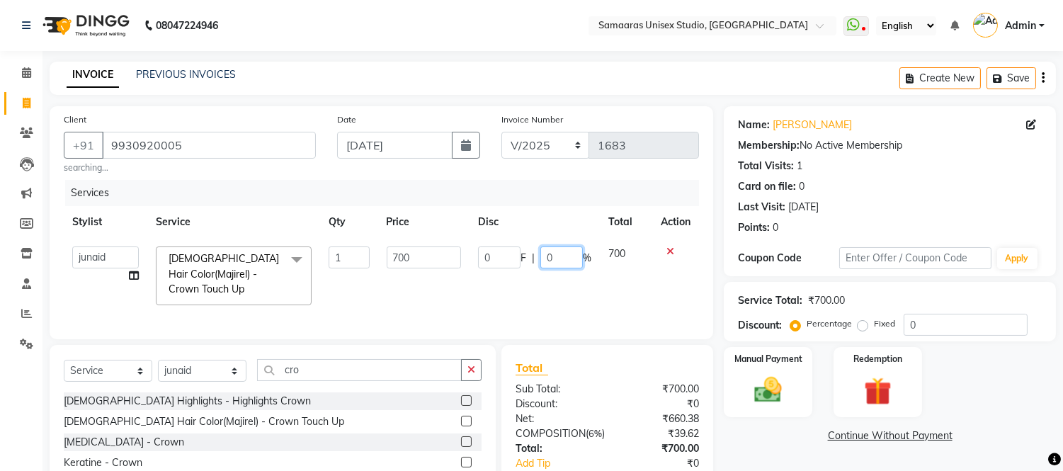
click at [562, 256] on input "0" at bounding box center [561, 257] width 42 height 22
click at [564, 292] on td "0 F | 0 %" at bounding box center [534, 275] width 130 height 75
select select "88388"
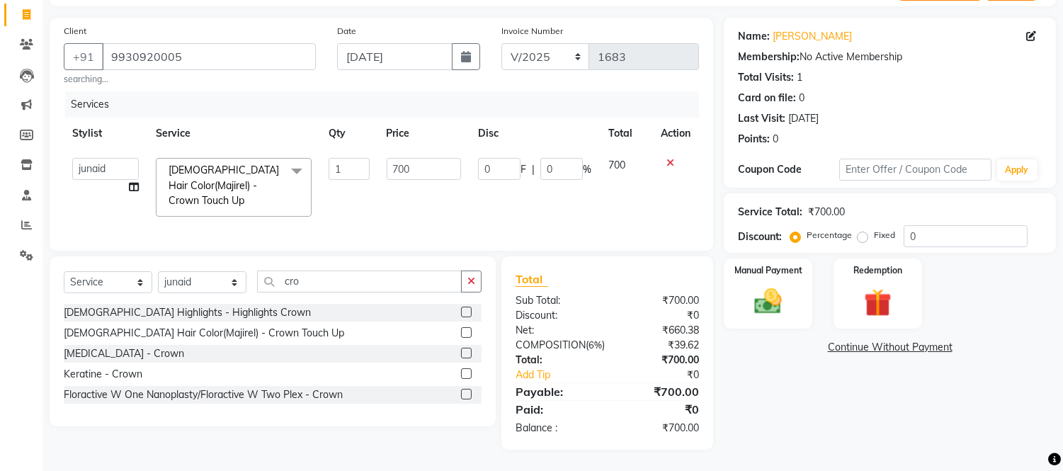
scroll to position [115, 0]
click at [331, 270] on input "cro" at bounding box center [359, 281] width 205 height 22
type input "c"
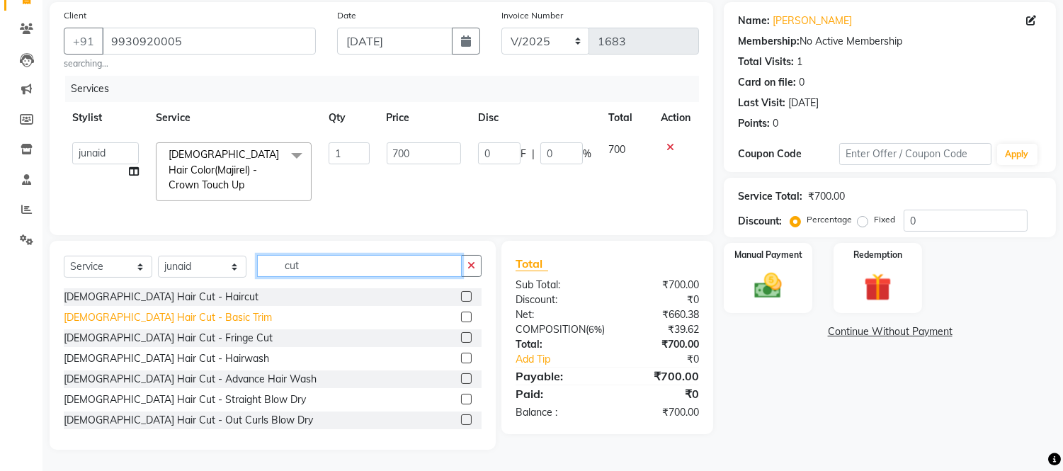
type input "cut"
click at [177, 317] on div "[DEMOGRAPHIC_DATA] Hair Cut - Basic Trim" at bounding box center [168, 317] width 208 height 15
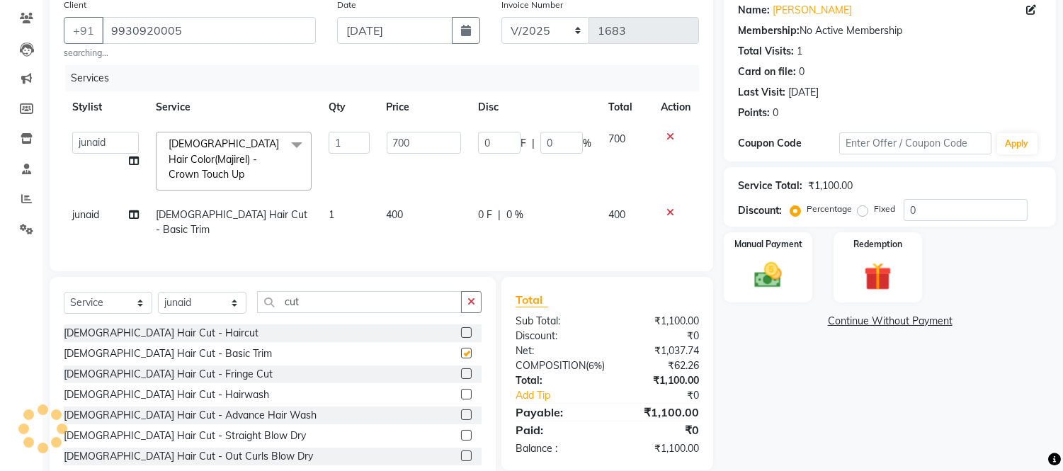
checkbox input "false"
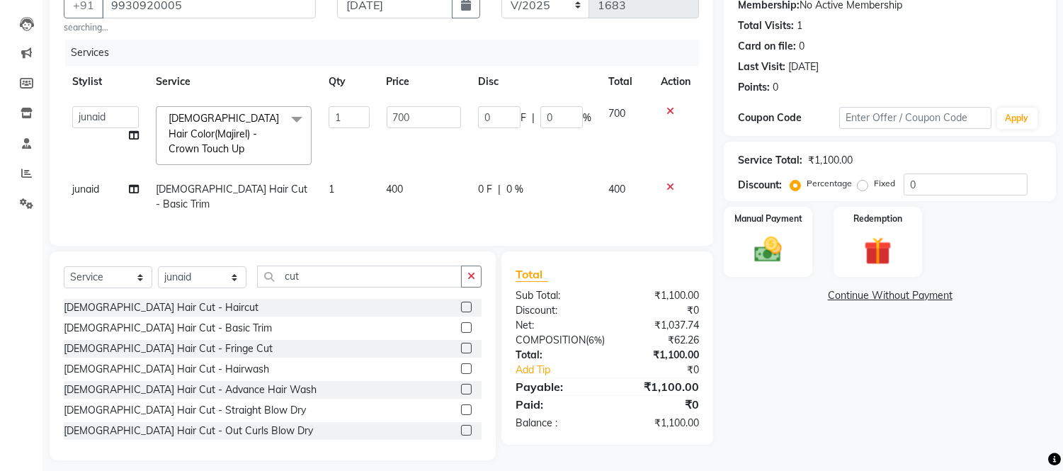
scroll to position [147, 0]
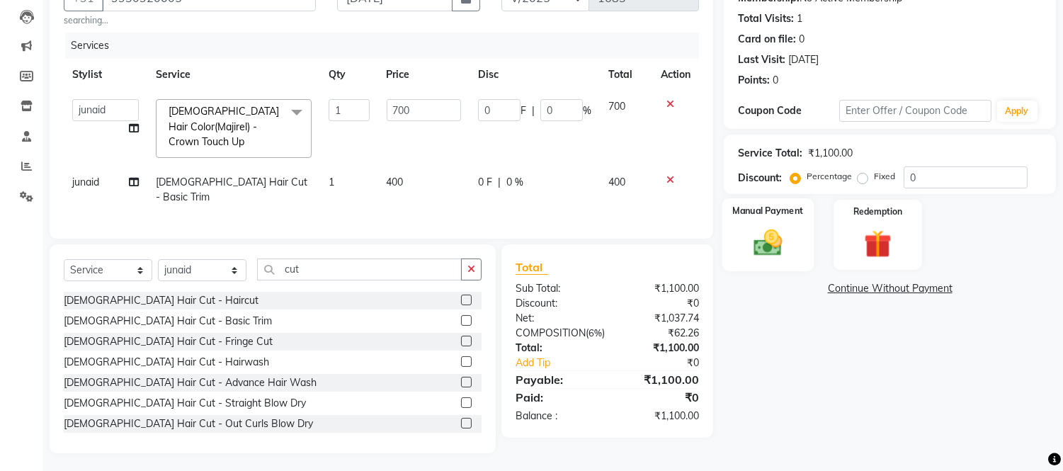
click at [768, 246] on img at bounding box center [768, 243] width 47 height 33
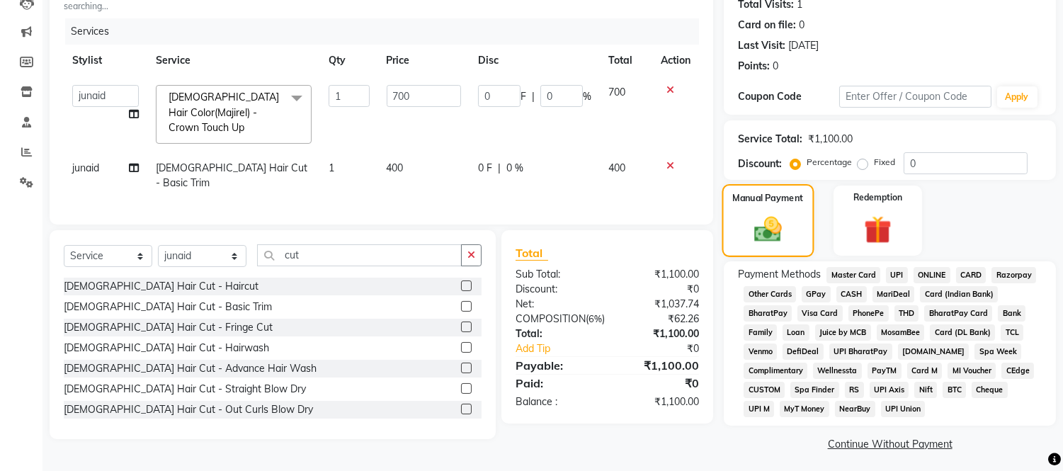
scroll to position [166, 0]
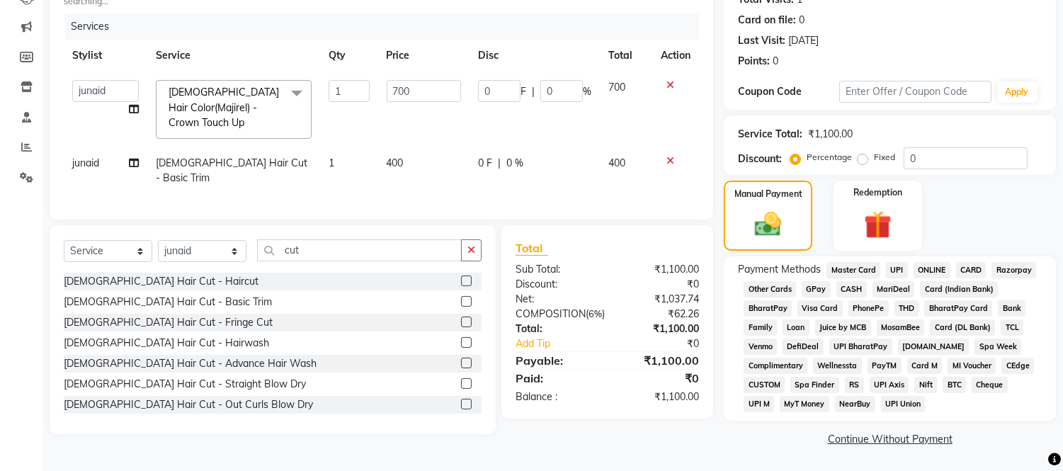
click at [974, 265] on span "CARD" at bounding box center [971, 270] width 30 height 16
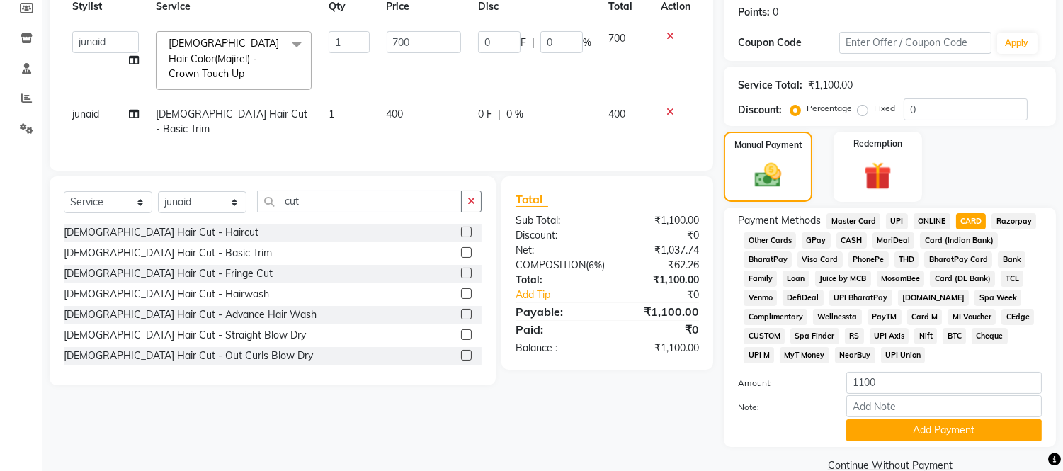
scroll to position [242, 0]
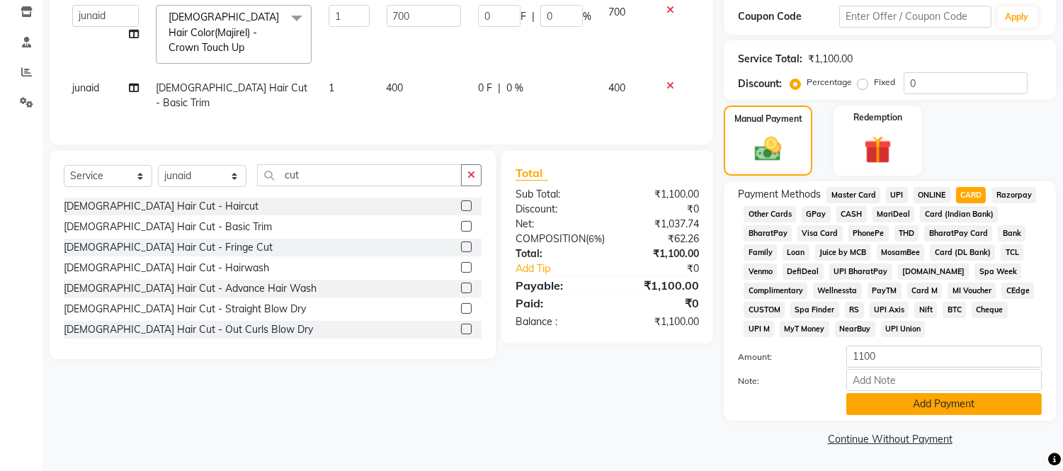
click at [976, 401] on button "Add Payment" at bounding box center [943, 404] width 195 height 22
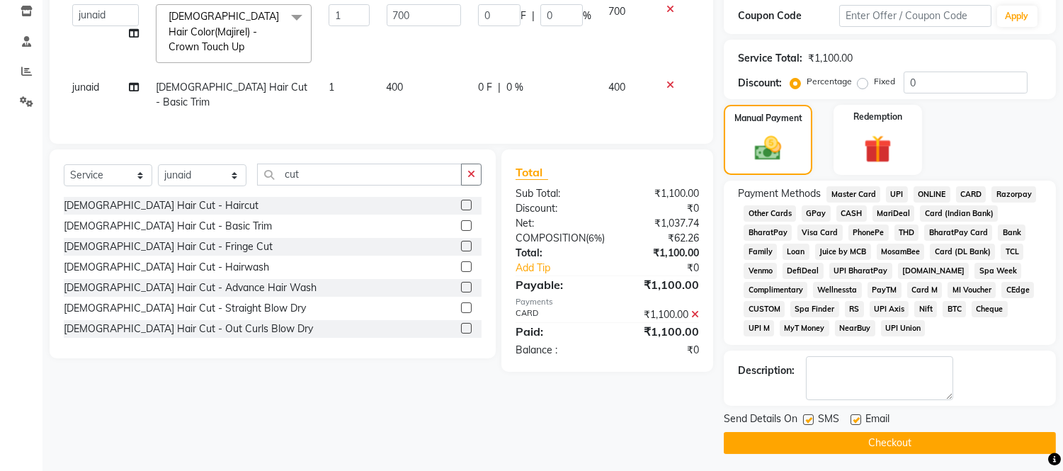
click at [975, 452] on button "Checkout" at bounding box center [890, 443] width 332 height 22
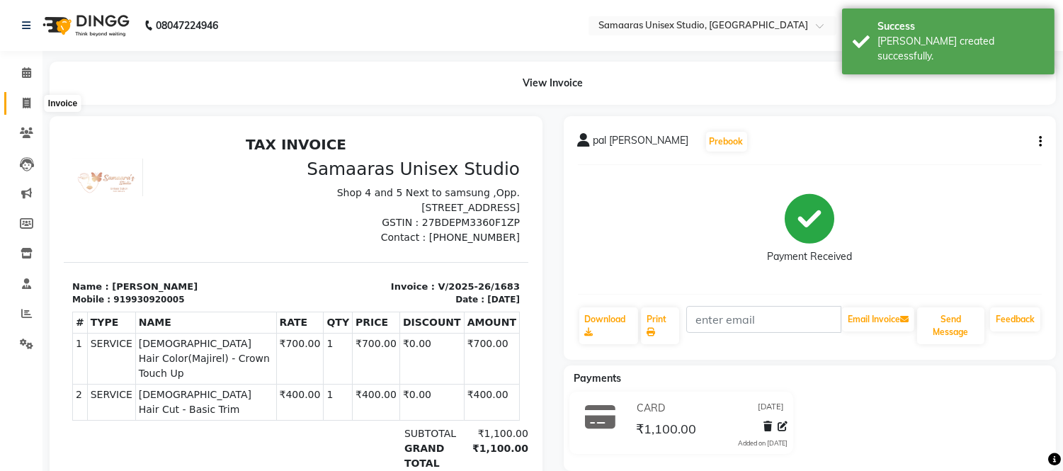
click at [27, 96] on span at bounding box center [26, 104] width 25 height 16
select select "service"
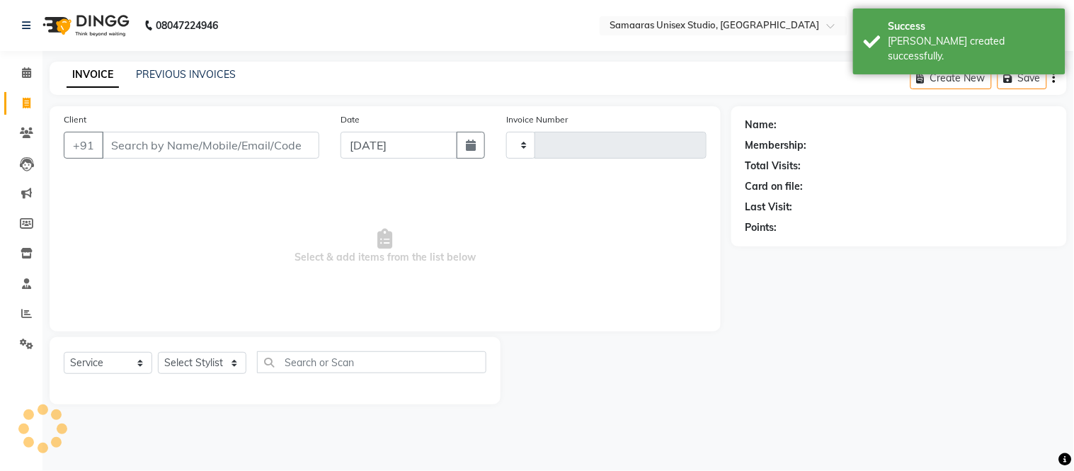
type input "1684"
select select "4525"
click at [194, 132] on input "Client" at bounding box center [210, 145] width 217 height 27
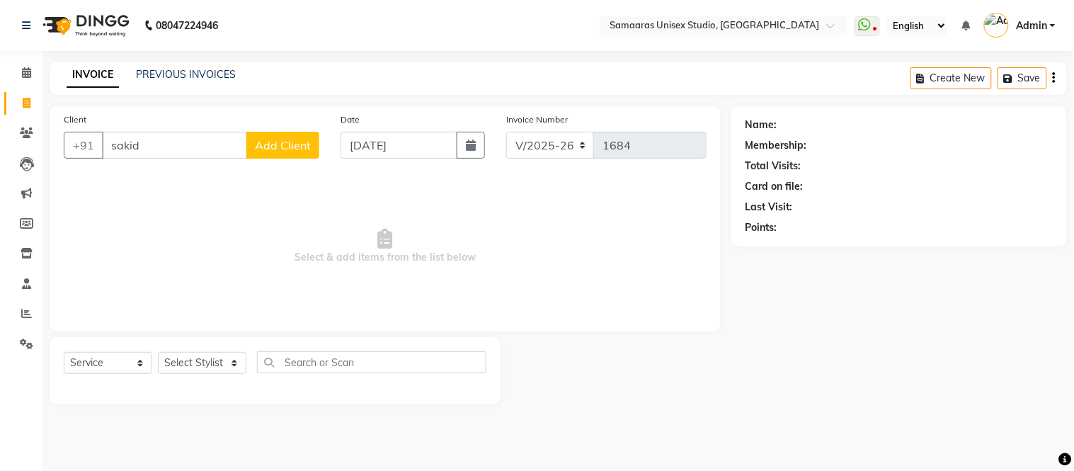
click at [173, 154] on input "sakid" at bounding box center [174, 145] width 145 height 27
type input "s"
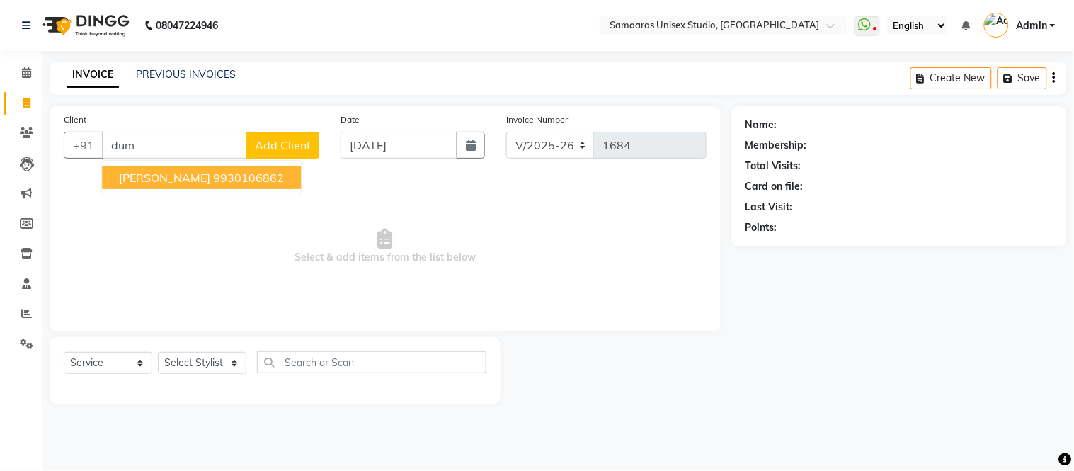
click at [164, 182] on span "[PERSON_NAME]" at bounding box center [164, 178] width 91 height 14
type input "9930106862"
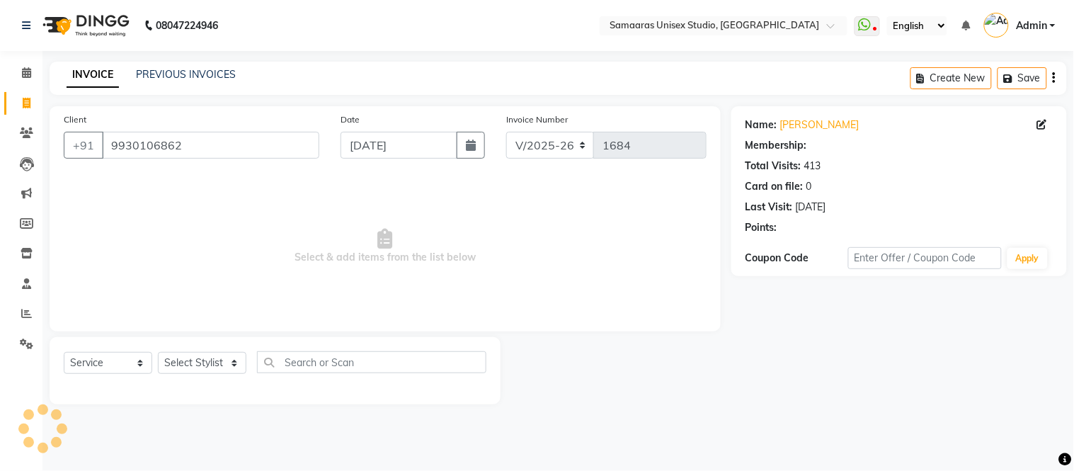
select select "1: Object"
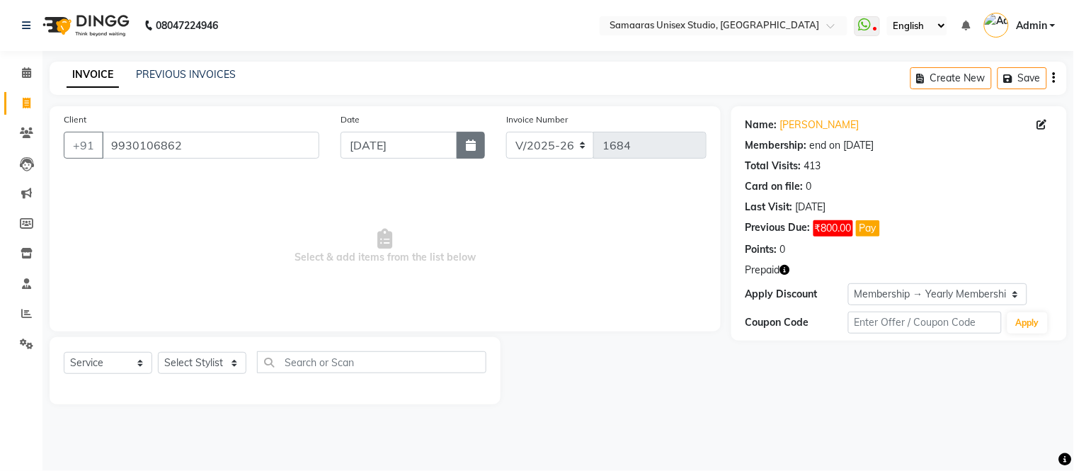
click at [458, 140] on button "button" at bounding box center [471, 145] width 28 height 27
select select "9"
select select "2025"
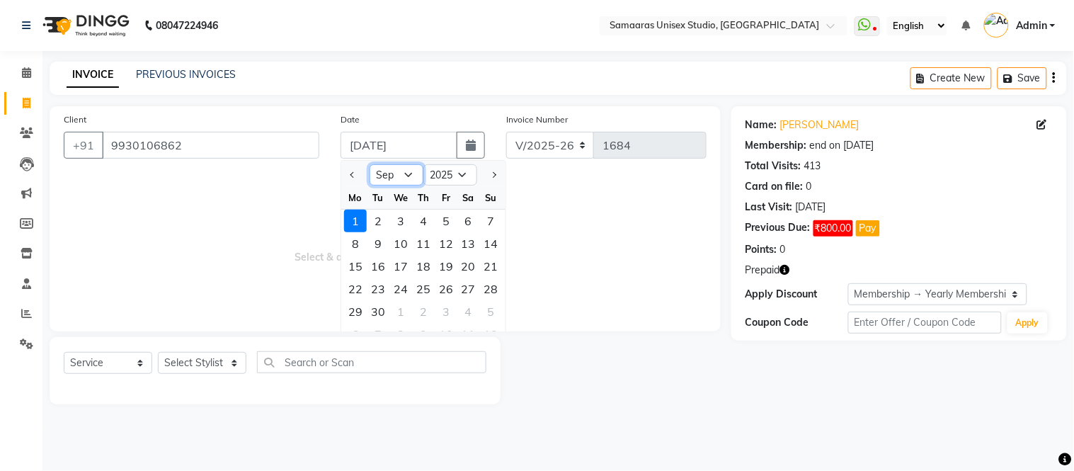
click at [405, 169] on select "Jan Feb Mar Apr May Jun [DATE] Aug Sep Oct Nov Dec" at bounding box center [397, 174] width 54 height 21
select select "8"
click at [370, 164] on select "Jan Feb Mar Apr May Jun [DATE] Aug Sep Oct Nov Dec" at bounding box center [397, 174] width 54 height 21
click at [454, 249] on div "8" at bounding box center [446, 243] width 23 height 23
type input "[DATE]"
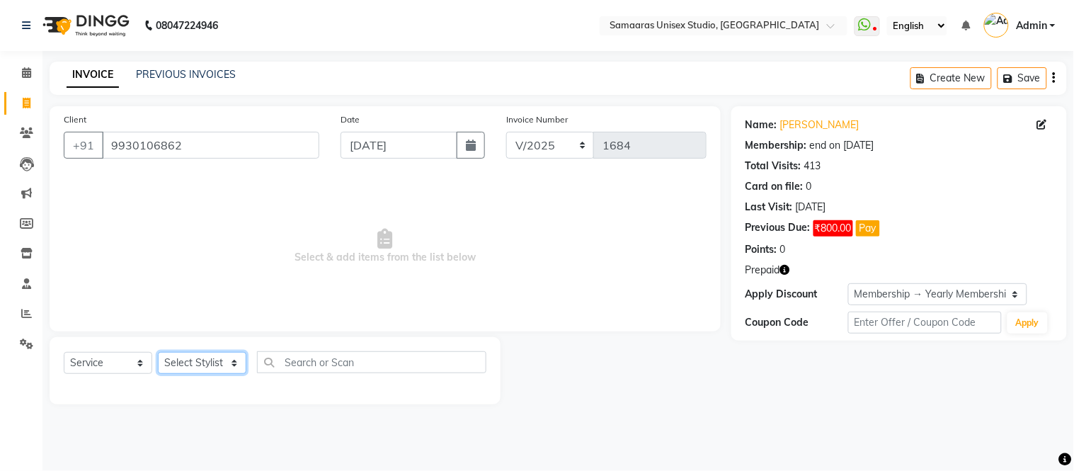
click at [232, 370] on select "Select Stylist [PERSON_NAME] Sir Front Desk junaid Kajal [PERSON_NAME] [PERSON_…" at bounding box center [202, 363] width 89 height 22
select select "50822"
click at [158, 353] on select "Select Stylist [PERSON_NAME] Sir Front Desk junaid Kajal [PERSON_NAME] [PERSON_…" at bounding box center [202, 363] width 89 height 22
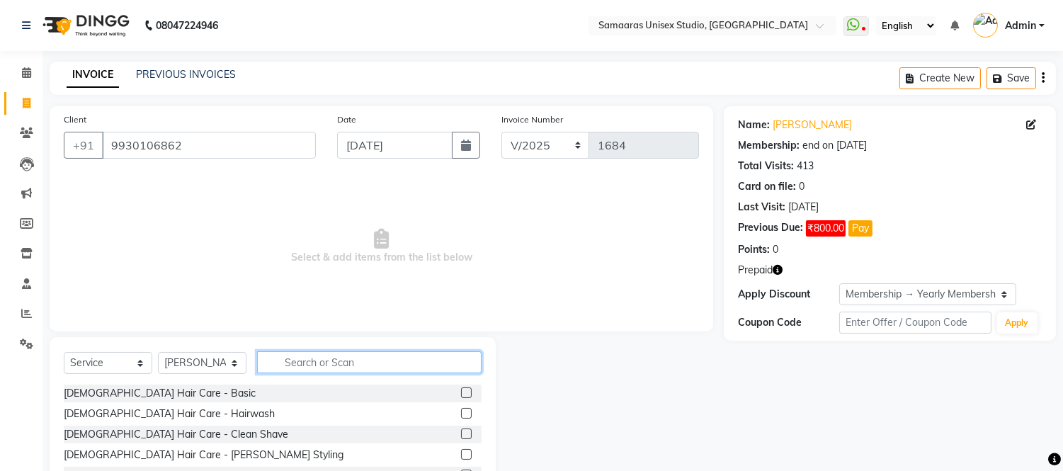
click at [288, 355] on input "text" at bounding box center [369, 362] width 224 height 22
click at [143, 384] on div "[DEMOGRAPHIC_DATA] Hair Care - Basic" at bounding box center [273, 393] width 418 height 18
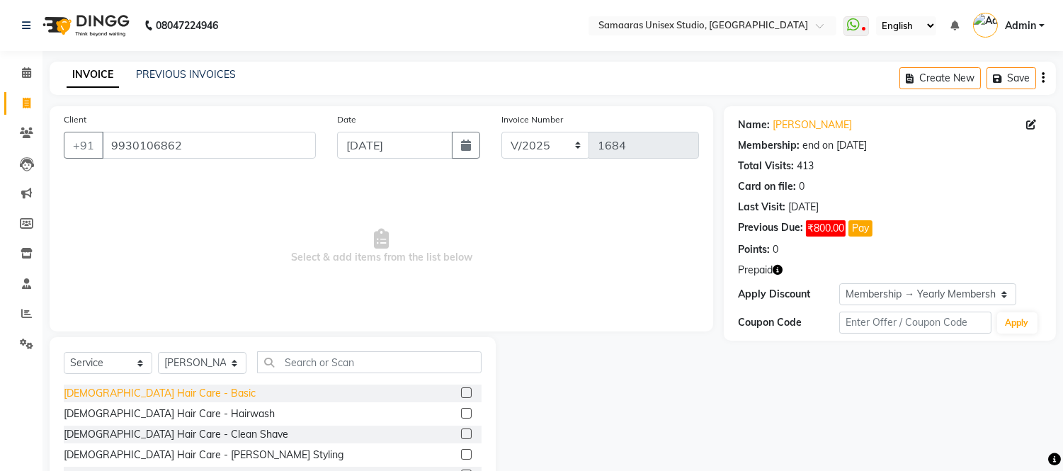
click at [143, 384] on div "[DEMOGRAPHIC_DATA] Hair Care - Basic" at bounding box center [273, 393] width 418 height 18
click at [144, 388] on div "[DEMOGRAPHIC_DATA] Hair Care - Basic" at bounding box center [160, 393] width 192 height 15
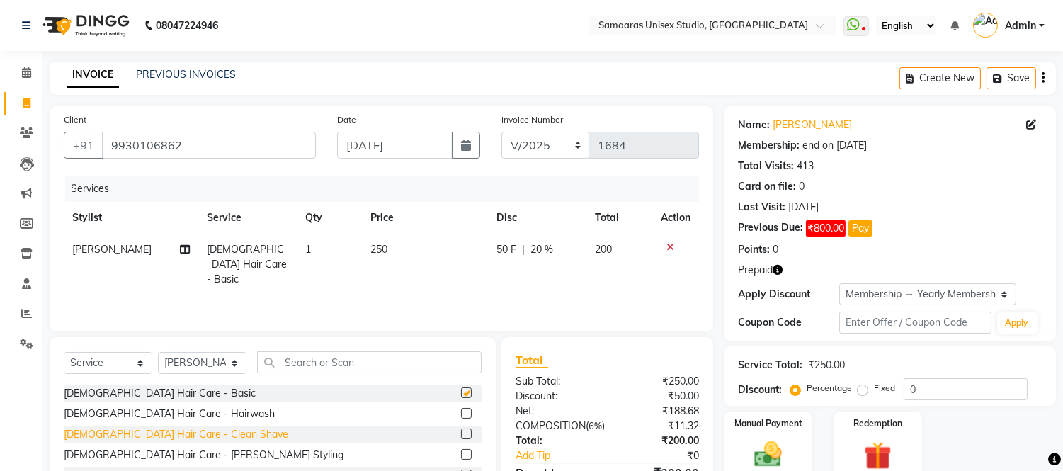
checkbox input "false"
click at [177, 430] on div "[DEMOGRAPHIC_DATA] Hair Care - Clean Shave" at bounding box center [176, 434] width 224 height 15
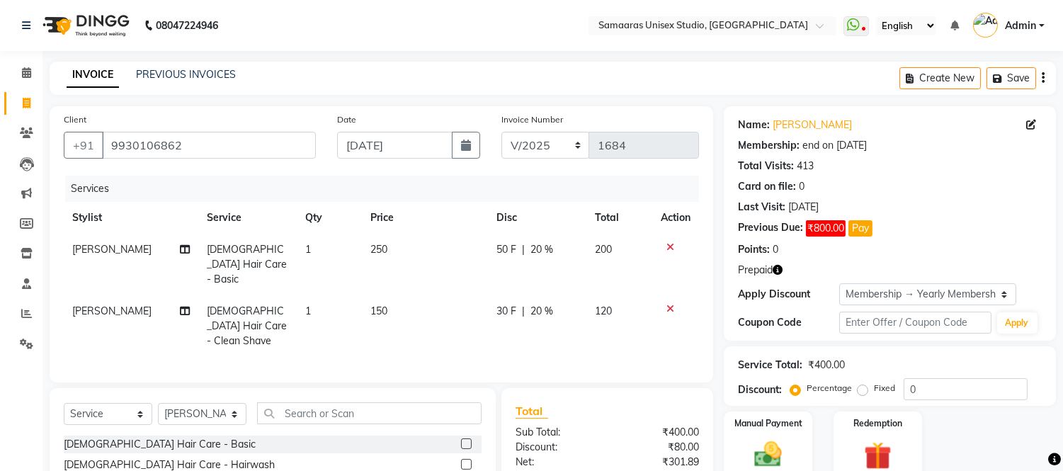
checkbox input "false"
click at [287, 402] on input "text" at bounding box center [369, 413] width 224 height 22
type input "oil"
click at [200, 435] on div "[DEMOGRAPHIC_DATA] Hair Care - Oil Head Massage" at bounding box center [273, 444] width 418 height 18
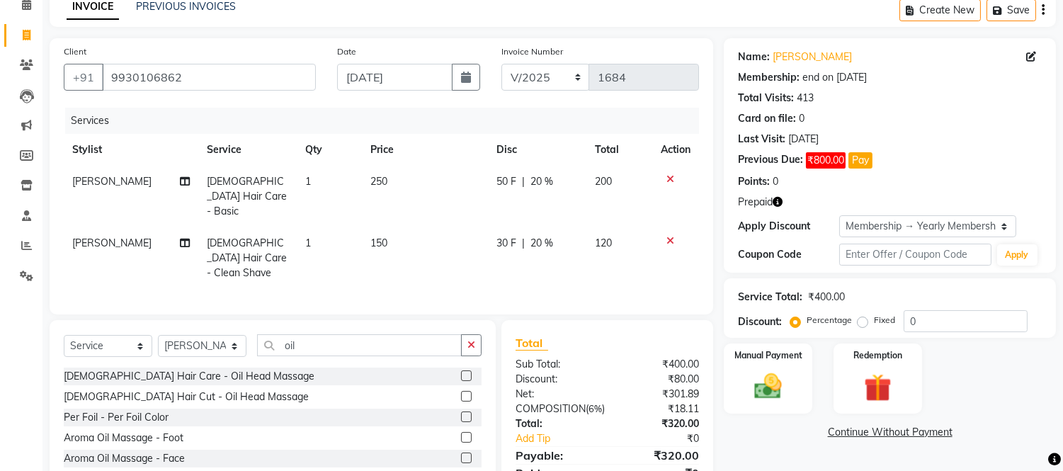
scroll to position [129, 0]
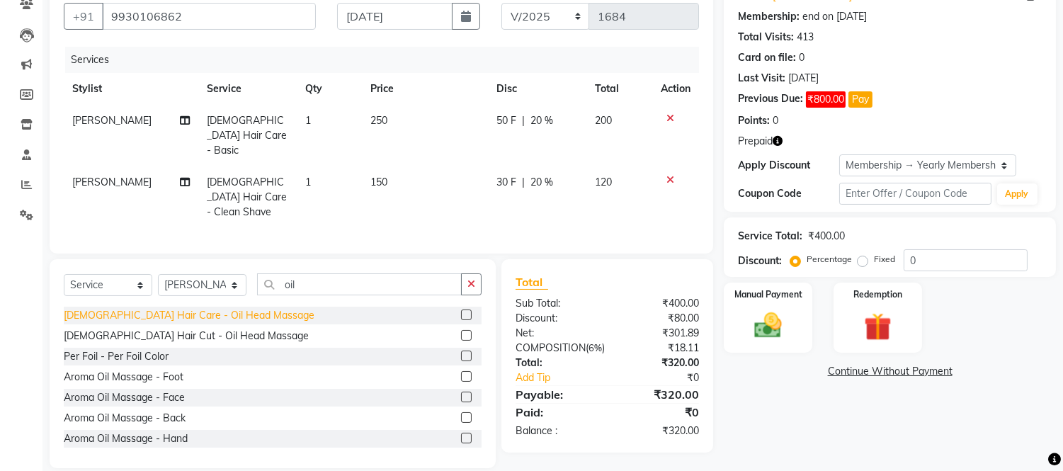
click at [184, 308] on div "[DEMOGRAPHIC_DATA] Hair Care - Oil Head Massage" at bounding box center [189, 315] width 251 height 15
checkbox input "false"
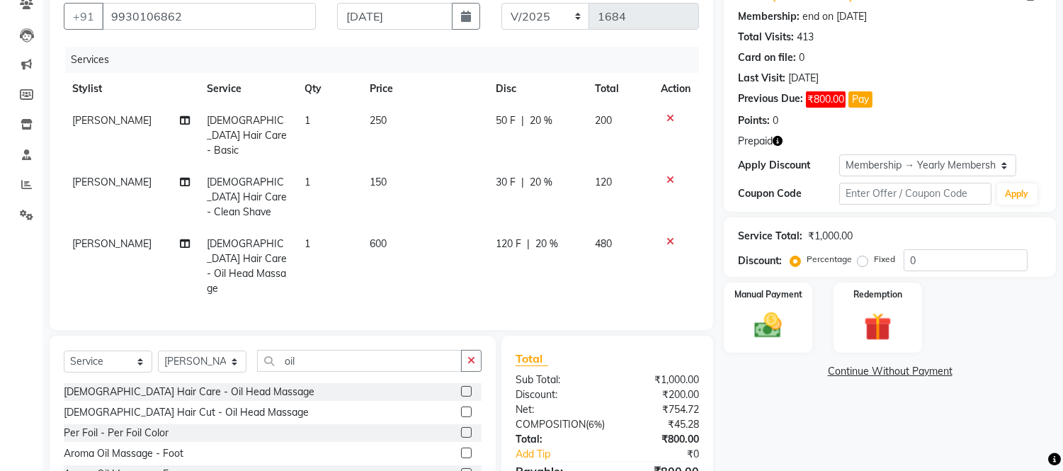
click at [562, 236] on div "120 F | 20 %" at bounding box center [537, 243] width 82 height 15
select select "50822"
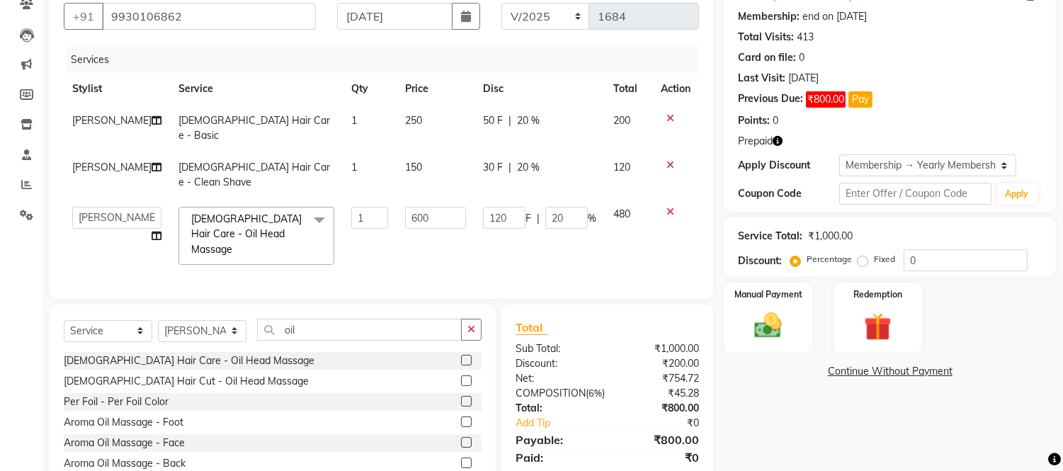
click at [562, 213] on td "120 F | 20 %" at bounding box center [539, 235] width 130 height 75
click at [567, 207] on input "20" at bounding box center [566, 218] width 42 height 22
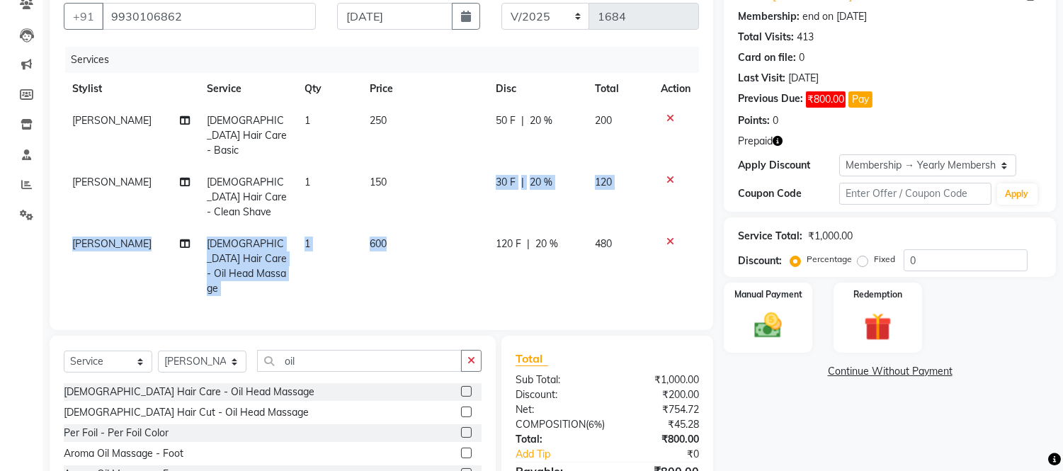
drag, startPoint x: 447, startPoint y: 193, endPoint x: 447, endPoint y: 209, distance: 15.6
click at [447, 207] on tbody "[PERSON_NAME] [DEMOGRAPHIC_DATA] Hair Care - Basic 1 250 50 F | 20 % 200 [PERSO…" at bounding box center [381, 205] width 635 height 200
click at [447, 228] on td "600" at bounding box center [424, 266] width 126 height 76
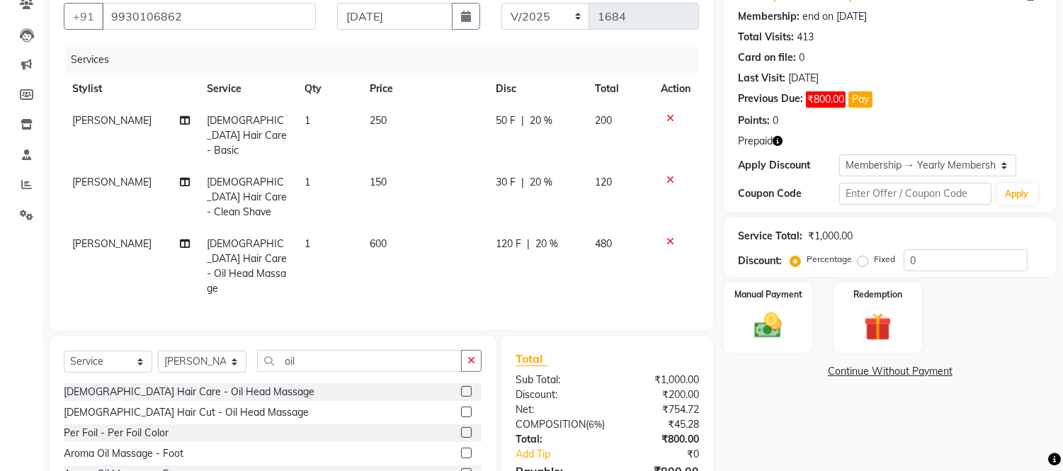
select select "50822"
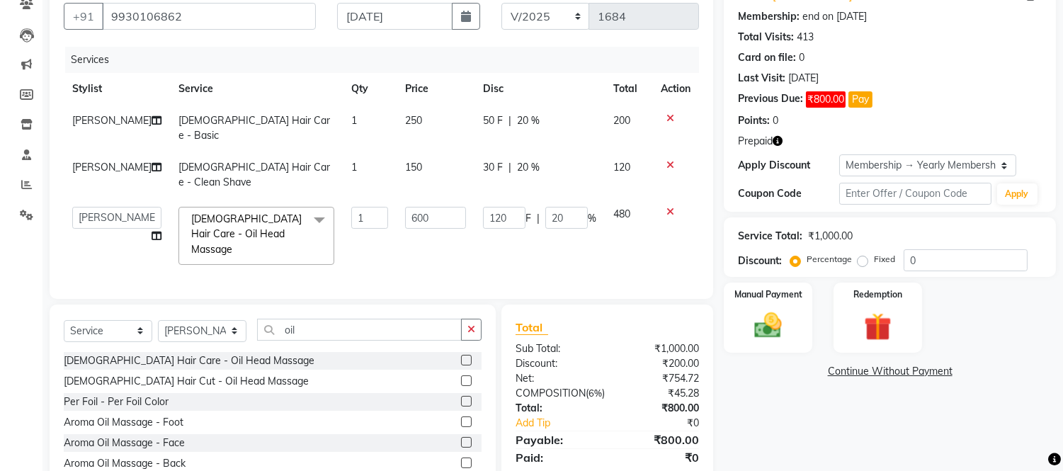
click at [447, 209] on td "600" at bounding box center [436, 235] width 78 height 75
click at [447, 207] on input "600" at bounding box center [435, 218] width 61 height 22
type input "6"
type input "500"
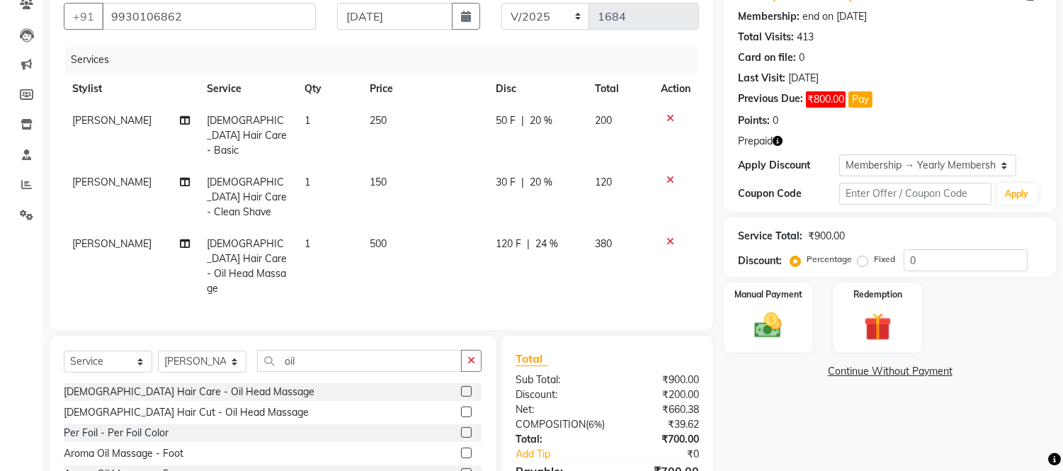
click at [527, 228] on td "120 F | 24 %" at bounding box center [536, 266] width 99 height 76
select select "50822"
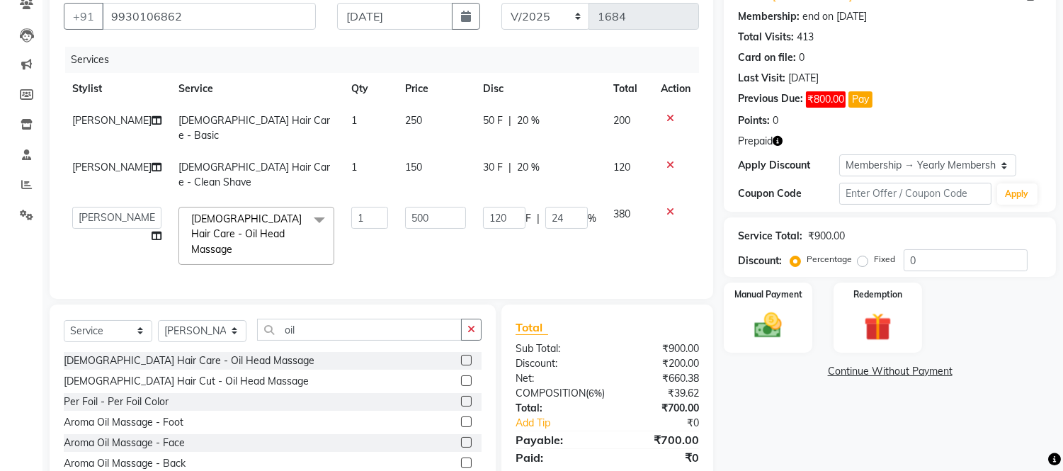
click at [577, 206] on td "120 F | 24 %" at bounding box center [539, 235] width 130 height 75
click at [574, 207] on input "24" at bounding box center [566, 218] width 42 height 22
type input "20"
click at [559, 216] on td "120 F | 20 %" at bounding box center [539, 235] width 130 height 75
select select "50822"
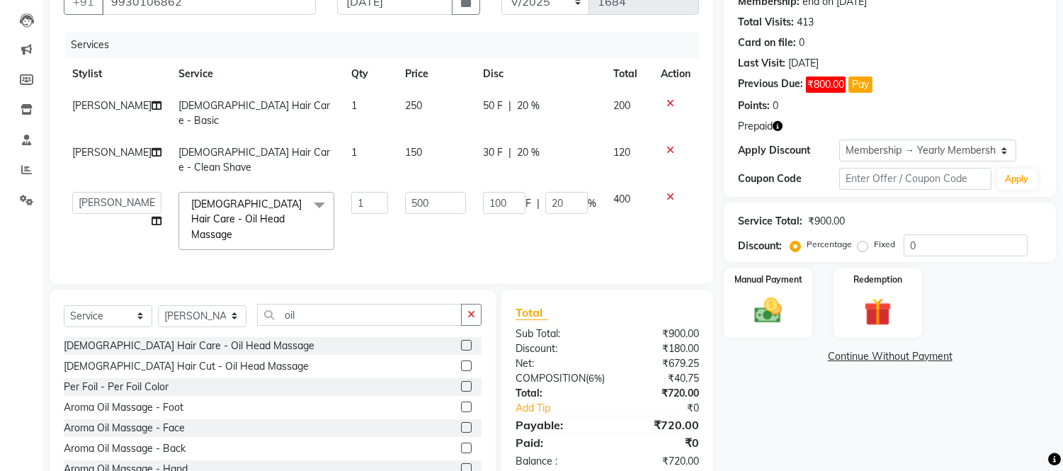
scroll to position [159, 0]
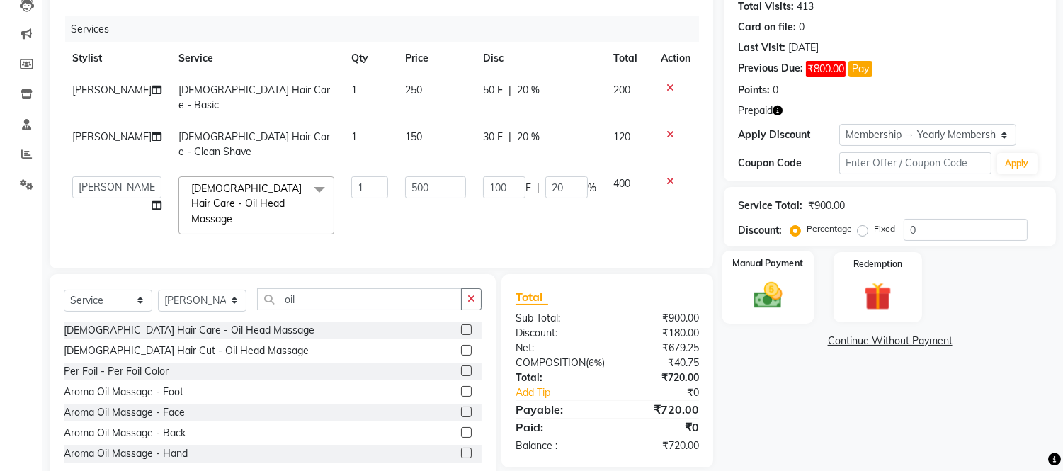
click at [777, 280] on img at bounding box center [768, 295] width 47 height 33
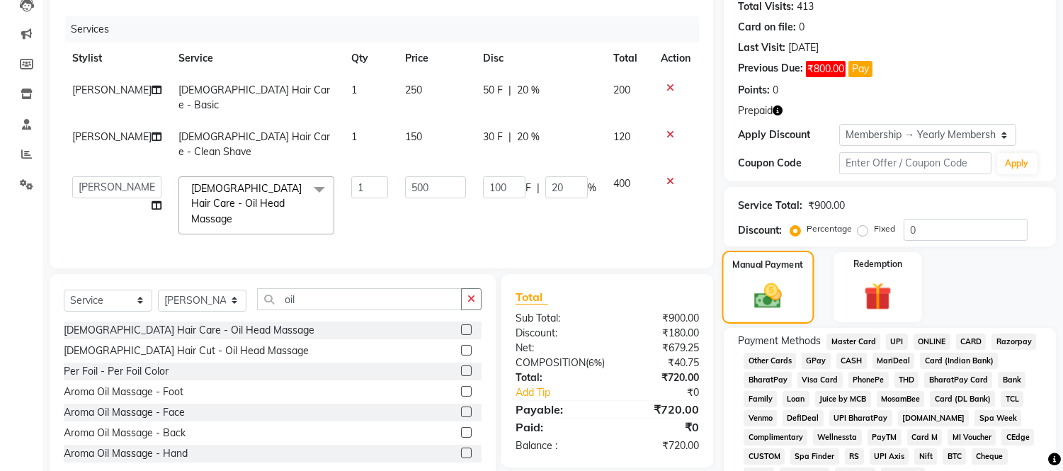
scroll to position [231, 0]
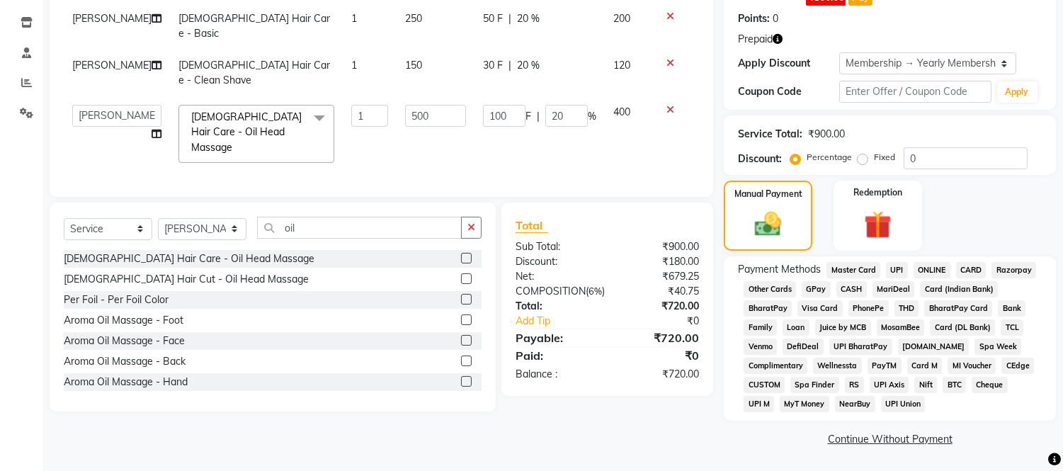
click at [819, 285] on span "GPay" at bounding box center [816, 289] width 29 height 16
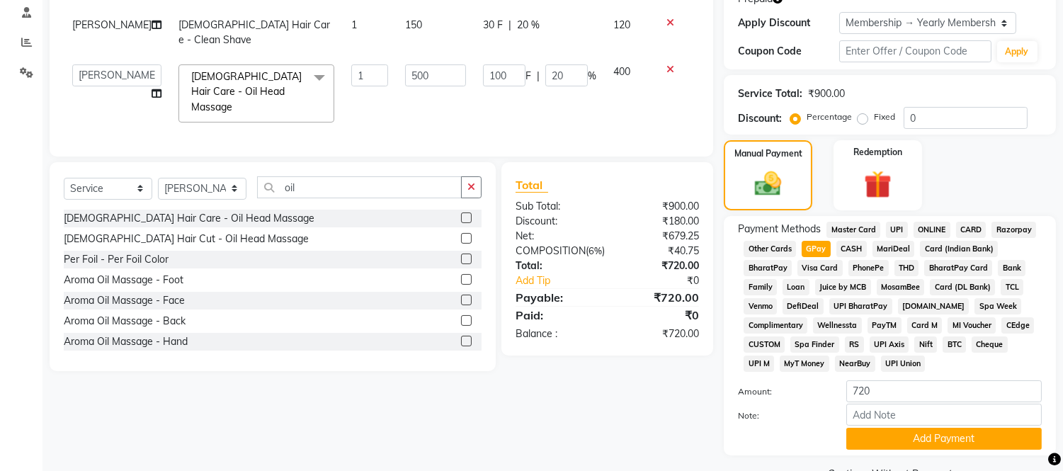
scroll to position [307, 0]
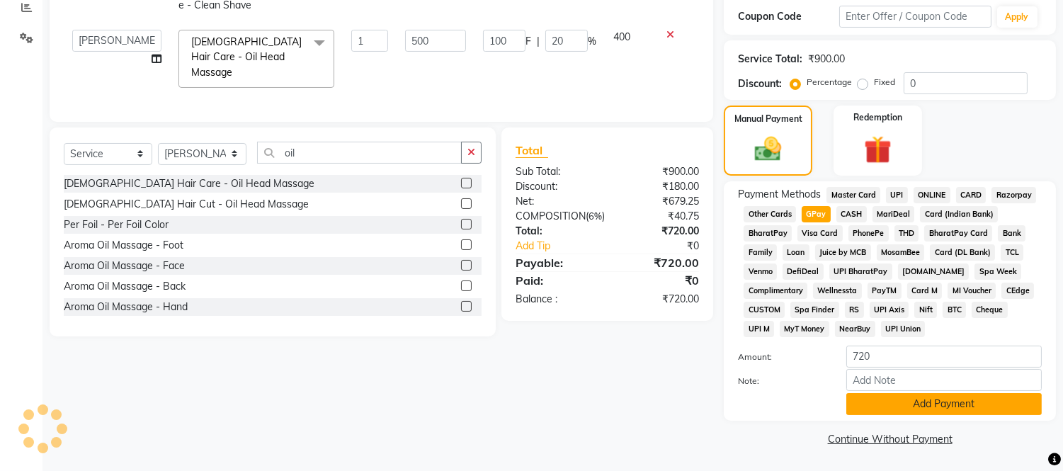
click at [876, 407] on button "Add Payment" at bounding box center [943, 404] width 195 height 22
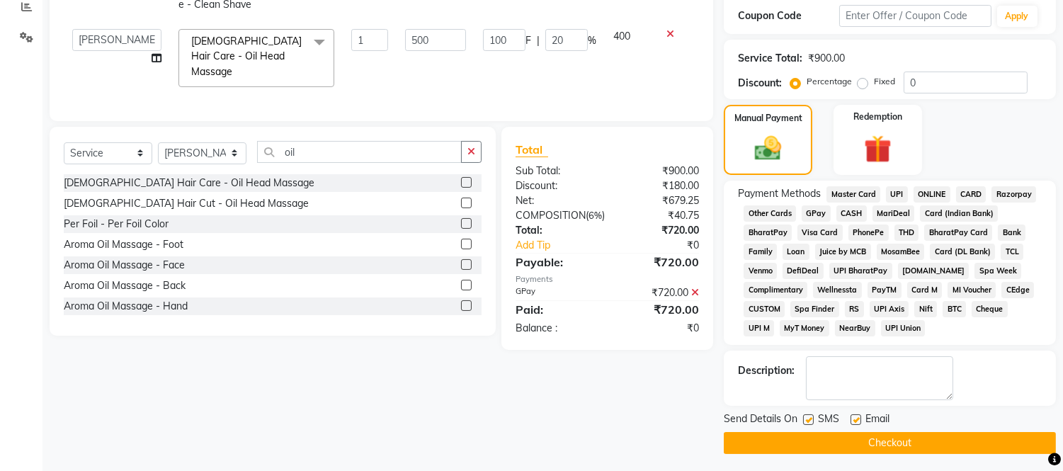
click at [853, 421] on label at bounding box center [855, 419] width 11 height 11
click at [853, 421] on input "checkbox" at bounding box center [854, 420] width 9 height 9
checkbox input "false"
click at [811, 421] on label at bounding box center [808, 419] width 11 height 11
click at [811, 421] on input "checkbox" at bounding box center [807, 420] width 9 height 9
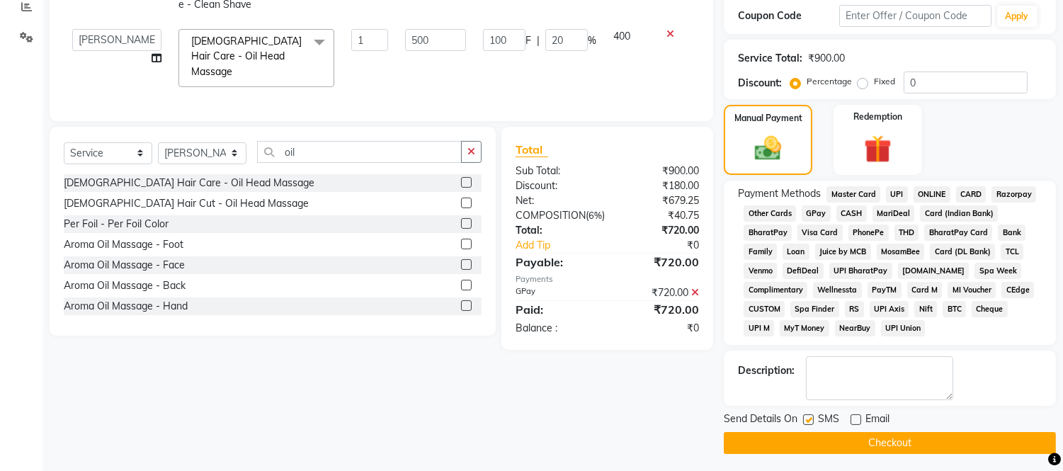
checkbox input "false"
click at [816, 438] on button "Checkout" at bounding box center [890, 443] width 332 height 22
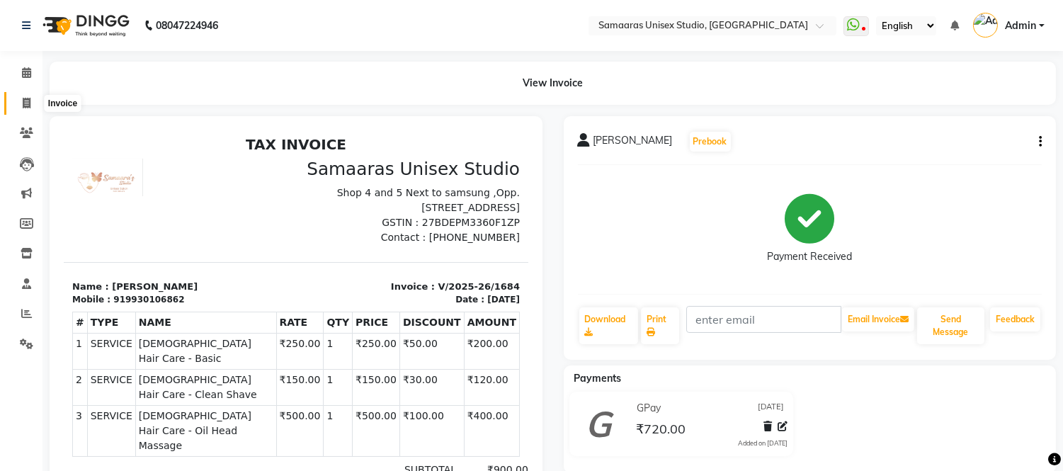
click at [18, 101] on span at bounding box center [26, 104] width 25 height 16
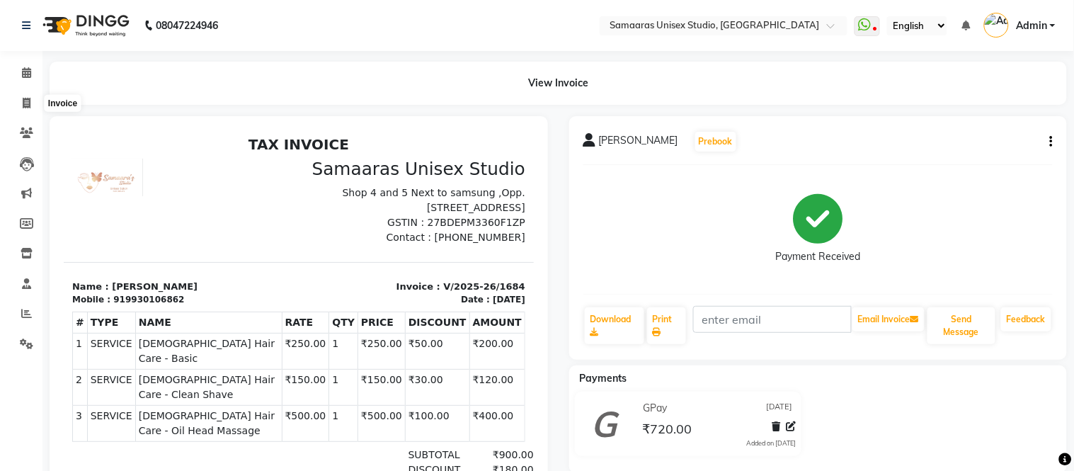
select select "service"
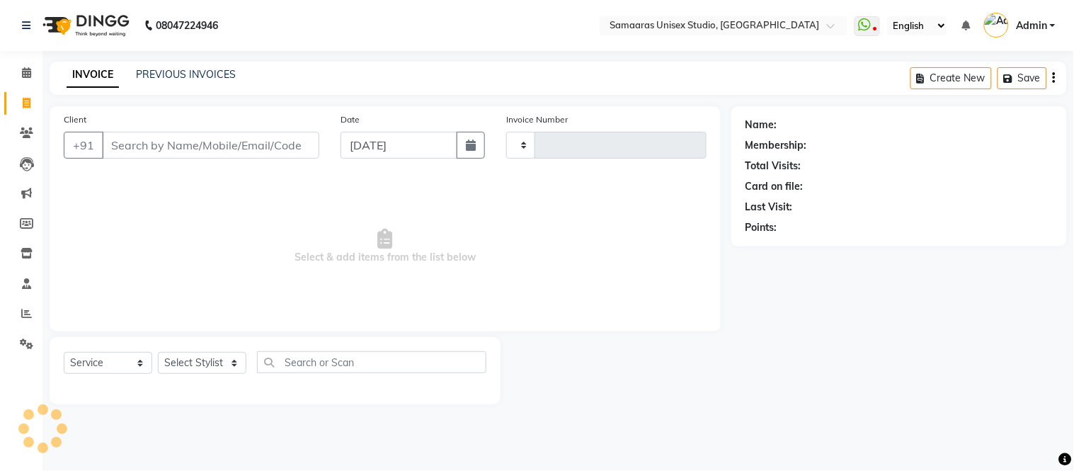
type input "1685"
select select "4525"
click at [135, 195] on span "Select & add items from the list below" at bounding box center [385, 247] width 643 height 142
click at [327, 276] on span "Select & add items from the list below" at bounding box center [385, 247] width 643 height 142
click at [183, 67] on div "PREVIOUS INVOICES" at bounding box center [186, 74] width 100 height 15
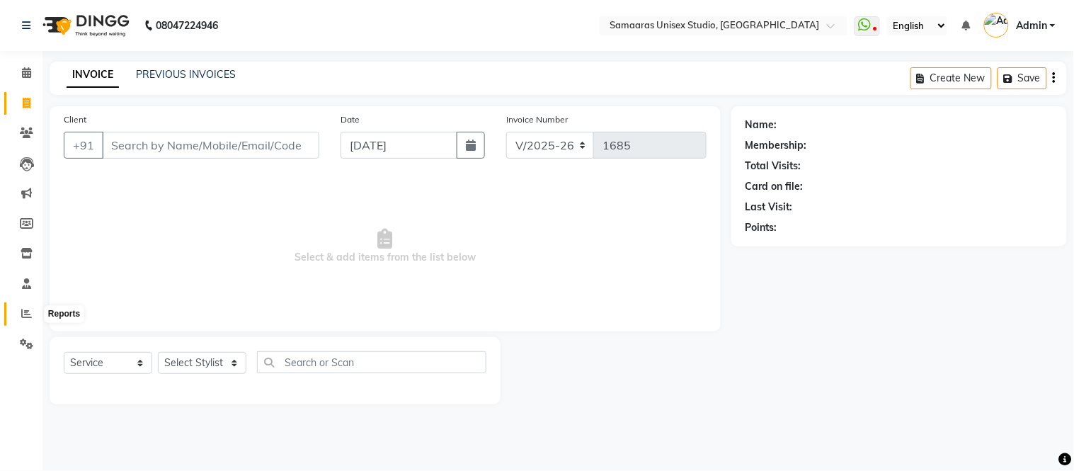
click at [24, 321] on span at bounding box center [26, 314] width 25 height 16
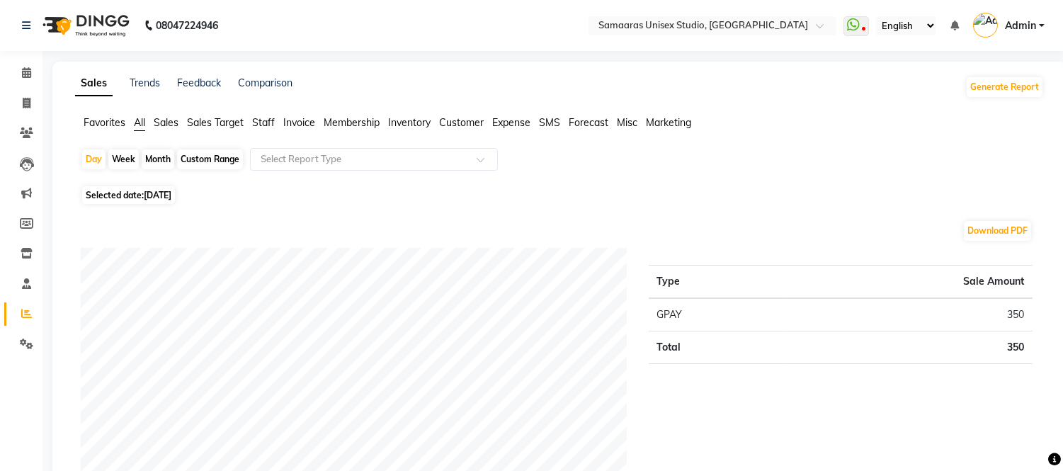
click at [173, 127] on span "Sales" at bounding box center [166, 122] width 25 height 13
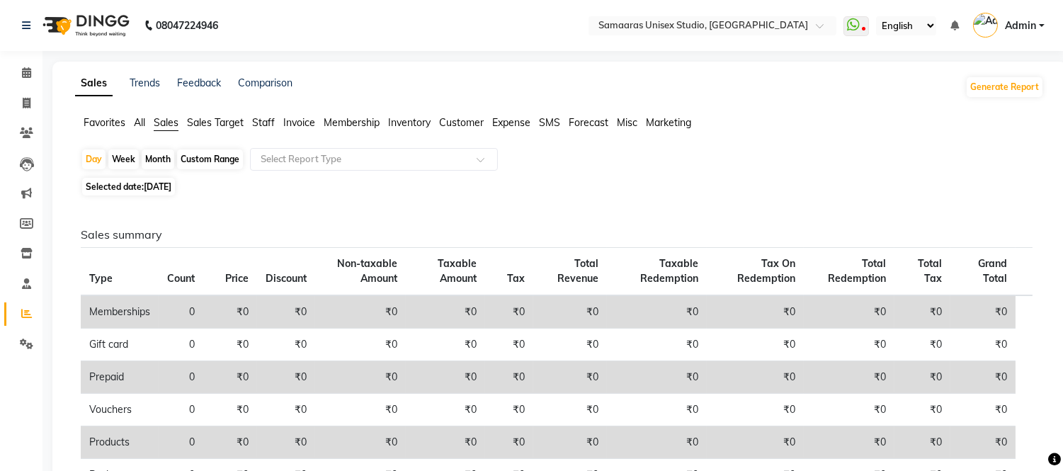
click at [210, 126] on span "Sales Target" at bounding box center [215, 122] width 57 height 13
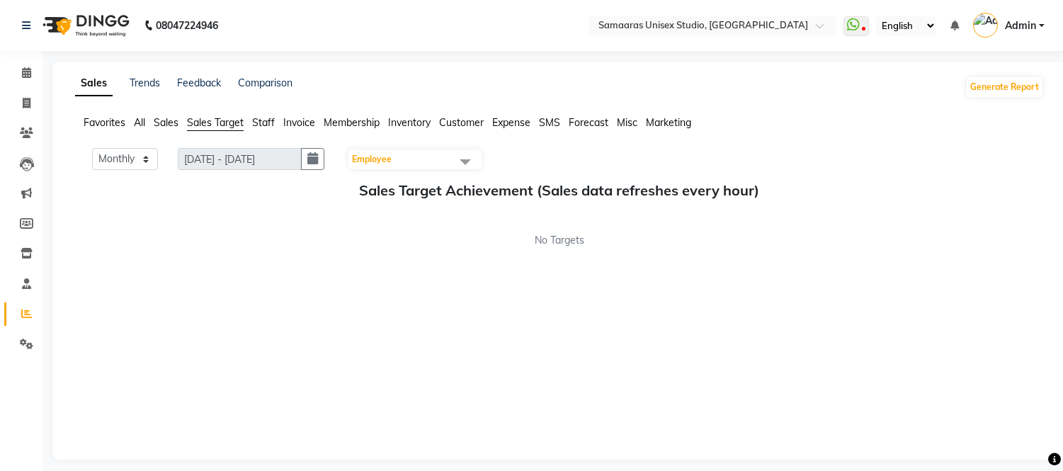
click at [268, 123] on span "Staff" at bounding box center [263, 122] width 23 height 13
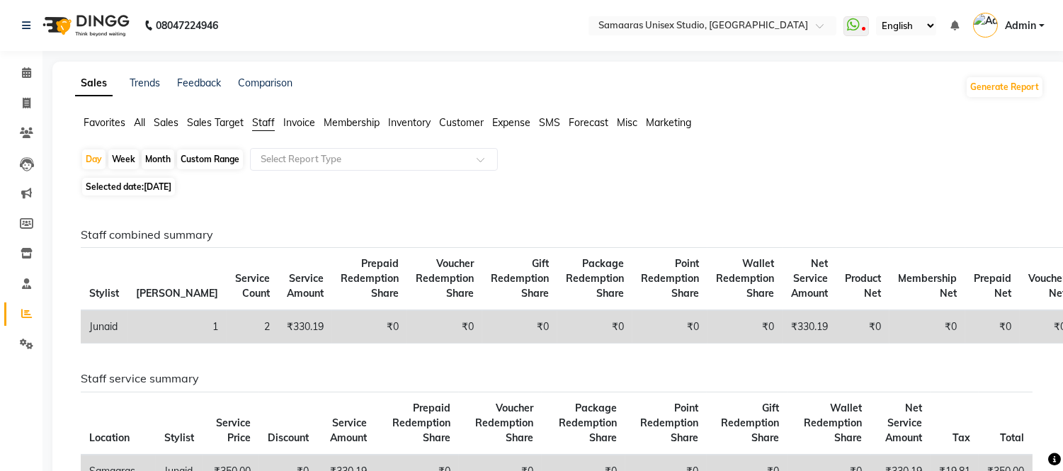
click at [237, 125] on span "Sales Target" at bounding box center [215, 122] width 57 height 13
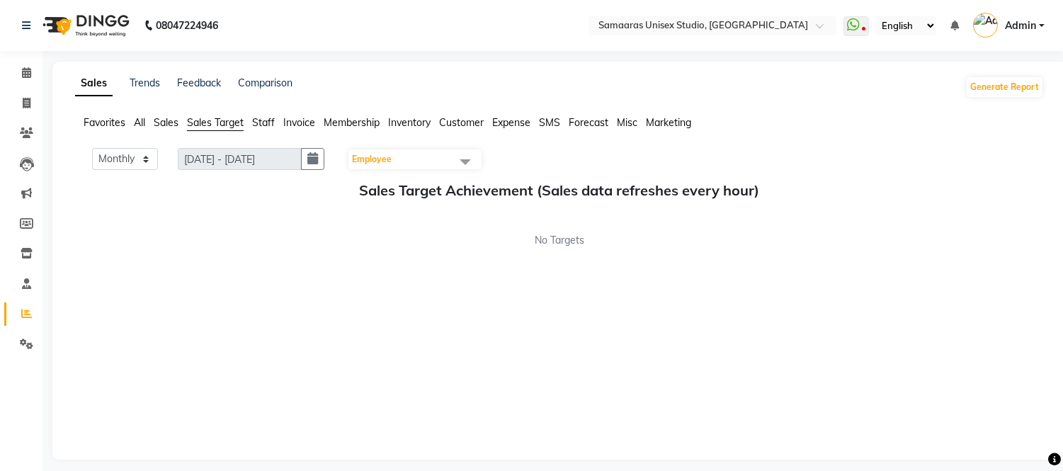
click at [271, 118] on span "Staff" at bounding box center [263, 122] width 23 height 13
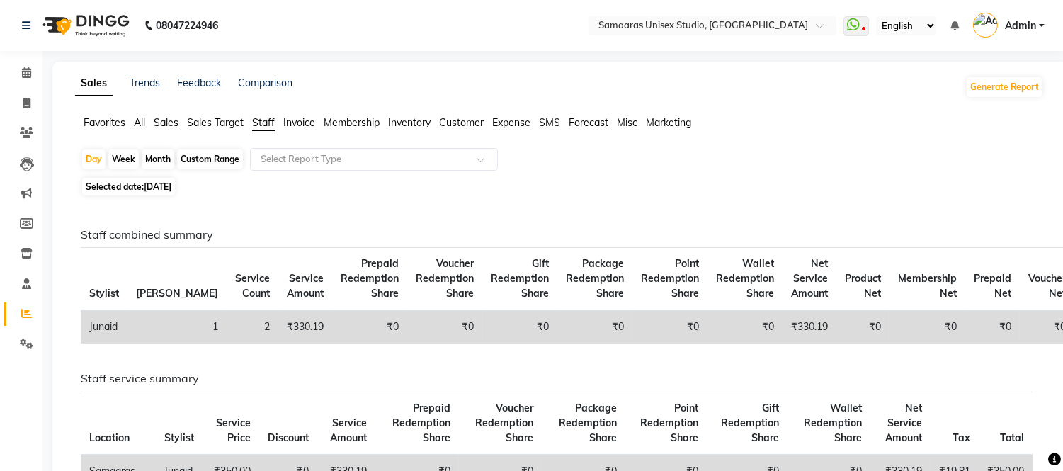
click at [225, 161] on div "Custom Range" at bounding box center [210, 159] width 66 height 20
select select "9"
select select "2025"
click at [227, 124] on span "Sales Target" at bounding box center [215, 122] width 57 height 13
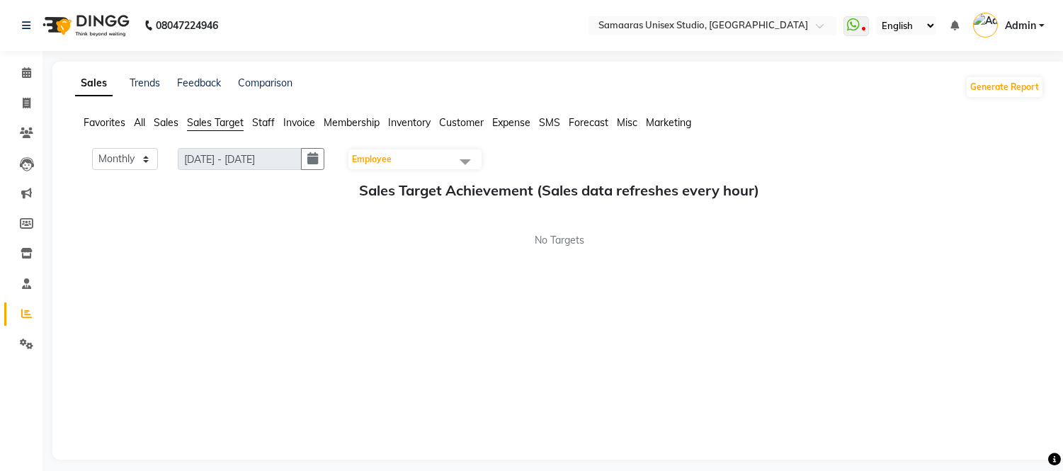
click at [260, 124] on span "Staff" at bounding box center [263, 122] width 23 height 13
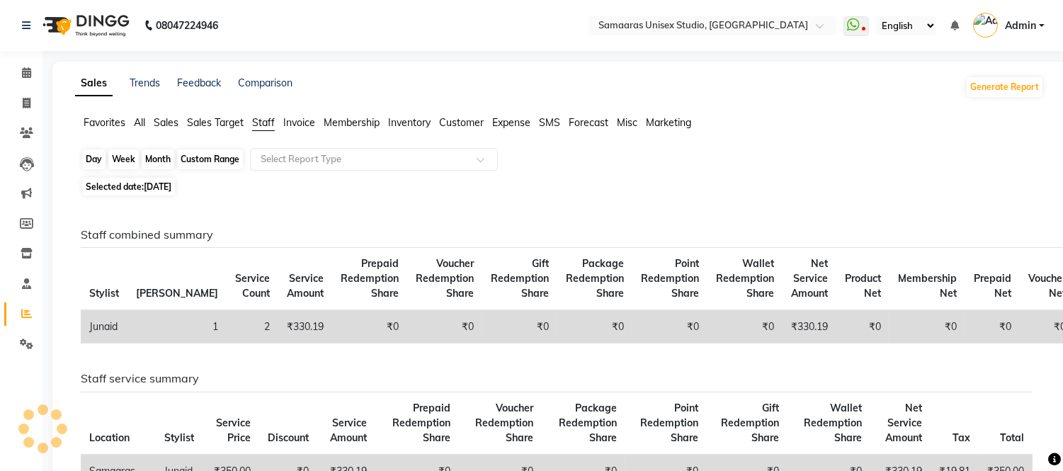
click at [215, 157] on div "Custom Range" at bounding box center [210, 159] width 66 height 20
select select "9"
select select "2025"
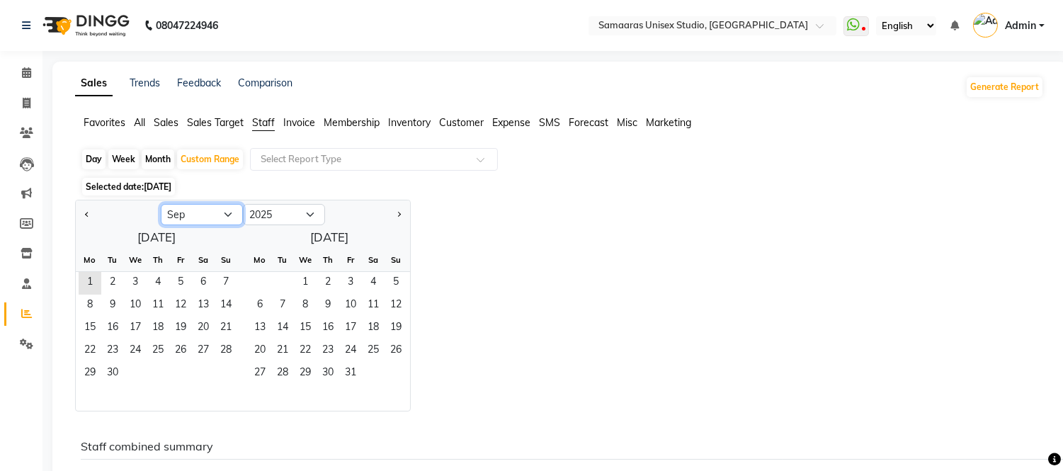
click at [206, 217] on select "Jan Feb Mar Apr May Jun [DATE] Aug Sep Oct Nov Dec" at bounding box center [202, 214] width 82 height 21
select select "8"
click at [161, 204] on select "Jan Feb Mar Apr May Jun [DATE] Aug Sep Oct Nov Dec" at bounding box center [202, 214] width 82 height 21
click at [169, 292] on span "1" at bounding box center [180, 283] width 23 height 23
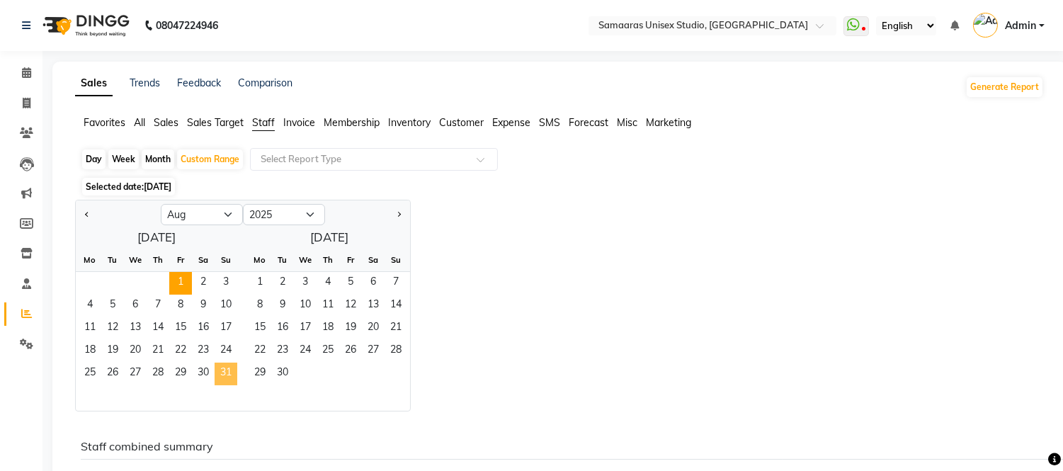
click at [232, 377] on span "31" at bounding box center [226, 374] width 23 height 23
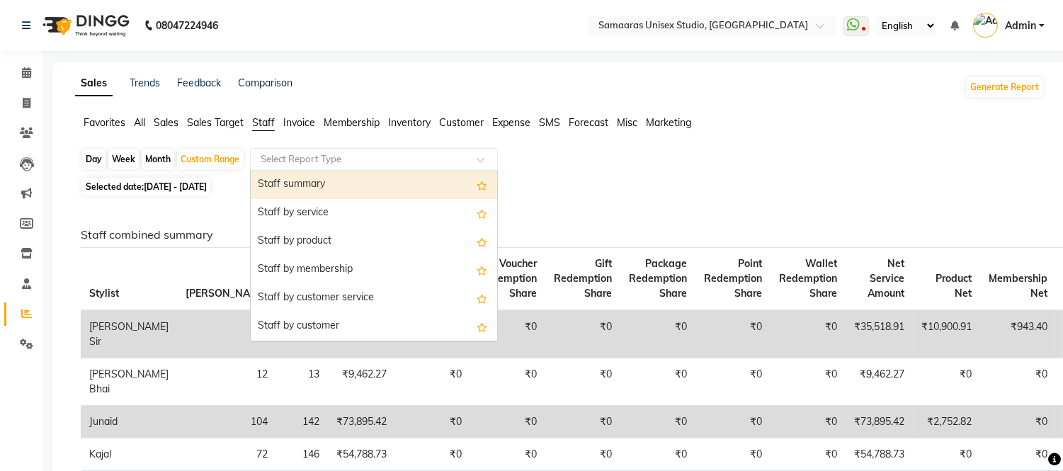
click at [316, 158] on input "text" at bounding box center [360, 159] width 204 height 14
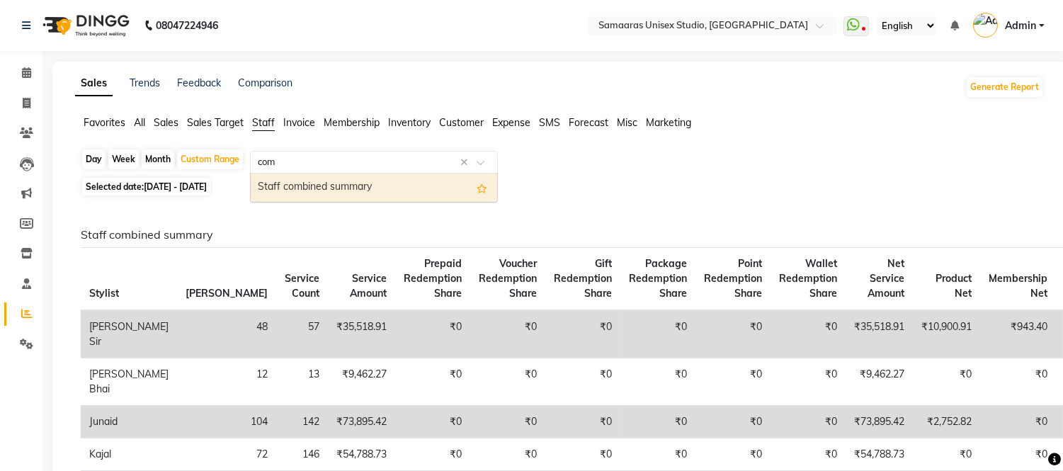
type input "comb"
click at [326, 192] on div "Staff combined summary" at bounding box center [374, 187] width 246 height 28
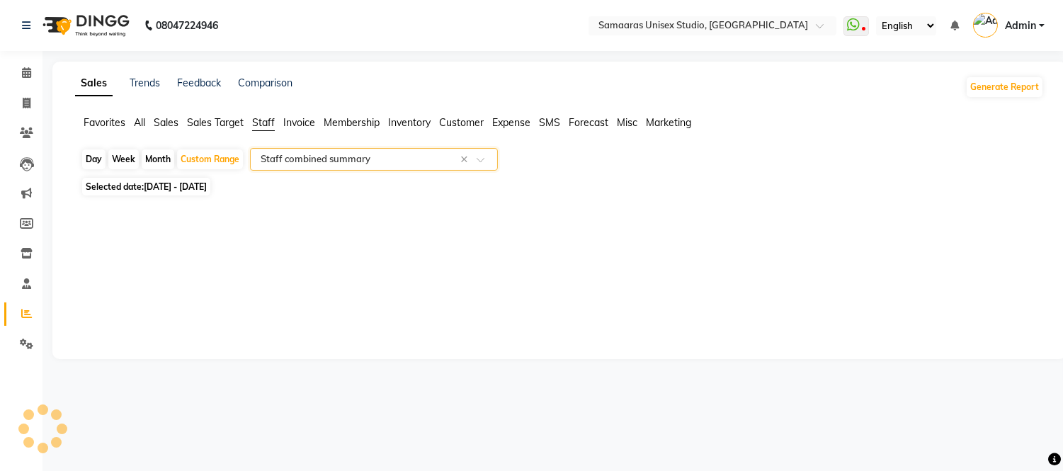
select select "full_report"
select select "csv"
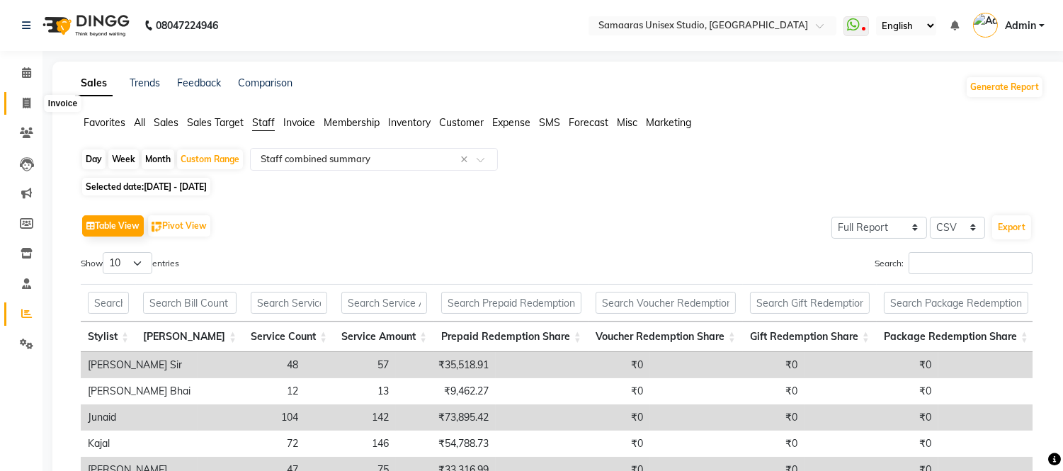
click at [20, 96] on span at bounding box center [26, 104] width 25 height 16
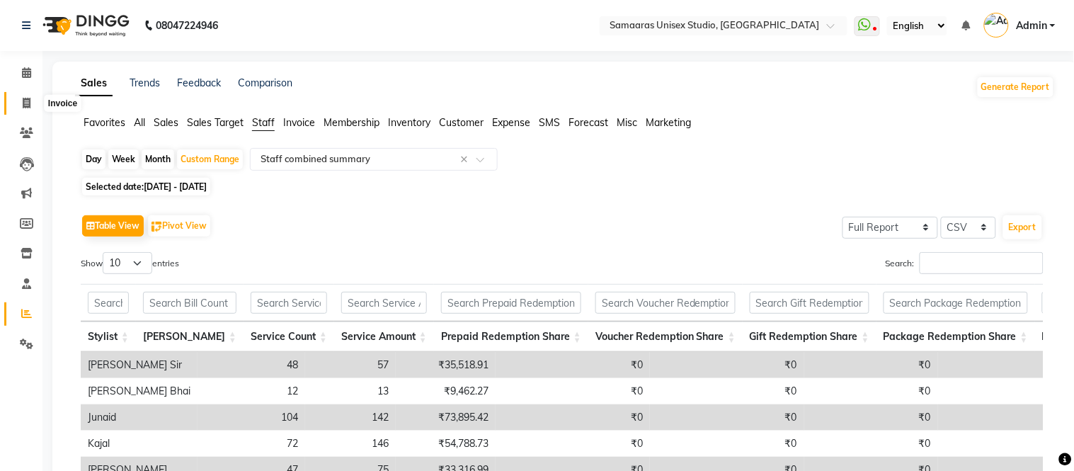
select select "service"
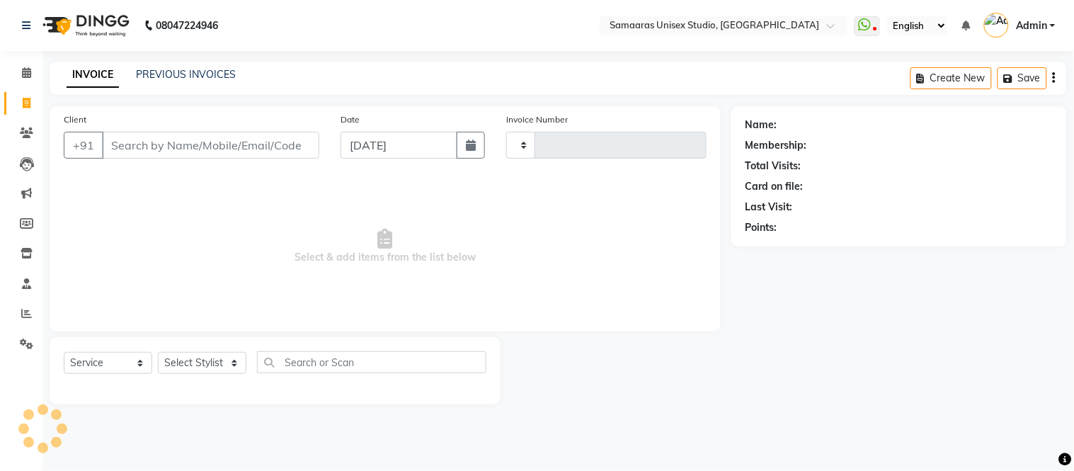
type input "1685"
select select "4525"
click at [193, 71] on link "PREVIOUS INVOICES" at bounding box center [186, 74] width 100 height 13
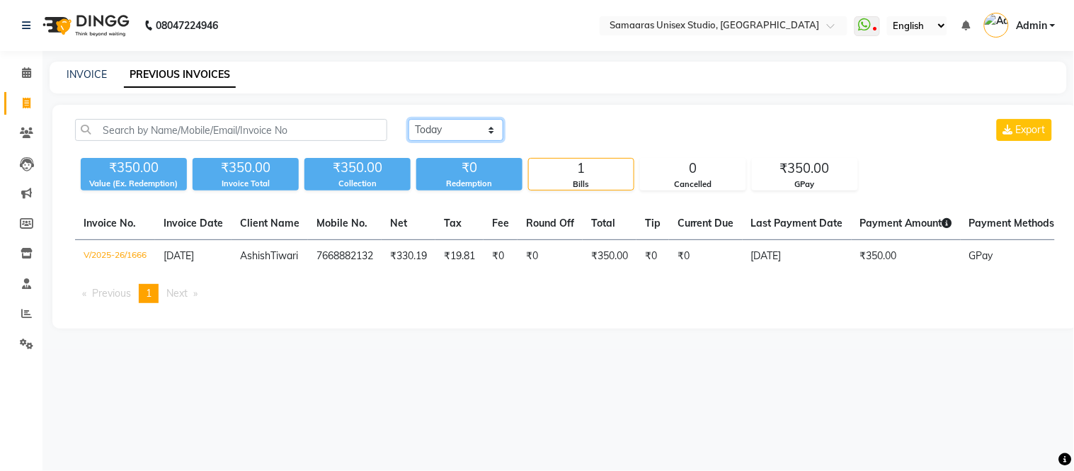
click at [425, 137] on select "[DATE] [DATE] Custom Range" at bounding box center [456, 130] width 95 height 22
select select "range"
click at [409, 119] on select "[DATE] [DATE] Custom Range" at bounding box center [456, 130] width 95 height 22
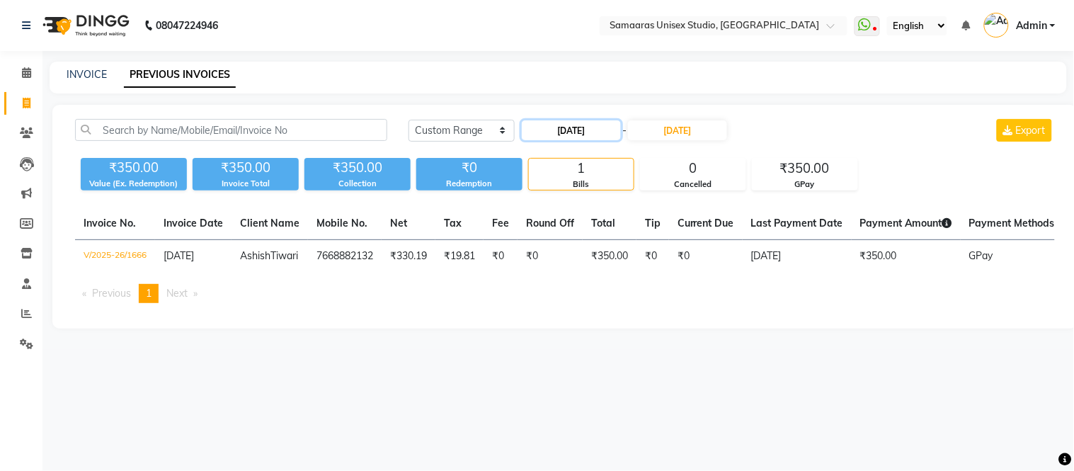
click at [596, 132] on input "[DATE]" at bounding box center [571, 130] width 99 height 20
select select "9"
select select "2025"
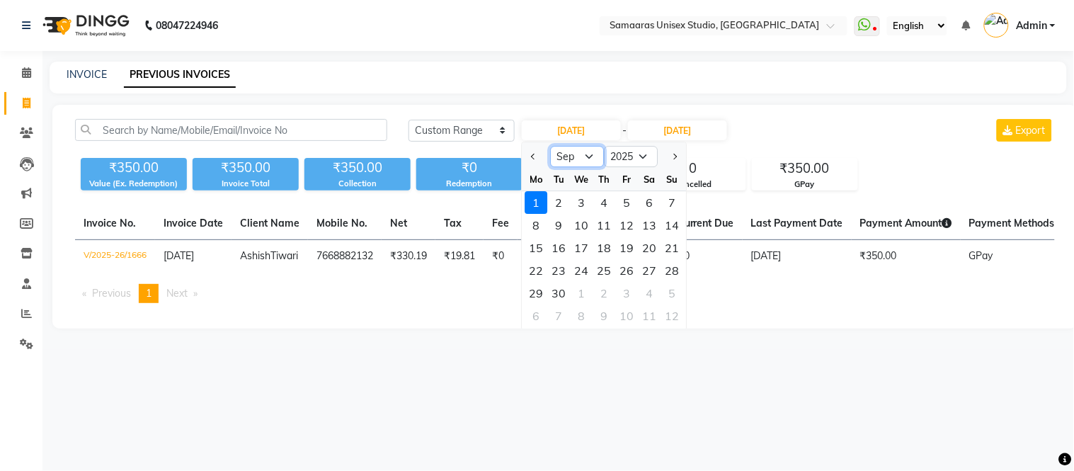
click at [586, 161] on select "Jan Feb Mar Apr May Jun [DATE] Aug Sep Oct Nov Dec" at bounding box center [578, 156] width 54 height 21
select select "8"
click at [551, 146] on select "Jan Feb Mar Apr May Jun [DATE] Aug Sep Oct Nov Dec" at bounding box center [578, 156] width 54 height 21
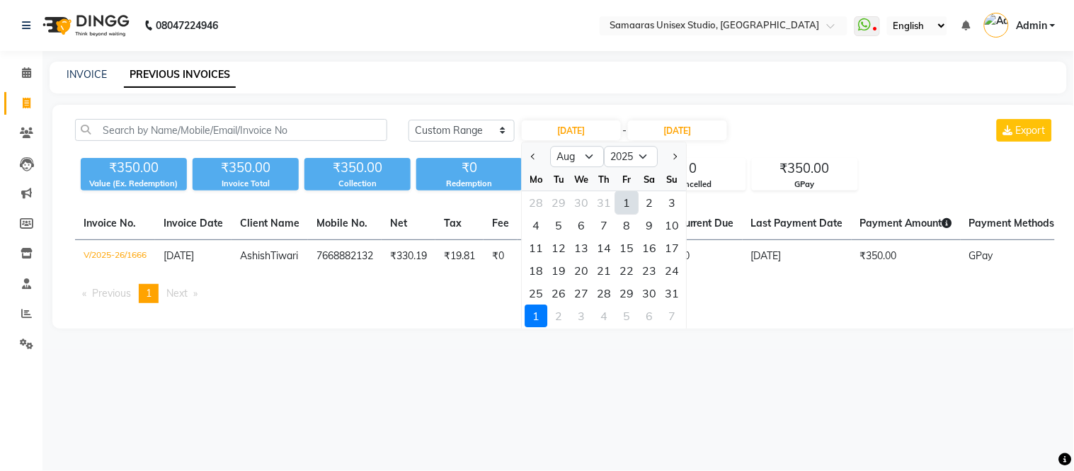
click at [629, 194] on div "1" at bounding box center [627, 202] width 23 height 23
type input "[DATE]"
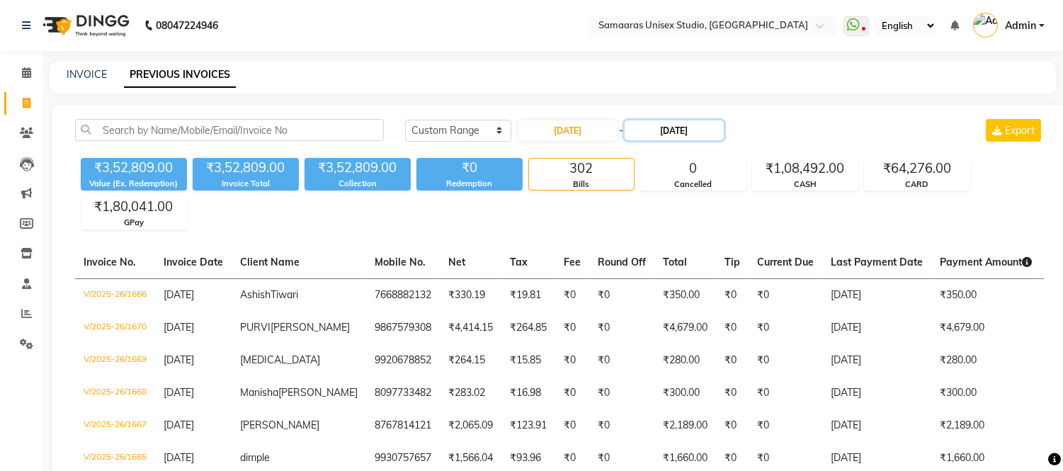
click at [681, 132] on input "[DATE]" at bounding box center [673, 130] width 99 height 20
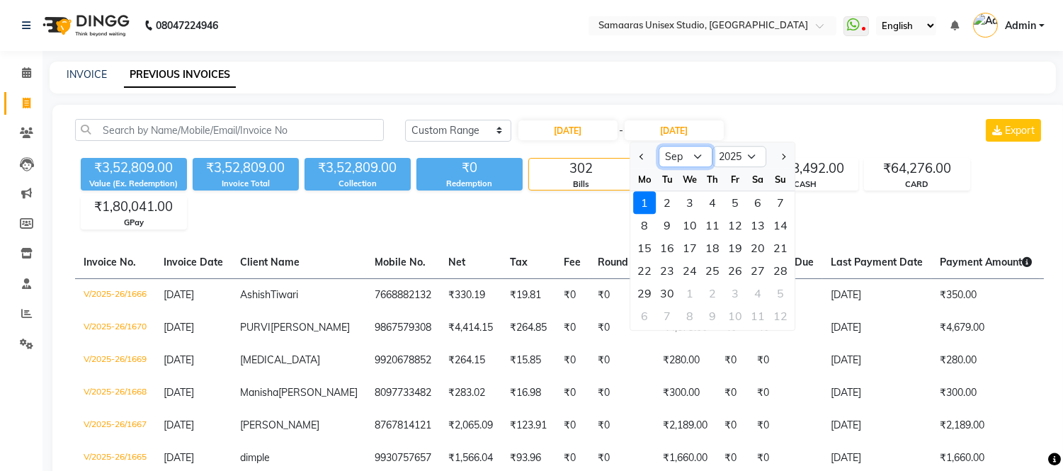
click at [675, 147] on select "Aug Sep Oct Nov Dec" at bounding box center [685, 156] width 54 height 21
select select "8"
click at [658, 146] on select "Aug Sep Oct Nov Dec" at bounding box center [685, 156] width 54 height 21
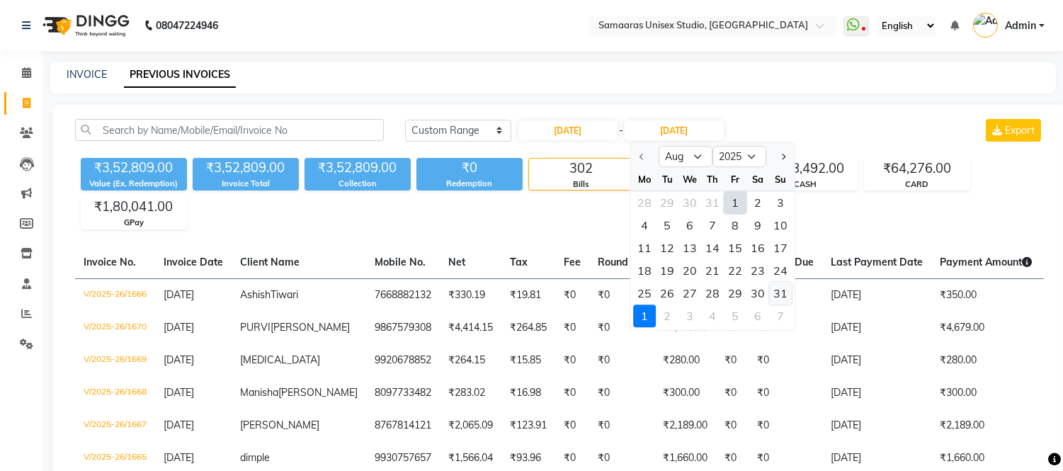
click at [777, 287] on div "31" at bounding box center [780, 293] width 23 height 23
type input "[DATE]"
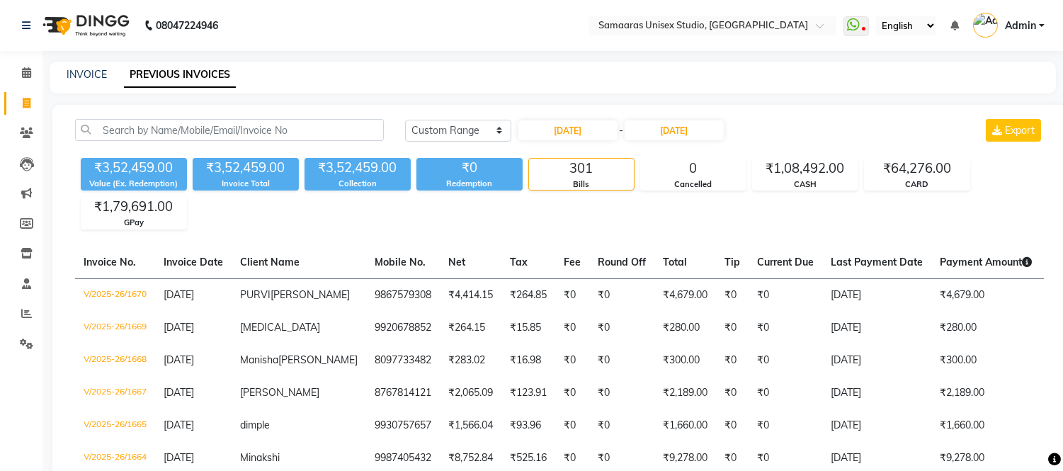
click at [115, 19] on img at bounding box center [84, 26] width 97 height 40
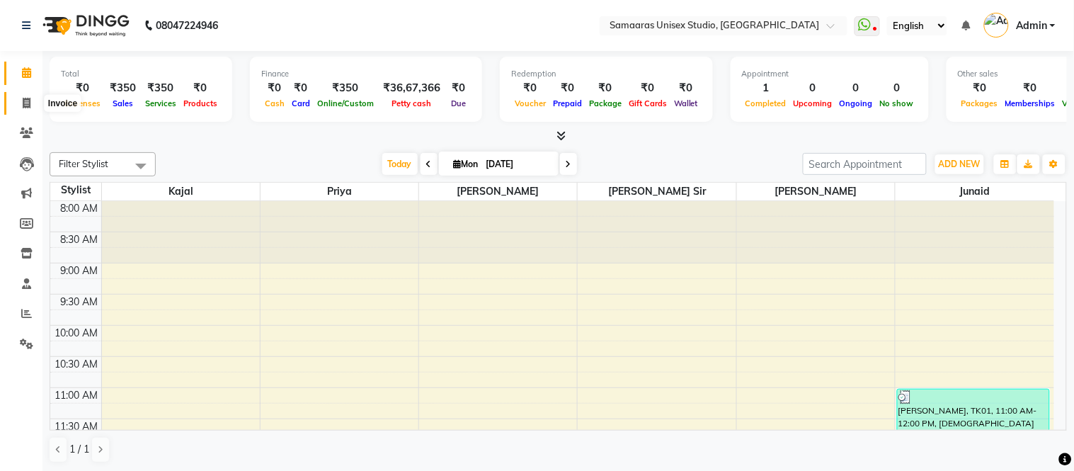
click at [23, 103] on icon at bounding box center [27, 103] width 8 height 11
select select "service"
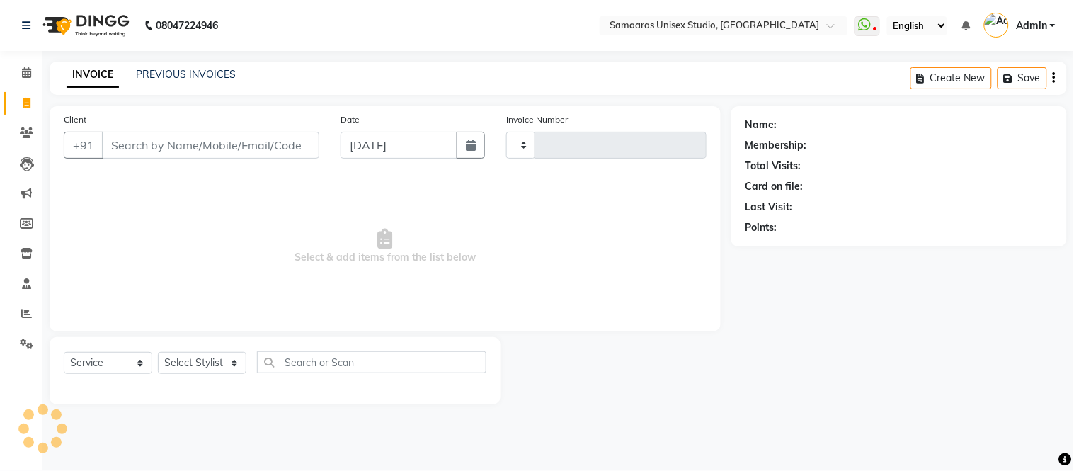
type input "1685"
select select "4525"
click at [193, 79] on link "PREVIOUS INVOICES" at bounding box center [186, 74] width 100 height 13
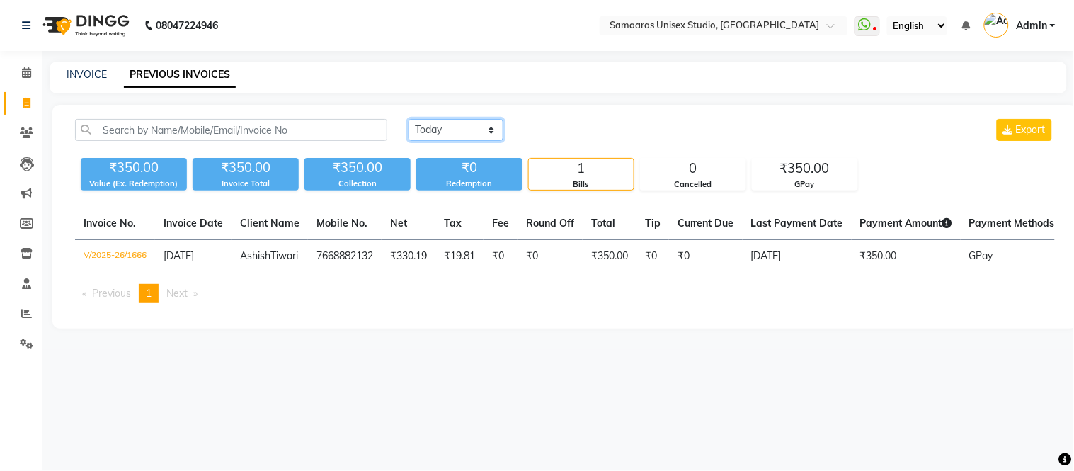
click at [492, 135] on select "[DATE] [DATE] Custom Range" at bounding box center [456, 130] width 95 height 22
select select "[DATE]"
click at [409, 119] on select "[DATE] [DATE] Custom Range" at bounding box center [456, 130] width 95 height 22
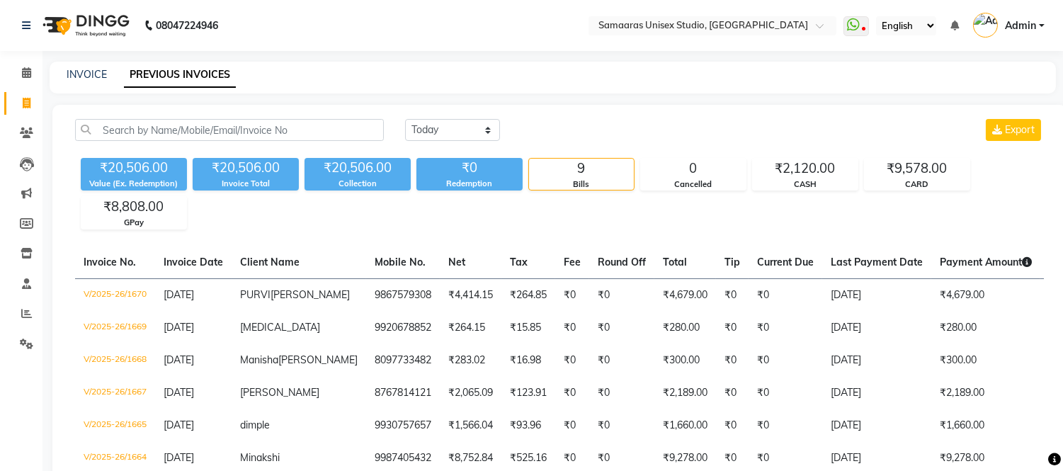
click at [130, 23] on img at bounding box center [84, 26] width 97 height 40
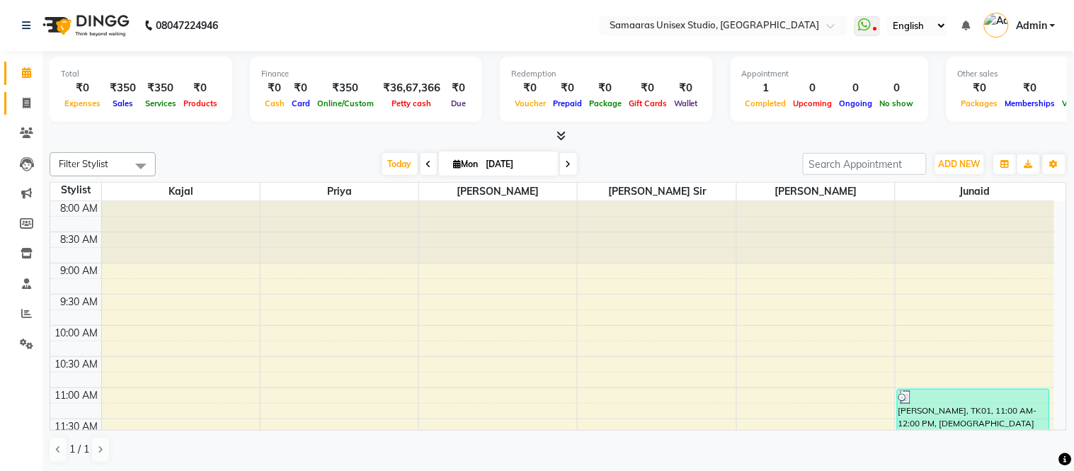
click at [29, 93] on link "Invoice" at bounding box center [21, 103] width 34 height 23
select select "service"
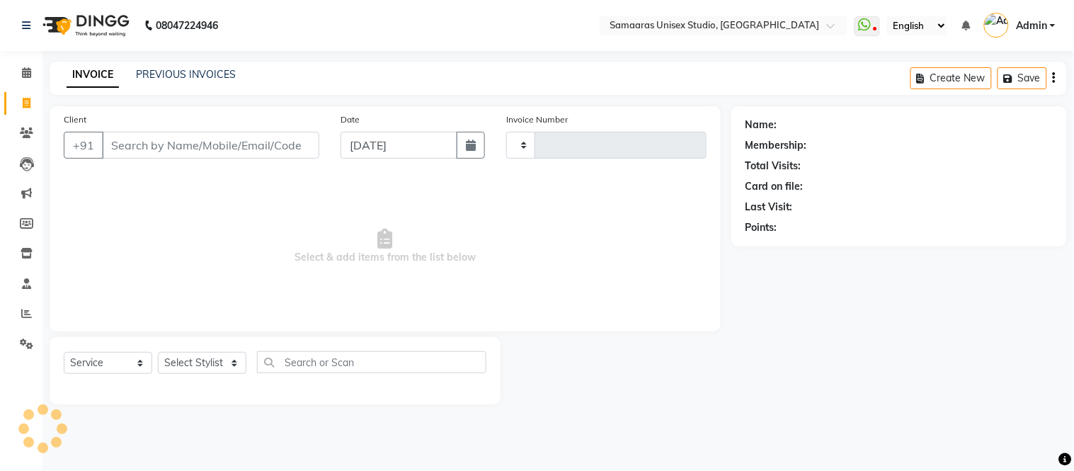
type input "1685"
select select "4525"
click at [472, 142] on icon "button" at bounding box center [471, 144] width 10 height 11
select select "9"
select select "2025"
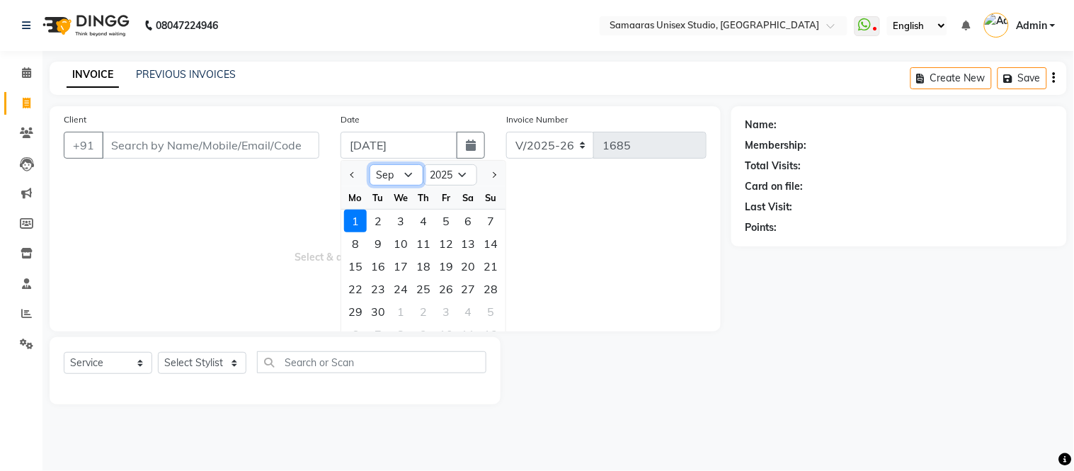
click at [411, 175] on select "Jan Feb Mar Apr May Jun [DATE] Aug Sep Oct Nov Dec" at bounding box center [397, 174] width 54 height 21
select select "8"
click at [370, 164] on select "Jan Feb Mar Apr May Jun [DATE] Aug Sep Oct Nov Dec" at bounding box center [397, 174] width 54 height 21
click at [447, 227] on div "1" at bounding box center [446, 221] width 23 height 23
type input "[DATE]"
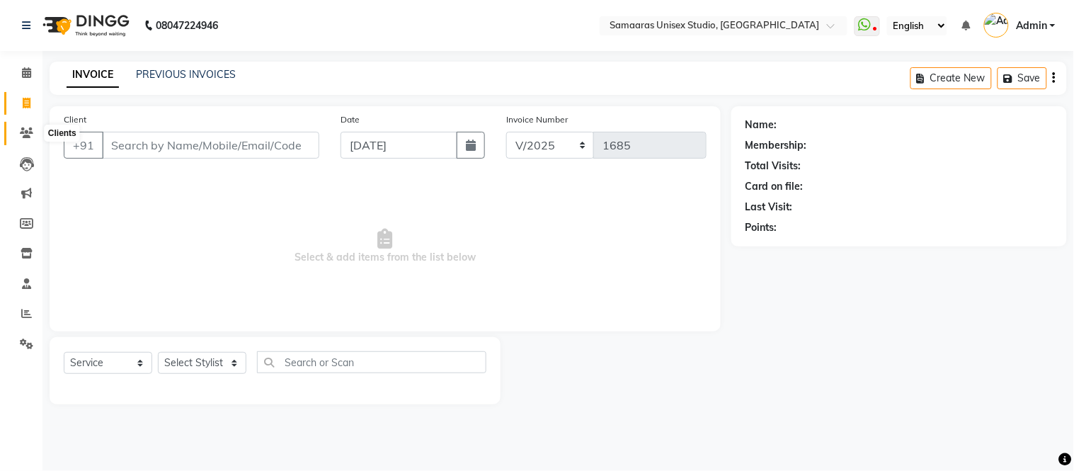
click at [25, 135] on icon at bounding box center [26, 132] width 13 height 11
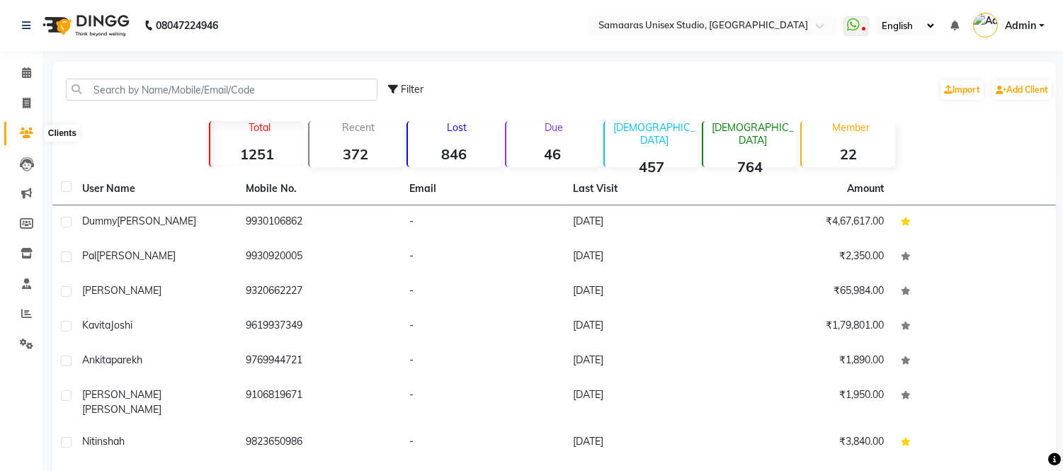
click at [30, 130] on icon at bounding box center [26, 132] width 13 height 11
click at [29, 96] on span at bounding box center [26, 104] width 25 height 16
select select "service"
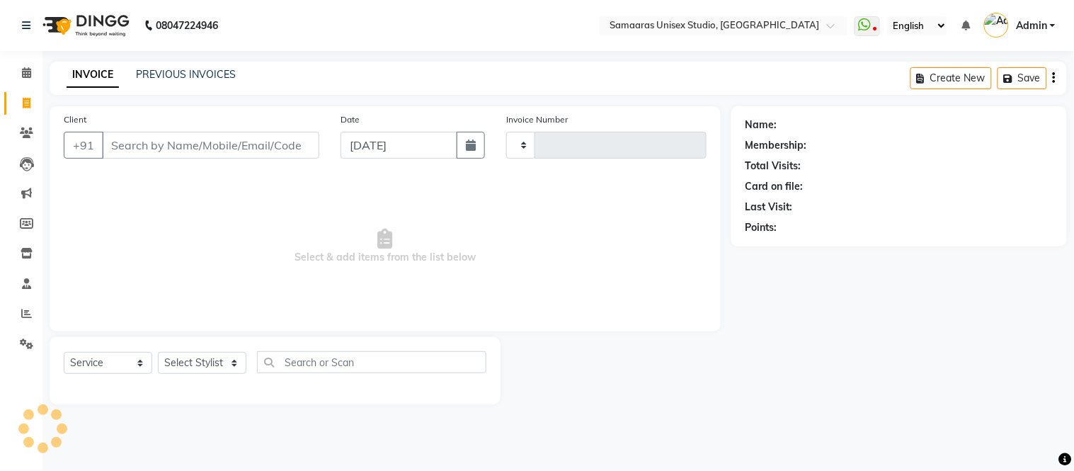
type input "1685"
select select "4525"
click at [205, 76] on link "PREVIOUS INVOICES" at bounding box center [186, 74] width 100 height 13
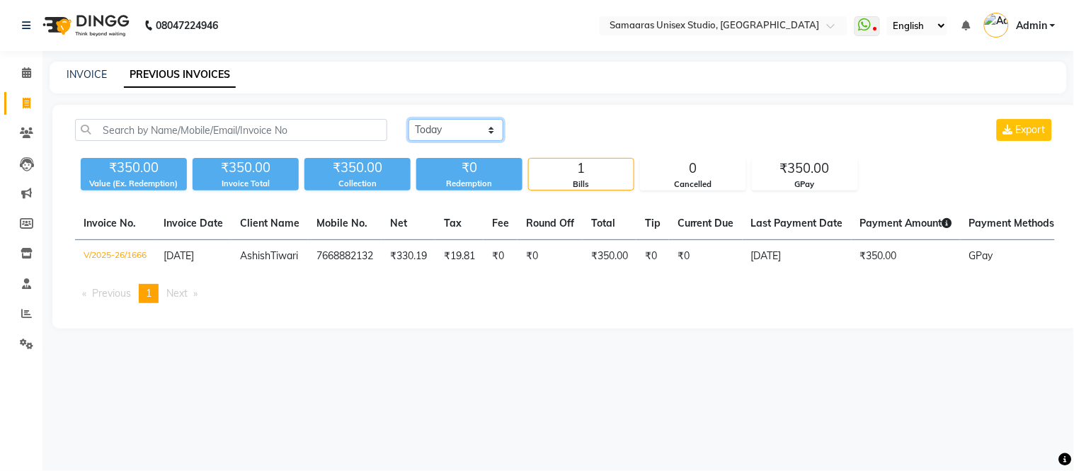
click at [478, 126] on select "[DATE] [DATE] Custom Range" at bounding box center [456, 130] width 95 height 22
select select "range"
click at [409, 119] on select "[DATE] [DATE] Custom Range" at bounding box center [456, 130] width 95 height 22
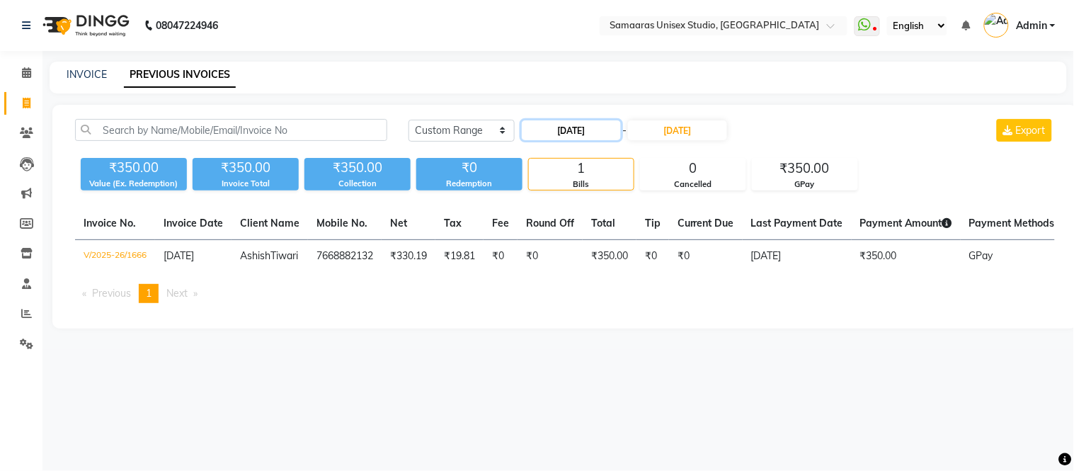
click at [604, 123] on input "[DATE]" at bounding box center [571, 130] width 99 height 20
select select "9"
select select "2025"
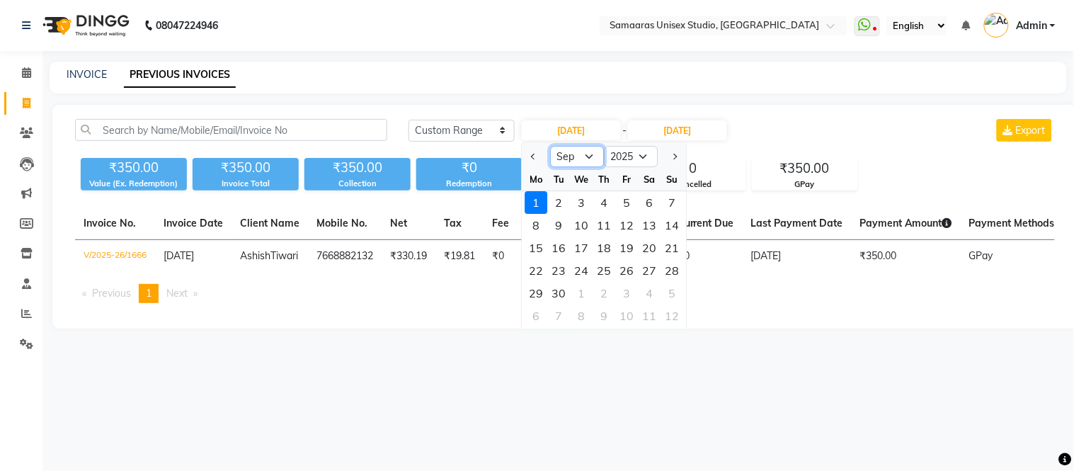
click at [588, 154] on select "Jan Feb Mar Apr May Jun [DATE] Aug Sep Oct Nov Dec" at bounding box center [578, 156] width 54 height 21
select select "8"
click at [551, 146] on select "Jan Feb Mar Apr May Jun [DATE] Aug Sep Oct Nov Dec" at bounding box center [578, 156] width 54 height 21
click at [631, 199] on div "1" at bounding box center [627, 202] width 23 height 23
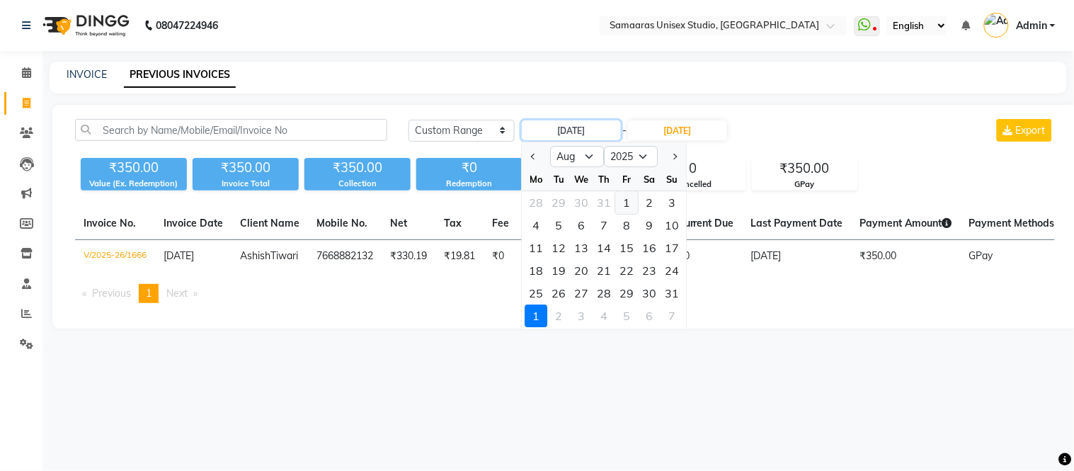
type input "[DATE]"
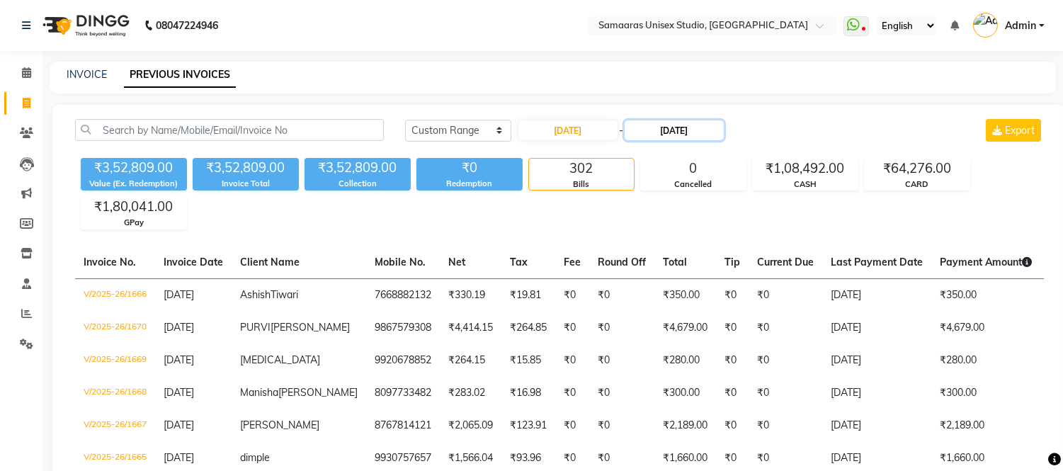
click at [668, 129] on input "[DATE]" at bounding box center [673, 130] width 99 height 20
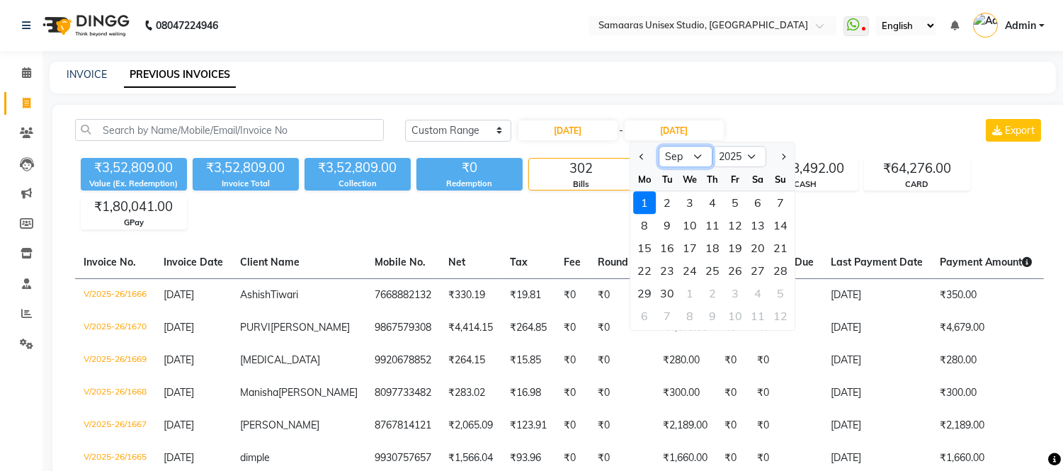
click at [675, 151] on select "Aug Sep Oct Nov Dec" at bounding box center [685, 156] width 54 height 21
select select "8"
click at [658, 146] on select "Aug Sep Oct Nov Dec" at bounding box center [685, 156] width 54 height 21
click at [731, 204] on div "1" at bounding box center [735, 202] width 23 height 23
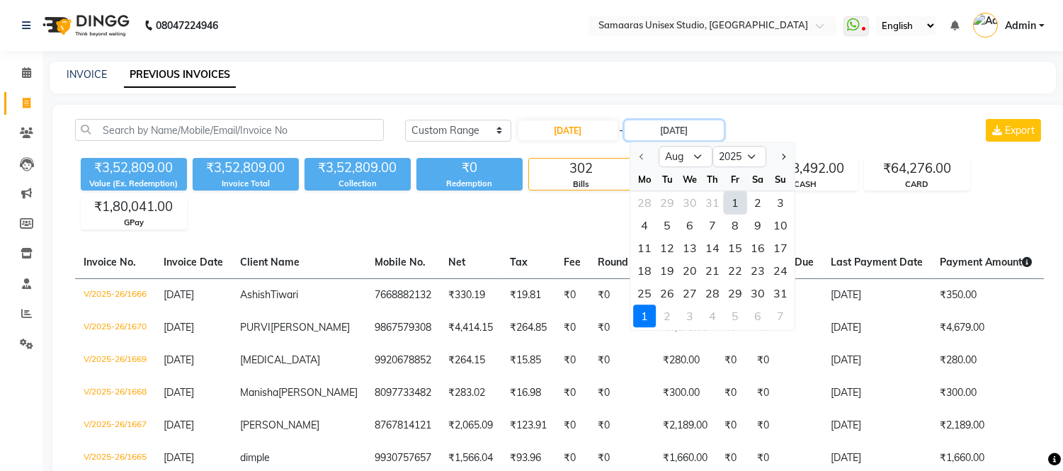
type input "[DATE]"
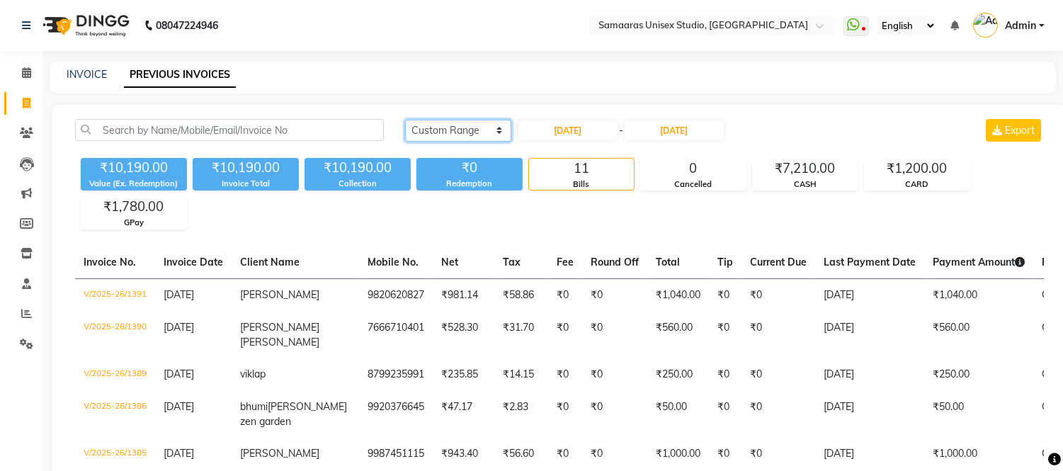
click at [489, 129] on select "[DATE] [DATE] Custom Range" at bounding box center [458, 131] width 106 height 22
click at [405, 120] on select "[DATE] [DATE] Custom Range" at bounding box center [458, 131] width 106 height 22
click at [581, 132] on input "[DATE]" at bounding box center [567, 130] width 99 height 20
select select "8"
select select "2025"
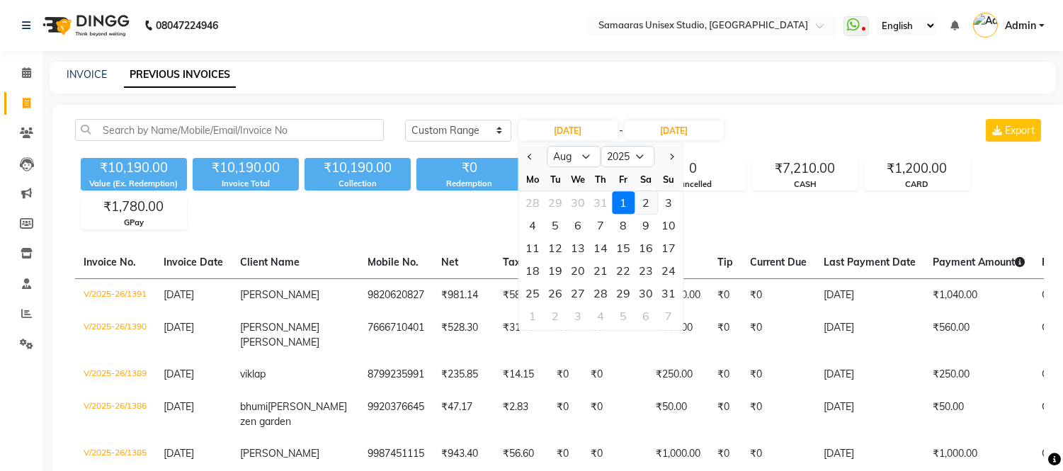
click at [649, 195] on div "2" at bounding box center [645, 202] width 23 height 23
type input "[DATE]"
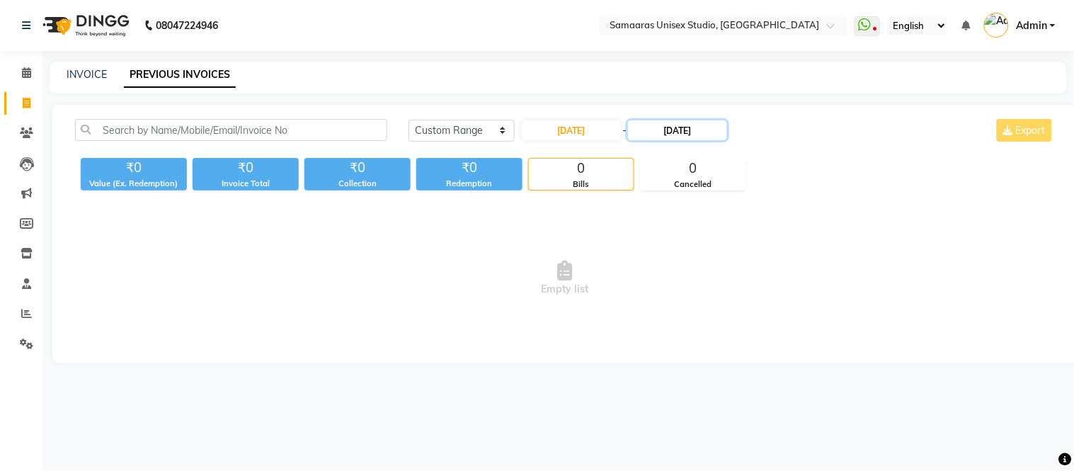
click at [664, 130] on input "[DATE]" at bounding box center [677, 130] width 99 height 20
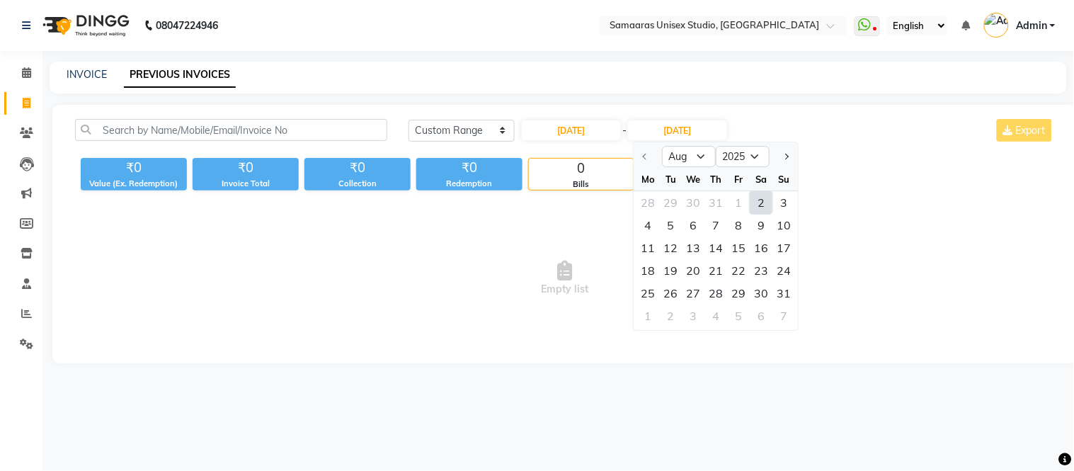
click at [763, 193] on div "2" at bounding box center [762, 202] width 23 height 23
type input "[DATE]"
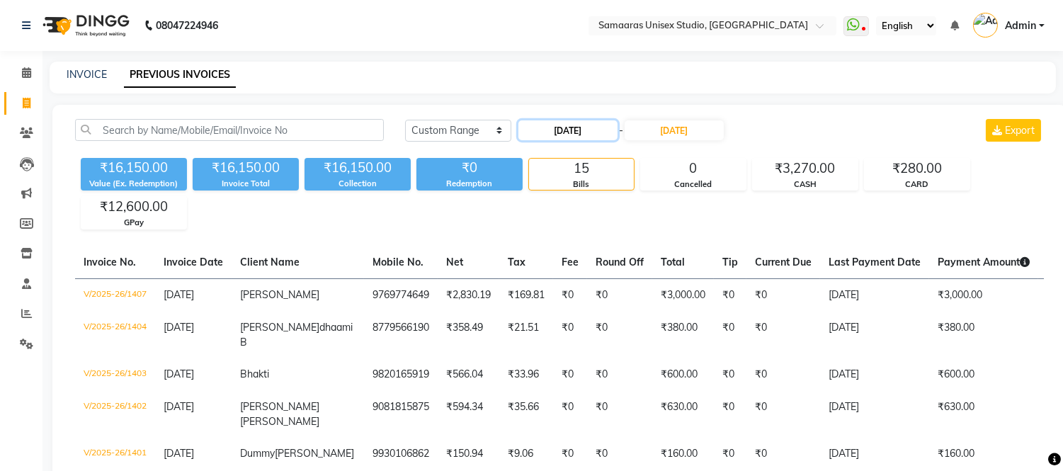
click at [558, 122] on input "[DATE]" at bounding box center [567, 130] width 99 height 20
select select "8"
select select "2025"
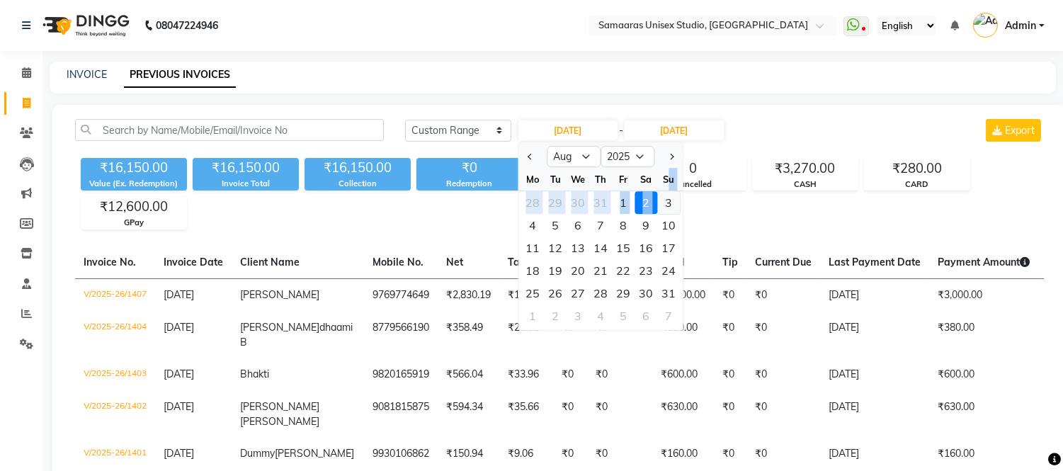
drag, startPoint x: 667, startPoint y: 189, endPoint x: 667, endPoint y: 199, distance: 9.9
click at [667, 199] on ngb-datepicker-month "Mo Tu We Th Fr Sa Su 28 29 30 31 1 2 3 4 5 6 7 8 9 10 11 12 13 14 15 16 17 18 1…" at bounding box center [600, 249] width 164 height 162
click at [667, 201] on div "3" at bounding box center [668, 202] width 23 height 23
type input "[DATE]"
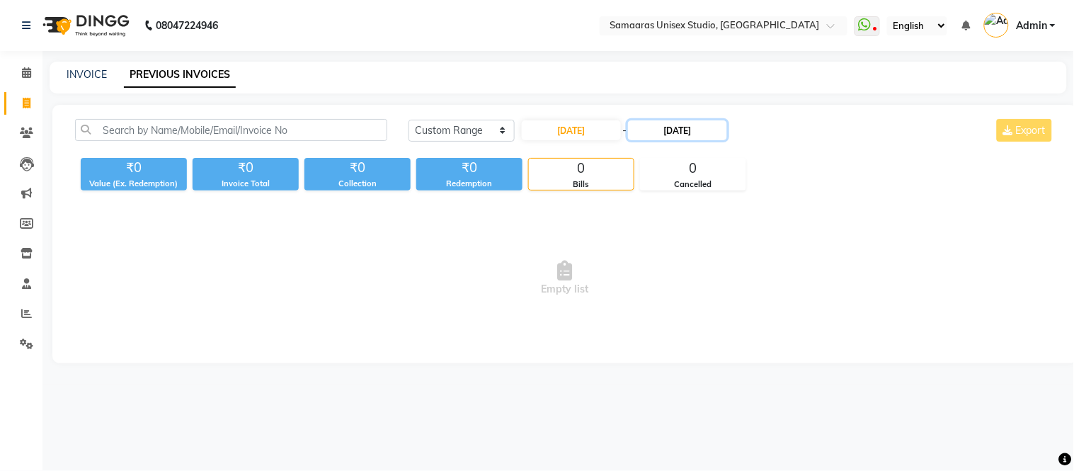
click at [680, 129] on input "[DATE]" at bounding box center [677, 130] width 99 height 20
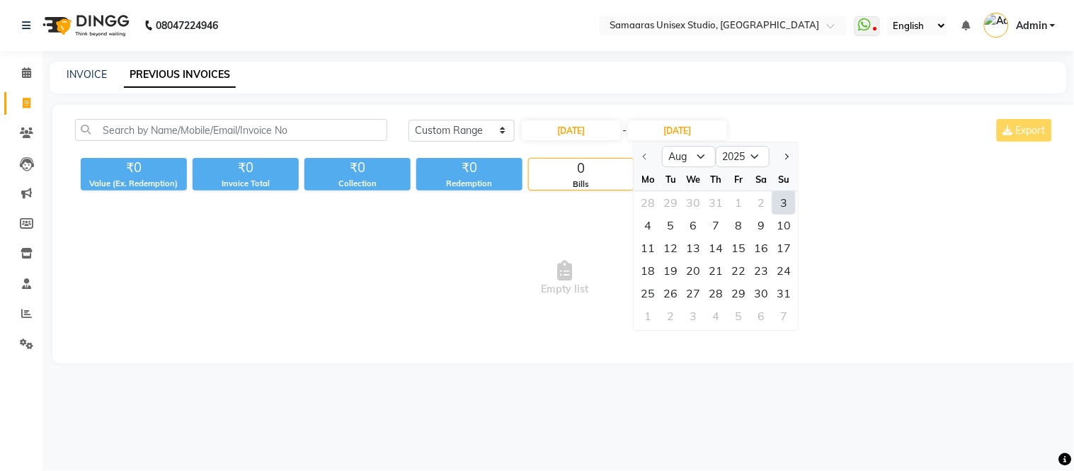
click at [789, 203] on div "3" at bounding box center [784, 202] width 23 height 23
type input "[DATE]"
